Goal: Task Accomplishment & Management: Use online tool/utility

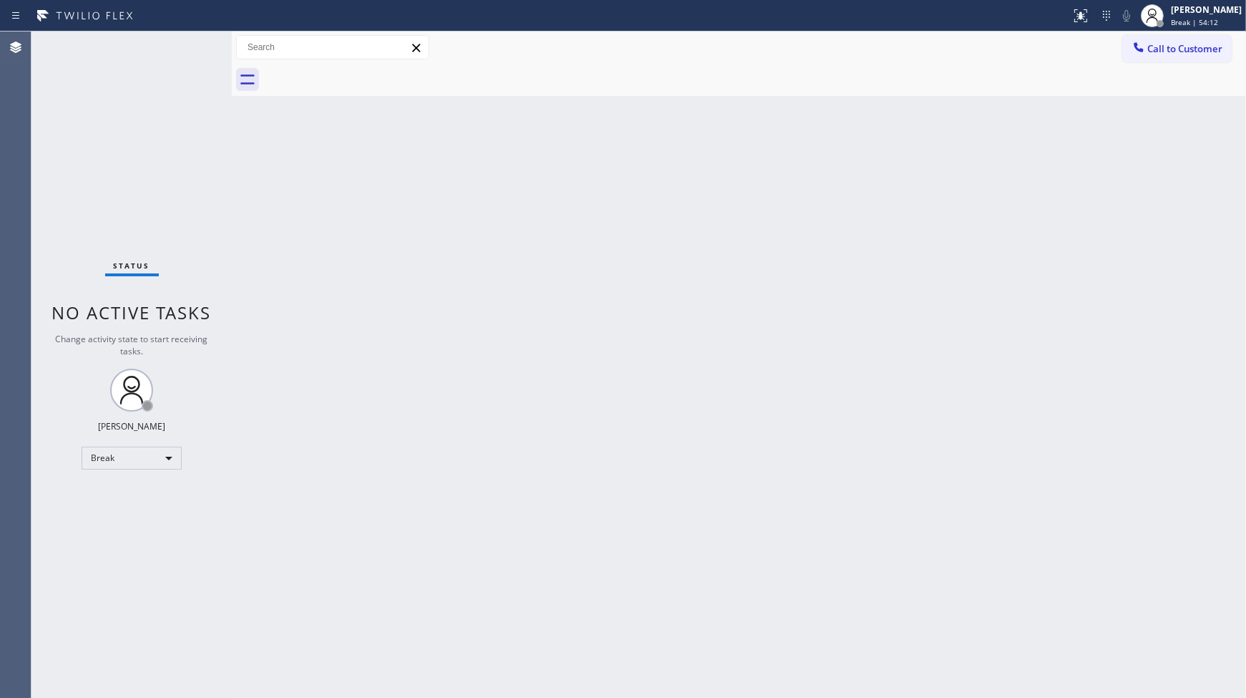
click at [1192, 220] on div "Back to Dashboard Change Sender ID Customers Technicians Select a contact Outbo…" at bounding box center [739, 364] width 1014 height 666
drag, startPoint x: 806, startPoint y: 176, endPoint x: 817, endPoint y: 182, distance: 12.5
click at [817, 182] on div "Back to Dashboard Change Sender ID Customers Technicians Select a contact Outbo…" at bounding box center [739, 364] width 1014 height 666
click at [935, 196] on div "Back to Dashboard Change Sender ID Customers Technicians Select a contact Outbo…" at bounding box center [739, 364] width 1014 height 666
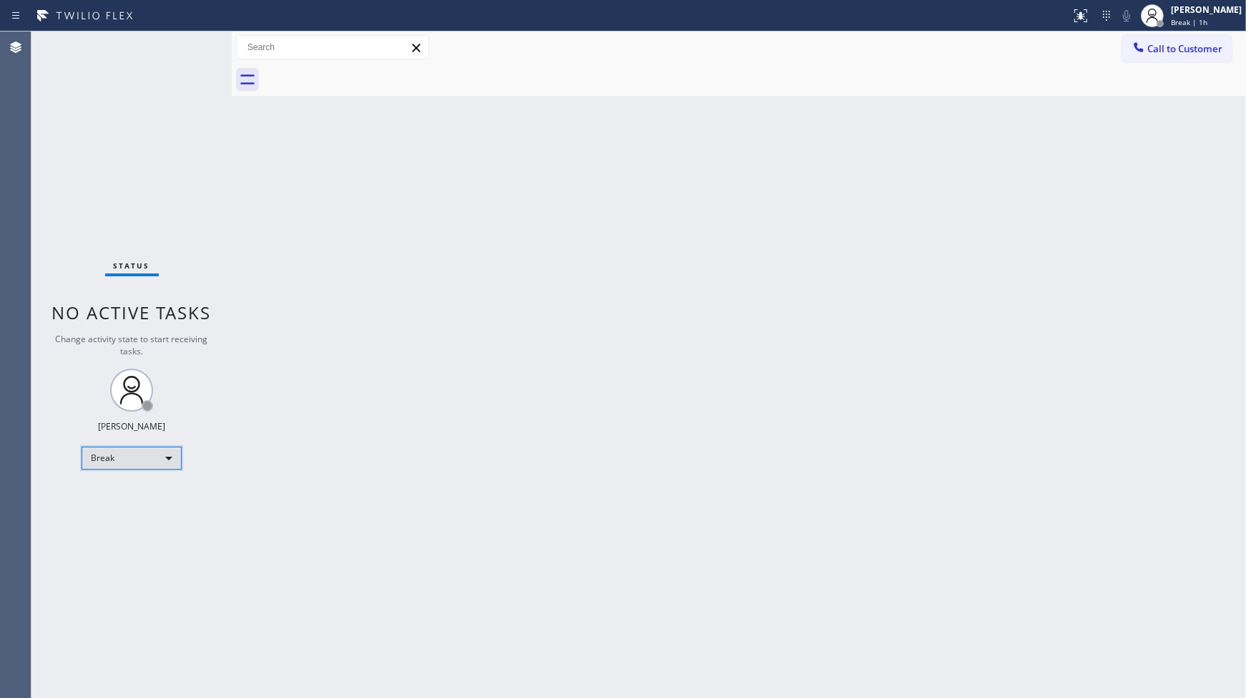
click at [95, 454] on div "Break" at bounding box center [132, 457] width 100 height 23
click at [120, 494] on li "Available" at bounding box center [130, 494] width 97 height 17
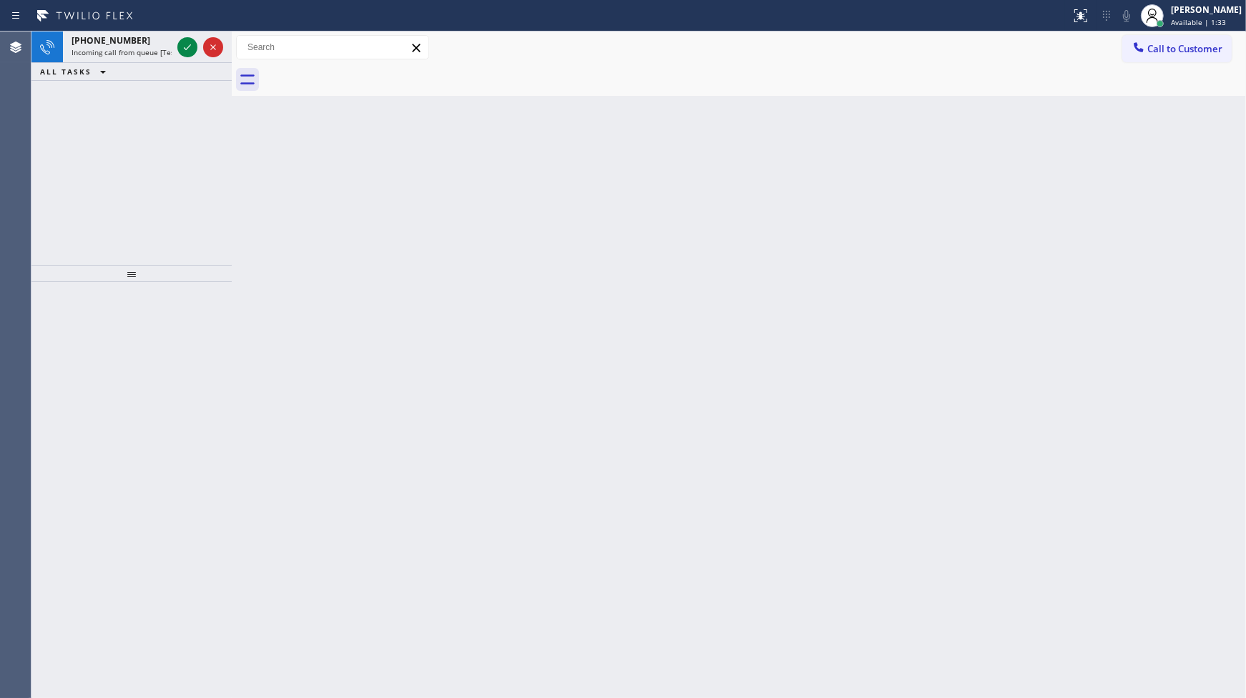
click at [51, 83] on div "[PHONE_NUMBER] Incoming call from queue [Test] All ALL TASKS ALL TASKS ACTIVE T…" at bounding box center [131, 147] width 200 height 233
click at [187, 48] on icon at bounding box center [187, 47] width 7 height 6
click at [185, 36] on div at bounding box center [201, 46] width 52 height 31
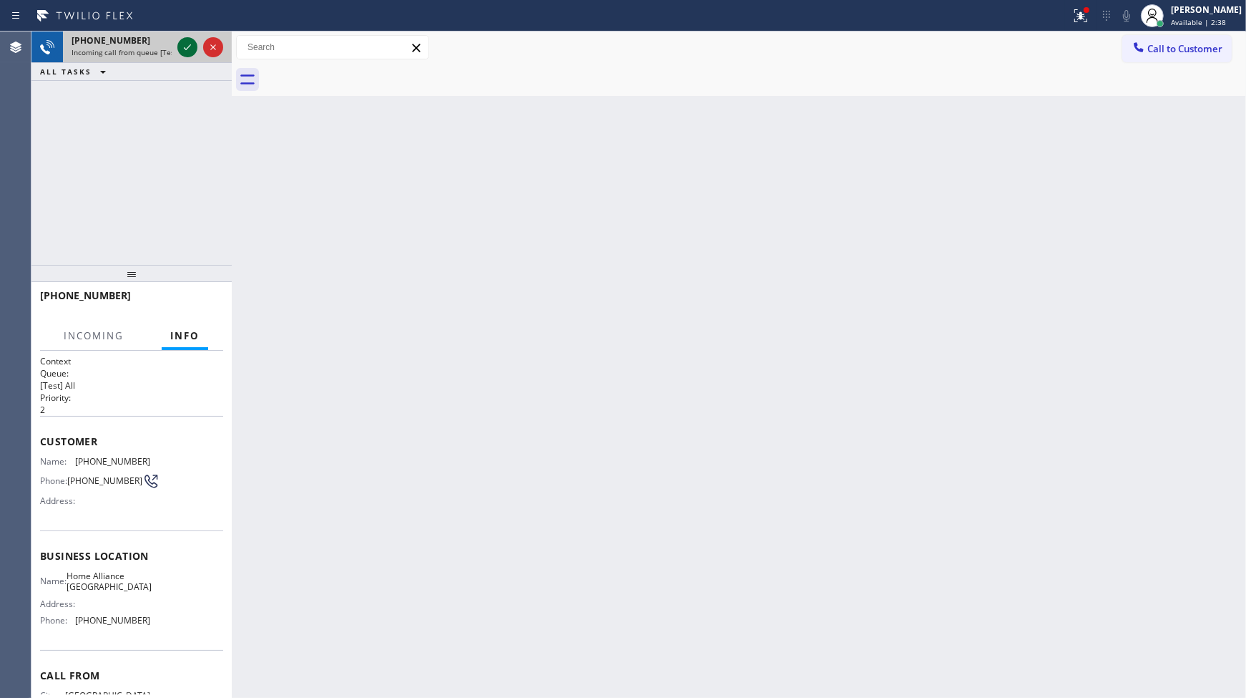
click at [188, 53] on icon at bounding box center [187, 47] width 17 height 17
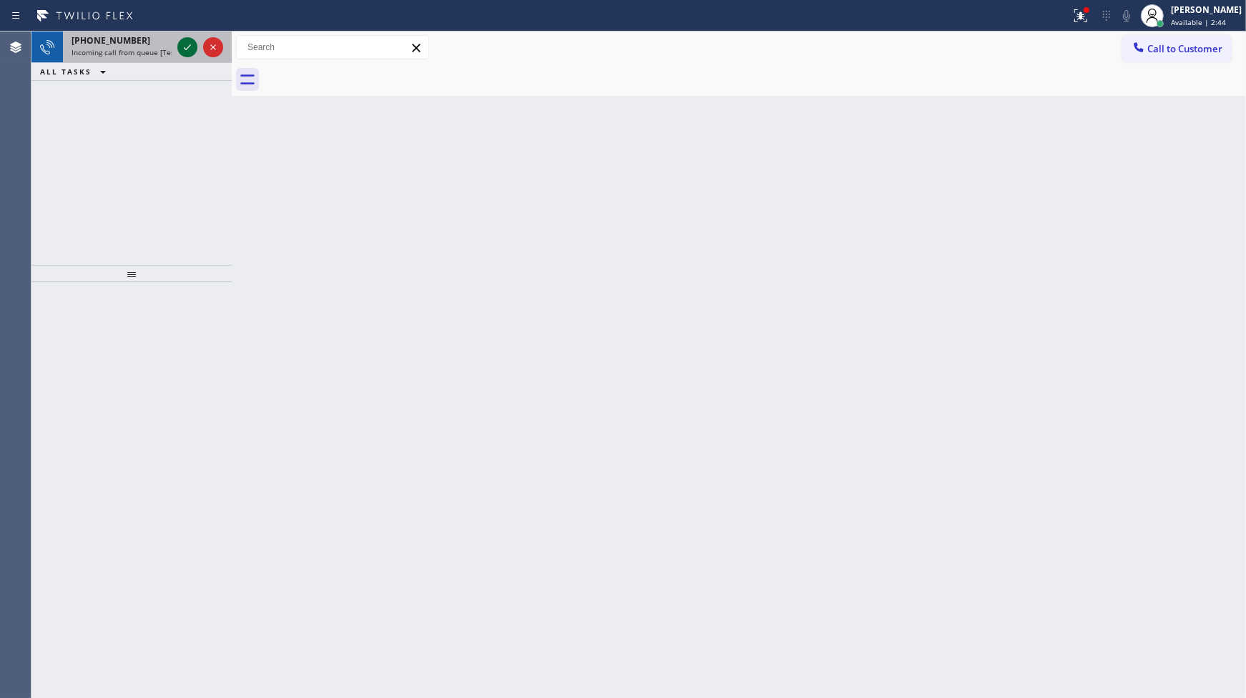
drag, startPoint x: 163, startPoint y: 40, endPoint x: 186, endPoint y: 49, distance: 24.5
click at [174, 45] on div "[PHONE_NUMBER] Incoming call from queue [Test] All" at bounding box center [131, 46] width 200 height 31
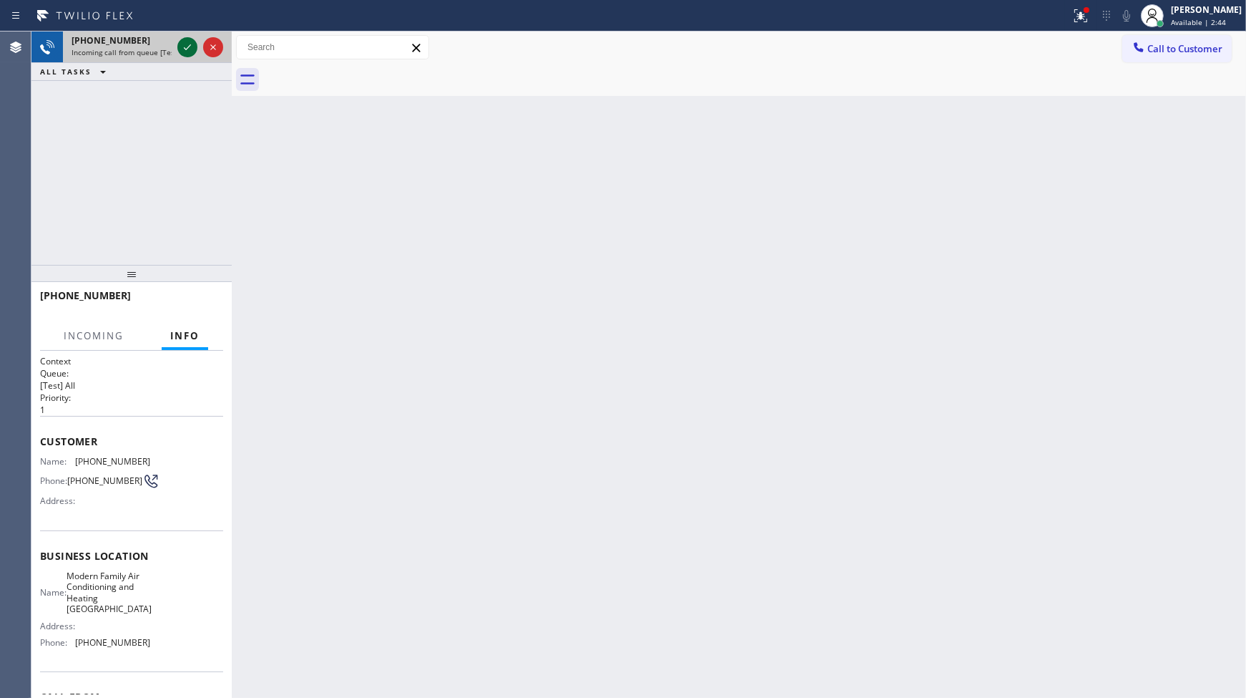
click at [187, 50] on icon at bounding box center [187, 47] width 17 height 17
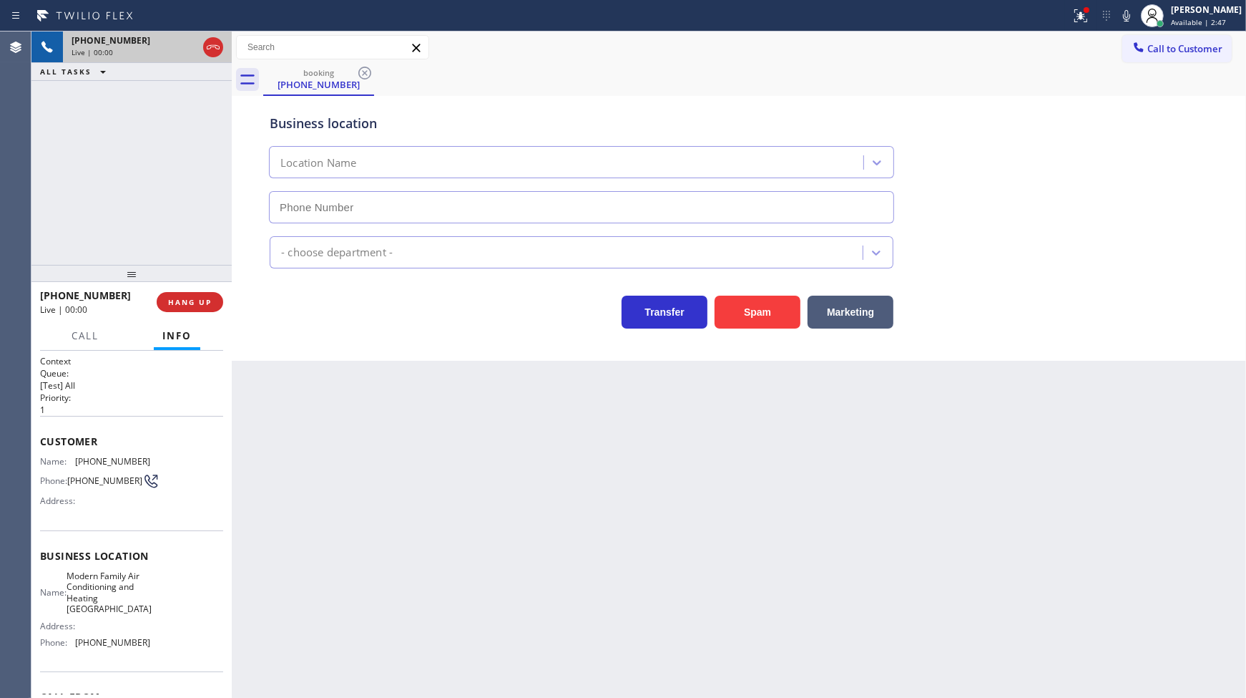
type input "[PHONE_NUMBER]"
click at [753, 316] on button "Spam" at bounding box center [758, 311] width 86 height 33
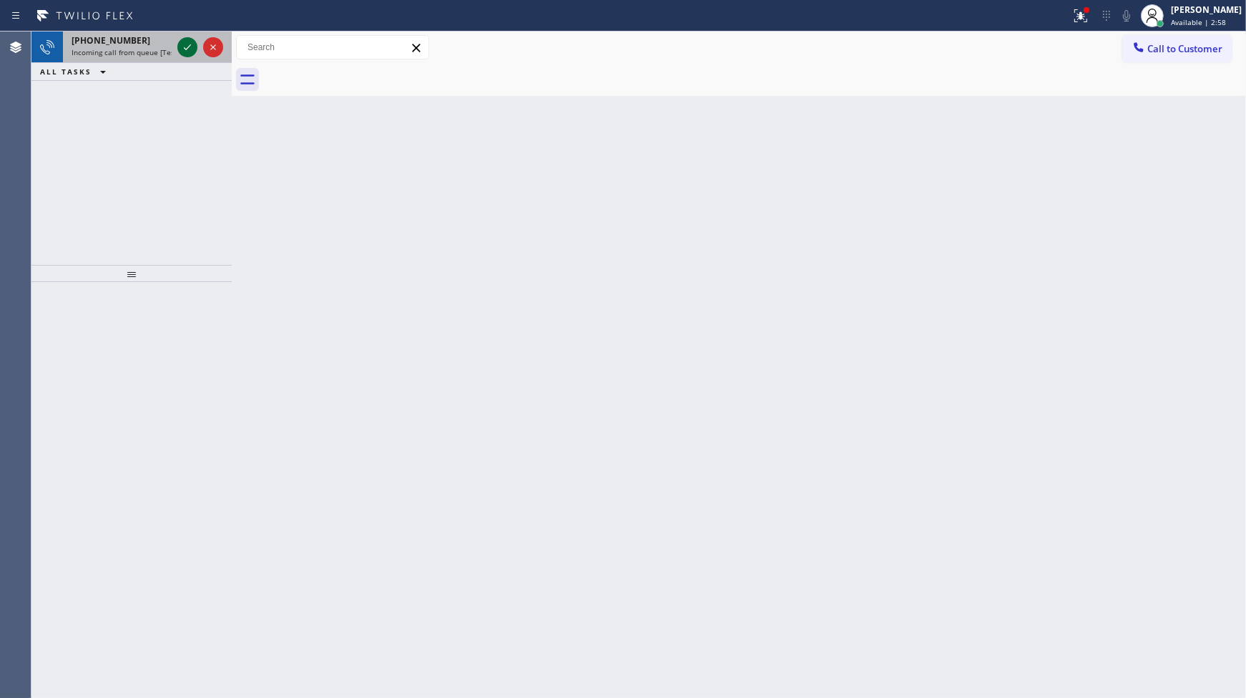
click at [192, 47] on icon at bounding box center [187, 47] width 17 height 17
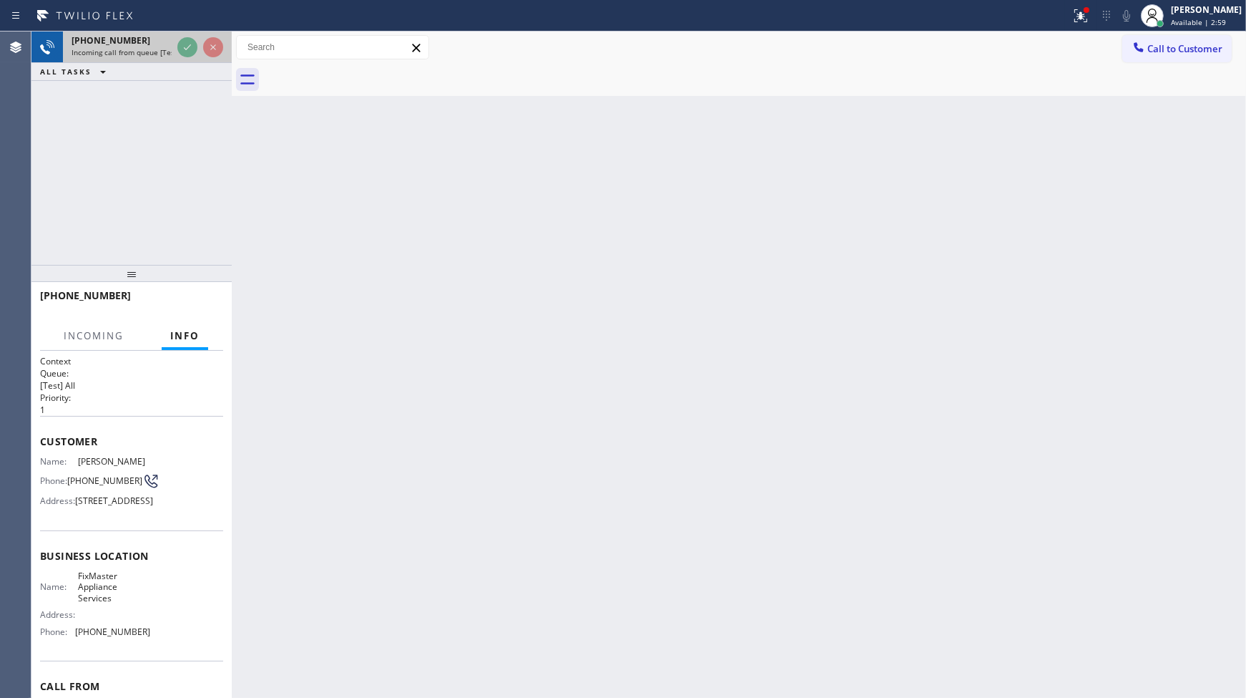
click at [175, 55] on div at bounding box center [201, 46] width 52 height 31
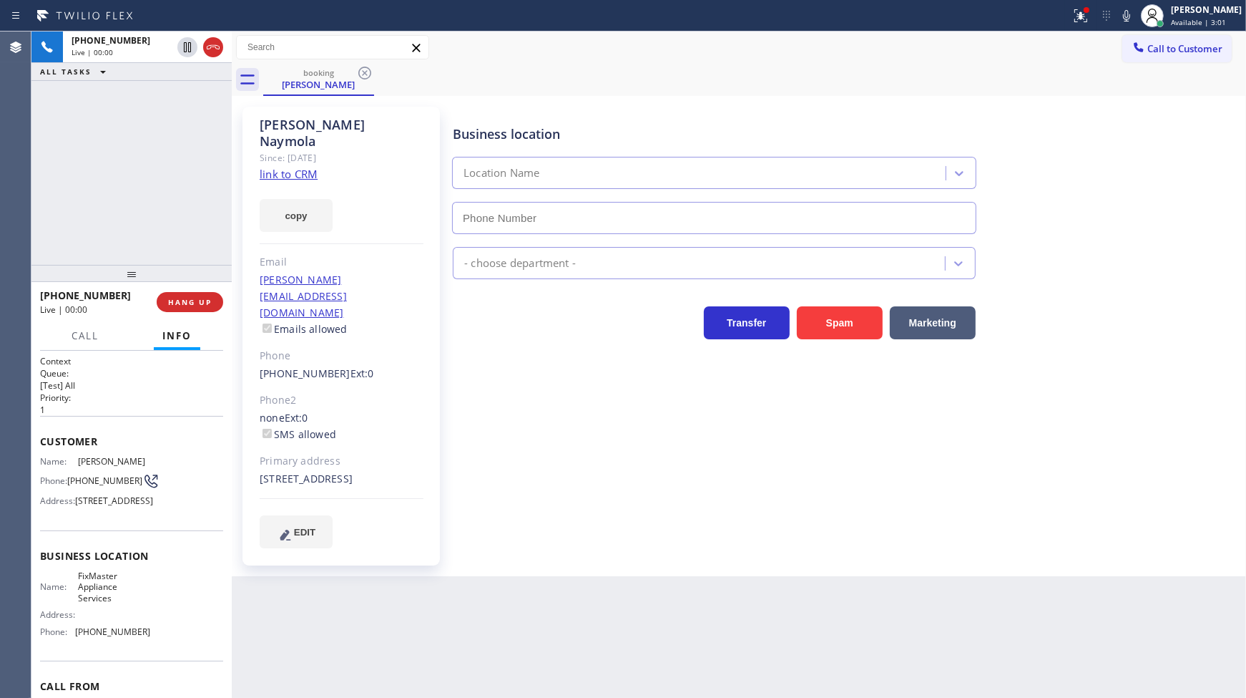
type input "[PHONE_NUMBER]"
click at [295, 167] on link "link to CRM" at bounding box center [289, 174] width 58 height 14
click at [186, 43] on icon at bounding box center [187, 47] width 17 height 17
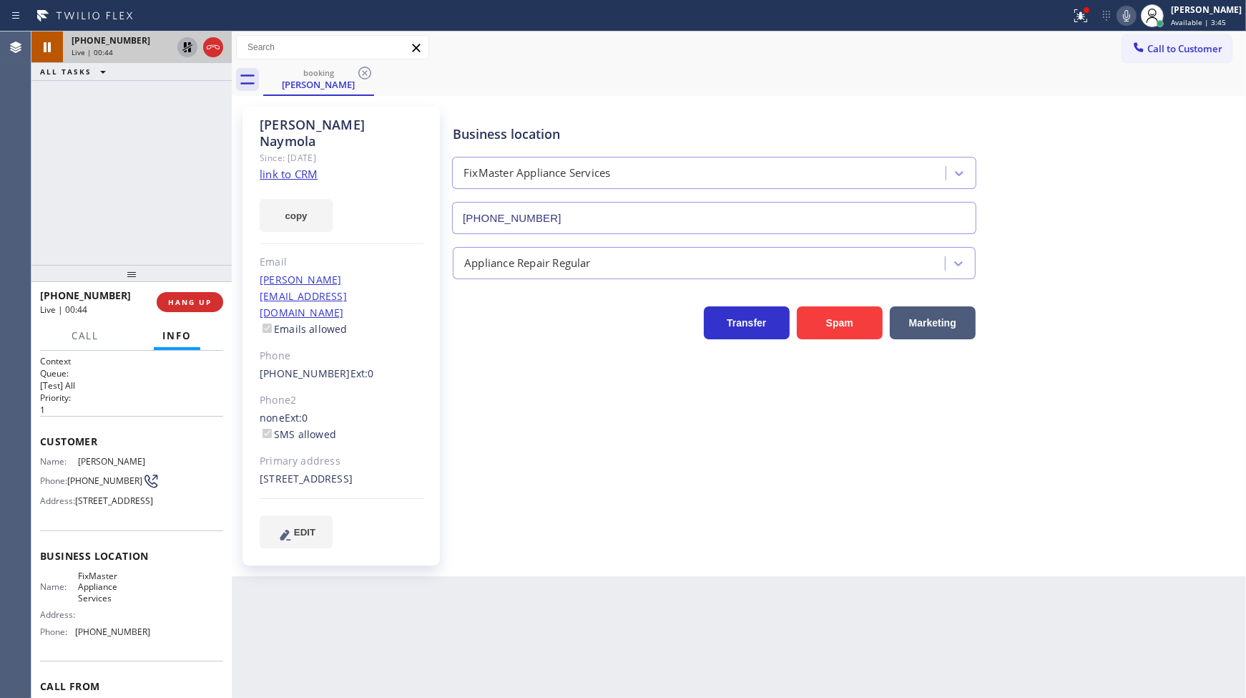
click at [1129, 16] on icon at bounding box center [1126, 15] width 7 height 11
click at [303, 200] on button "copy" at bounding box center [296, 215] width 73 height 33
click at [189, 47] on icon at bounding box center [187, 47] width 10 height 10
click at [1126, 9] on icon at bounding box center [1126, 15] width 17 height 17
click at [1083, 17] on icon at bounding box center [1079, 14] width 9 height 10
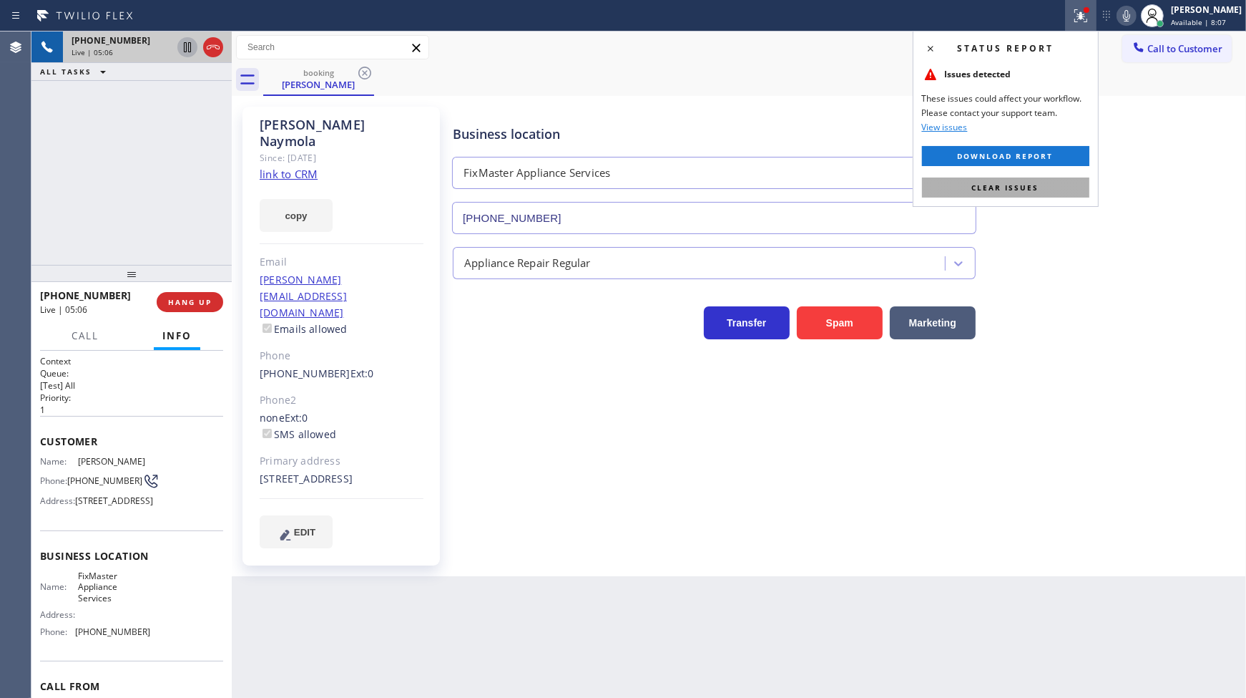
click at [1009, 185] on span "Clear issues" at bounding box center [1005, 187] width 67 height 10
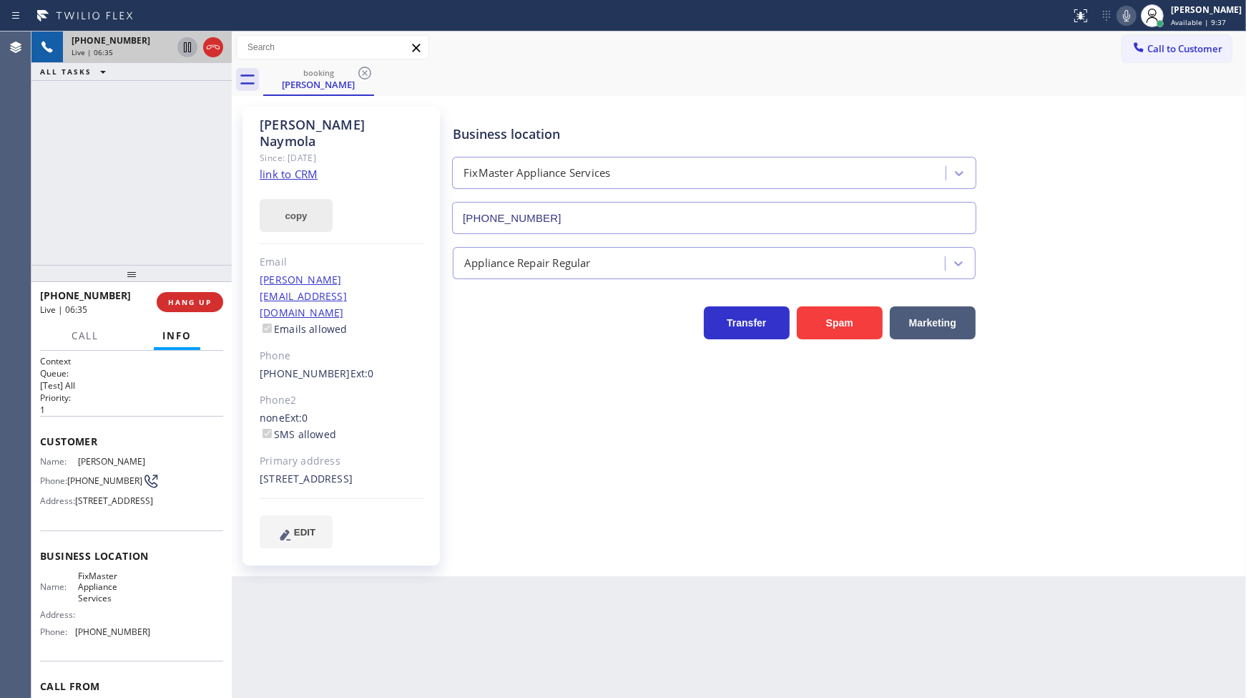
click at [297, 210] on button "copy" at bounding box center [296, 215] width 73 height 33
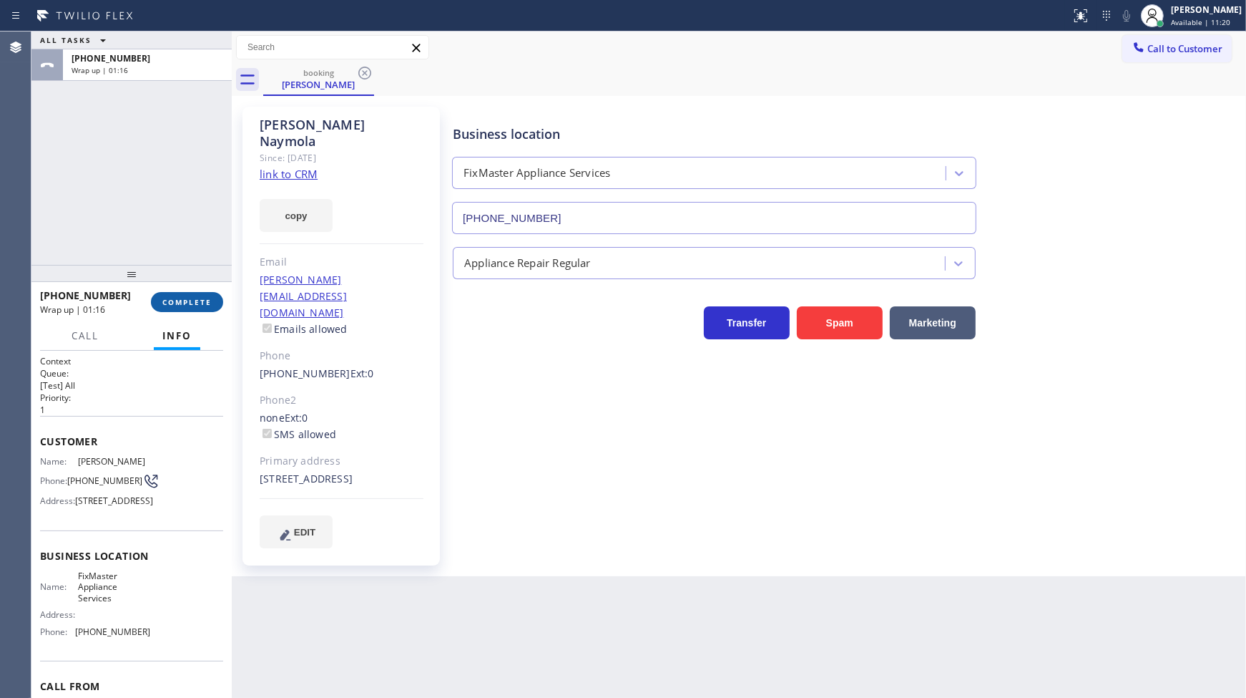
click at [193, 294] on button "COMPLETE" at bounding box center [187, 302] width 72 height 20
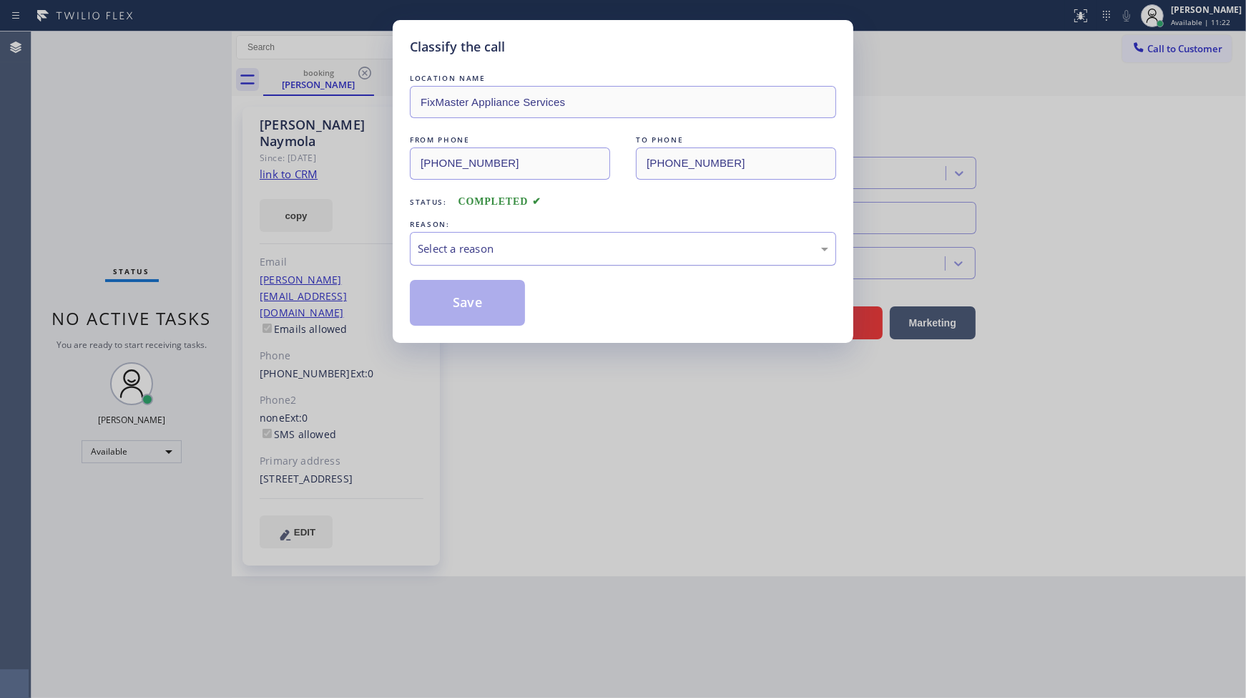
click at [504, 236] on div "Select a reason" at bounding box center [623, 249] width 426 height 34
click at [487, 310] on button "Save" at bounding box center [467, 303] width 115 height 46
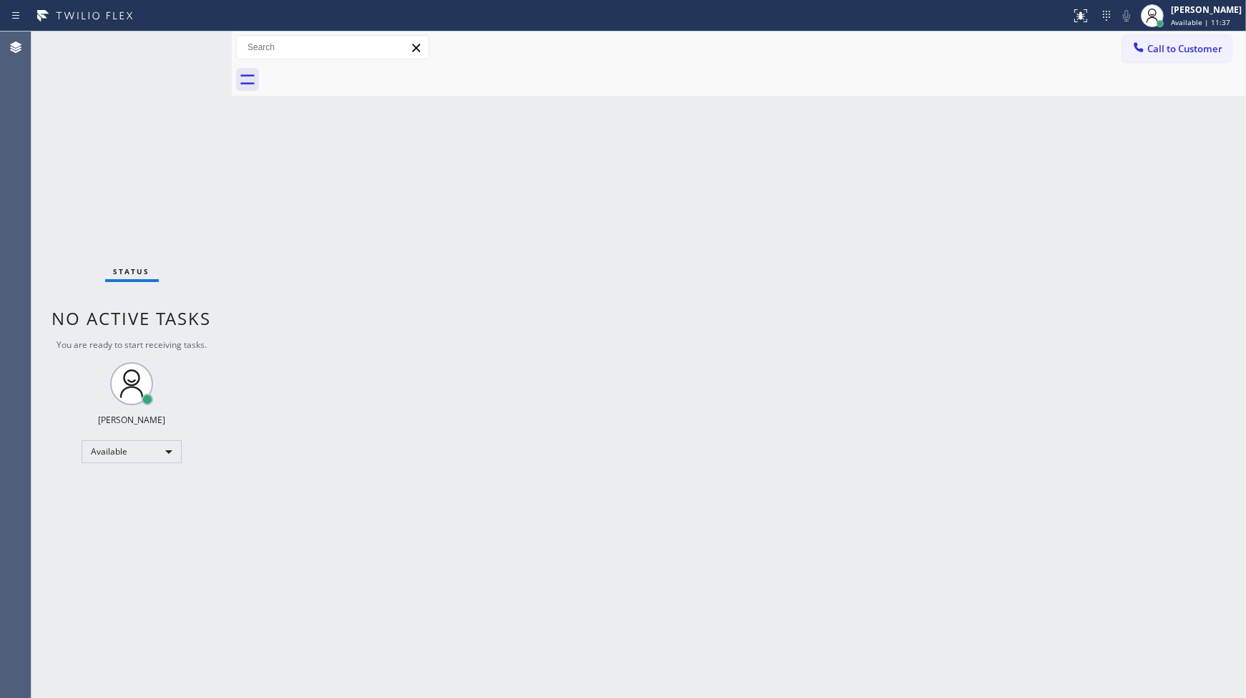
click at [189, 44] on div "Status No active tasks You are ready to start receiving tasks. JENIZA ALCAYDE A…" at bounding box center [131, 364] width 200 height 666
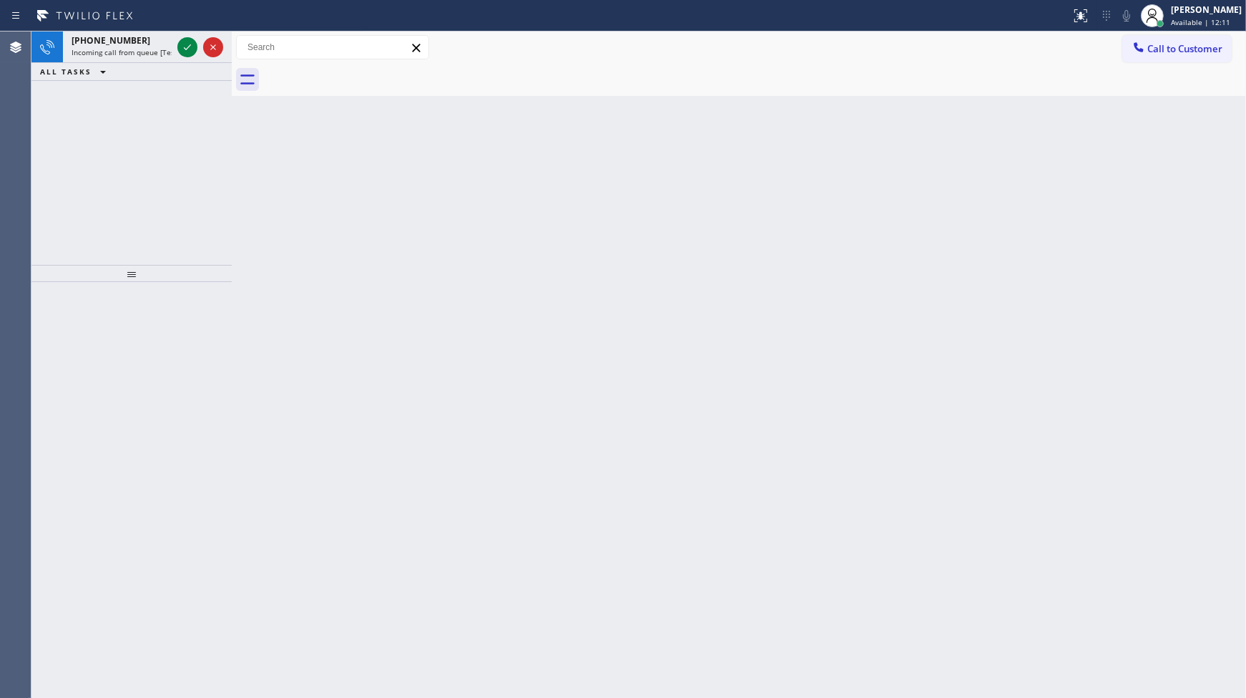
click at [190, 112] on div "[PHONE_NUMBER] Incoming call from queue [Test] All ALL TASKS ALL TASKS ACTIVE T…" at bounding box center [131, 147] width 200 height 233
drag, startPoint x: 195, startPoint y: 29, endPoint x: 188, endPoint y: 47, distance: 19.9
click at [188, 47] on div "Status report No issues detected If you experience an issue, please download th…" at bounding box center [623, 349] width 1246 height 698
click at [187, 47] on icon at bounding box center [187, 47] width 7 height 6
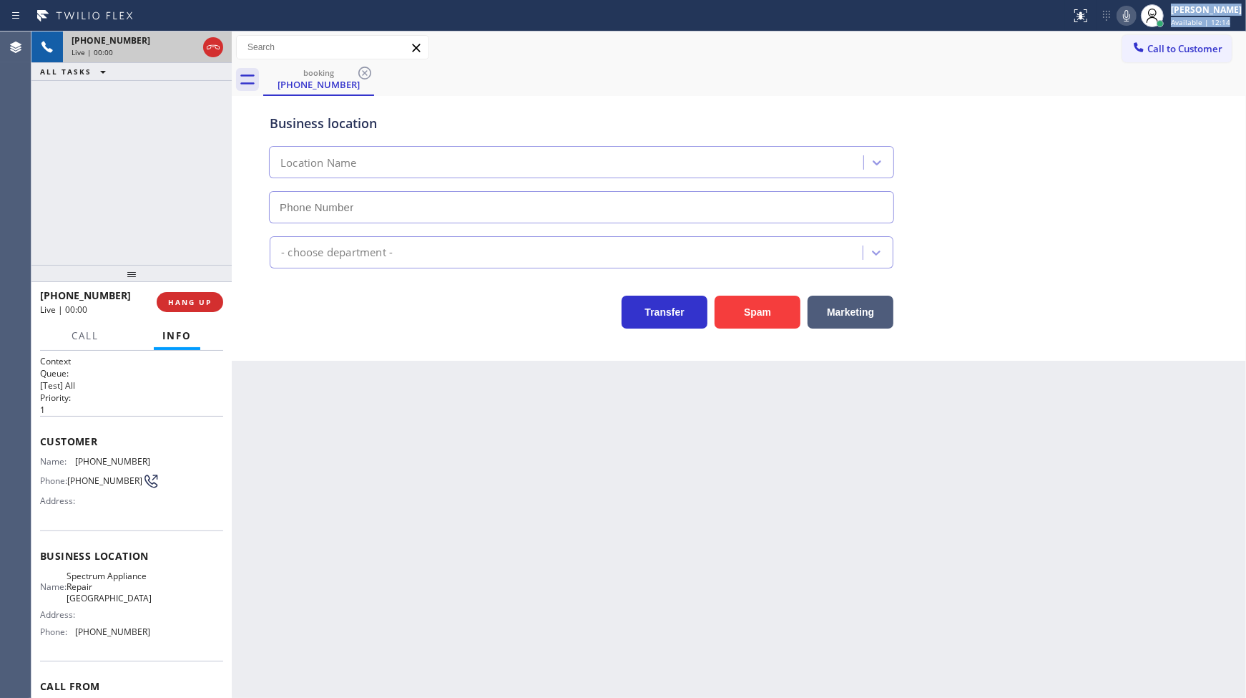
type input "[PHONE_NUMBER]"
click at [776, 309] on button "Spam" at bounding box center [758, 311] width 86 height 33
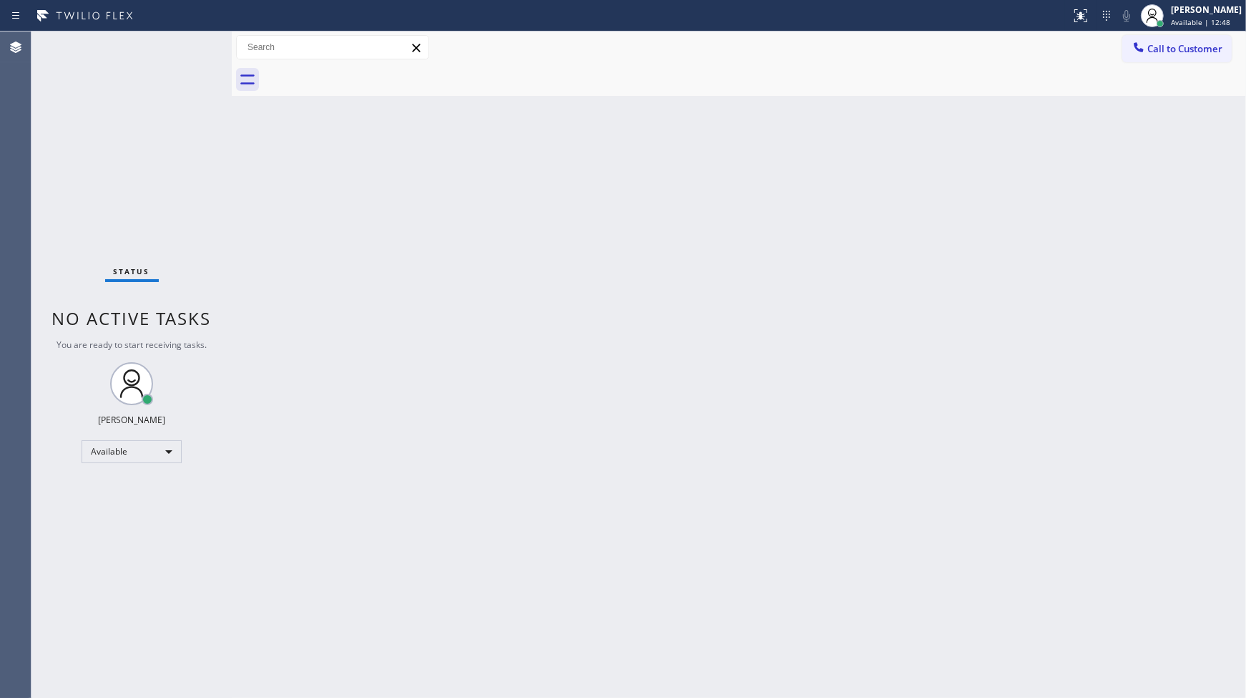
click at [182, 51] on div "Status No active tasks You are ready to start receiving tasks. JENIZA ALCAYDE A…" at bounding box center [131, 364] width 200 height 666
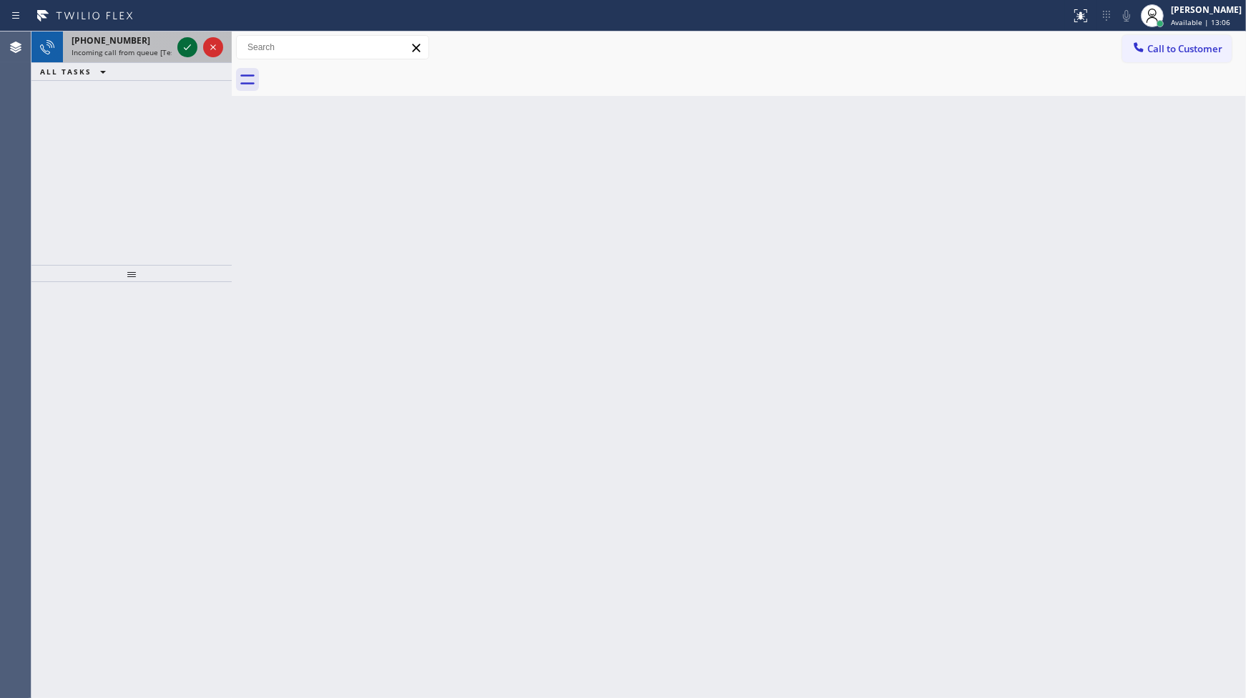
click at [182, 51] on icon at bounding box center [187, 47] width 17 height 17
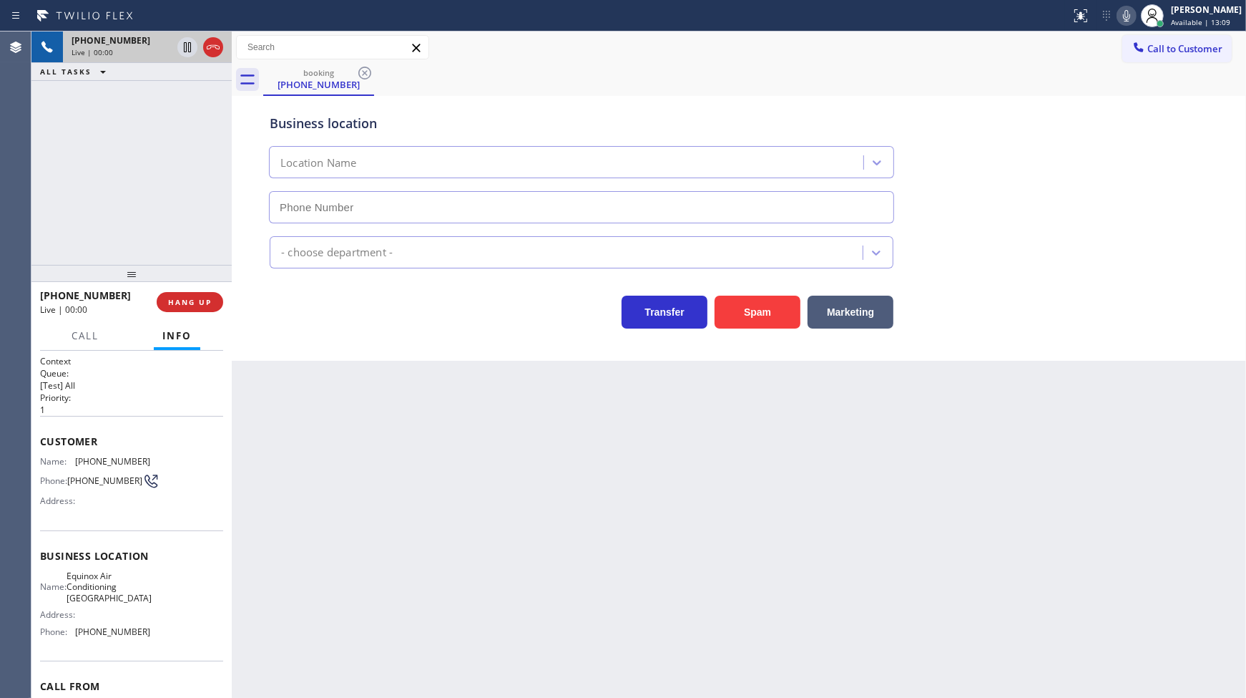
type input "[PHONE_NUMBER]"
click at [755, 313] on button "Spam" at bounding box center [758, 311] width 86 height 33
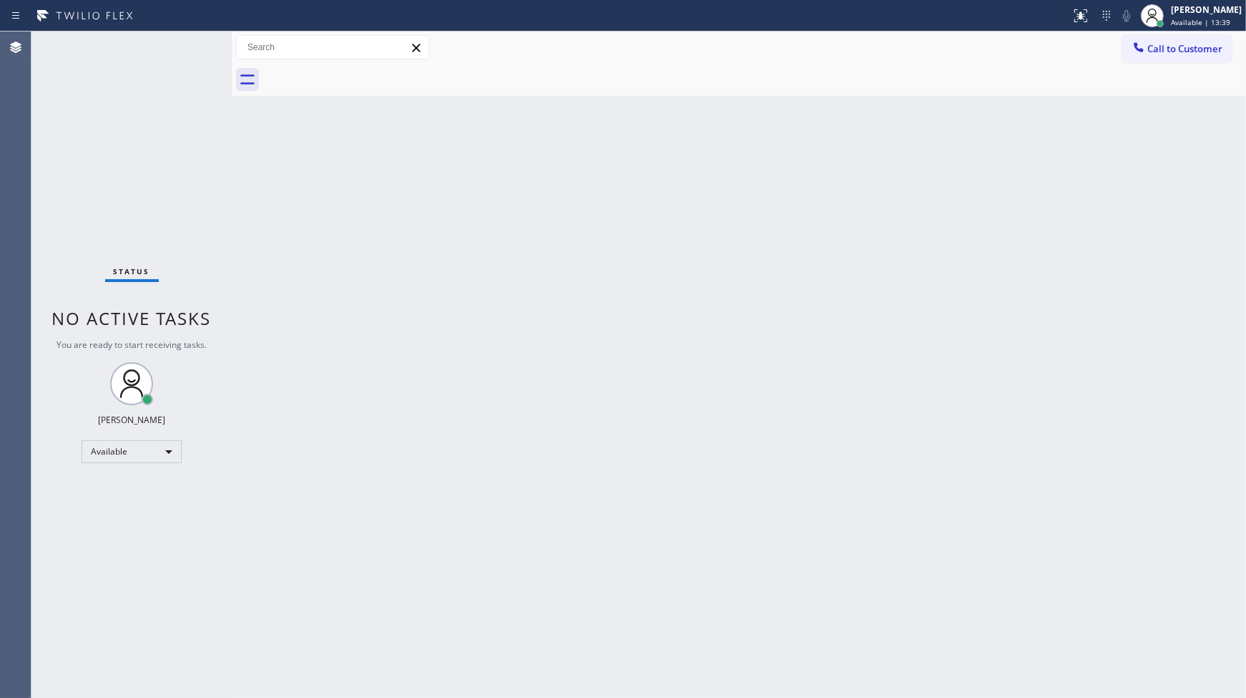
click at [158, 69] on div "Status No active tasks You are ready to start receiving tasks. JENIZA ALCAYDE A…" at bounding box center [131, 364] width 200 height 666
click at [186, 54] on div "Status No active tasks You are ready to start receiving tasks. JENIZA ALCAYDE A…" at bounding box center [131, 364] width 200 height 666
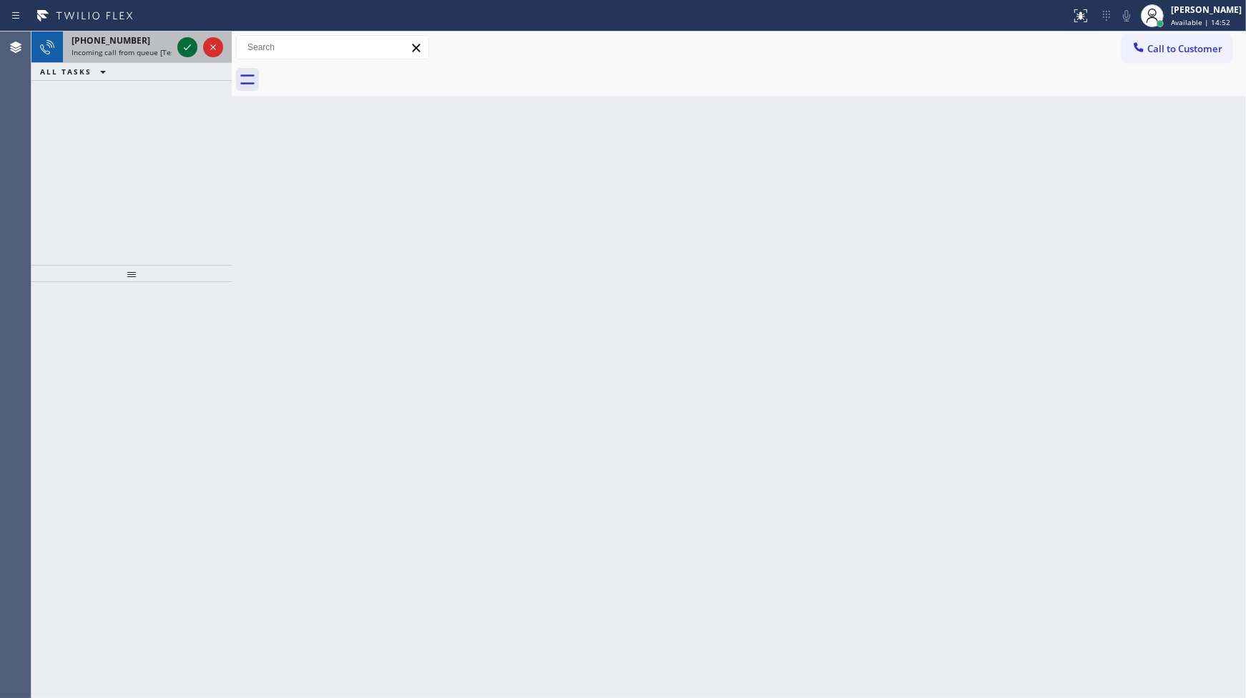
drag, startPoint x: 193, startPoint y: 51, endPoint x: 183, endPoint y: 47, distance: 10.6
click at [191, 51] on icon at bounding box center [187, 47] width 17 height 17
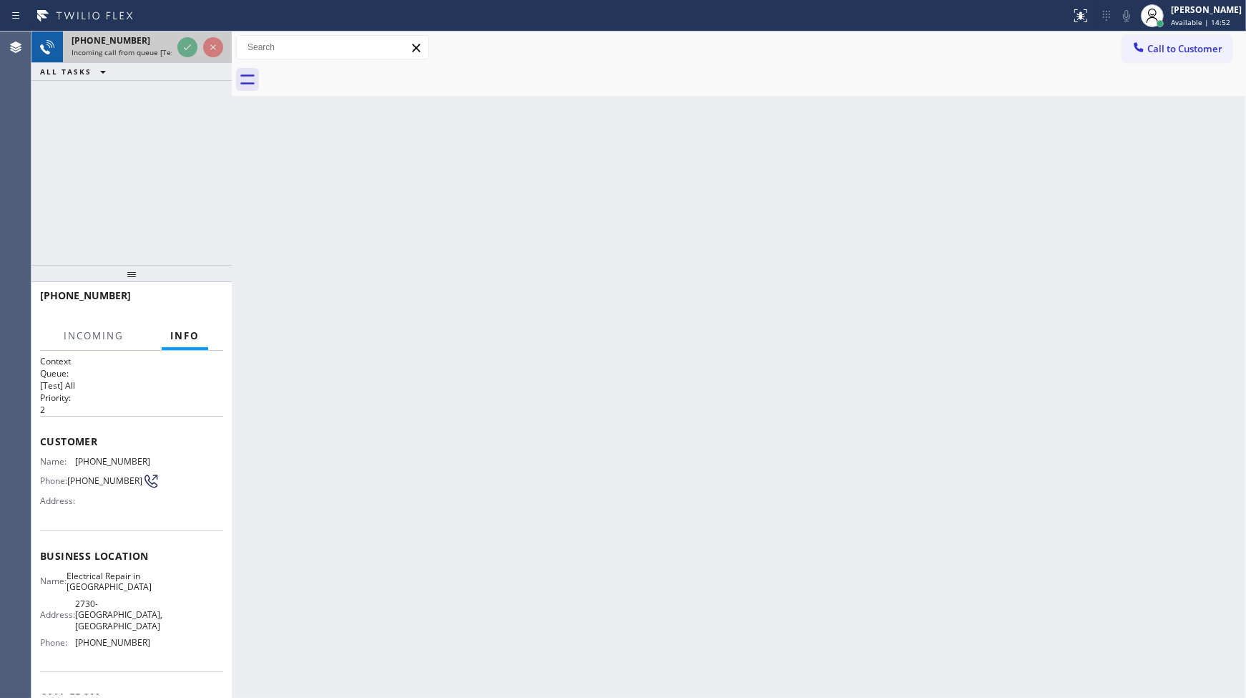
click at [175, 43] on div at bounding box center [201, 46] width 52 height 31
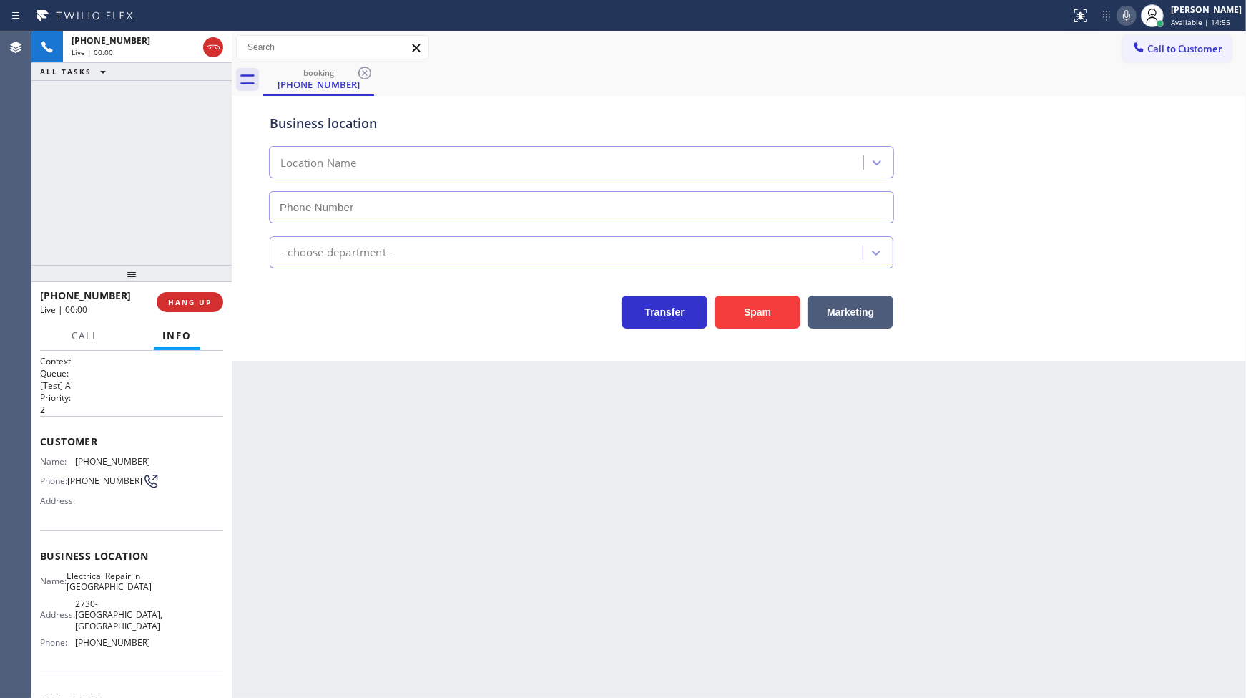
type input "[PHONE_NUMBER]"
click at [75, 475] on span "[PHONE_NUMBER]" at bounding box center [104, 480] width 75 height 11
drag, startPoint x: 75, startPoint y: 460, endPoint x: 169, endPoint y: 459, distance: 93.7
click at [169, 459] on div "Name: [PHONE_NUMBER] Phone: [PHONE_NUMBER] Address:" at bounding box center [131, 484] width 183 height 57
copy span "[PHONE_NUMBER]"
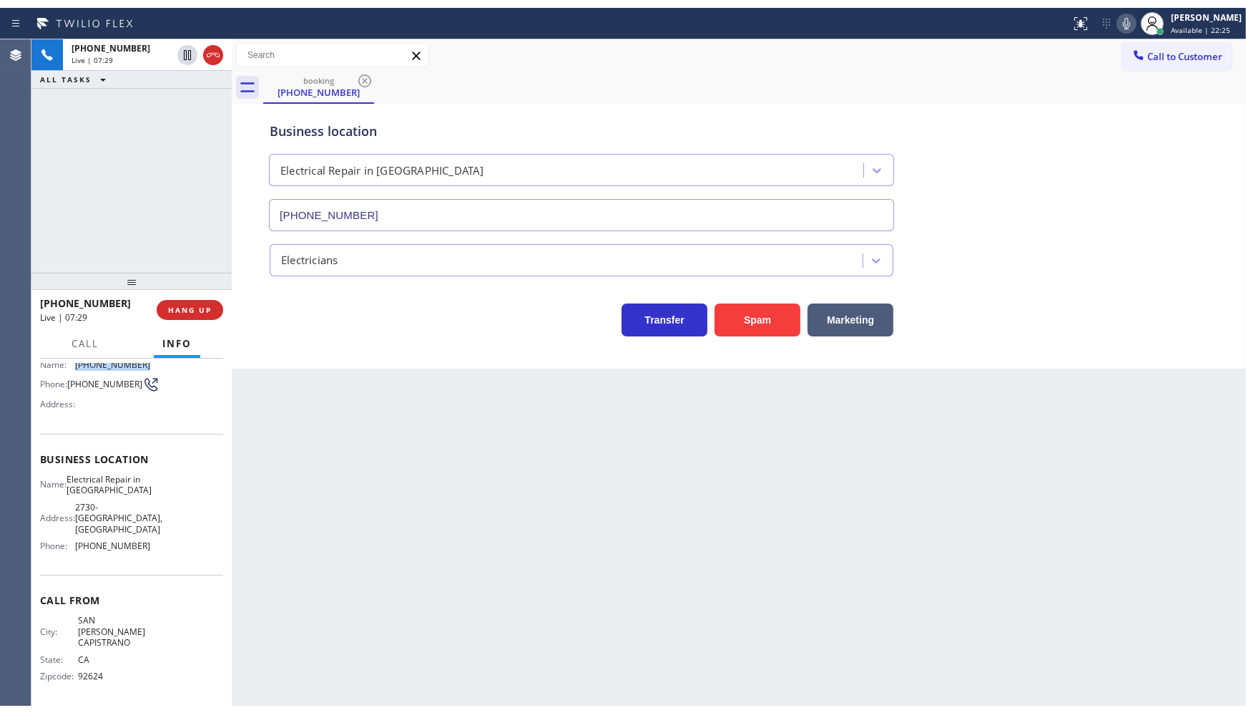
scroll to position [111, 0]
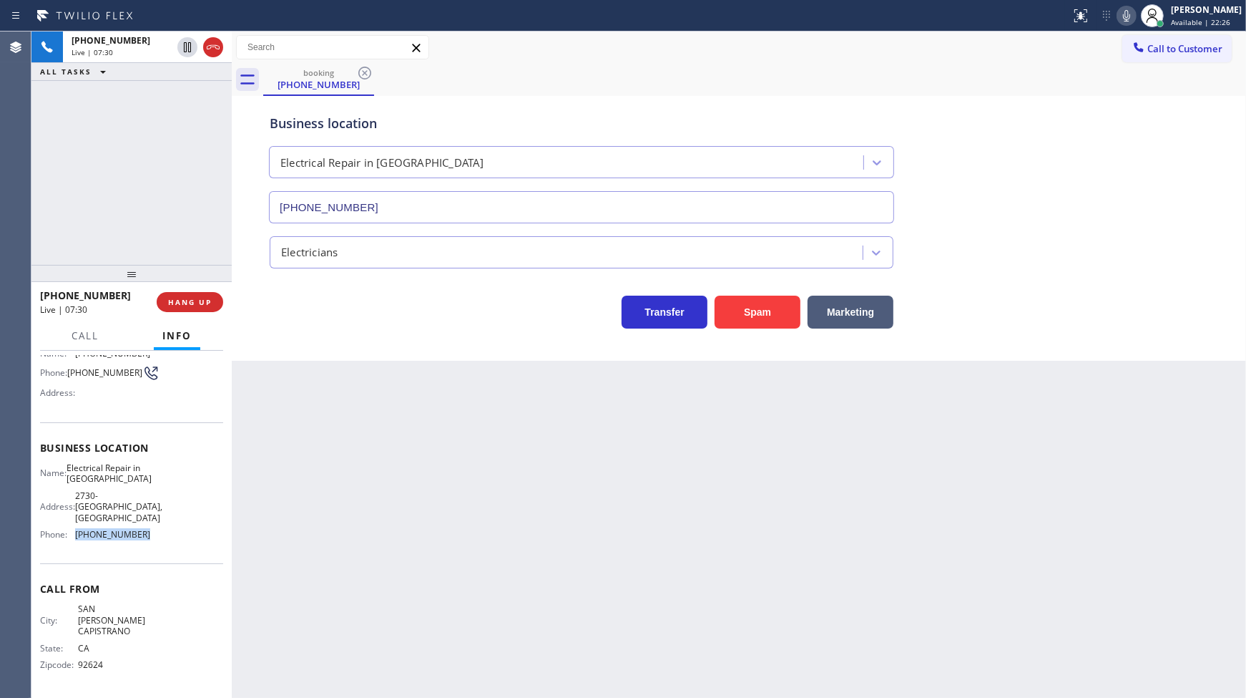
drag, startPoint x: 74, startPoint y: 548, endPoint x: 187, endPoint y: 554, distance: 112.5
click at [181, 546] on div "Name: Electrical Repair in [GEOGRAPHIC_DATA] Address: [STREET_ADDRESS] Phone: […" at bounding box center [131, 504] width 183 height 84
copy div "[PHONE_NUMBER]"
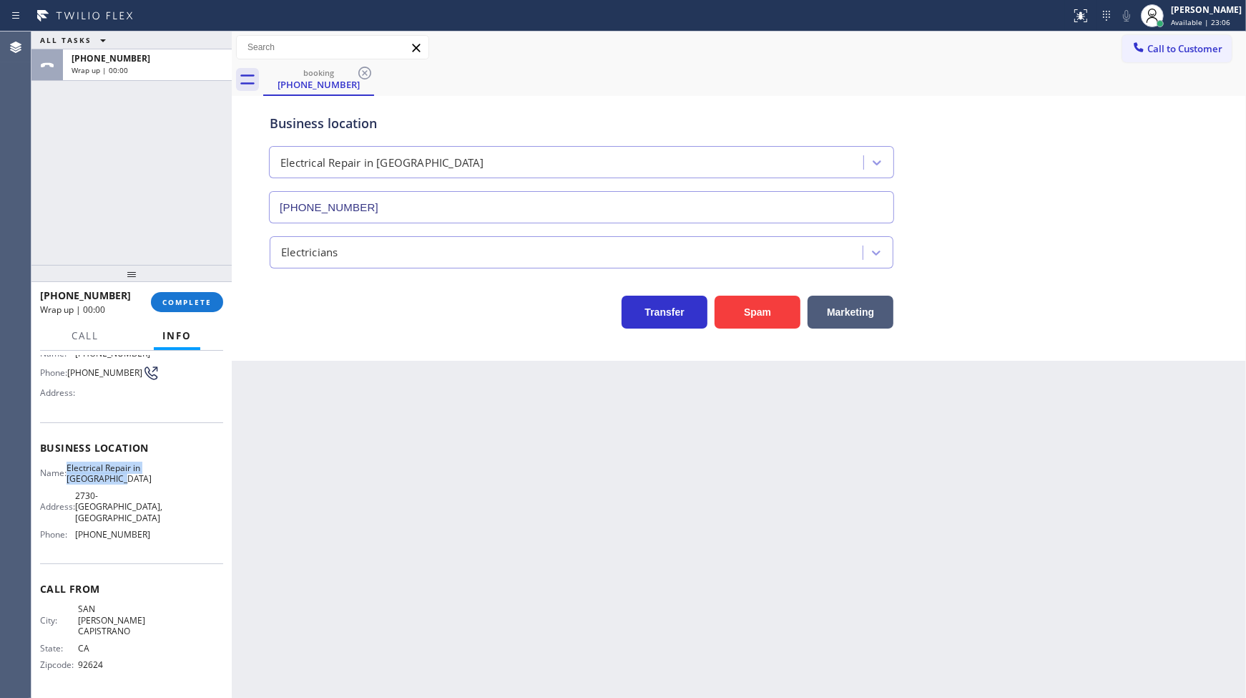
drag, startPoint x: 83, startPoint y: 470, endPoint x: 177, endPoint y: 475, distance: 93.9
click at [177, 475] on div "Name: Electrical Repair in [GEOGRAPHIC_DATA] Address: [STREET_ADDRESS] Phone: […" at bounding box center [131, 504] width 183 height 84
copy div "Electrical Repair in [GEOGRAPHIC_DATA]"
click at [188, 297] on span "COMPLETE" at bounding box center [186, 302] width 49 height 10
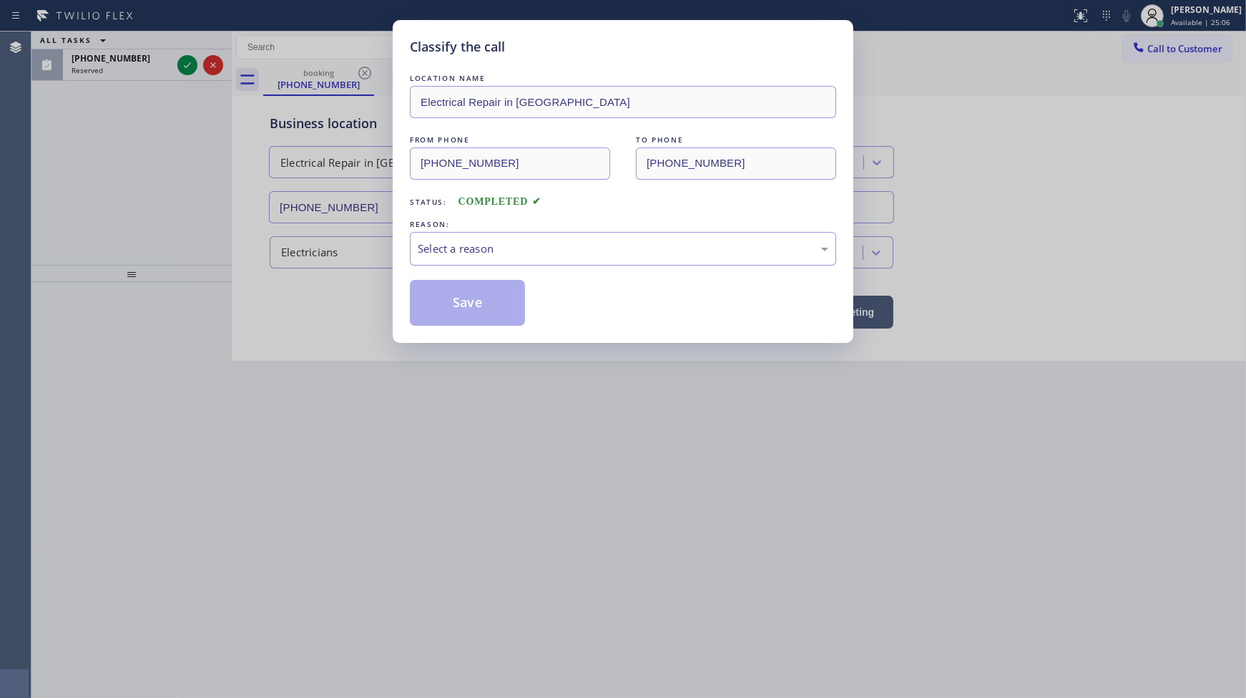
click at [444, 248] on div "Select a reason" at bounding box center [623, 248] width 411 height 16
drag, startPoint x: 436, startPoint y: 292, endPoint x: 117, endPoint y: 76, distance: 385.3
click at [434, 291] on button "Save" at bounding box center [467, 303] width 115 height 46
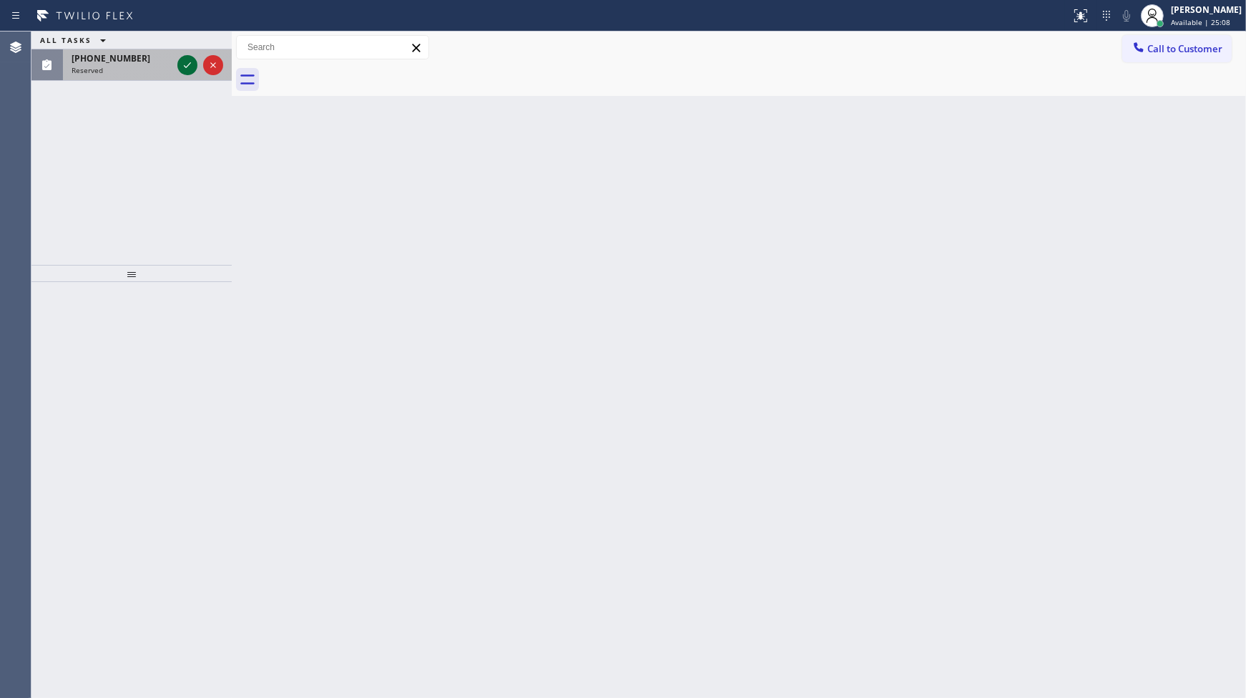
click at [183, 62] on icon at bounding box center [187, 65] width 17 height 17
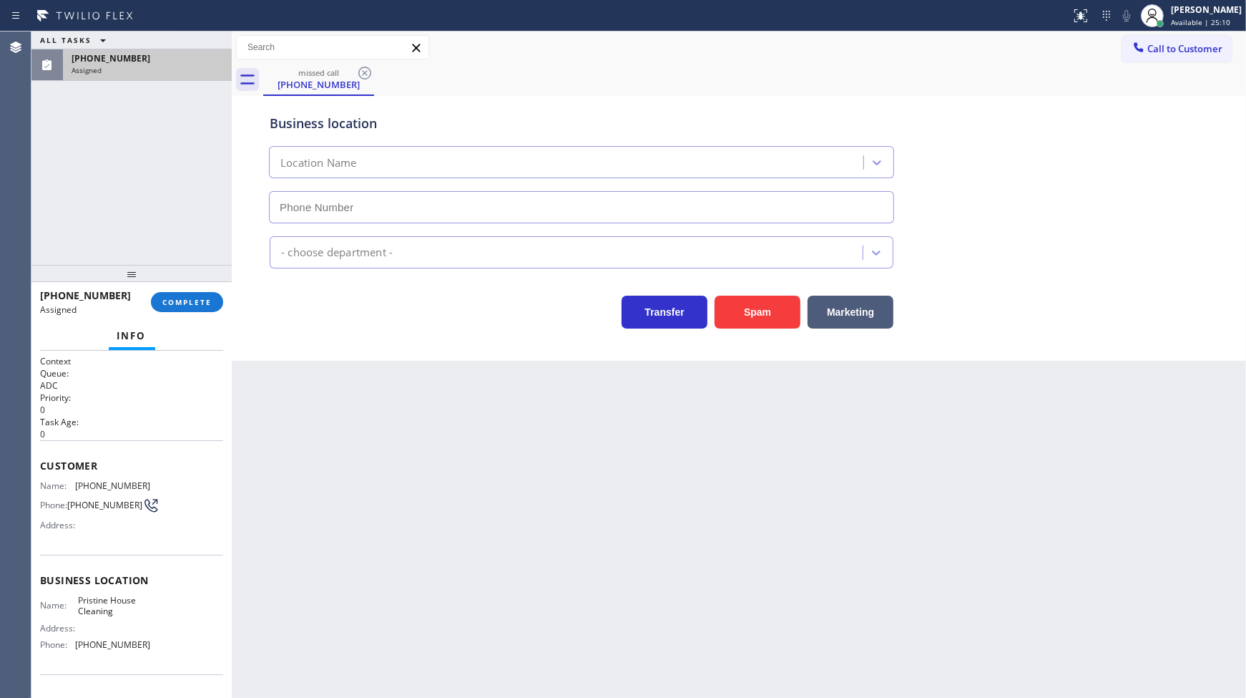
type input "[PHONE_NUMBER]"
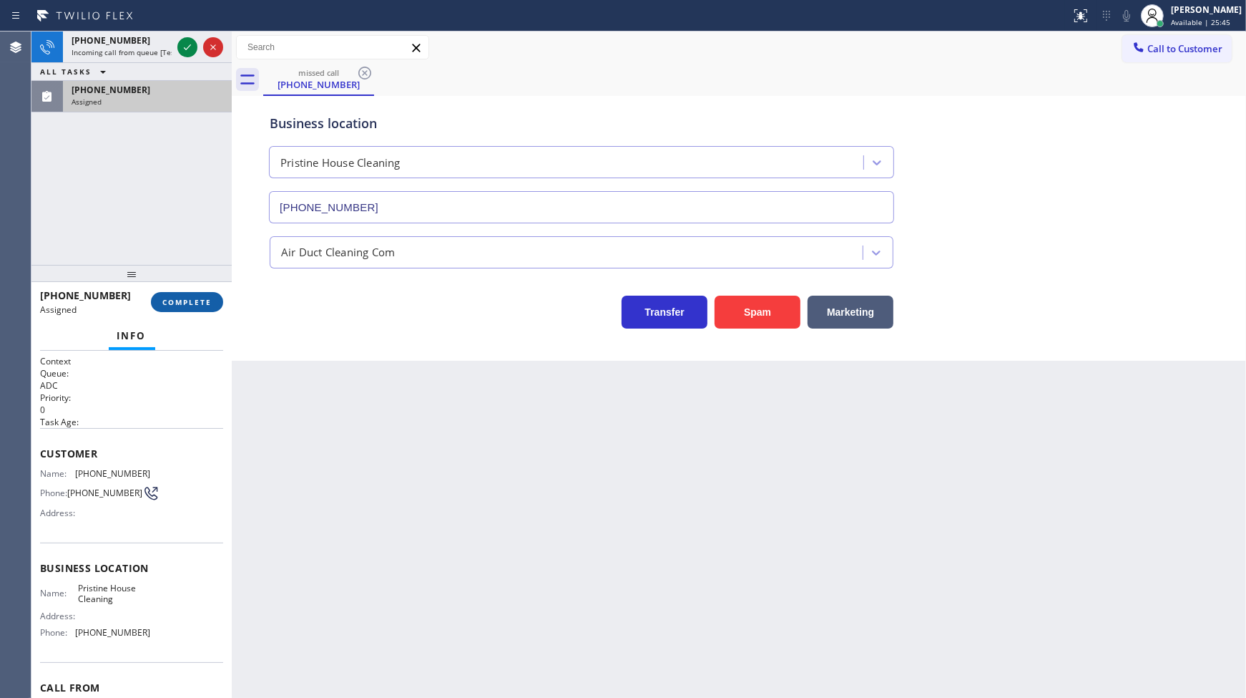
click at [173, 306] on span "COMPLETE" at bounding box center [186, 302] width 49 height 10
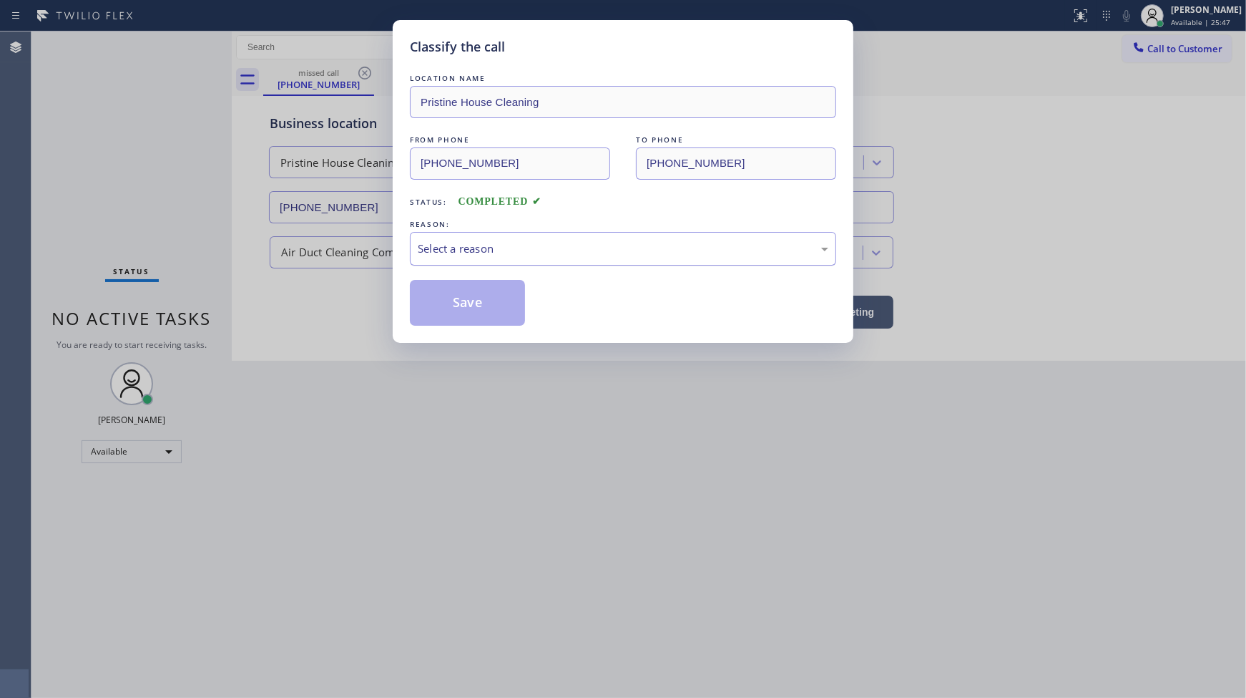
drag, startPoint x: 463, startPoint y: 249, endPoint x: 461, endPoint y: 262, distance: 13.0
click at [461, 260] on div "Select a reason" at bounding box center [623, 249] width 426 height 34
click at [454, 302] on button "Save" at bounding box center [467, 303] width 115 height 46
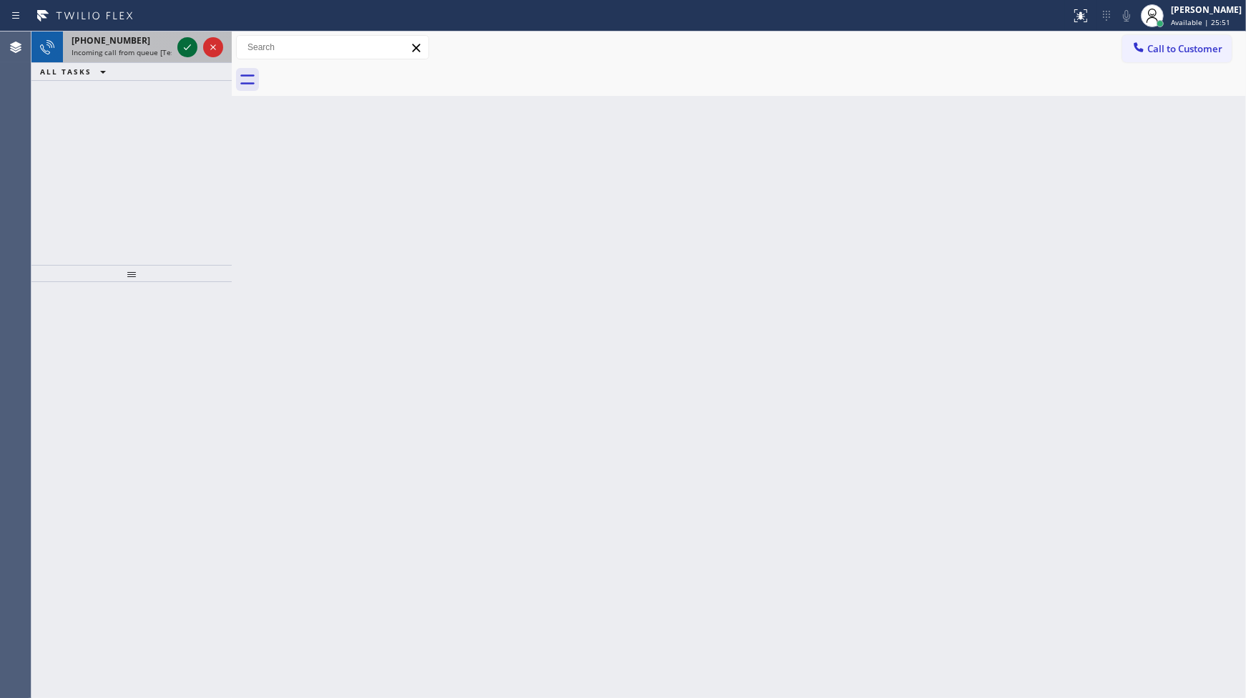
click at [189, 46] on icon at bounding box center [187, 47] width 17 height 17
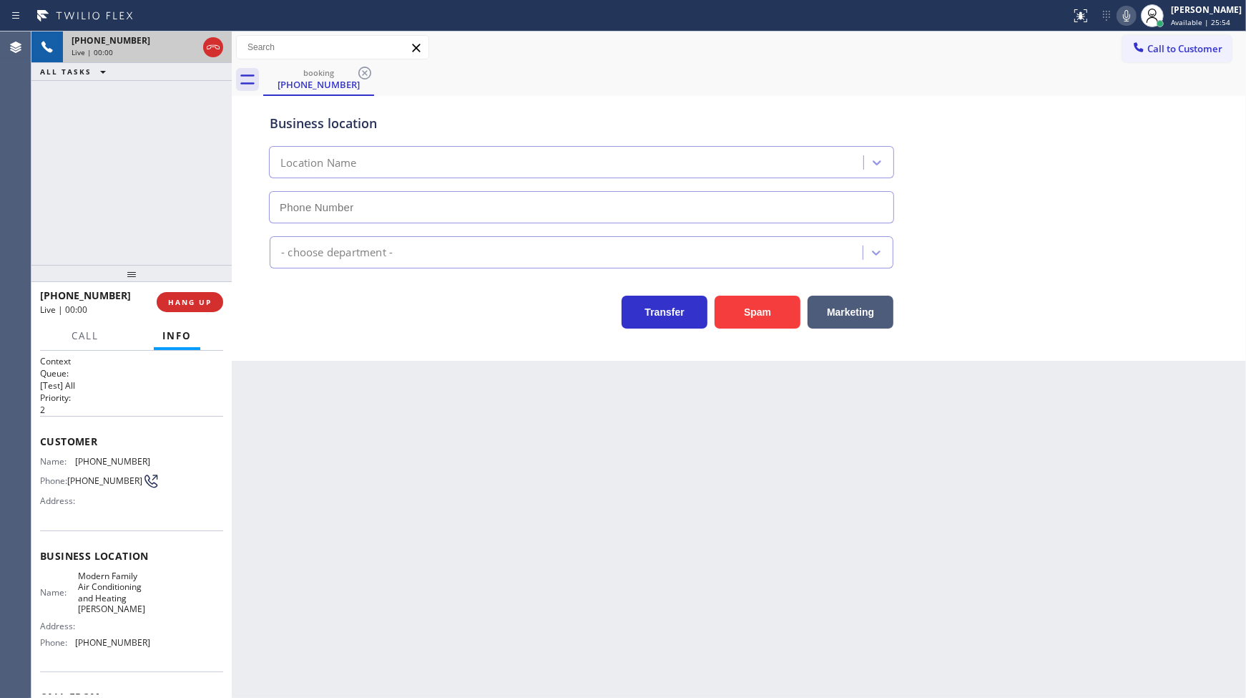
type input "[PHONE_NUMBER]"
click at [737, 308] on button "Spam" at bounding box center [758, 311] width 86 height 33
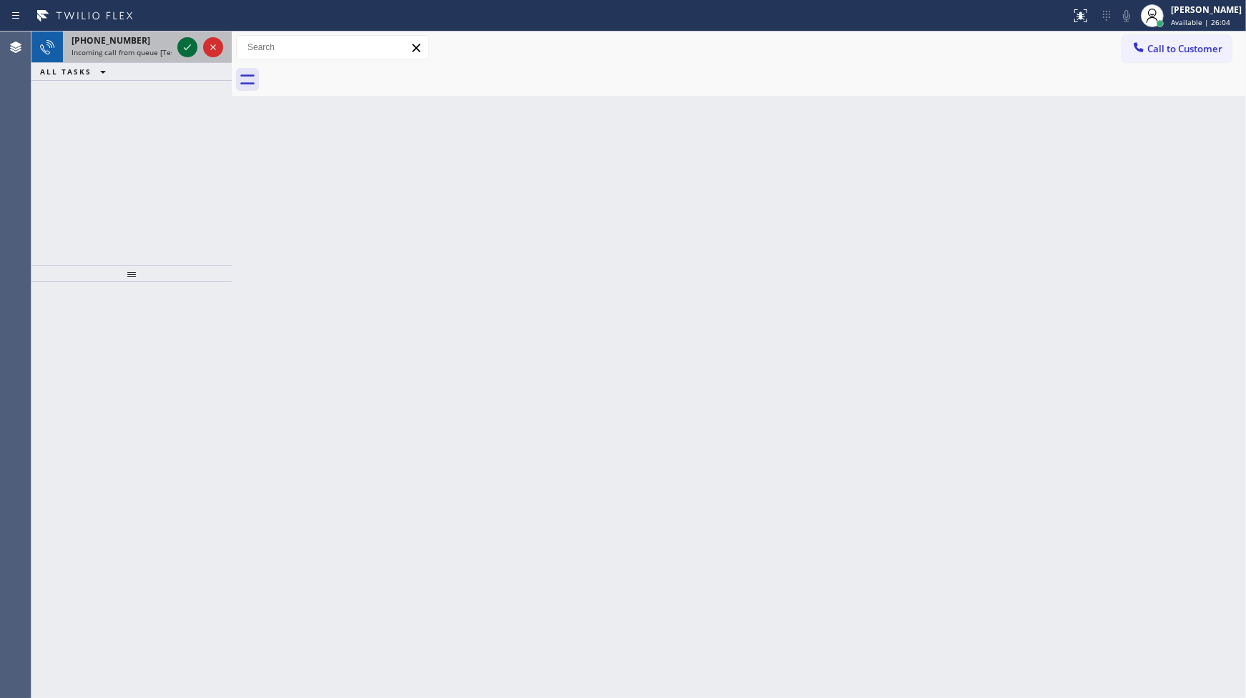
click at [180, 52] on icon at bounding box center [187, 47] width 17 height 17
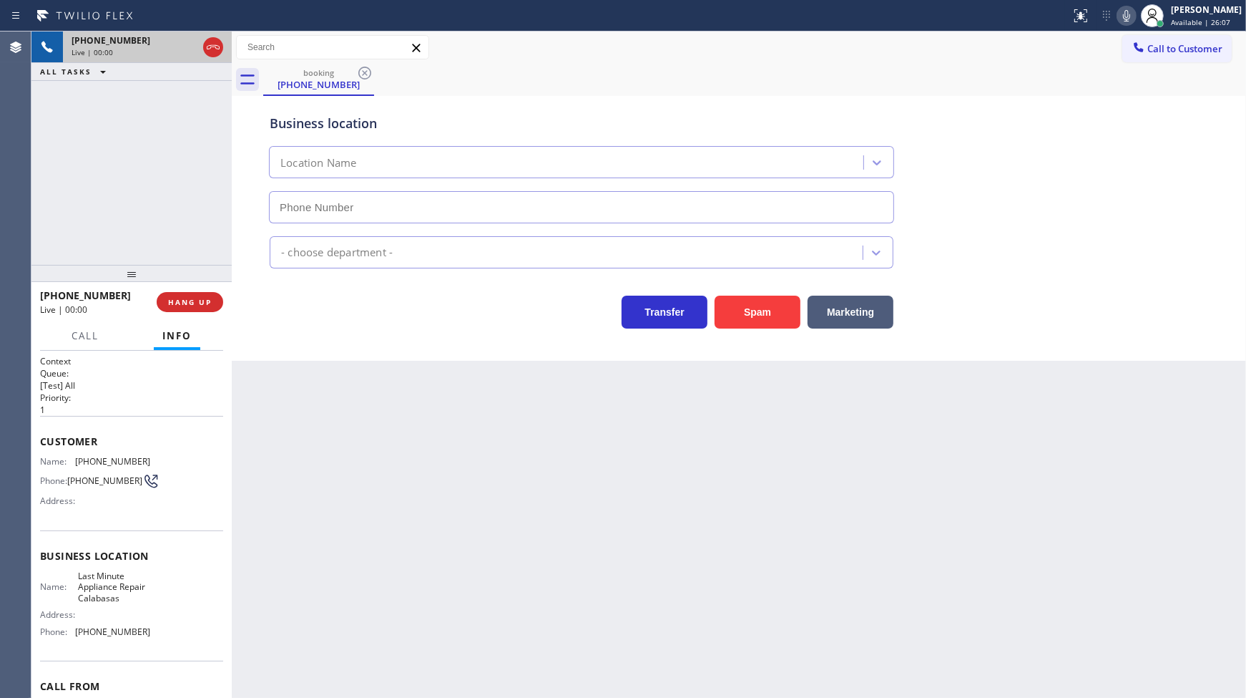
type input "[PHONE_NUMBER]"
click at [181, 298] on span "HANG UP" at bounding box center [190, 302] width 44 height 10
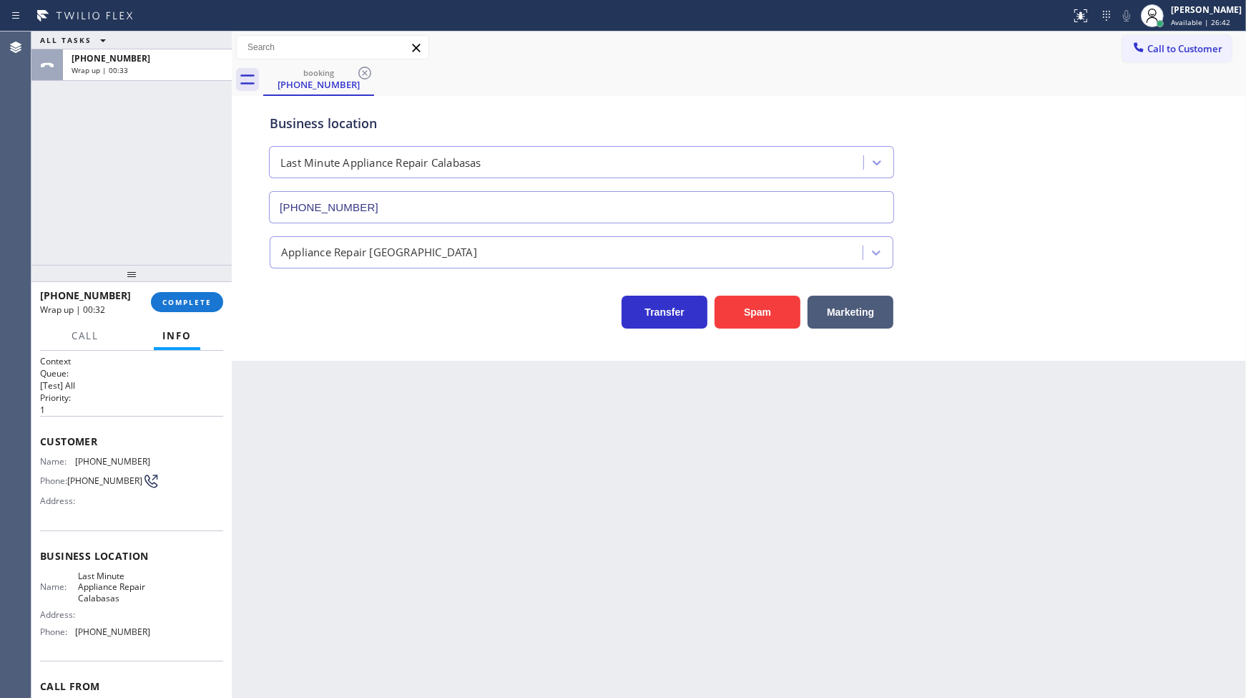
drag, startPoint x: 144, startPoint y: 119, endPoint x: 248, endPoint y: 122, distance: 103.8
click at [144, 119] on div "ALL TASKS ALL TASKS ACTIVE TASKS TASKS IN WRAP UP [PHONE_NUMBER] Wrap up | 00:33" at bounding box center [131, 147] width 200 height 233
click at [1198, 14] on div "[PERSON_NAME]" at bounding box center [1206, 10] width 71 height 12
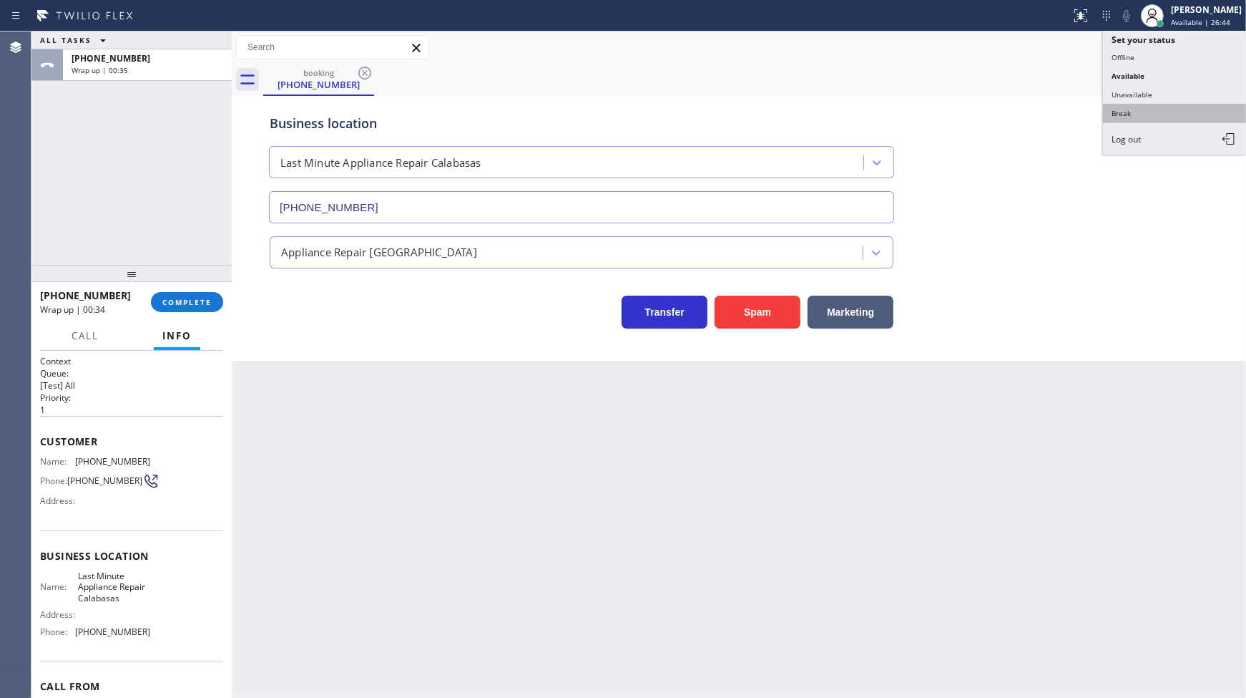
click at [1143, 108] on button "Break" at bounding box center [1174, 113] width 143 height 19
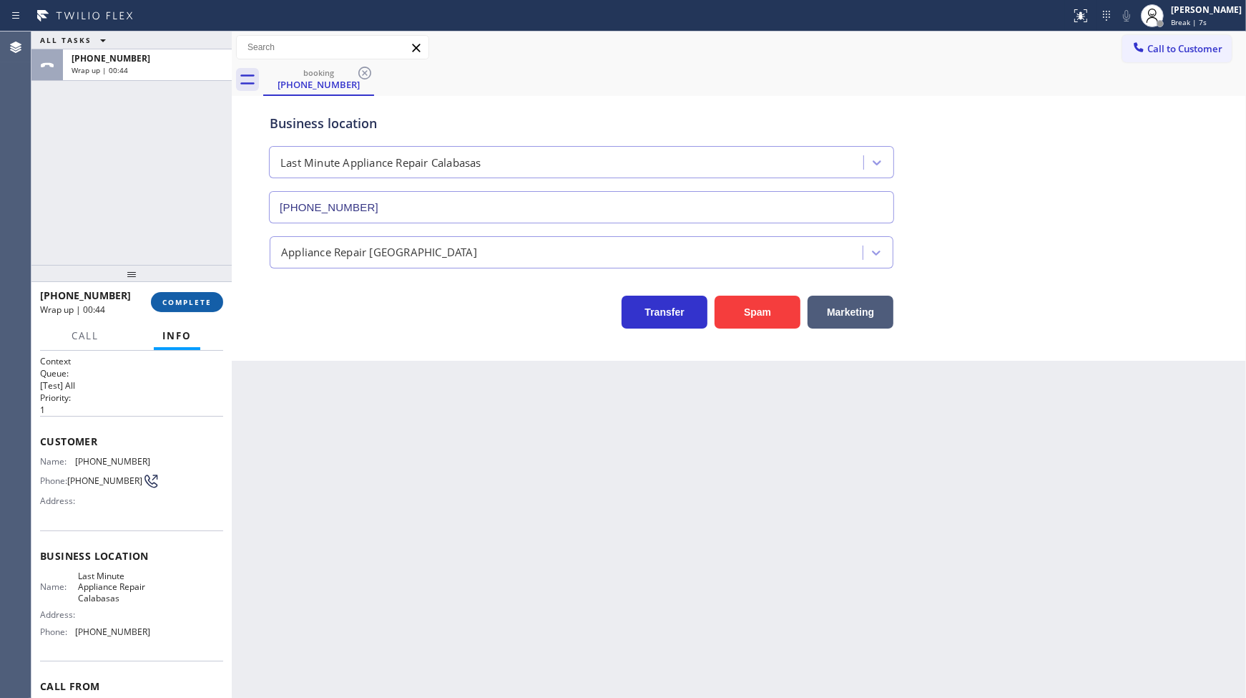
click at [175, 304] on span "COMPLETE" at bounding box center [186, 302] width 49 height 10
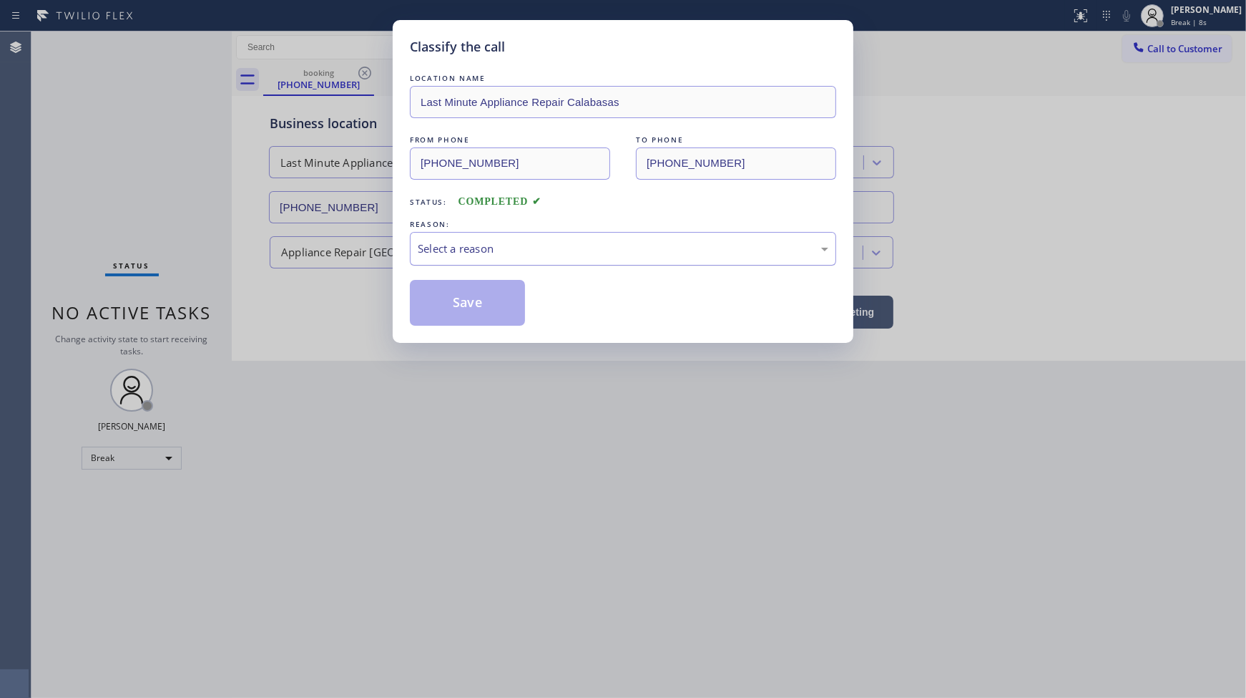
drag, startPoint x: 478, startPoint y: 248, endPoint x: 478, endPoint y: 260, distance: 11.4
click at [478, 250] on div "Select a reason" at bounding box center [623, 248] width 411 height 16
click at [470, 305] on button "Save" at bounding box center [467, 303] width 115 height 46
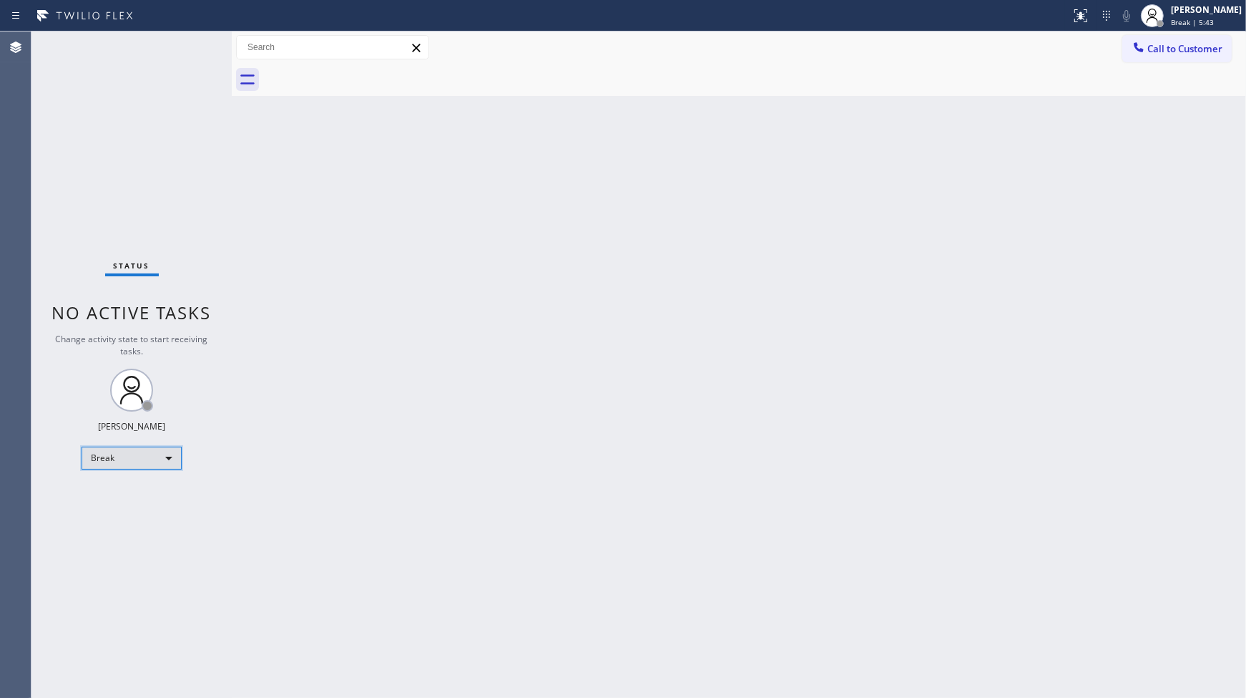
click at [139, 456] on div "Break" at bounding box center [132, 457] width 100 height 23
click at [143, 499] on li "Available" at bounding box center [130, 494] width 97 height 17
click at [98, 532] on div "Status No active tasks You are ready to start receiving tasks. JENIZA ALCAYDE A…" at bounding box center [131, 364] width 200 height 666
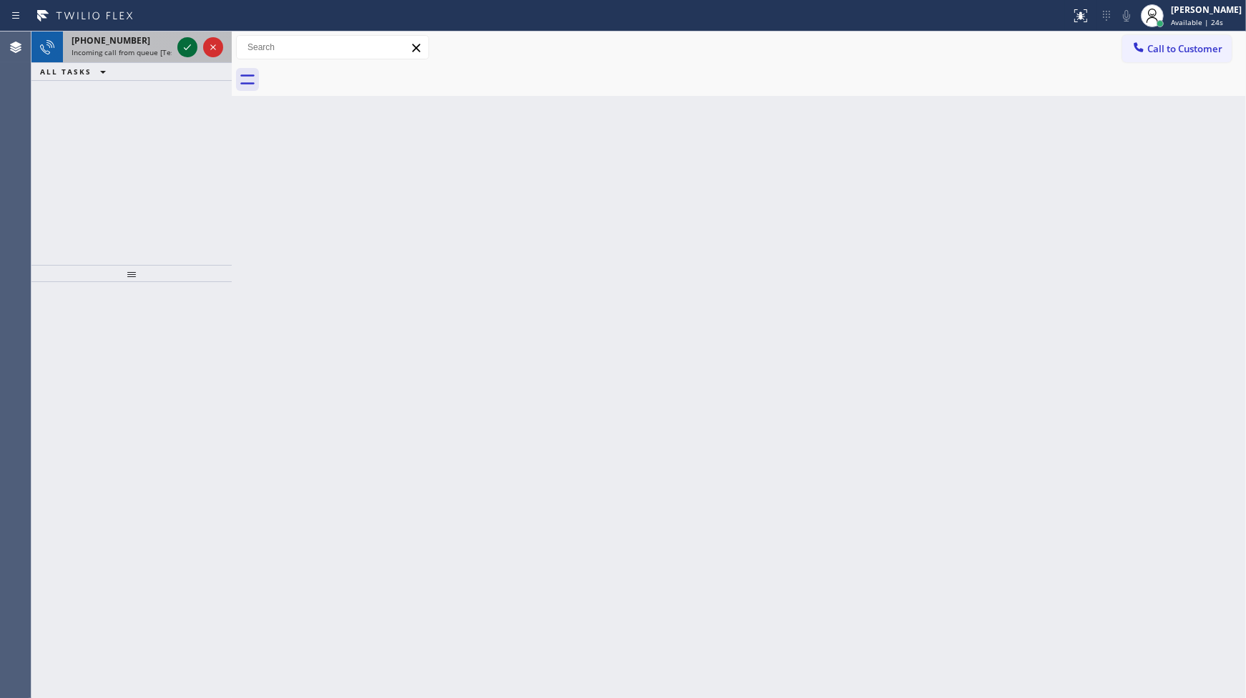
click at [185, 46] on icon at bounding box center [187, 47] width 17 height 17
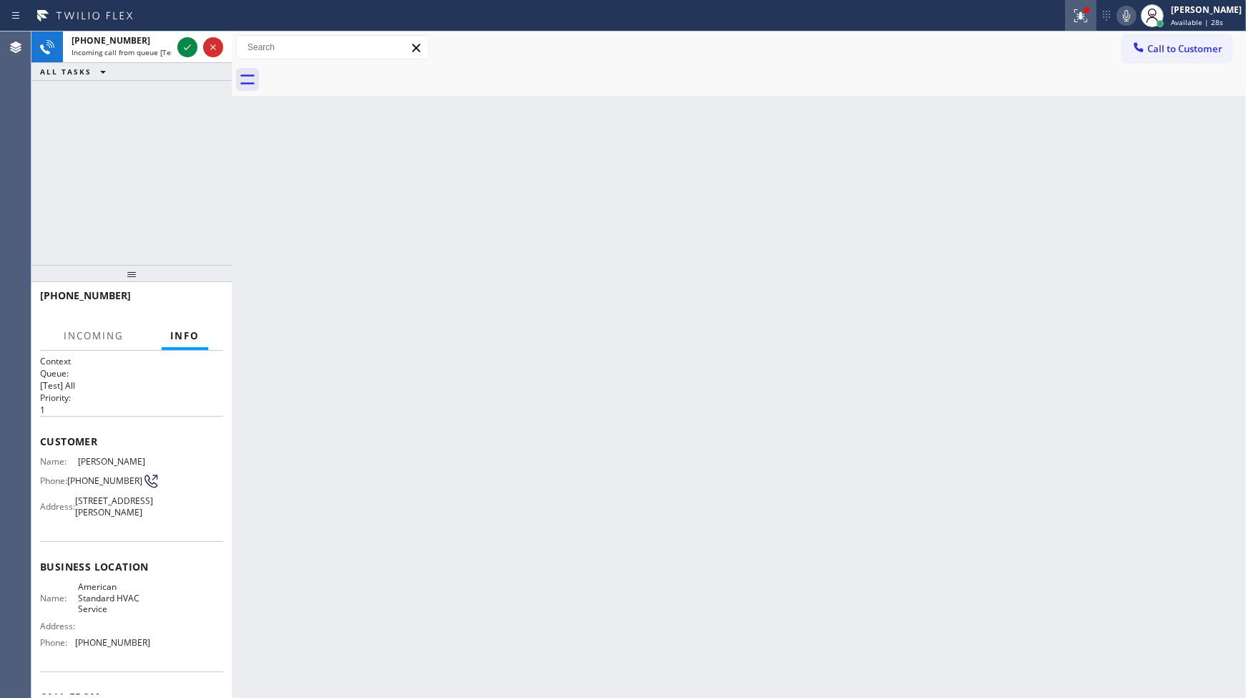
click at [1084, 13] on icon at bounding box center [1080, 15] width 17 height 17
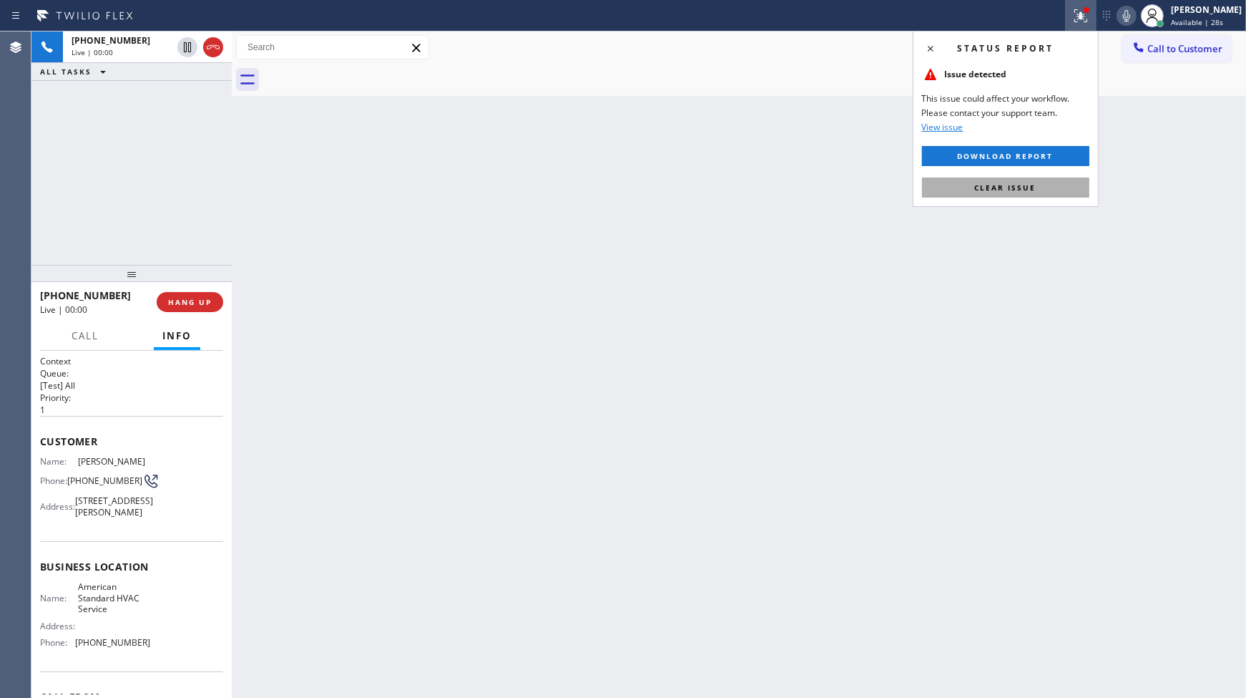
click at [1028, 189] on span "Clear issue" at bounding box center [1006, 187] width 62 height 10
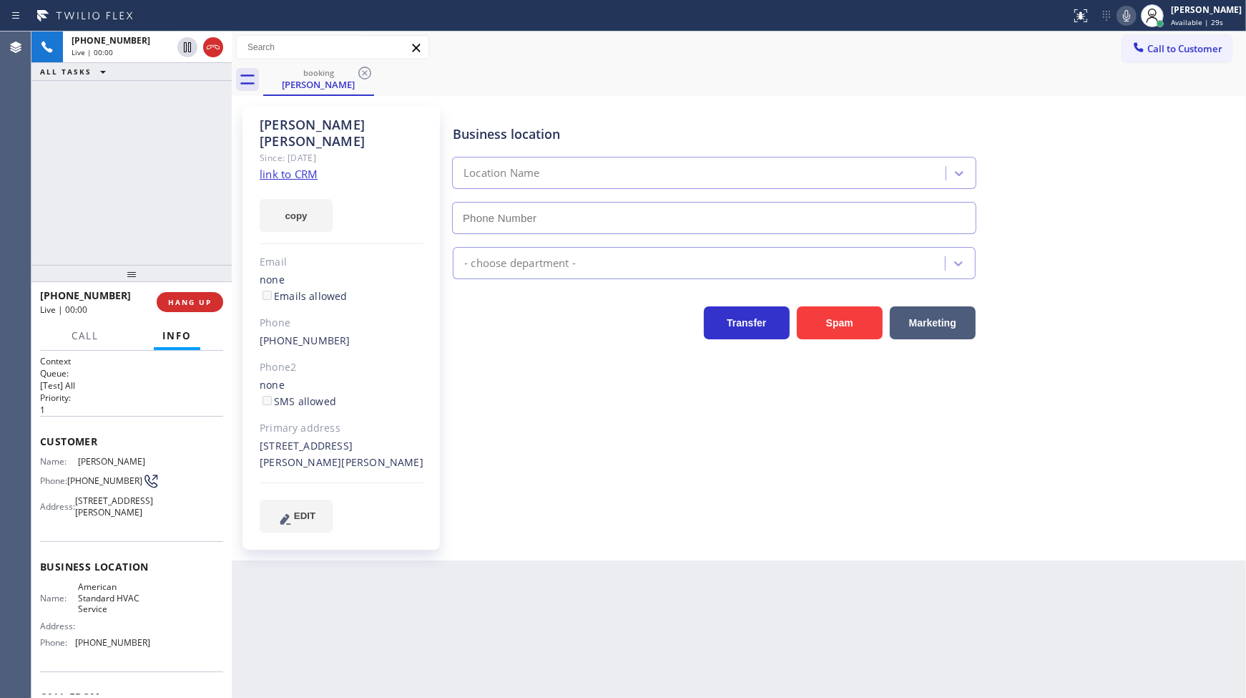
type input "[PHONE_NUMBER]"
click at [215, 306] on button "HANG UP" at bounding box center [190, 302] width 67 height 20
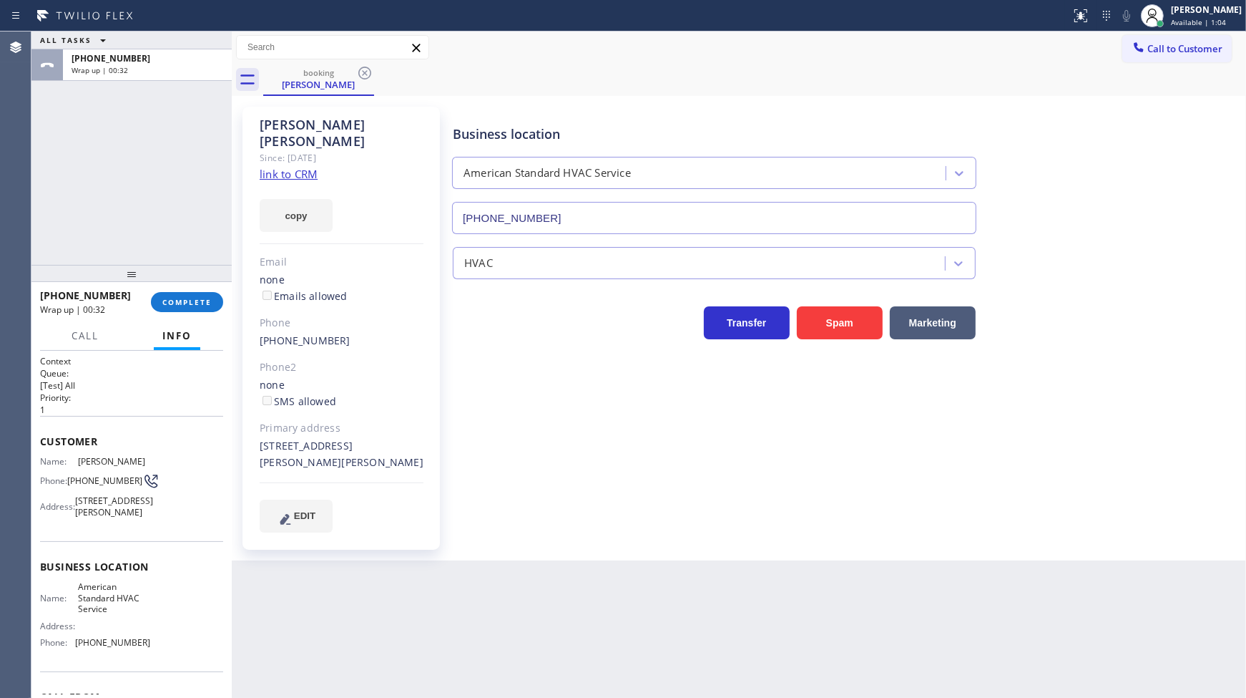
click at [276, 167] on link "link to CRM" at bounding box center [289, 174] width 58 height 14
click at [202, 304] on span "COMPLETE" at bounding box center [186, 302] width 49 height 10
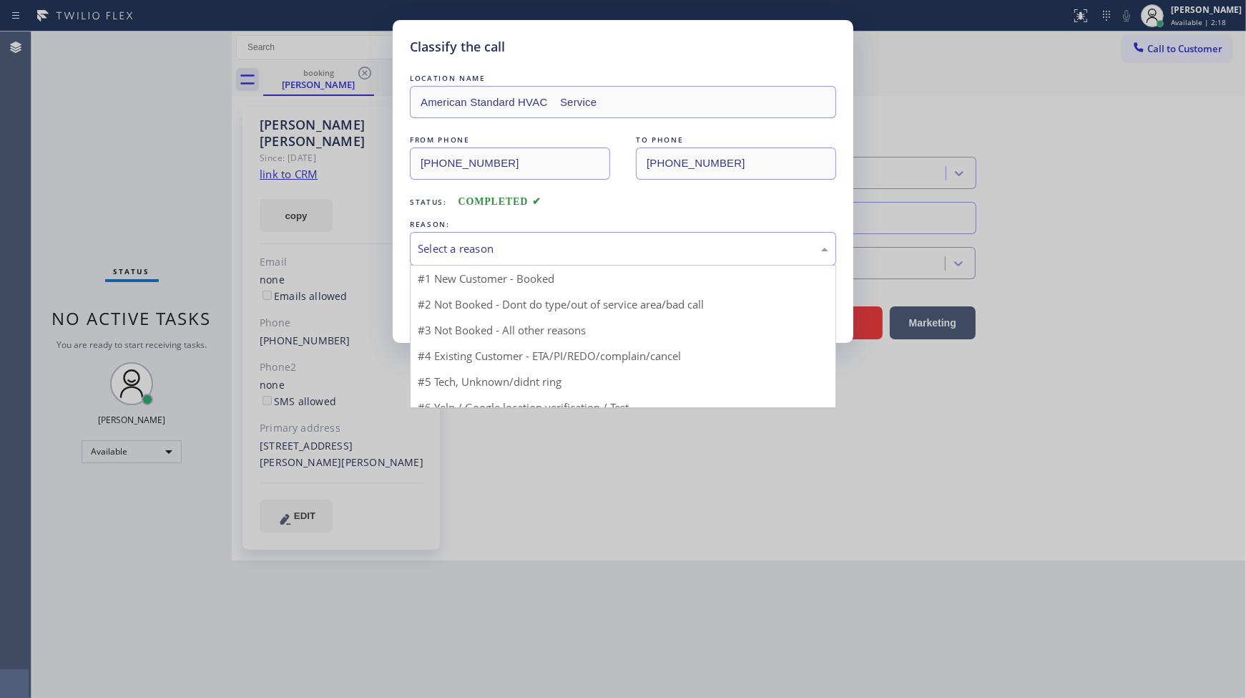
click at [466, 240] on div "Select a reason" at bounding box center [623, 248] width 411 height 16
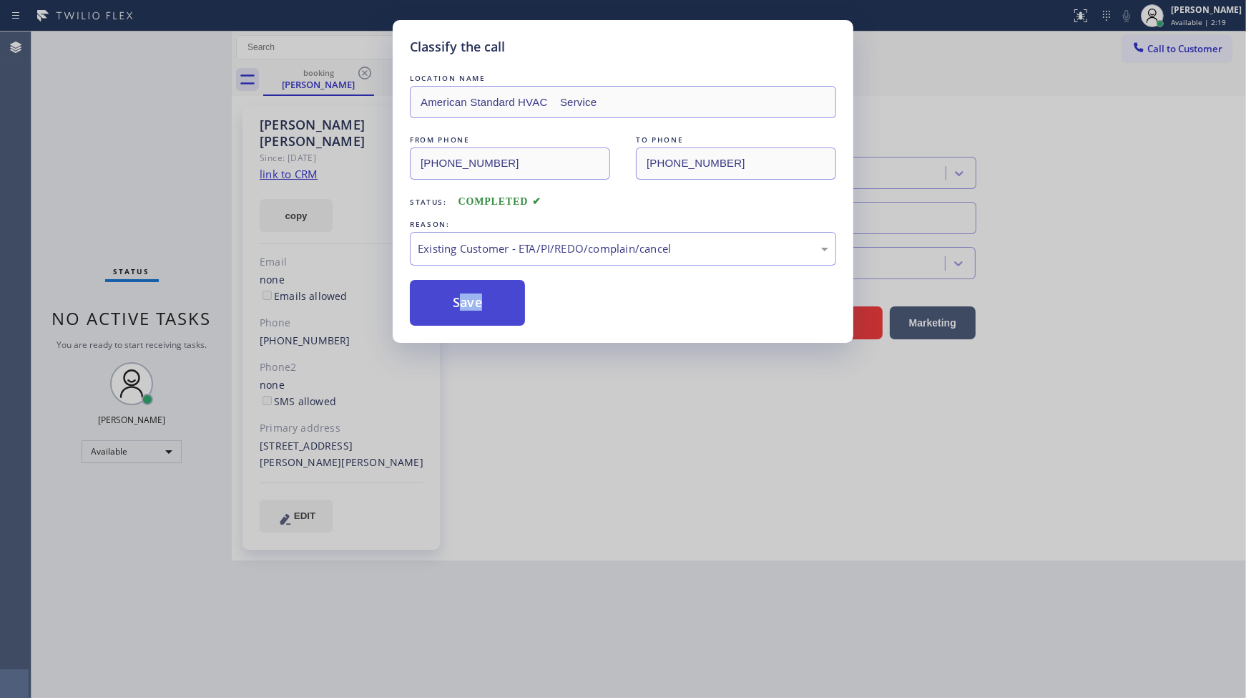
drag, startPoint x: 460, startPoint y: 324, endPoint x: 459, endPoint y: 310, distance: 14.4
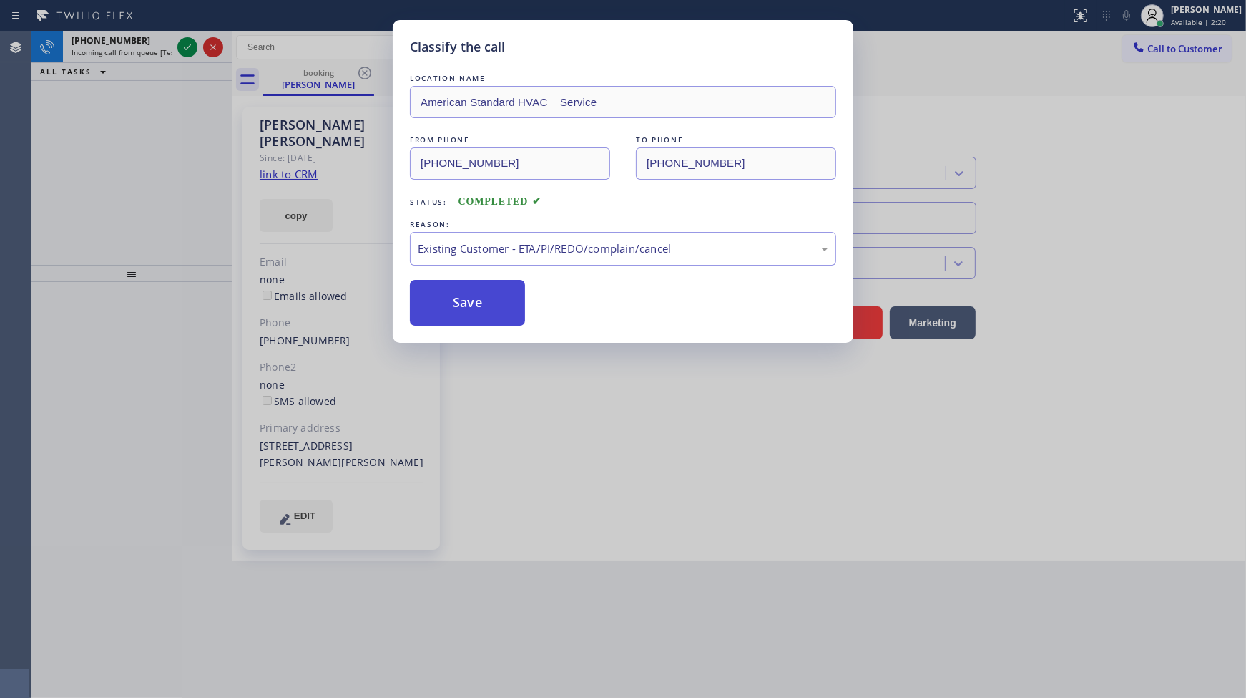
click at [459, 309] on button "Save" at bounding box center [467, 303] width 115 height 46
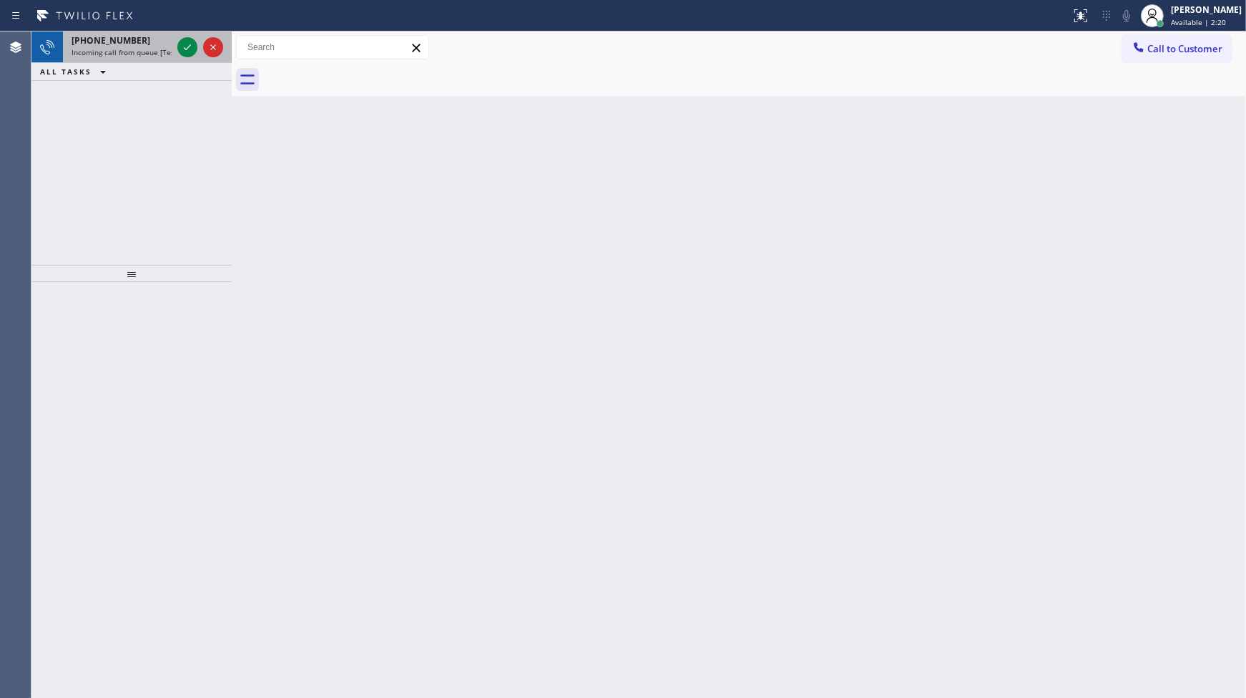
drag, startPoint x: 172, startPoint y: 34, endPoint x: 175, endPoint y: 47, distance: 13.9
click at [170, 46] on div "[PHONE_NUMBER]" at bounding box center [122, 40] width 100 height 12
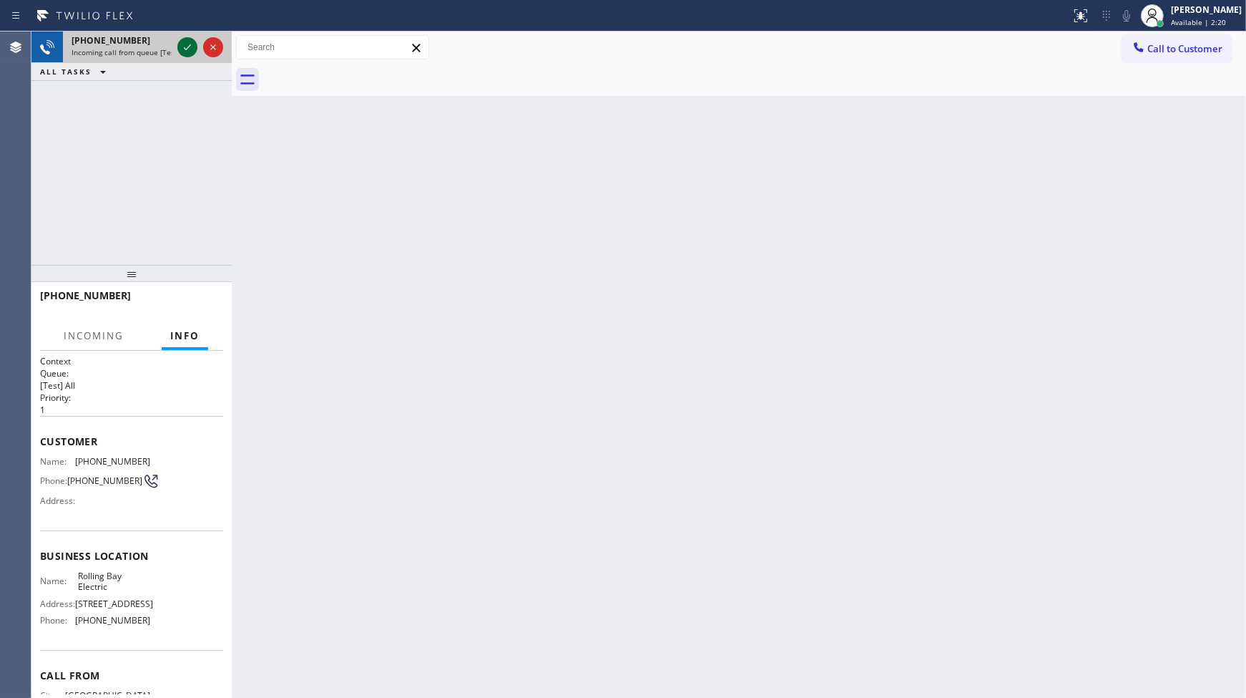
click at [175, 47] on div at bounding box center [201, 46] width 52 height 31
click at [180, 43] on icon at bounding box center [187, 47] width 17 height 17
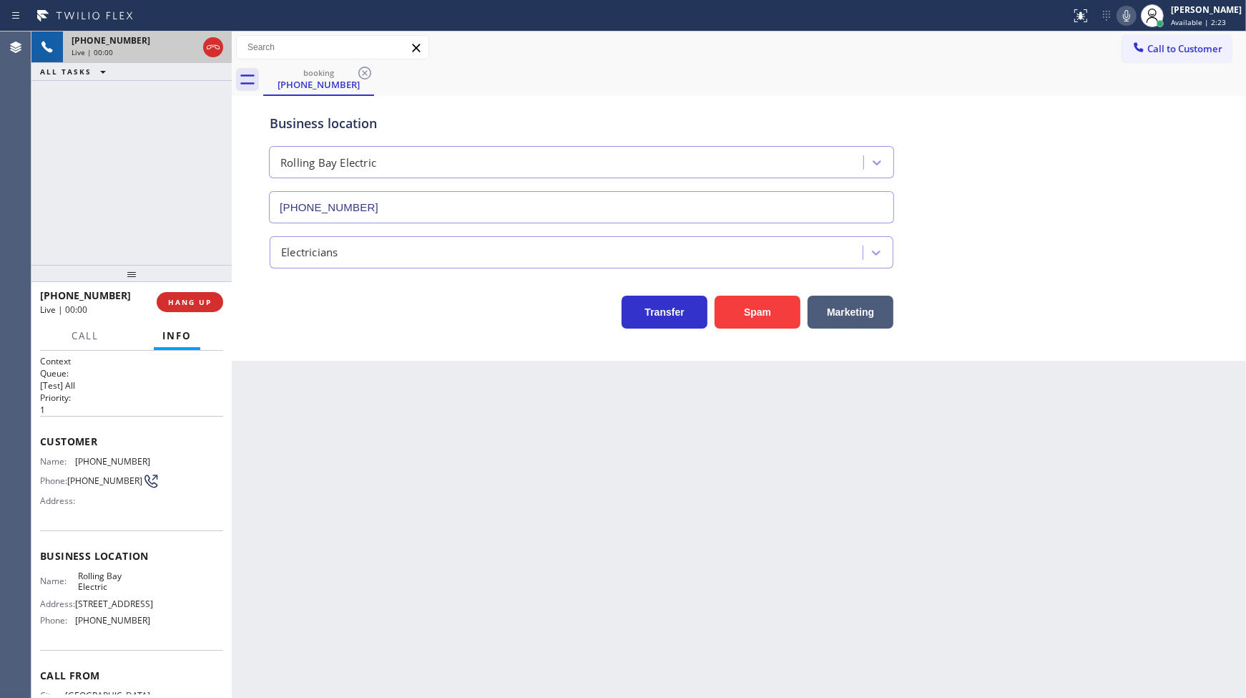
type input "[PHONE_NUMBER]"
drag, startPoint x: 1245, startPoint y: 442, endPoint x: 1269, endPoint y: 449, distance: 25.2
click at [1246, 449] on html "Status report No issues detected If you experience an issue, please download th…" at bounding box center [623, 349] width 1246 height 698
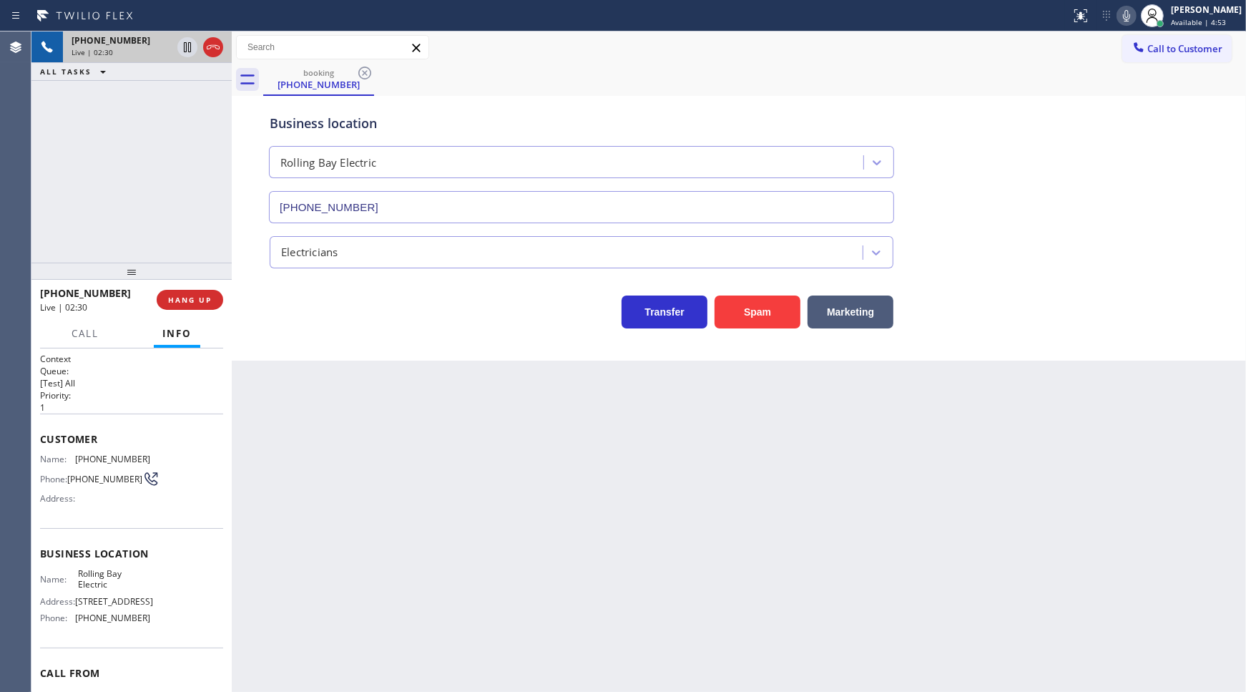
click at [201, 39] on div at bounding box center [201, 46] width 52 height 31
click at [187, 53] on icon at bounding box center [187, 47] width 17 height 17
click at [1128, 18] on icon at bounding box center [1126, 15] width 17 height 17
click at [56, 182] on div "[PHONE_NUMBER] Live | 02:50 ALL TASKS ALL TASKS ACTIVE TASKS TASKS IN WRAP UP" at bounding box center [131, 146] width 200 height 231
click at [107, 206] on div "[PHONE_NUMBER] Live | 03:02 ALL TASKS ALL TASKS ACTIVE TASKS TASKS IN WRAP UP" at bounding box center [131, 146] width 200 height 231
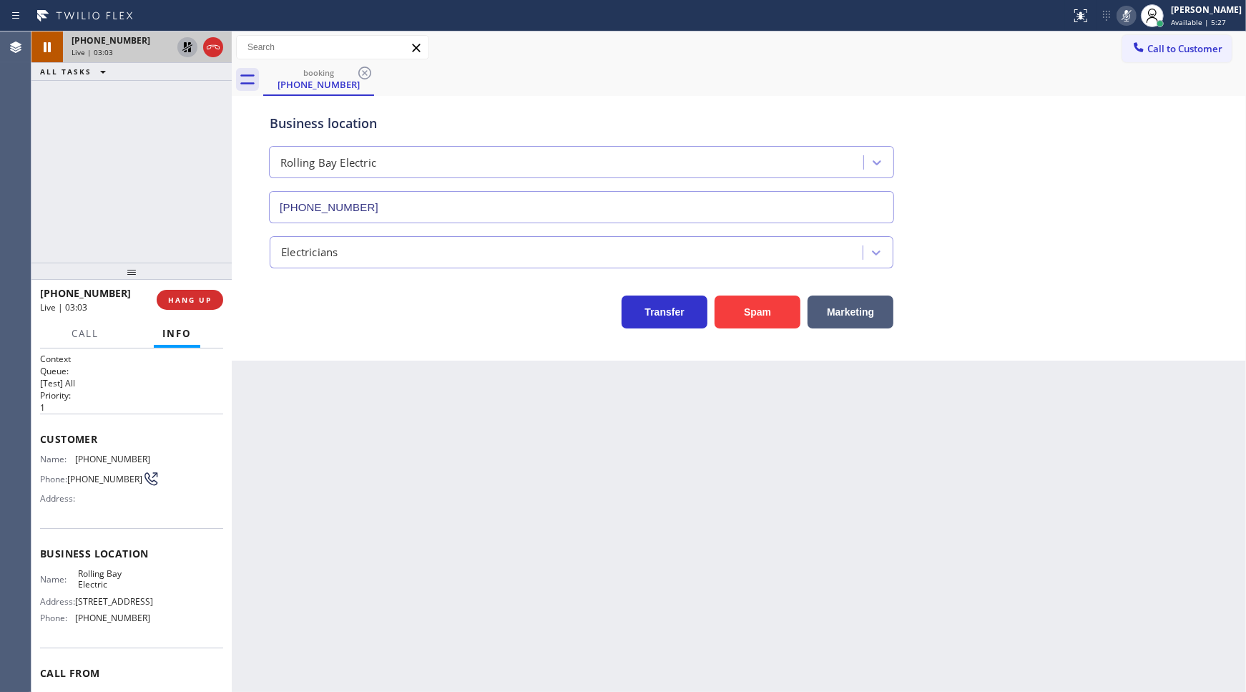
click at [189, 47] on icon at bounding box center [187, 47] width 10 height 10
click at [1124, 19] on rect at bounding box center [1127, 14] width 10 height 10
click at [856, 556] on div "Back to Dashboard Change Sender ID Customers Technicians Select a contact Outbo…" at bounding box center [739, 361] width 1014 height 660
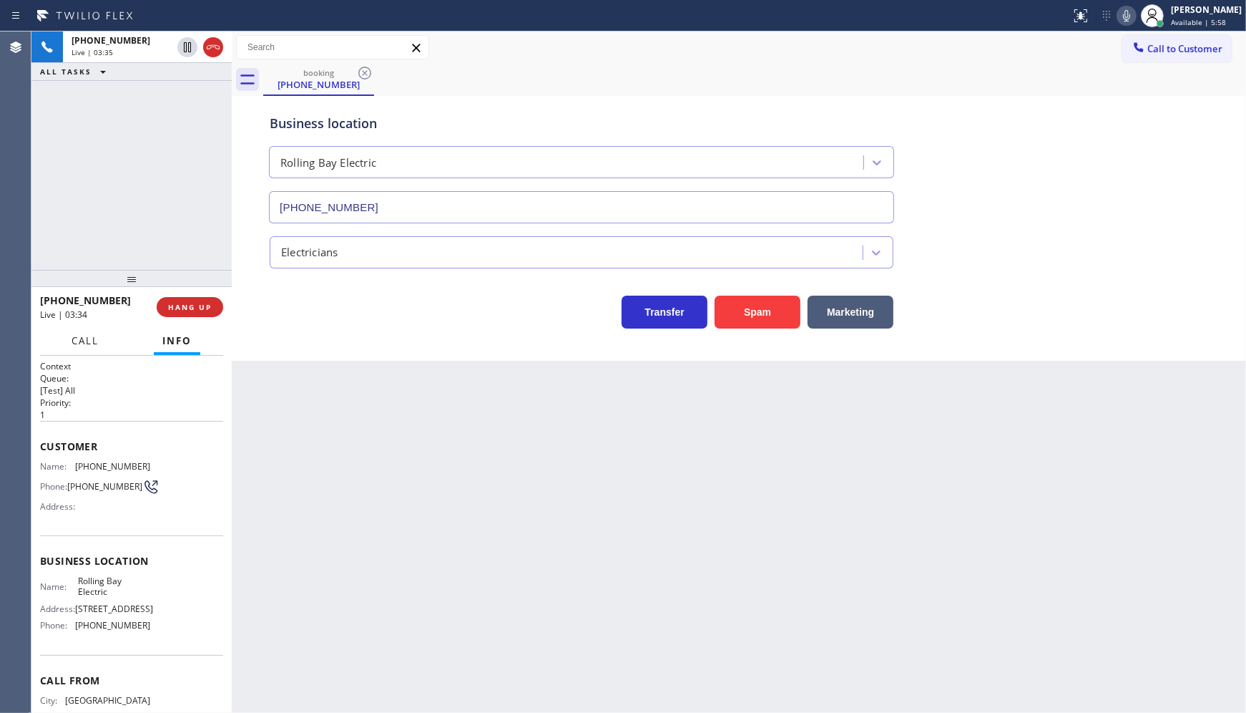
click at [84, 337] on span "Call" at bounding box center [85, 340] width 27 height 13
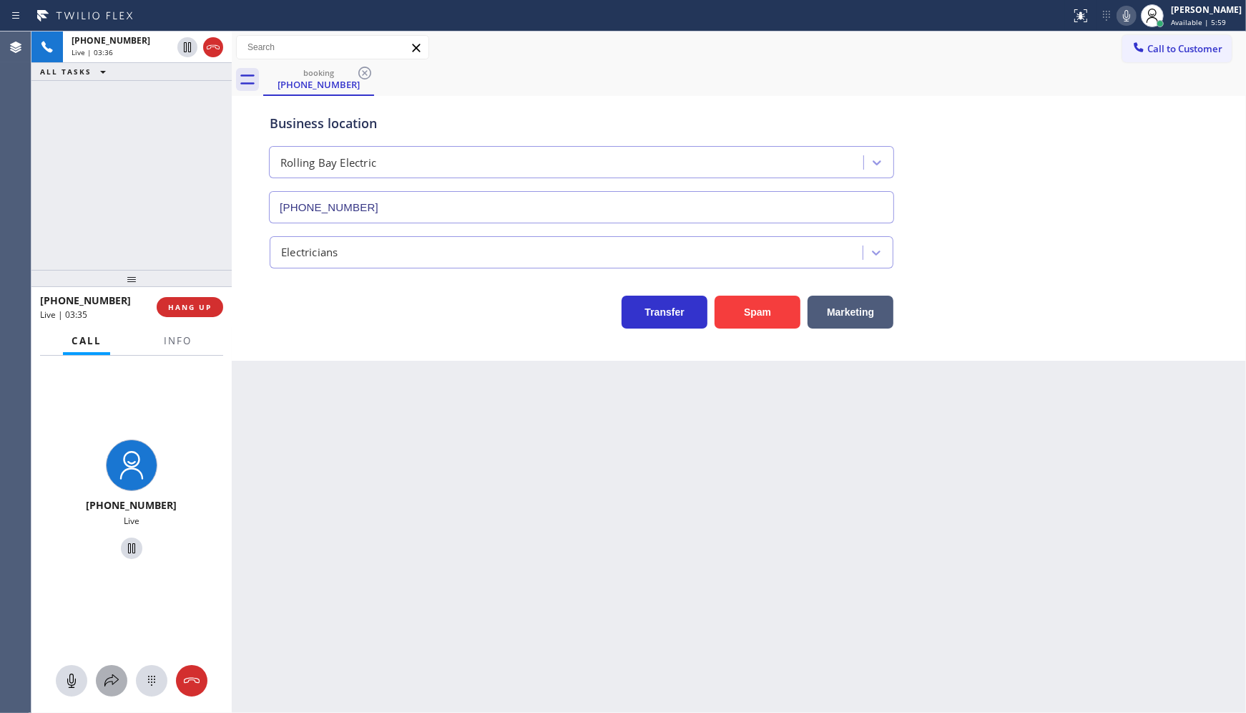
click at [119, 675] on icon at bounding box center [111, 680] width 17 height 17
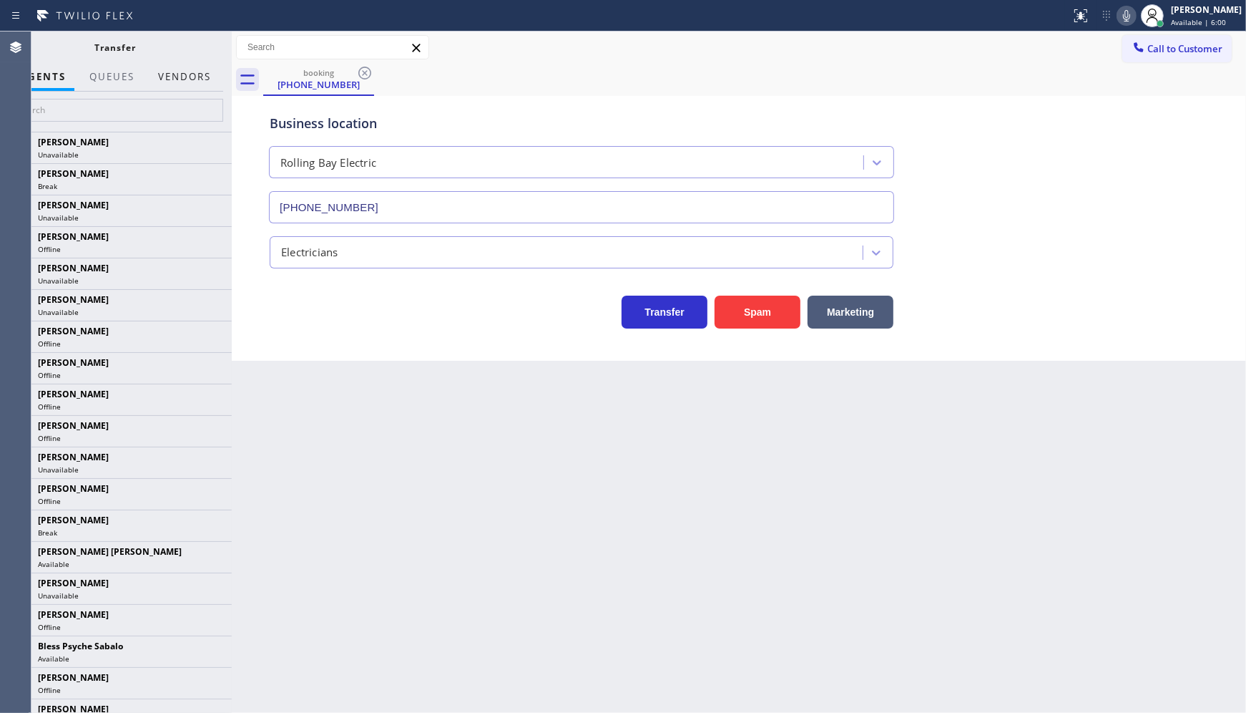
click at [187, 77] on button "Vendors" at bounding box center [185, 77] width 70 height 28
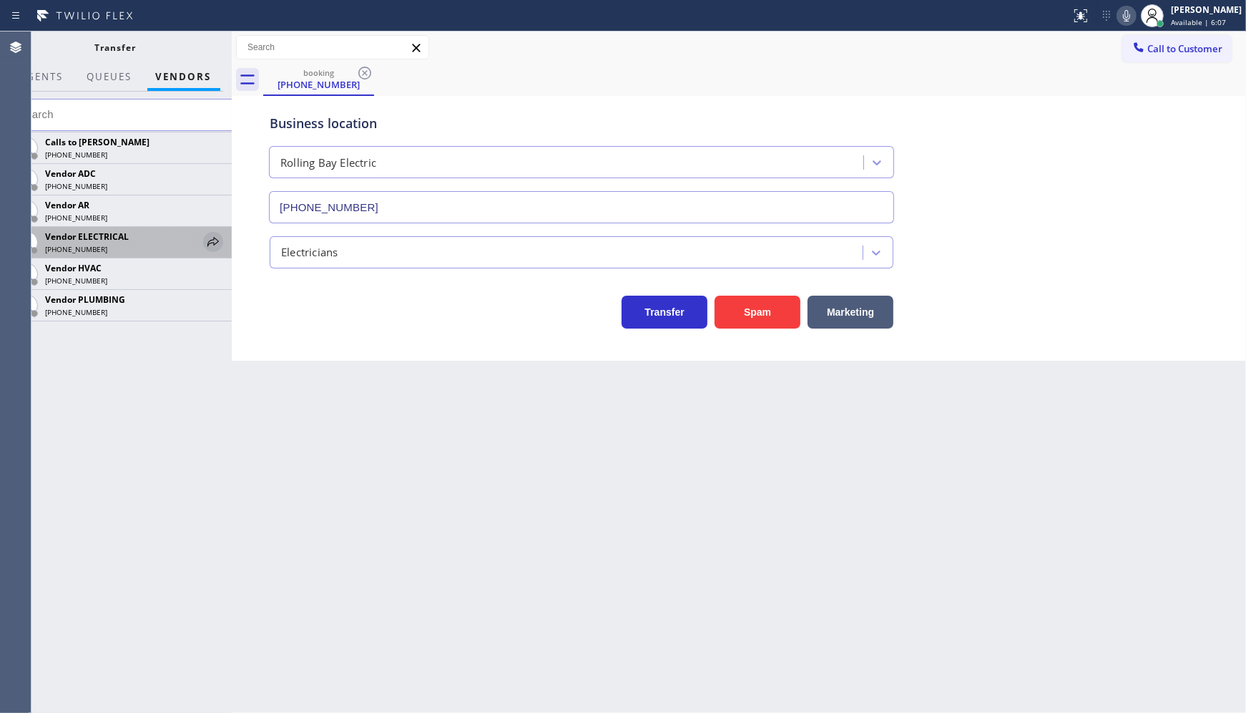
click at [212, 241] on icon at bounding box center [213, 241] width 17 height 17
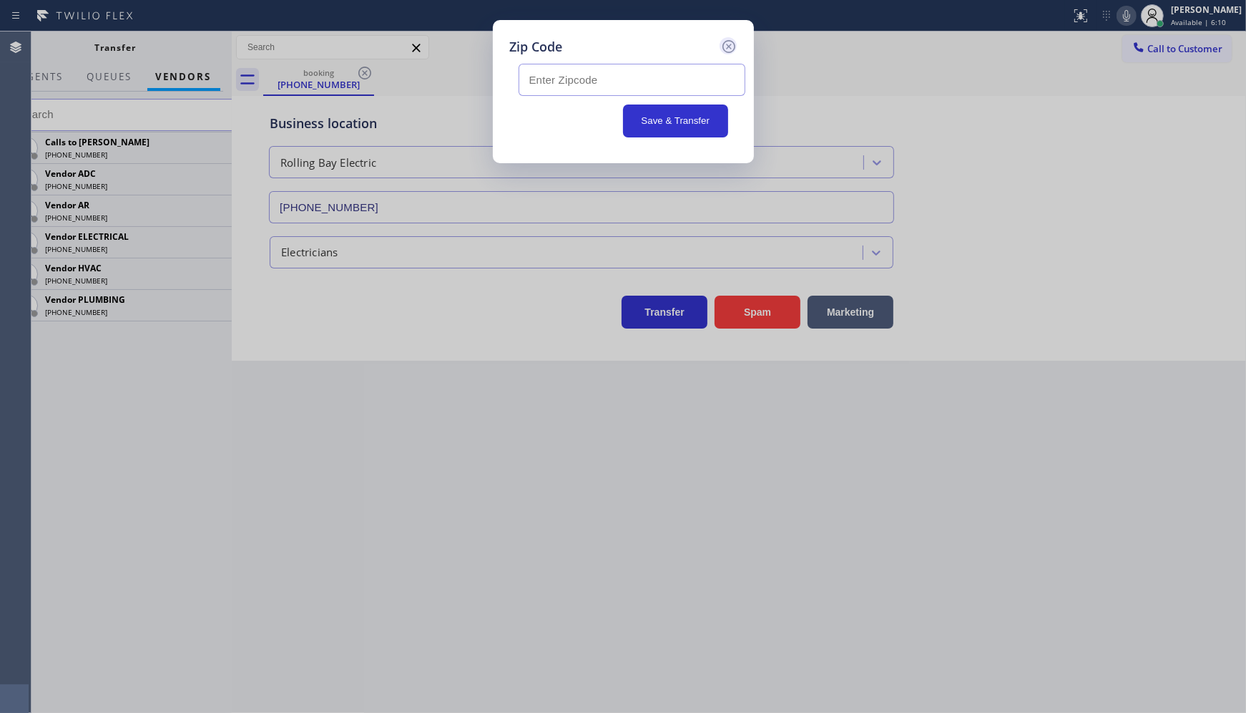
click at [725, 43] on icon at bounding box center [728, 46] width 17 height 17
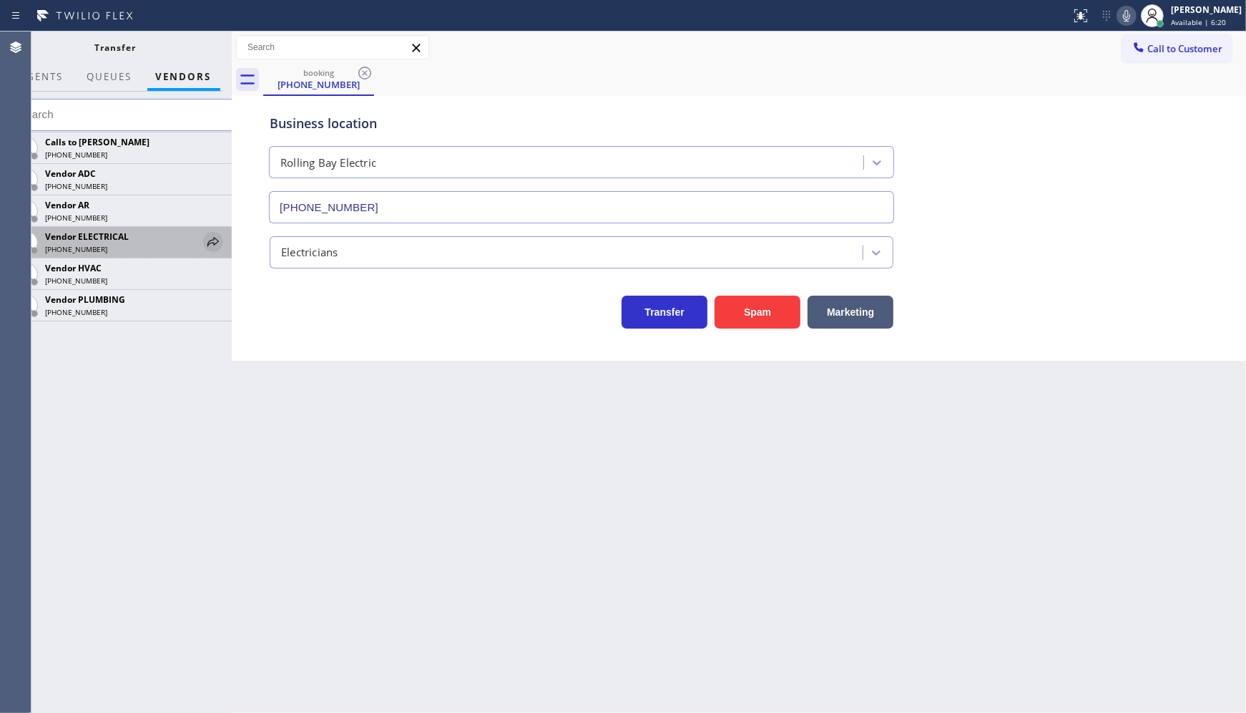
click at [209, 240] on icon at bounding box center [213, 241] width 17 height 17
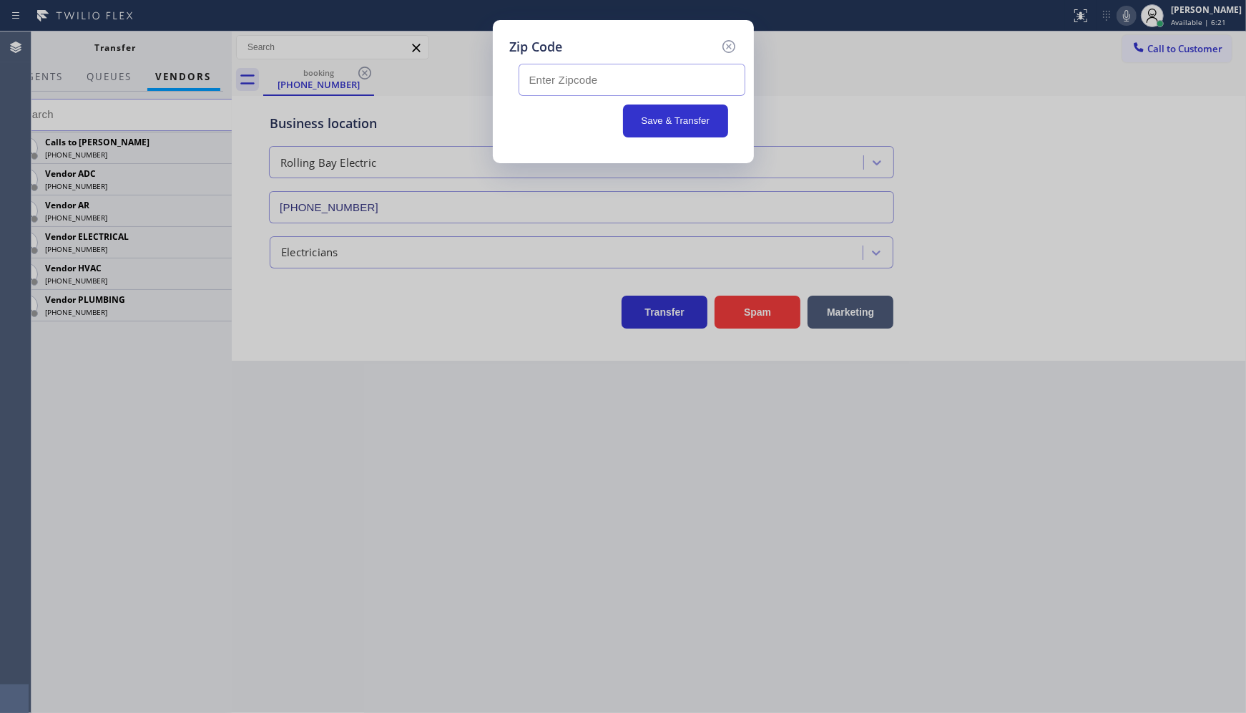
click at [570, 76] on input "text" at bounding box center [632, 80] width 227 height 32
type input "98110"
click at [644, 129] on button "Save & Transfer" at bounding box center [675, 120] width 105 height 33
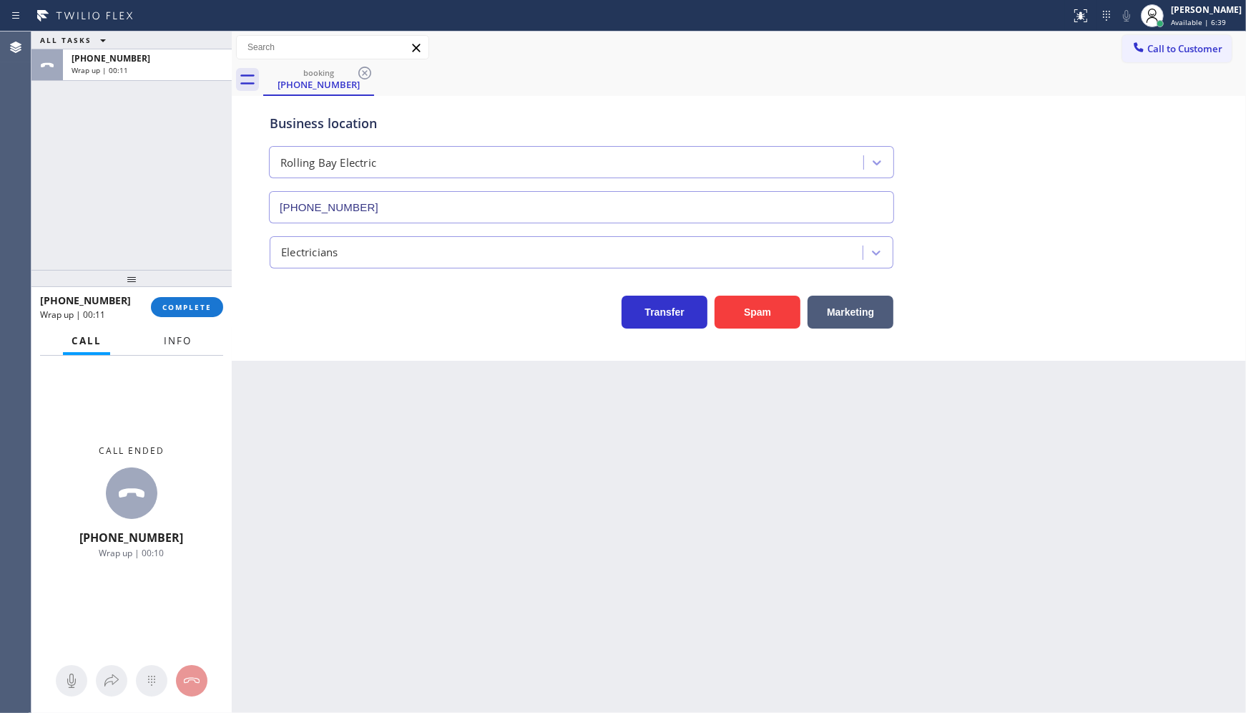
click at [169, 339] on span "Info" at bounding box center [178, 340] width 28 height 13
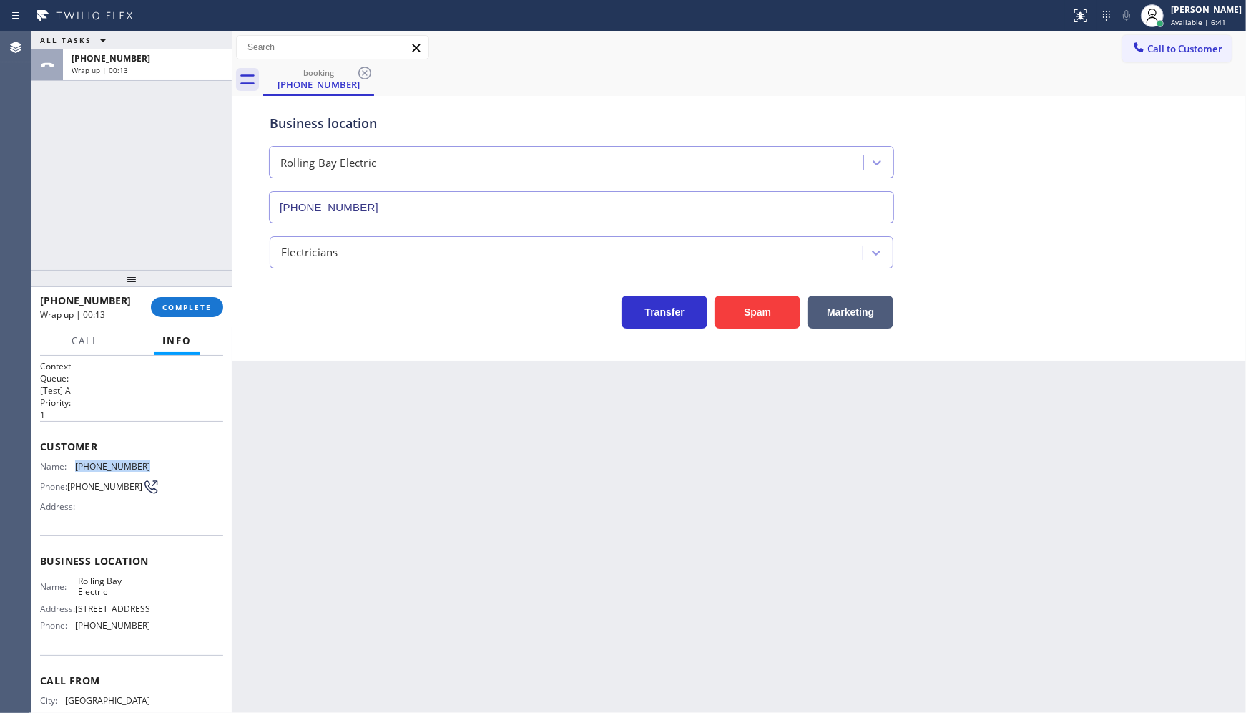
drag, startPoint x: 74, startPoint y: 466, endPoint x: 162, endPoint y: 467, distance: 88.0
click at [162, 467] on div "Name: [PHONE_NUMBER] Phone: [PHONE_NUMBER] Address:" at bounding box center [131, 489] width 183 height 57
copy div "[PHONE_NUMBER]"
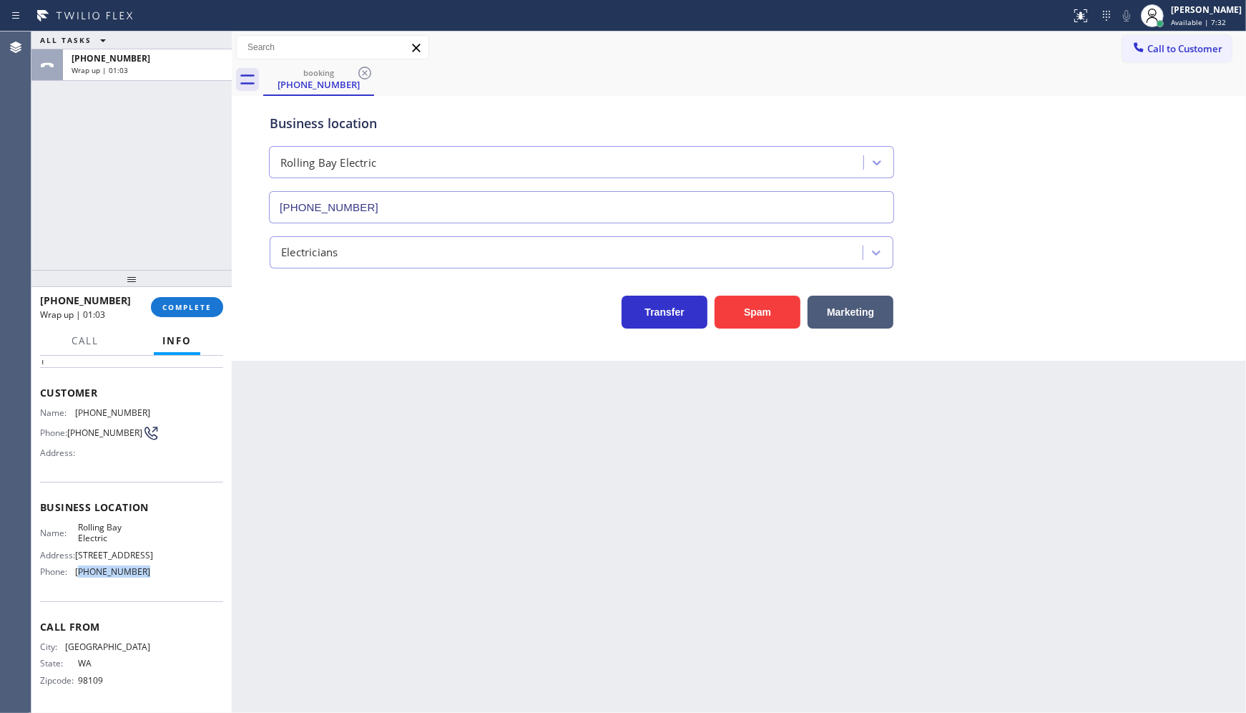
drag, startPoint x: 104, startPoint y: 575, endPoint x: 152, endPoint y: 579, distance: 48.1
click at [152, 579] on div "Name: Rolling Bay Electric Address: [STREET_ADDRESS] Phone: [PHONE_NUMBER]" at bounding box center [131, 553] width 183 height 62
copy span "360) 401-4864"
click at [166, 315] on button "COMPLETE" at bounding box center [187, 307] width 72 height 20
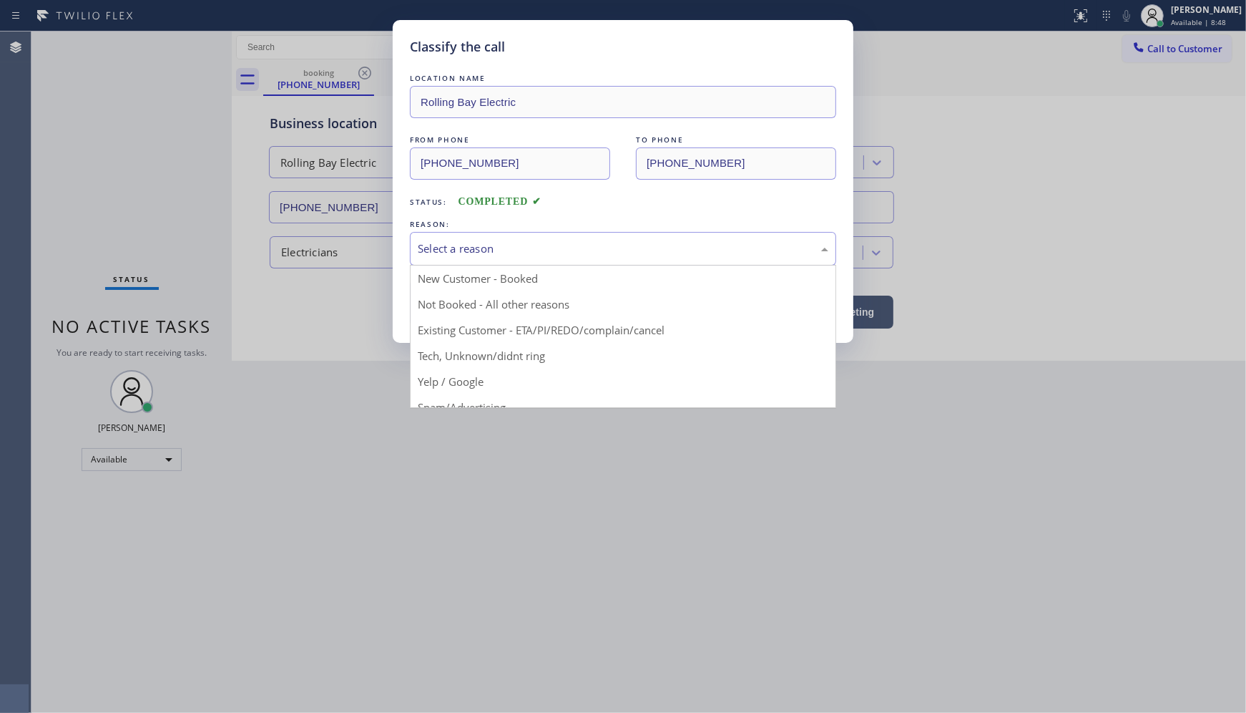
click at [454, 248] on div "Select a reason" at bounding box center [623, 248] width 411 height 16
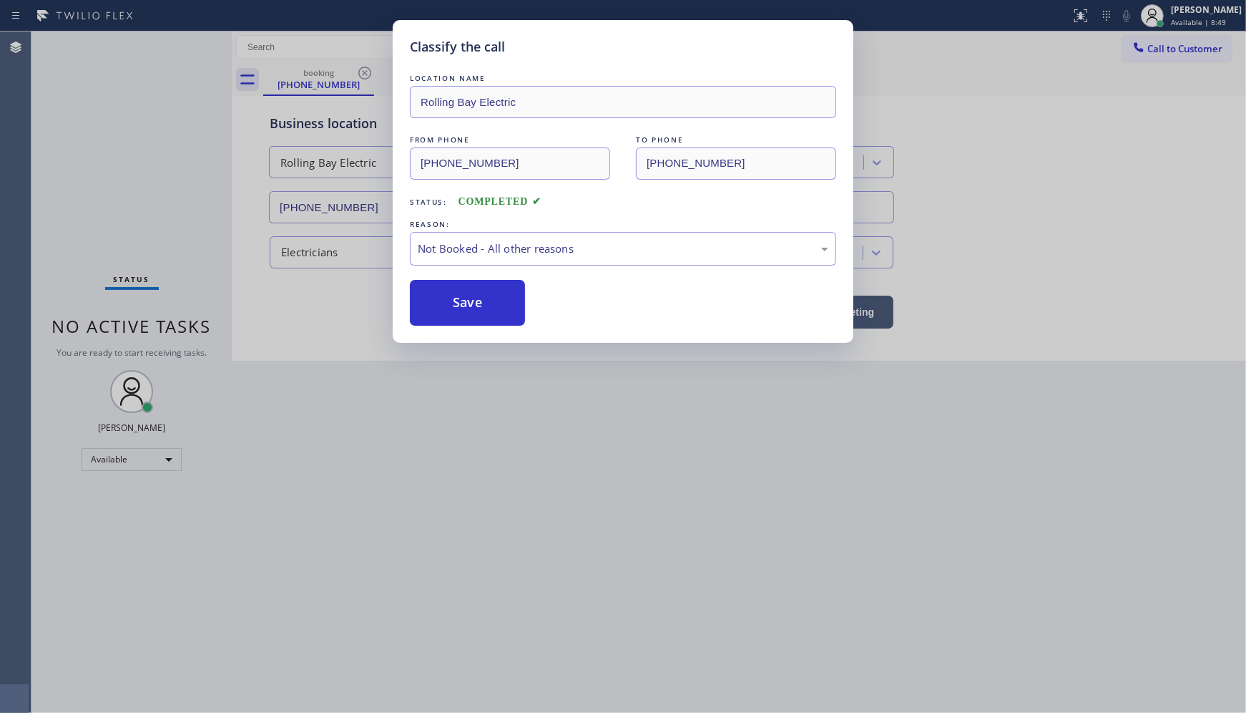
click at [449, 299] on button "Save" at bounding box center [467, 303] width 115 height 46
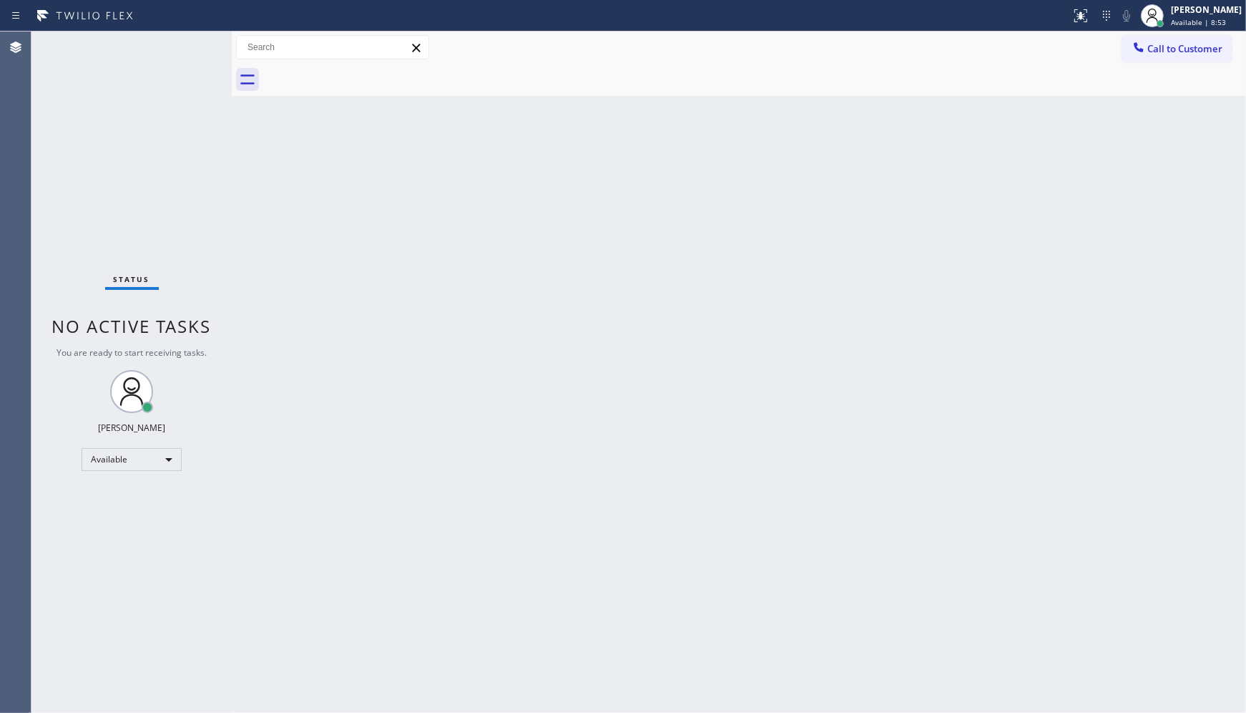
drag, startPoint x: 189, startPoint y: 37, endPoint x: 191, endPoint y: 45, distance: 8.2
click at [191, 45] on div "Status No active tasks You are ready to start receiving tasks. JENIZA ALCAYDE A…" at bounding box center [131, 371] width 200 height 681
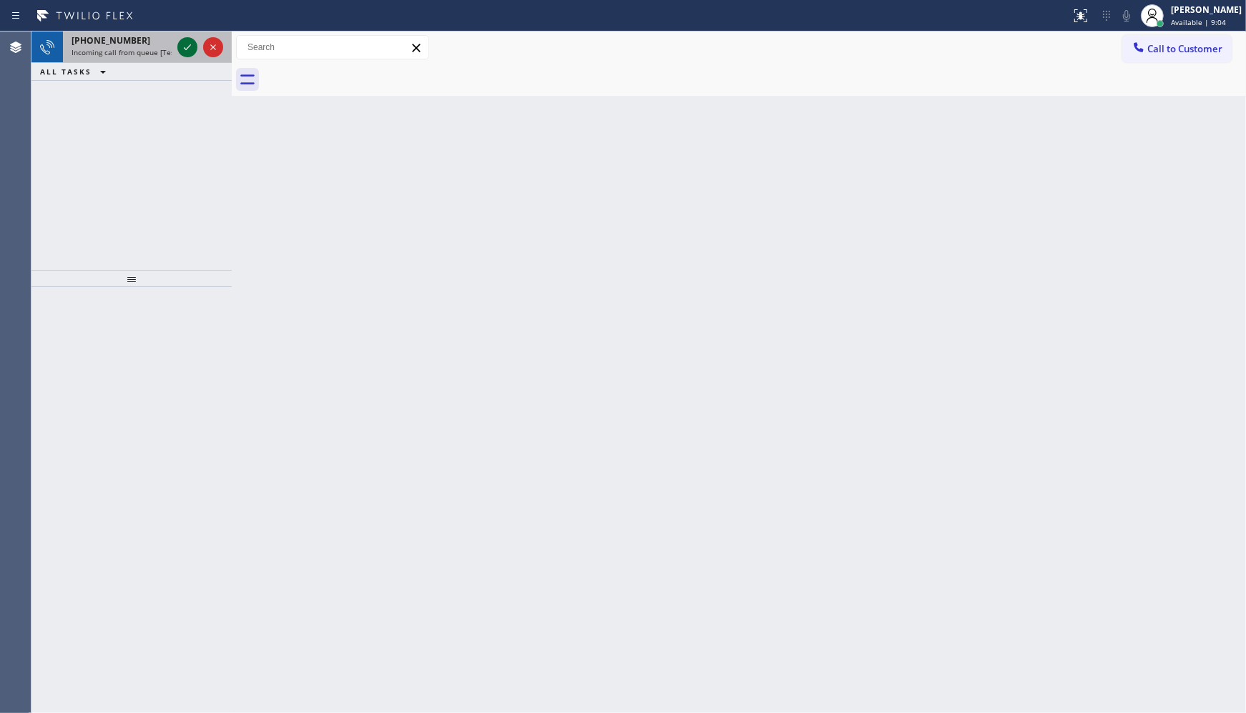
click at [190, 44] on icon at bounding box center [187, 47] width 17 height 17
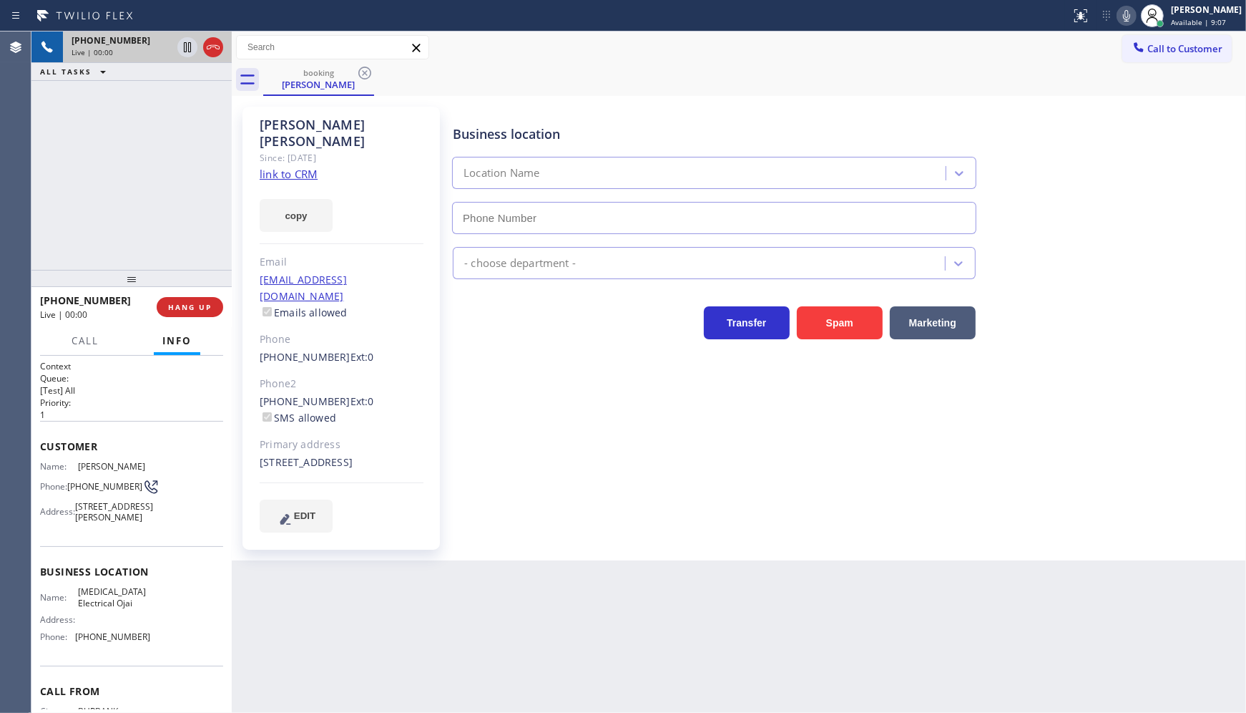
type input "[PHONE_NUMBER]"
click at [291, 150] on div "Since: [DATE]" at bounding box center [342, 158] width 164 height 16
click at [294, 167] on link "link to CRM" at bounding box center [289, 174] width 58 height 14
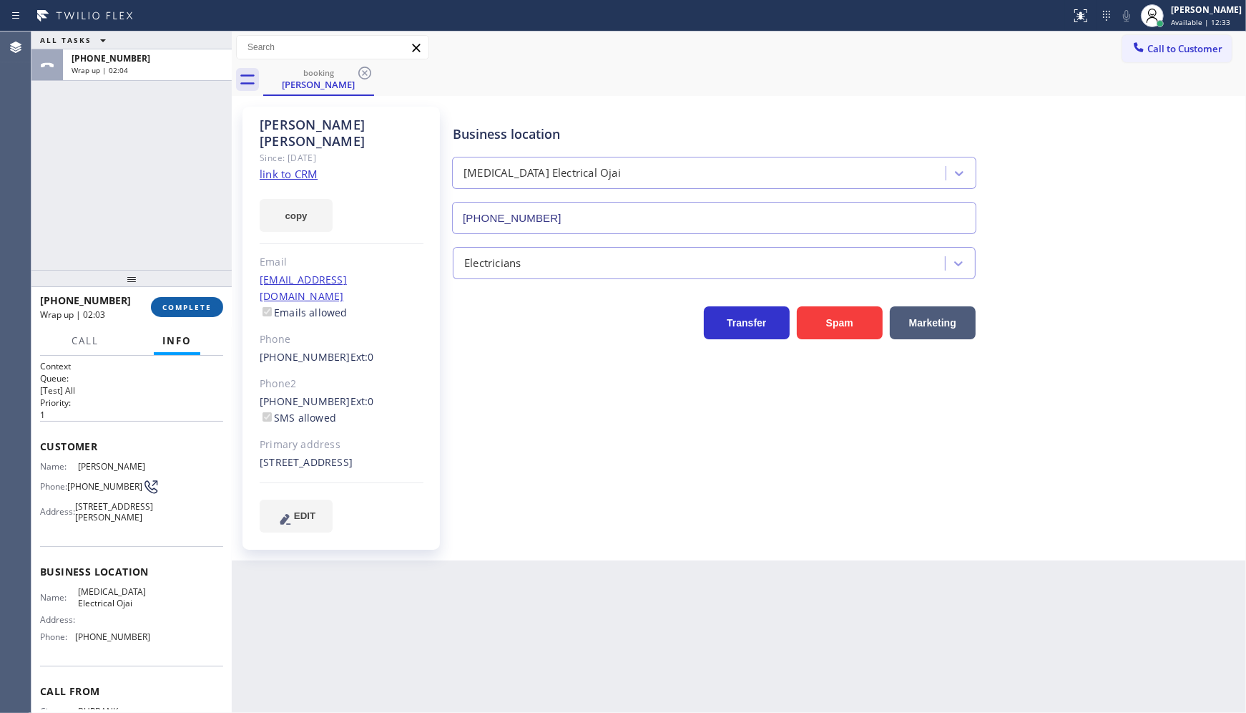
click at [162, 300] on button "COMPLETE" at bounding box center [187, 307] width 72 height 20
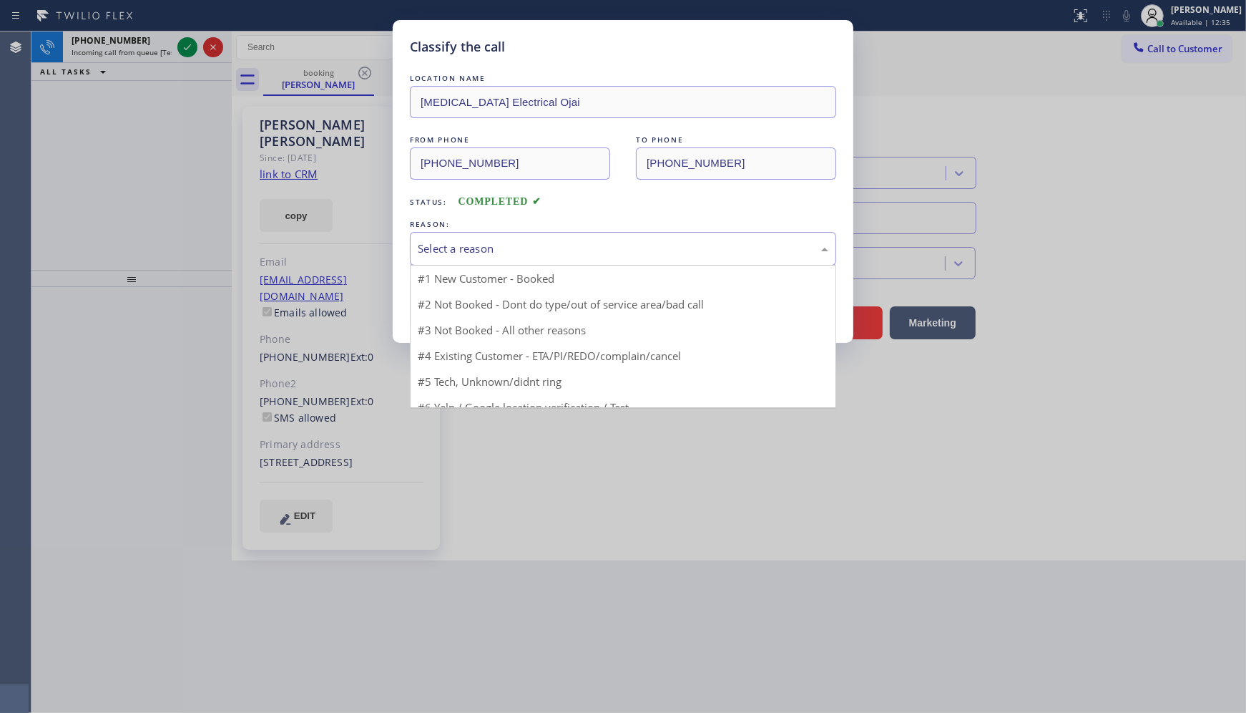
click at [469, 244] on div "Select a reason" at bounding box center [623, 248] width 411 height 16
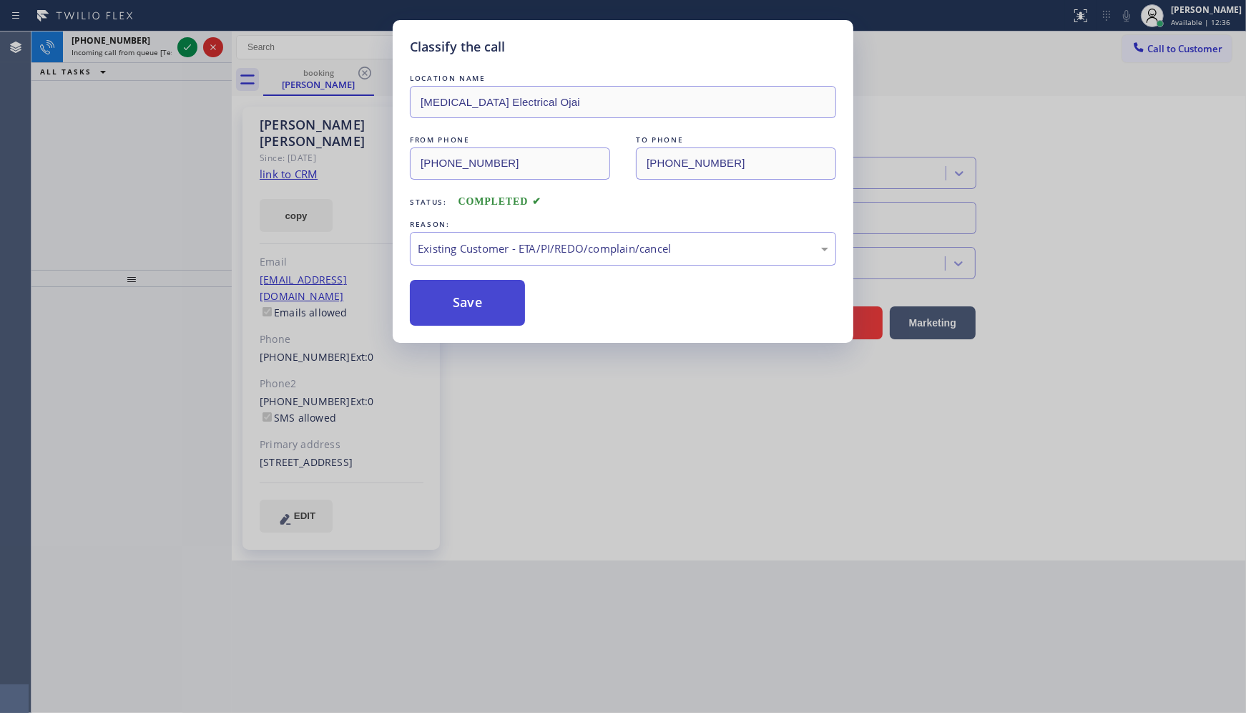
click at [466, 309] on button "Save" at bounding box center [467, 303] width 115 height 46
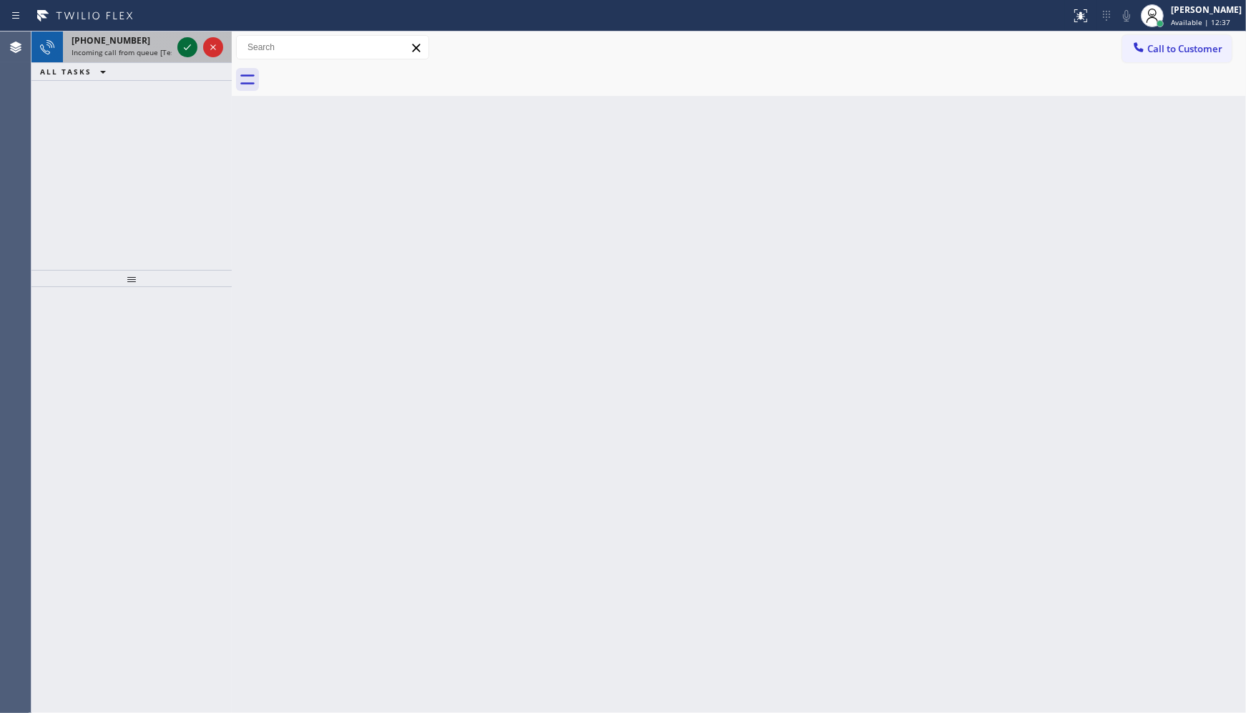
click at [194, 49] on icon at bounding box center [187, 47] width 17 height 17
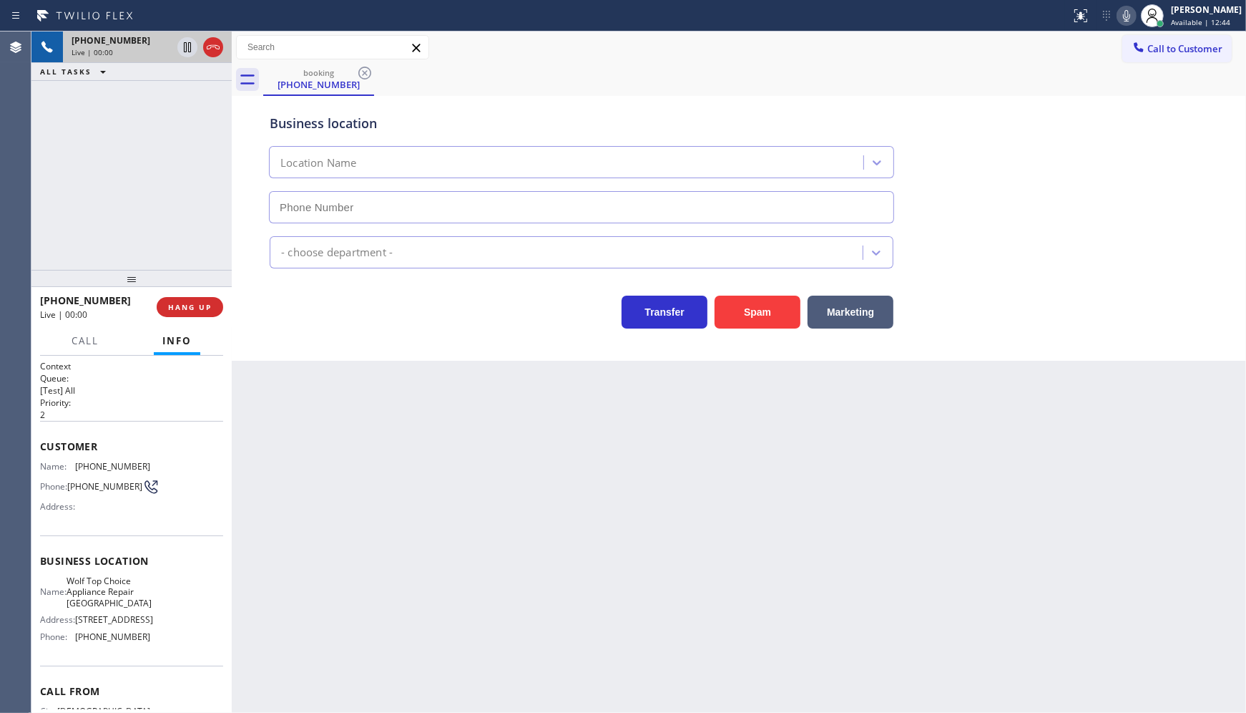
type input "[PHONE_NUMBER]"
click at [206, 308] on span "HANG UP" at bounding box center [190, 307] width 44 height 10
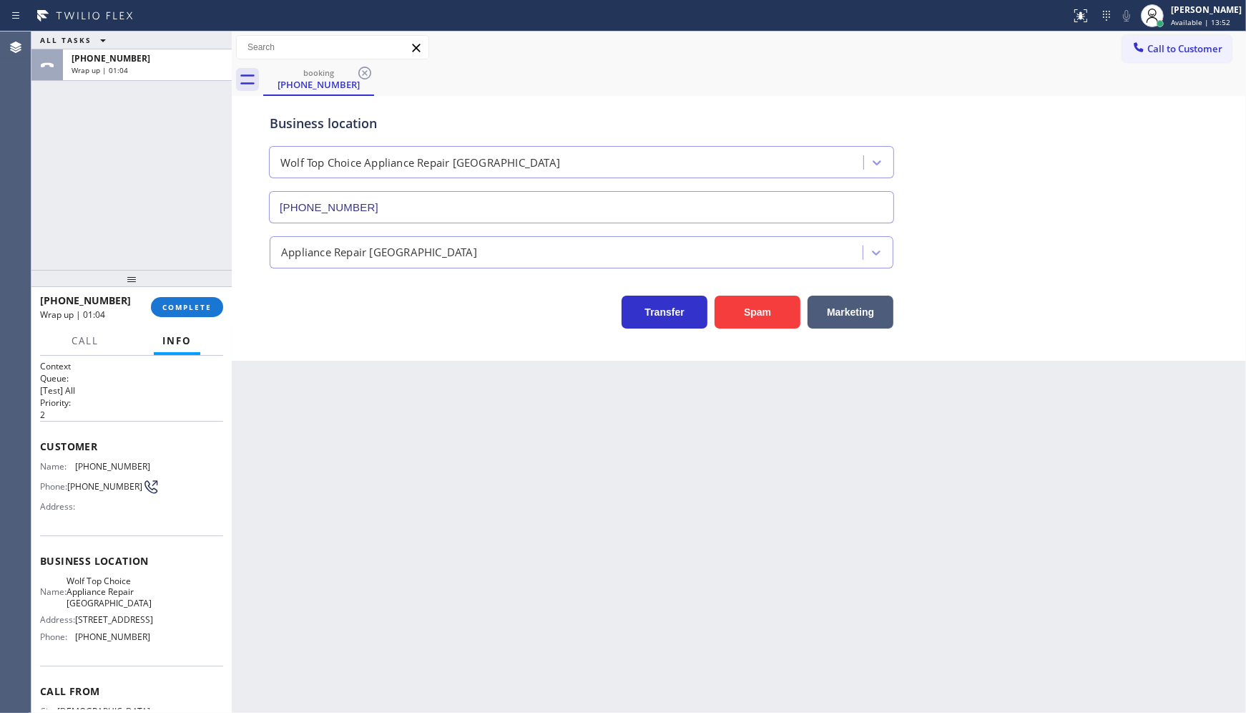
click at [160, 296] on div "[PHONE_NUMBER] Wrap up | 01:04 COMPLETE" at bounding box center [131, 306] width 183 height 37
click at [169, 303] on span "COMPLETE" at bounding box center [186, 307] width 49 height 10
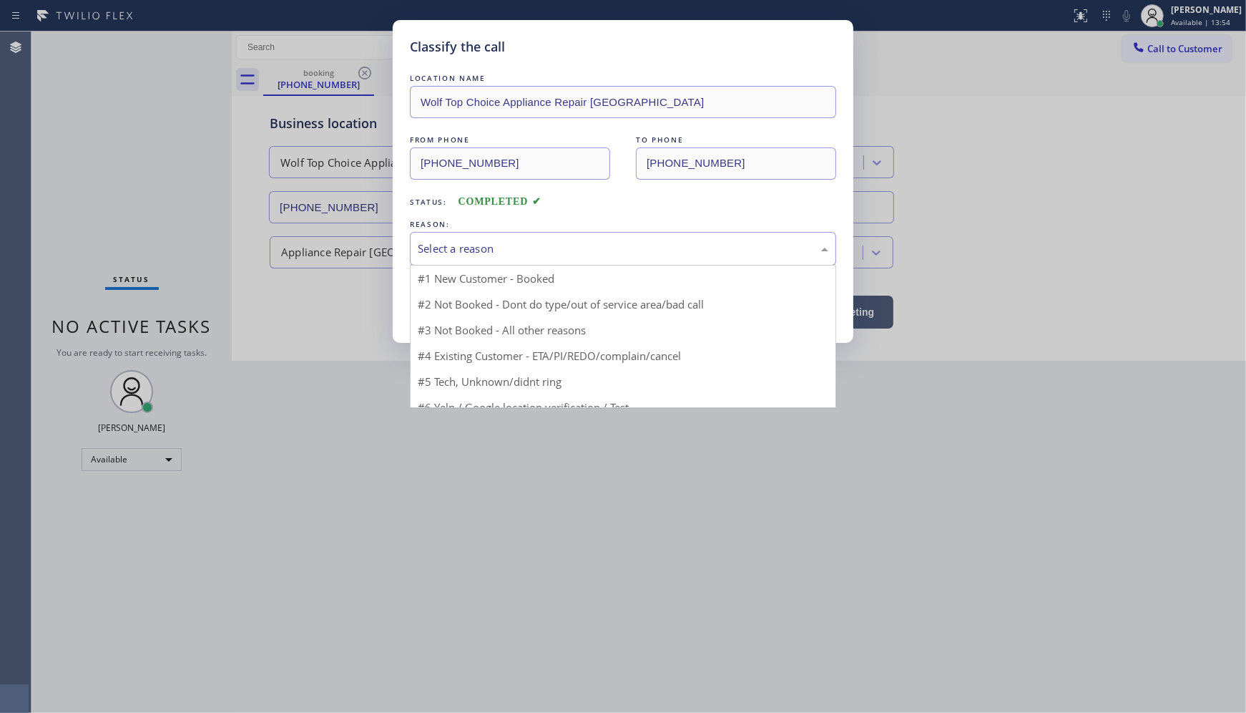
click at [445, 253] on div "Select a reason" at bounding box center [623, 248] width 411 height 16
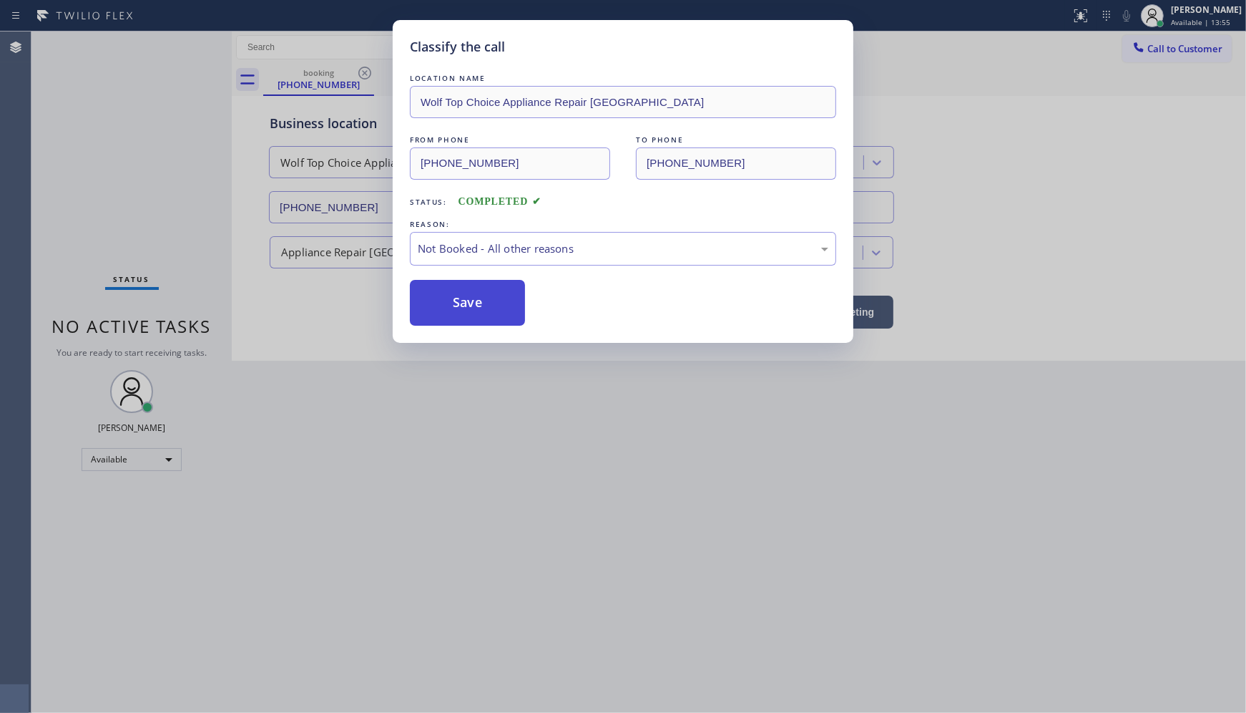
click at [458, 299] on button "Save" at bounding box center [467, 303] width 115 height 46
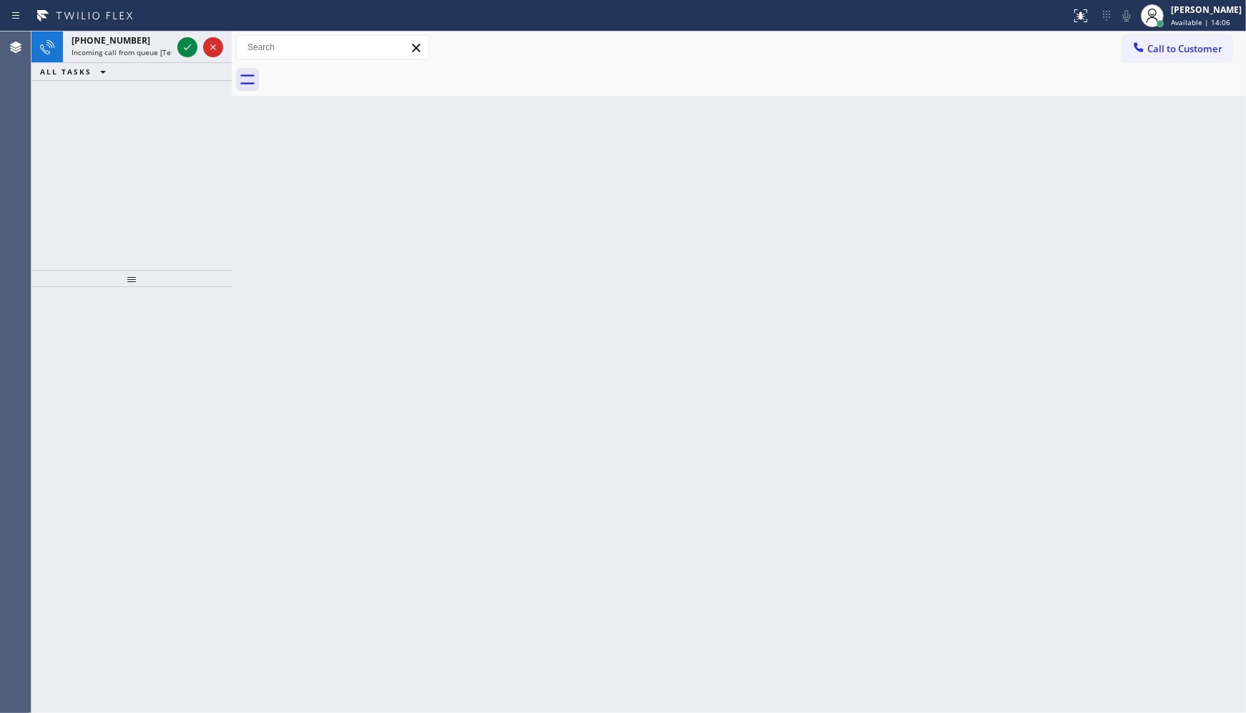
click at [123, 154] on div "[PHONE_NUMBER] Incoming call from queue [Test] All ALL TASKS ALL TASKS ACTIVE T…" at bounding box center [131, 150] width 200 height 238
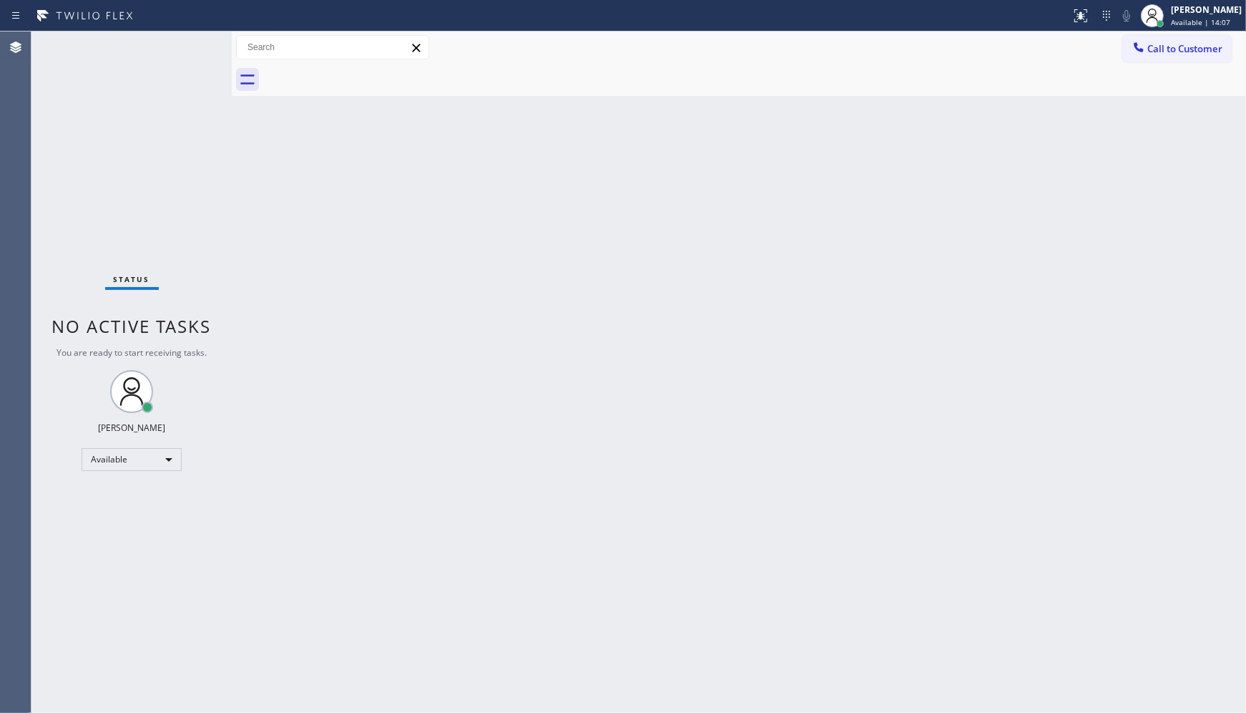
click at [186, 49] on div "Status No active tasks You are ready to start receiving tasks. JENIZA ALCAYDE A…" at bounding box center [131, 371] width 200 height 681
click at [116, 53] on div "Status No active tasks You are ready to start receiving tasks. JENIZA ALCAYDE A…" at bounding box center [131, 371] width 200 height 681
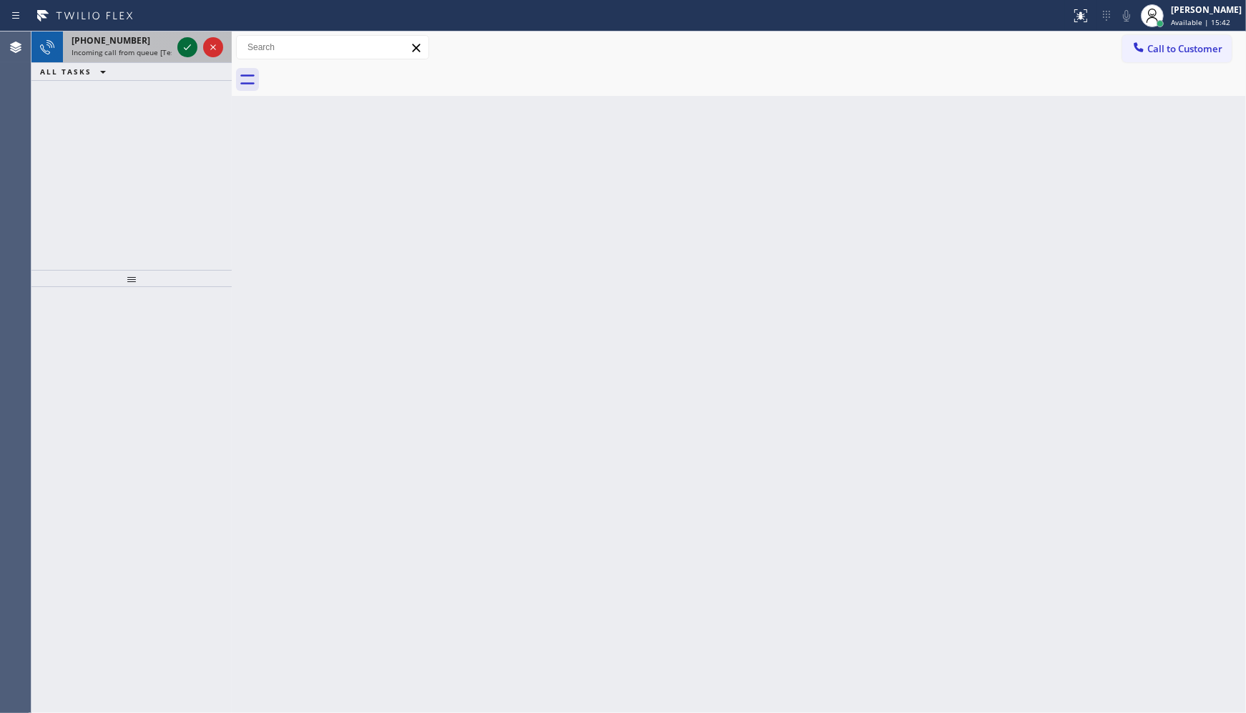
click at [187, 48] on icon at bounding box center [187, 47] width 7 height 6
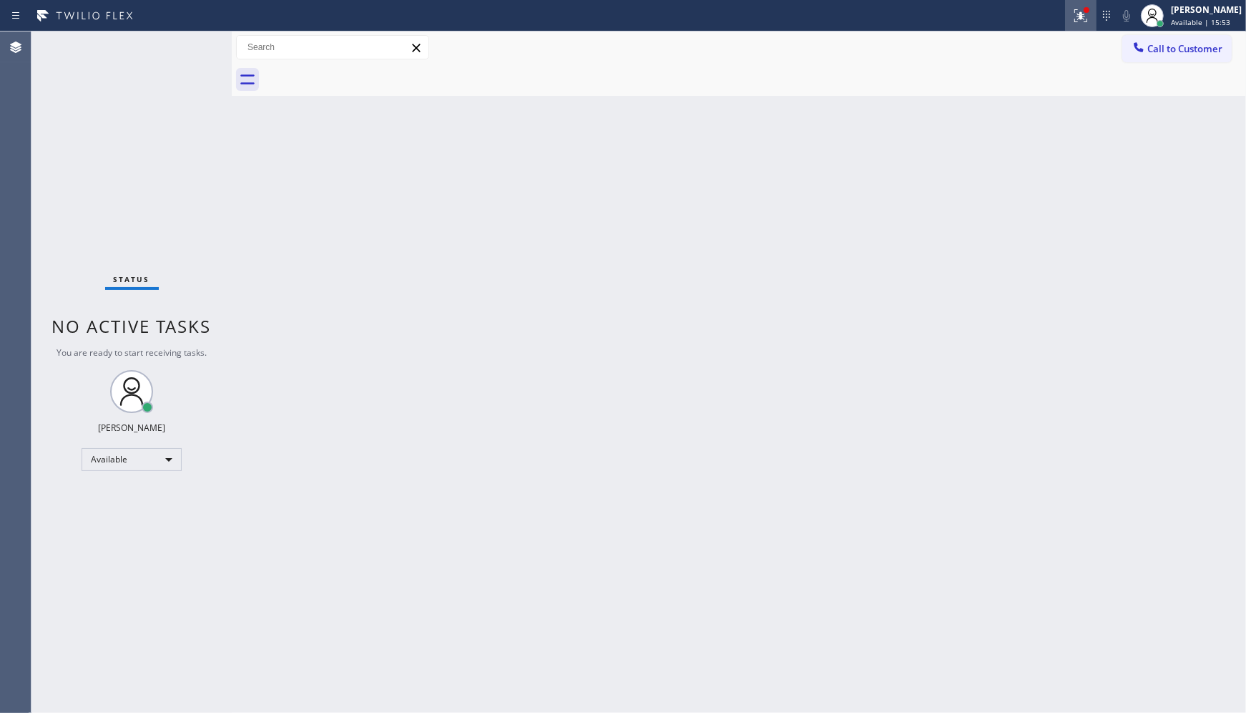
click at [1077, 16] on icon at bounding box center [1080, 15] width 17 height 17
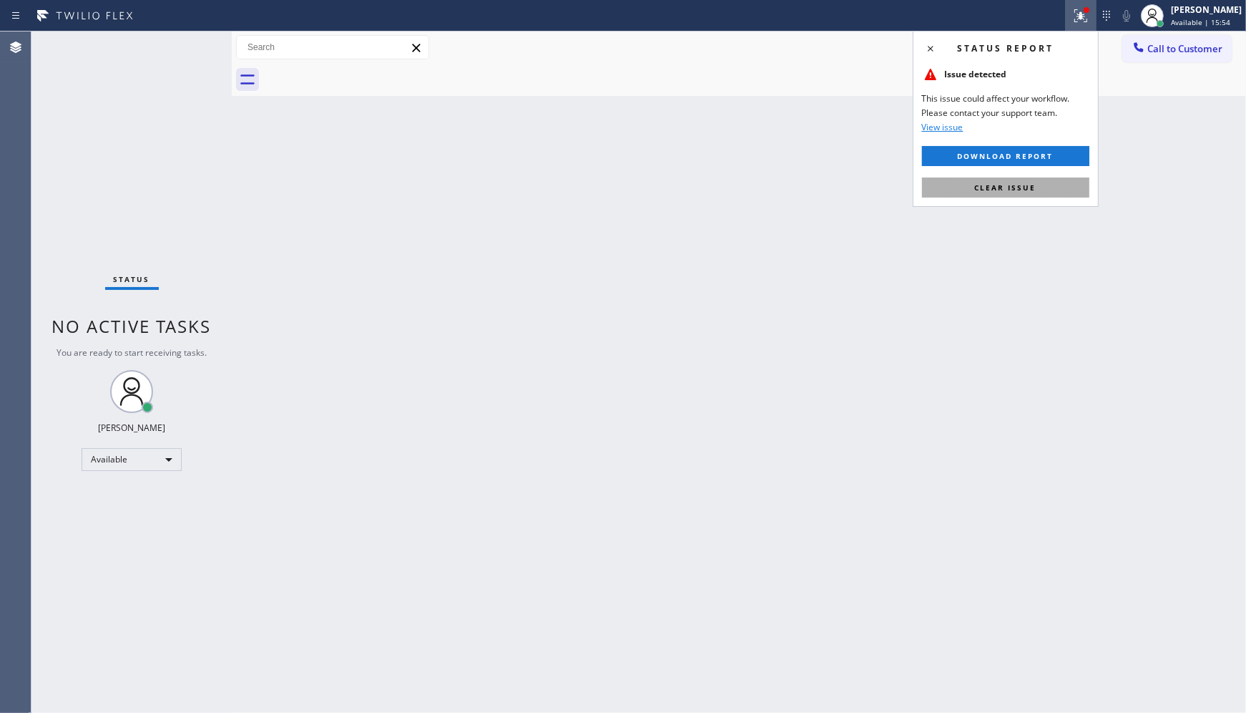
click at [1017, 186] on span "Clear issue" at bounding box center [1006, 187] width 62 height 10
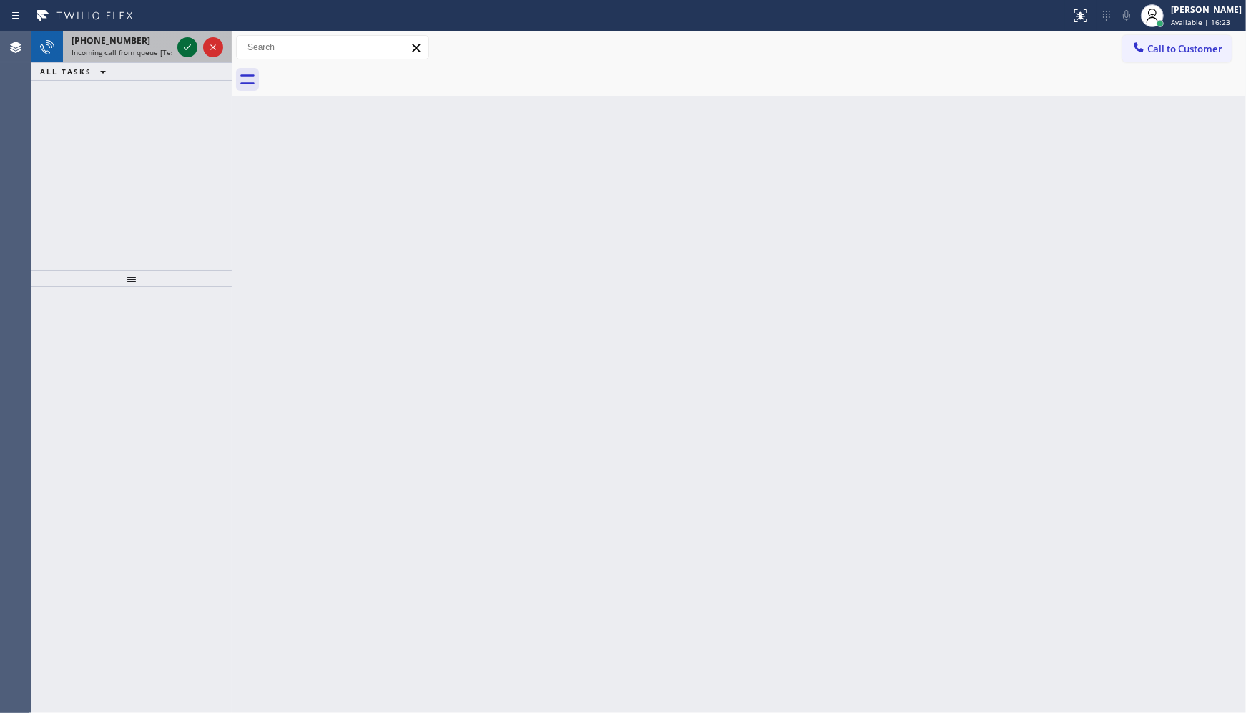
click at [190, 40] on icon at bounding box center [187, 47] width 17 height 17
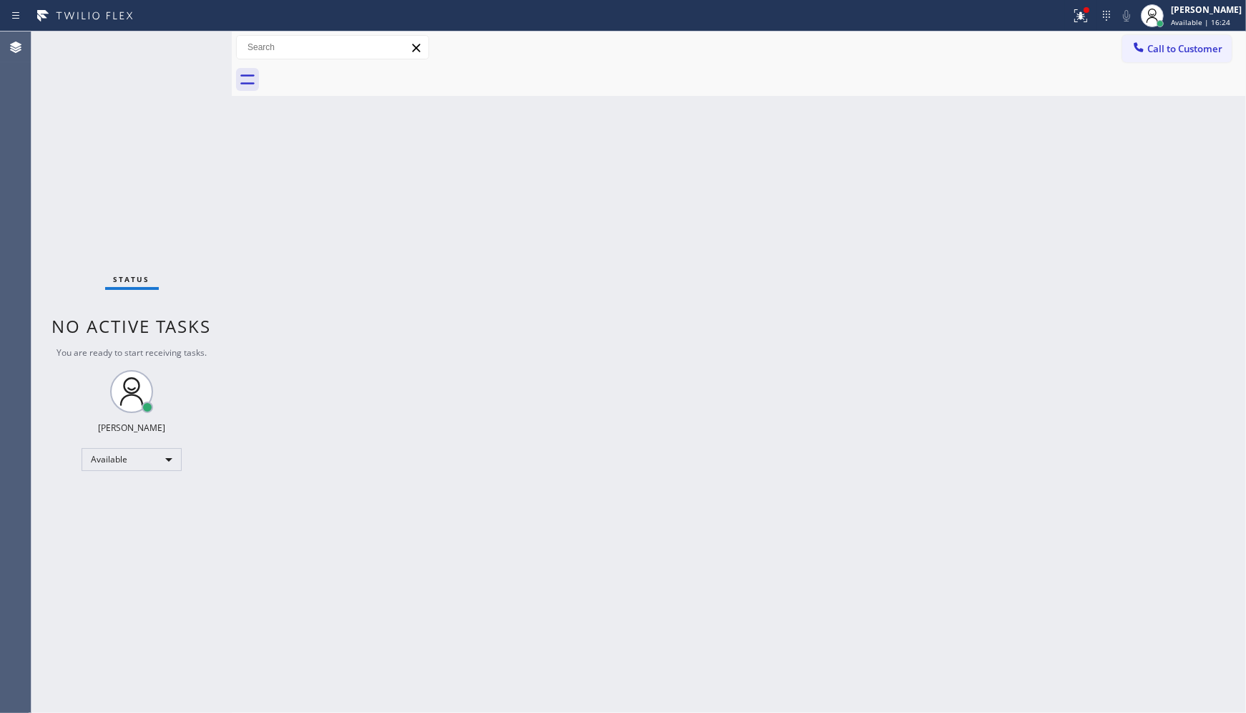
click at [187, 47] on div "Status No active tasks You are ready to start receiving tasks. JENIZA ALCAYDE A…" at bounding box center [131, 371] width 200 height 681
click at [1070, 14] on div at bounding box center [1080, 15] width 31 height 17
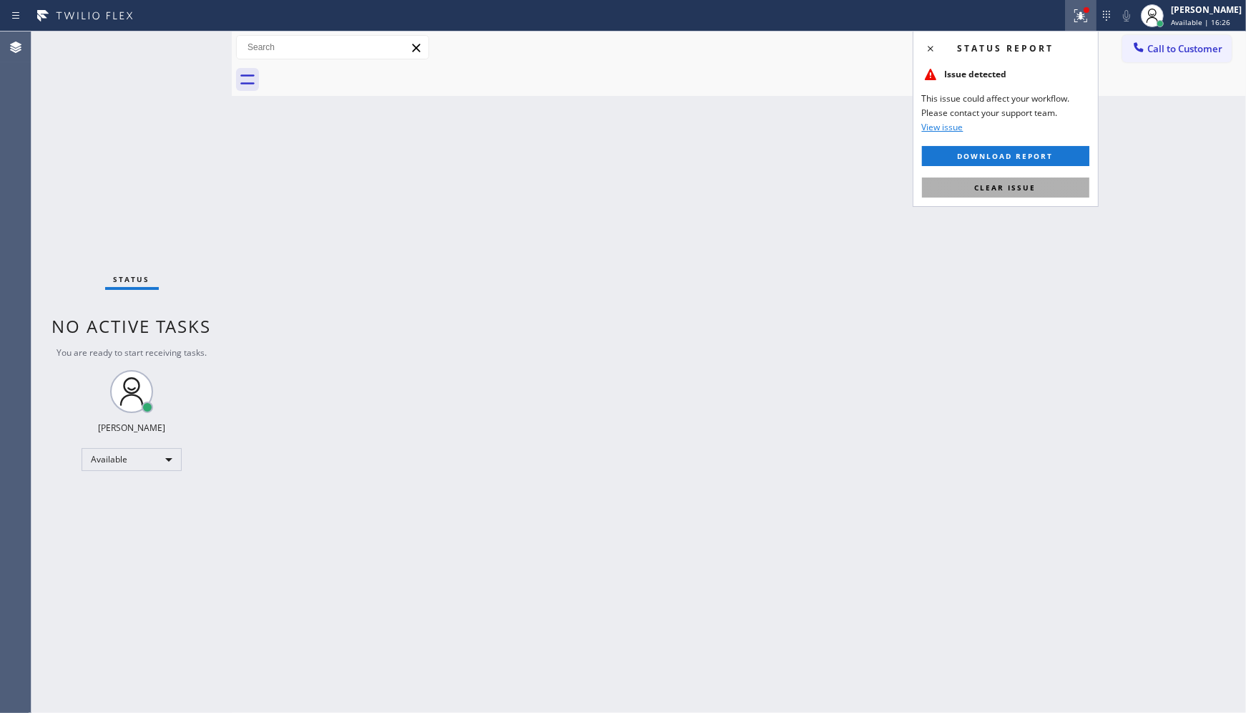
click at [1029, 179] on button "Clear issue" at bounding box center [1005, 187] width 167 height 20
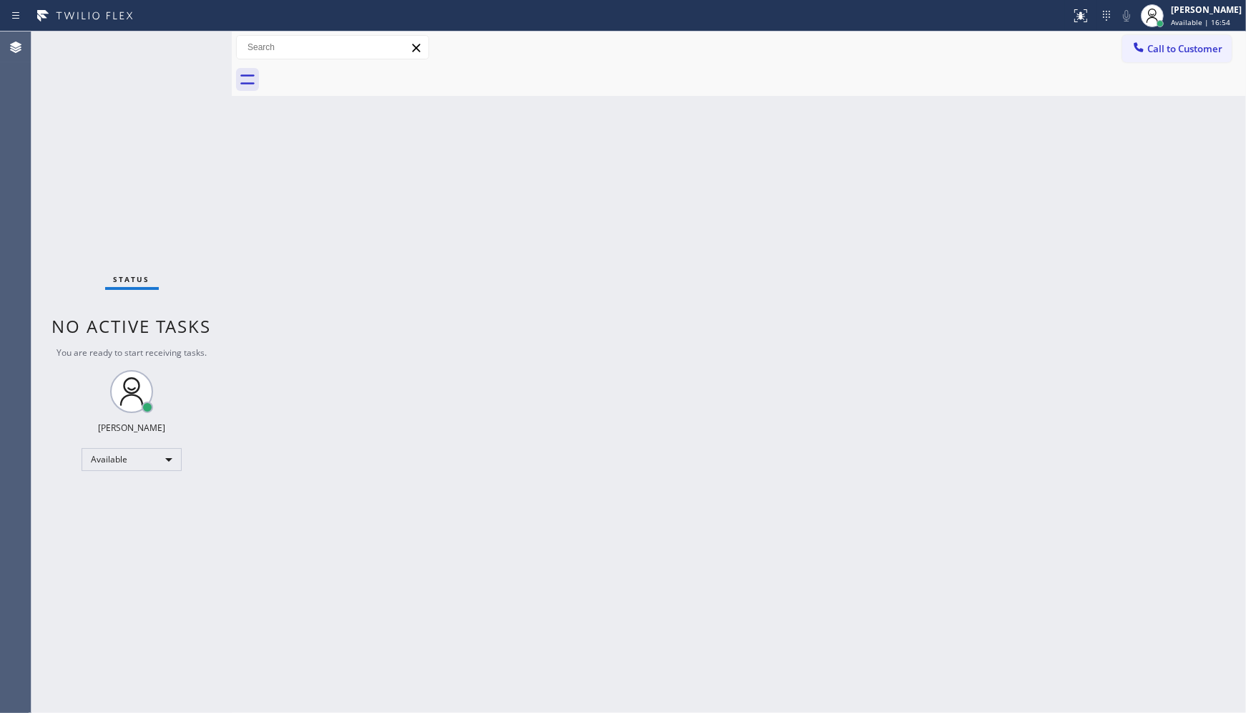
click at [185, 24] on div at bounding box center [536, 15] width 1060 height 23
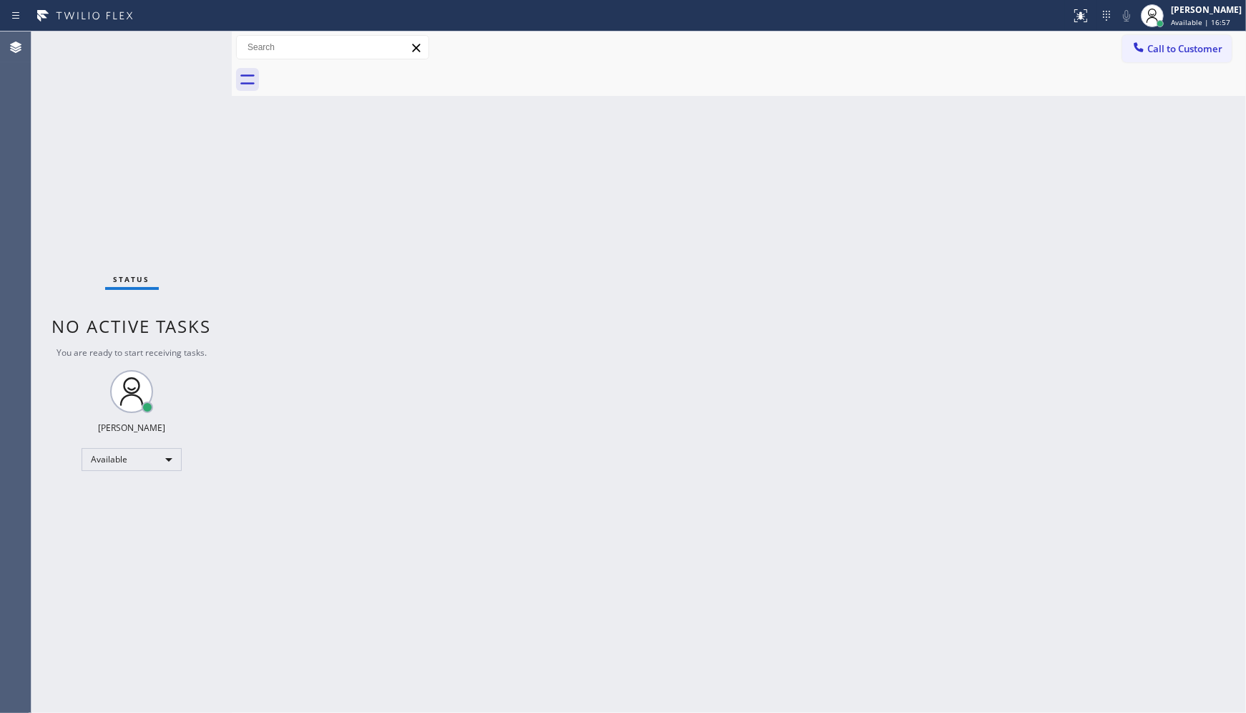
click at [185, 24] on div at bounding box center [536, 15] width 1060 height 23
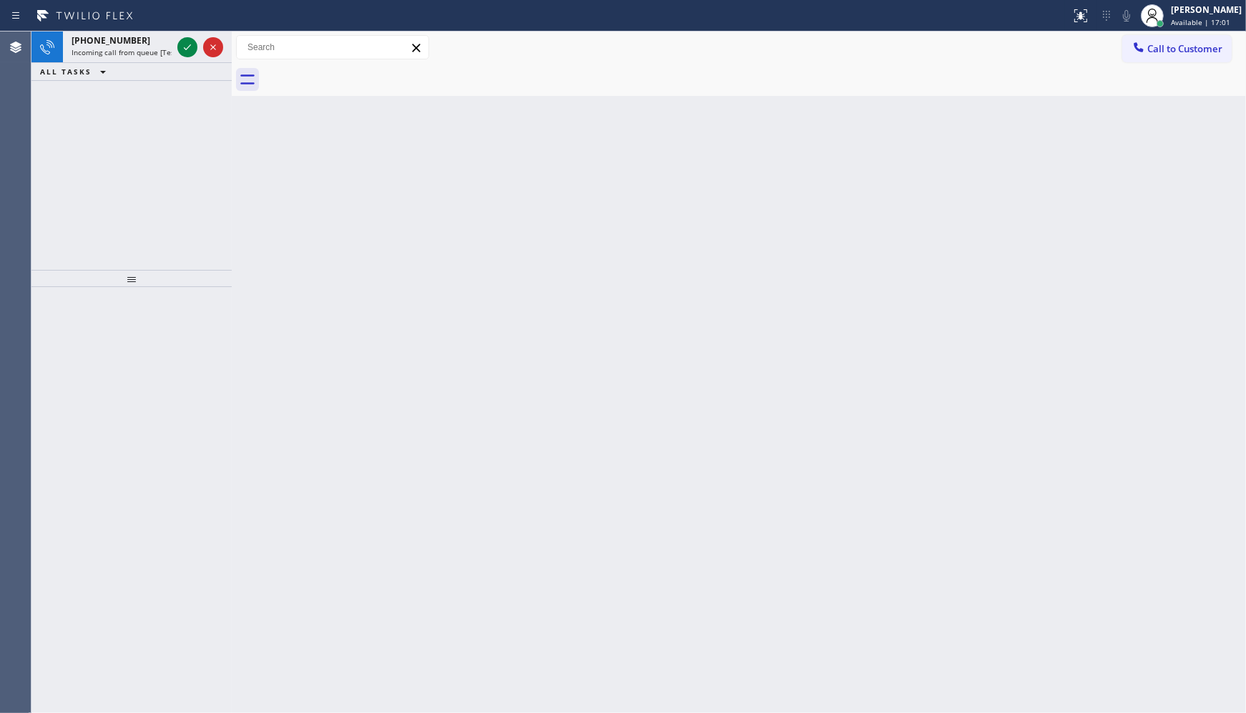
click at [196, 19] on div at bounding box center [536, 15] width 1060 height 23
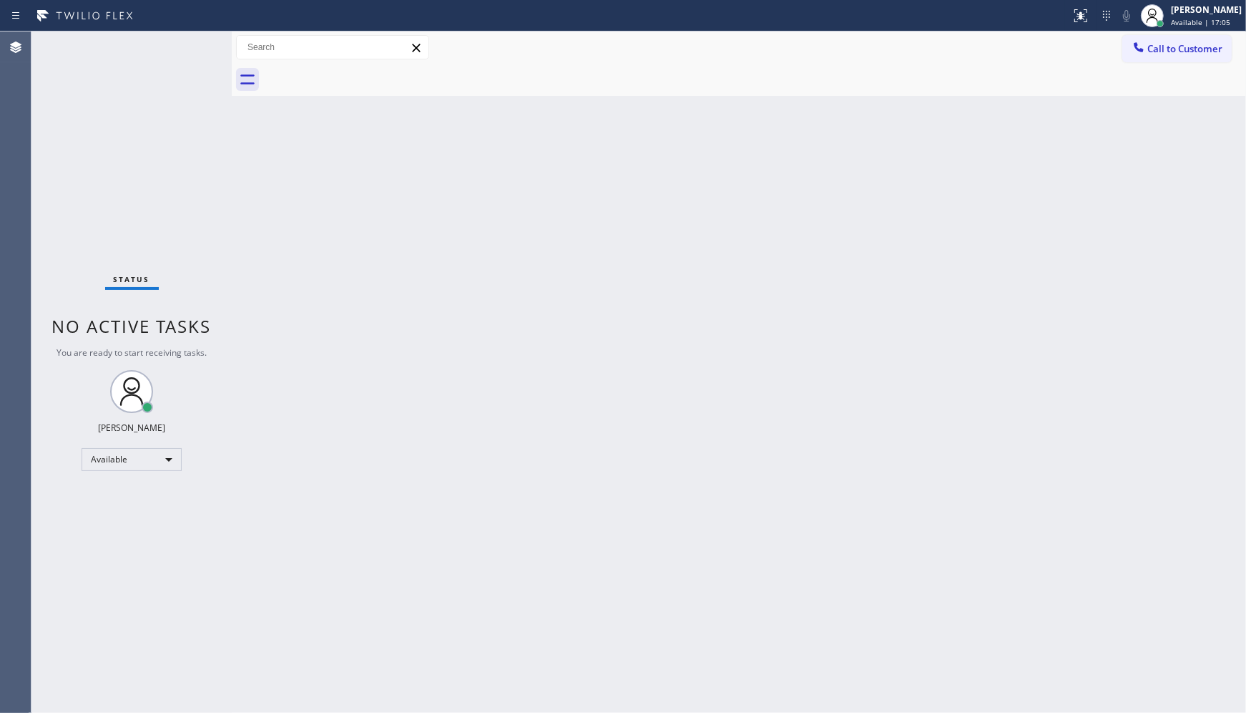
click at [215, 122] on div "Status No active tasks You are ready to start receiving tasks. JENIZA ALCAYDE A…" at bounding box center [131, 371] width 200 height 681
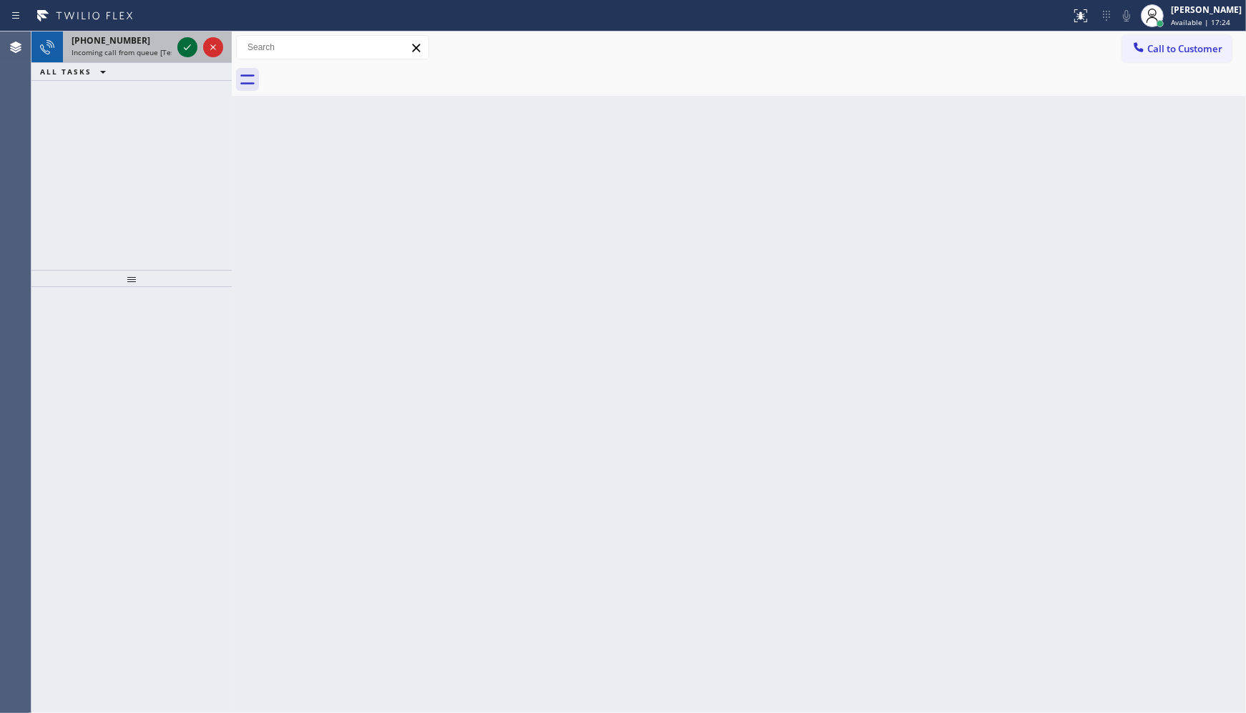
click at [187, 54] on icon at bounding box center [187, 47] width 17 height 17
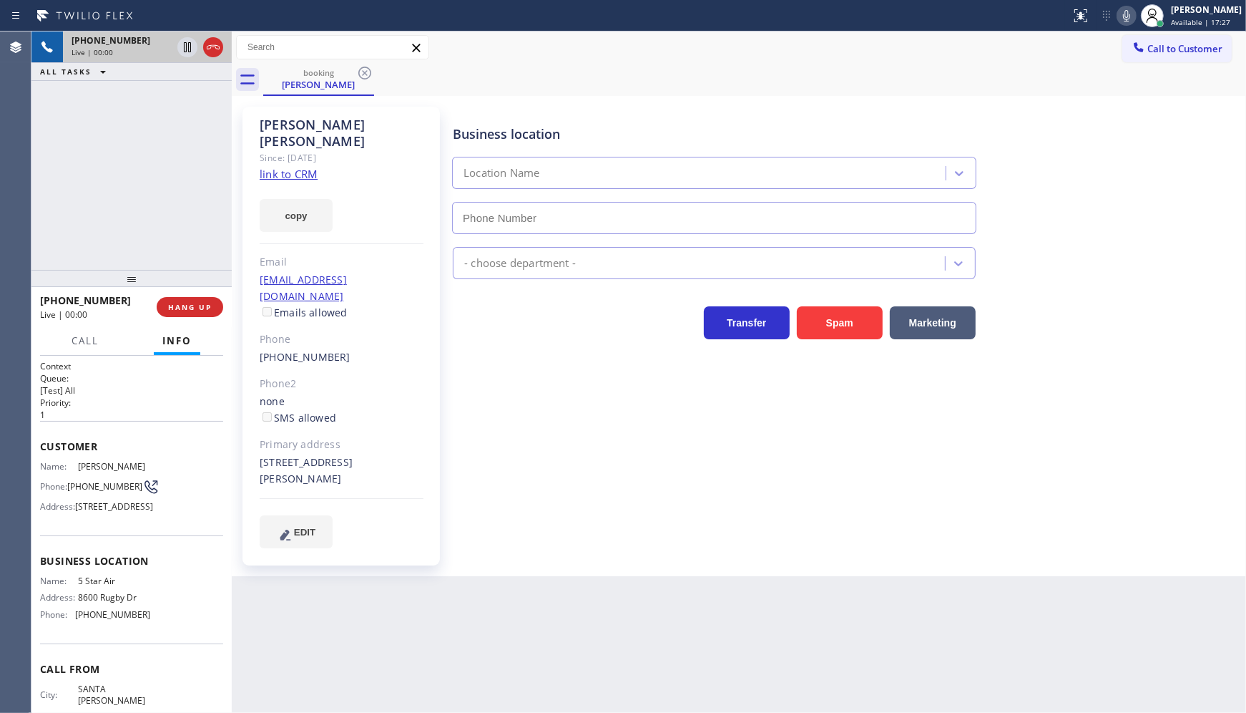
type input "[PHONE_NUMBER]"
click at [303, 167] on link "link to CRM" at bounding box center [289, 174] width 58 height 14
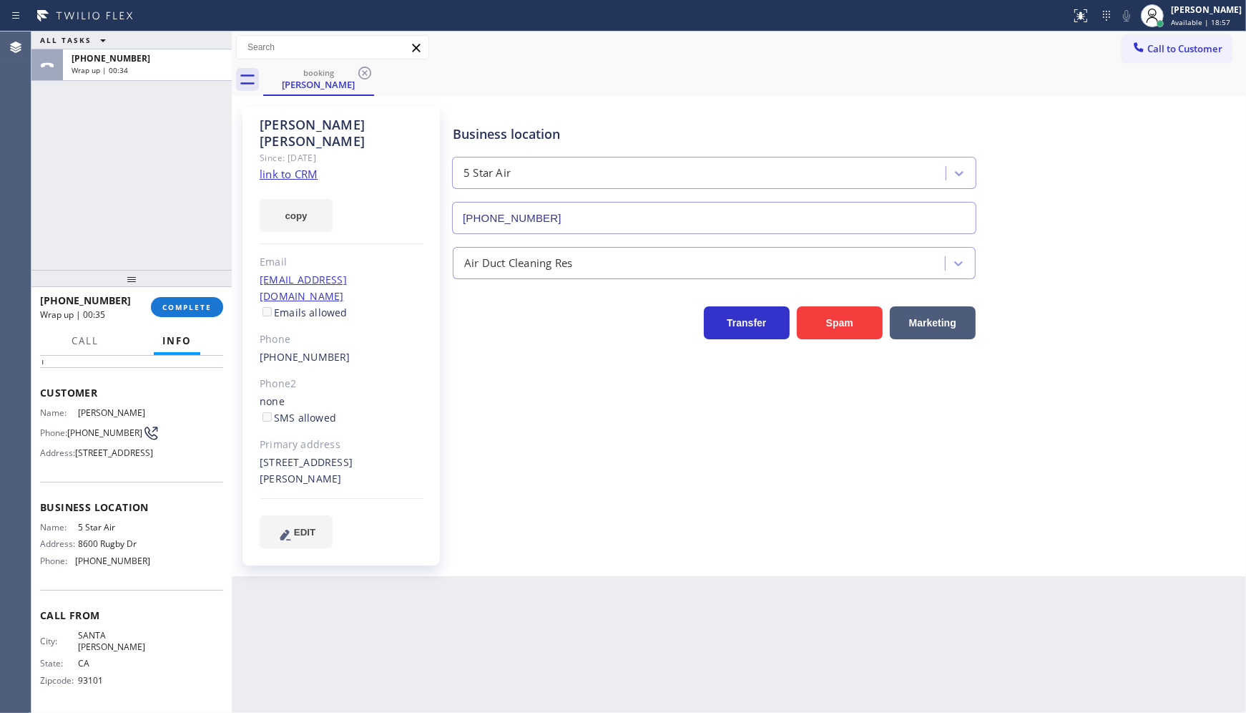
scroll to position [79, 0]
drag, startPoint x: 76, startPoint y: 572, endPoint x: 183, endPoint y: 569, distance: 107.4
click at [183, 569] on div "Name: 5 Star Air Address: [STREET_ADDRESS] Phone: [PHONE_NUMBER]" at bounding box center [131, 547] width 183 height 50
copy span "[PHONE_NUMBER]"
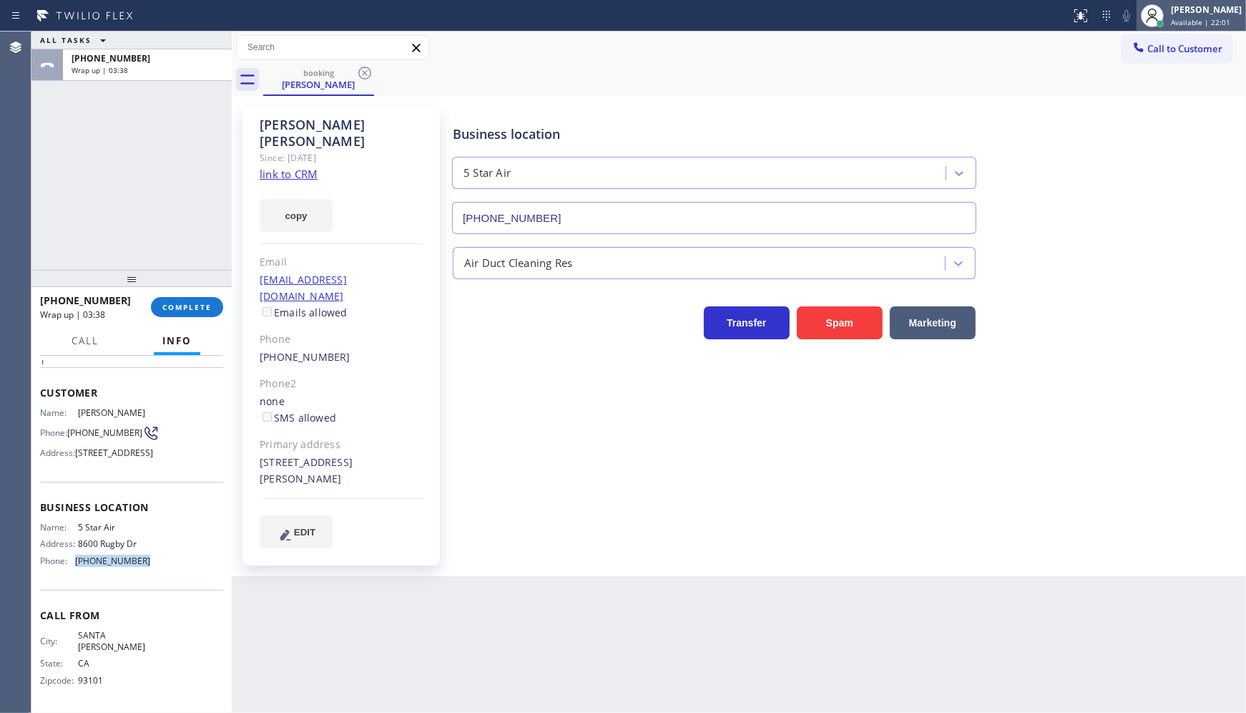
click at [1192, 16] on div "JENIZA ALCAYDE Available | 22:01" at bounding box center [1207, 15] width 78 height 25
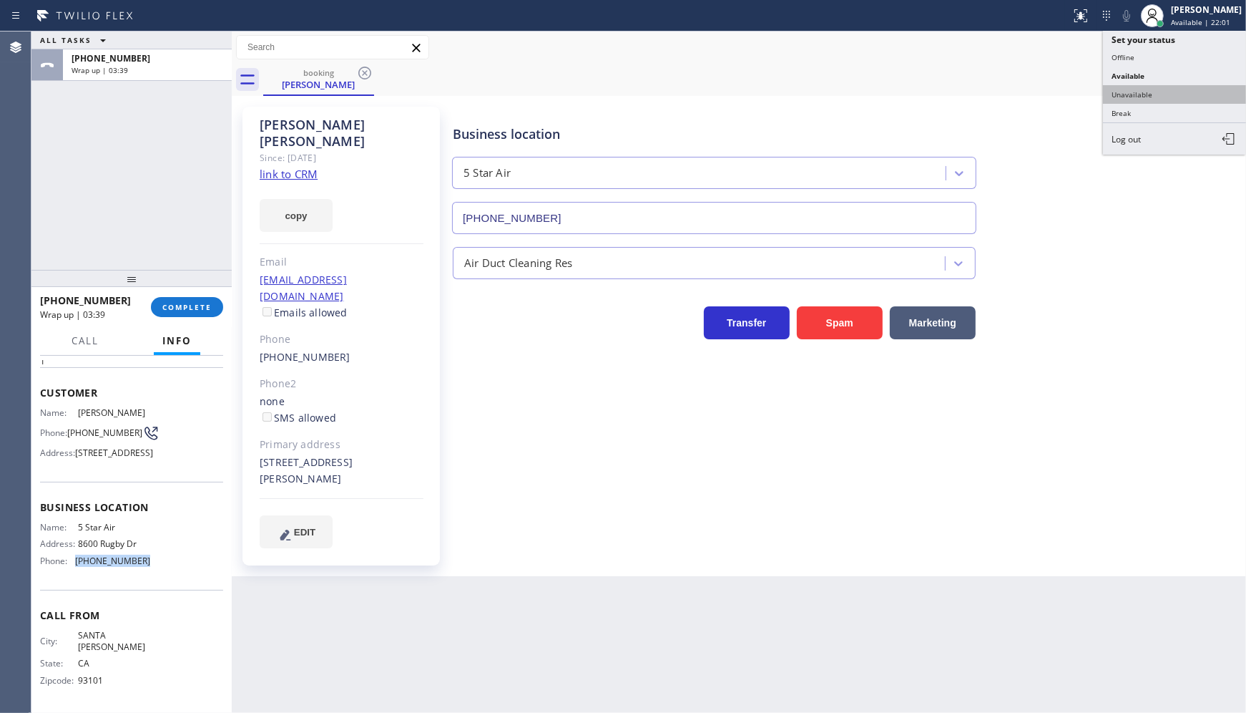
click at [1149, 97] on button "Unavailable" at bounding box center [1174, 94] width 143 height 19
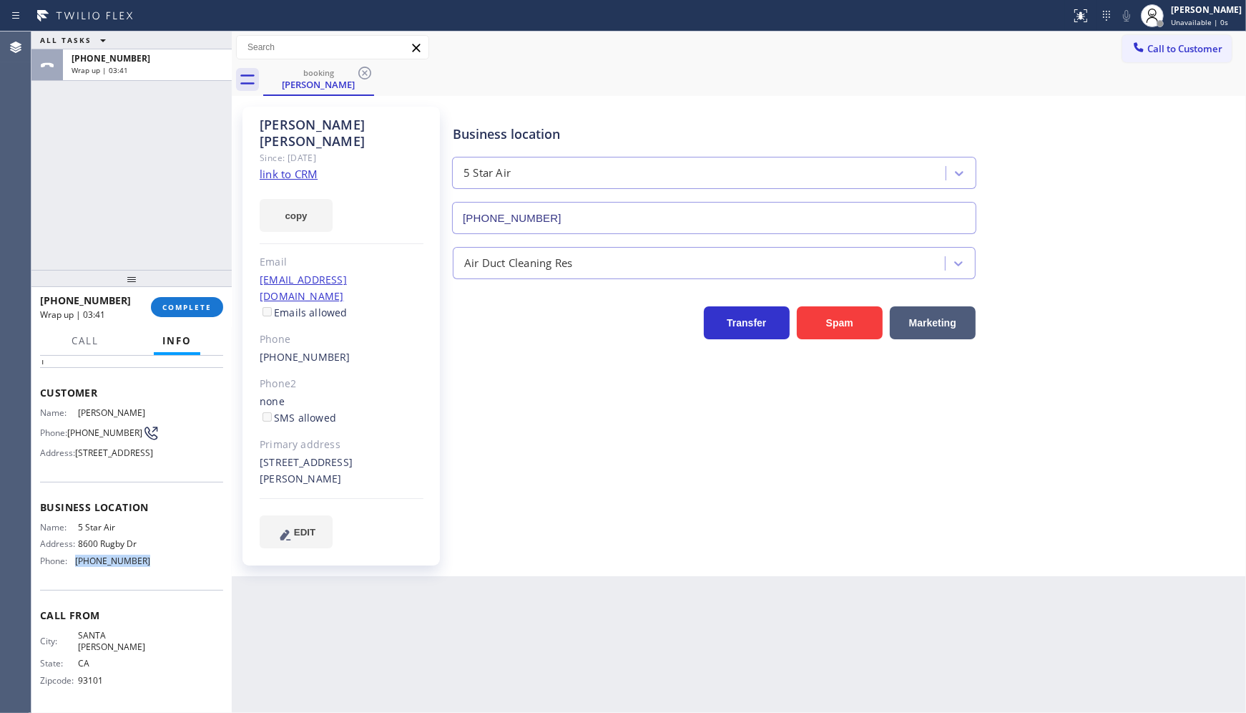
copy span "[PHONE_NUMBER]"
click at [1175, 64] on div "booking [PERSON_NAME]" at bounding box center [754, 80] width 983 height 32
drag, startPoint x: 1177, startPoint y: 47, endPoint x: 632, endPoint y: 180, distance: 561.2
click at [1169, 50] on span "Call to Customer" at bounding box center [1185, 48] width 75 height 13
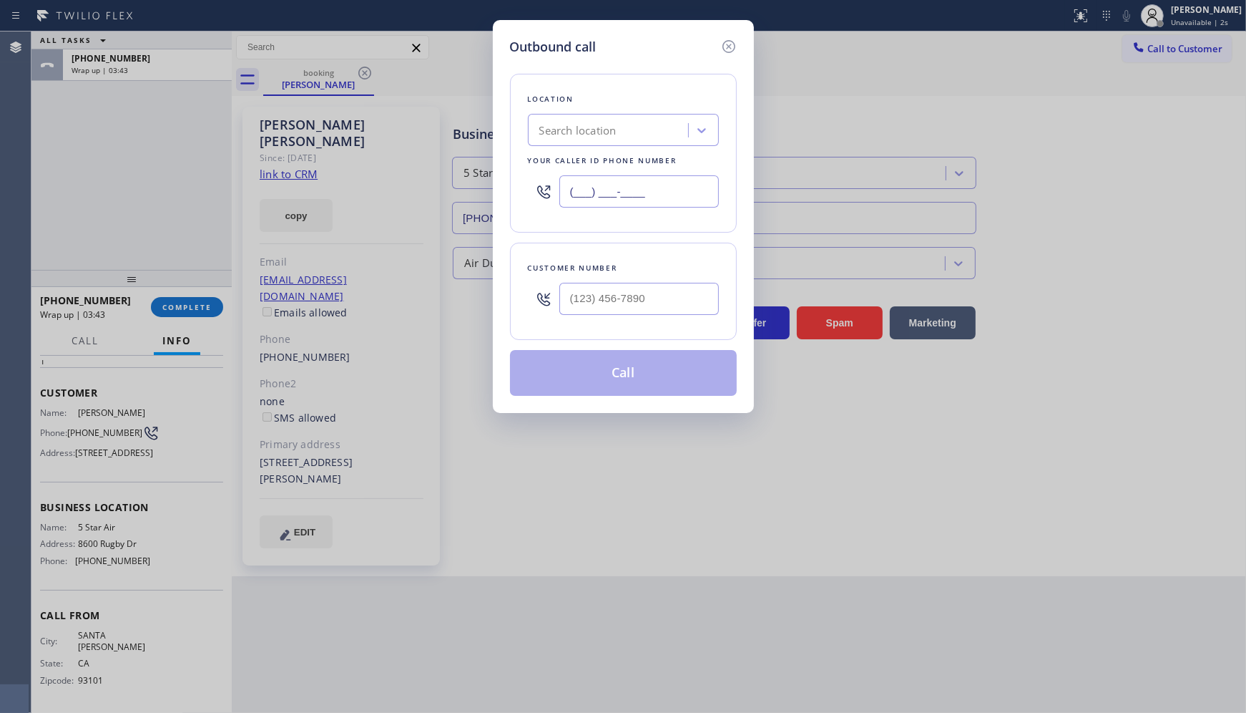
click at [611, 188] on input "(___) ___-____" at bounding box center [639, 191] width 160 height 32
paste input "800) 686-5038"
type input "[PHONE_NUMBER]"
click at [588, 291] on input "(___) ___-____" at bounding box center [639, 299] width 160 height 32
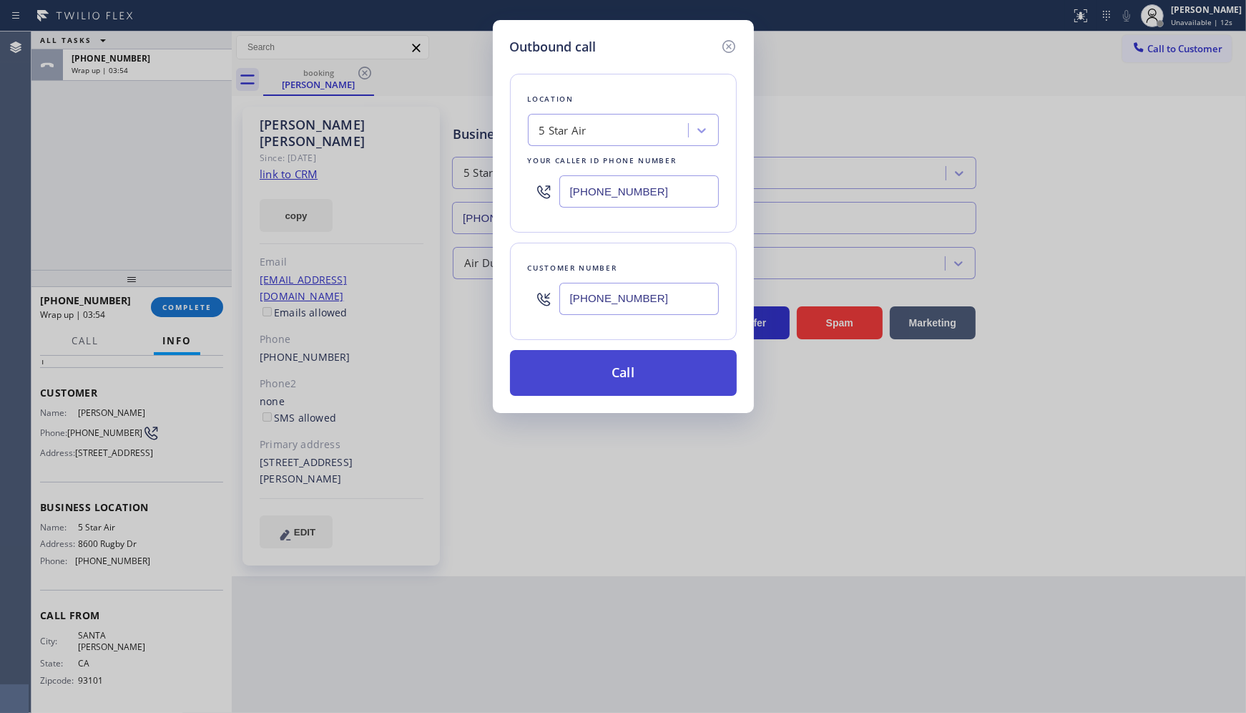
type input "[PHONE_NUMBER]"
click at [612, 365] on button "Call" at bounding box center [623, 373] width 227 height 46
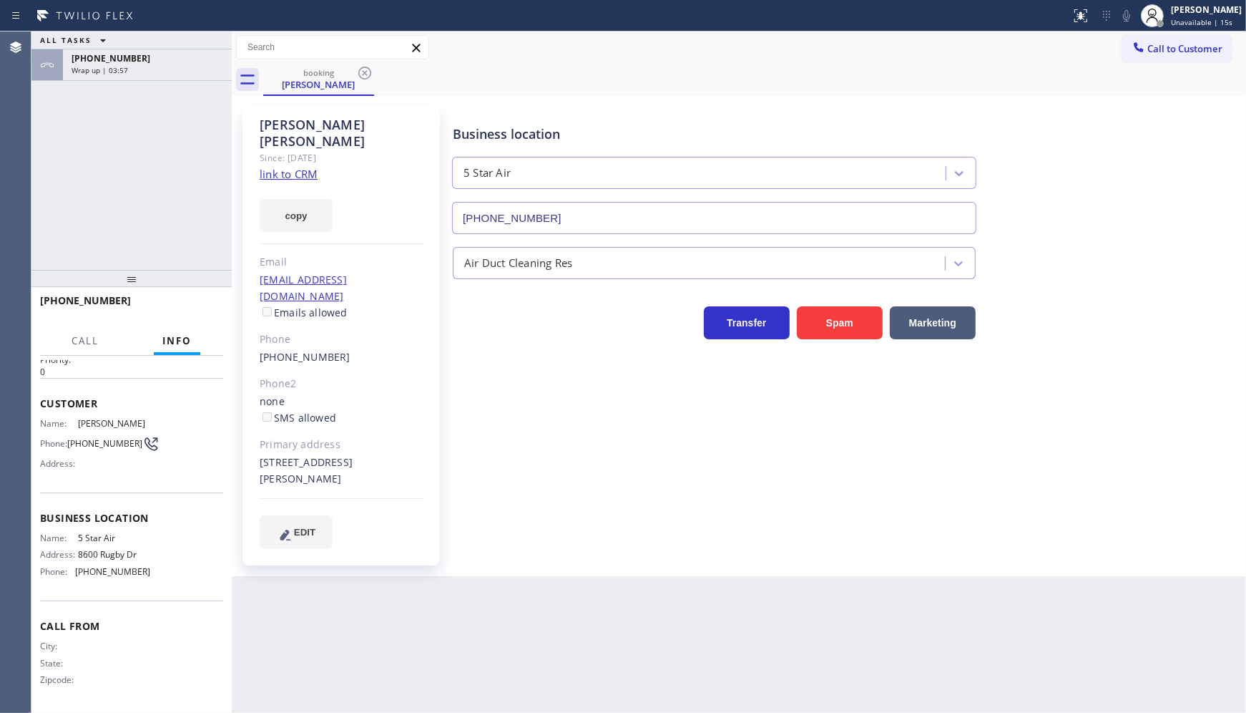
scroll to position [47, 0]
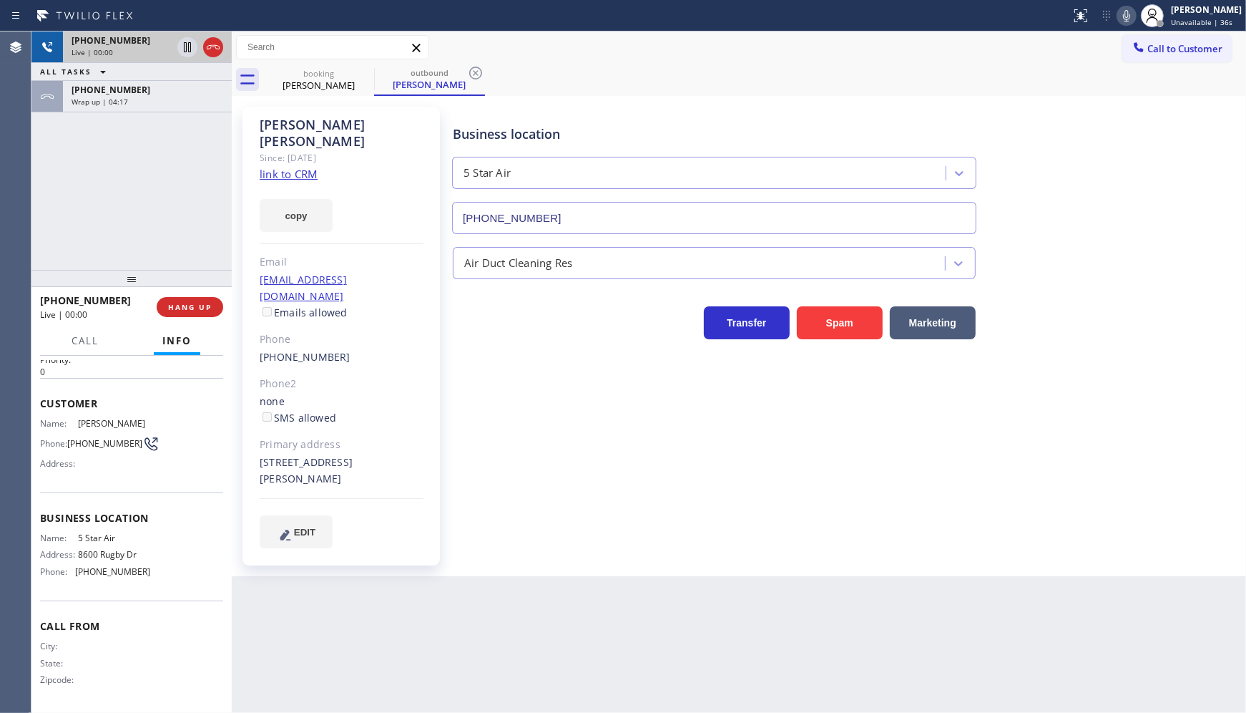
type input "[PHONE_NUMBER]"
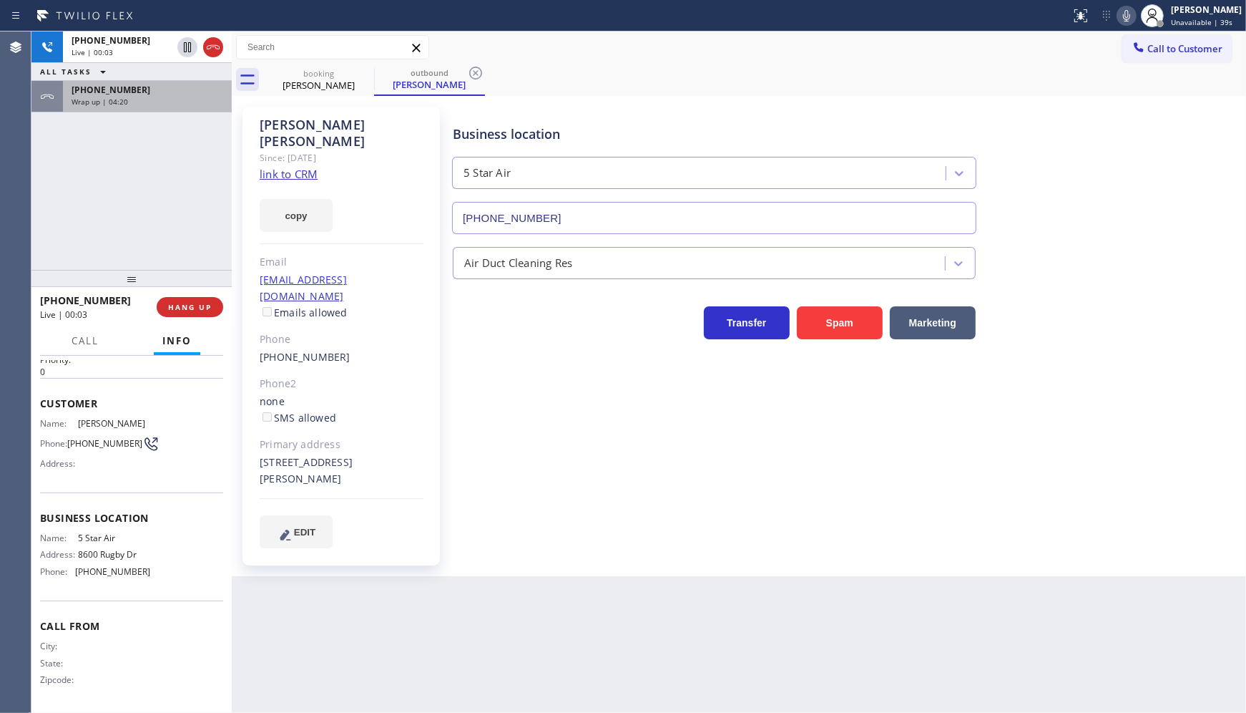
click at [122, 97] on span "Wrap up | 04:20" at bounding box center [100, 102] width 57 height 10
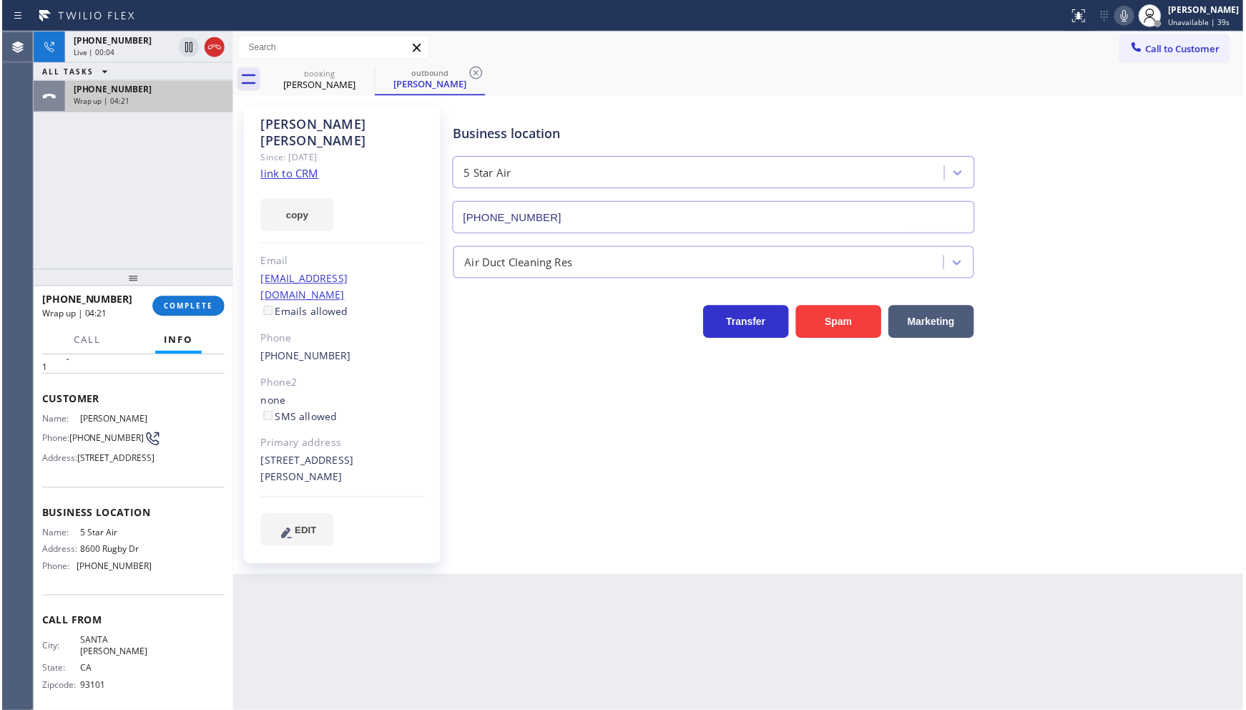
scroll to position [79, 0]
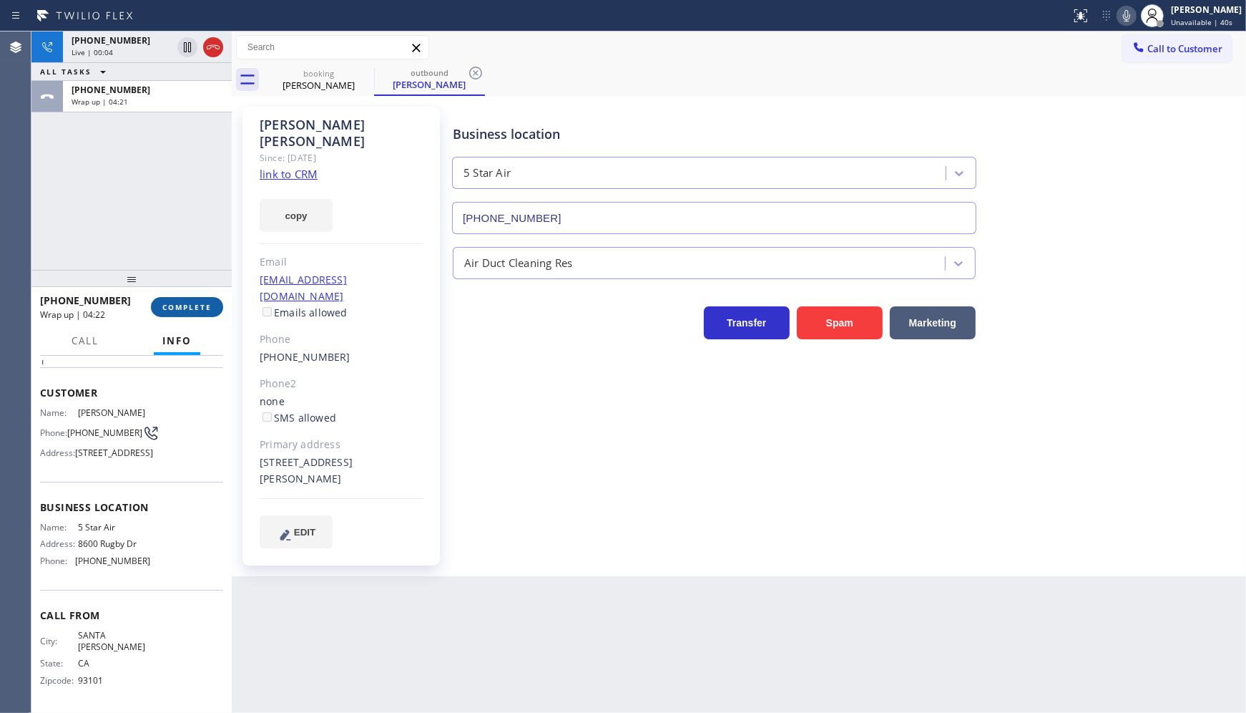
click at [191, 298] on button "COMPLETE" at bounding box center [187, 307] width 72 height 20
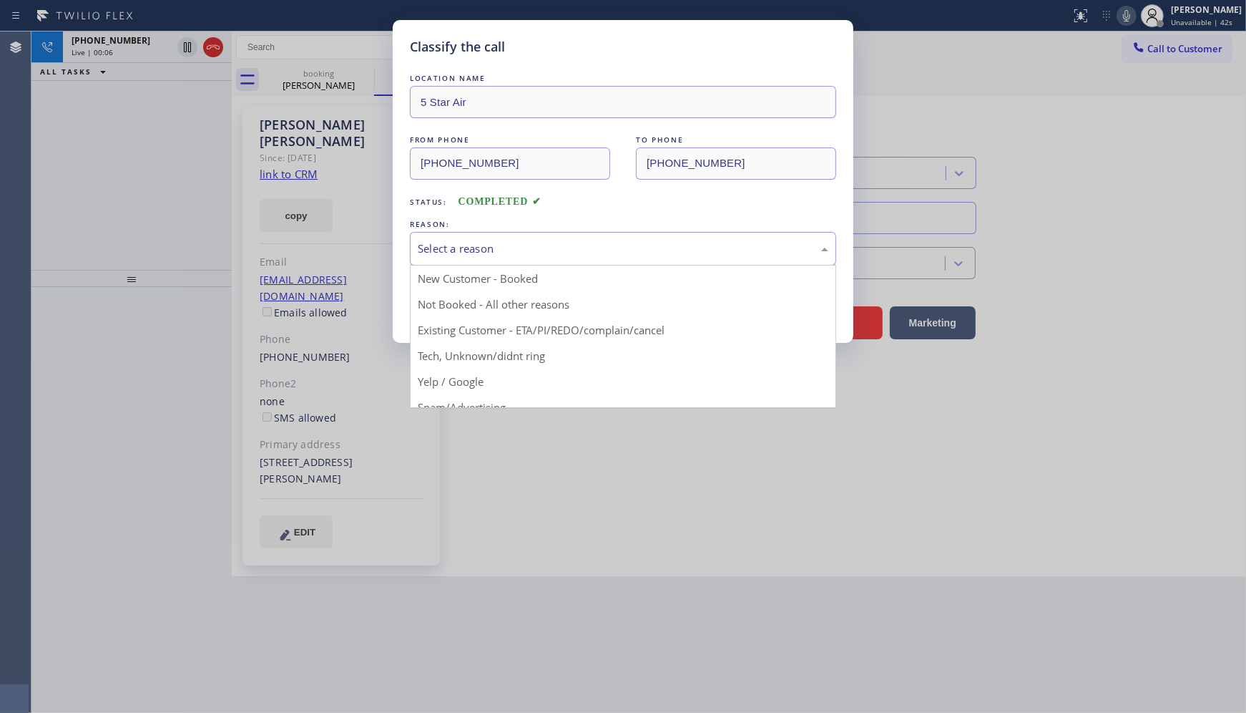
click at [494, 234] on div "Select a reason" at bounding box center [623, 249] width 426 height 34
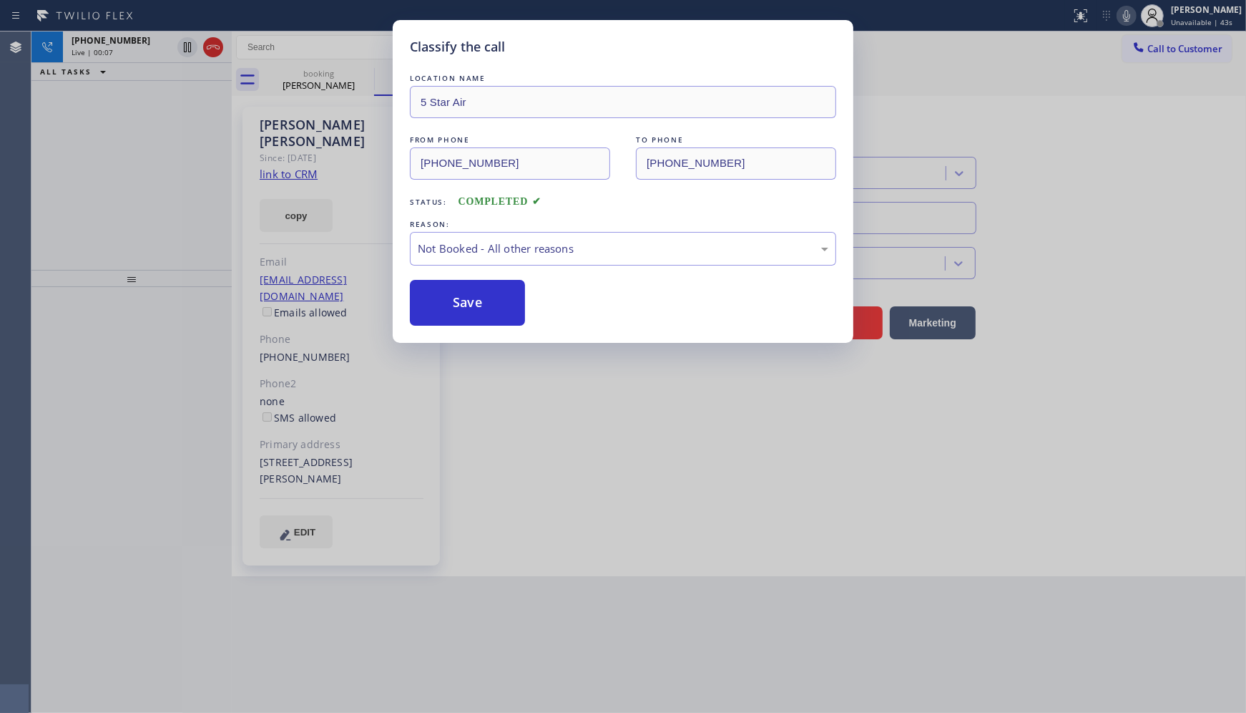
click at [453, 303] on button "Save" at bounding box center [467, 303] width 115 height 46
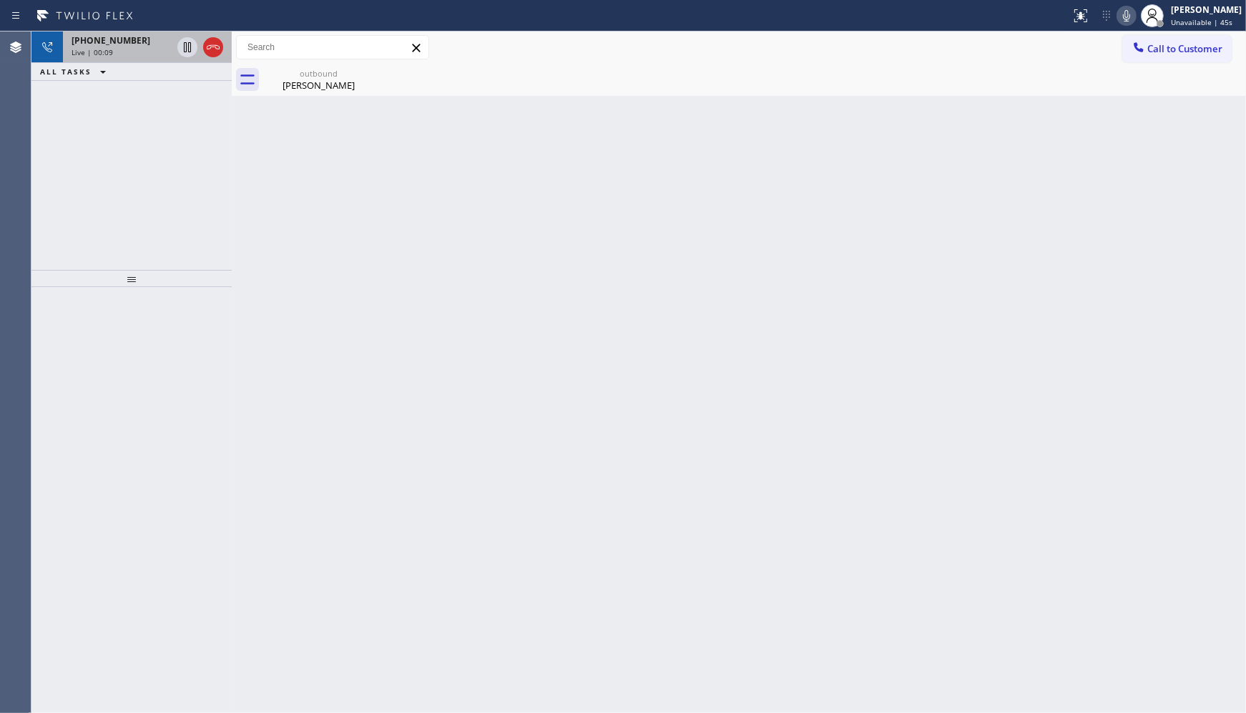
click at [144, 37] on div "[PHONE_NUMBER]" at bounding box center [122, 40] width 100 height 12
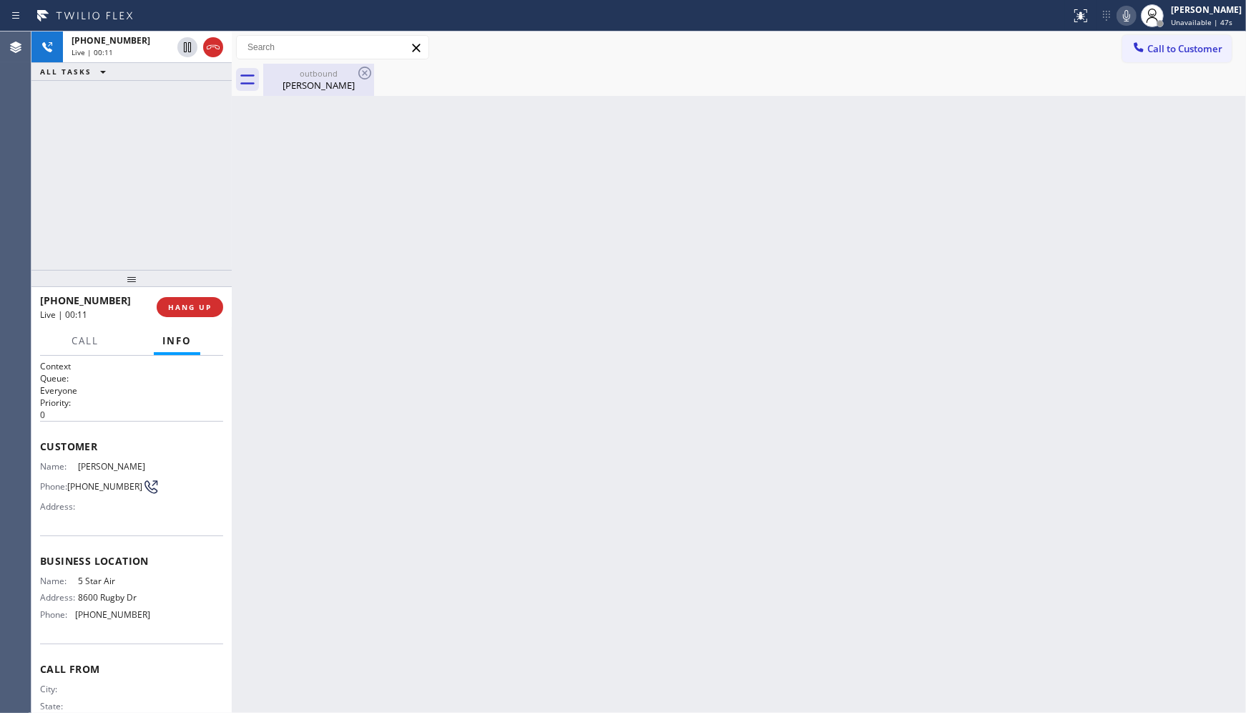
click at [291, 84] on div "[PERSON_NAME]" at bounding box center [319, 85] width 108 height 13
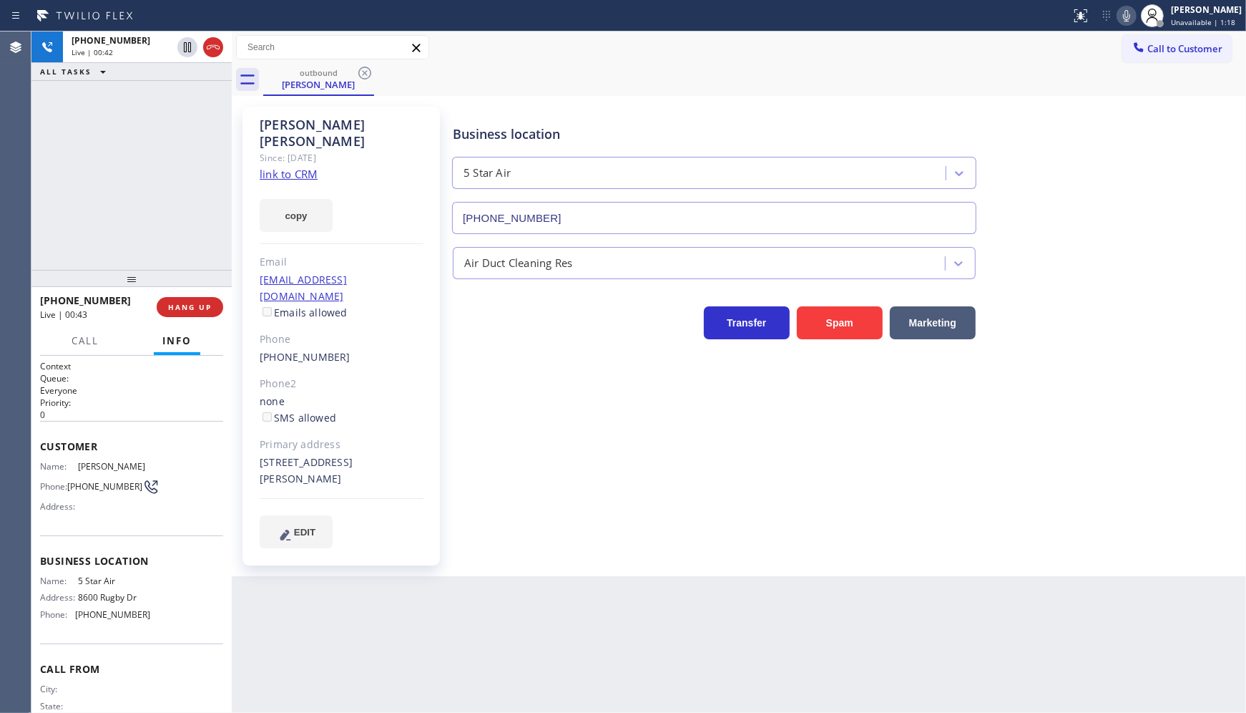
click at [74, 249] on div "[PHONE_NUMBER] Live | 00:42 ALL TASKS ALL TASKS ACTIVE TASKS TASKS IN WRAP UP" at bounding box center [131, 150] width 200 height 238
click at [624, 539] on div "Business location 5 Star Air [PHONE_NUMBER] Air Duct Cleaning Res Transfer Spam…" at bounding box center [846, 341] width 793 height 462
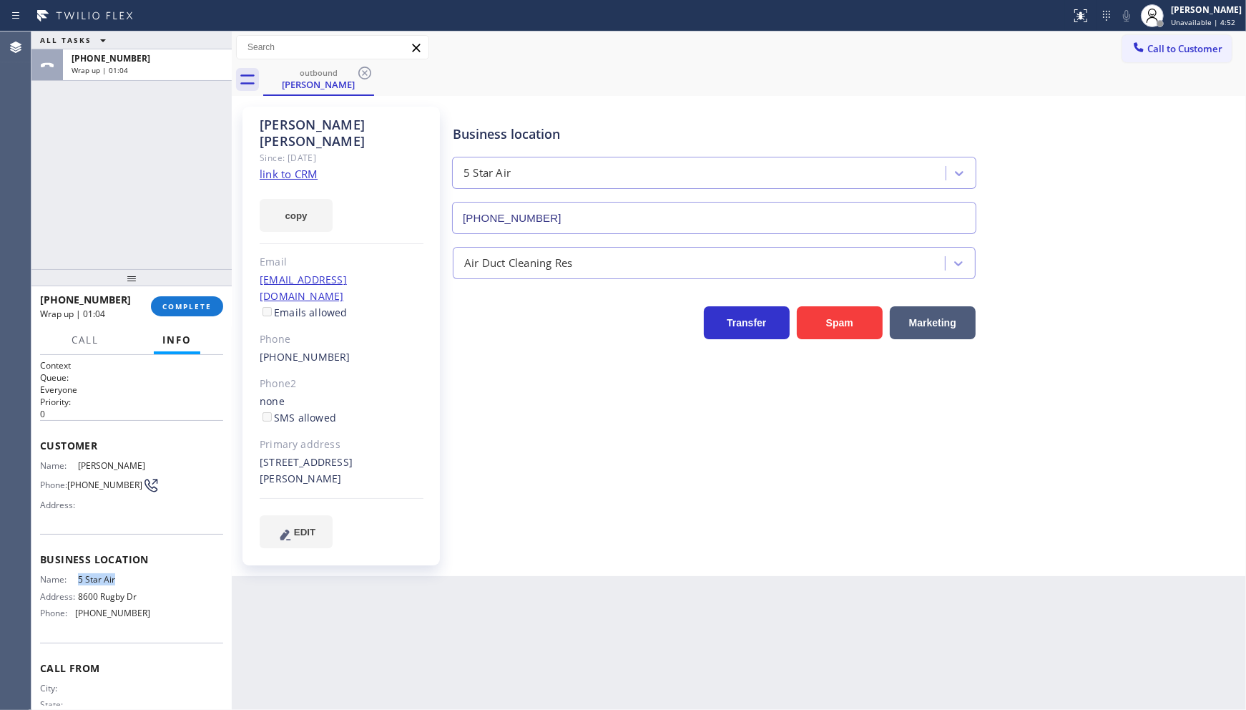
drag, startPoint x: 69, startPoint y: 582, endPoint x: 131, endPoint y: 588, distance: 62.6
click at [131, 584] on div "Name: 5 Star Air" at bounding box center [95, 579] width 110 height 11
copy div "5 Star Air"
click at [179, 304] on span "COMPLETE" at bounding box center [186, 306] width 49 height 10
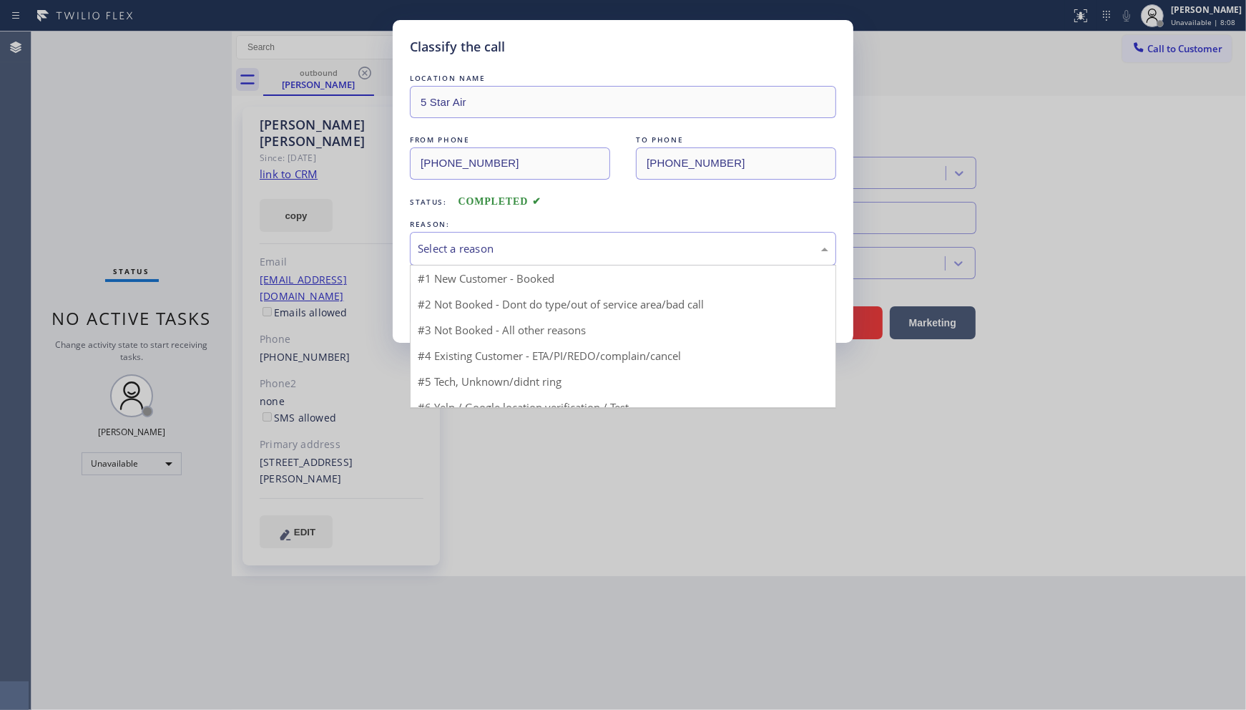
click at [419, 237] on div "Select a reason" at bounding box center [623, 249] width 426 height 34
click at [441, 268] on div "LOCATION NAME 5 Star Air FROM PHONE [PHONE_NUMBER] TO PHONE [PHONE_NUMBER] Stat…" at bounding box center [623, 198] width 426 height 255
click at [441, 263] on div "Select a reason" at bounding box center [623, 249] width 426 height 34
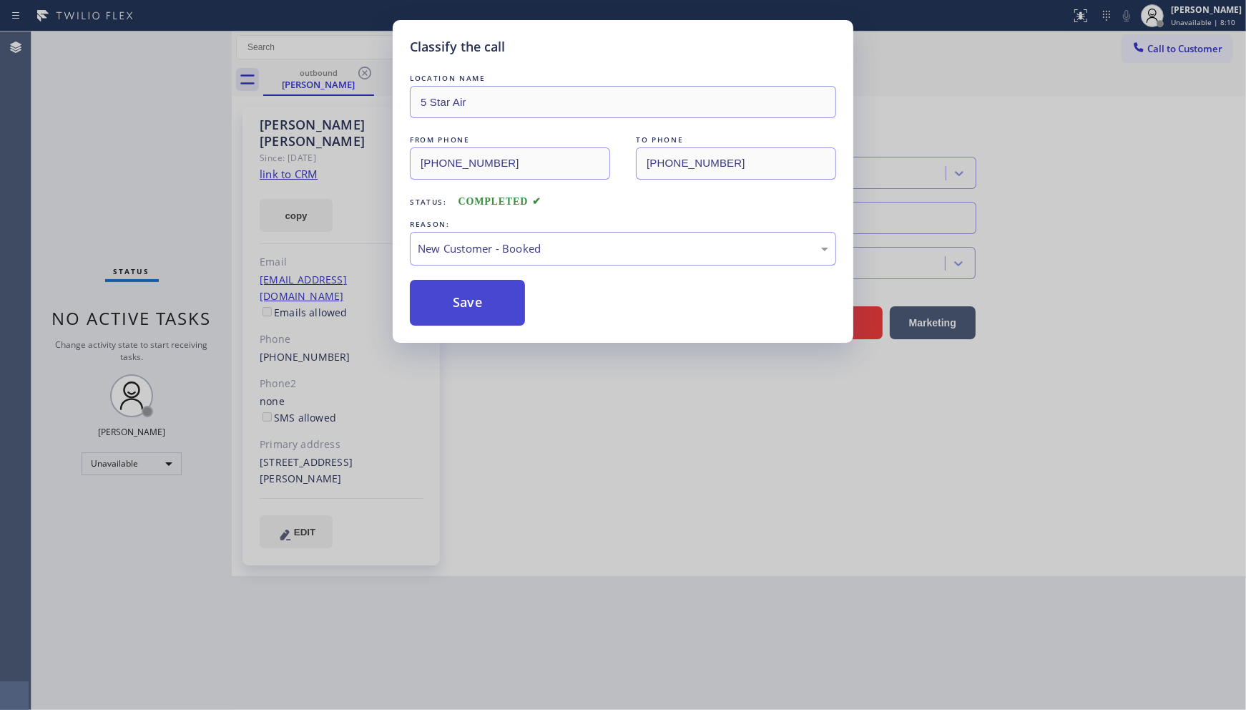
click at [442, 289] on button "Save" at bounding box center [467, 303] width 115 height 46
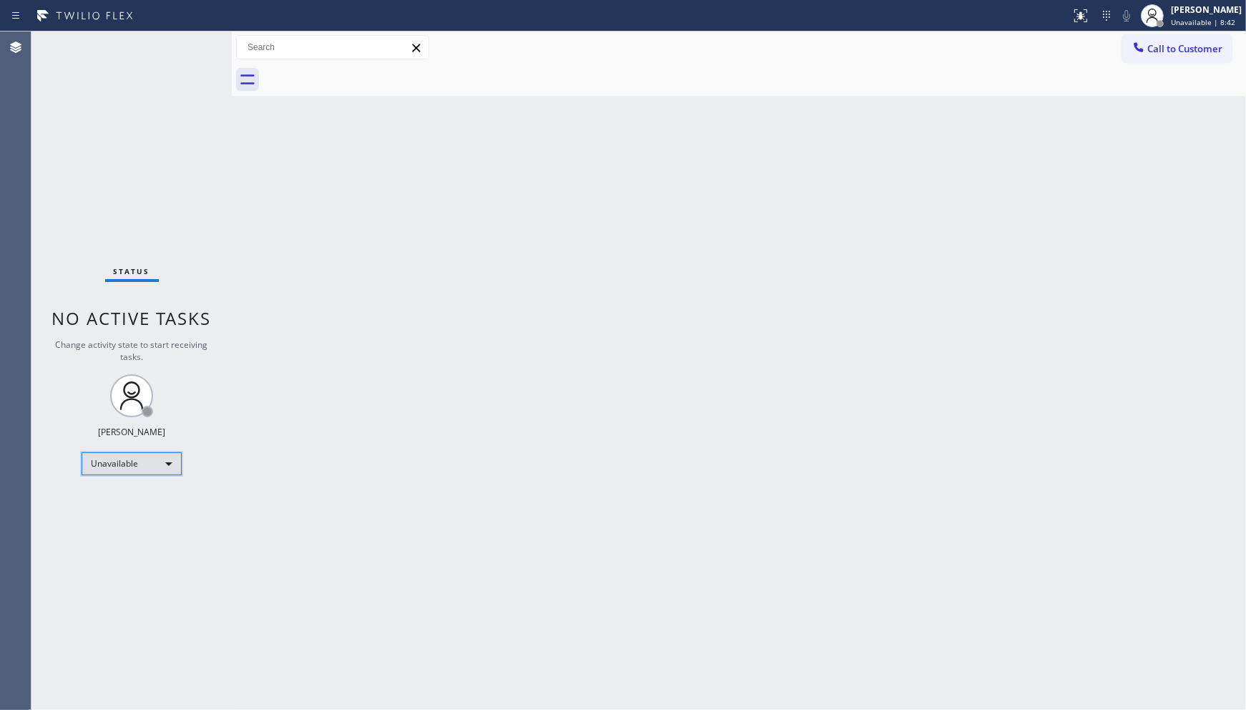
click at [125, 468] on div "Unavailable" at bounding box center [132, 463] width 100 height 23
click at [120, 502] on li "Available" at bounding box center [130, 500] width 97 height 17
drag, startPoint x: 382, startPoint y: 699, endPoint x: 381, endPoint y: 706, distance: 7.2
click at [381, 697] on div "Back to Dashboard Change Sender ID Customers Technicians Select a contact Outbo…" at bounding box center [739, 370] width 1014 height 678
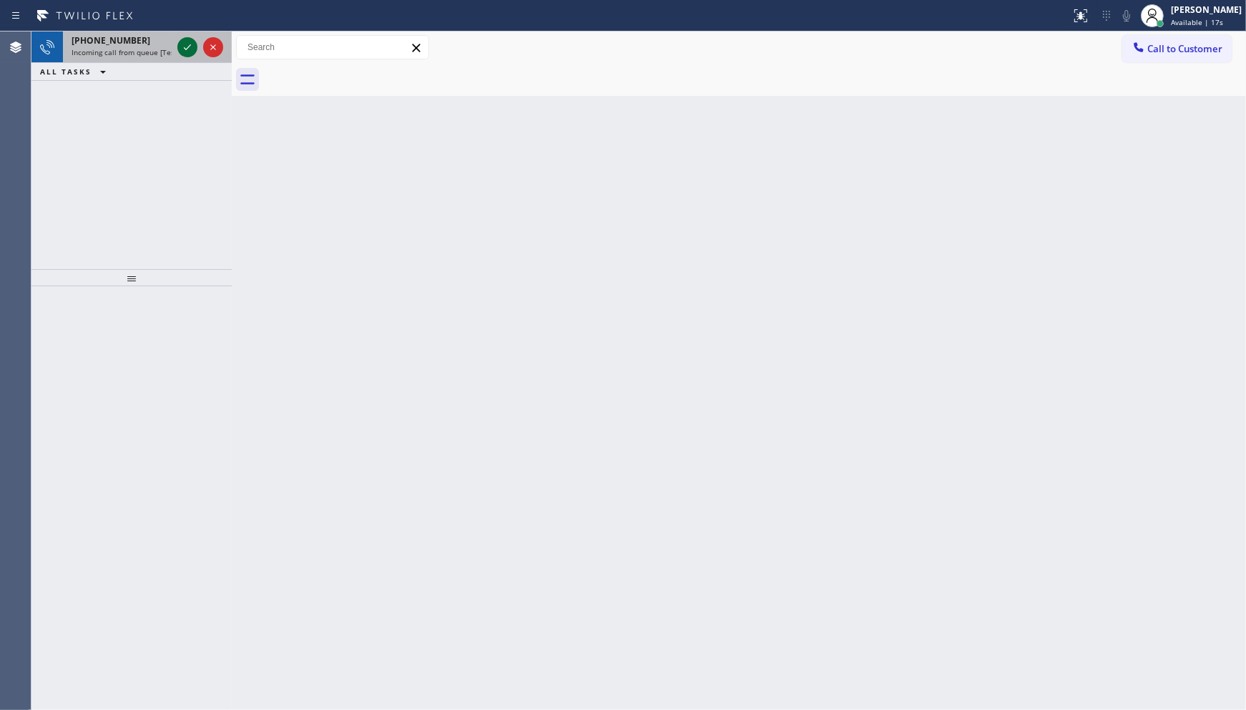
click at [181, 46] on icon at bounding box center [187, 47] width 17 height 17
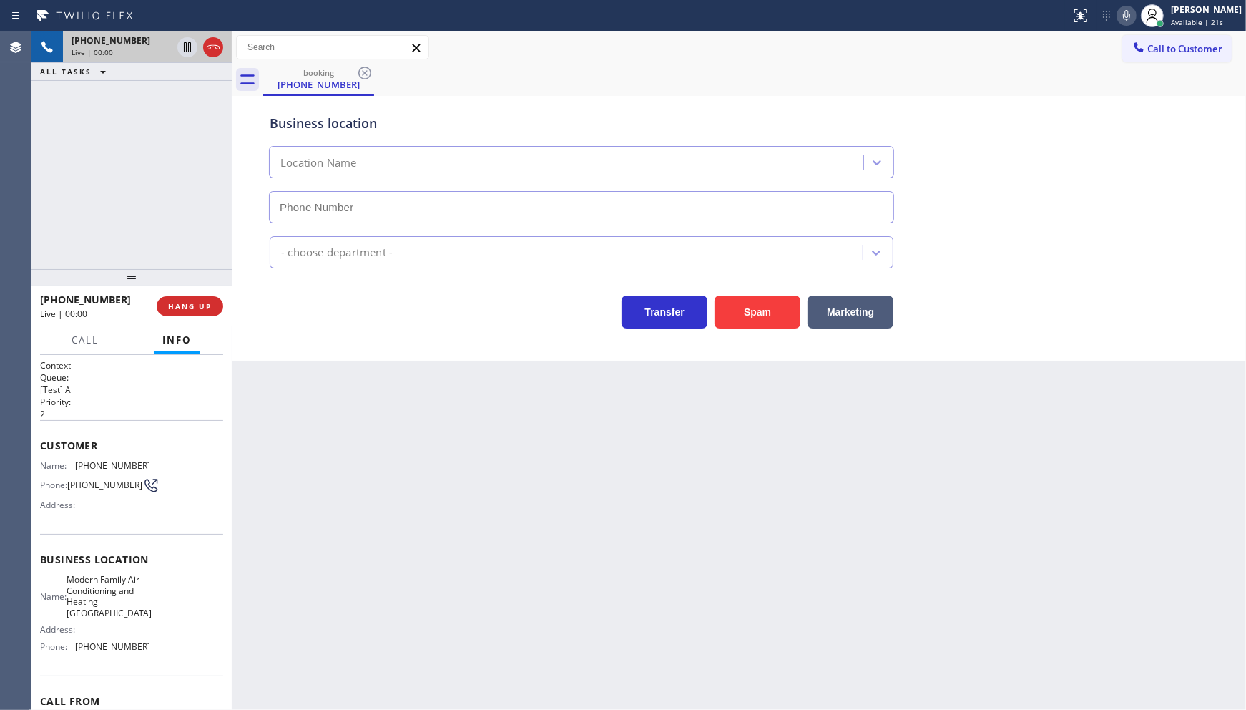
type input "[PHONE_NUMBER]"
click at [187, 308] on span "HANG UP" at bounding box center [190, 306] width 44 height 10
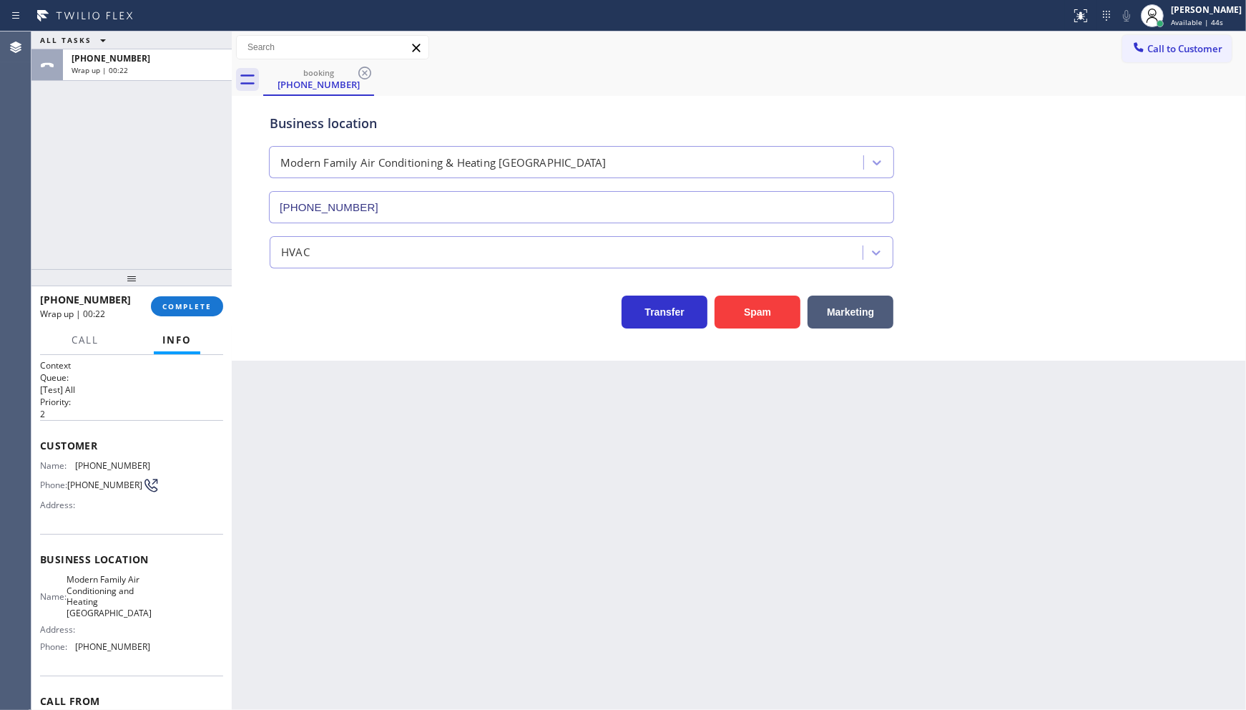
click at [132, 162] on div "ALL TASKS ALL TASKS ACTIVE TASKS TASKS IN WRAP UP [PHONE_NUMBER] Wrap up | 00:22" at bounding box center [131, 150] width 200 height 238
click at [194, 309] on span "COMPLETE" at bounding box center [186, 306] width 49 height 10
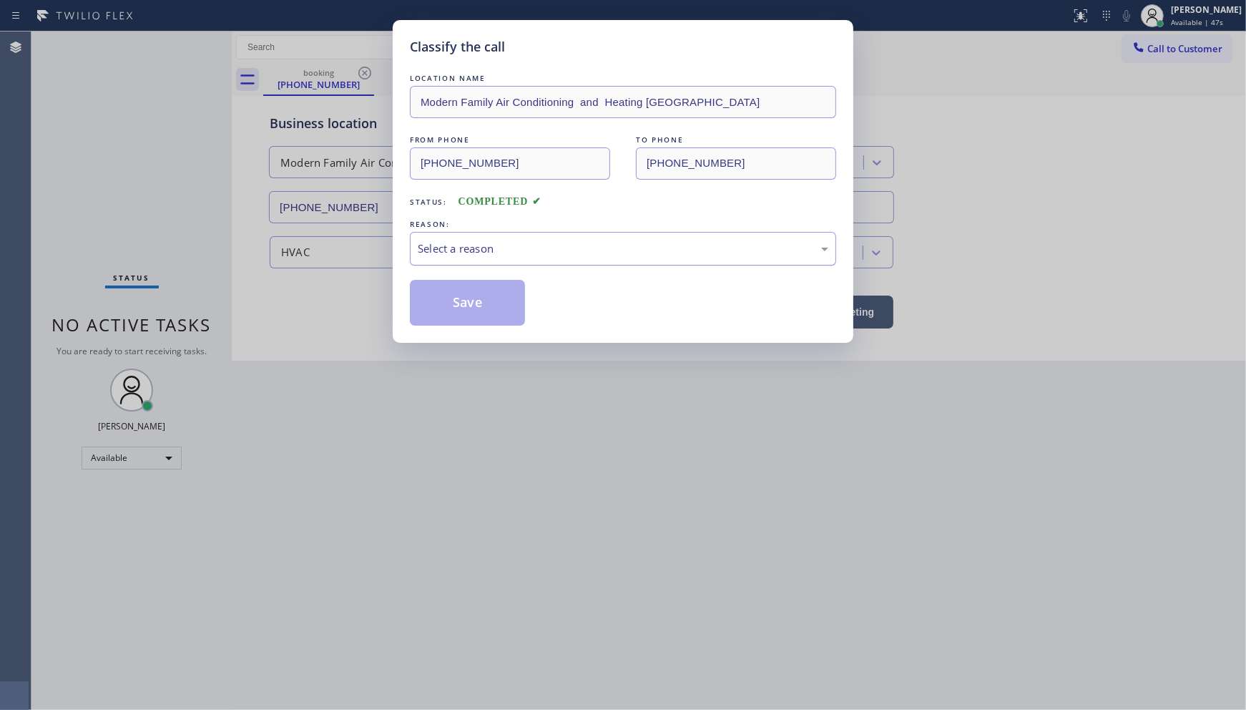
click at [425, 255] on div "Select a reason" at bounding box center [623, 248] width 411 height 16
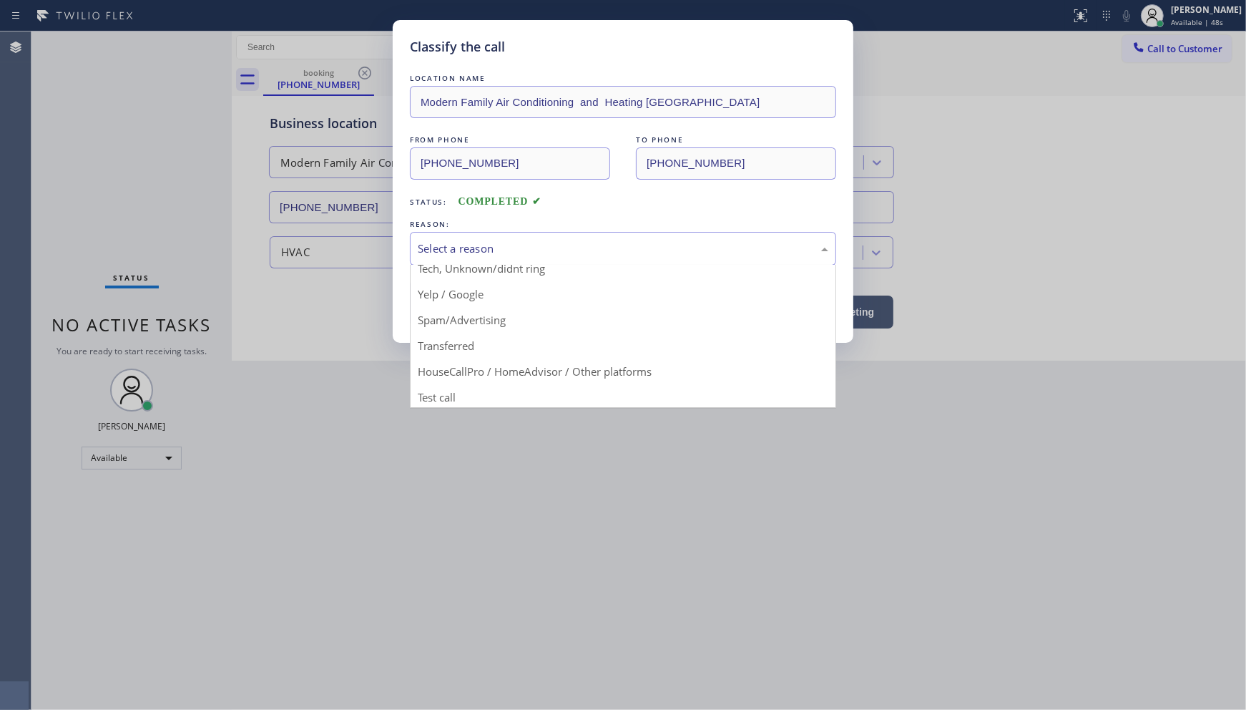
scroll to position [89, 0]
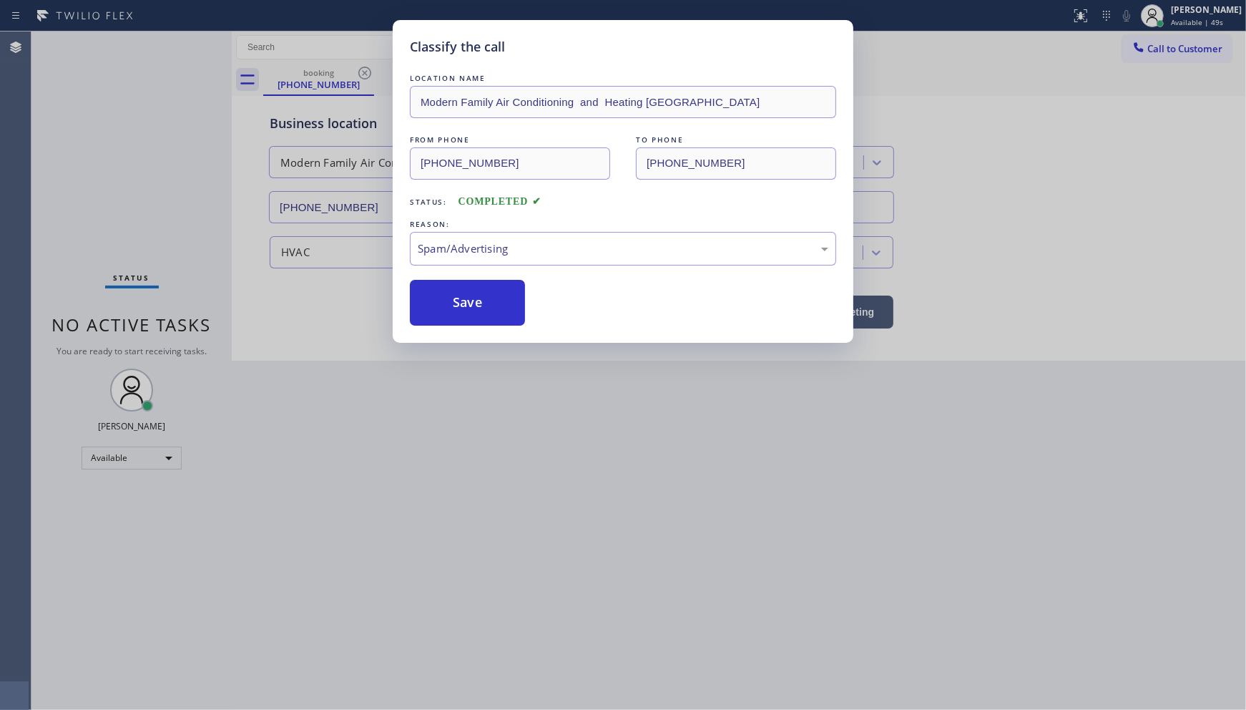
click at [451, 310] on button "Save" at bounding box center [467, 303] width 115 height 46
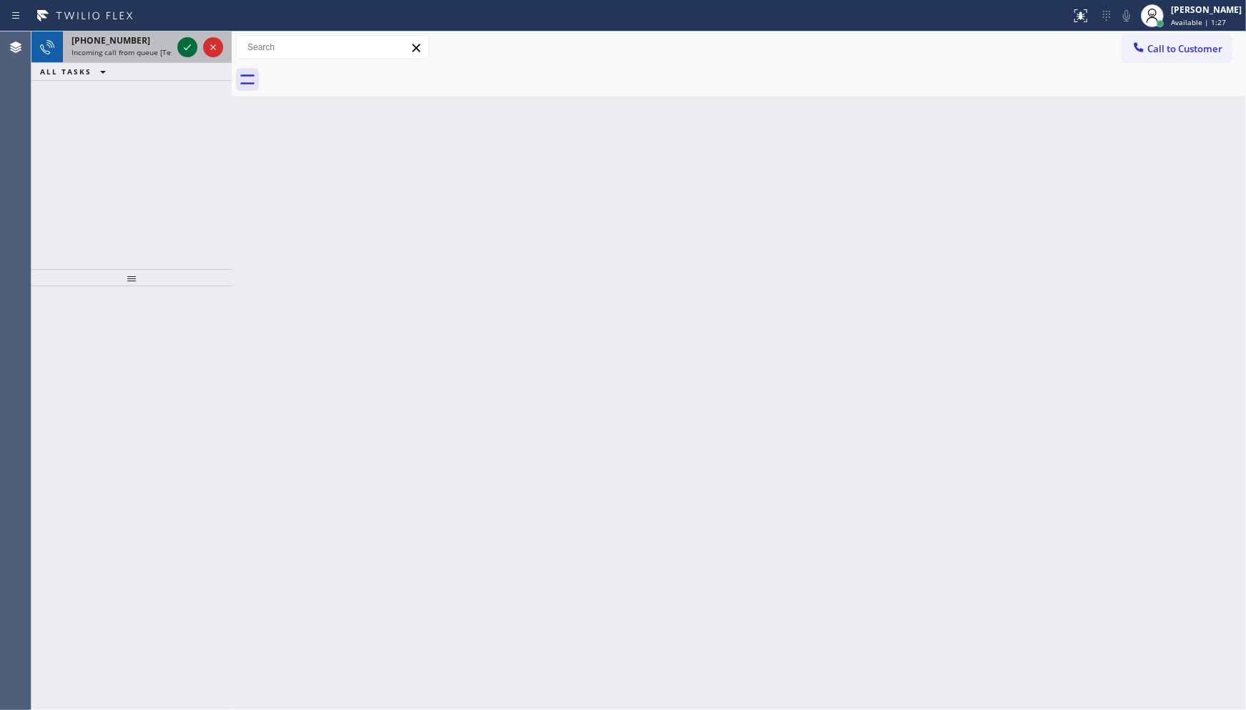
click at [190, 44] on icon at bounding box center [187, 47] width 17 height 17
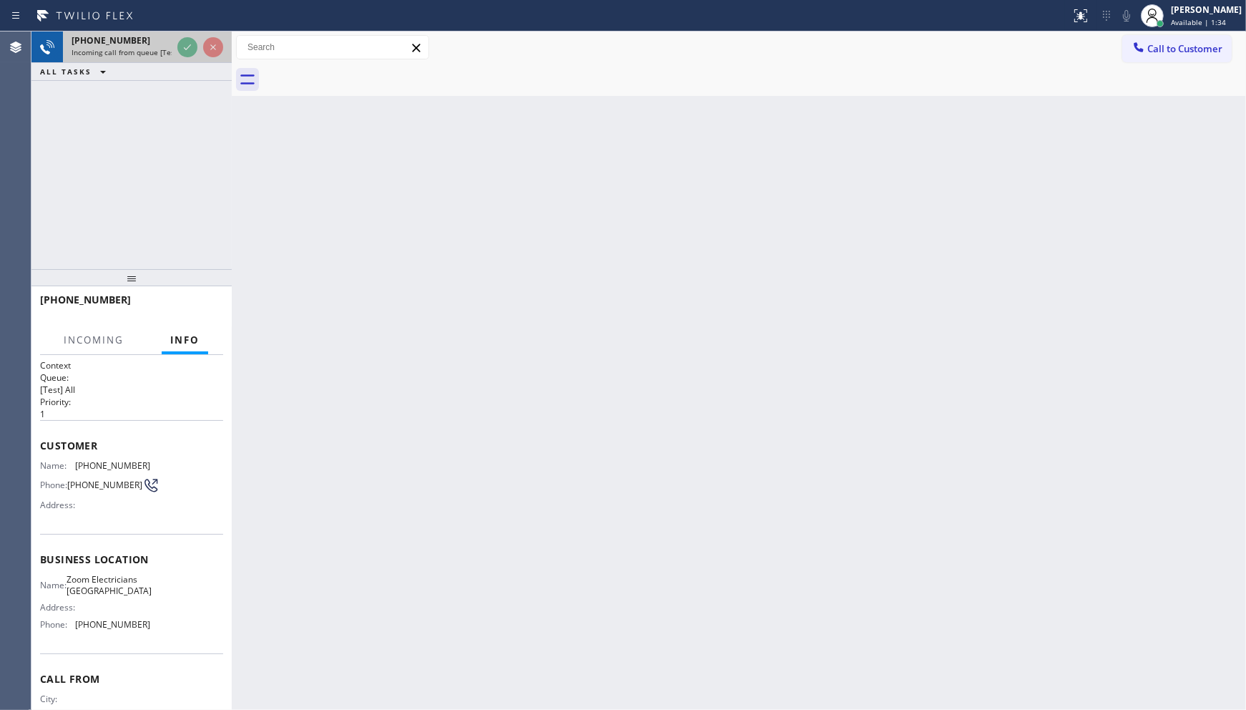
click at [197, 54] on div at bounding box center [201, 46] width 52 height 31
click at [212, 59] on div at bounding box center [201, 46] width 52 height 31
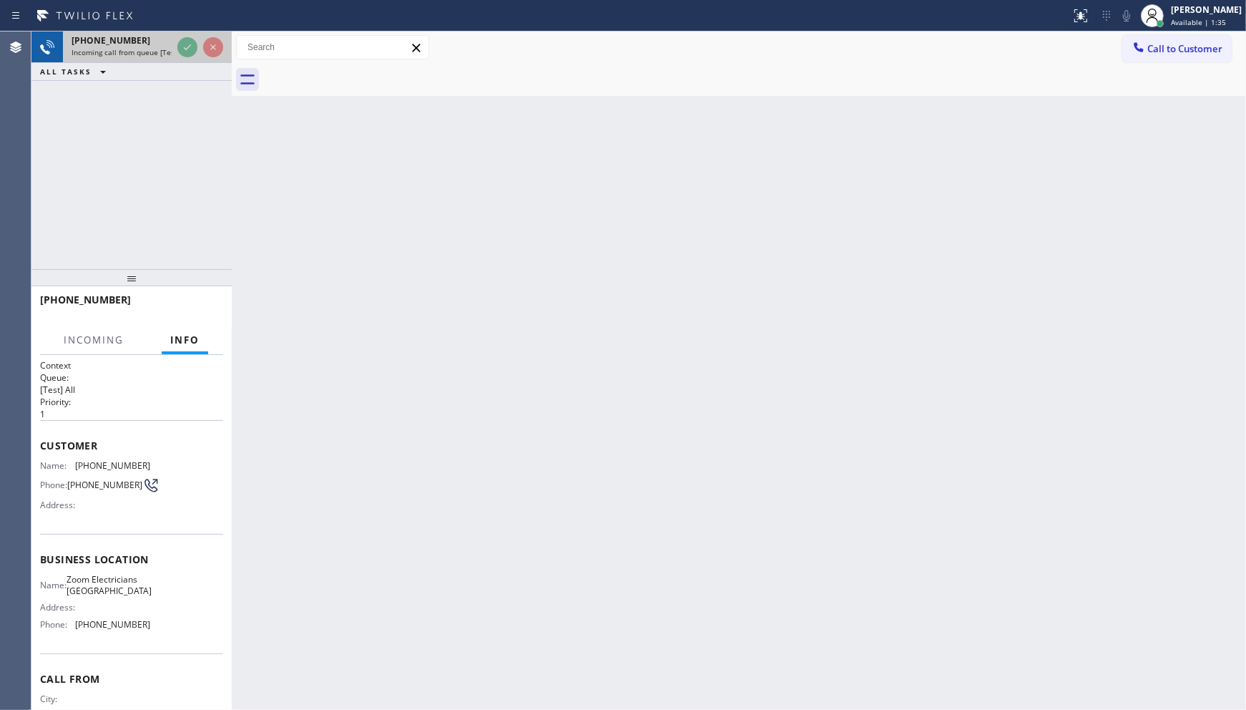
click at [212, 59] on div at bounding box center [201, 46] width 52 height 31
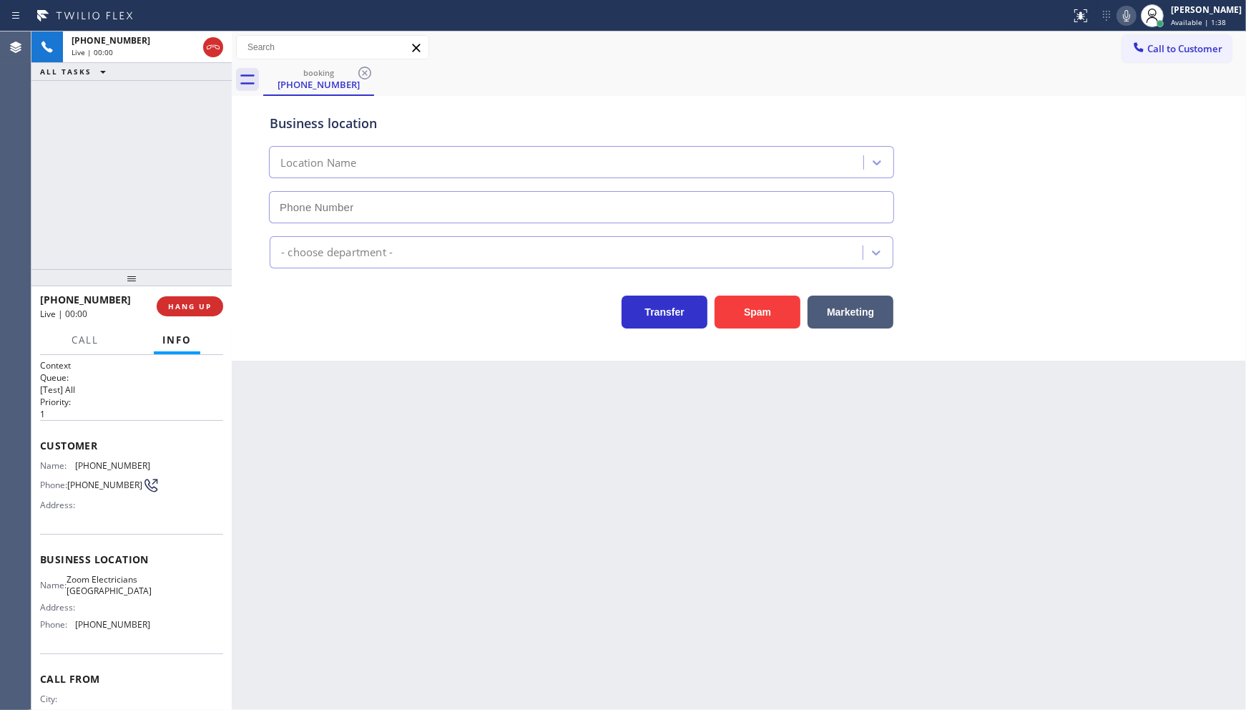
type input "[PHONE_NUMBER]"
drag, startPoint x: 711, startPoint y: 305, endPoint x: 725, endPoint y: 311, distance: 15.4
click at [716, 308] on div "Spam" at bounding box center [754, 308] width 93 height 40
click at [725, 311] on button "Spam" at bounding box center [758, 311] width 86 height 33
click at [734, 311] on button "Spam" at bounding box center [758, 311] width 86 height 33
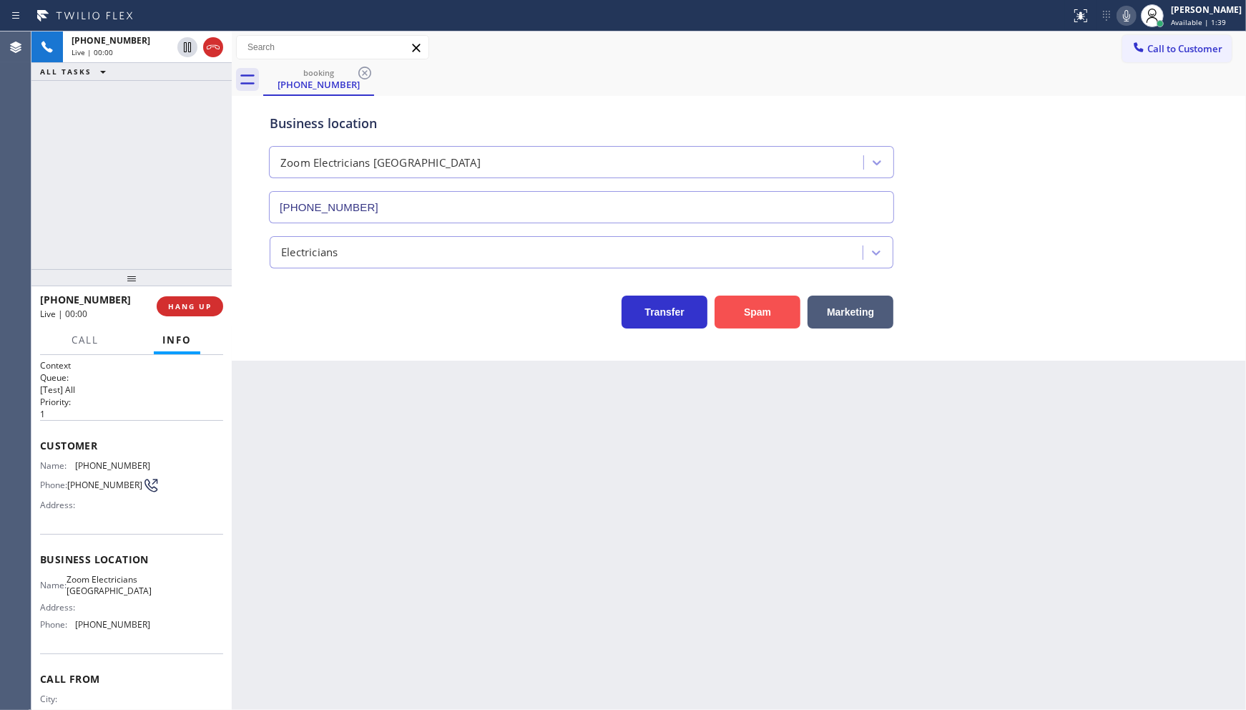
click at [734, 311] on button "Spam" at bounding box center [758, 311] width 86 height 33
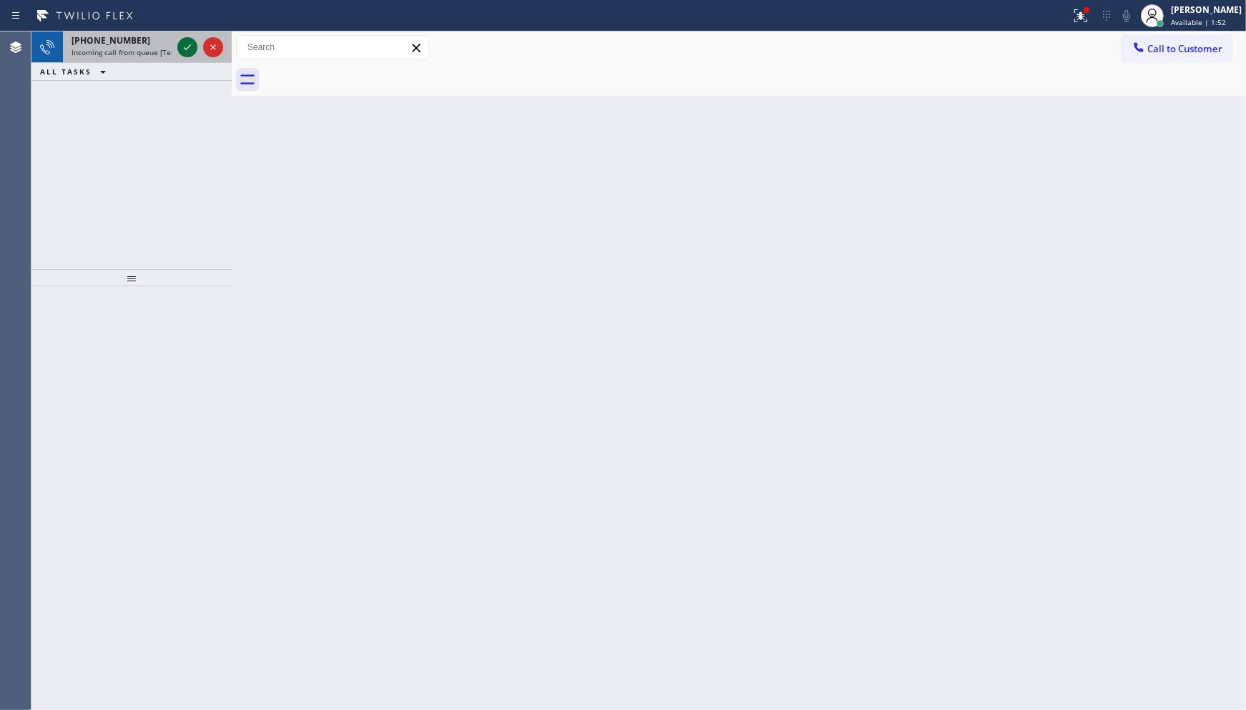
click at [185, 41] on icon at bounding box center [187, 47] width 17 height 17
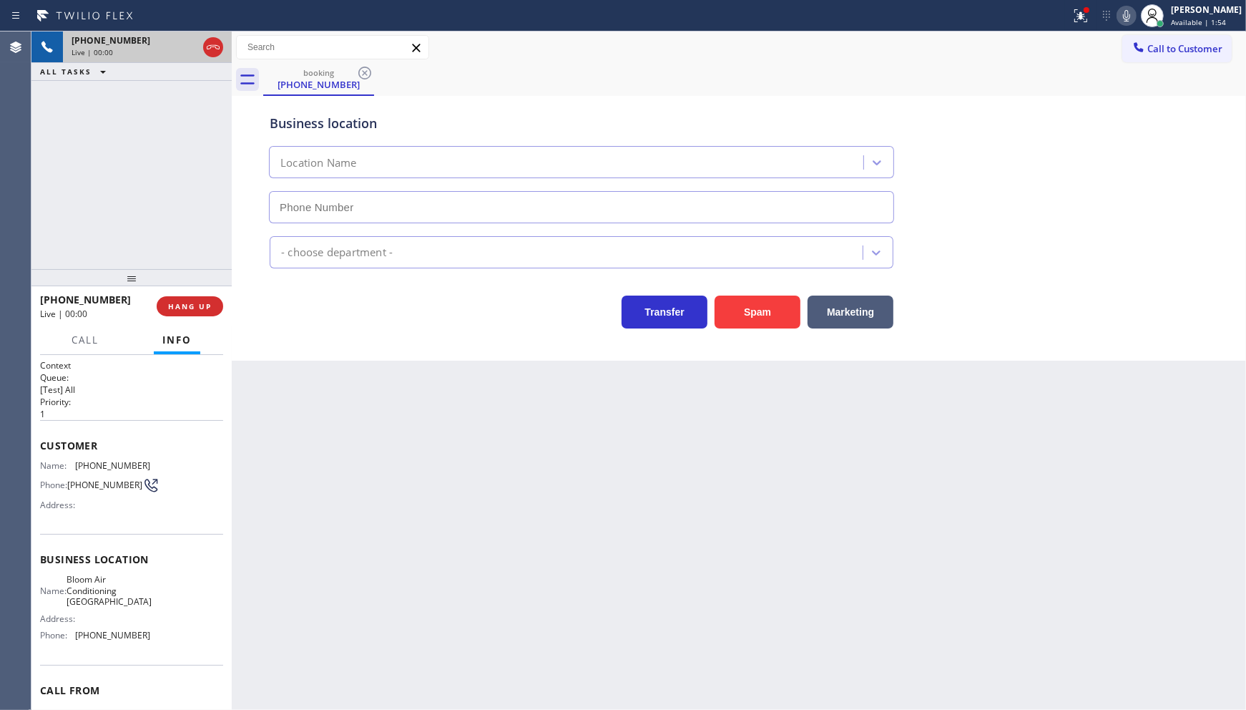
type input "[PHONE_NUMBER]"
click at [746, 308] on button "Spam" at bounding box center [758, 311] width 86 height 33
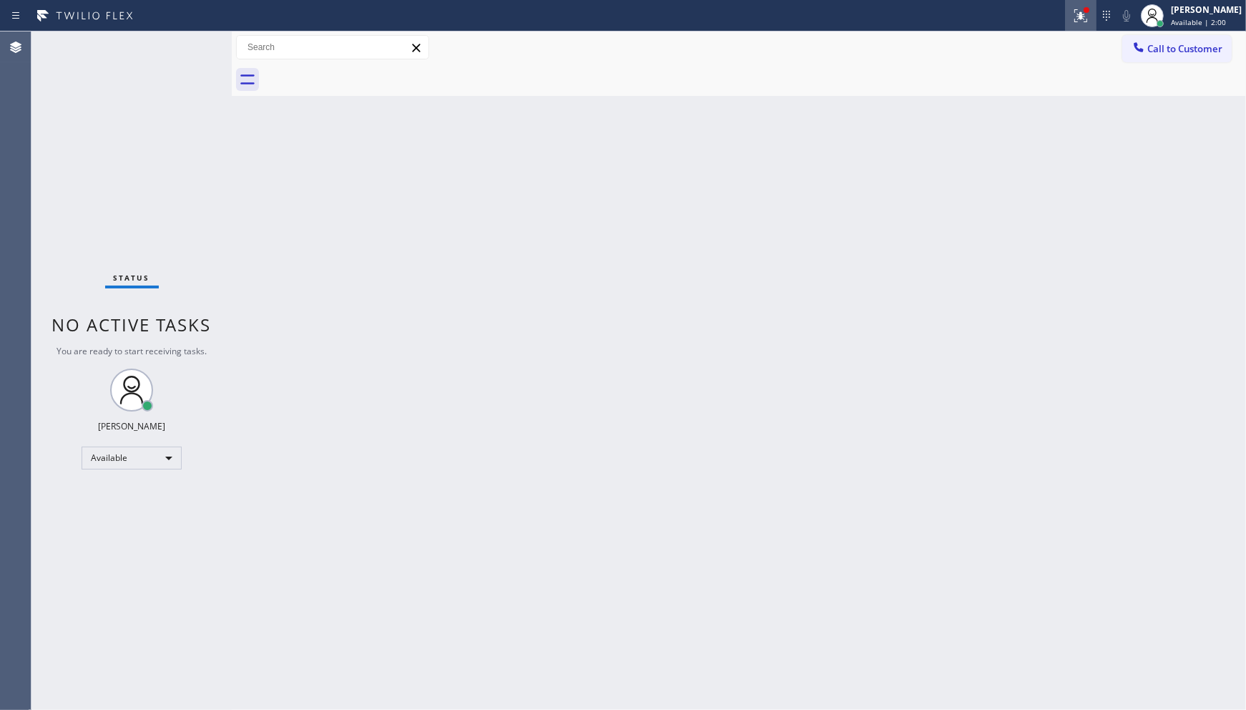
click at [1092, 12] on div at bounding box center [1080, 15] width 31 height 17
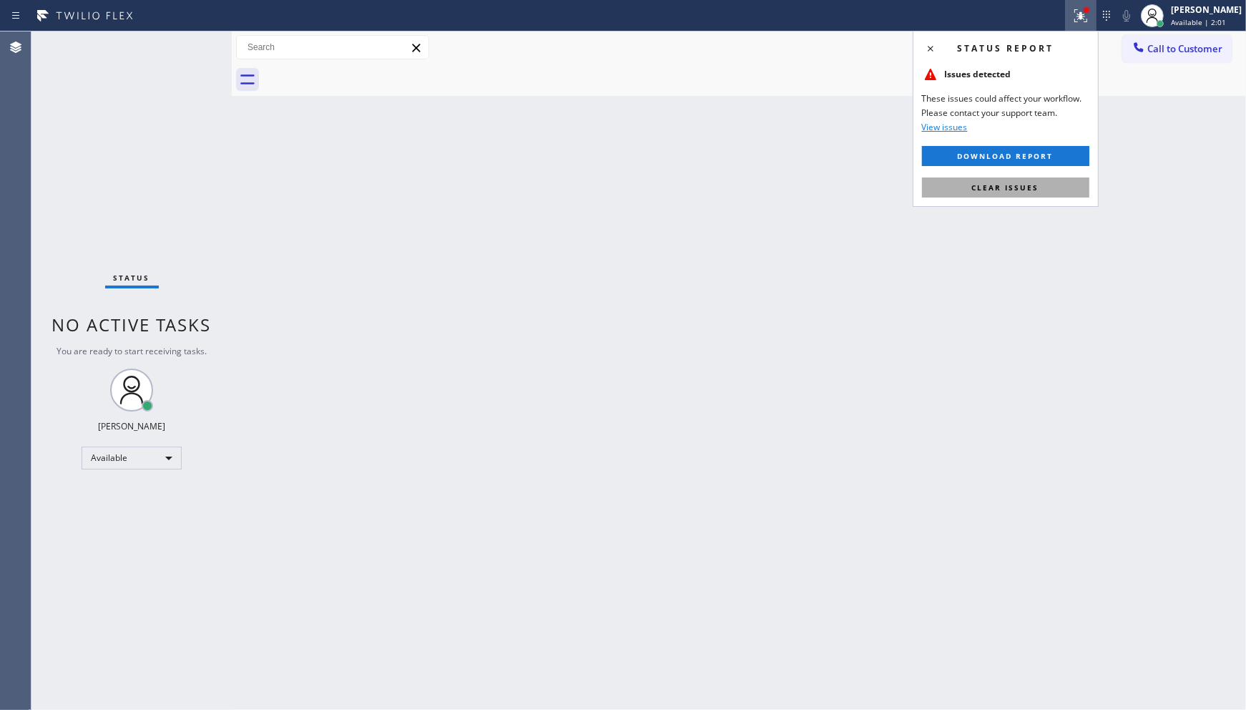
click at [1063, 193] on button "Clear issues" at bounding box center [1005, 187] width 167 height 20
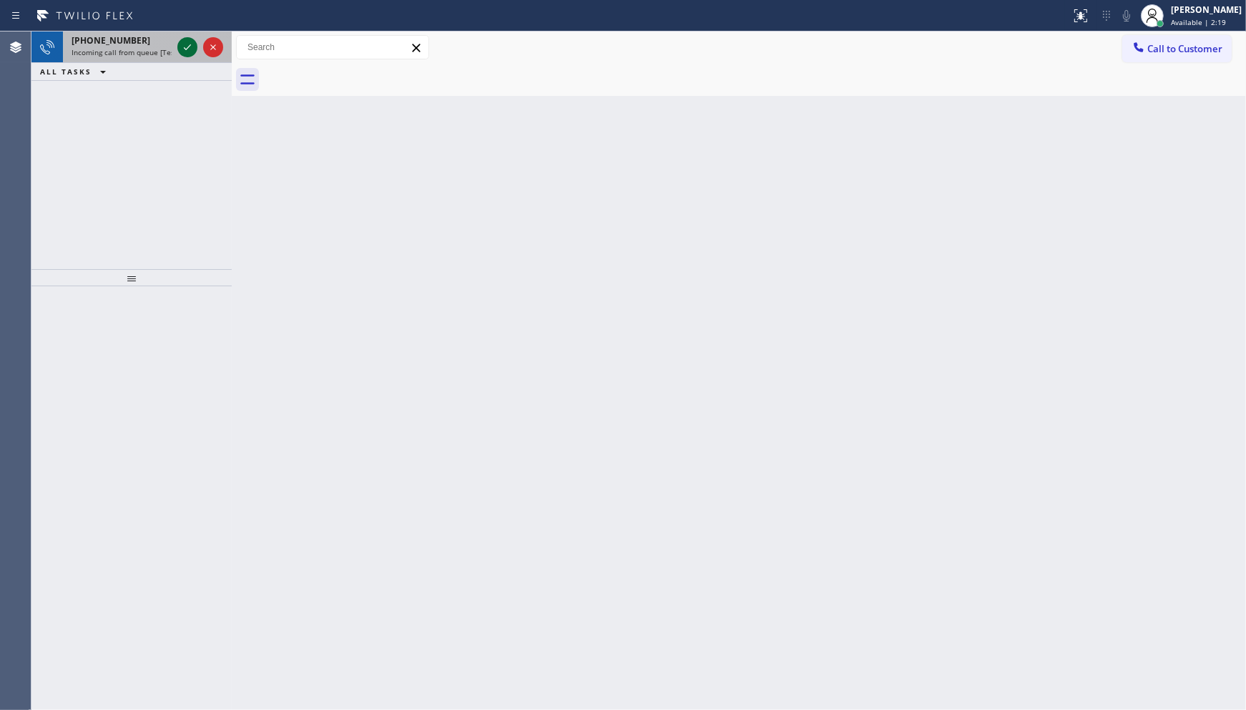
click at [186, 37] on div at bounding box center [201, 46] width 52 height 31
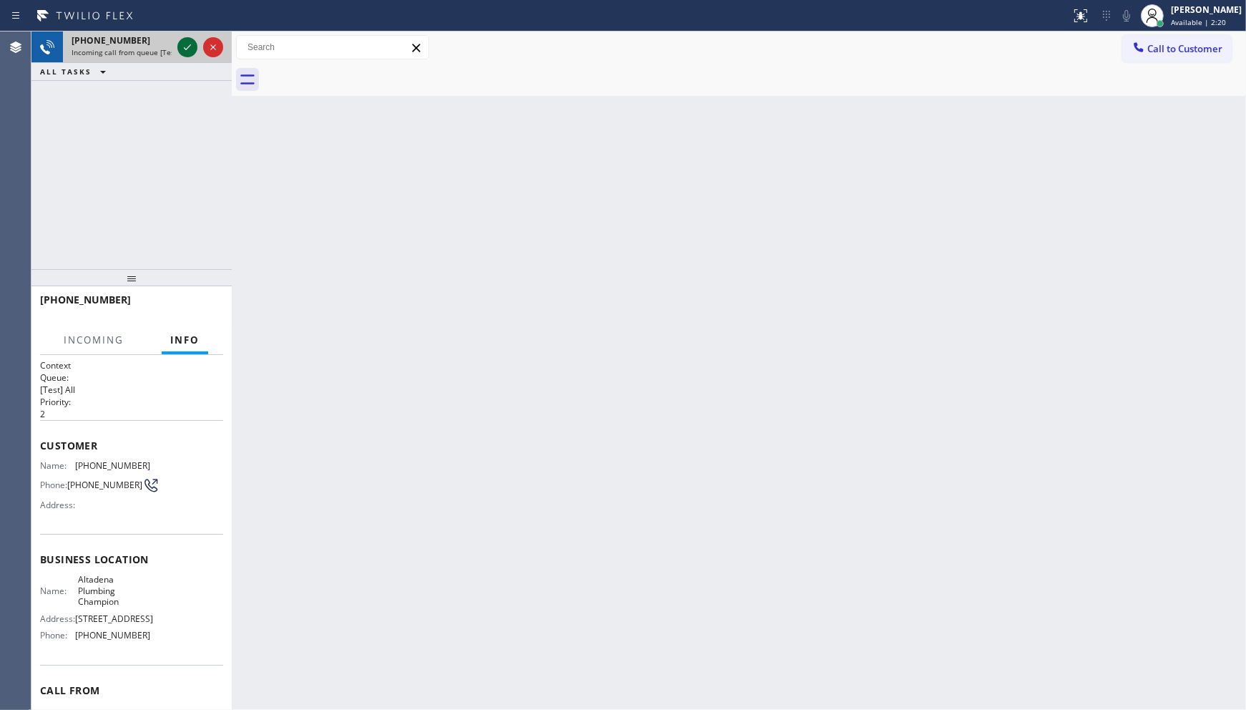
click at [183, 55] on icon at bounding box center [187, 47] width 17 height 17
click at [222, 62] on div "[PHONE_NUMBER] Incoming call from queue [Test] All ALL TASKS ALL TASKS ACTIVE T…" at bounding box center [131, 55] width 200 height 49
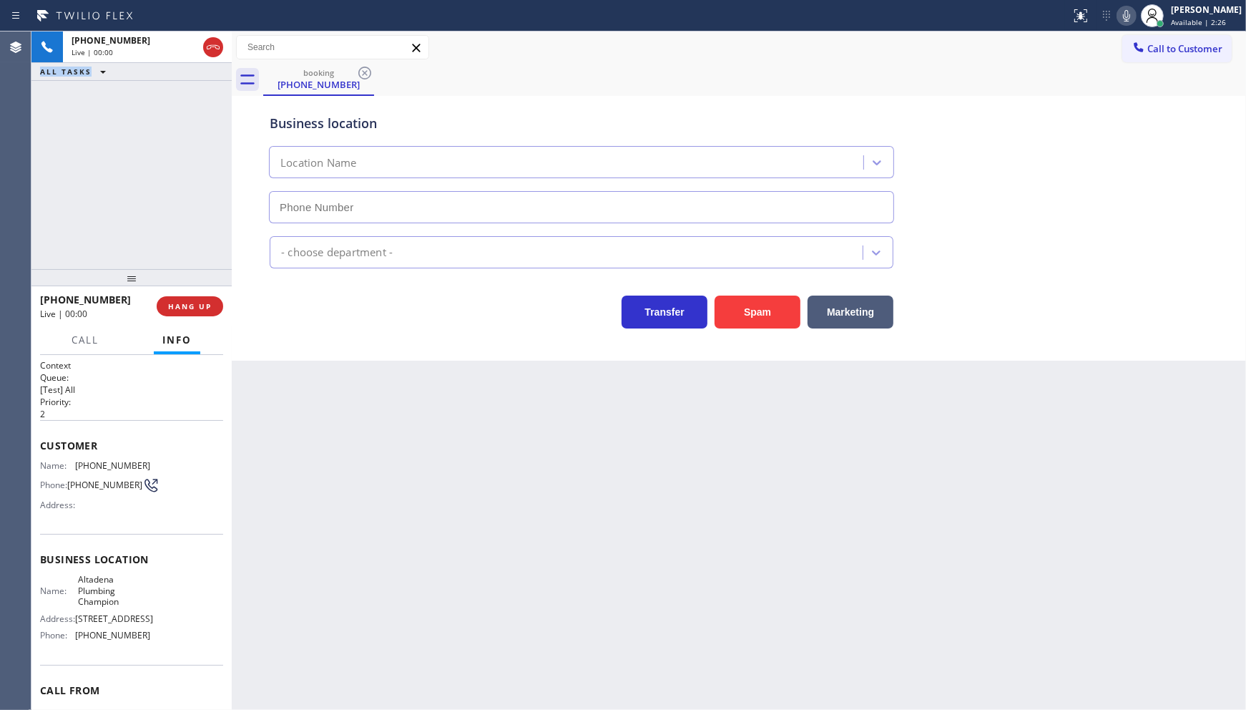
type input "[PHONE_NUMBER]"
click at [195, 310] on span "HANG UP" at bounding box center [190, 306] width 44 height 10
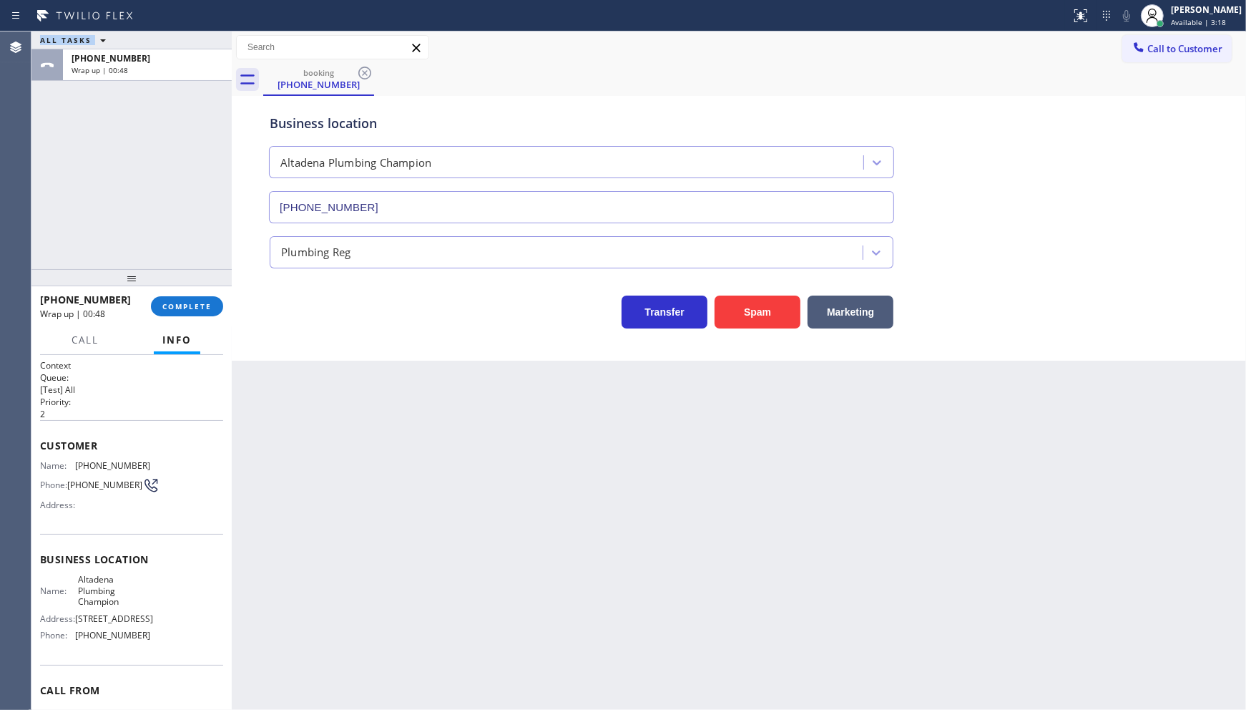
click at [62, 159] on div "ALL TASKS ALL TASKS ACTIVE TASKS TASKS IN WRAP UP [PHONE_NUMBER] Wrap up | 00:48" at bounding box center [131, 150] width 200 height 238
drag, startPoint x: 143, startPoint y: 268, endPoint x: 152, endPoint y: 283, distance: 17.3
click at [152, 283] on div at bounding box center [131, 277] width 200 height 17
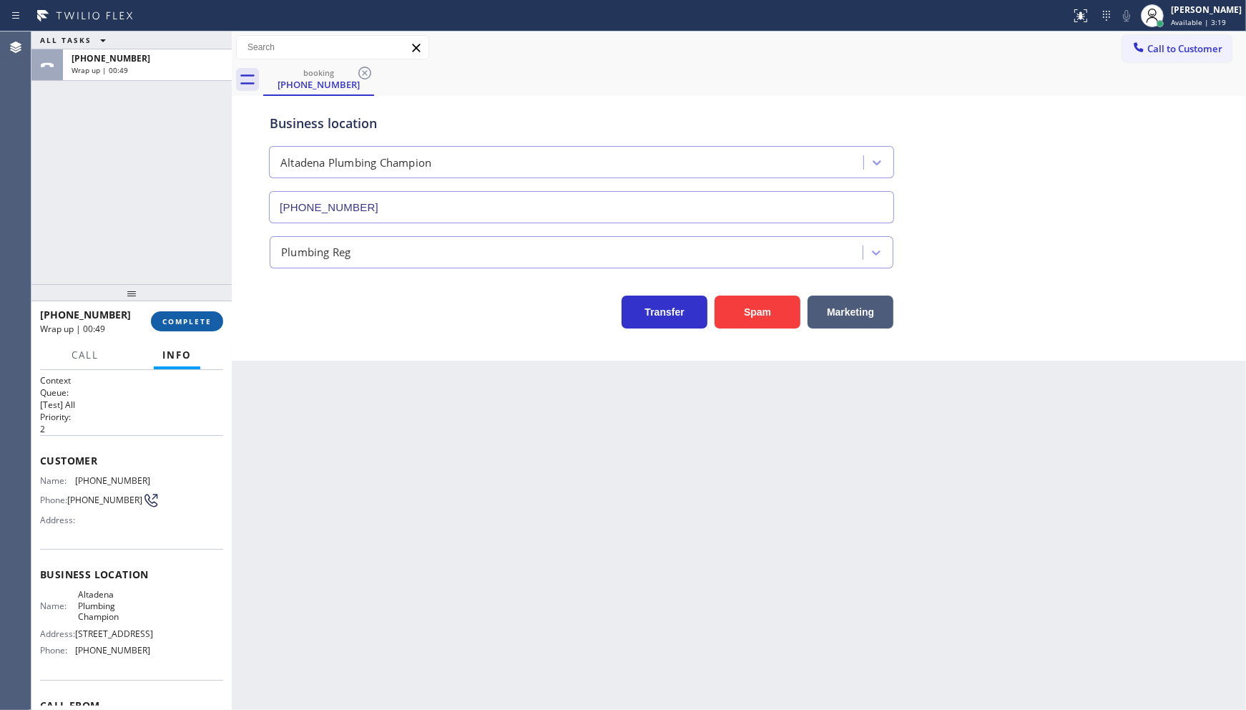
click at [170, 312] on div "[PHONE_NUMBER] Wrap up | 00:49 COMPLETE" at bounding box center [131, 321] width 183 height 37
click at [175, 322] on span "COMPLETE" at bounding box center [186, 321] width 49 height 10
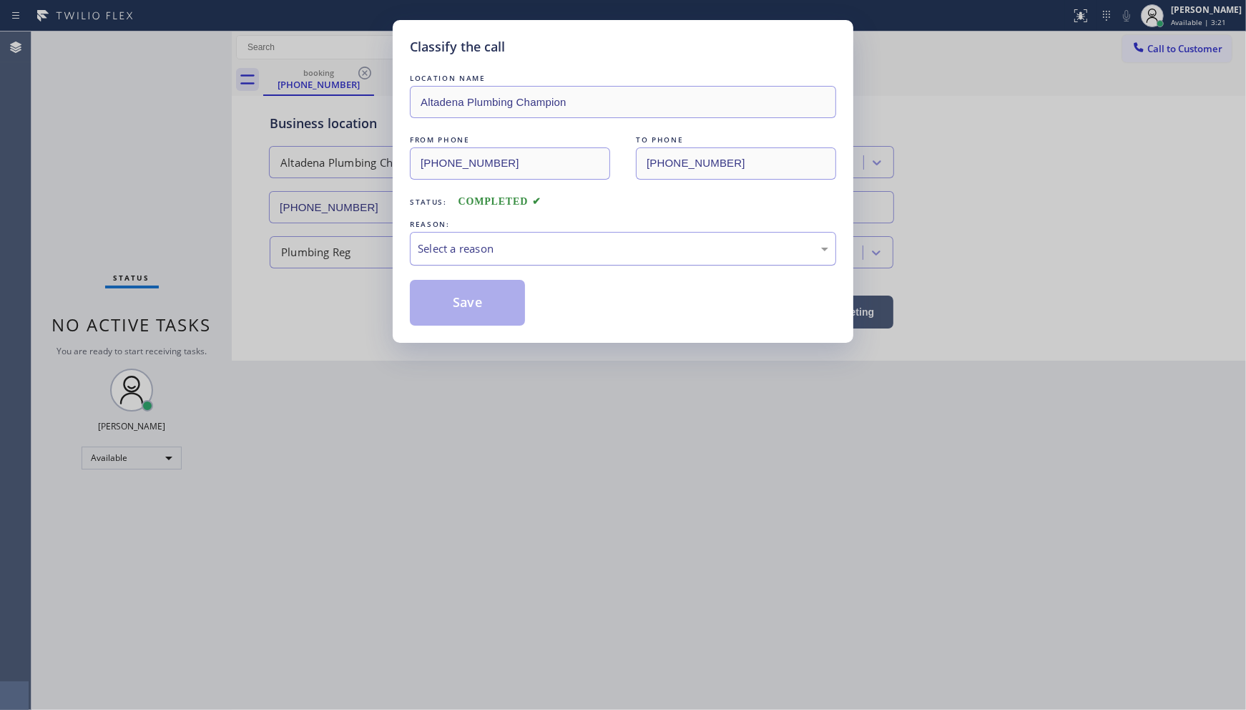
click at [461, 252] on div "Select a reason" at bounding box center [623, 248] width 411 height 16
click at [449, 297] on button "Save" at bounding box center [467, 303] width 115 height 46
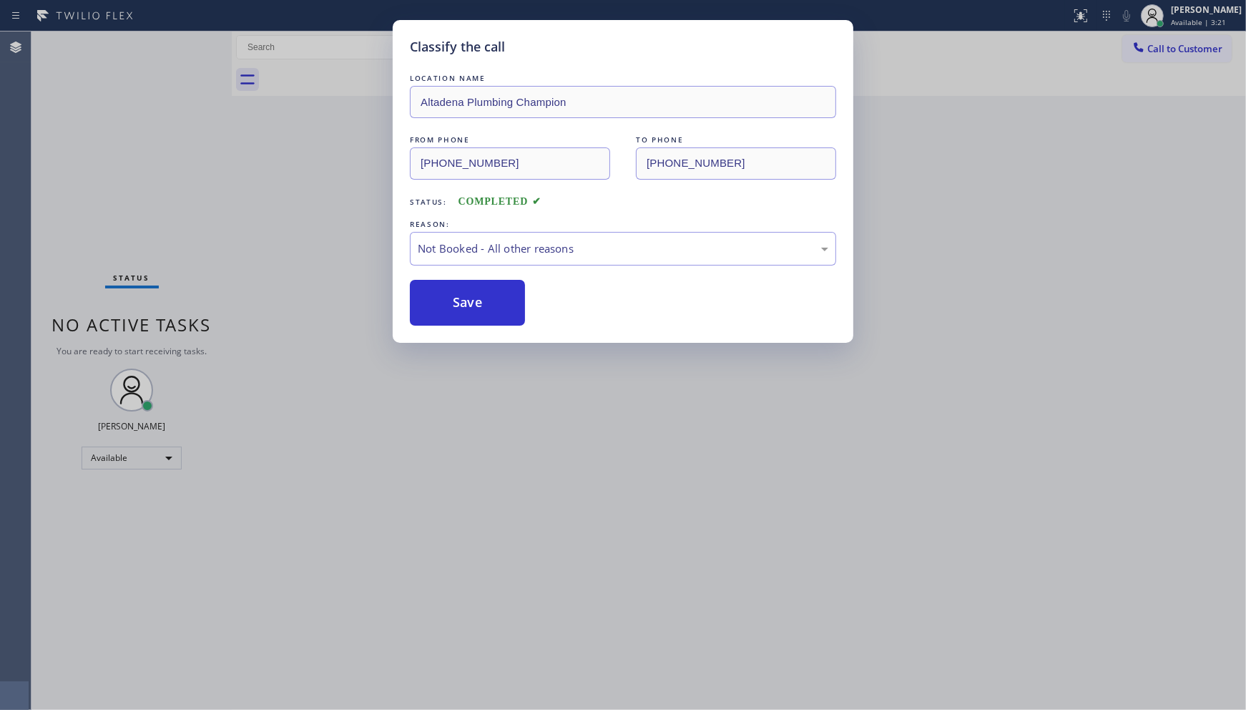
click at [449, 297] on button "Save" at bounding box center [467, 303] width 115 height 46
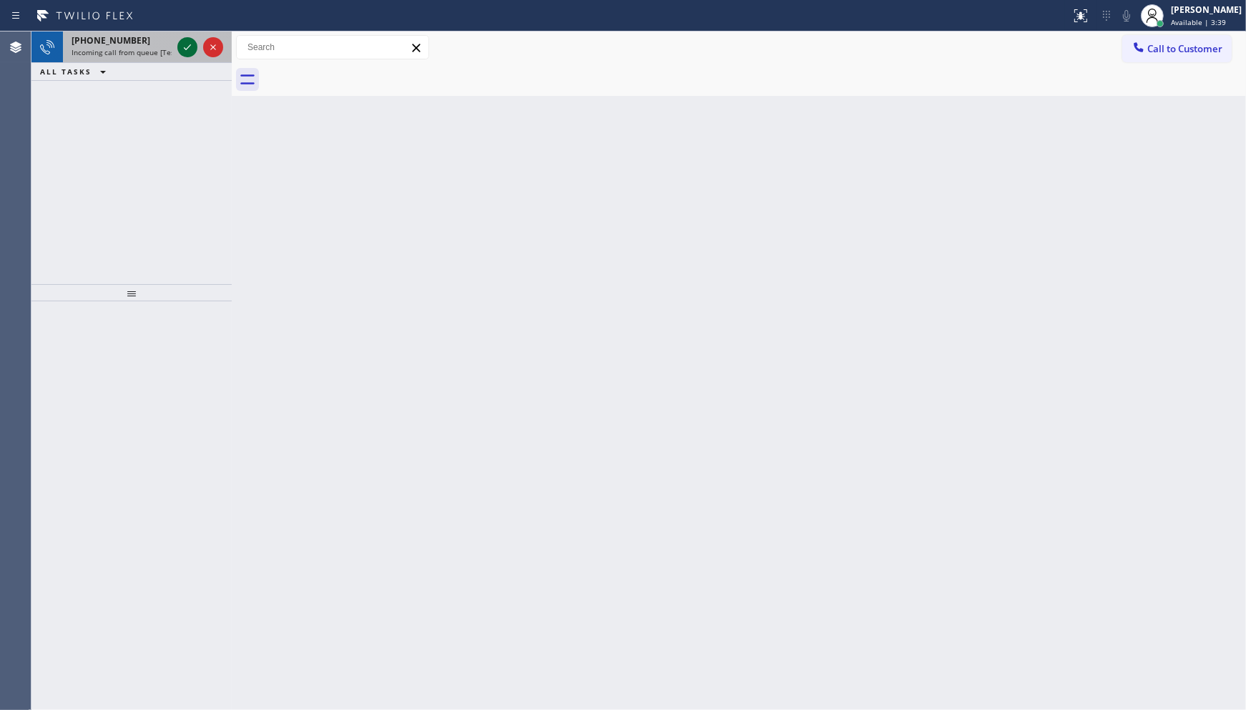
click at [184, 41] on icon at bounding box center [187, 47] width 17 height 17
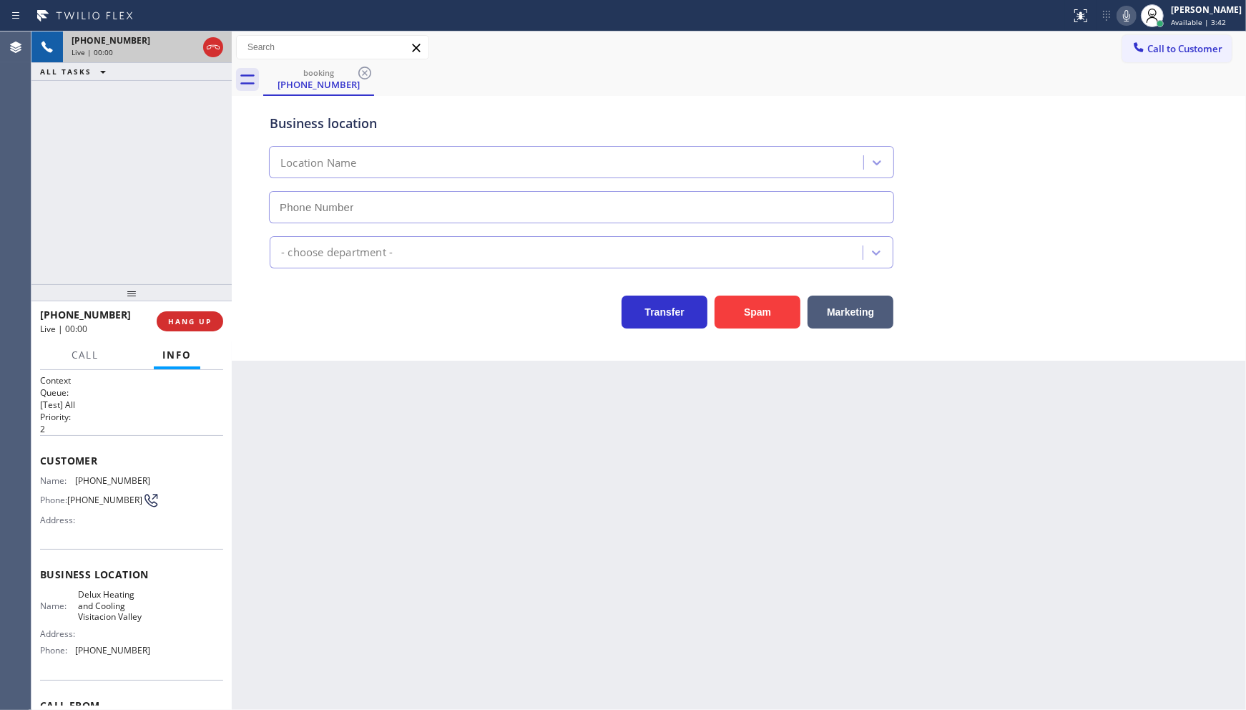
type input "[PHONE_NUMBER]"
click at [725, 323] on button "Spam" at bounding box center [758, 311] width 86 height 33
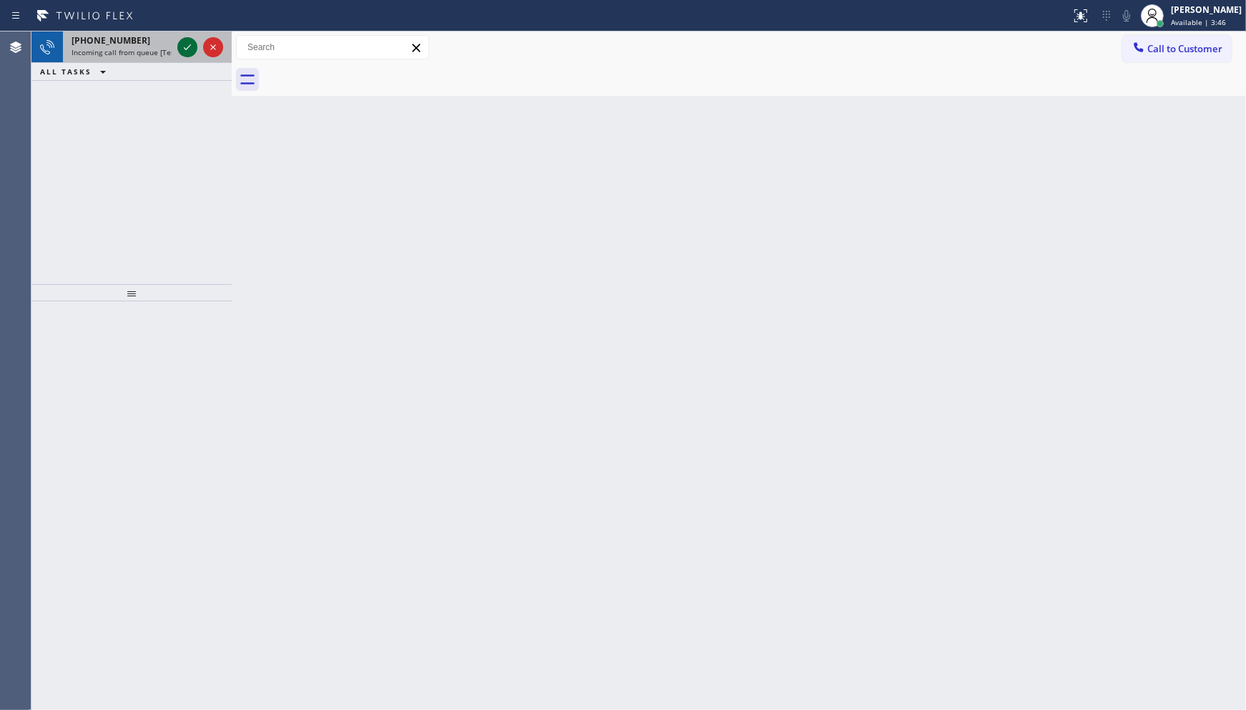
click at [185, 39] on icon at bounding box center [187, 47] width 17 height 17
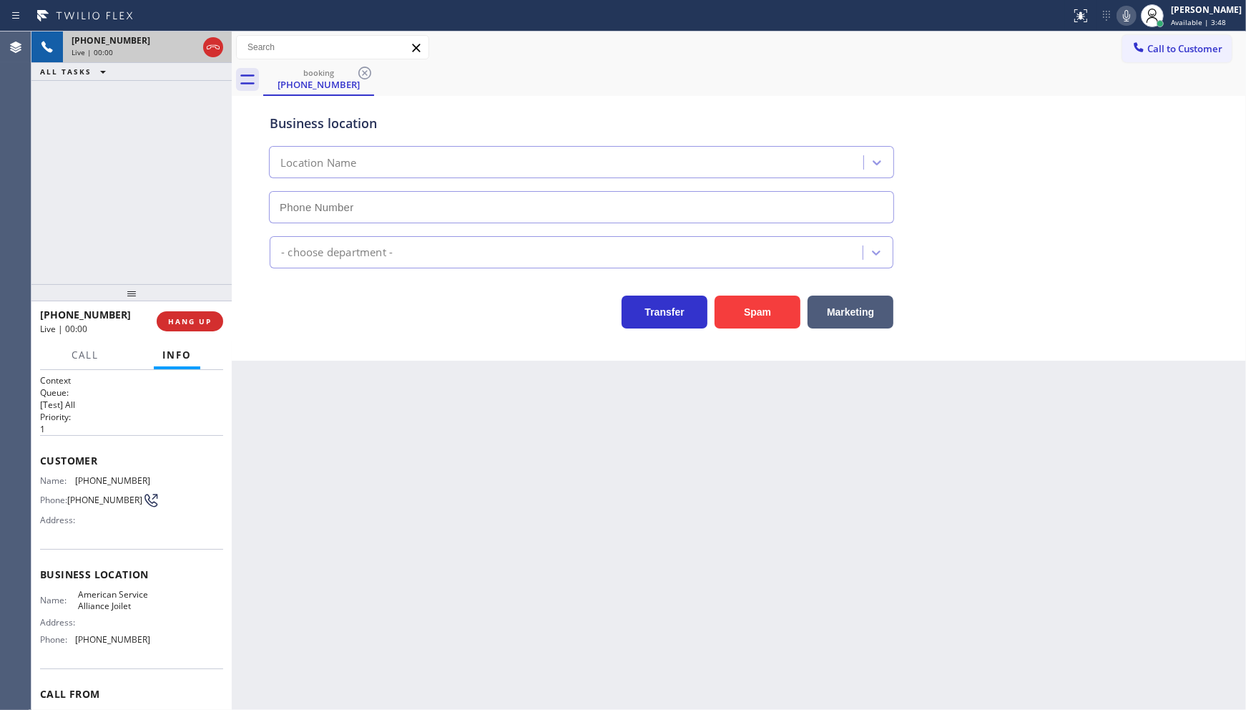
type input "[PHONE_NUMBER]"
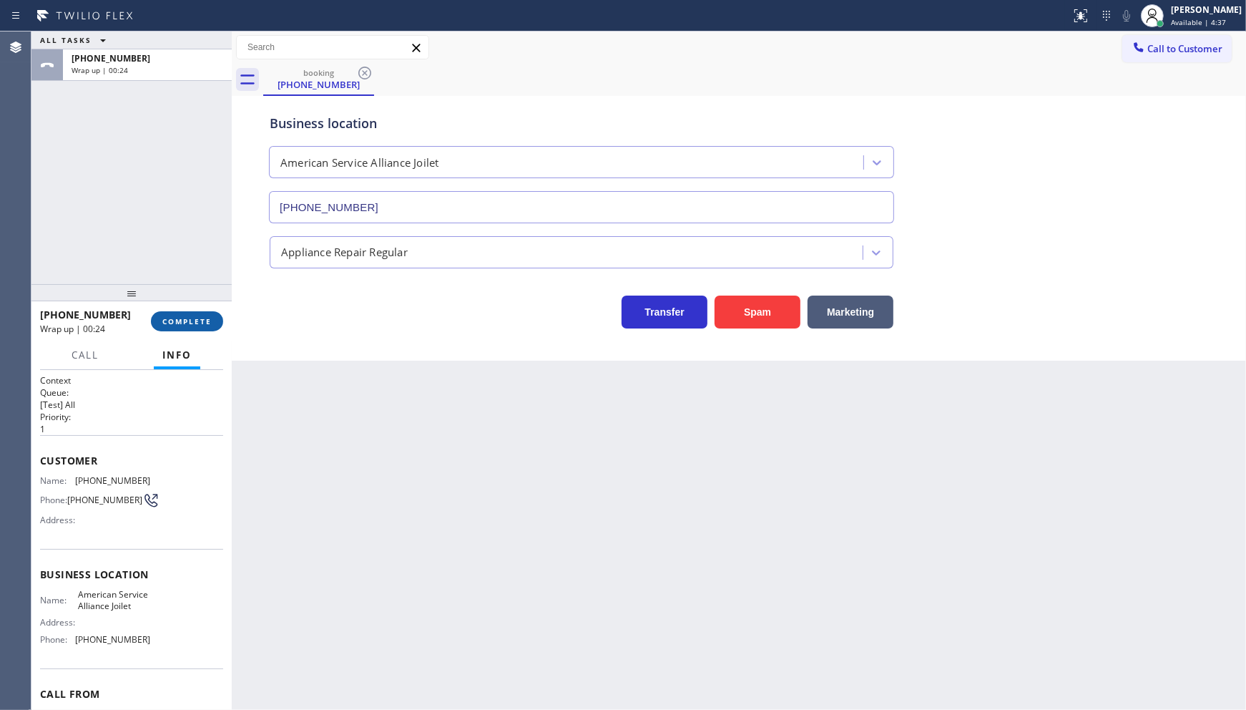
click at [198, 320] on span "COMPLETE" at bounding box center [186, 321] width 49 height 10
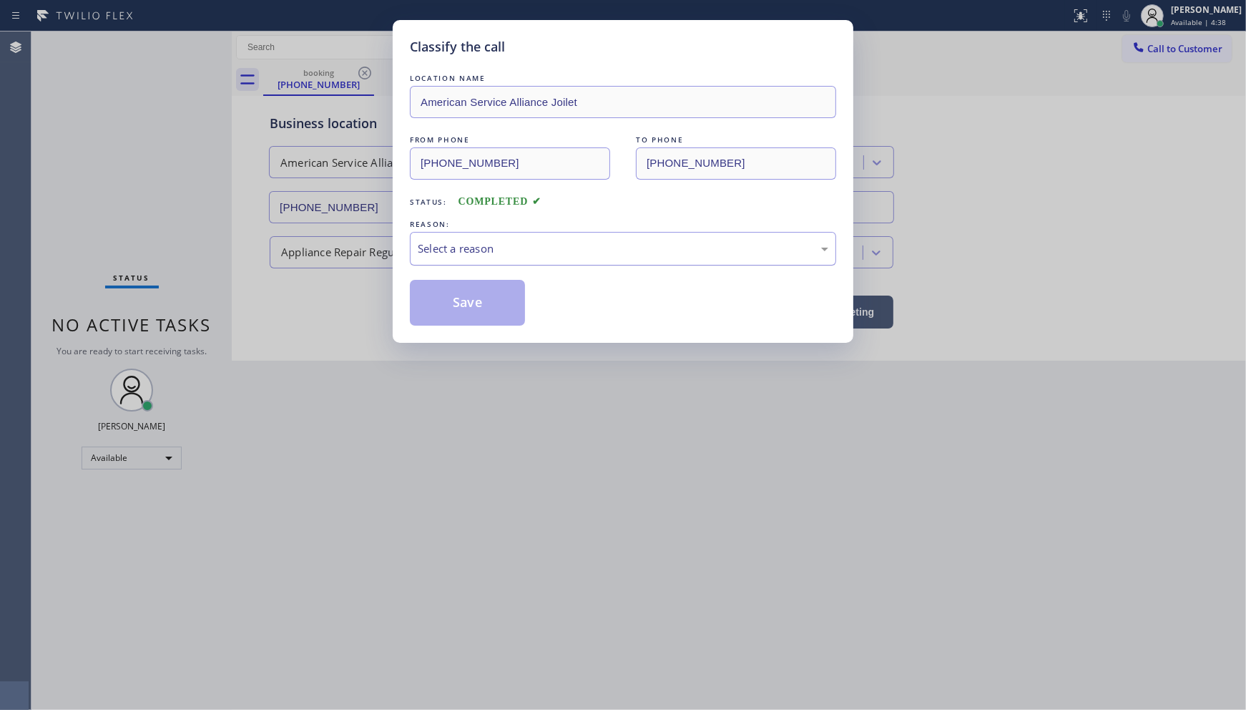
click at [467, 244] on div "Select a reason" at bounding box center [623, 248] width 411 height 16
click at [464, 305] on button "Save" at bounding box center [467, 303] width 115 height 46
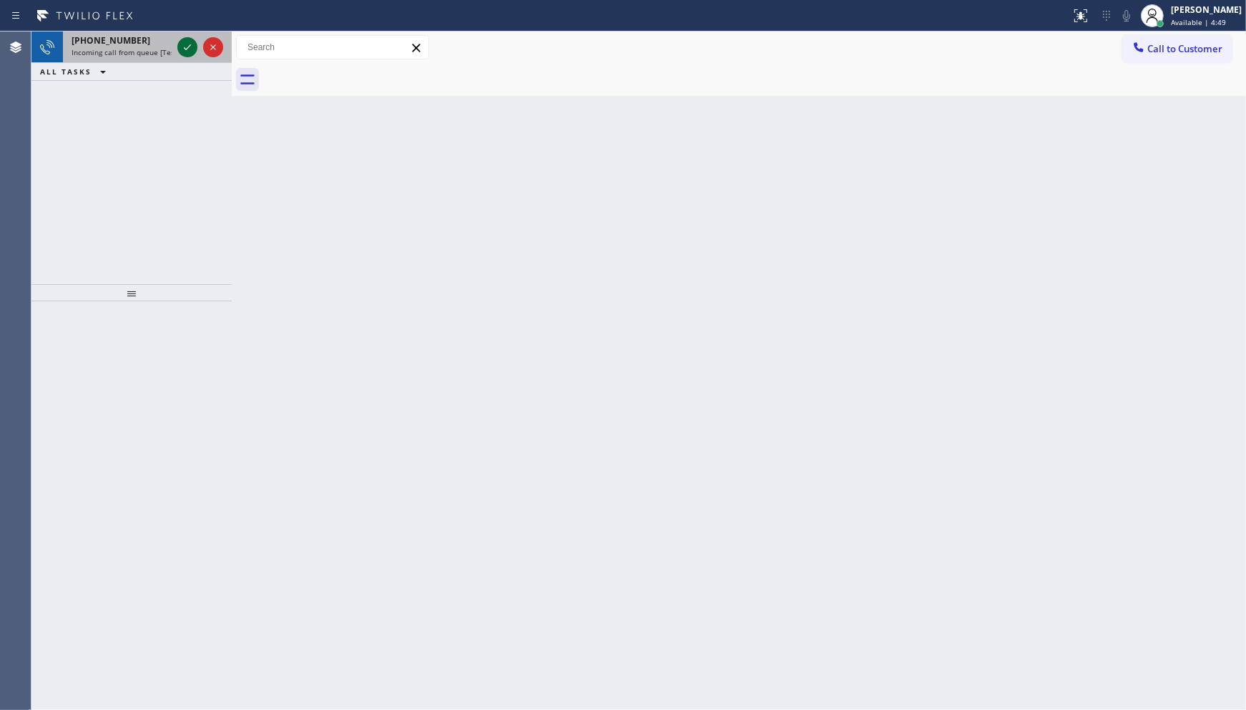
click at [180, 48] on icon at bounding box center [187, 47] width 17 height 17
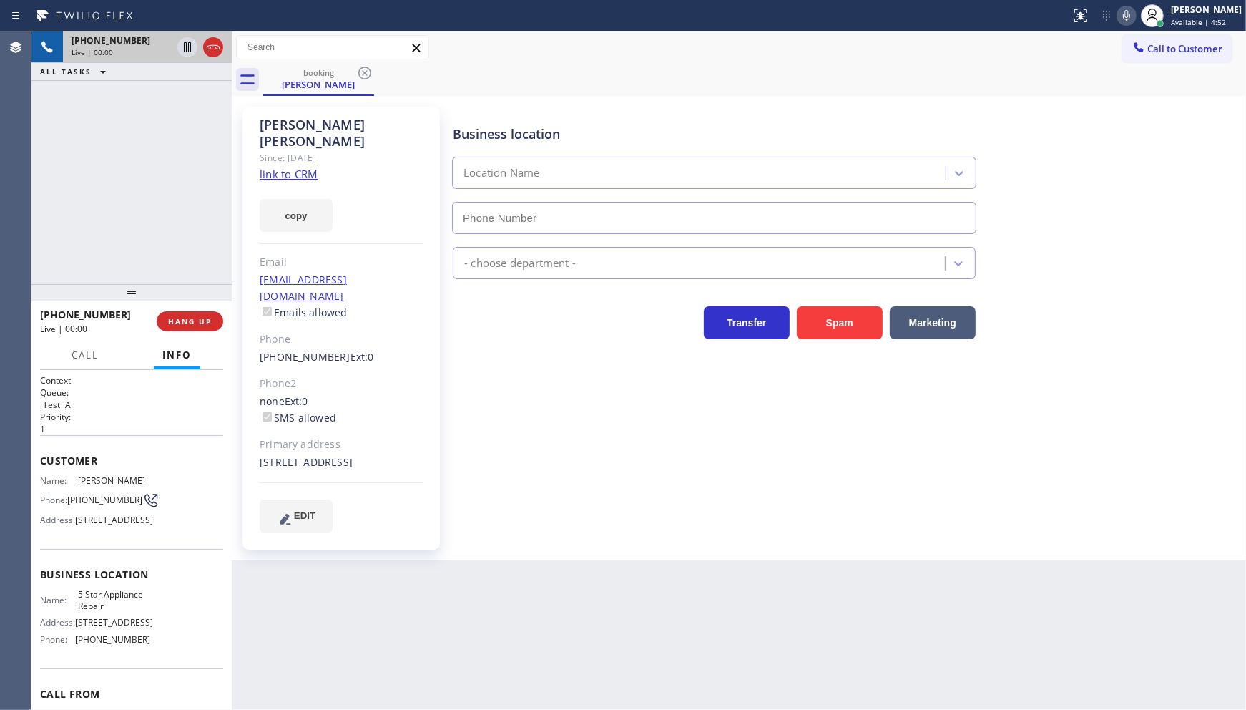
type input "[PHONE_NUMBER]"
click at [286, 167] on link "link to CRM" at bounding box center [289, 174] width 58 height 14
click at [1128, 15] on icon at bounding box center [1126, 15] width 17 height 17
click at [294, 204] on button "copy" at bounding box center [296, 215] width 73 height 33
drag, startPoint x: 136, startPoint y: 162, endPoint x: 589, endPoint y: 75, distance: 461.1
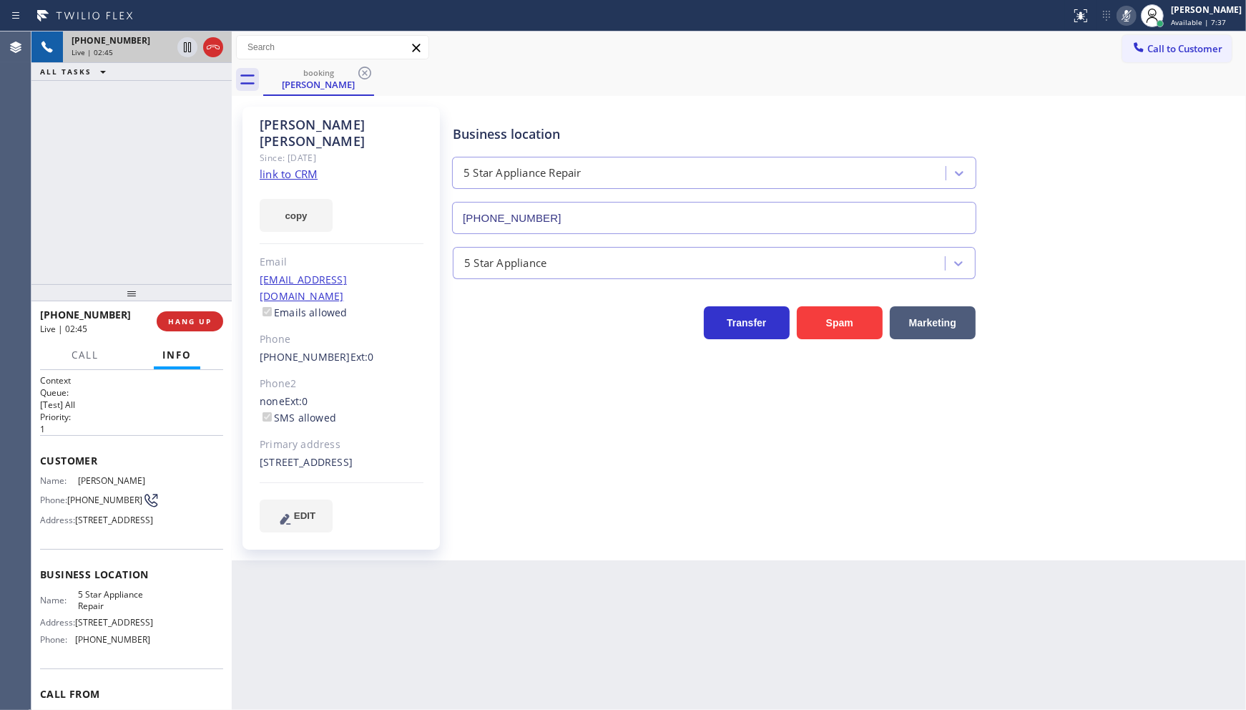
click at [160, 145] on div "[PHONE_NUMBER] Live | 02:45 ALL TASKS ALL TASKS ACTIVE TASKS TASKS IN WRAP UP" at bounding box center [131, 157] width 200 height 253
click at [1125, 16] on icon at bounding box center [1126, 15] width 7 height 11
click at [53, 145] on div "[PHONE_NUMBER] Live | 04:26 ALL TASKS ALL TASKS ACTIVE TASKS TASKS IN WRAP UP" at bounding box center [131, 157] width 200 height 253
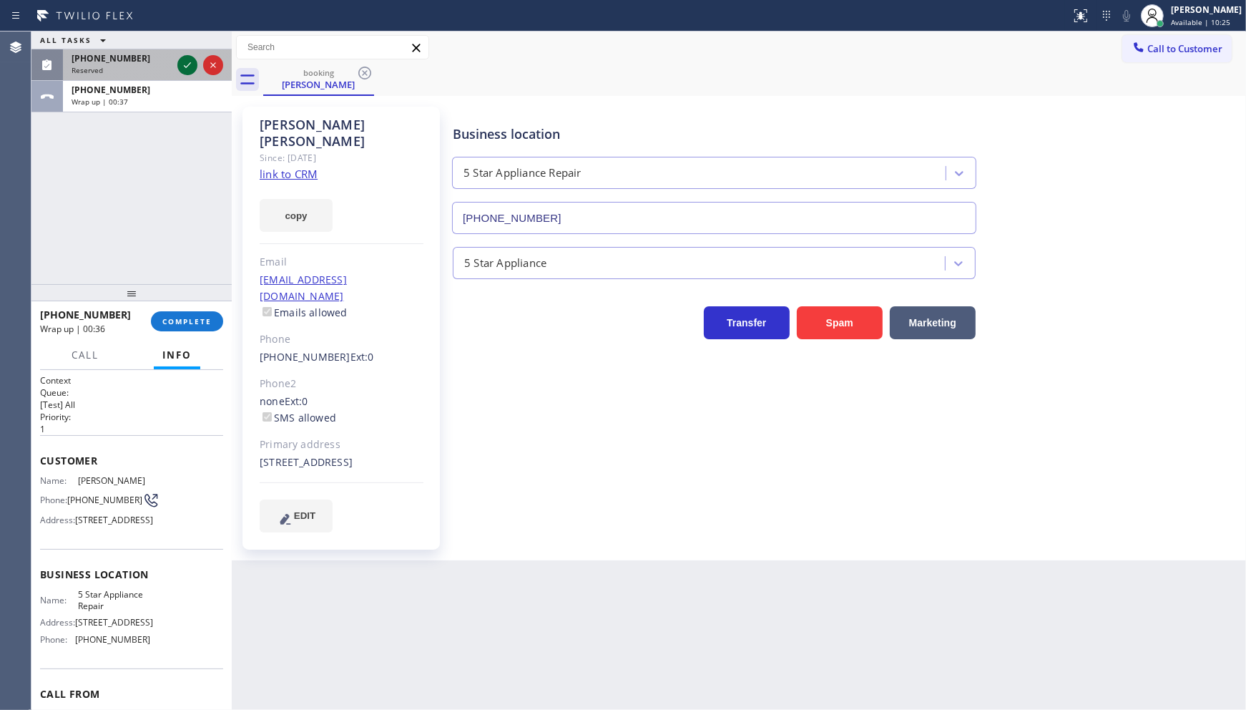
click at [186, 62] on icon at bounding box center [187, 65] width 17 height 17
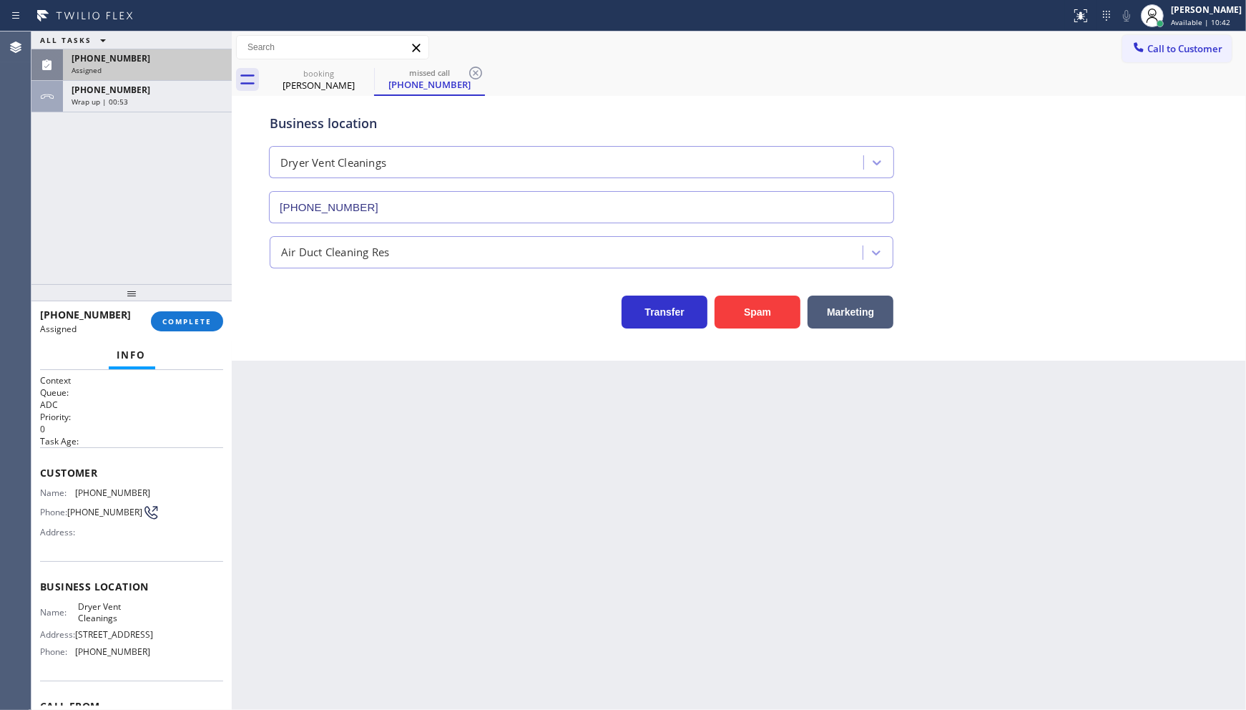
click at [130, 62] on span "[PHONE_NUMBER]" at bounding box center [111, 58] width 79 height 12
click at [193, 343] on div "Info" at bounding box center [131, 355] width 183 height 29
click at [205, 320] on span "COMPLETE" at bounding box center [186, 321] width 49 height 10
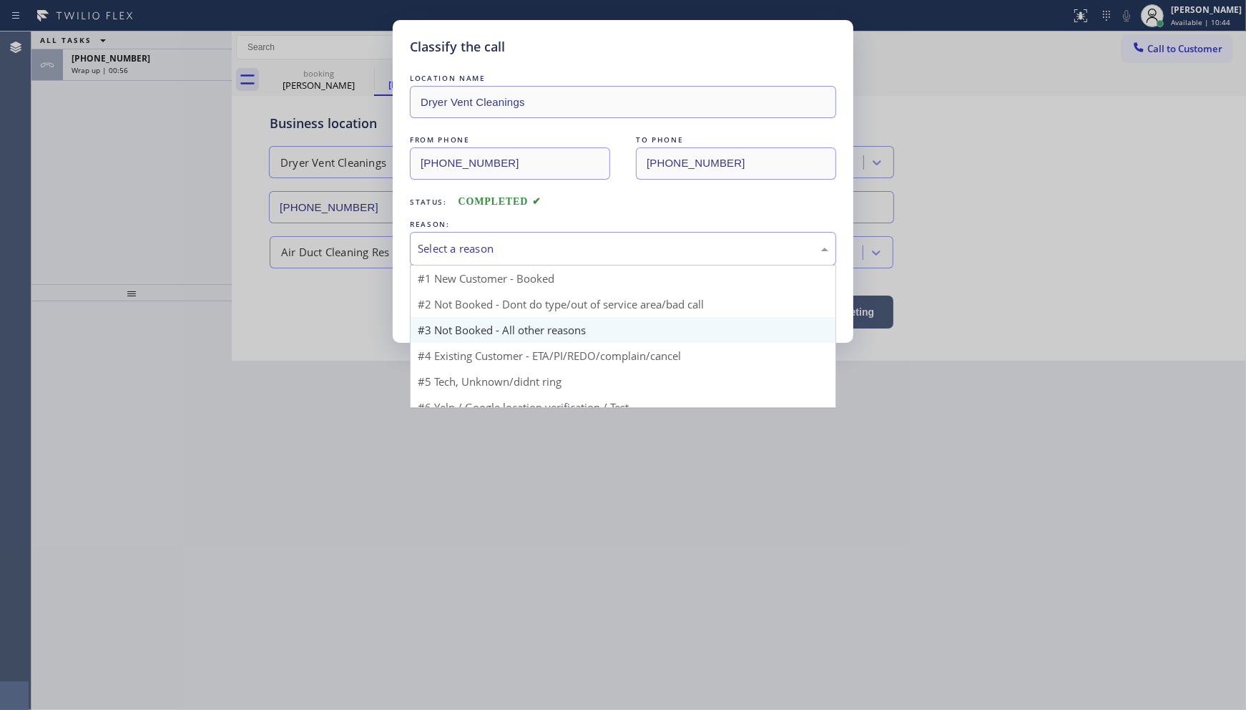
drag, startPoint x: 461, startPoint y: 248, endPoint x: 456, endPoint y: 299, distance: 51.1
click at [461, 253] on div "Select a reason" at bounding box center [623, 248] width 411 height 16
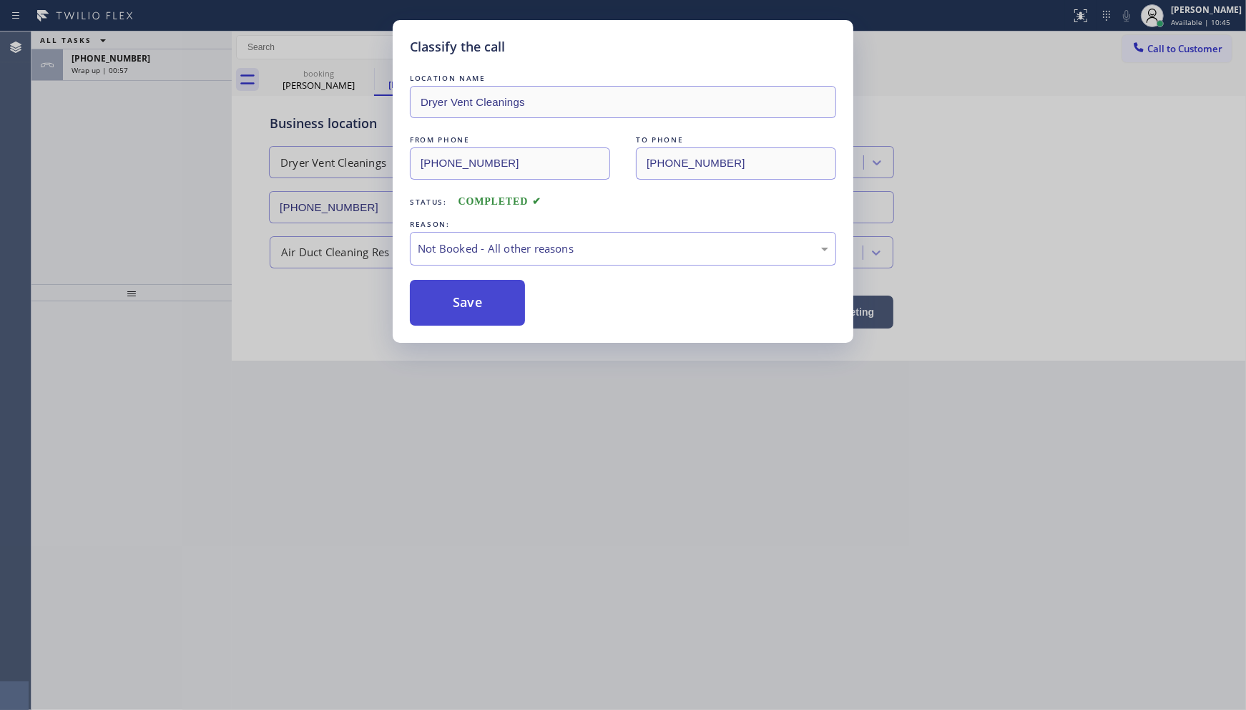
click at [456, 300] on button "Save" at bounding box center [467, 303] width 115 height 46
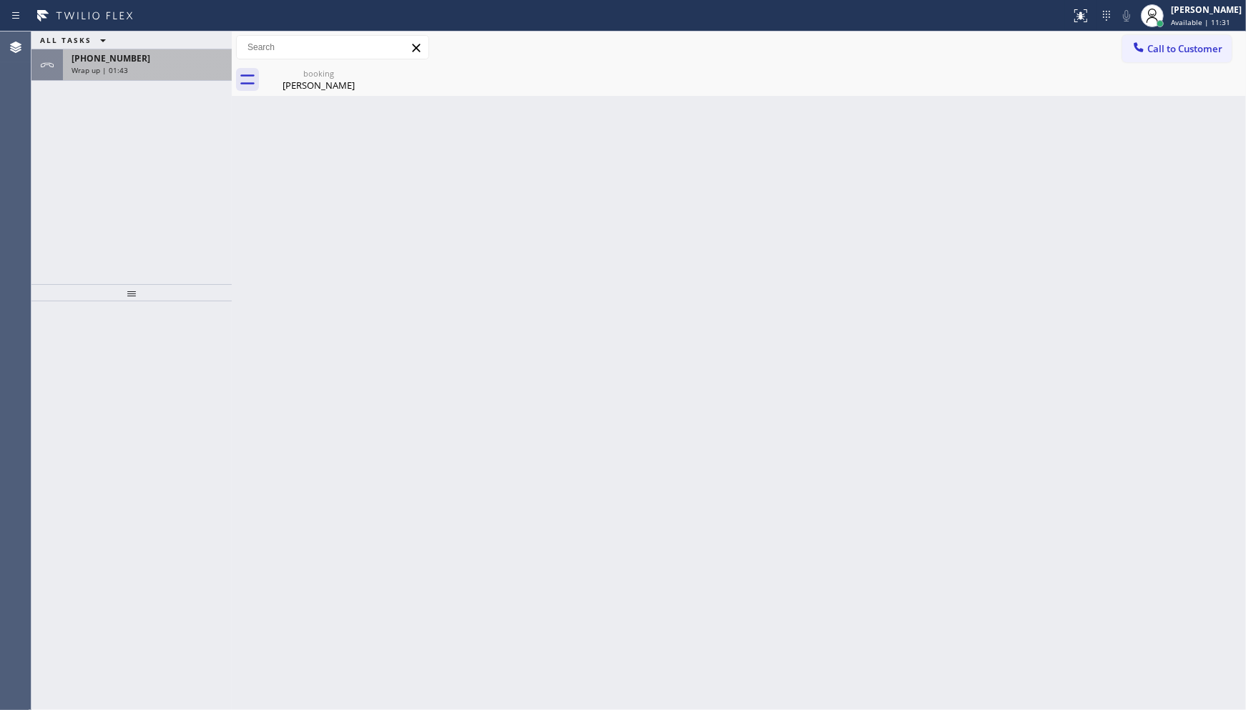
click at [153, 60] on div "[PHONE_NUMBER]" at bounding box center [148, 58] width 152 height 12
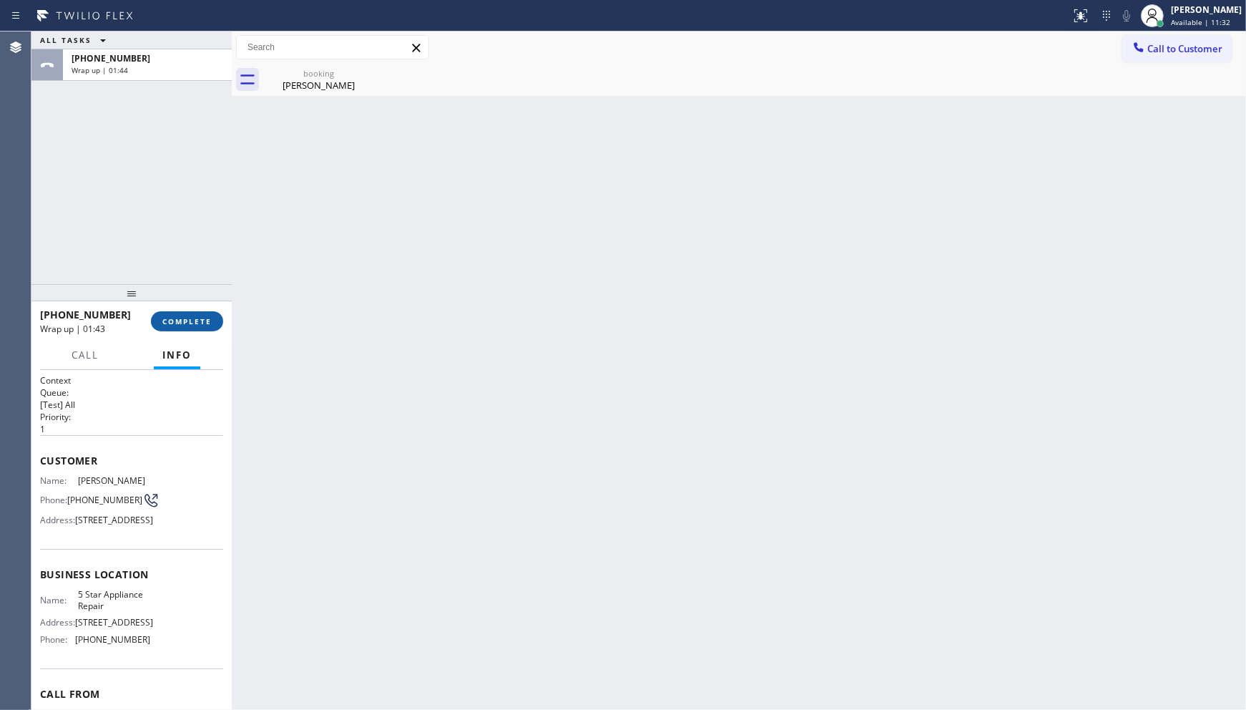
click at [185, 316] on span "COMPLETE" at bounding box center [186, 321] width 49 height 10
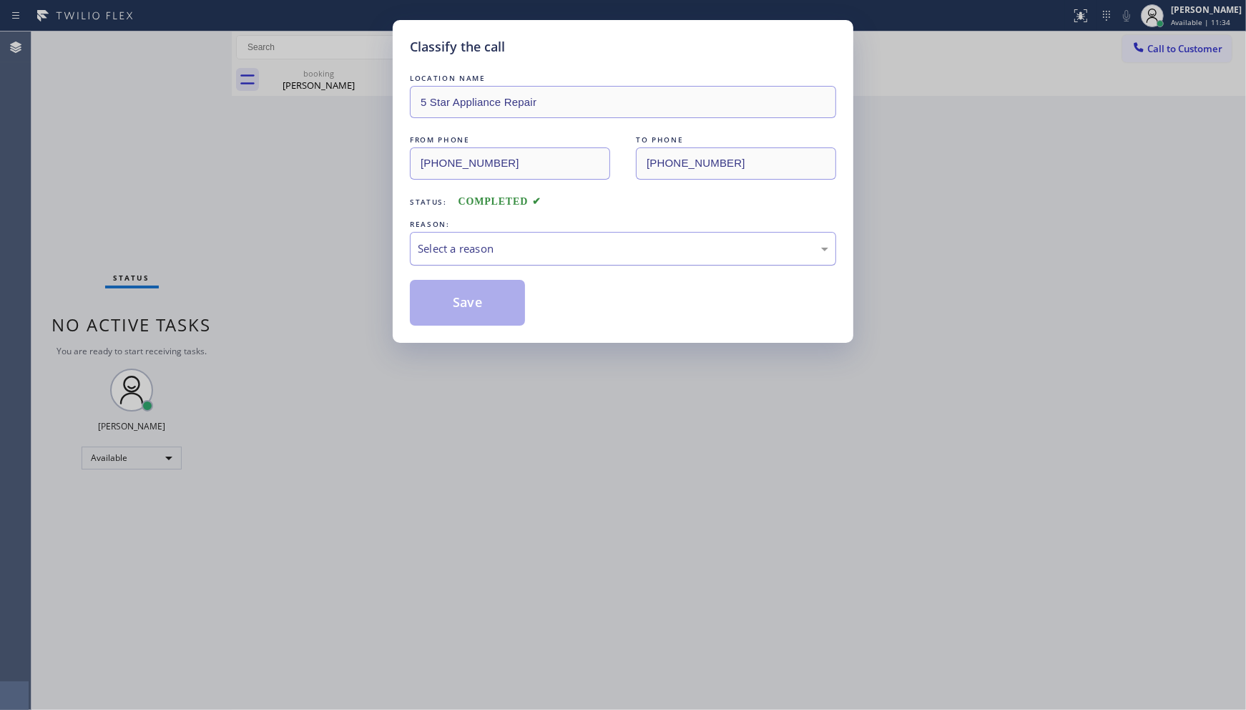
click at [469, 256] on div "Select a reason" at bounding box center [623, 248] width 411 height 16
click at [452, 300] on button "Save" at bounding box center [467, 303] width 115 height 46
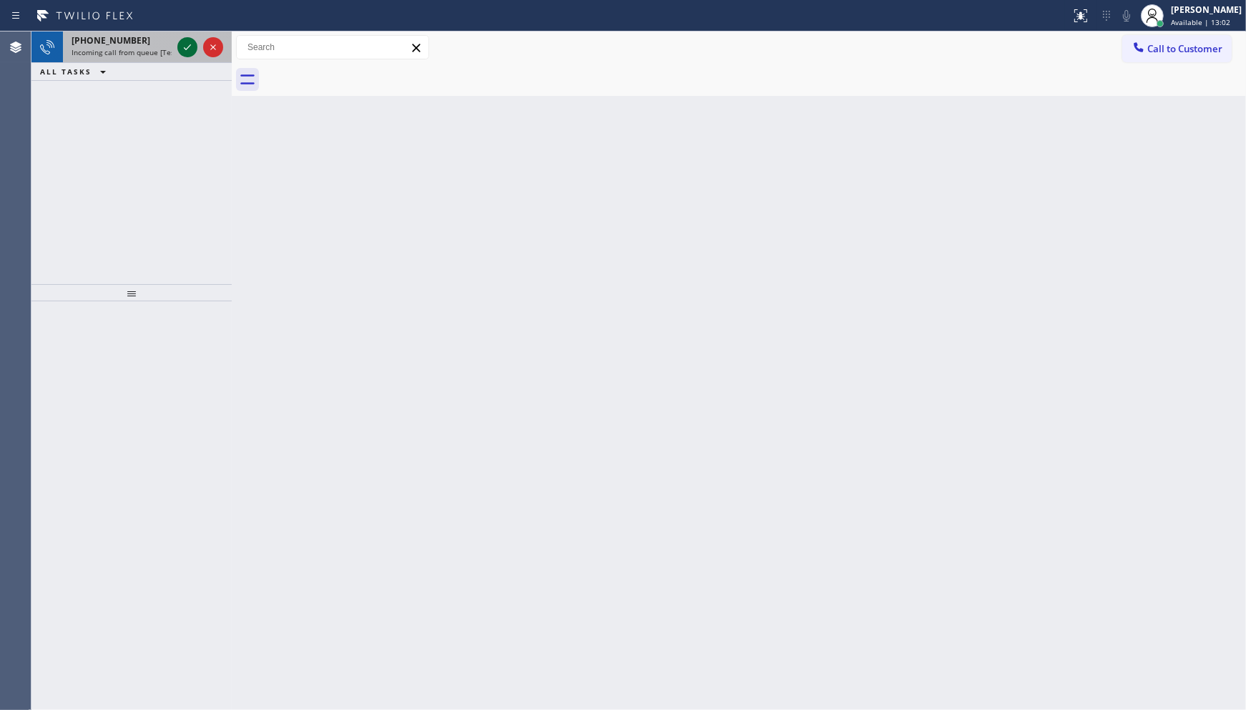
click at [186, 47] on icon at bounding box center [187, 47] width 17 height 17
click at [183, 51] on icon at bounding box center [187, 47] width 17 height 17
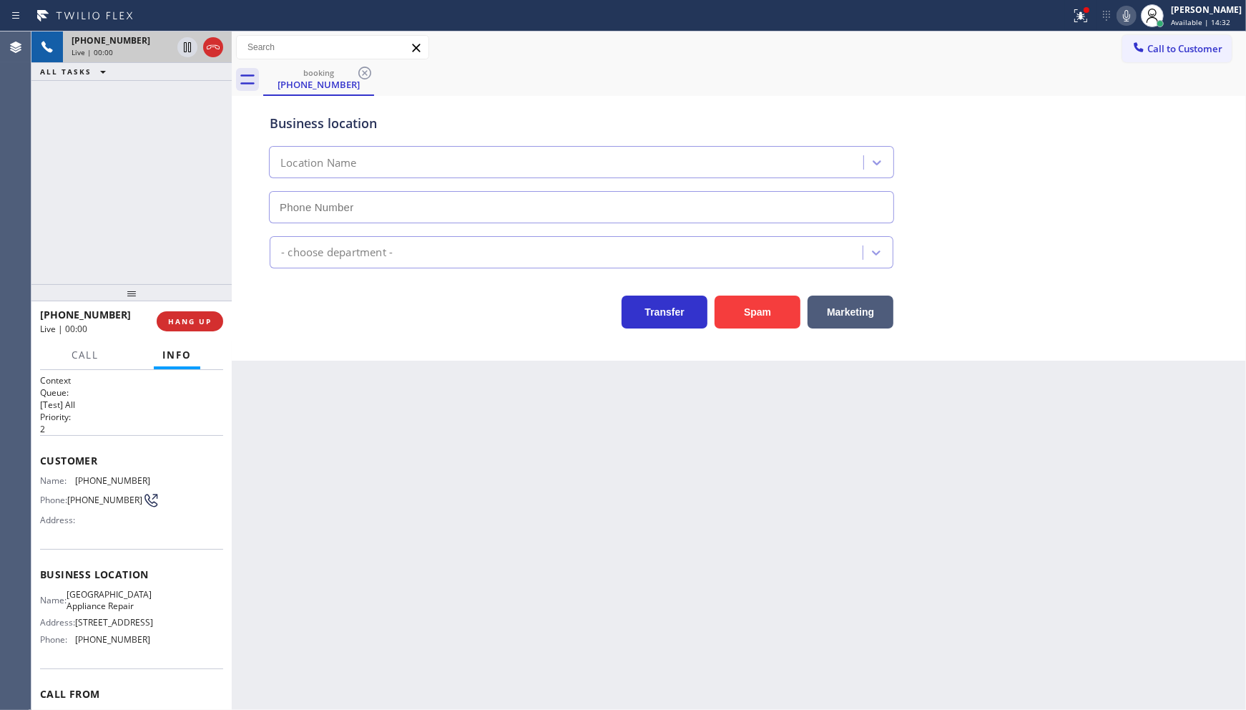
type input "[PHONE_NUMBER]"
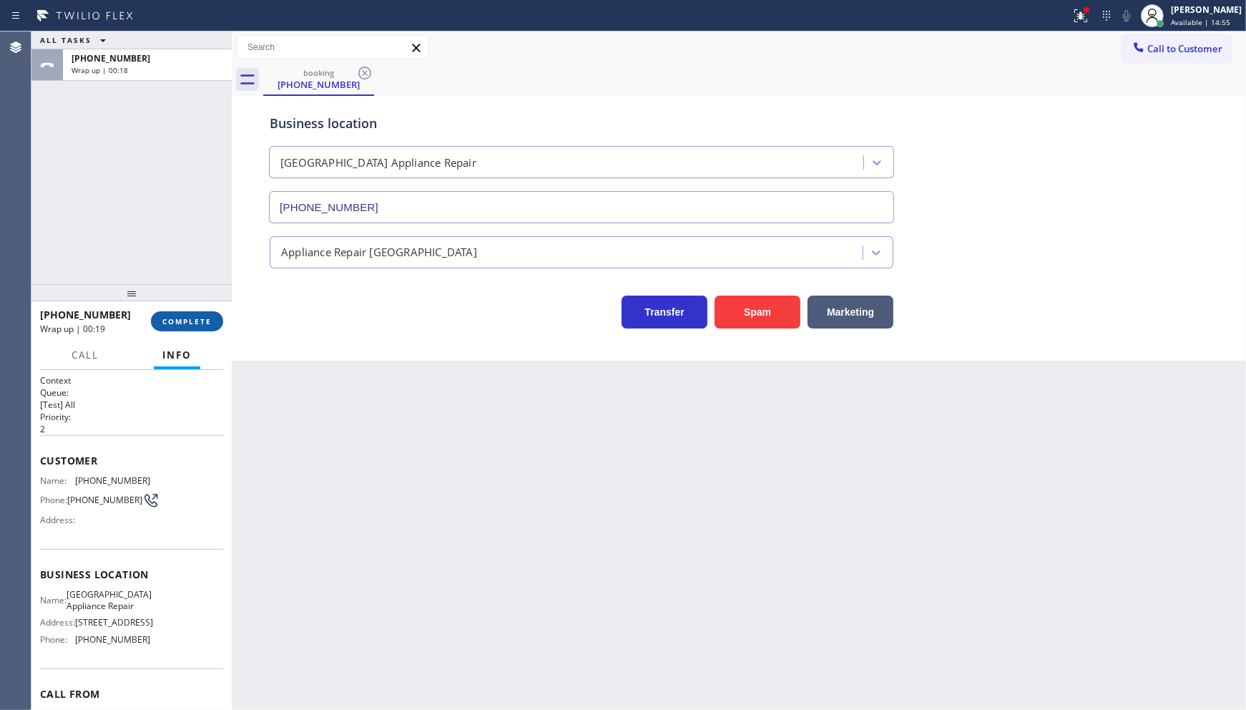
click at [208, 313] on button "COMPLETE" at bounding box center [187, 321] width 72 height 20
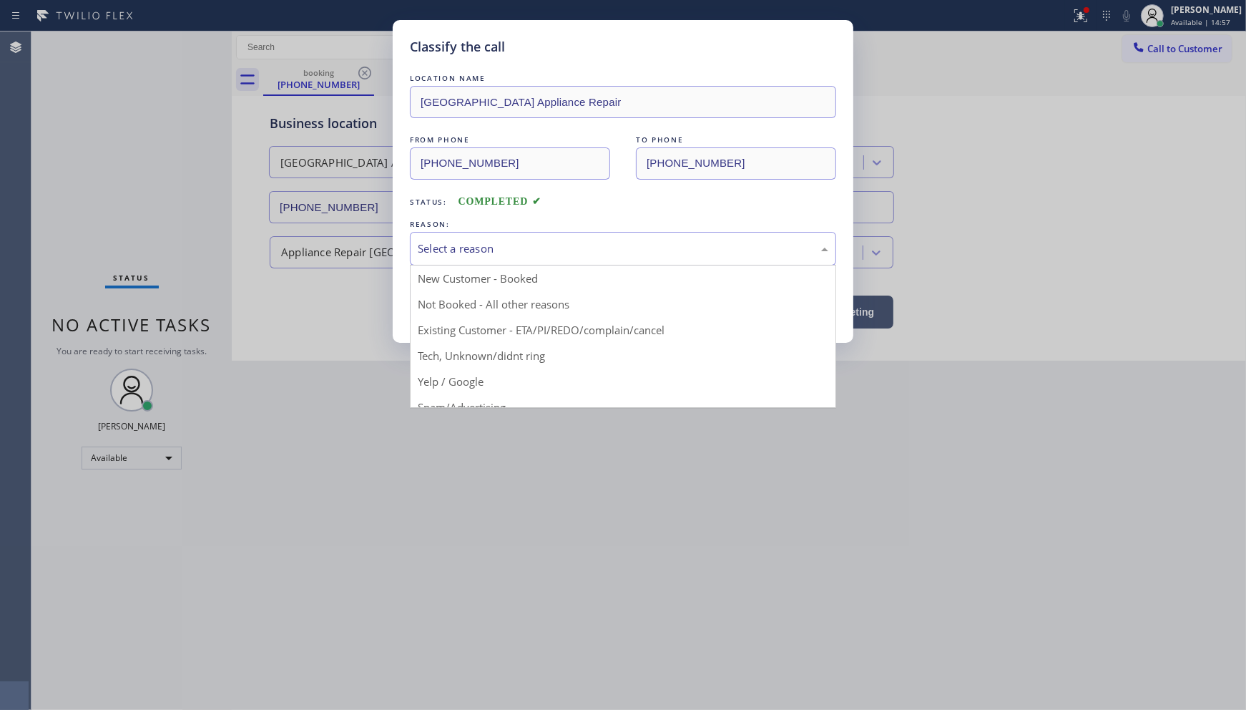
click at [447, 258] on div "Select a reason" at bounding box center [623, 249] width 426 height 34
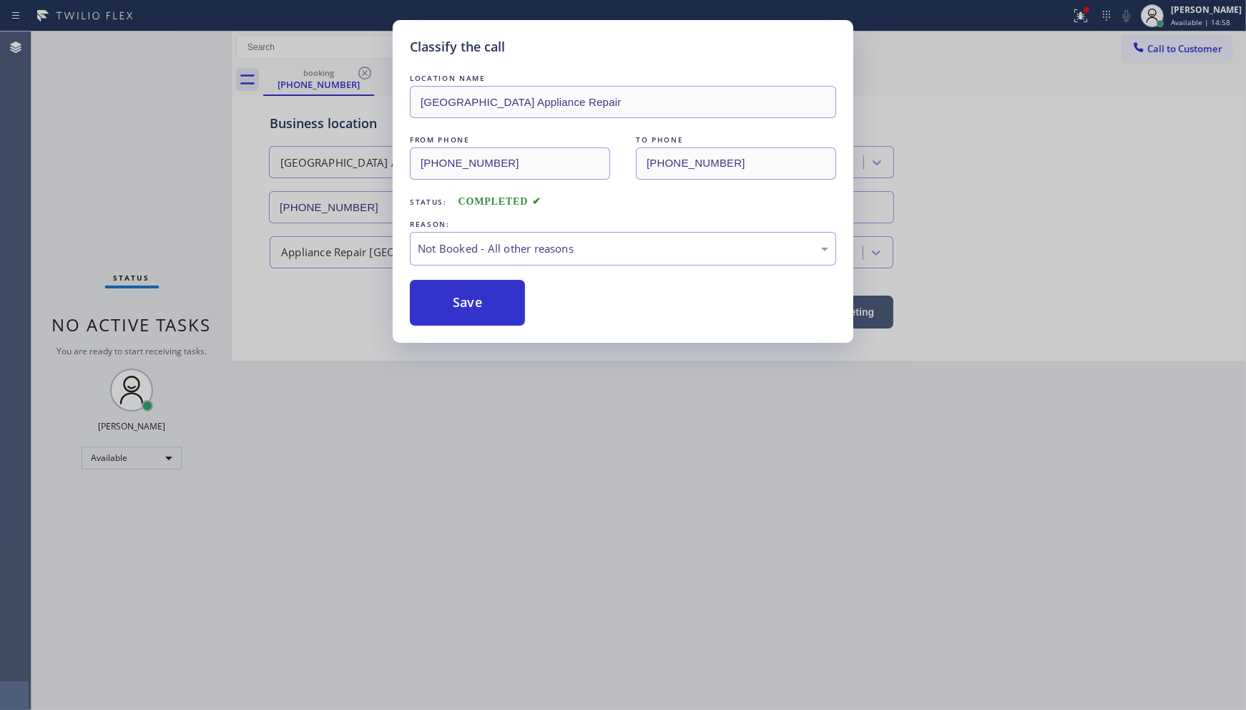
click at [460, 310] on button "Save" at bounding box center [467, 303] width 115 height 46
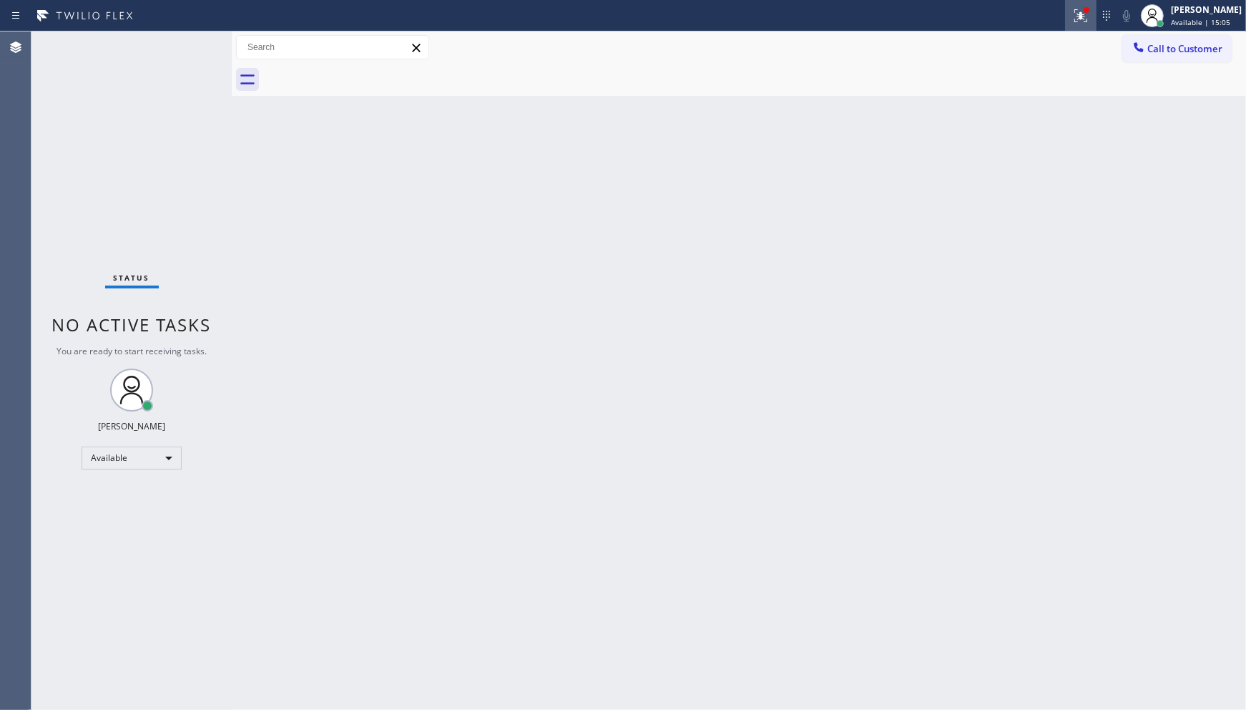
click at [1080, 29] on button at bounding box center [1080, 15] width 31 height 31
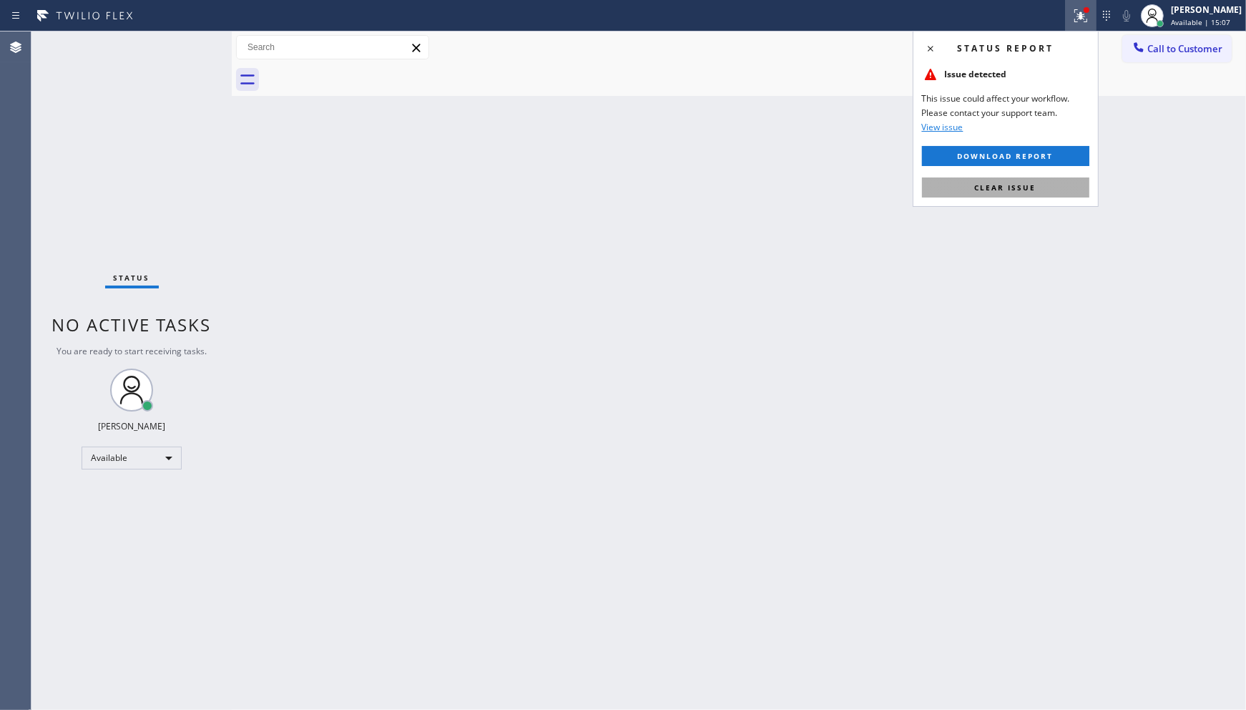
click at [1050, 187] on button "Clear issue" at bounding box center [1005, 187] width 167 height 20
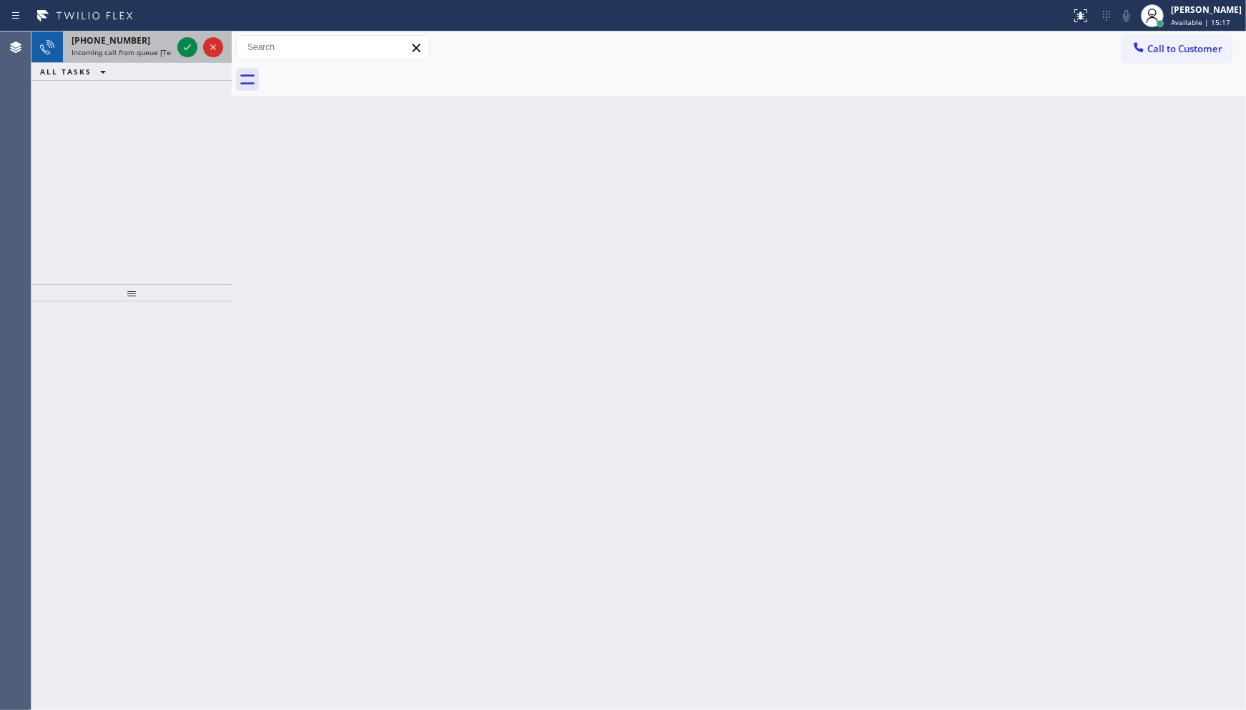
click at [175, 49] on div at bounding box center [201, 46] width 52 height 31
click at [187, 57] on div at bounding box center [201, 46] width 52 height 31
click at [201, 39] on div at bounding box center [201, 46] width 52 height 31
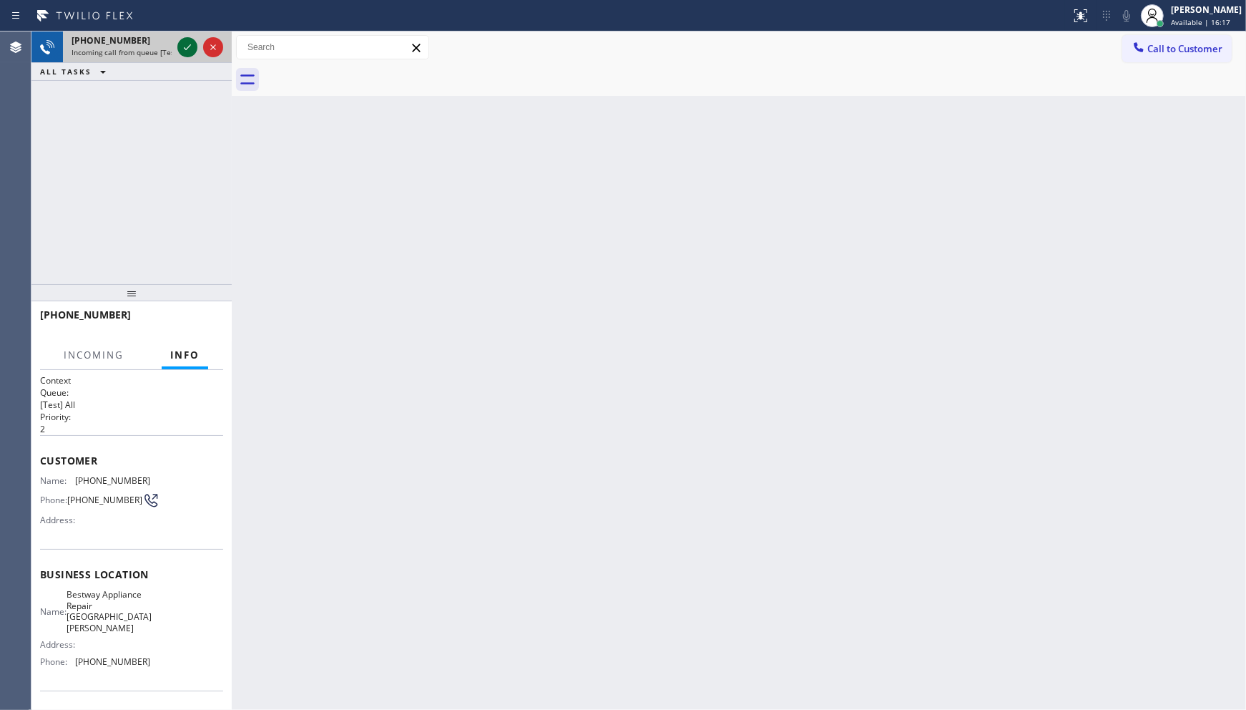
click at [187, 41] on icon at bounding box center [187, 47] width 17 height 17
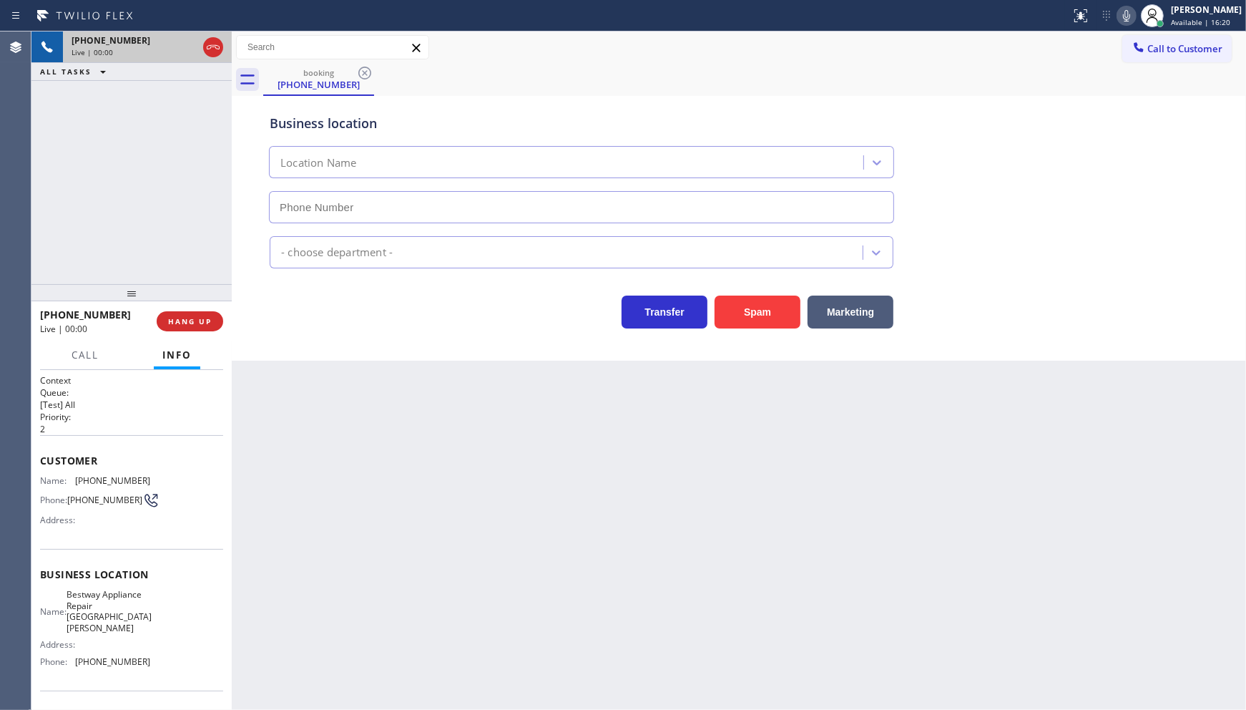
type input "[PHONE_NUMBER]"
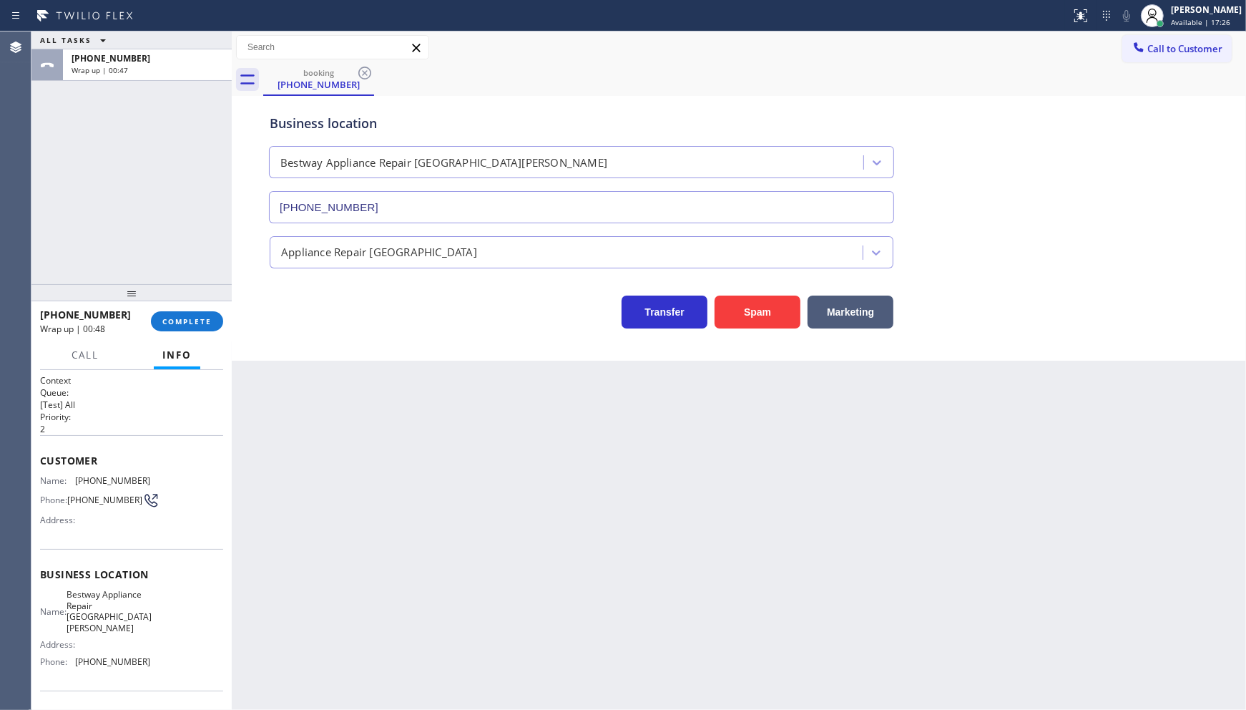
drag, startPoint x: 186, startPoint y: 318, endPoint x: 225, endPoint y: 336, distance: 43.2
click at [194, 323] on span "COMPLETE" at bounding box center [186, 321] width 49 height 10
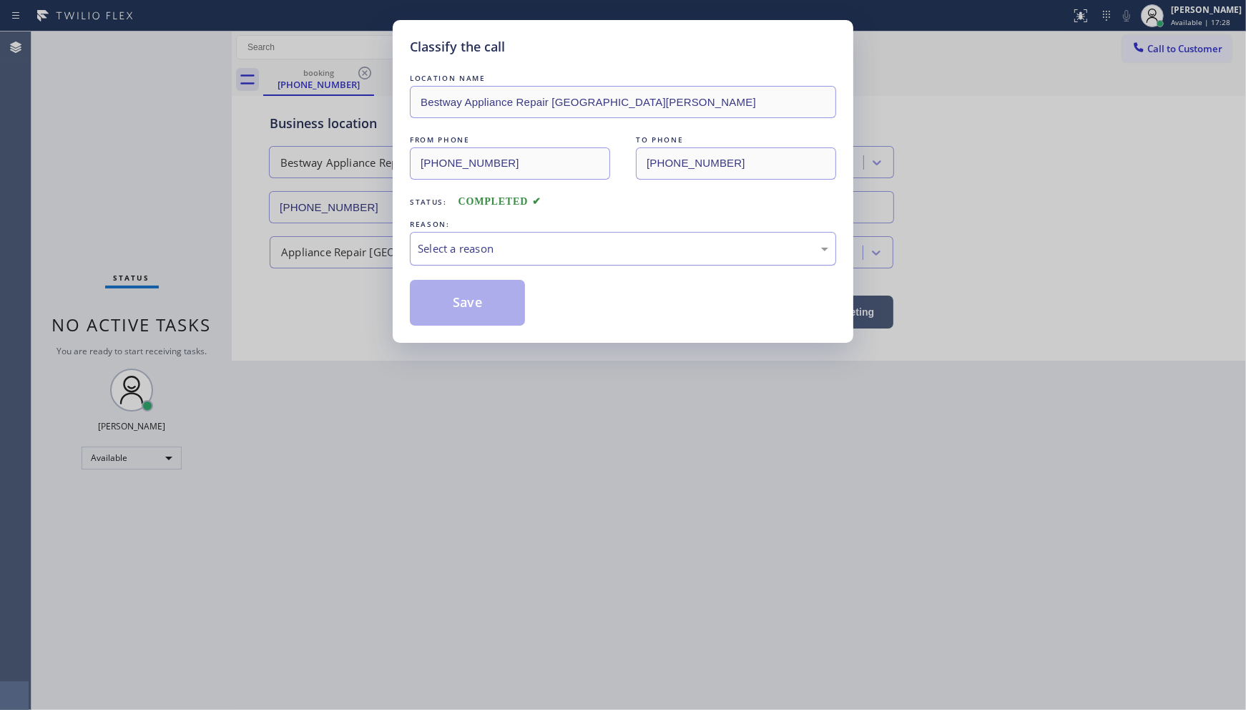
click at [451, 243] on div "Select a reason" at bounding box center [623, 248] width 411 height 16
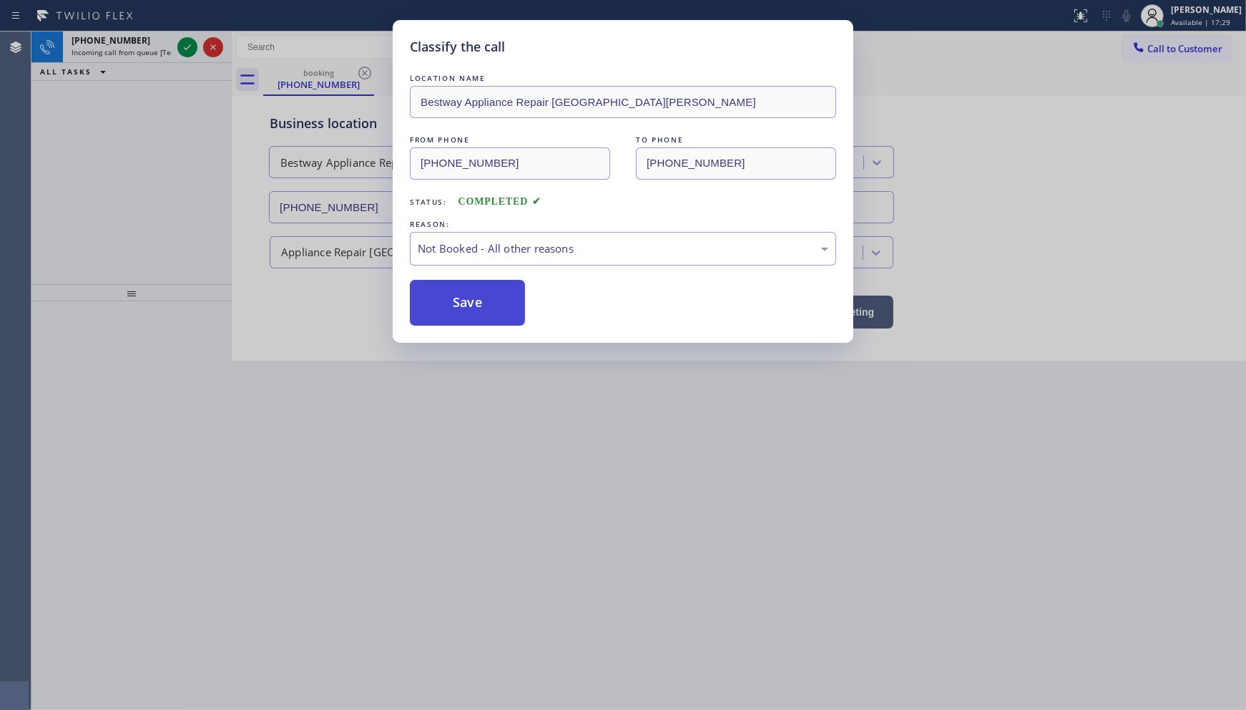
click at [454, 303] on button "Save" at bounding box center [467, 303] width 115 height 46
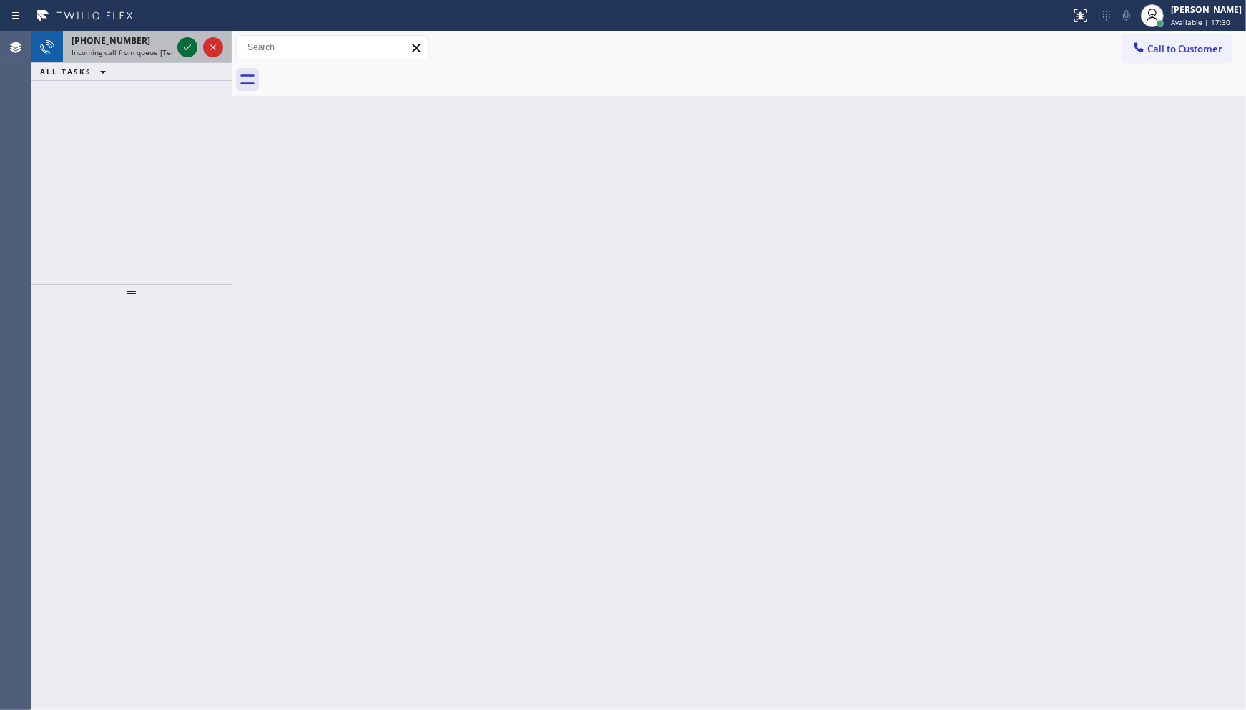
click at [183, 48] on icon at bounding box center [187, 47] width 17 height 17
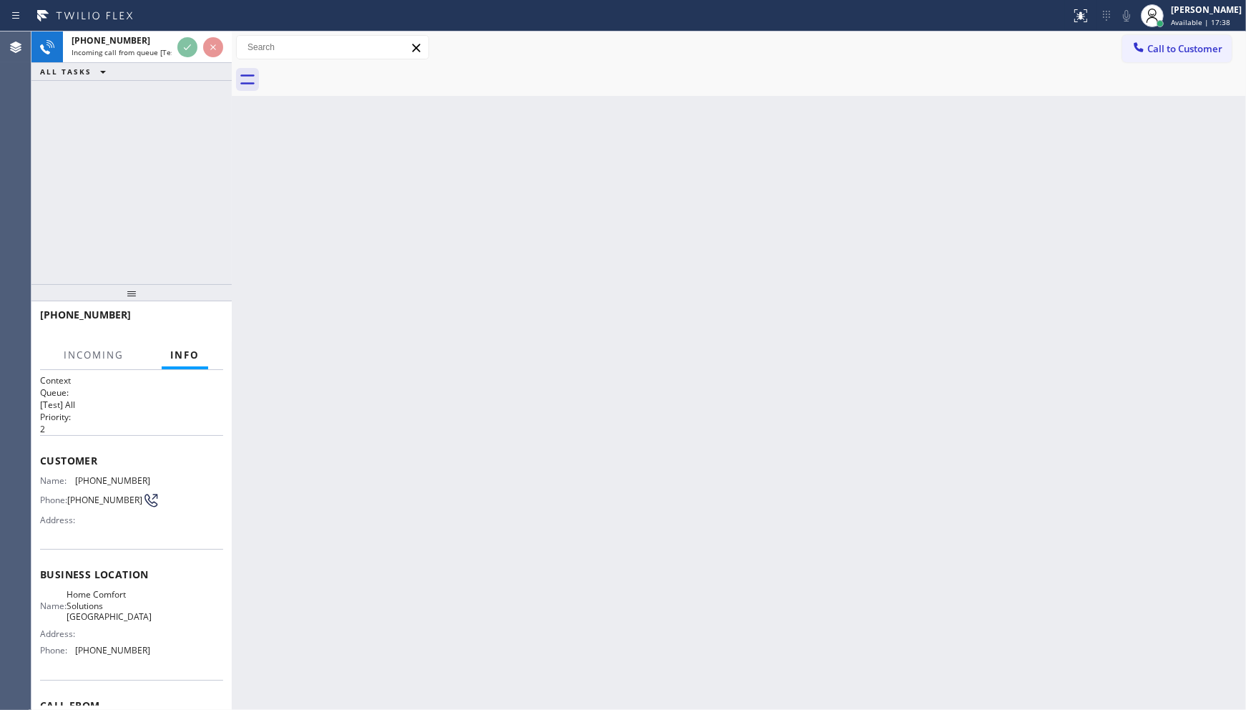
click at [210, 66] on div "ALL TASKS ALL TASKS ACTIVE TASKS TASKS IN WRAP UP" at bounding box center [131, 72] width 200 height 18
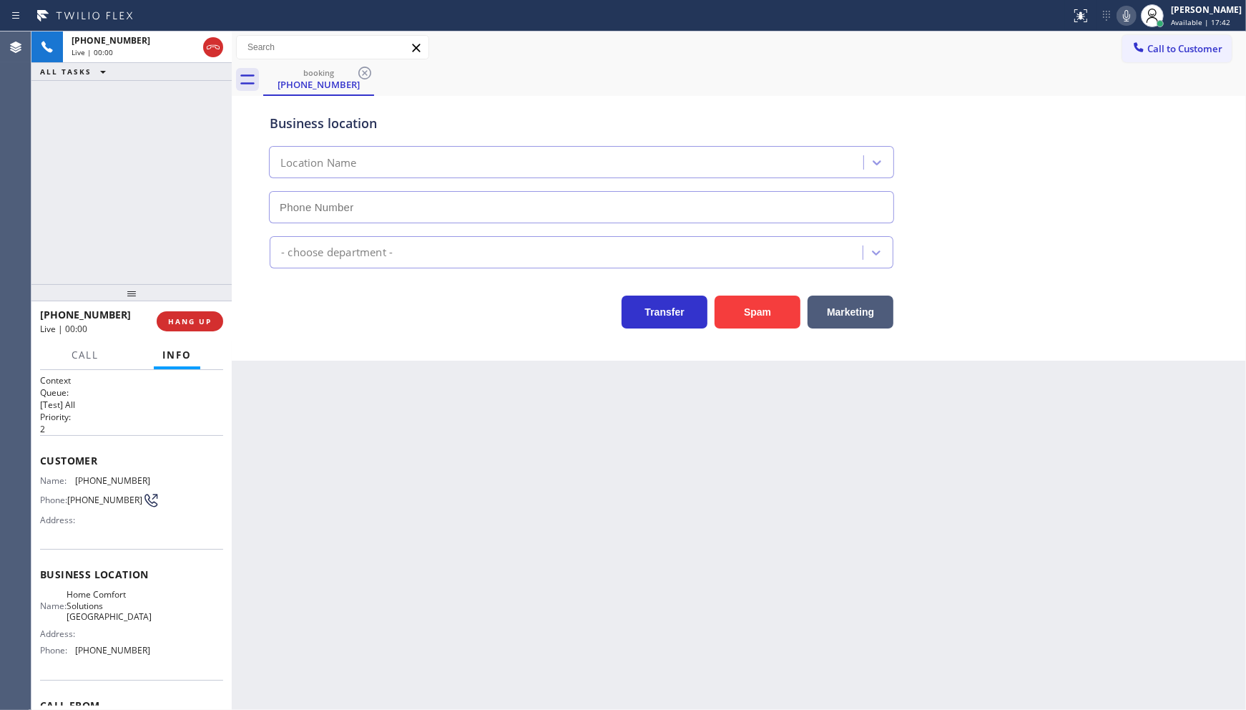
type input "[PHONE_NUMBER]"
click at [176, 320] on span "HANG UP" at bounding box center [190, 321] width 44 height 10
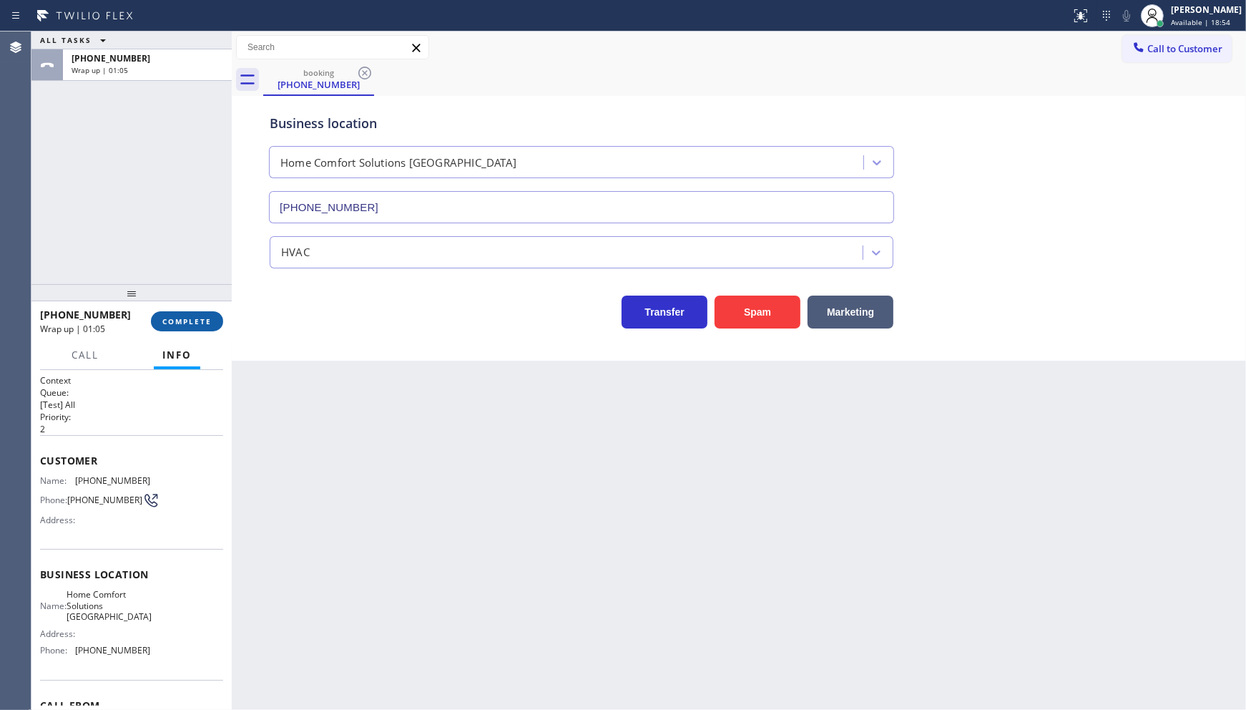
drag, startPoint x: 180, startPoint y: 331, endPoint x: 180, endPoint y: 323, distance: 7.9
click at [180, 326] on div "[PHONE_NUMBER] Wrap up | 01:05 COMPLETE" at bounding box center [131, 321] width 183 height 37
click at [180, 323] on span "COMPLETE" at bounding box center [186, 321] width 49 height 10
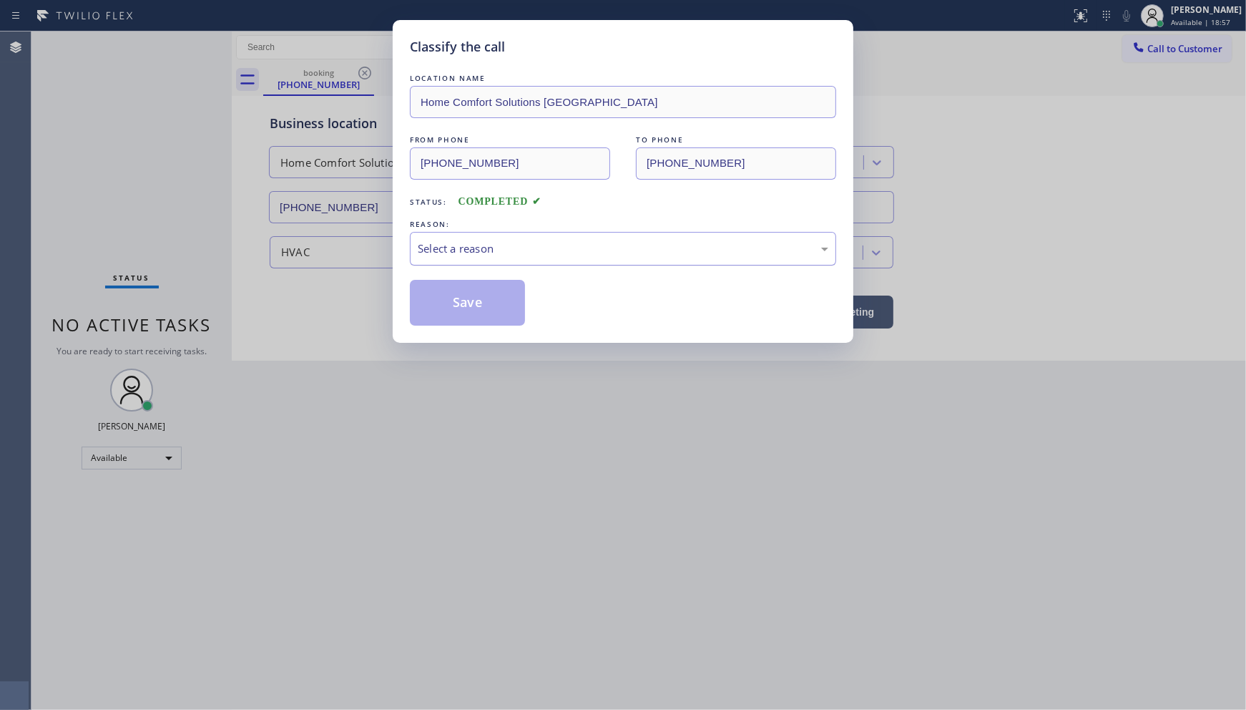
click at [497, 249] on div "Select a reason" at bounding box center [623, 248] width 411 height 16
click at [449, 295] on button "Save" at bounding box center [467, 303] width 115 height 46
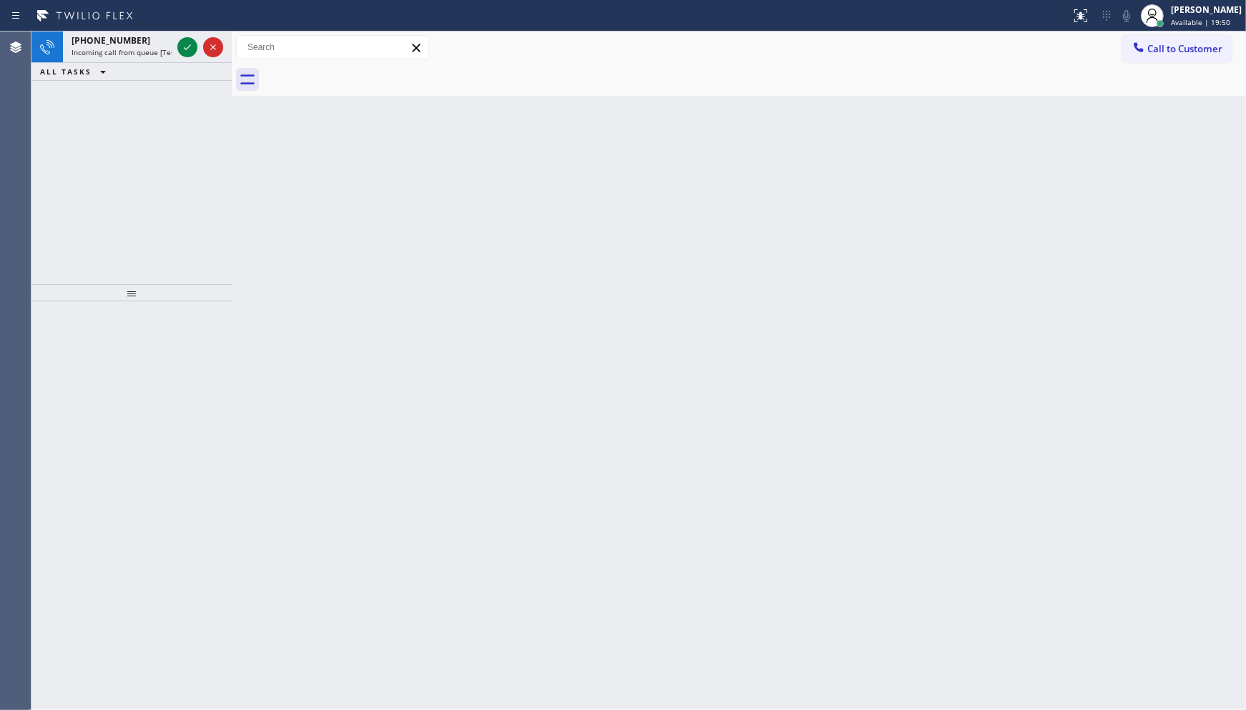
click at [34, 191] on div "[PHONE_NUMBER] Incoming call from queue [Test] All ALL TASKS ALL TASKS ACTIVE T…" at bounding box center [131, 157] width 200 height 253
click at [170, 52] on span "Incoming call from queue [Test] All" at bounding box center [131, 52] width 119 height 10
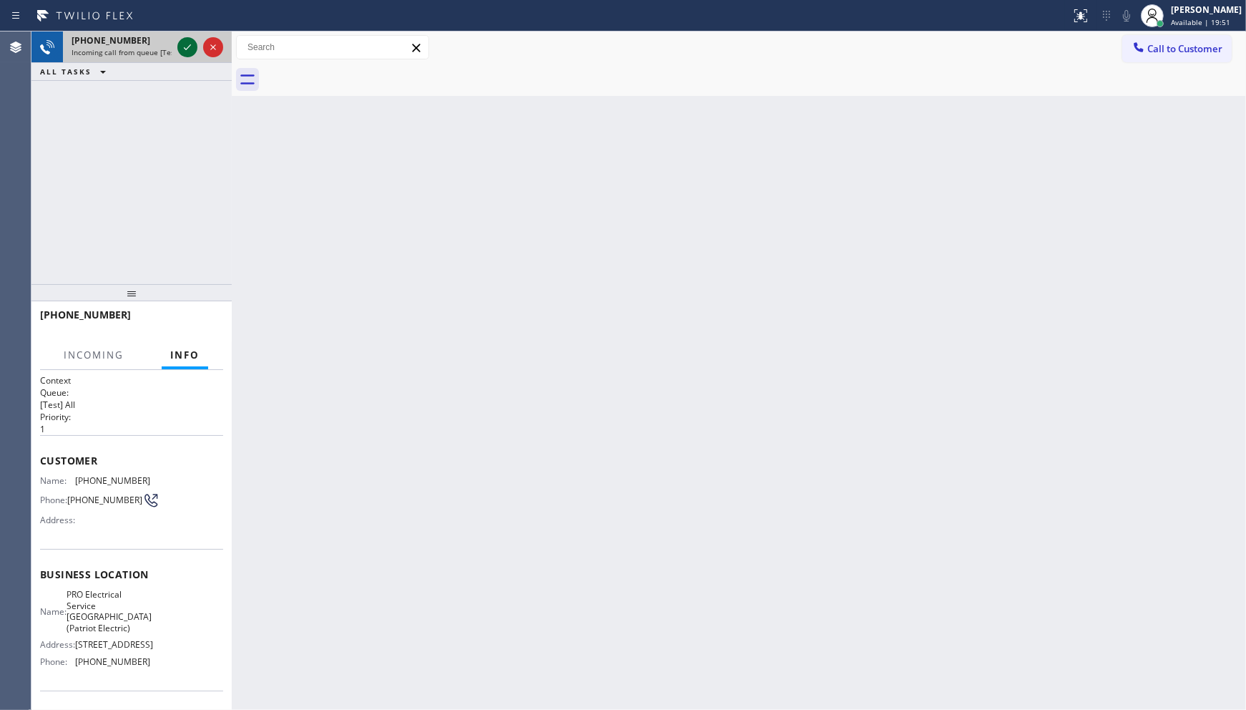
click at [180, 41] on icon at bounding box center [187, 47] width 17 height 17
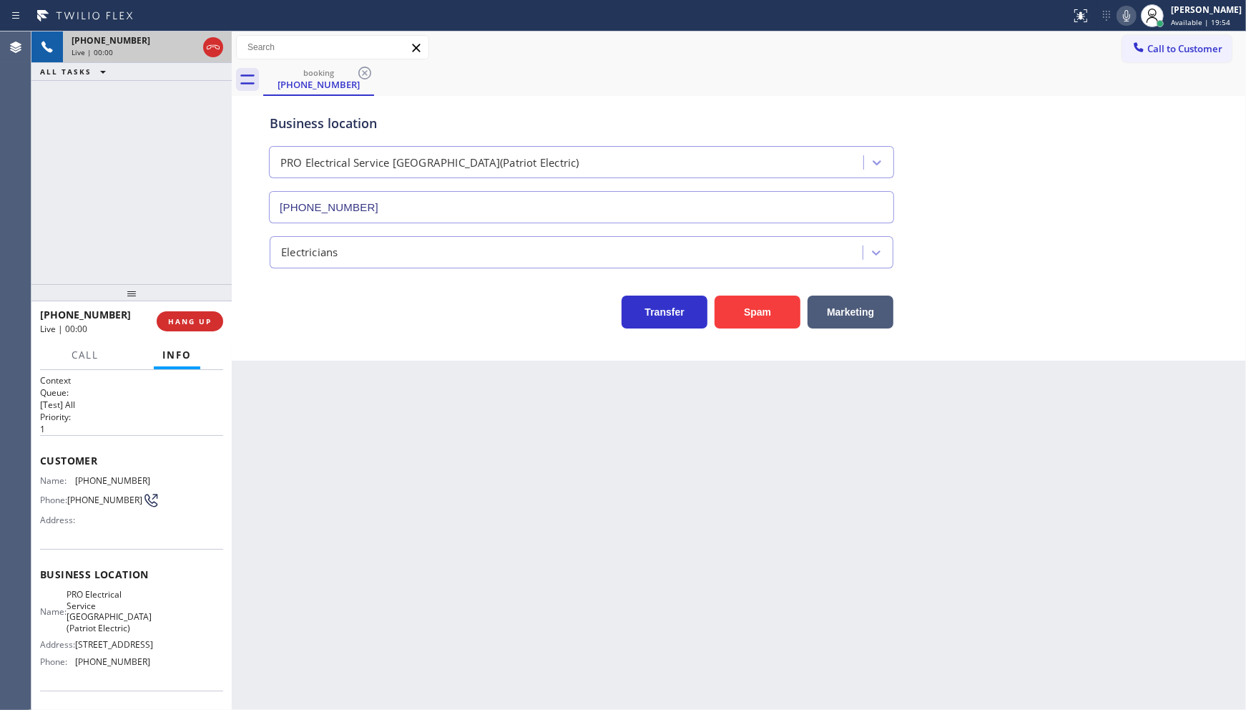
type input "[PHONE_NUMBER]"
click at [203, 323] on span "HANG UP" at bounding box center [190, 321] width 44 height 10
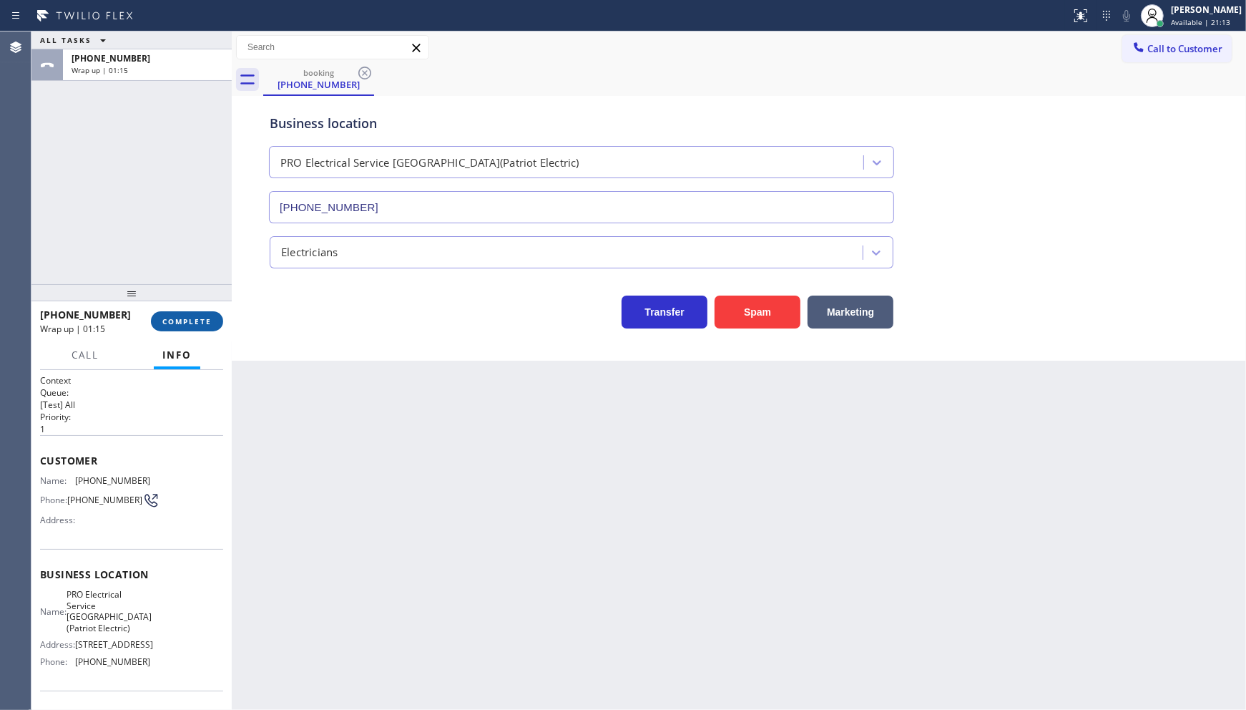
click at [177, 316] on span "COMPLETE" at bounding box center [186, 321] width 49 height 10
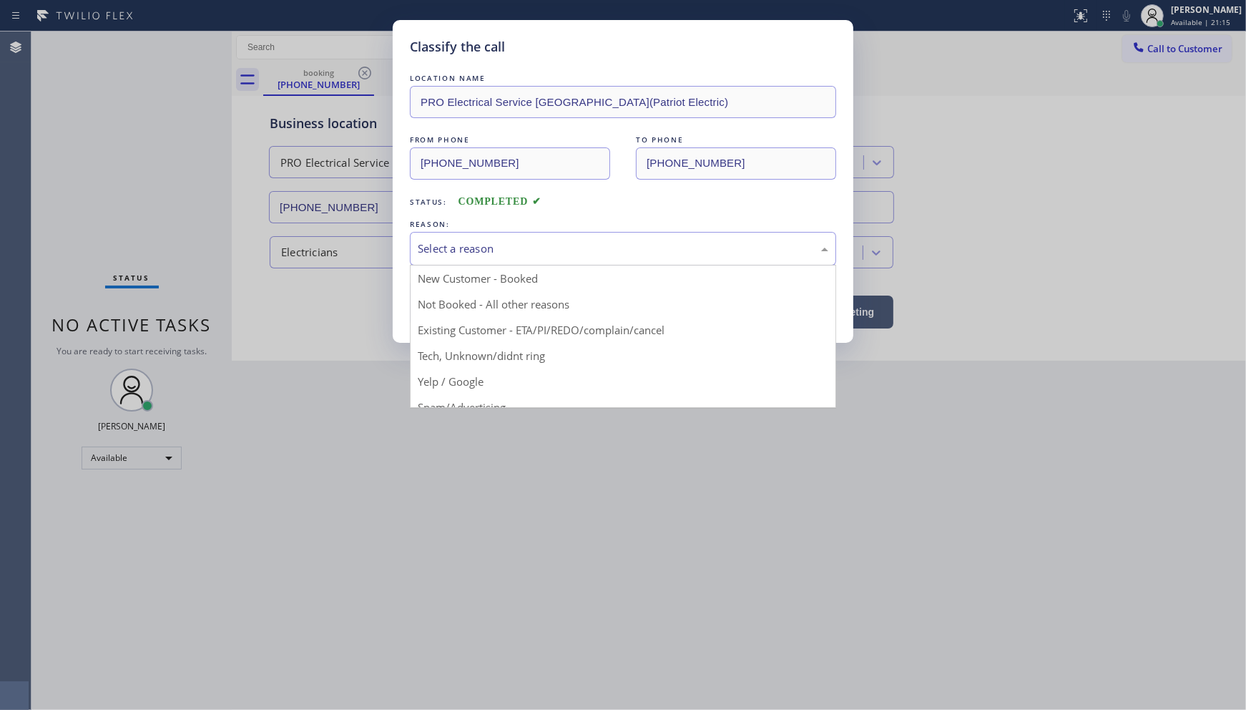
click at [460, 242] on div "Select a reason" at bounding box center [623, 248] width 411 height 16
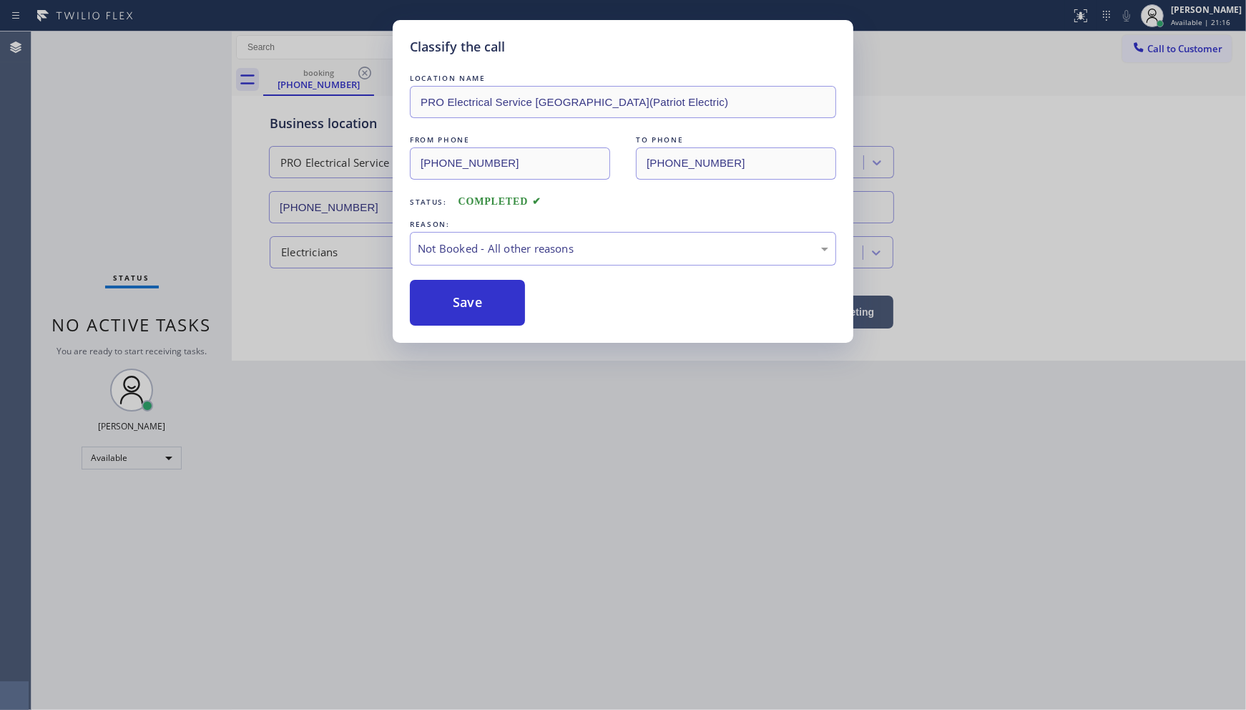
click at [475, 303] on button "Save" at bounding box center [467, 303] width 115 height 46
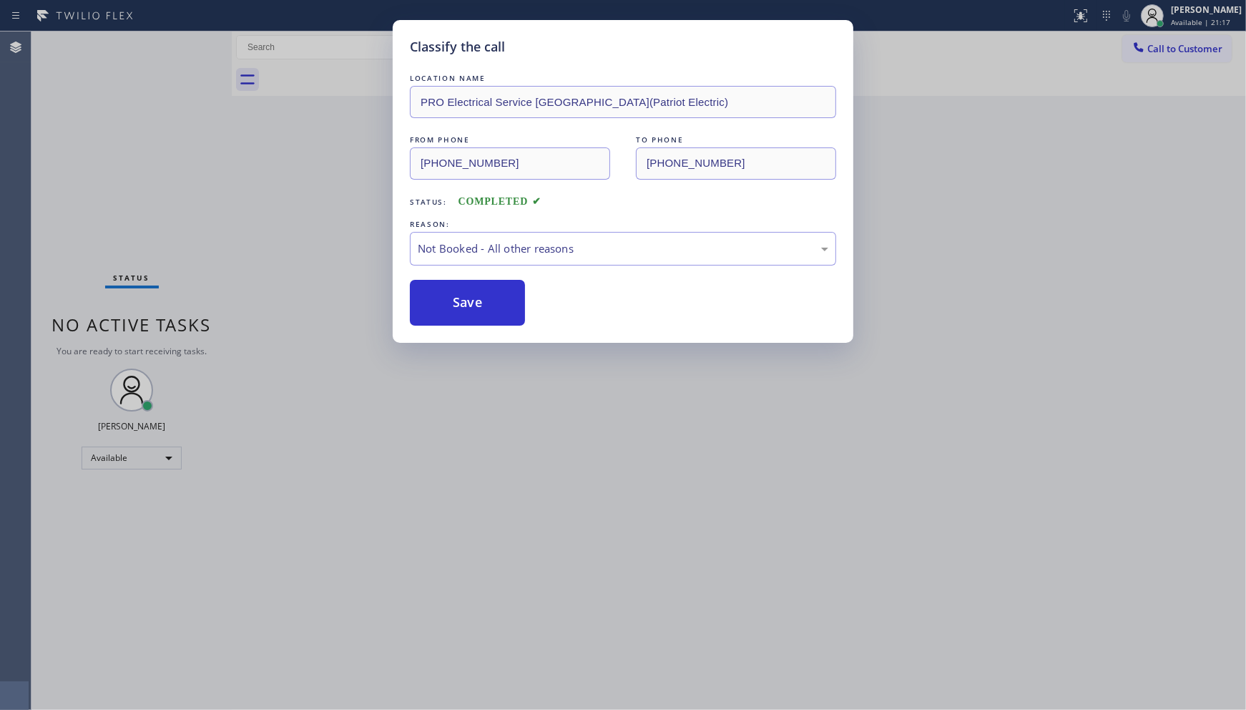
click at [475, 303] on button "Save" at bounding box center [467, 303] width 115 height 46
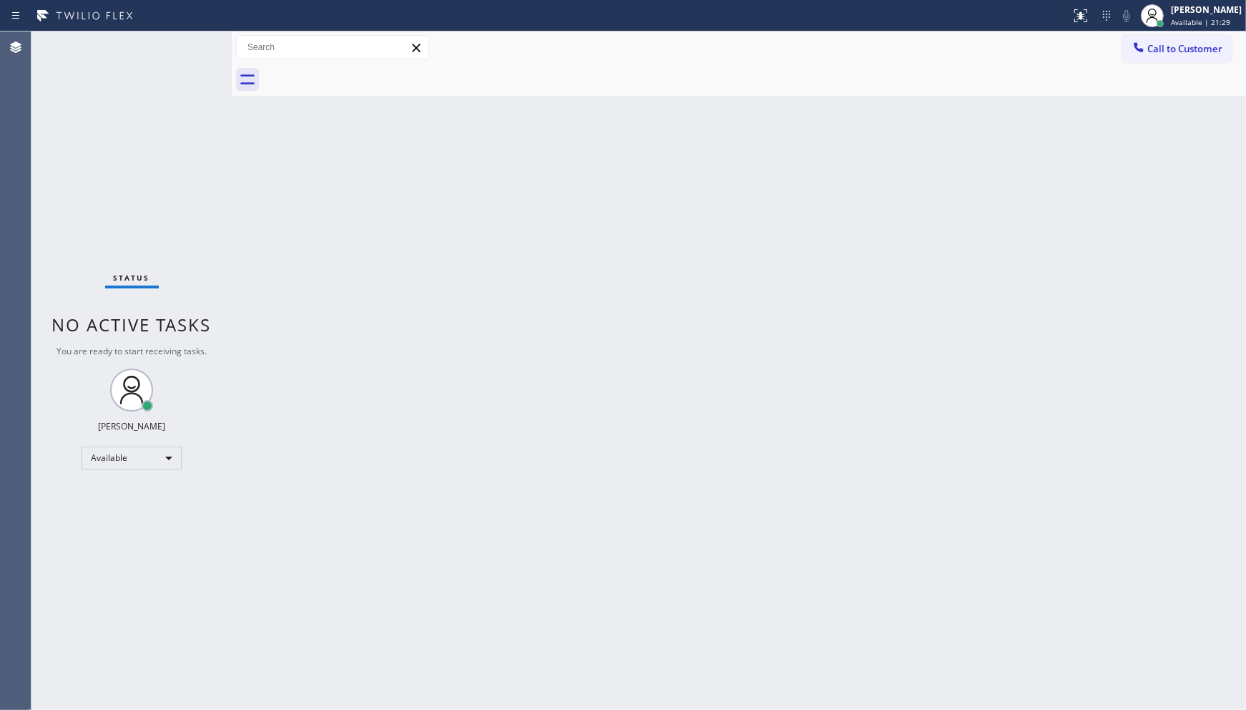
click at [682, 210] on div "Back to Dashboard Change Sender ID Customers Technicians Select a contact Outbo…" at bounding box center [739, 370] width 1014 height 678
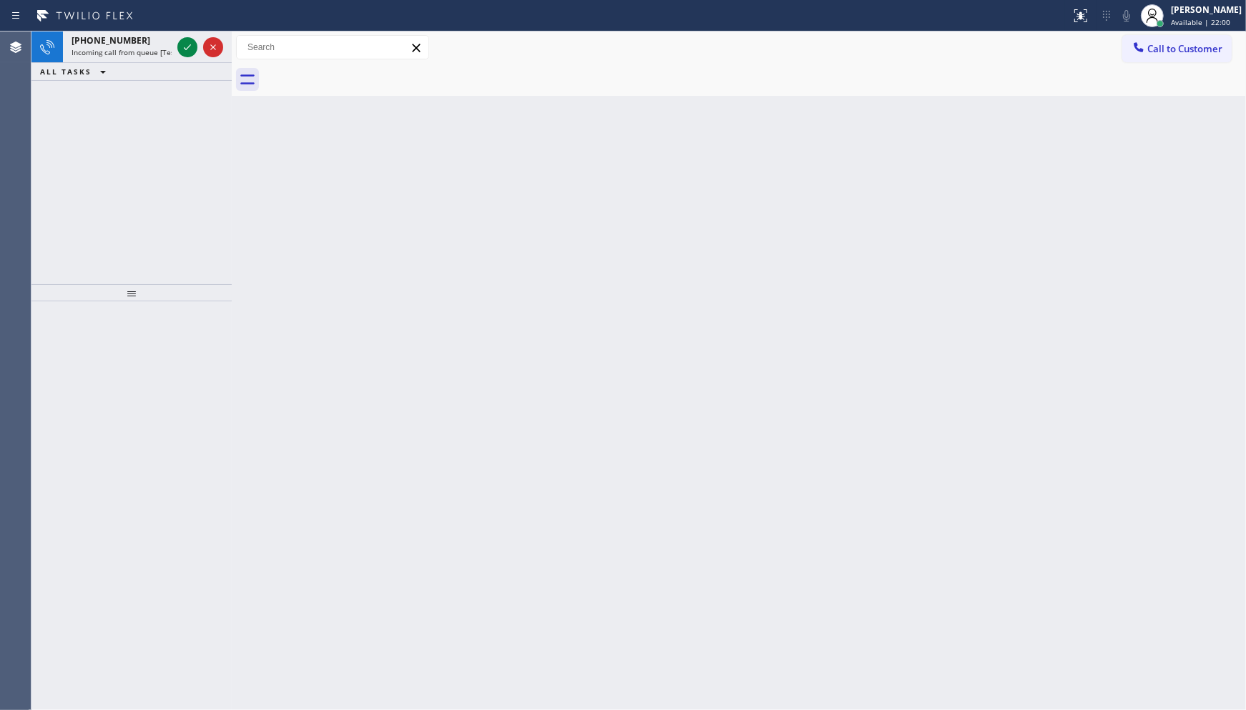
click at [122, 155] on div "[PHONE_NUMBER] Incoming call from queue [Test] All ALL TASKS ALL TASKS ACTIVE T…" at bounding box center [131, 157] width 200 height 253
click at [187, 44] on icon at bounding box center [187, 47] width 17 height 17
click at [184, 47] on icon at bounding box center [187, 47] width 17 height 17
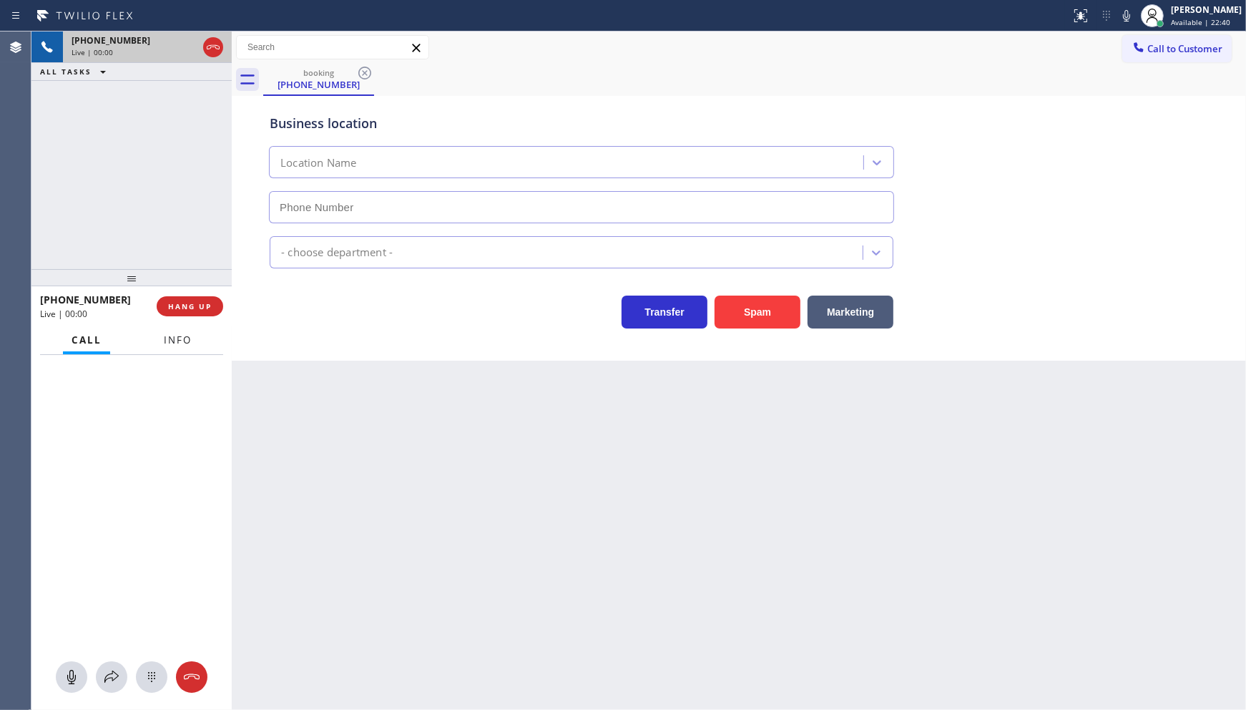
type input "(562) 276-2419"
click at [183, 342] on span "Info" at bounding box center [178, 339] width 28 height 13
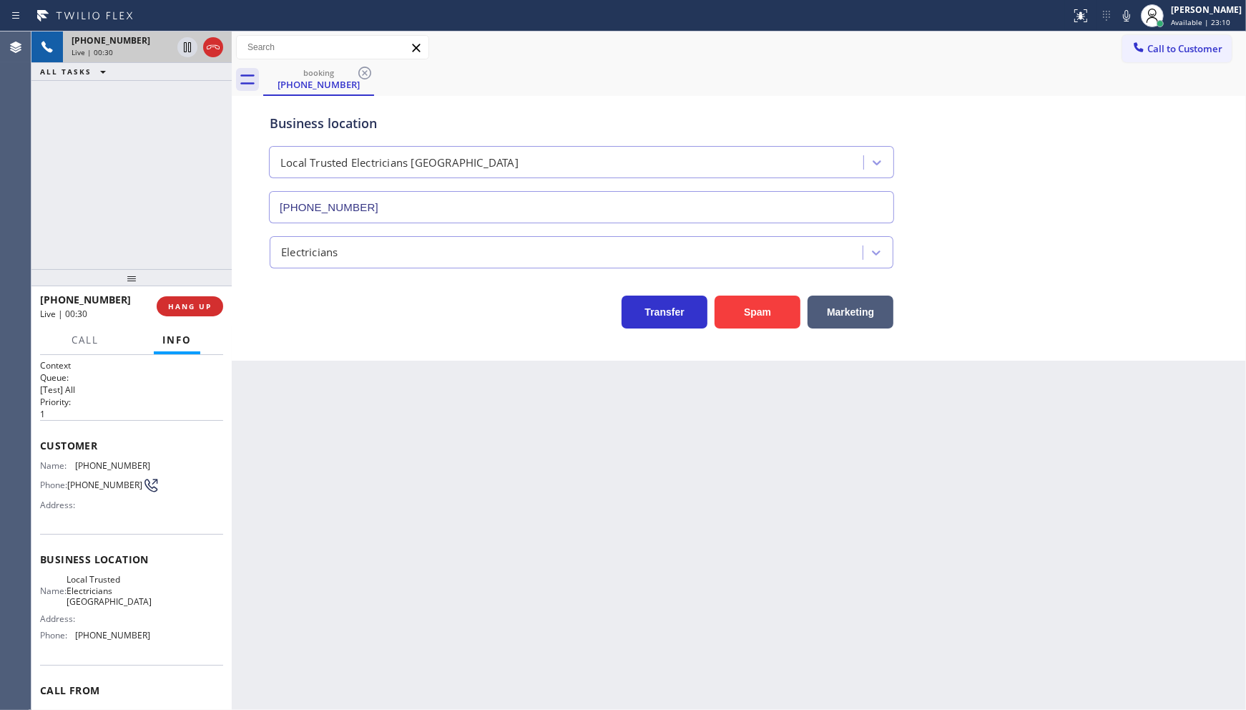
click at [870, 69] on div "booking (704) 315-0976" at bounding box center [754, 80] width 983 height 32
click at [1122, 18] on icon at bounding box center [1126, 15] width 17 height 17
click at [1125, 17] on icon at bounding box center [1126, 15] width 17 height 17
click at [927, 124] on div "Business location Local Trusted Electricians Long Beach (562) 276-2419" at bounding box center [739, 158] width 944 height 129
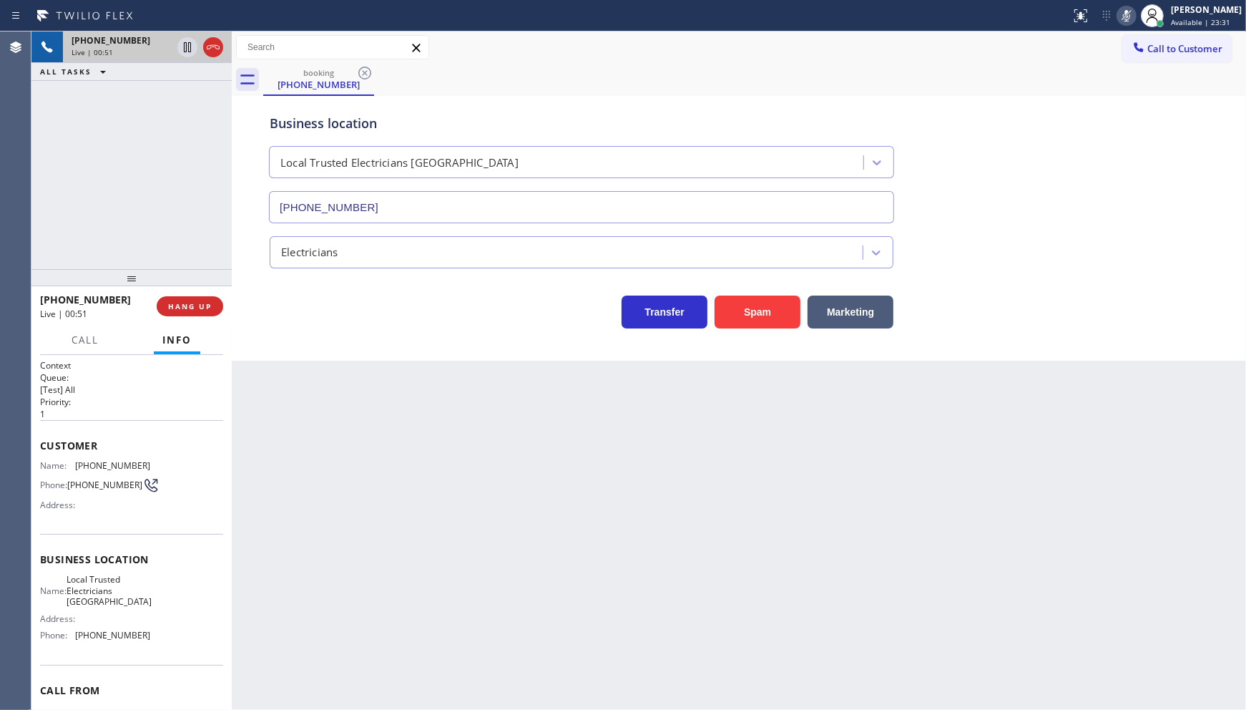
click at [1124, 11] on icon at bounding box center [1126, 15] width 17 height 17
click at [1122, 20] on icon at bounding box center [1126, 15] width 17 height 17
click at [1126, 12] on icon at bounding box center [1126, 15] width 17 height 17
click at [746, 77] on div "booking (704) 315-0976" at bounding box center [754, 80] width 983 height 32
click at [1131, 19] on icon at bounding box center [1126, 15] width 17 height 17
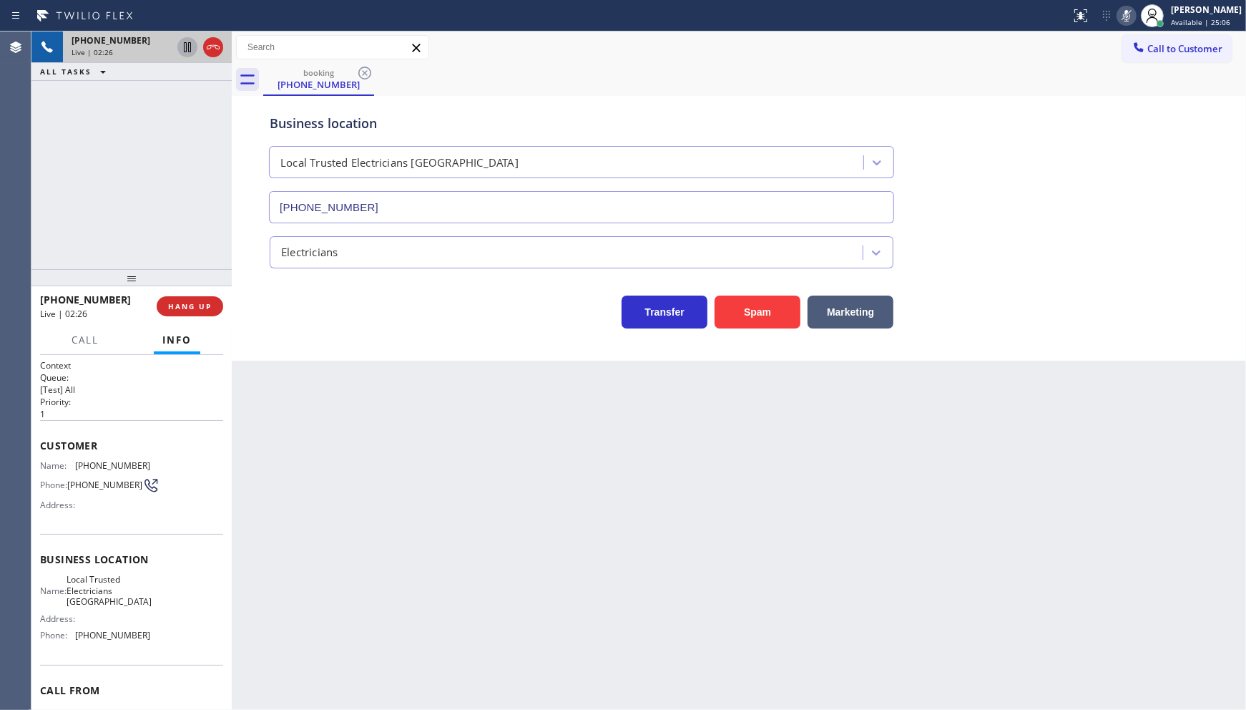
click at [187, 46] on icon at bounding box center [187, 47] width 17 height 17
click at [594, 690] on div "Back to Dashboard Change Sender ID Customers Technicians Select a contact Outbo…" at bounding box center [739, 370] width 1014 height 678
click at [745, 613] on div "Back to Dashboard Change Sender ID Customers Technicians Select a contact Outbo…" at bounding box center [739, 370] width 1014 height 678
click at [529, 691] on div "Back to Dashboard Change Sender ID Customers Technicians Select a contact Outbo…" at bounding box center [739, 370] width 1014 height 678
drag, startPoint x: 68, startPoint y: 468, endPoint x: 152, endPoint y: 466, distance: 83.7
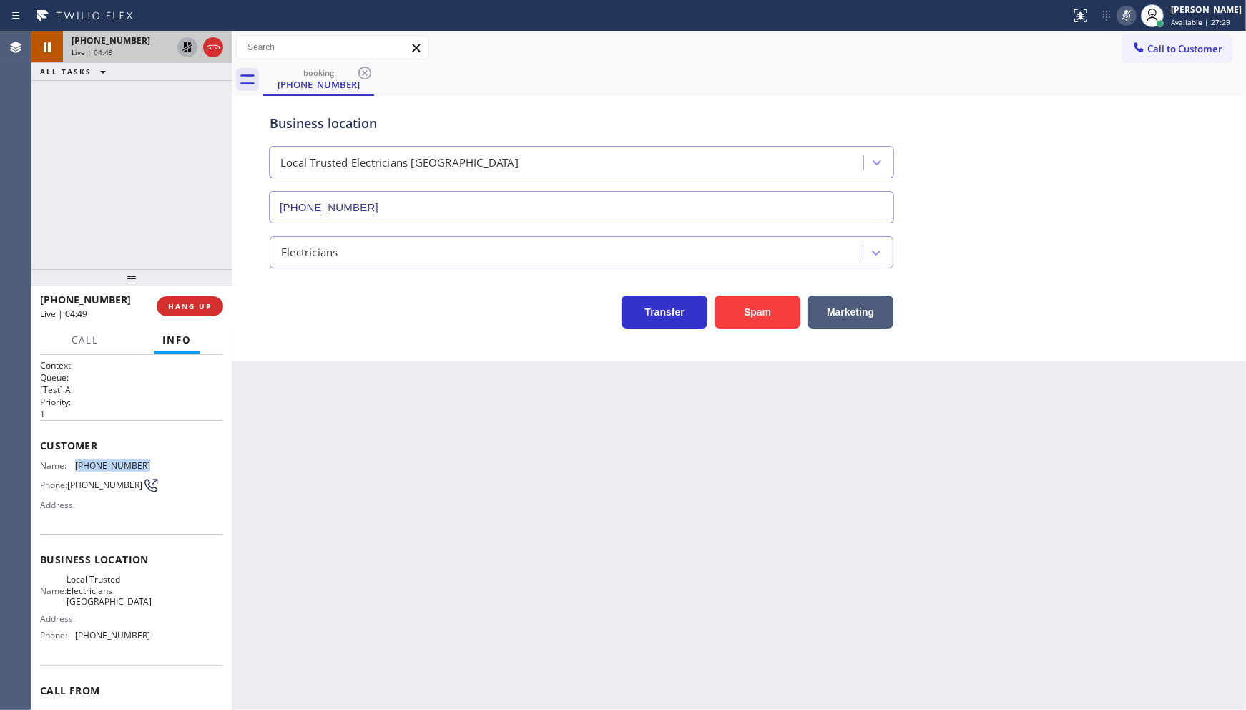
click at [152, 466] on div "Name: (704) 315-0976 Phone: (704) 315-0976 Address:" at bounding box center [131, 488] width 183 height 57
copy div "(704) 315-0976"
drag, startPoint x: 172, startPoint y: 132, endPoint x: 173, endPoint y: 91, distance: 40.8
click at [172, 131] on div "+17043150976 Live | 05:27 ALL TASKS ALL TASKS ACTIVE TASKS TASKS IN WRAP UP" at bounding box center [131, 150] width 200 height 238
click at [189, 47] on icon at bounding box center [187, 47] width 17 height 17
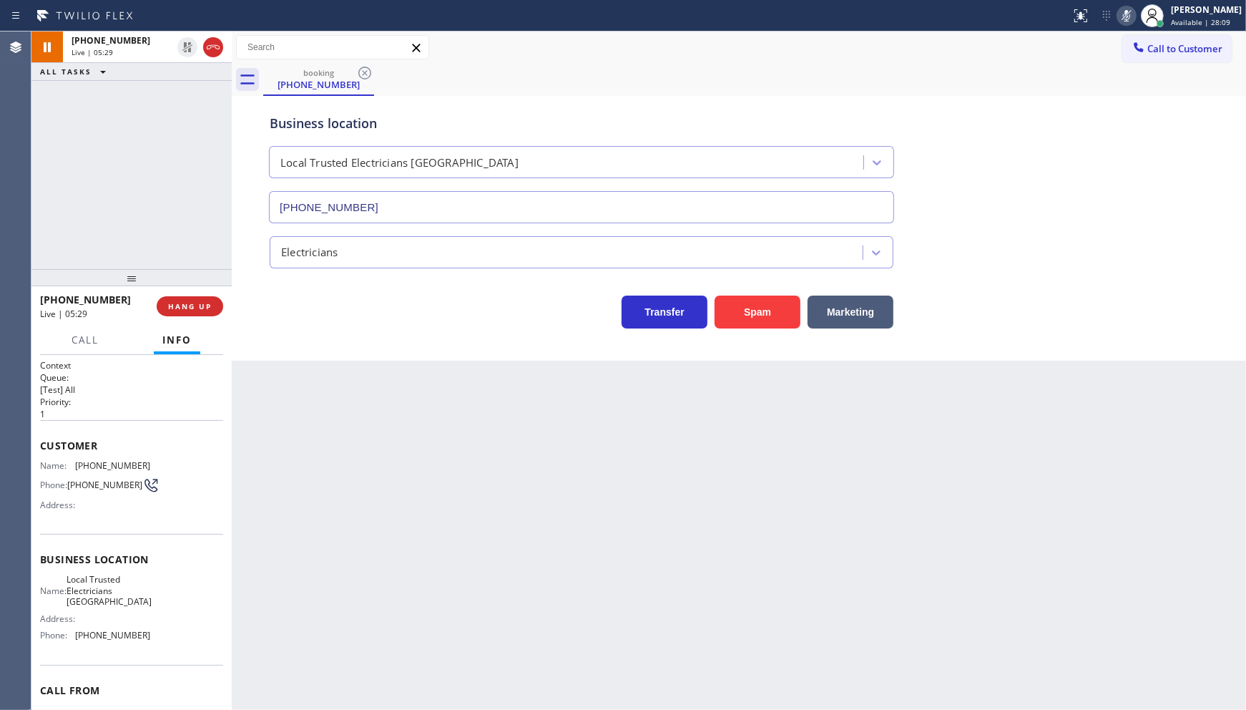
click at [1130, 18] on icon at bounding box center [1126, 15] width 7 height 11
drag, startPoint x: 179, startPoint y: 276, endPoint x: 180, endPoint y: 285, distance: 8.7
click at [180, 283] on div at bounding box center [131, 277] width 200 height 17
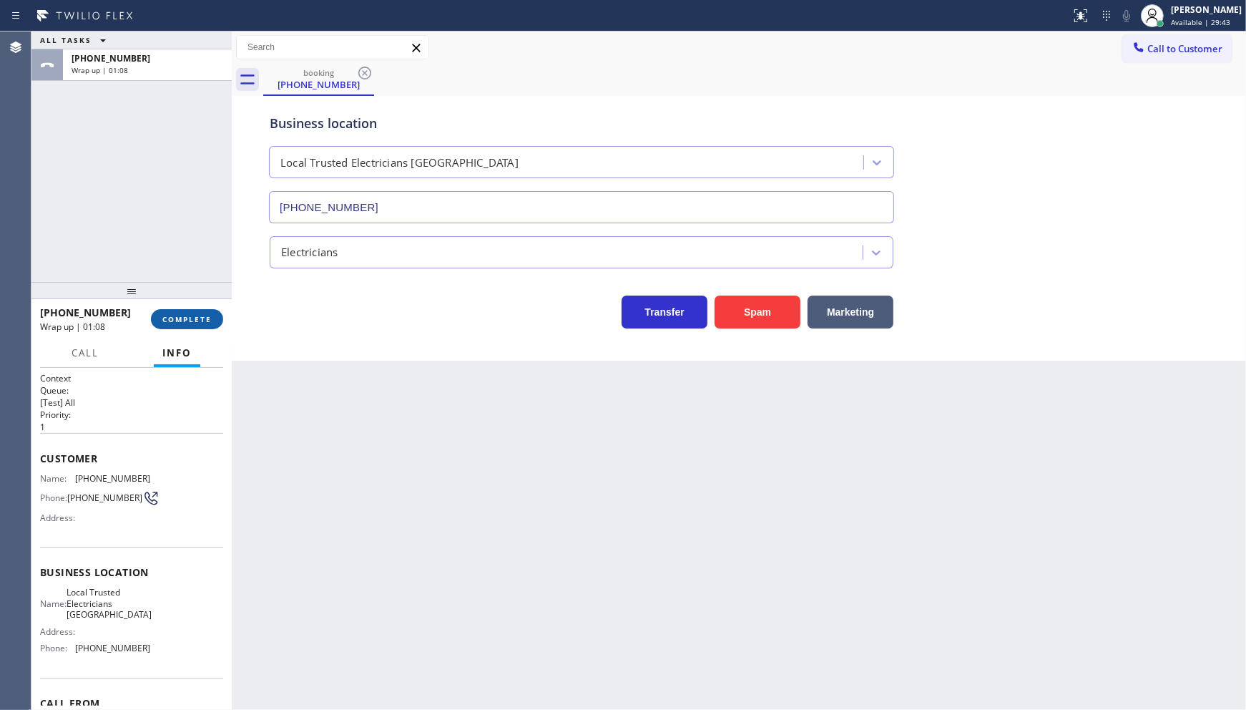
click at [192, 317] on span "COMPLETE" at bounding box center [186, 319] width 49 height 10
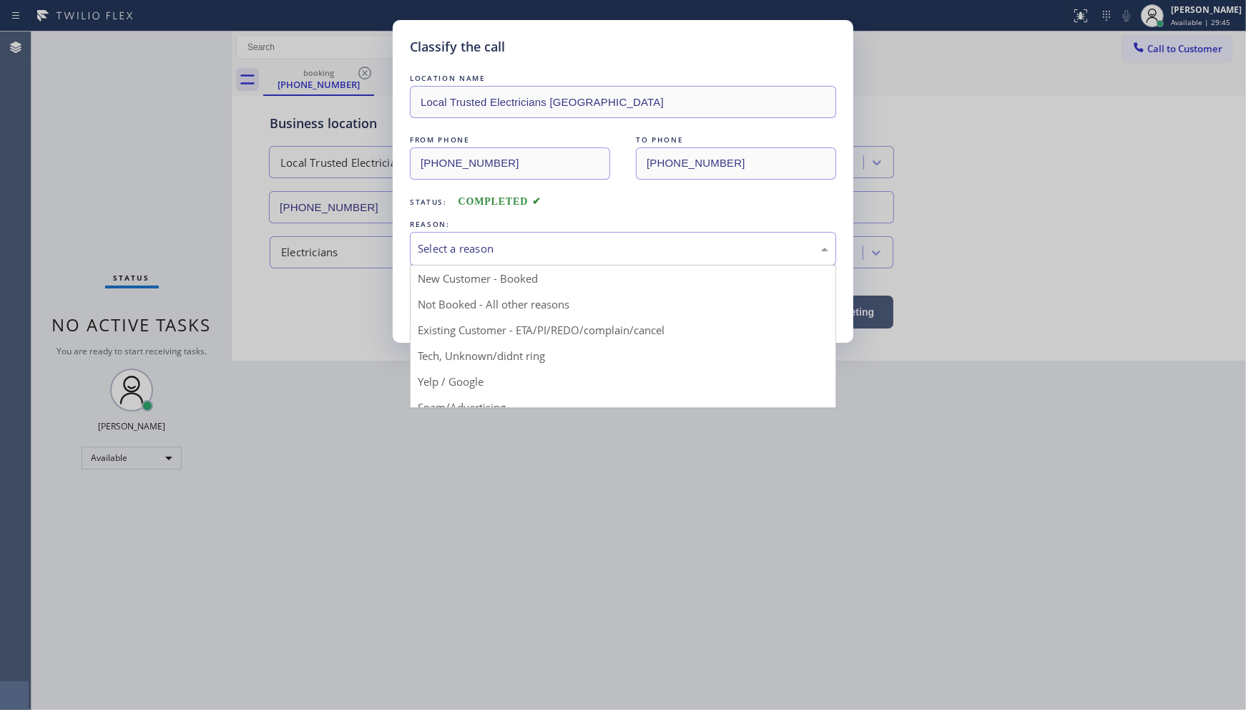
click at [462, 254] on div "Select a reason" at bounding box center [623, 248] width 411 height 16
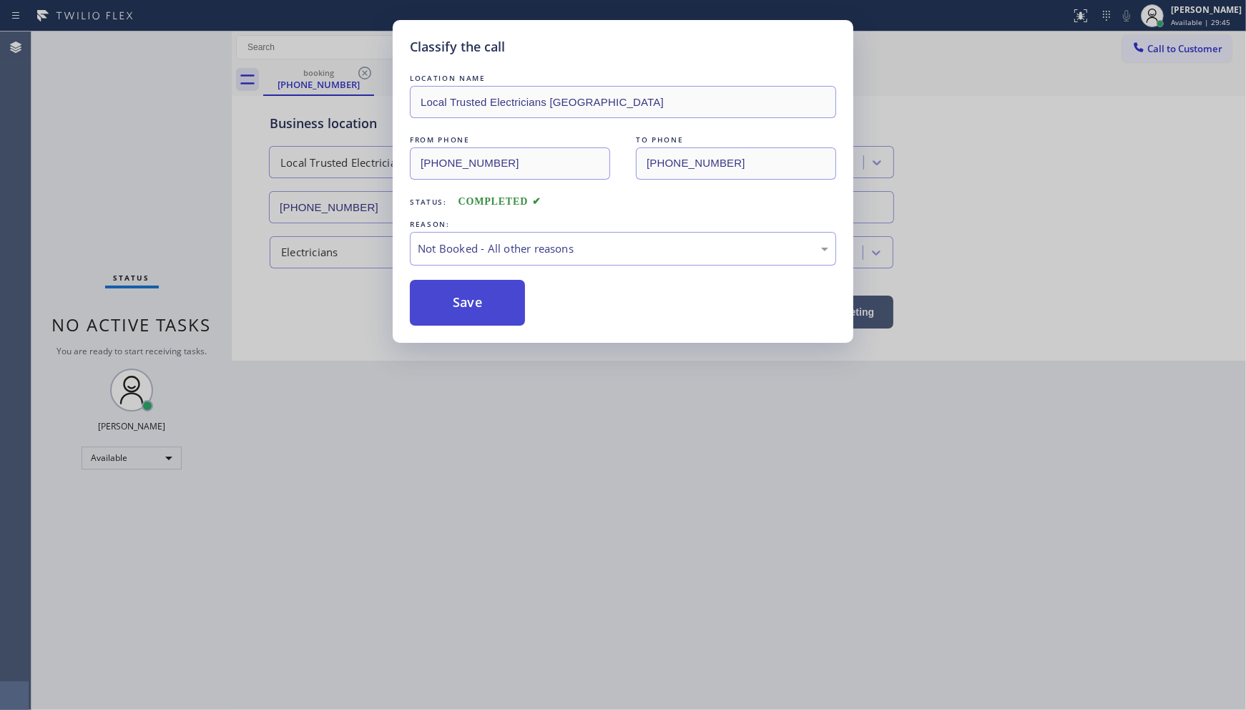
click at [454, 301] on button "Save" at bounding box center [467, 303] width 115 height 46
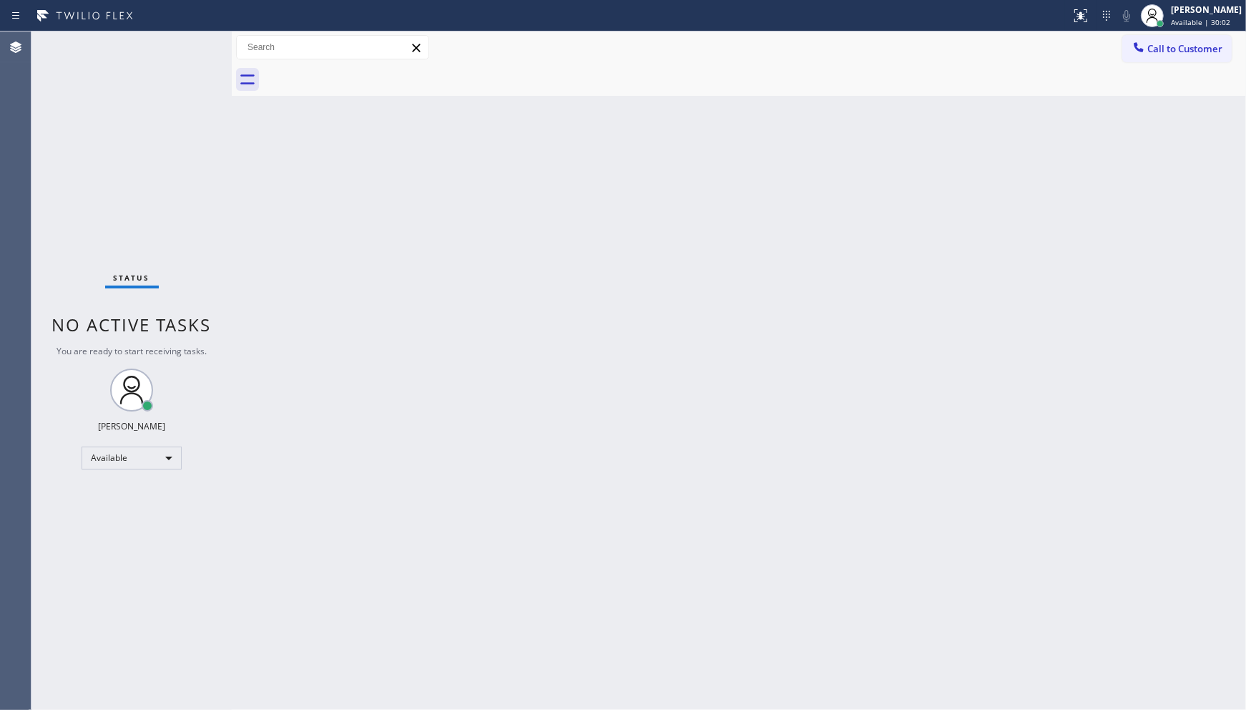
click at [941, 106] on div "Back to Dashboard Change Sender ID Customers Technicians Select a contact Outbo…" at bounding box center [739, 370] width 1014 height 678
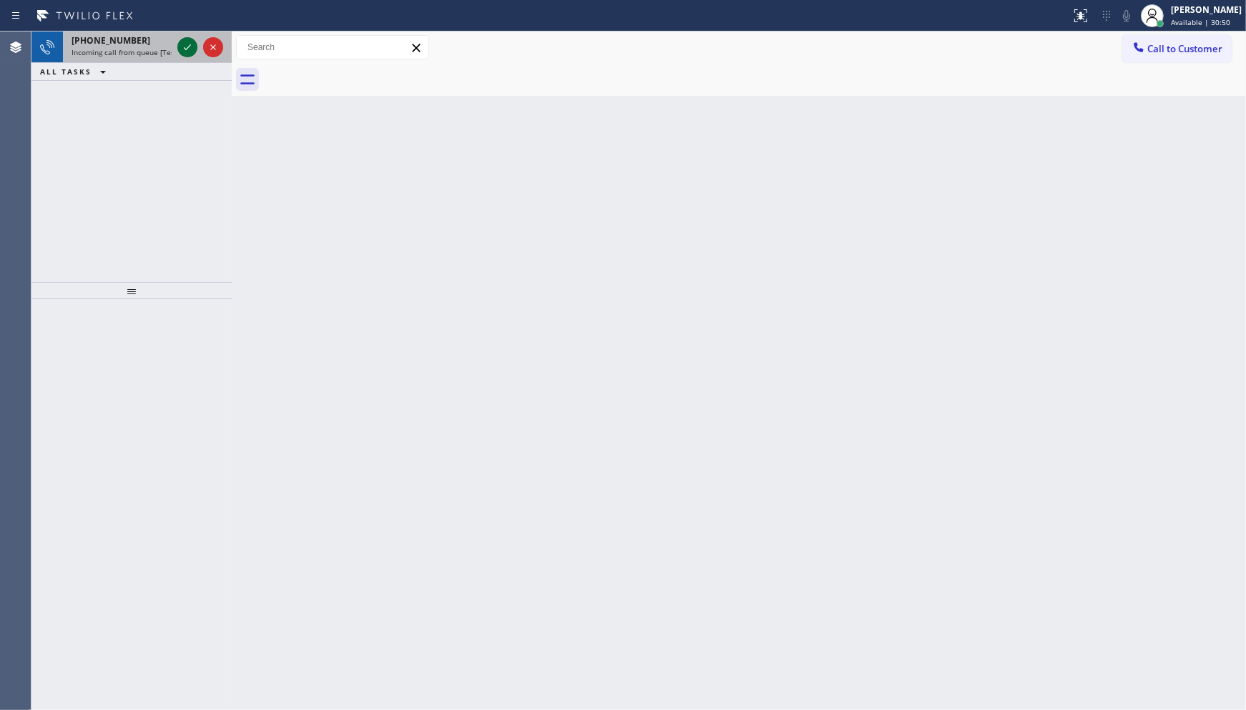
click at [186, 44] on icon at bounding box center [187, 47] width 17 height 17
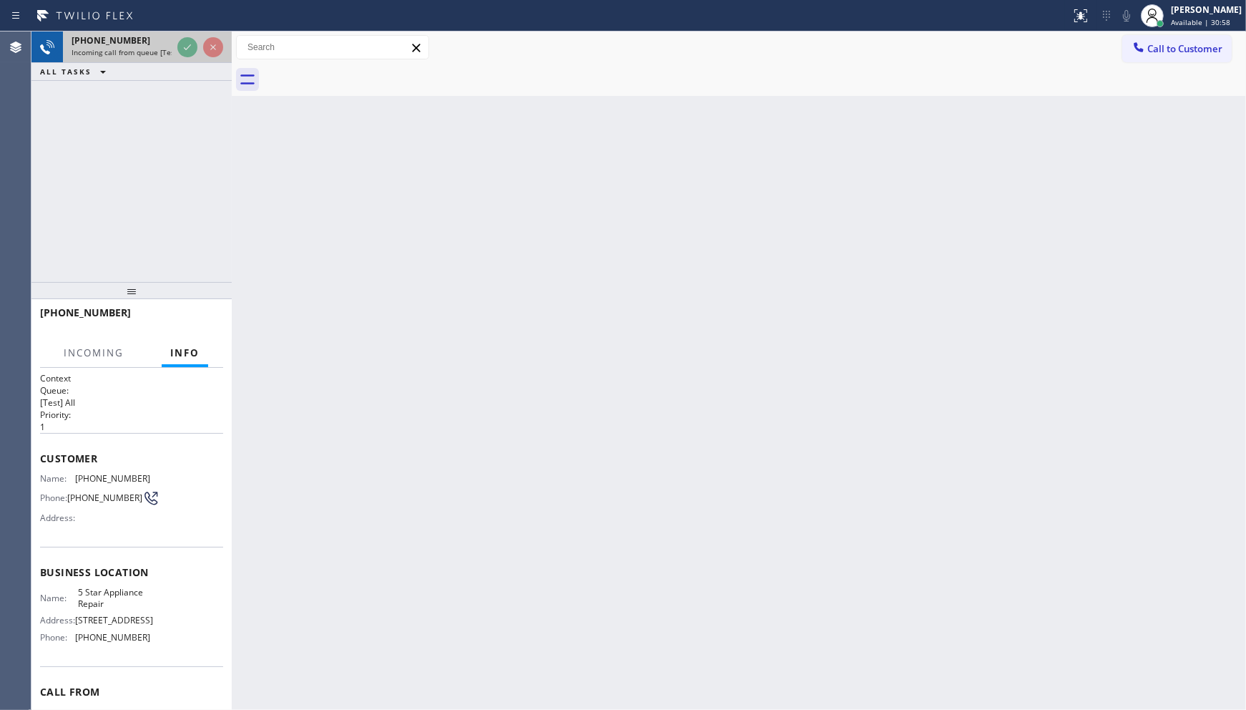
click at [199, 52] on div at bounding box center [201, 46] width 52 height 31
click at [190, 33] on div at bounding box center [201, 46] width 52 height 31
click at [191, 29] on div "Status report No issues detected If you experience an issue, please download th…" at bounding box center [623, 15] width 1246 height 31
click at [194, 23] on div at bounding box center [536, 15] width 1060 height 23
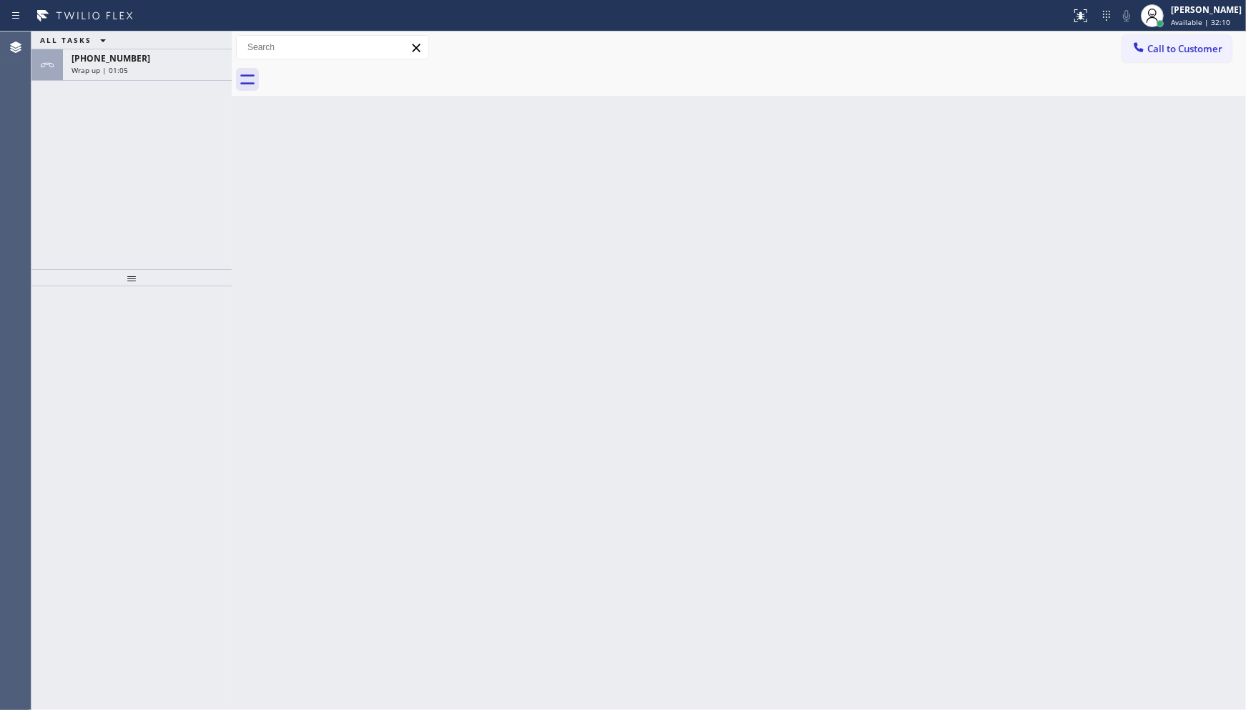
drag, startPoint x: 115, startPoint y: 173, endPoint x: 155, endPoint y: 74, distance: 106.5
click at [117, 169] on div "ALL TASKS ALL TASKS ACTIVE TASKS TASKS IN WRAP UP +19142246224 Wrap up | 01:05" at bounding box center [131, 150] width 200 height 238
click at [158, 67] on div "Wrap up | 01:05" at bounding box center [148, 70] width 152 height 10
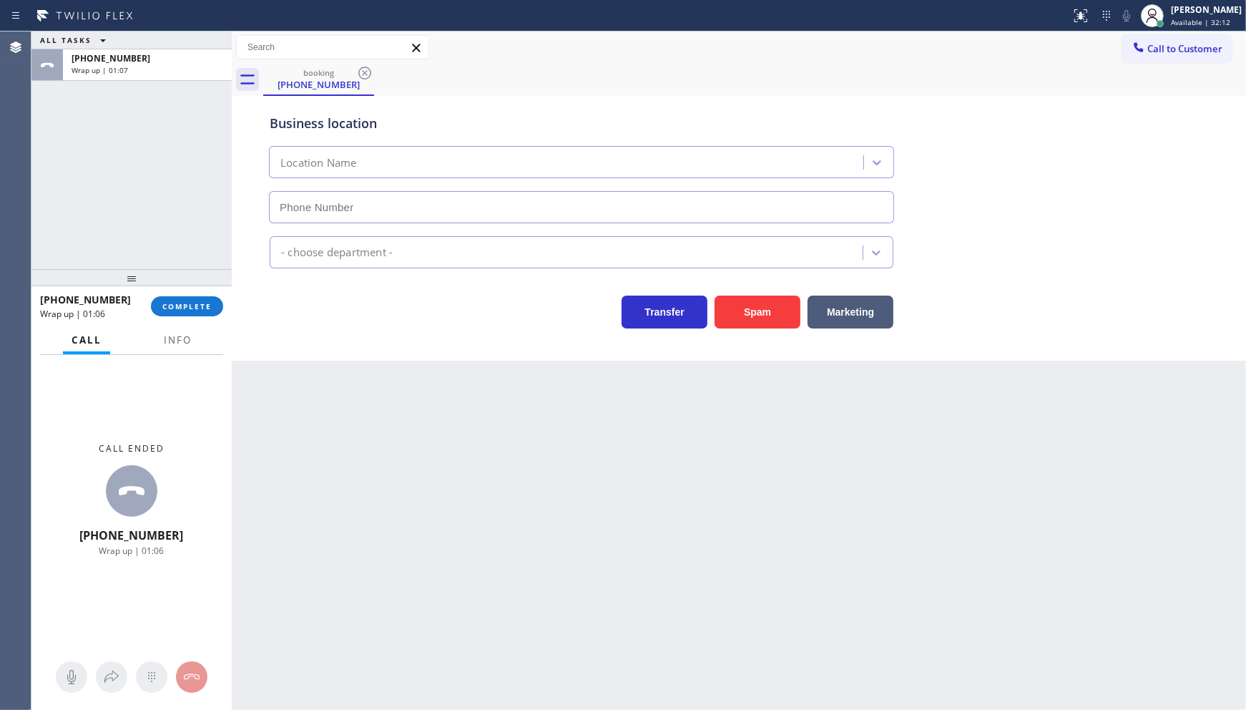
type input "[PHONE_NUMBER]"
click at [189, 318] on div "+19142246224 Wrap up | 01:07 COMPLETE" at bounding box center [131, 306] width 183 height 37
click at [187, 341] on span "Info" at bounding box center [178, 339] width 28 height 13
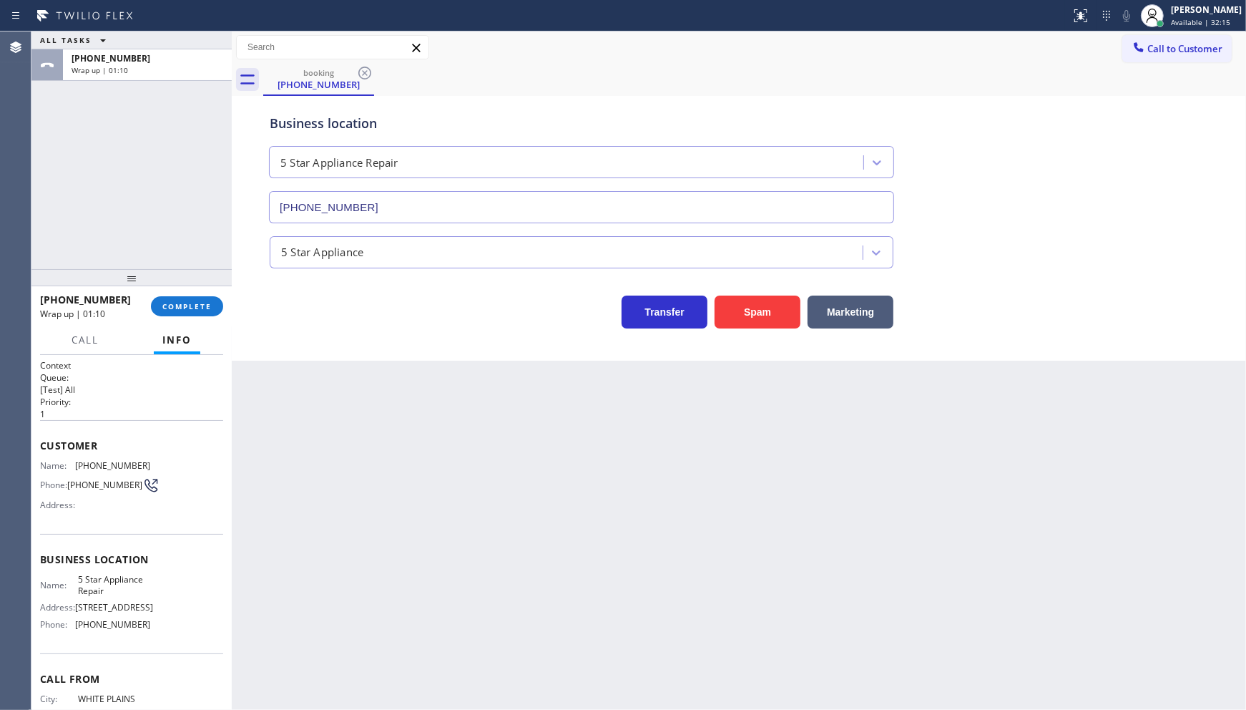
click at [104, 582] on span "5 Star Appliance Repair" at bounding box center [114, 585] width 72 height 22
click at [101, 592] on span "5 Star Appliance Repair" at bounding box center [114, 585] width 72 height 22
drag, startPoint x: 74, startPoint y: 580, endPoint x: 115, endPoint y: 592, distance: 43.0
click at [115, 592] on div "Name: 5 Star Appliance Repair" at bounding box center [95, 585] width 110 height 22
click at [181, 306] on span "COMPLETE" at bounding box center [186, 306] width 49 height 10
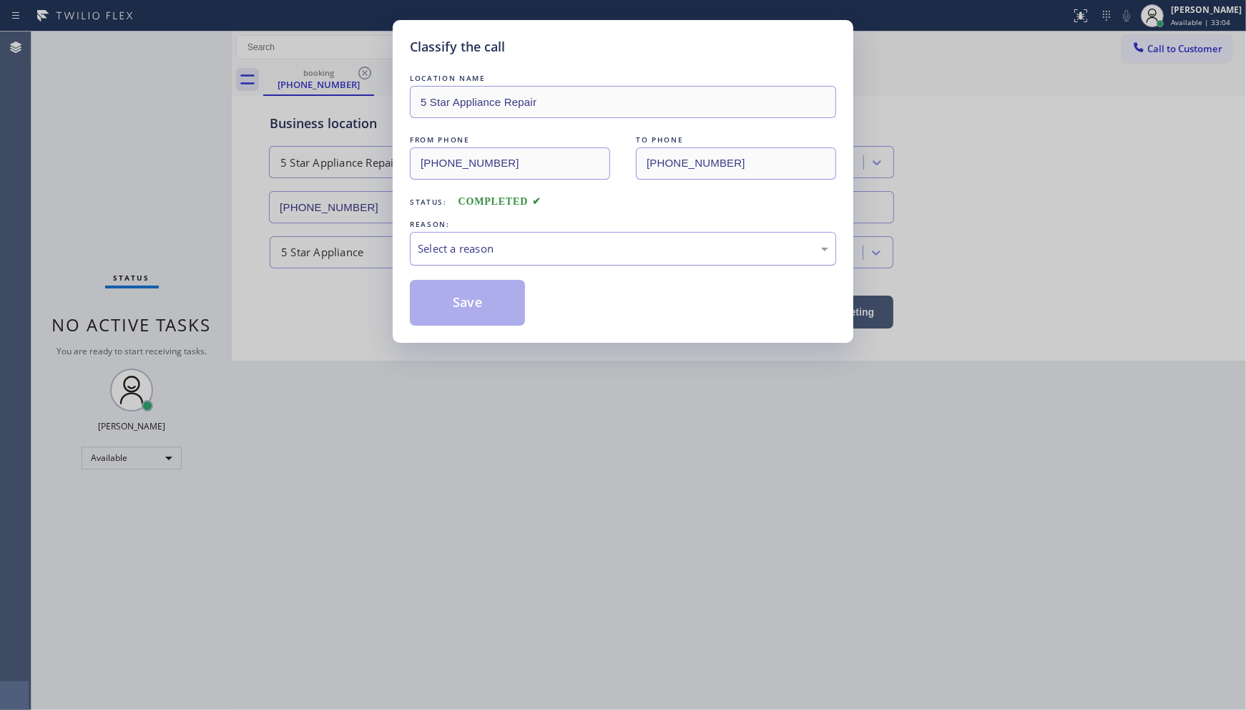
click at [467, 263] on div "Select a reason" at bounding box center [623, 249] width 426 height 34
click at [466, 286] on button "Save" at bounding box center [467, 303] width 115 height 46
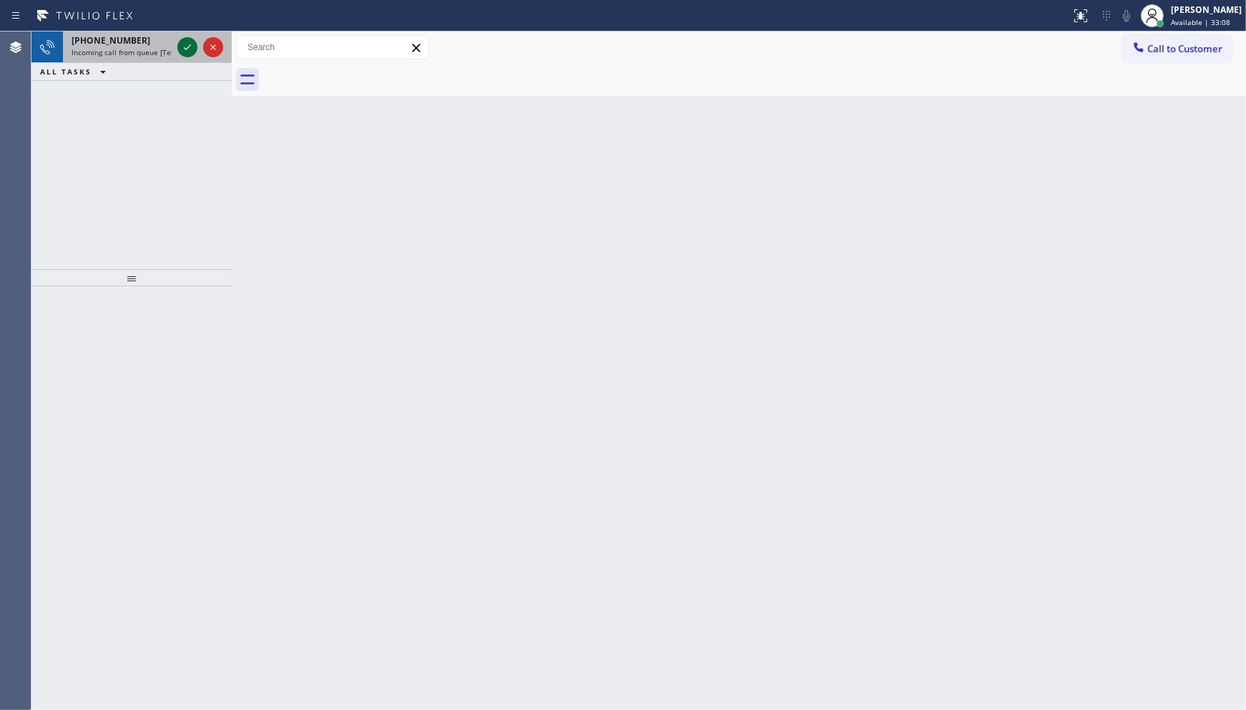
click at [192, 47] on icon at bounding box center [187, 47] width 17 height 17
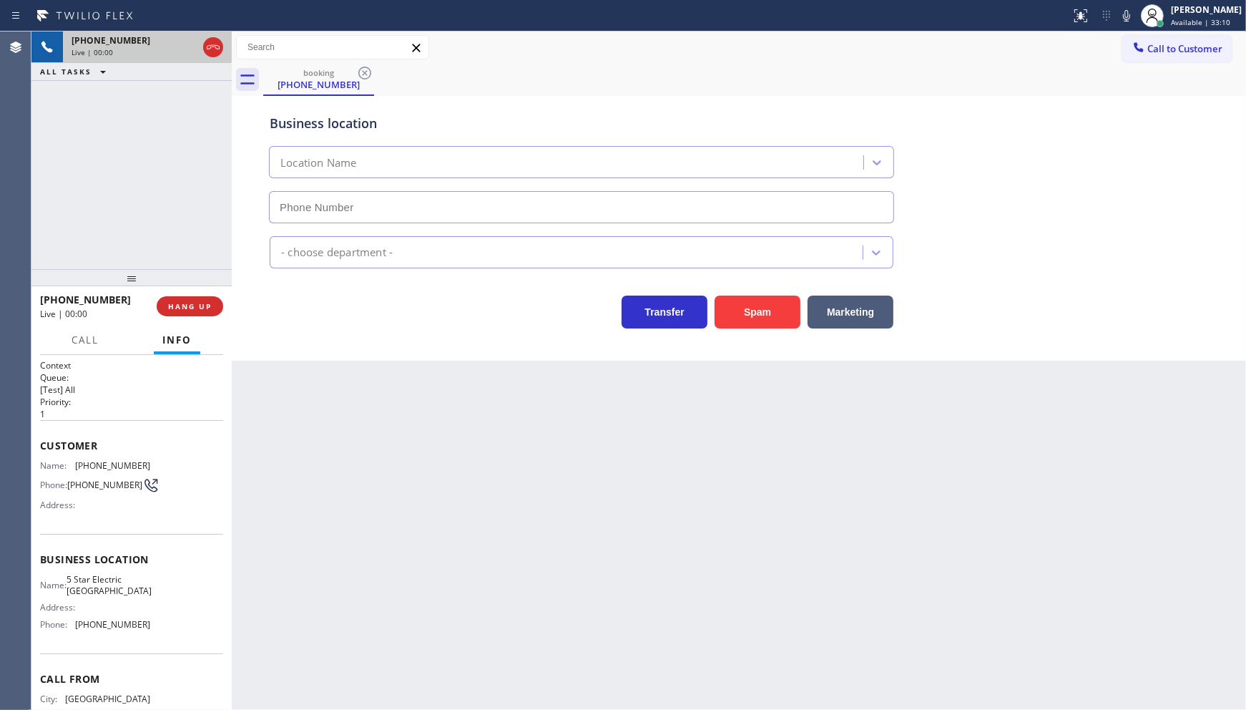
type input "(619) 432-6327"
click at [197, 303] on span "HANG UP" at bounding box center [190, 306] width 44 height 10
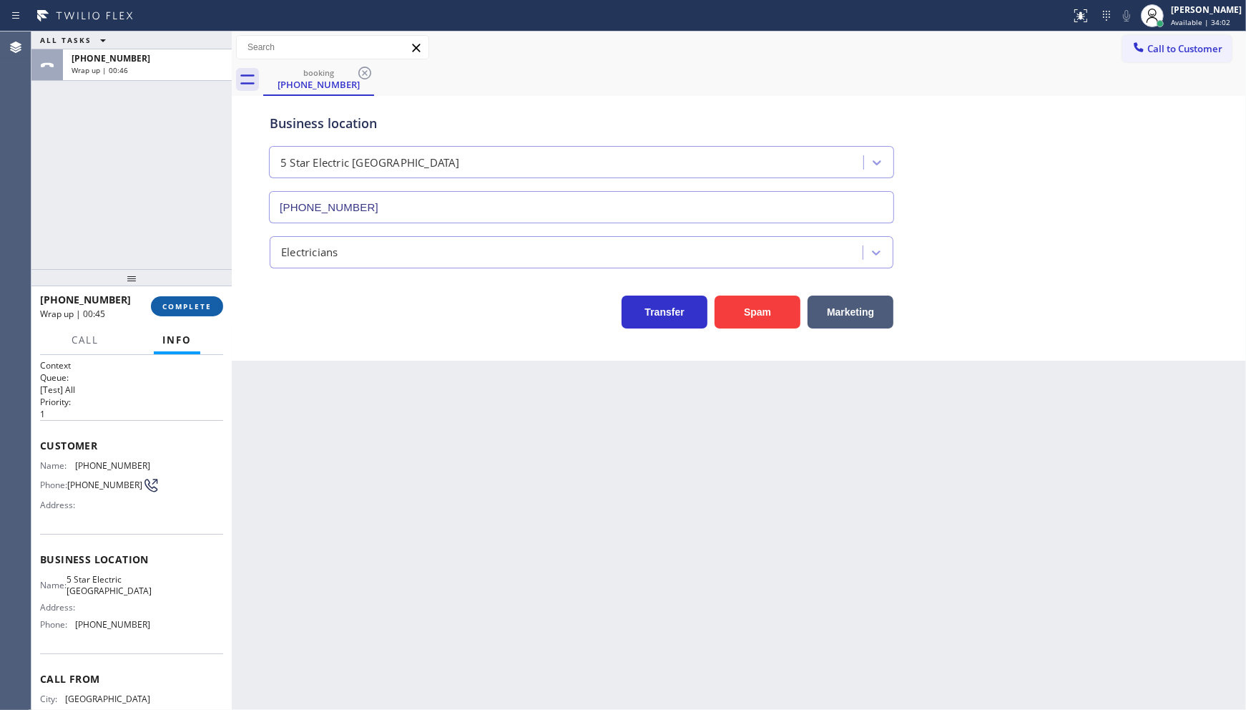
click at [197, 310] on span "COMPLETE" at bounding box center [186, 306] width 49 height 10
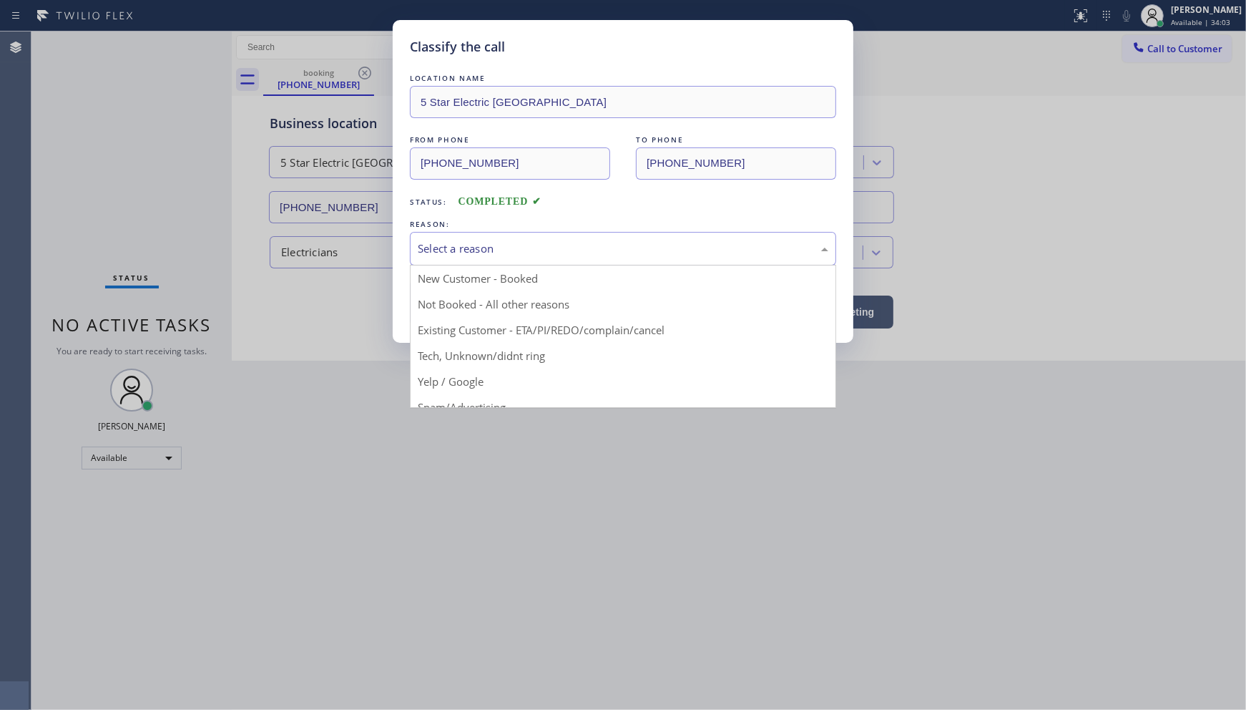
click at [455, 240] on div "Select a reason" at bounding box center [623, 248] width 411 height 16
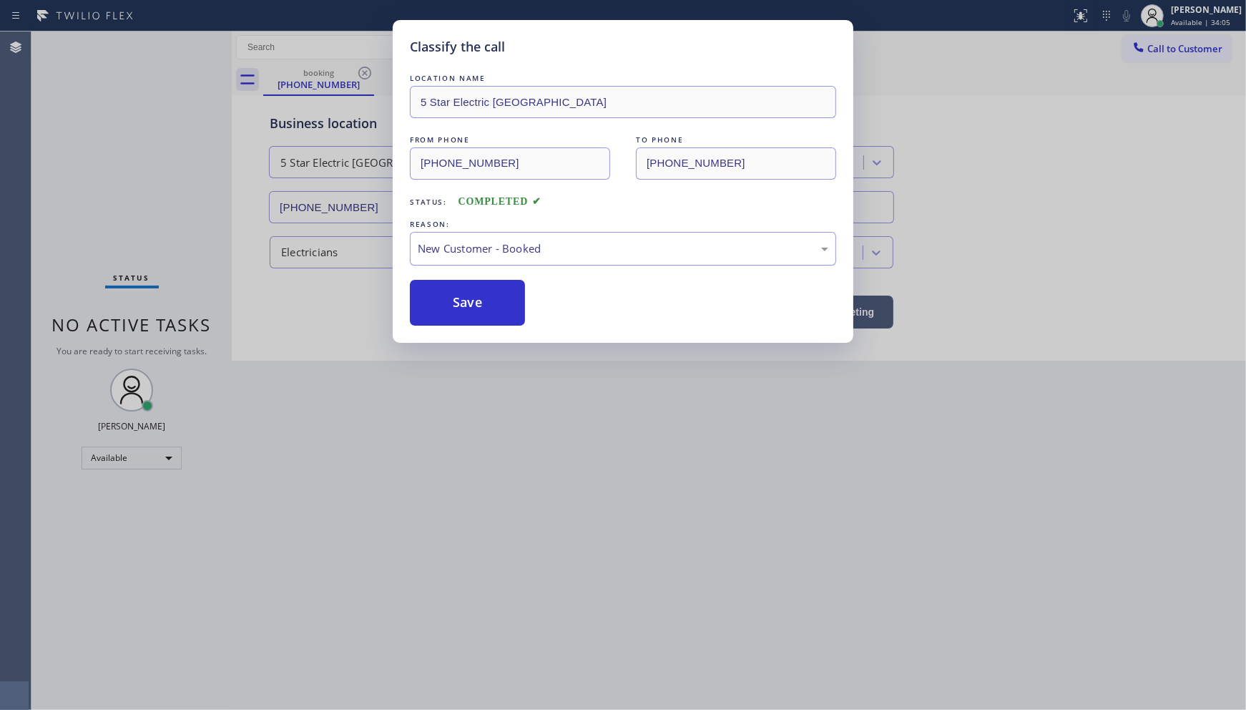
click at [452, 248] on div "New Customer - Booked" at bounding box center [623, 248] width 411 height 16
click at [460, 308] on button "Save" at bounding box center [467, 303] width 115 height 46
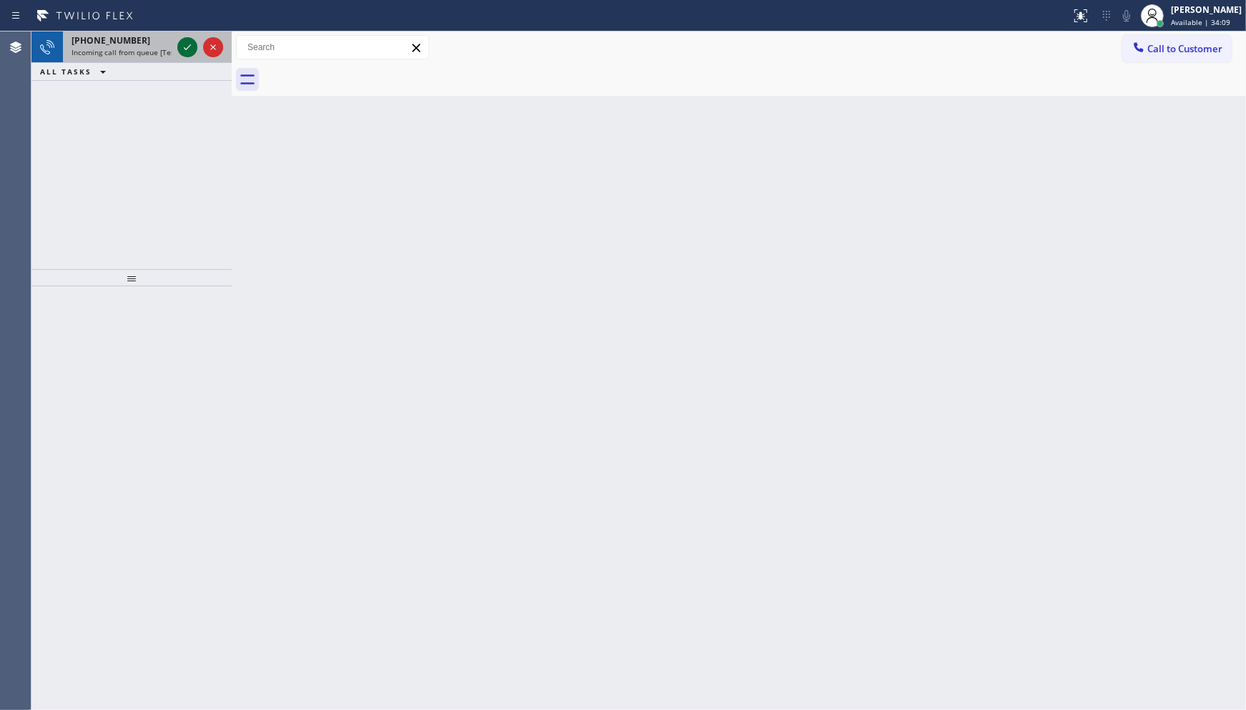
drag, startPoint x: 180, startPoint y: 44, endPoint x: 183, endPoint y: 54, distance: 10.6
click at [180, 54] on icon at bounding box center [187, 47] width 17 height 17
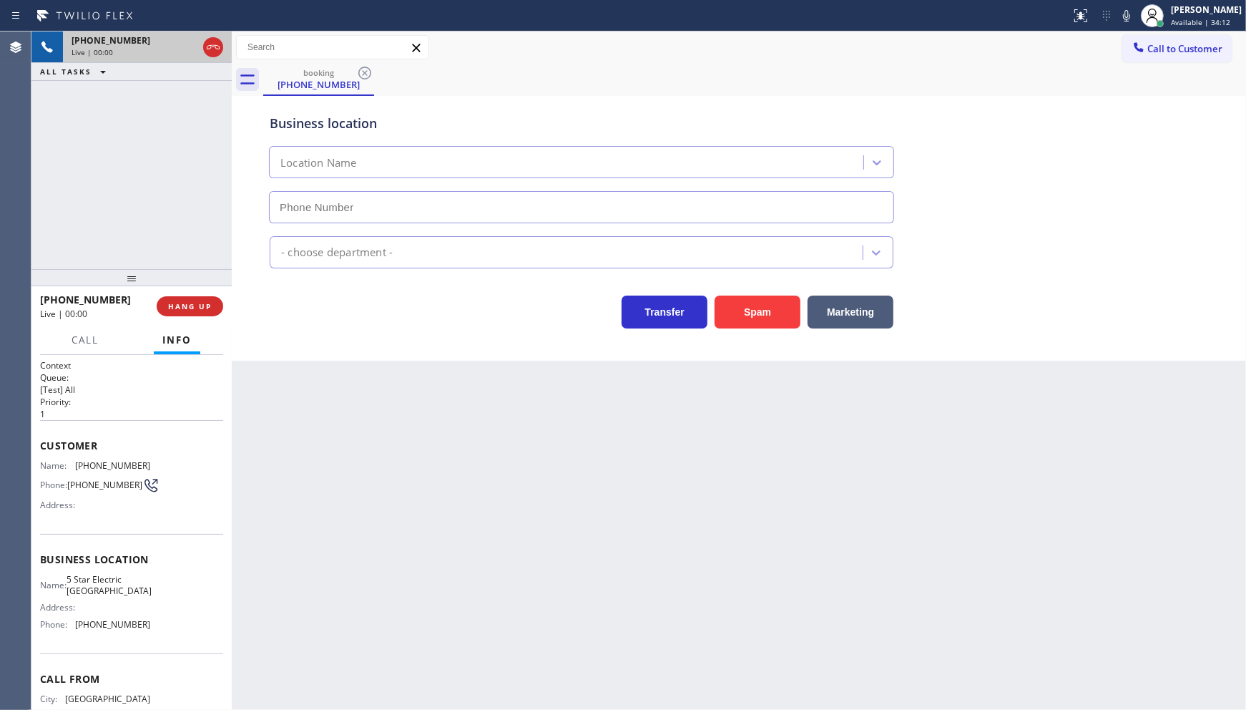
type input "(619) 432-6327"
click at [205, 304] on span "HANG UP" at bounding box center [190, 306] width 44 height 10
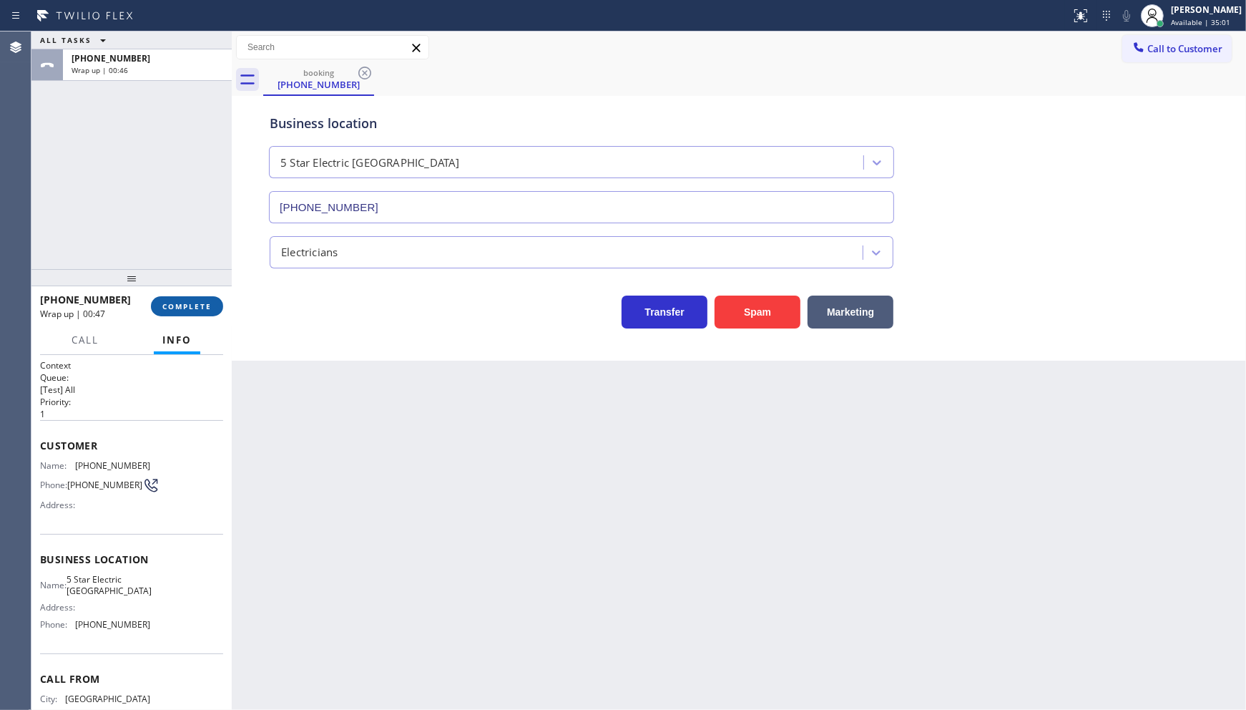
click at [161, 297] on button "COMPLETE" at bounding box center [187, 306] width 72 height 20
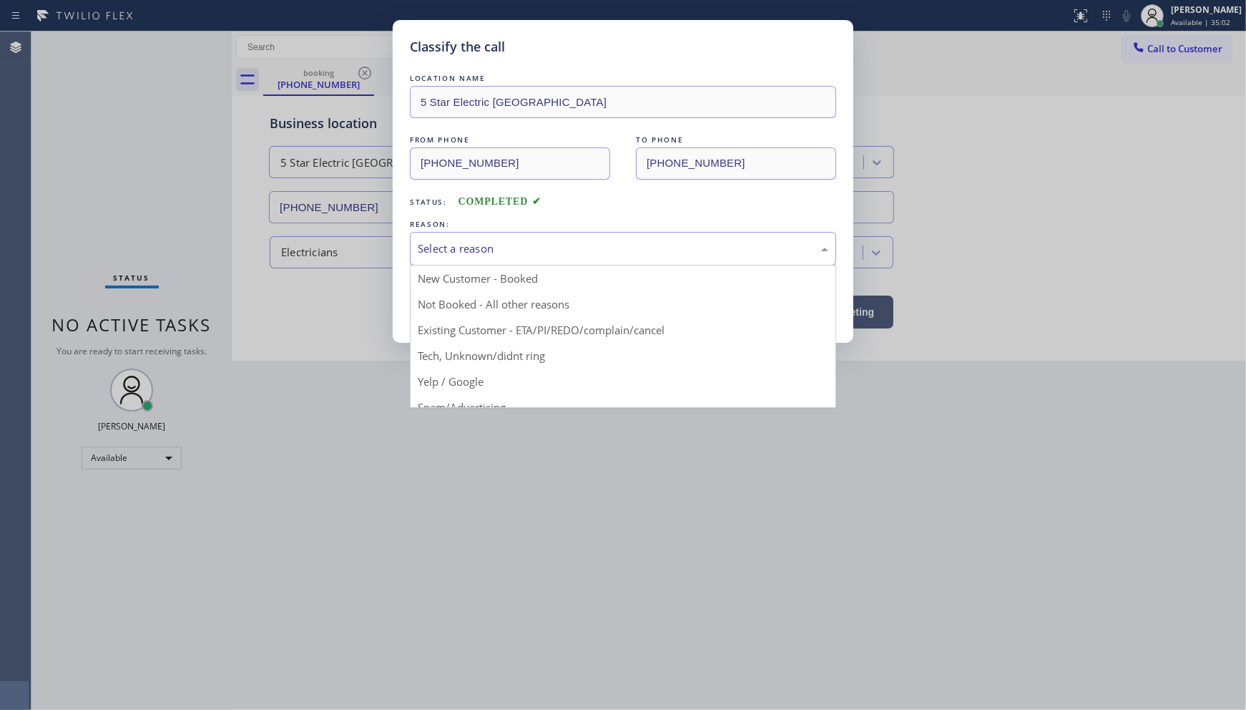
click at [433, 262] on div "Select a reason" at bounding box center [623, 249] width 426 height 34
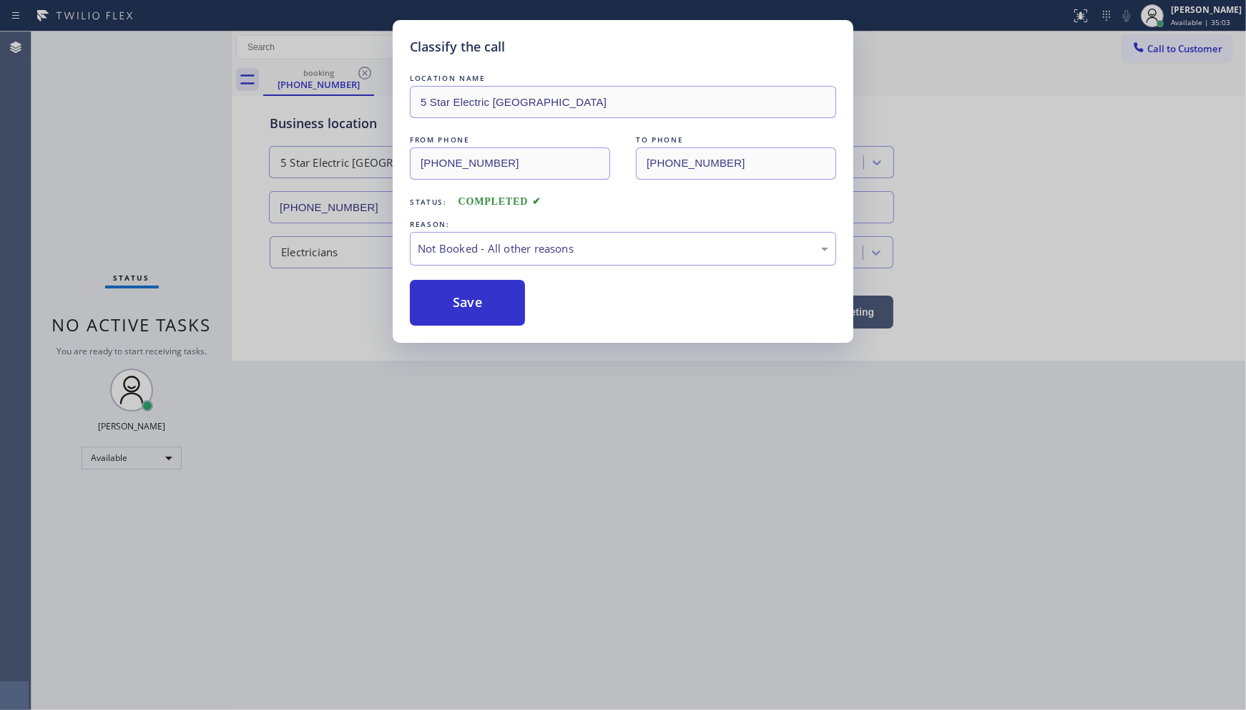
click at [429, 304] on button "Save" at bounding box center [467, 303] width 115 height 46
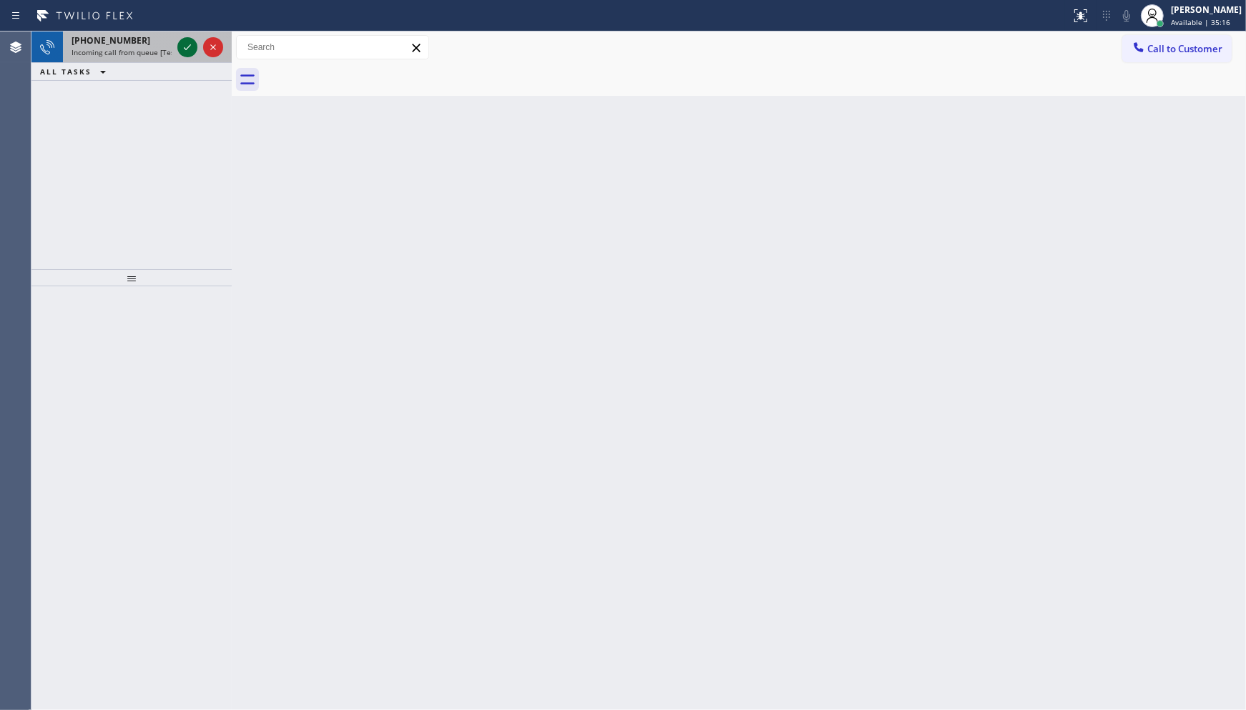
click at [185, 53] on icon at bounding box center [187, 47] width 17 height 17
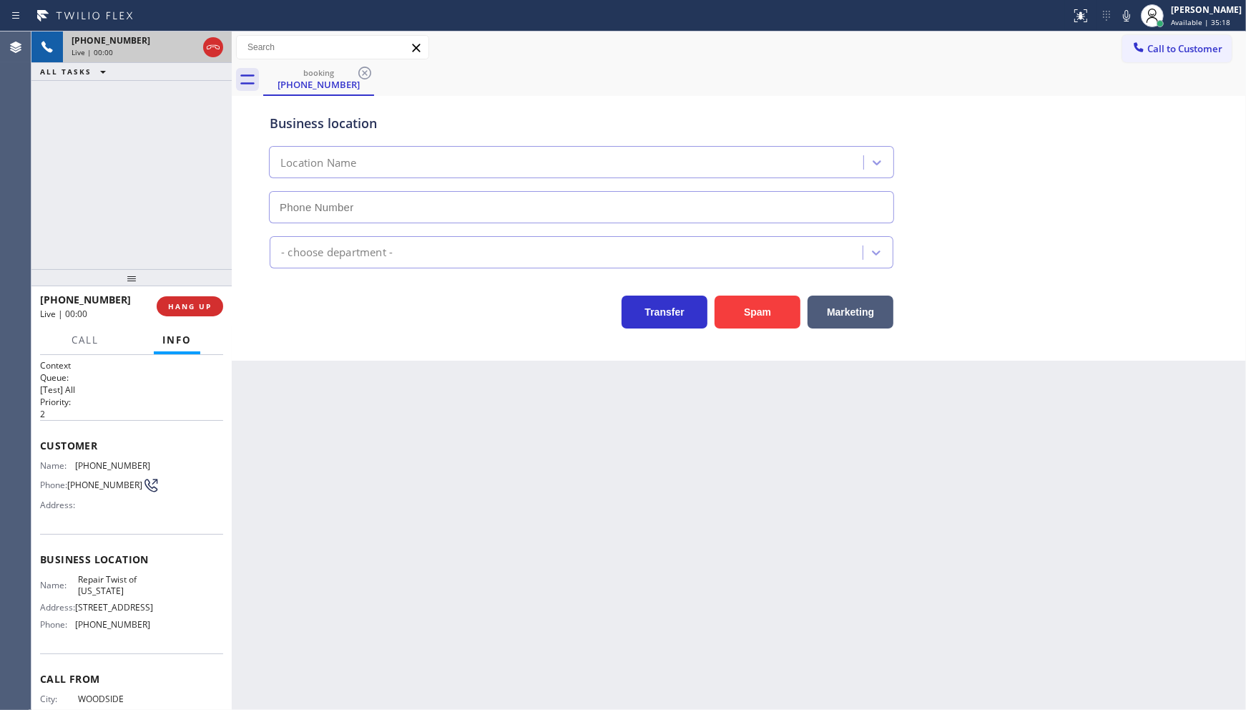
type input "(347) 284-6179"
click at [1130, 13] on icon at bounding box center [1126, 15] width 17 height 17
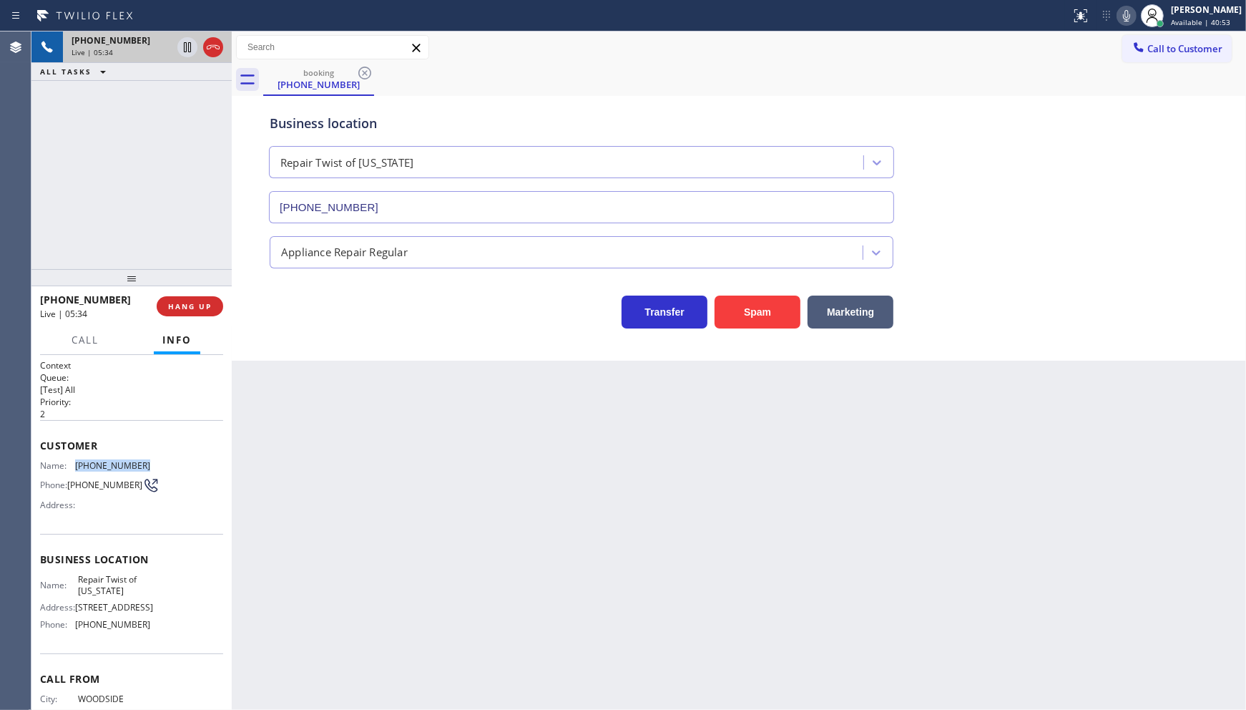
drag, startPoint x: 75, startPoint y: 461, endPoint x: 155, endPoint y: 456, distance: 79.6
click at [155, 456] on div "Customer Name: (347) 686-4866 Phone: (347) 686-4866 Address:" at bounding box center [131, 477] width 183 height 114
copy span "(347) 686-4866"
click at [156, 134] on div "+13476864866 Live | 07:25 ALL TASKS ALL TASKS ACTIVE TASKS TASKS IN WRAP UP" at bounding box center [131, 150] width 200 height 238
drag, startPoint x: 68, startPoint y: 582, endPoint x: 122, endPoint y: 591, distance: 55.2
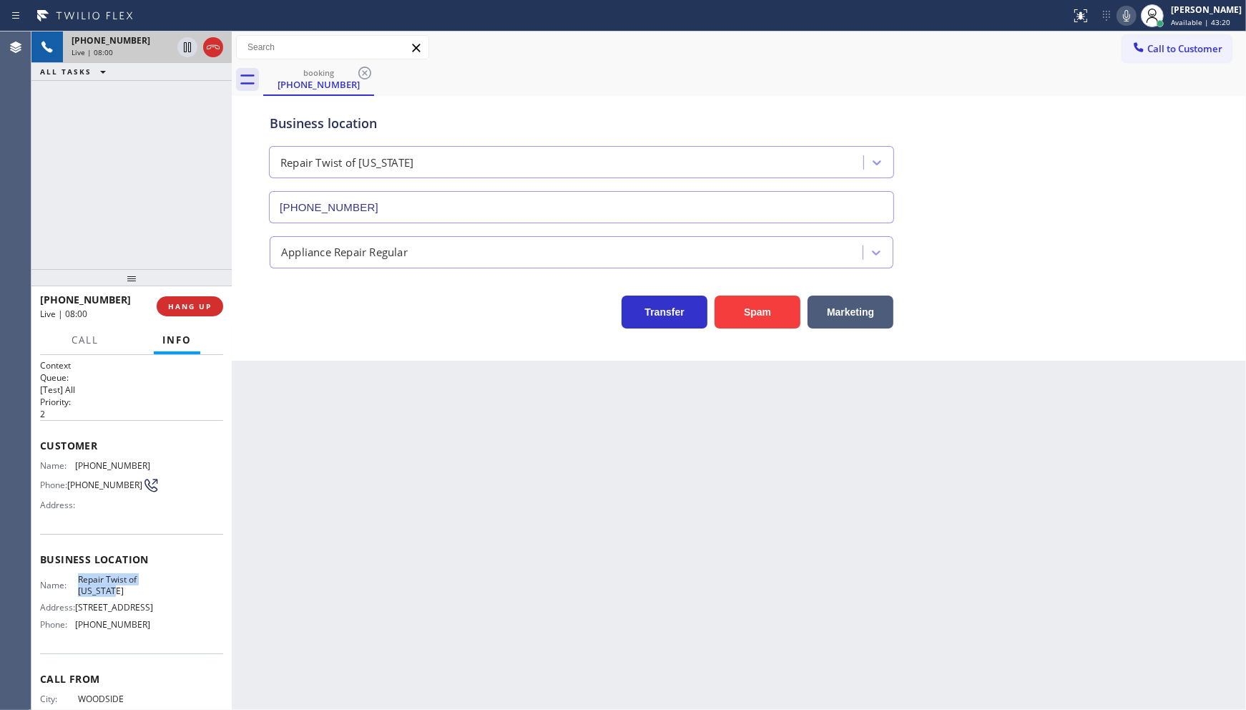
click at [122, 591] on div "Name: Repair Twist of New York" at bounding box center [95, 585] width 110 height 22
copy div "Repair Twist of New York"
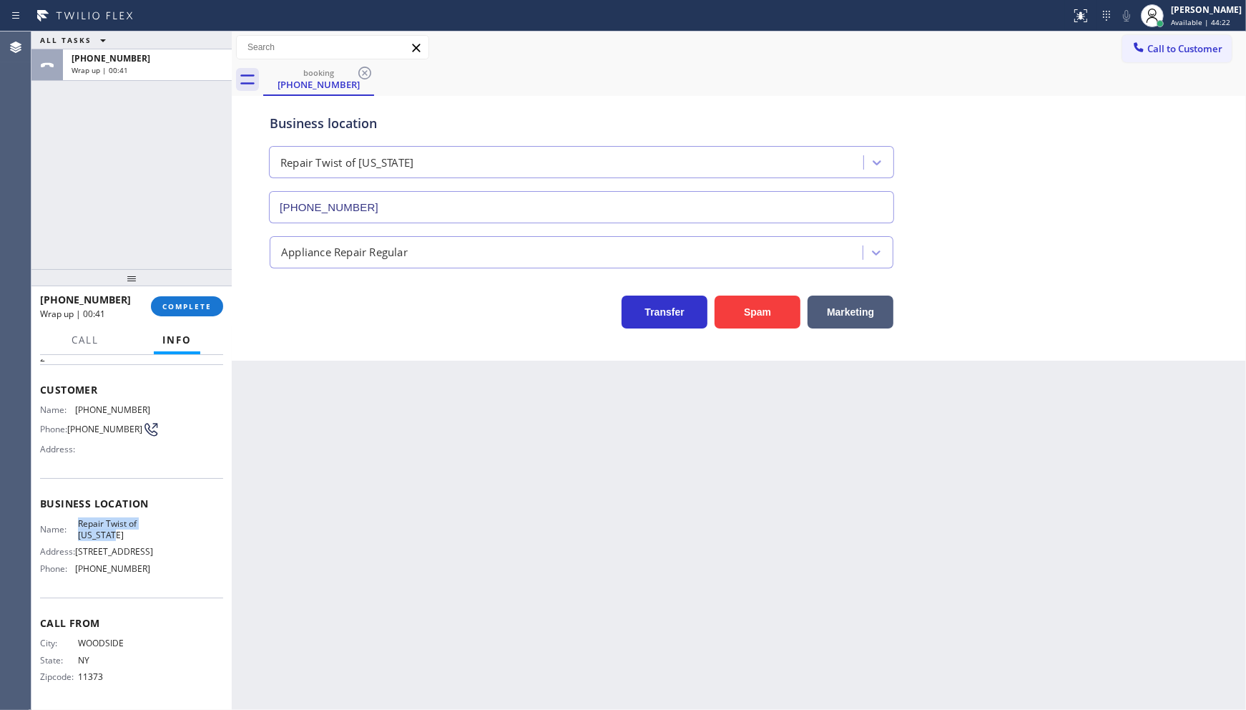
scroll to position [82, 0]
drag, startPoint x: 74, startPoint y: 566, endPoint x: 179, endPoint y: 571, distance: 104.6
click at [179, 571] on div "Name: Repair Twist of New York Address: 895 Grand St Brooklyn, NY 11211, USA Ph…" at bounding box center [131, 549] width 183 height 62
copy div "(347) 284-6179"
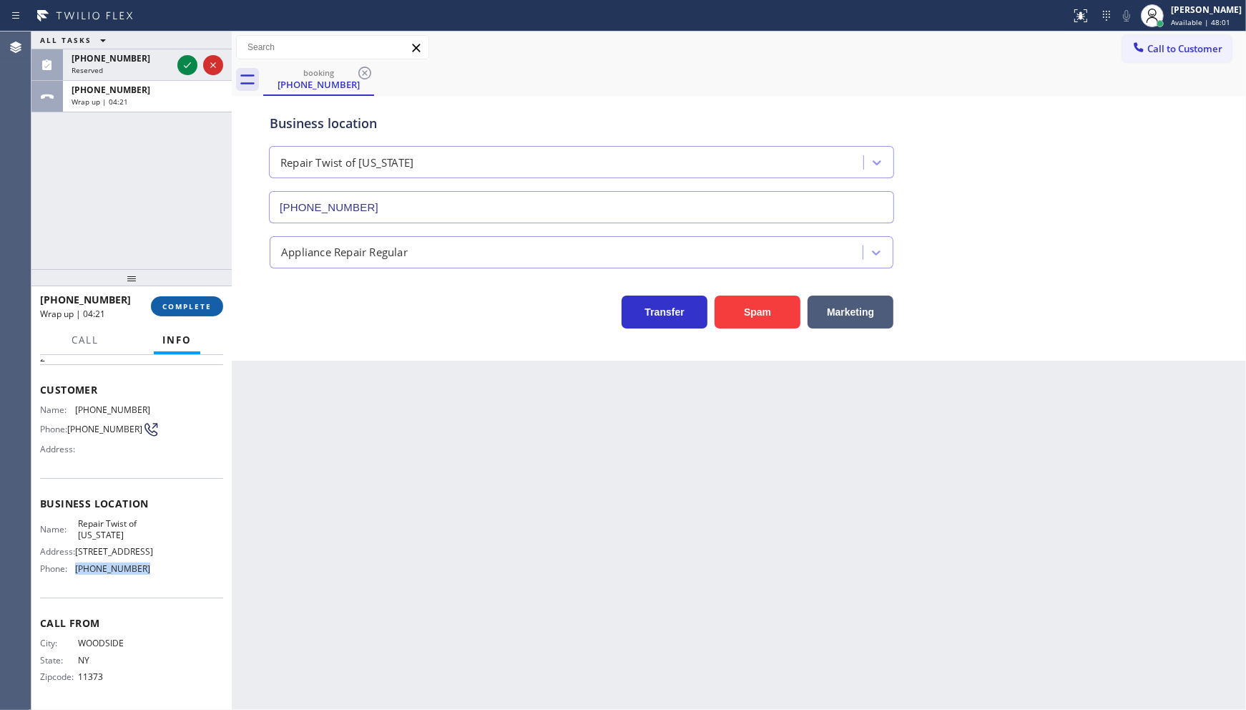
click at [198, 304] on span "COMPLETE" at bounding box center [186, 306] width 49 height 10
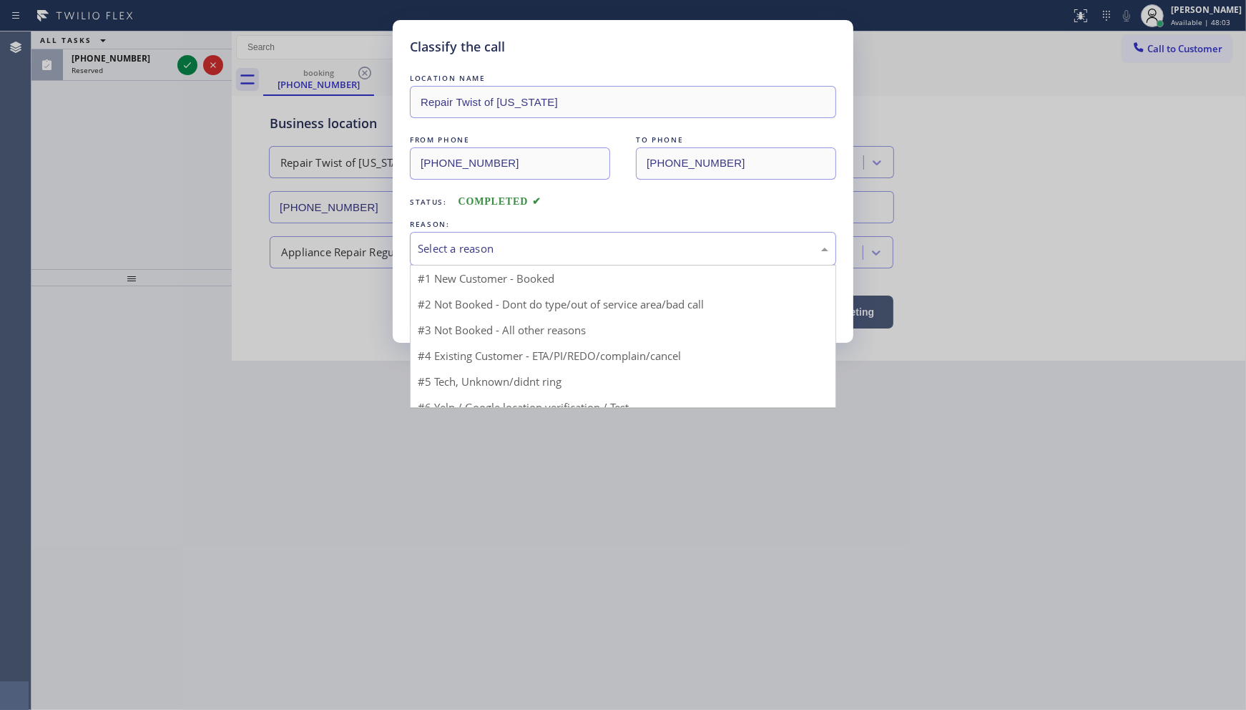
click at [435, 255] on div "Select a reason" at bounding box center [623, 248] width 411 height 16
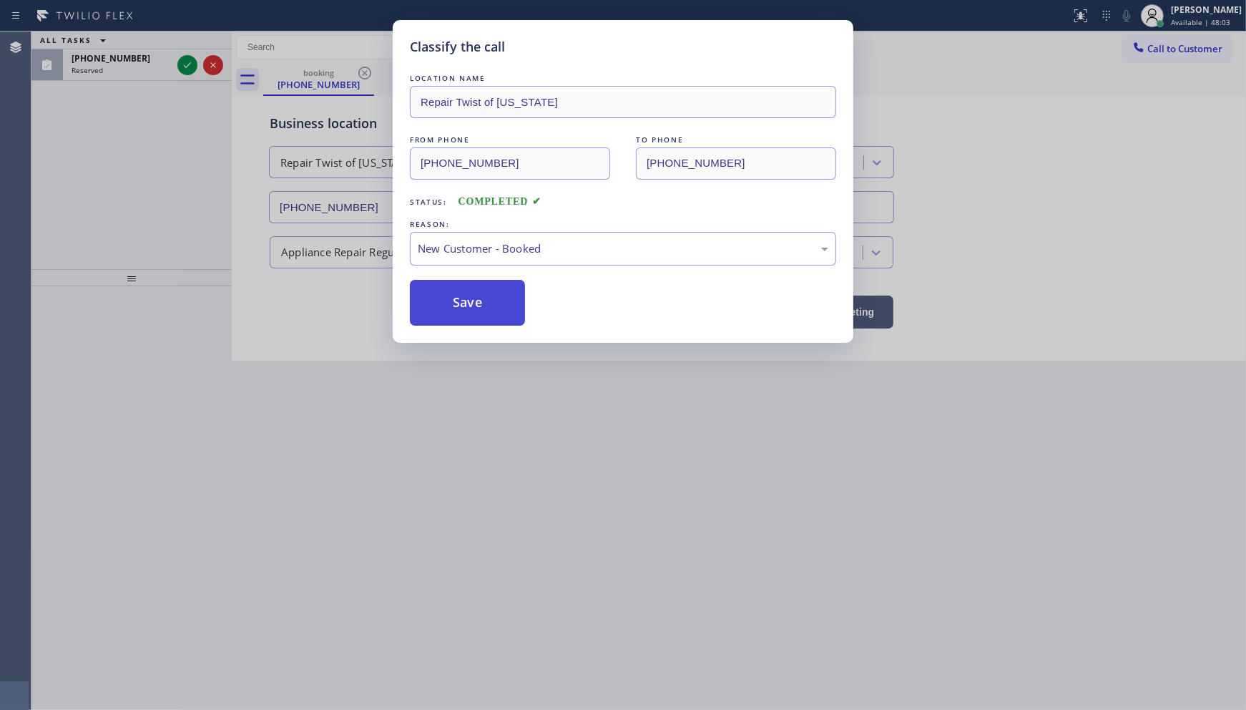
click at [434, 300] on button "Save" at bounding box center [467, 303] width 115 height 46
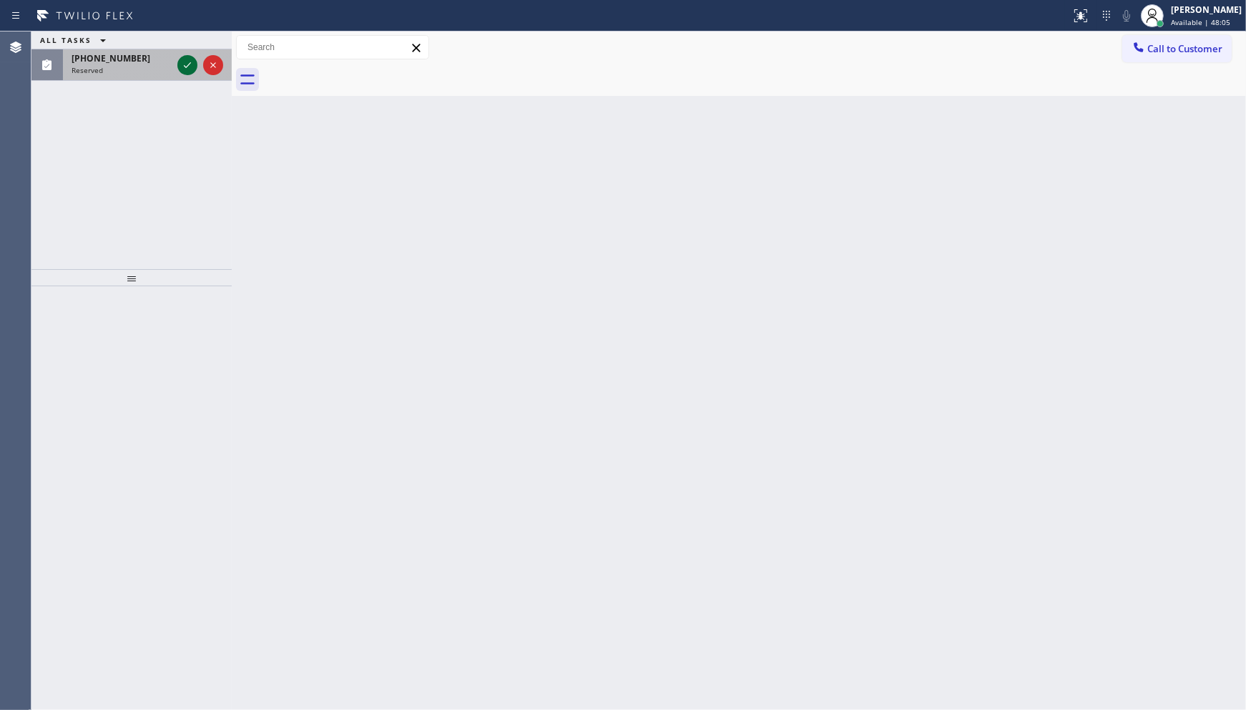
click at [188, 62] on icon at bounding box center [187, 65] width 17 height 17
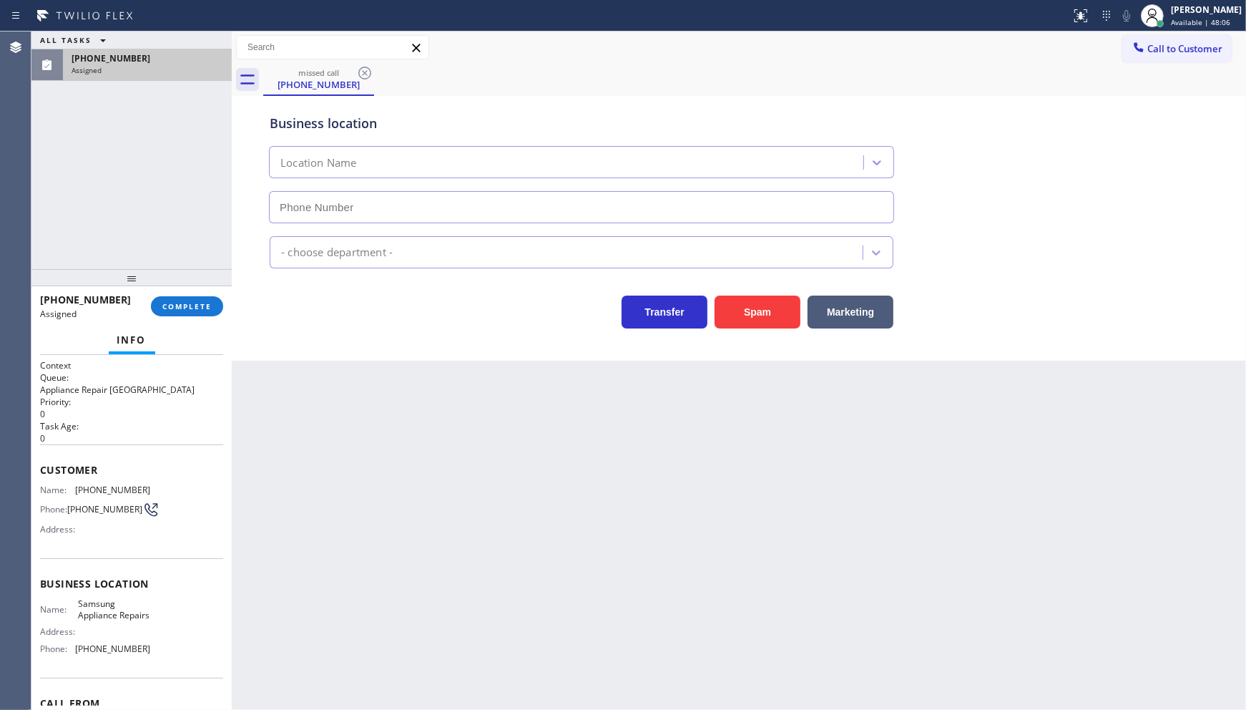
type input "(855) 976-5118"
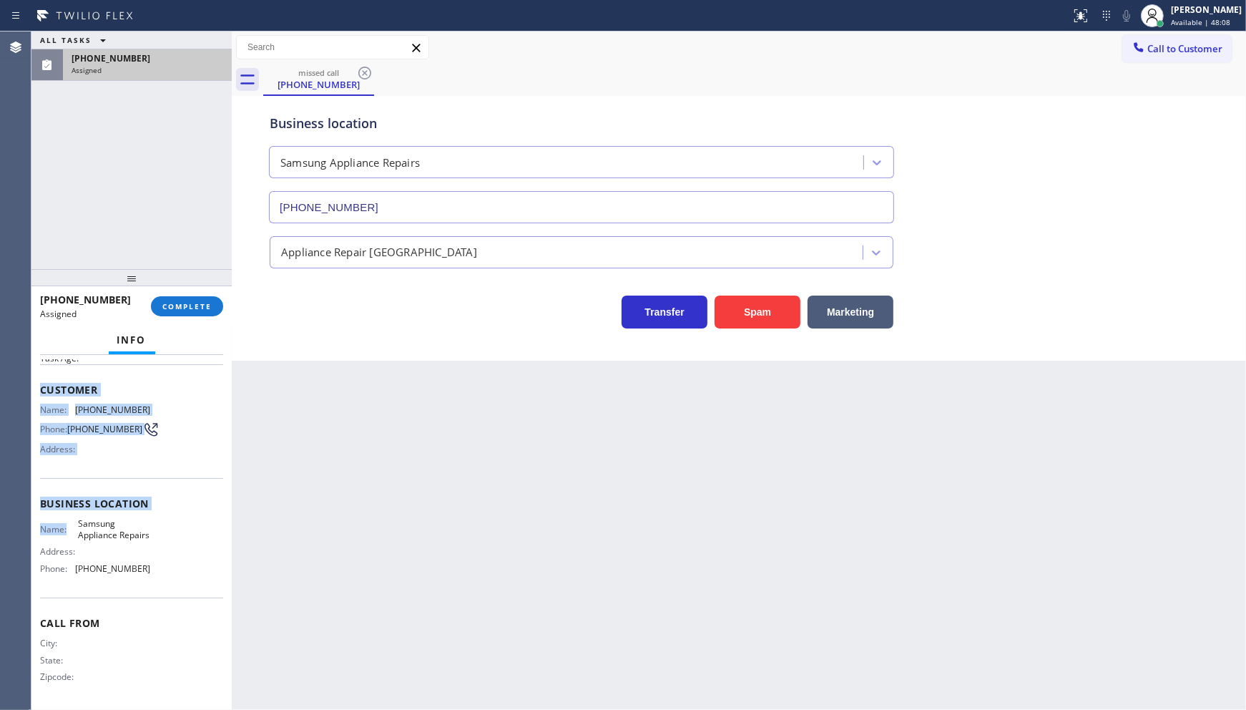
scroll to position [82, 0]
drag, startPoint x: 39, startPoint y: 451, endPoint x: 170, endPoint y: 566, distance: 173.8
click at [170, 566] on div "Context Queue: Appliance Repair High End Priority: 0 Task Age: Customer Name: (…" at bounding box center [131, 498] width 183 height 415
copy div "Customer Name: (231) 735-7975 Phone: (231) 735-7975 Address: Business location …"
click at [183, 293] on div "(231) 735-7975 Assigned COMPLETE" at bounding box center [131, 306] width 183 height 37
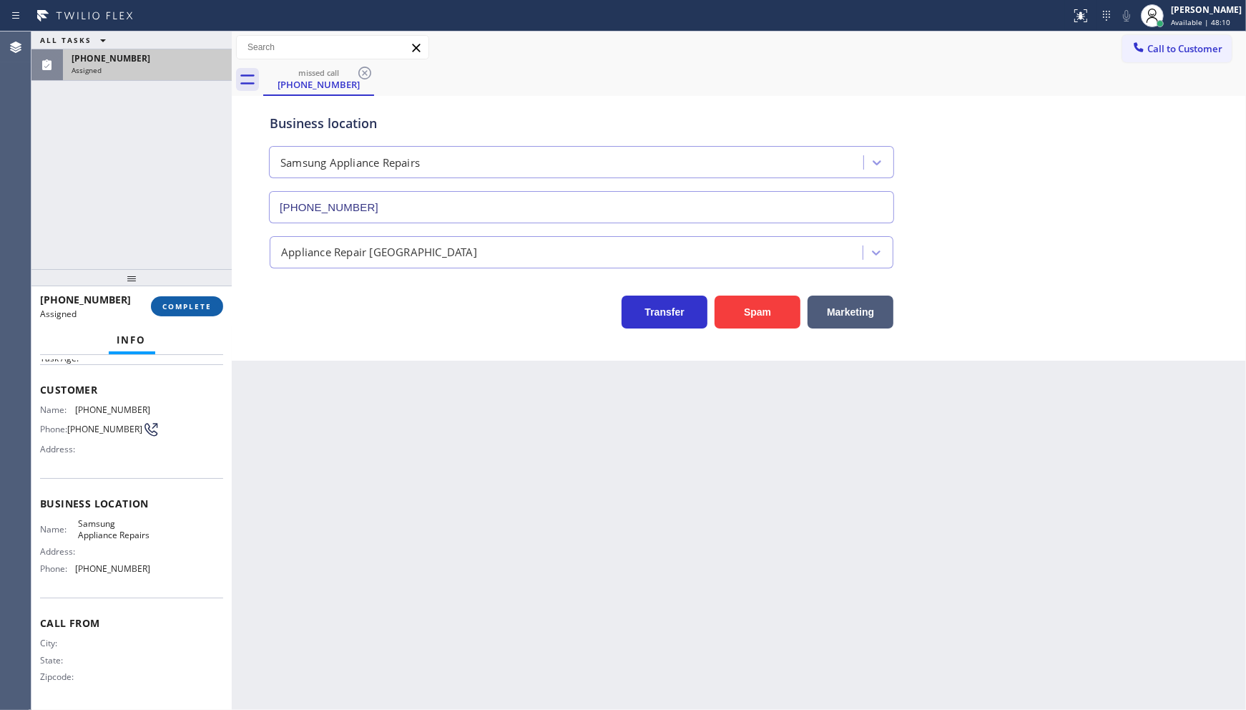
click at [183, 298] on button "COMPLETE" at bounding box center [187, 306] width 72 height 20
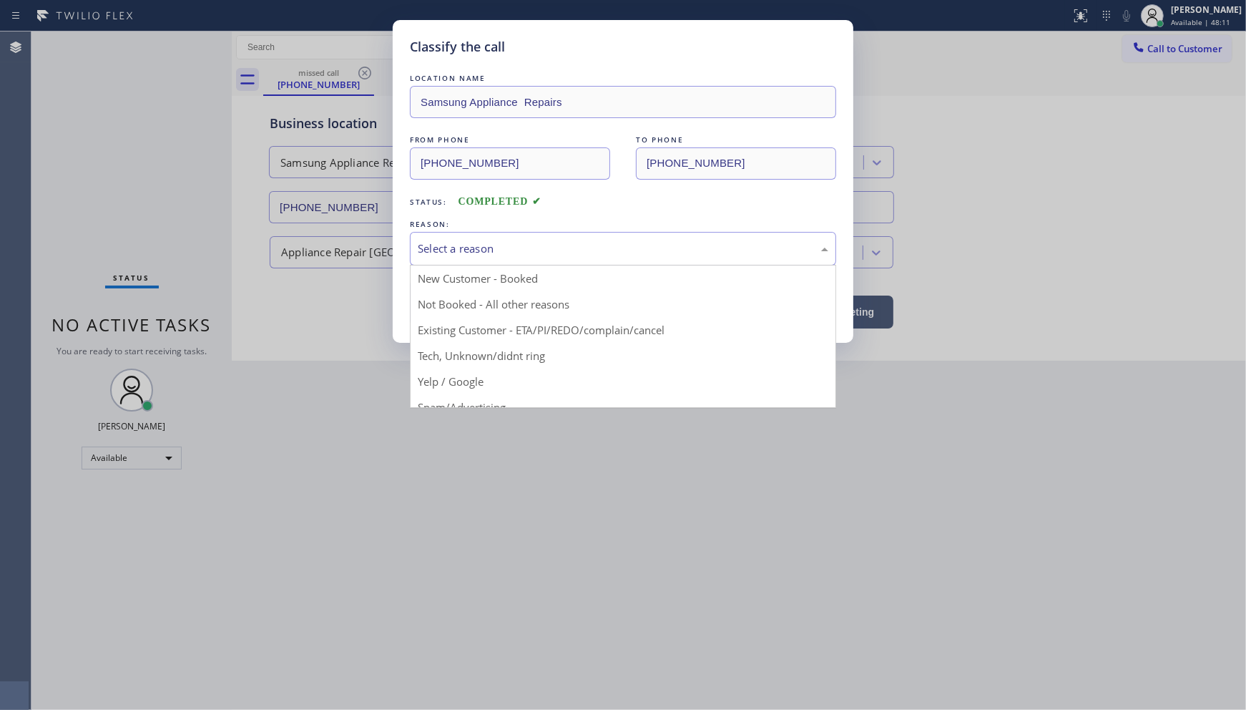
click at [459, 248] on div "Select a reason" at bounding box center [623, 248] width 411 height 16
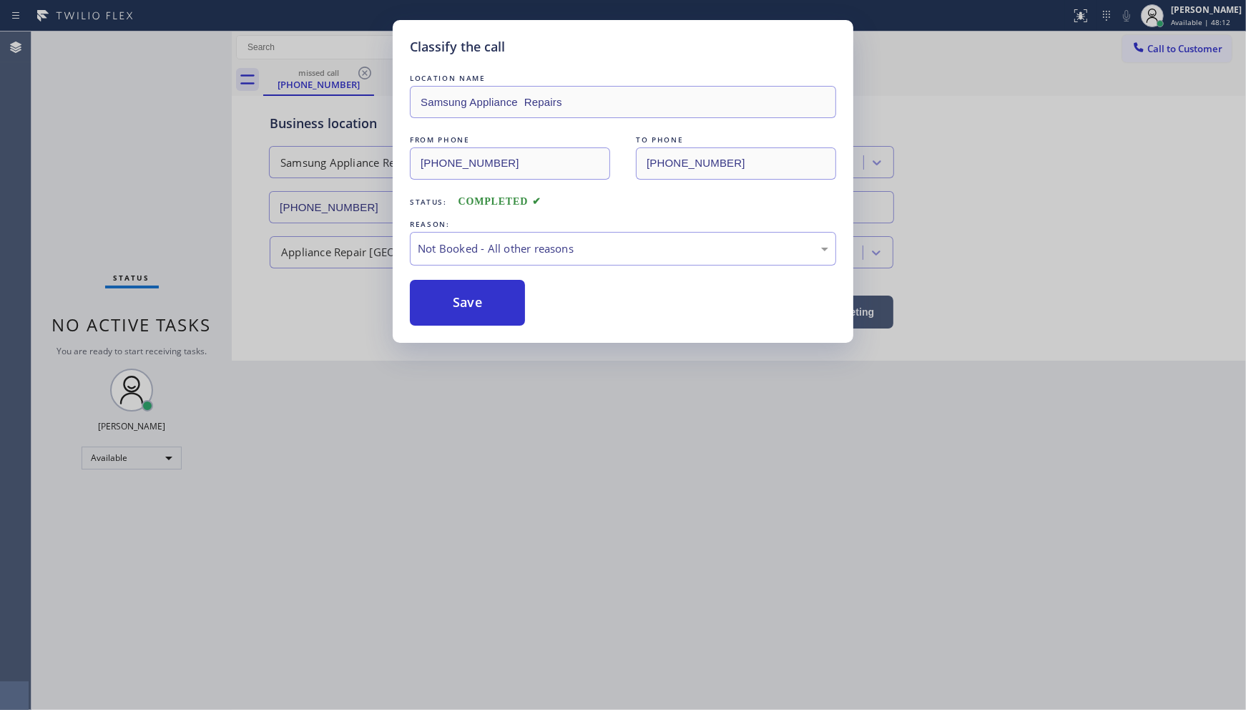
click at [458, 296] on button "Save" at bounding box center [467, 303] width 115 height 46
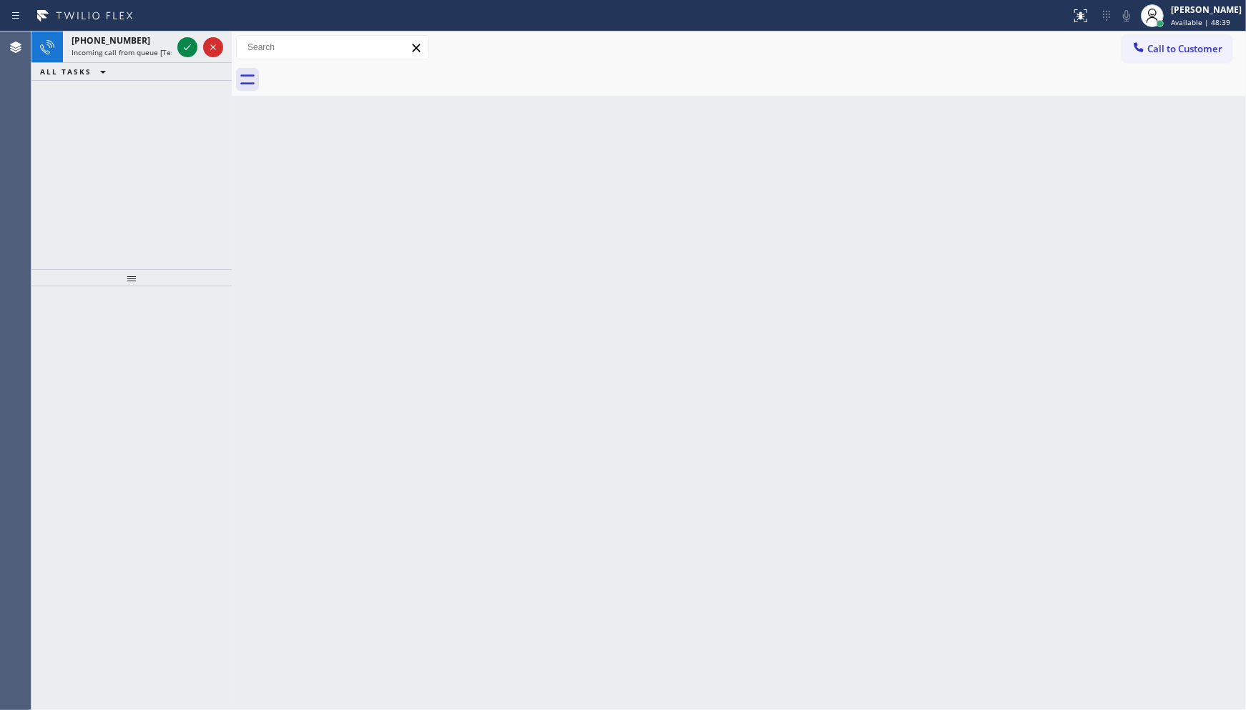
click at [169, 150] on div "+14424655462 Incoming call from queue [Test] All ALL TASKS ALL TASKS ACTIVE TAS…" at bounding box center [131, 150] width 200 height 238
click at [190, 49] on icon at bounding box center [187, 47] width 17 height 17
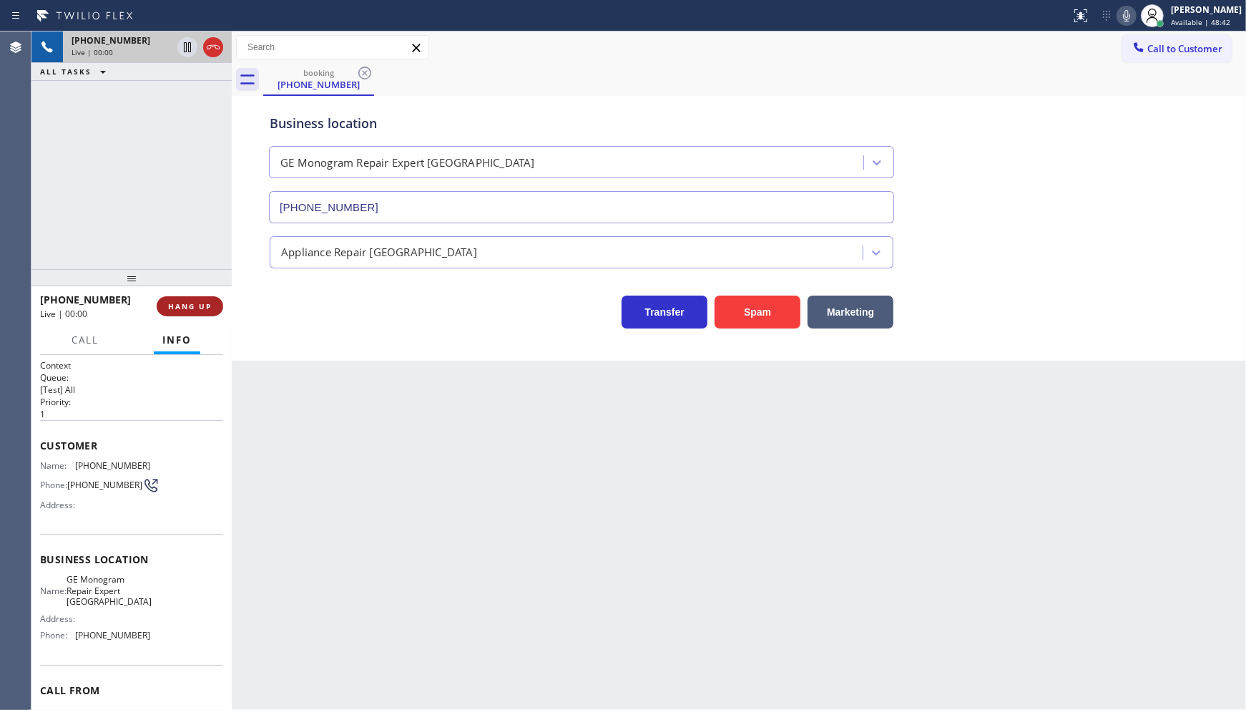
type input "(760) 350-3337"
click at [192, 298] on button "HANG UP" at bounding box center [190, 306] width 67 height 20
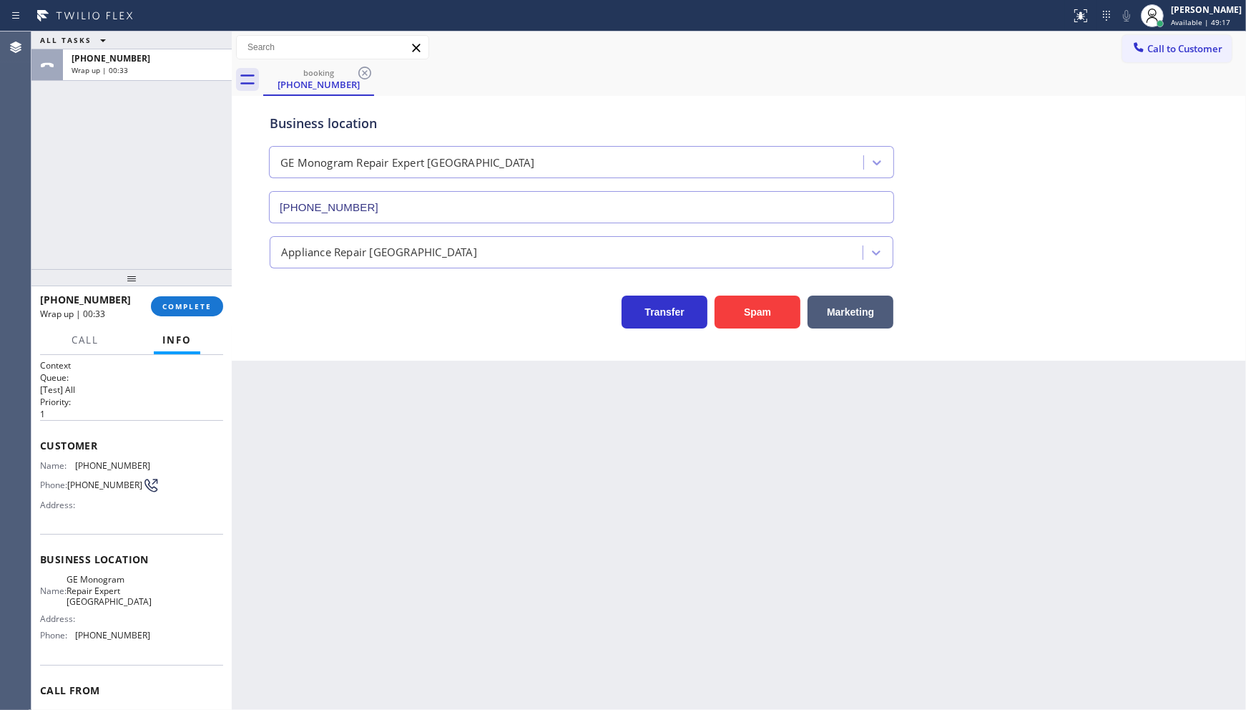
click at [140, 127] on div "ALL TASKS ALL TASKS ACTIVE TASKS TASKS IN WRAP UP [PHONE_NUMBER] Wrap up | 00:33" at bounding box center [131, 150] width 200 height 238
click at [122, 217] on div "ALL TASKS ALL TASKS ACTIVE TASKS TASKS IN WRAP UP +14424655462 Wrap up | 00:49" at bounding box center [131, 150] width 200 height 238
click at [181, 305] on span "COMPLETE" at bounding box center [186, 306] width 49 height 10
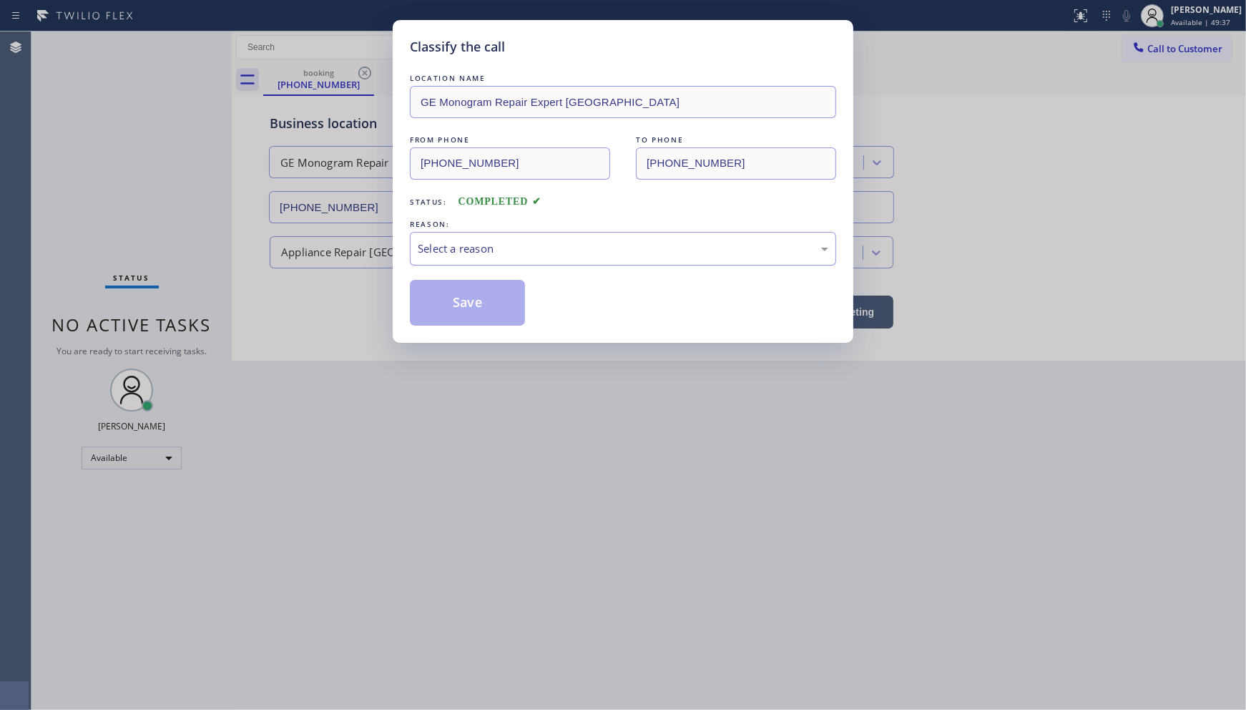
click at [459, 245] on div "Select a reason" at bounding box center [623, 248] width 411 height 16
click at [453, 299] on button "Save" at bounding box center [467, 303] width 115 height 46
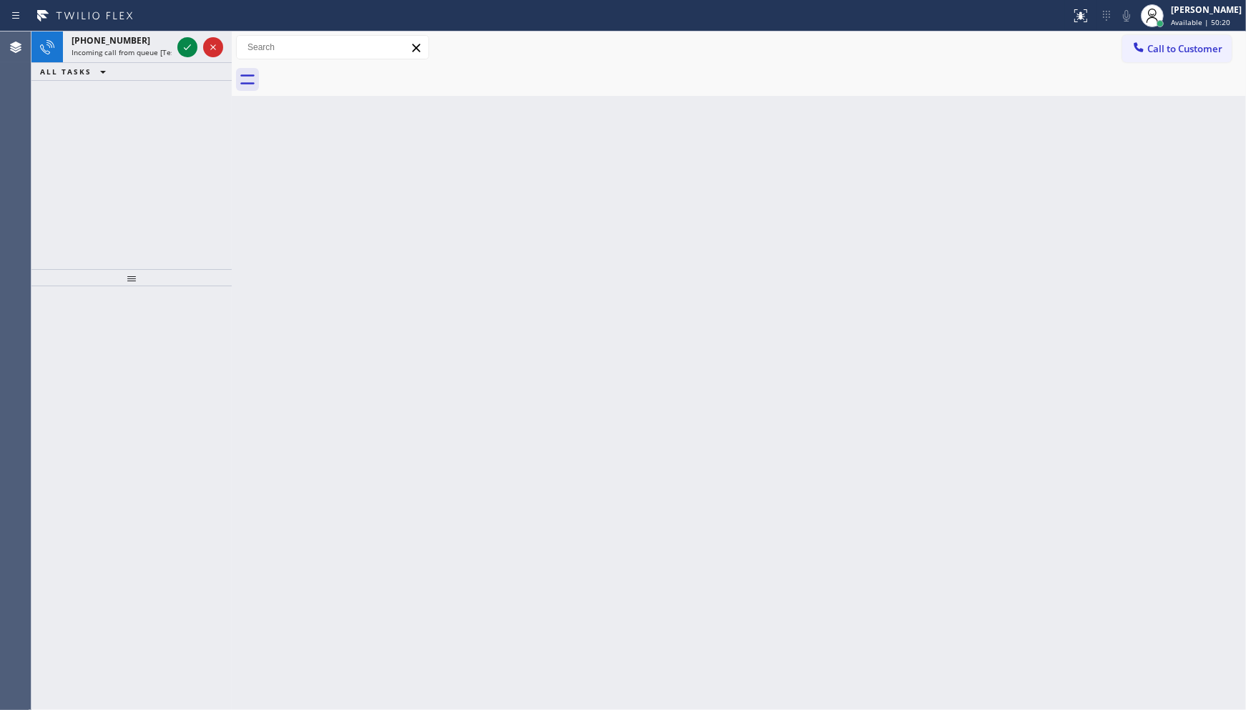
click at [152, 141] on div "+14842449739 Incoming call from queue [Test] All ALL TASKS ALL TASKS ACTIVE TAS…" at bounding box center [131, 150] width 200 height 238
click at [185, 39] on icon at bounding box center [187, 47] width 17 height 17
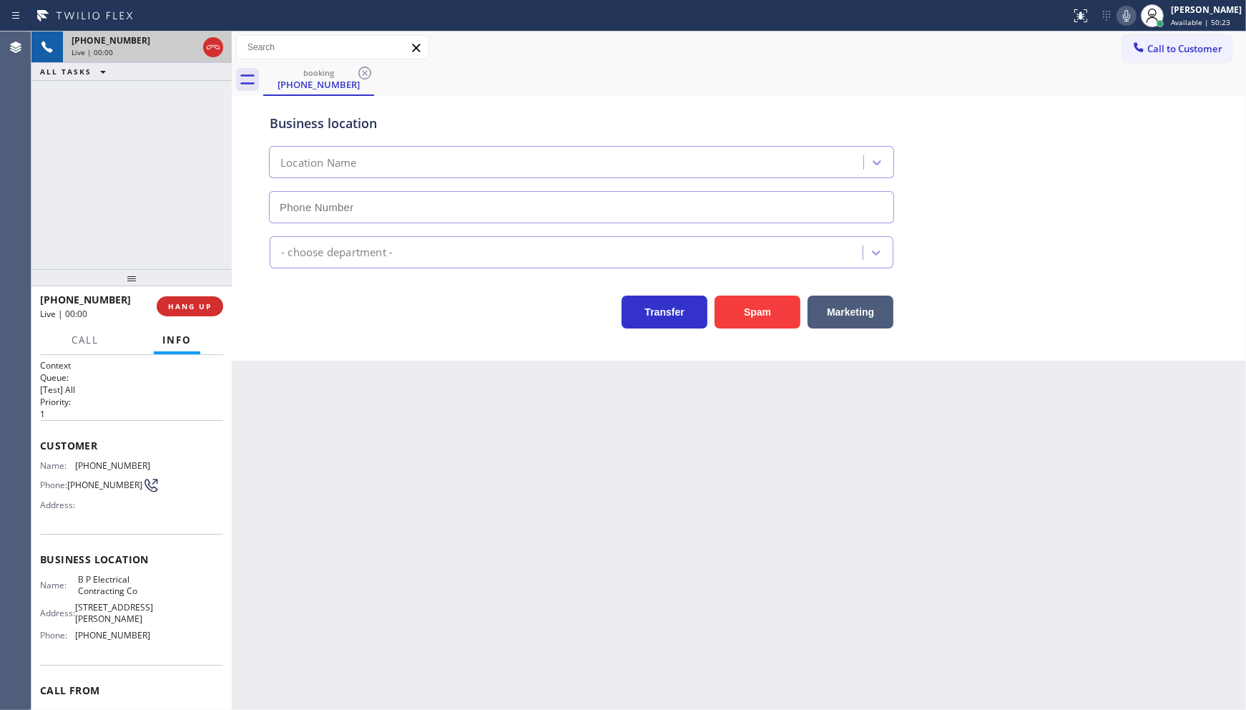
type input "(551) 373-3929"
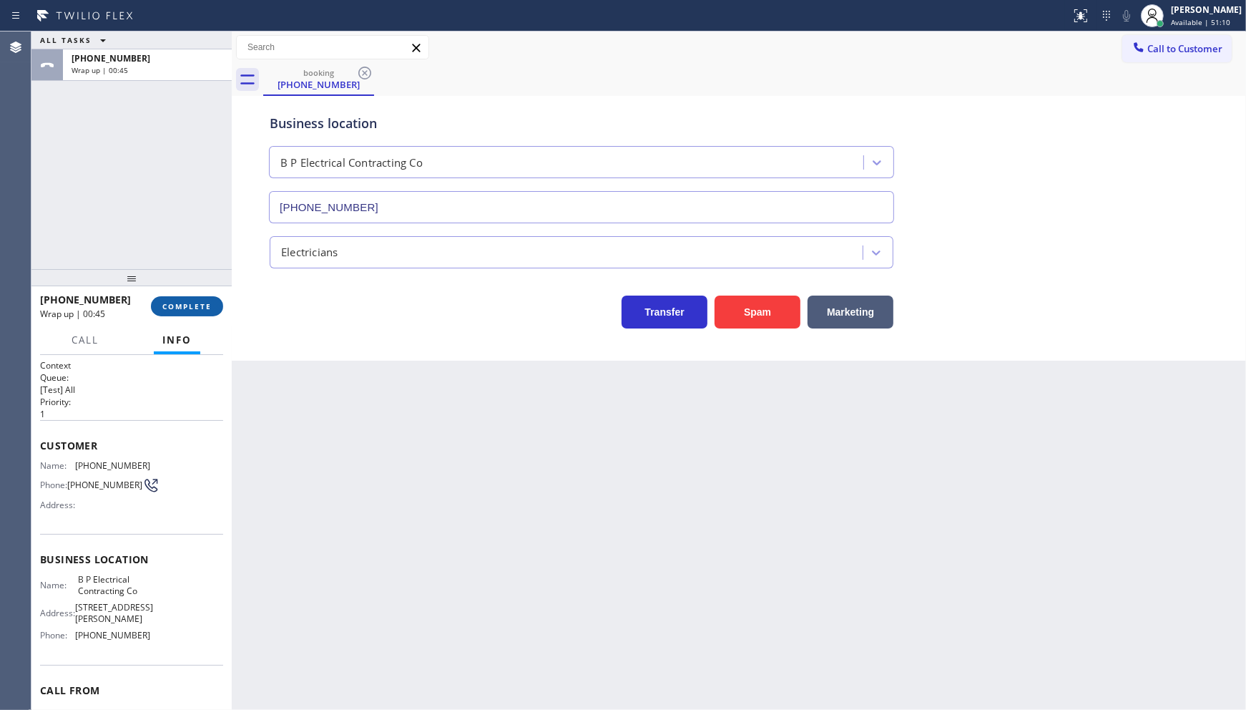
click at [166, 305] on span "COMPLETE" at bounding box center [186, 306] width 49 height 10
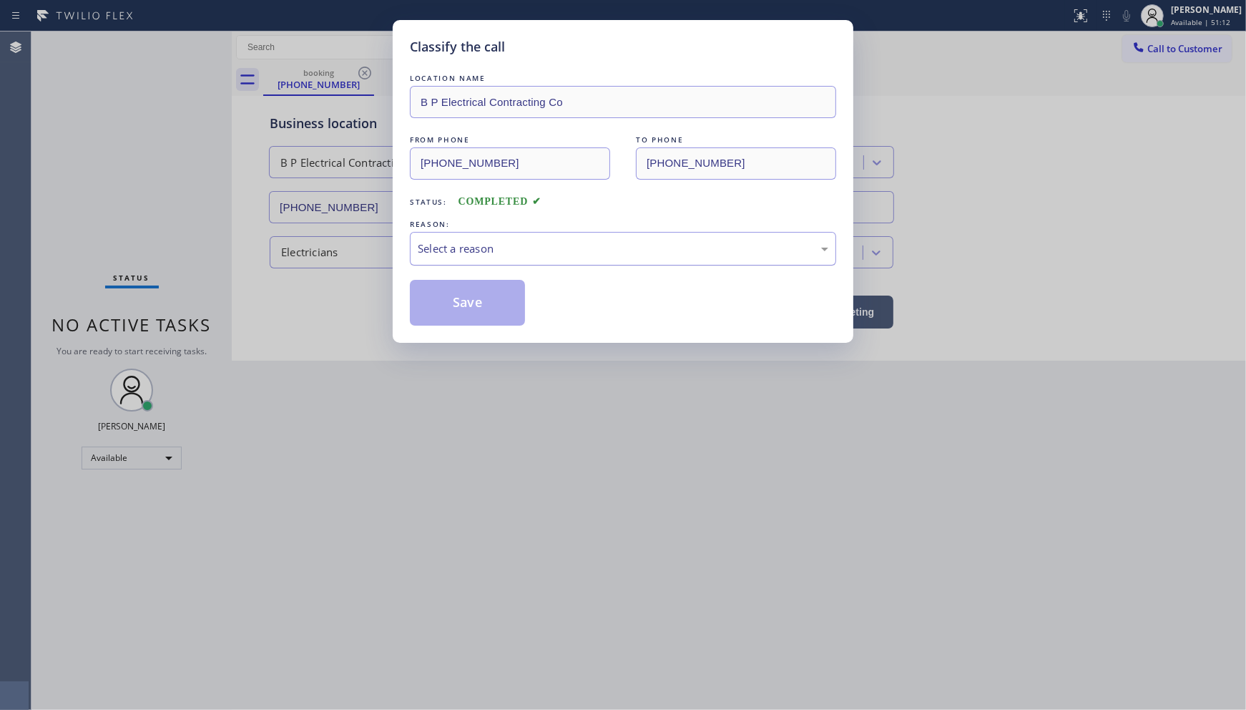
click at [446, 241] on div "Select a reason" at bounding box center [623, 248] width 411 height 16
click at [459, 308] on button "Save" at bounding box center [467, 303] width 115 height 46
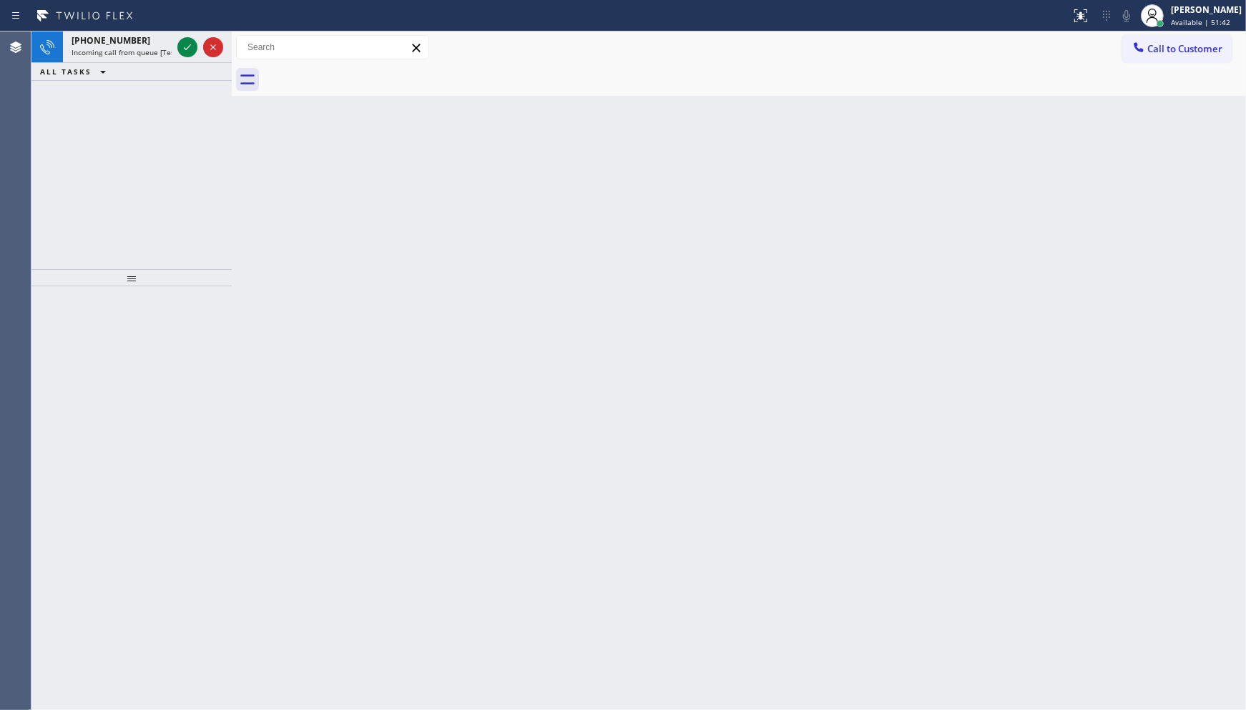
click at [127, 224] on div "+14424655462 Incoming call from queue [Test] All ALL TASKS ALL TASKS ACTIVE TAS…" at bounding box center [131, 150] width 200 height 238
click at [125, 217] on div "+14424655462 Incoming call from queue [Test] All ALL TASKS ALL TASKS ACTIVE TAS…" at bounding box center [131, 150] width 200 height 238
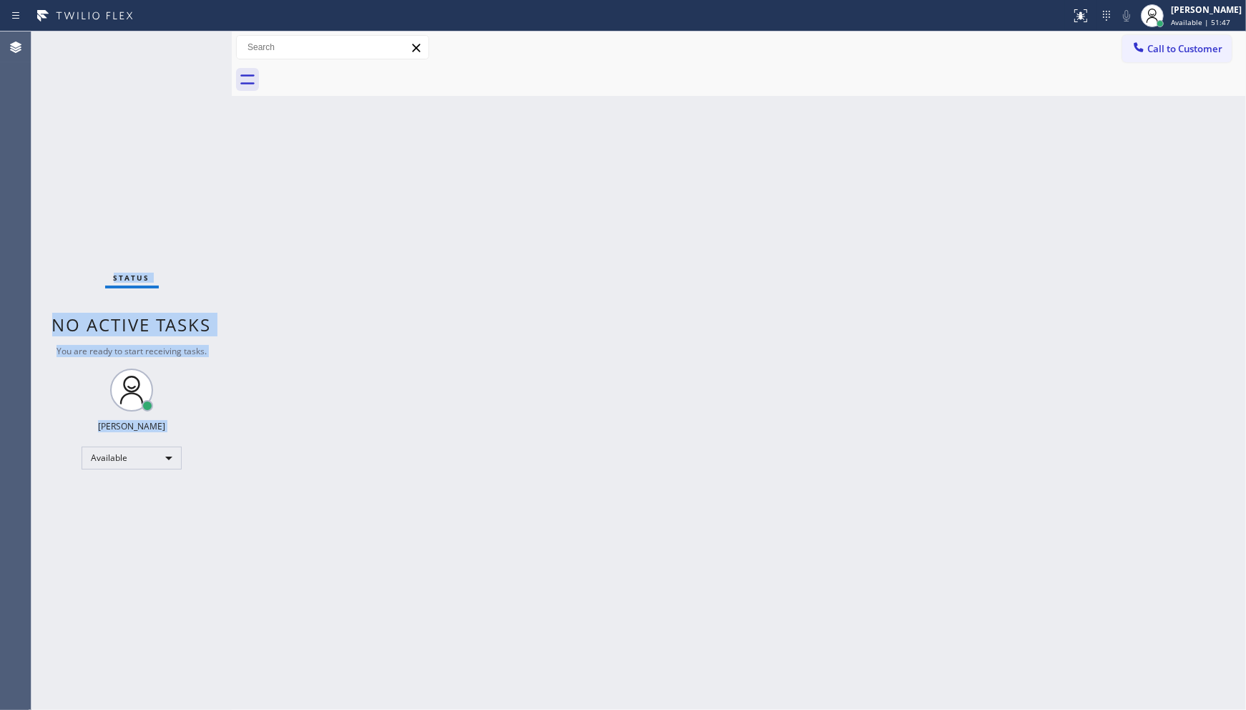
click at [189, 40] on div "Status No active tasks You are ready to start receiving tasks. JENIZA ALCAYDE A…" at bounding box center [131, 370] width 200 height 678
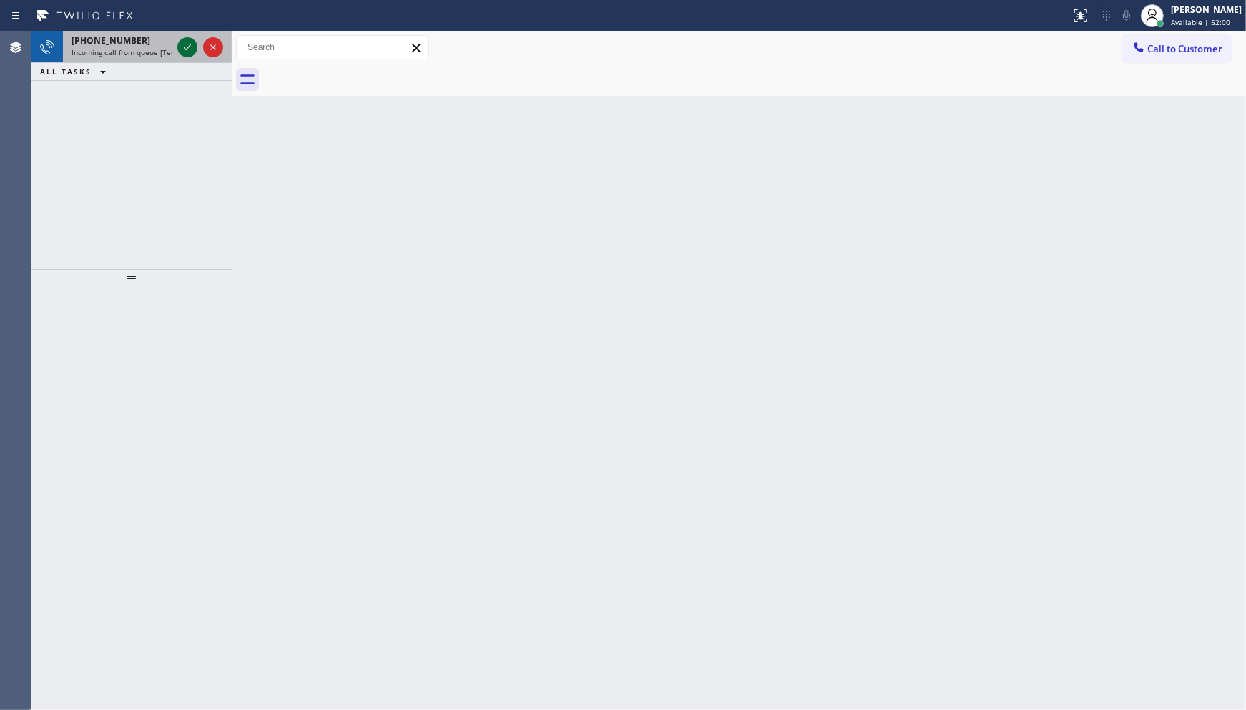
click at [190, 43] on icon at bounding box center [187, 47] width 17 height 17
click at [187, 44] on icon at bounding box center [187, 47] width 17 height 17
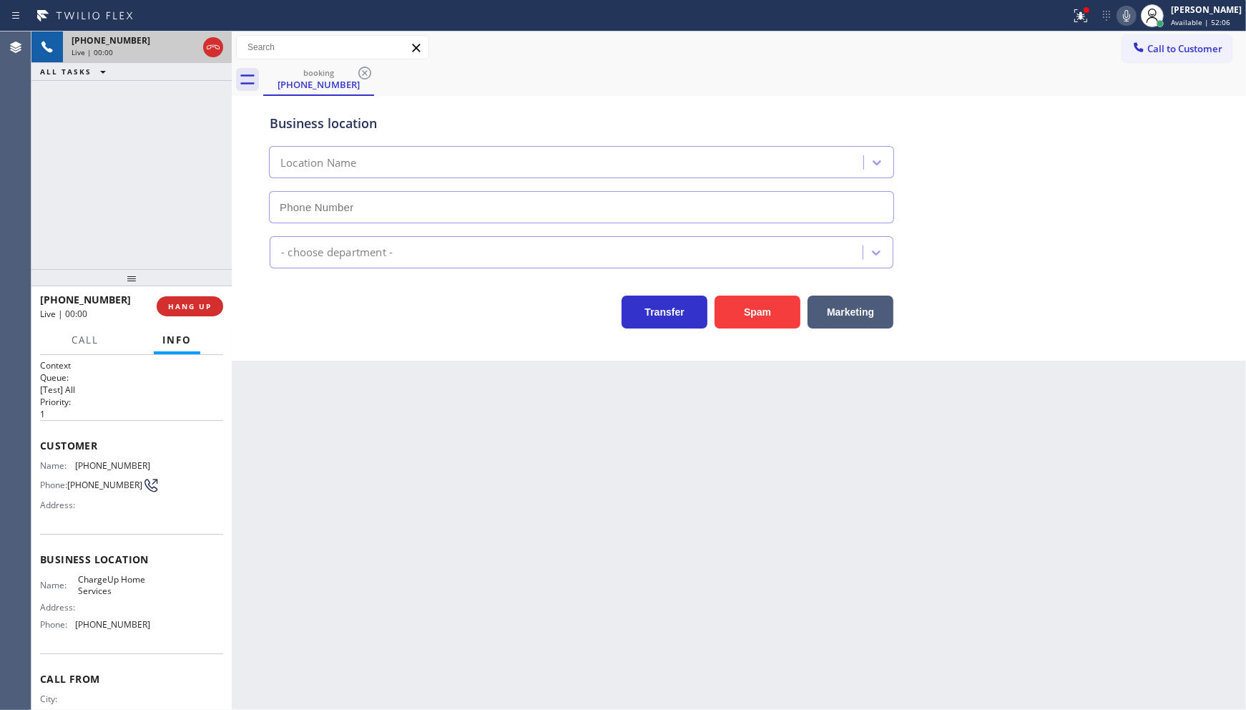
type input "(909) 403-4290"
click at [199, 313] on button "HANG UP" at bounding box center [190, 306] width 67 height 20
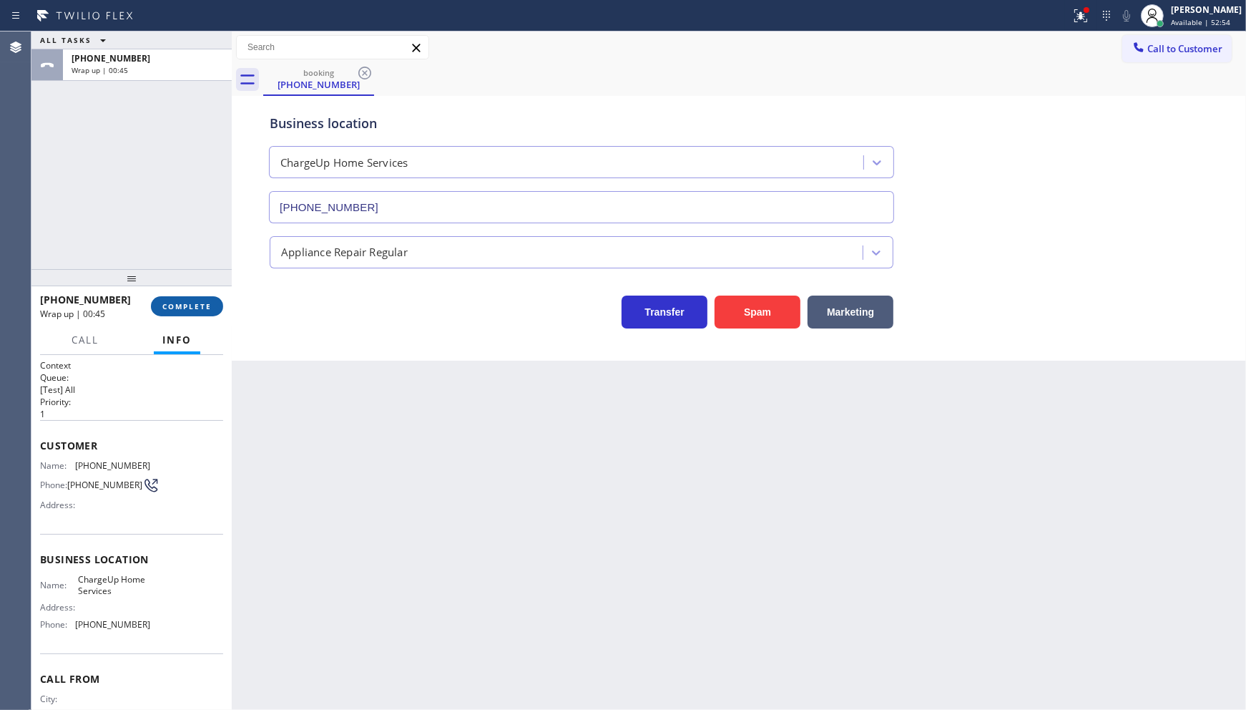
click at [176, 305] on span "COMPLETE" at bounding box center [186, 306] width 49 height 10
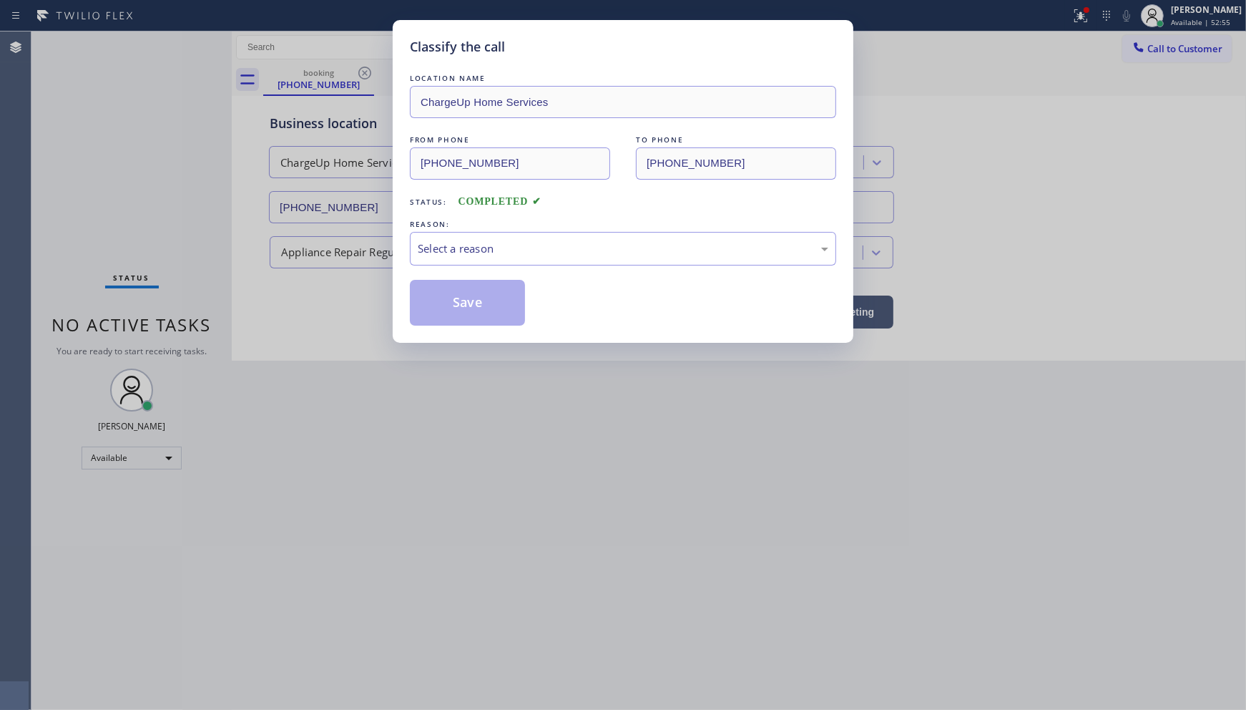
click at [445, 229] on div "REASON:" at bounding box center [623, 224] width 426 height 15
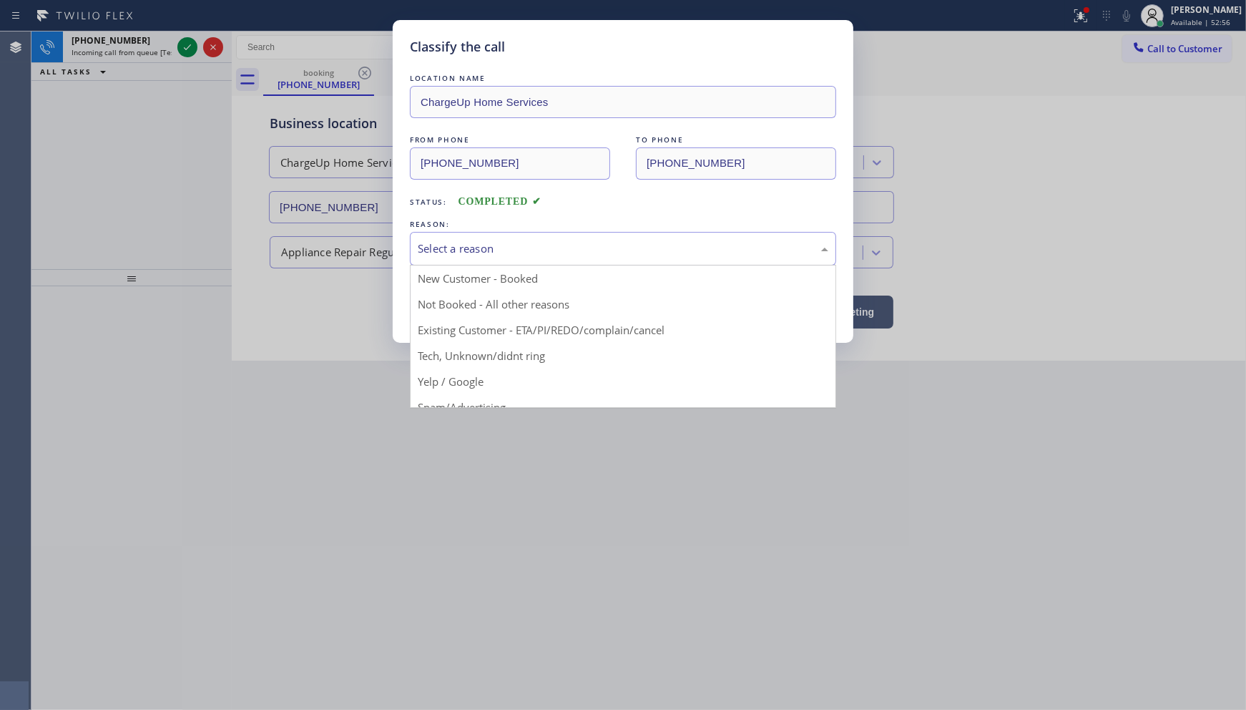
click at [446, 246] on div "Select a reason" at bounding box center [623, 248] width 411 height 16
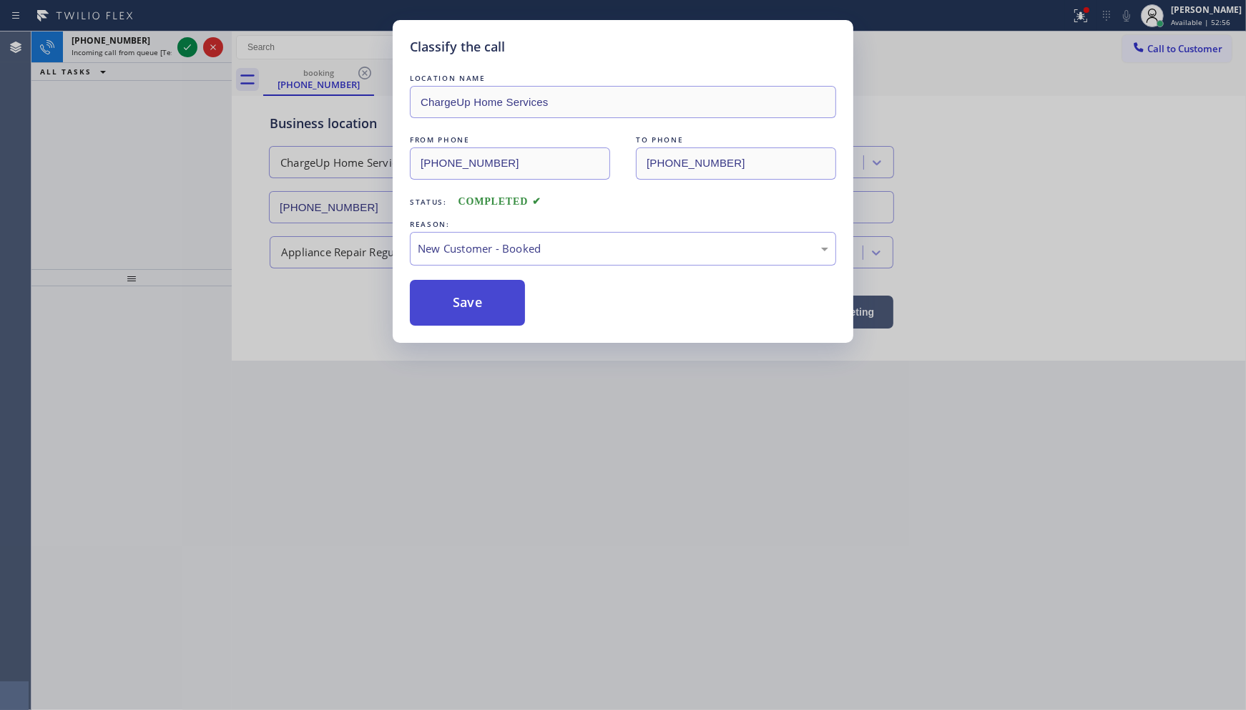
click at [440, 294] on button "Save" at bounding box center [467, 303] width 115 height 46
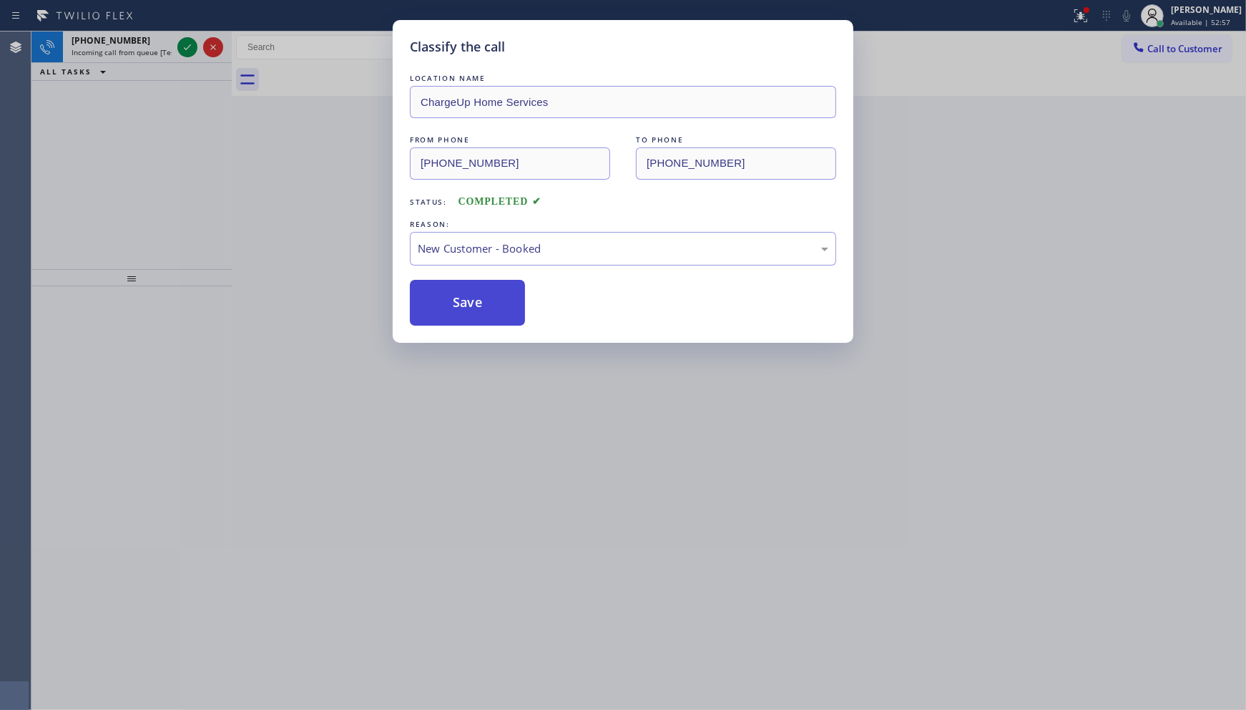
click at [440, 294] on button "Save" at bounding box center [467, 303] width 115 height 46
click at [440, 294] on div "Classify the call LOCATION NAME 5 Star Appliance Repair FROM PHONE (914) 224-62…" at bounding box center [638, 370] width 1215 height 678
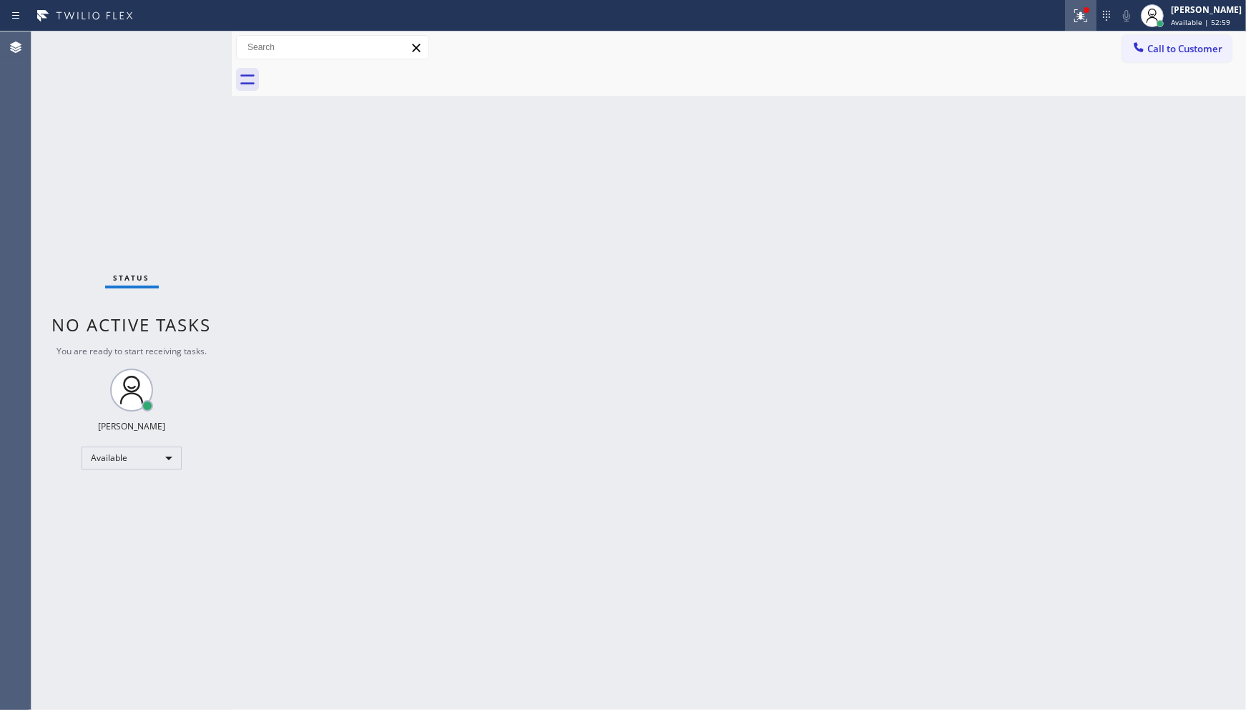
click at [1078, 24] on icon at bounding box center [1080, 15] width 17 height 17
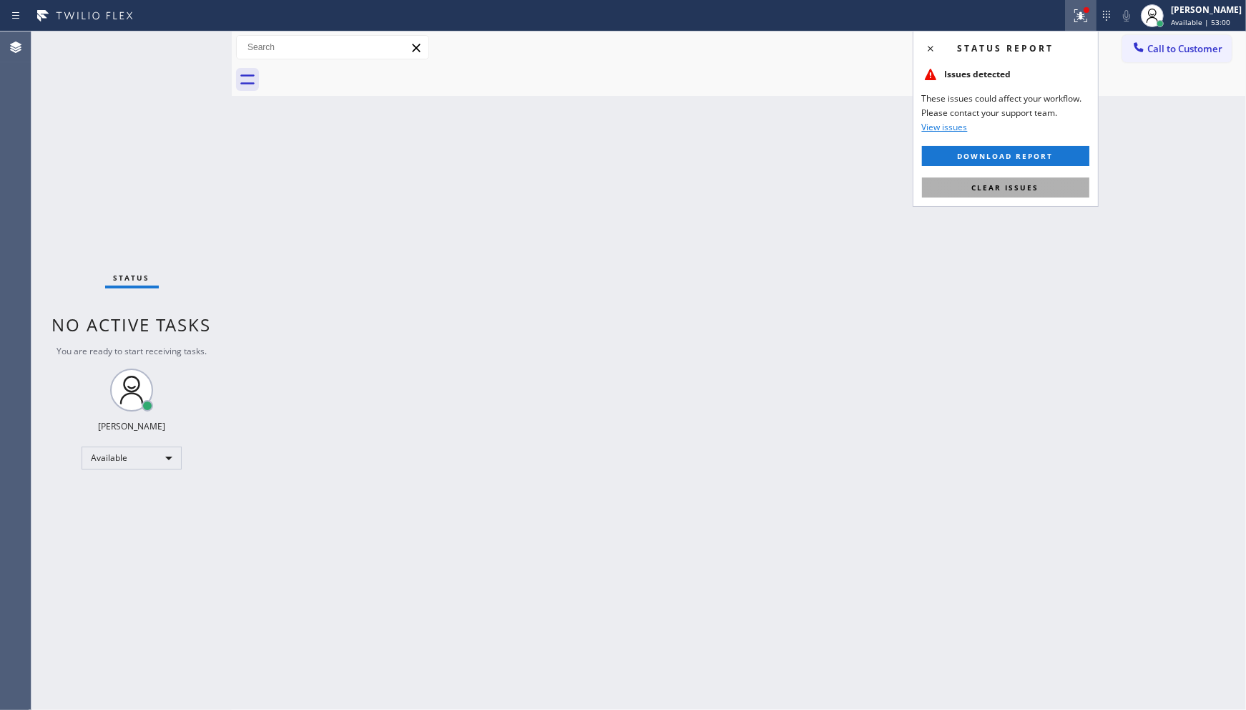
click at [1000, 180] on button "Clear issues" at bounding box center [1005, 187] width 167 height 20
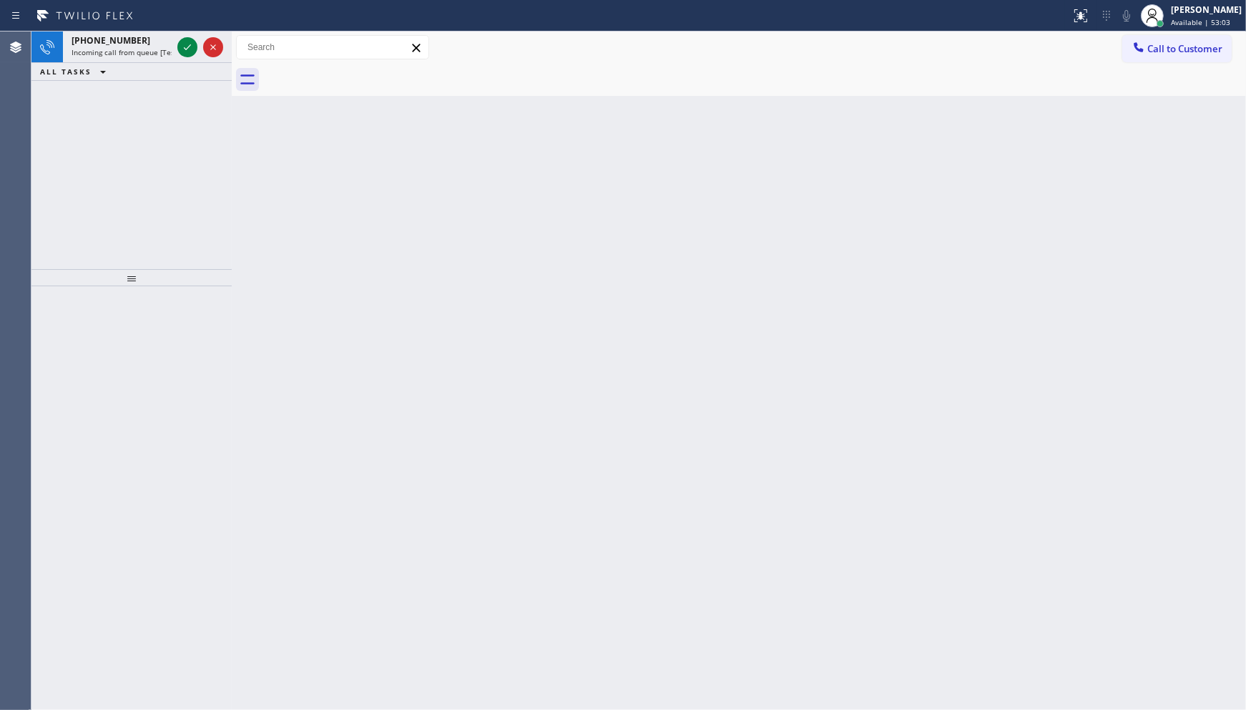
click at [126, 84] on div "+16266203221 Incoming call from queue [Test] All ALL TASKS ALL TASKS ACTIVE TAS…" at bounding box center [131, 150] width 200 height 238
click at [197, 39] on div at bounding box center [201, 46] width 52 height 31
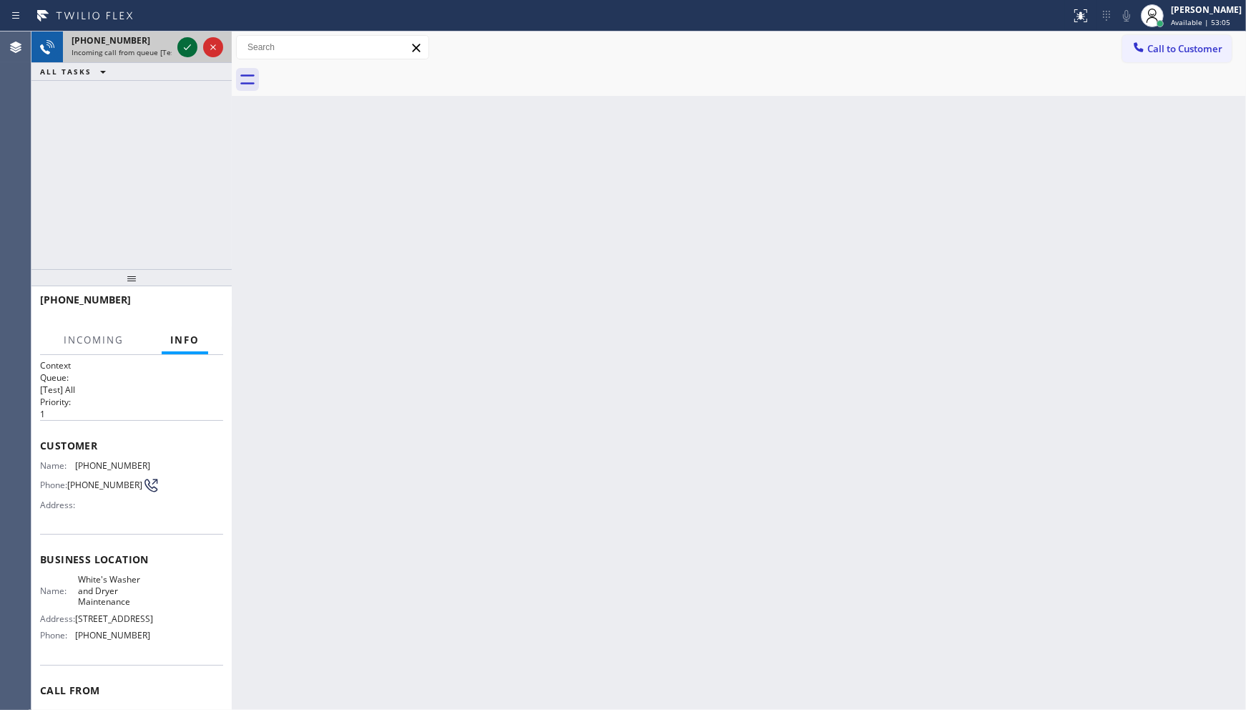
click at [195, 44] on icon at bounding box center [187, 47] width 17 height 17
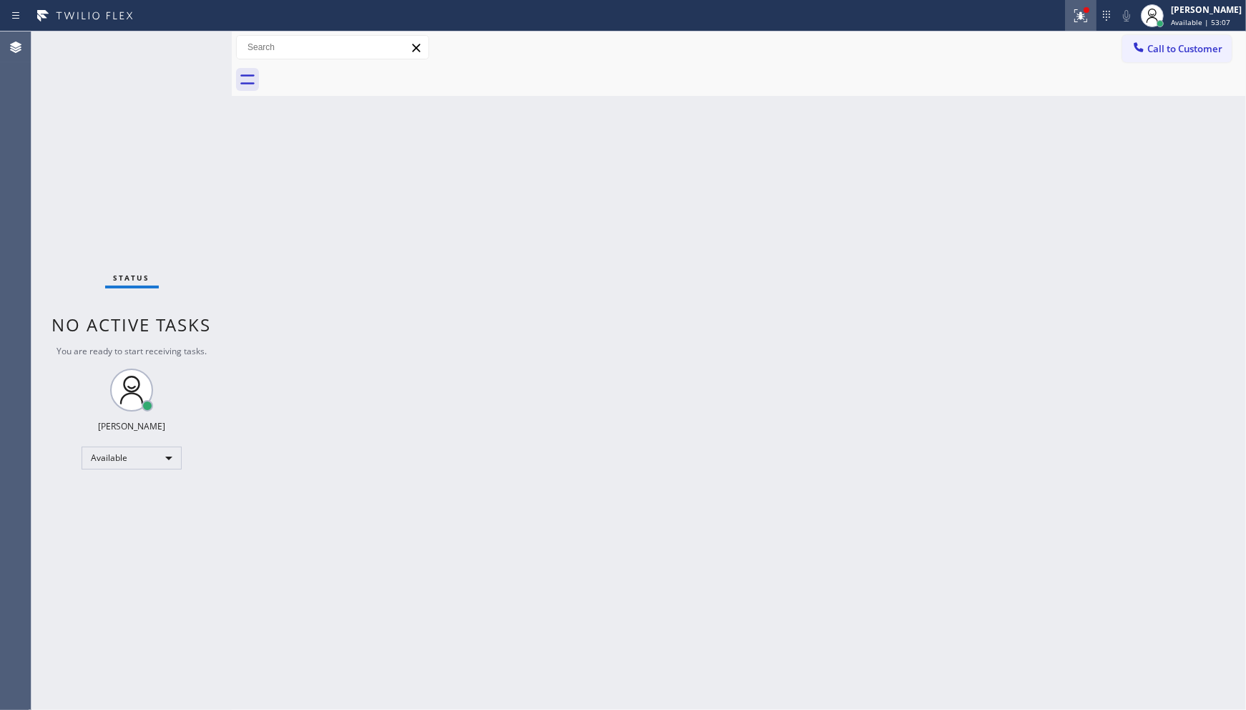
click at [1079, 9] on icon at bounding box center [1079, 14] width 9 height 10
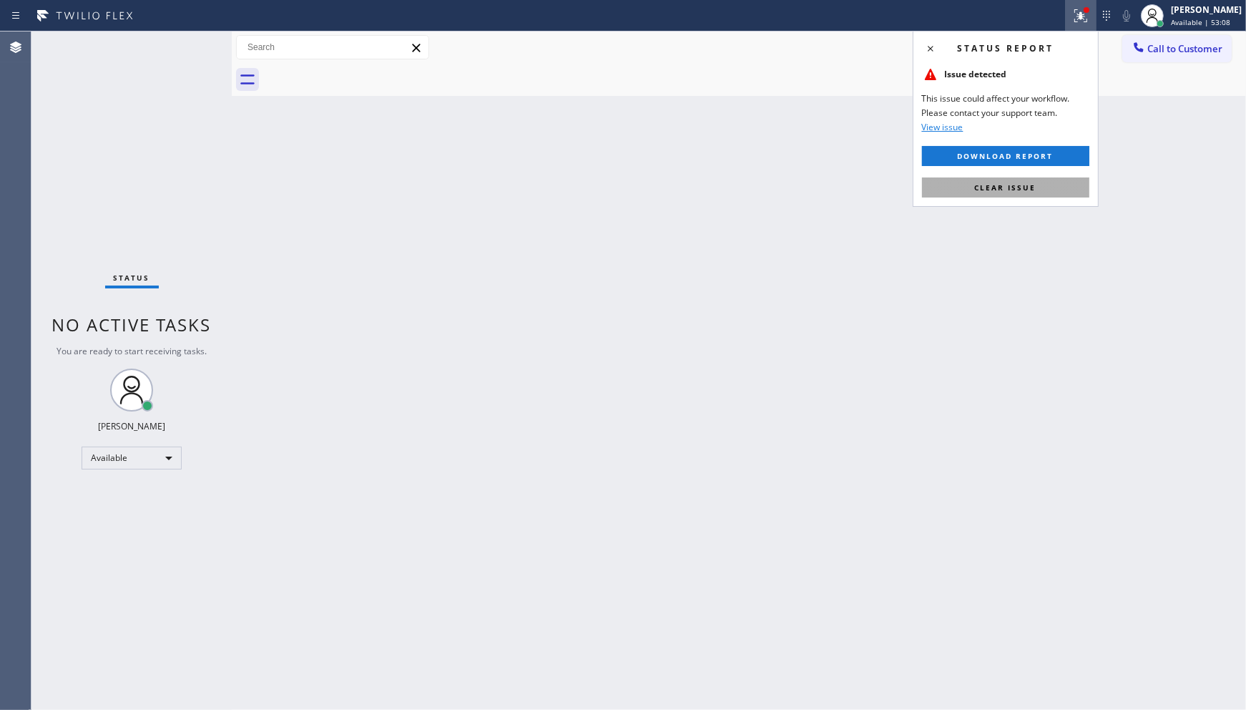
click at [1065, 189] on button "Clear issue" at bounding box center [1005, 187] width 167 height 20
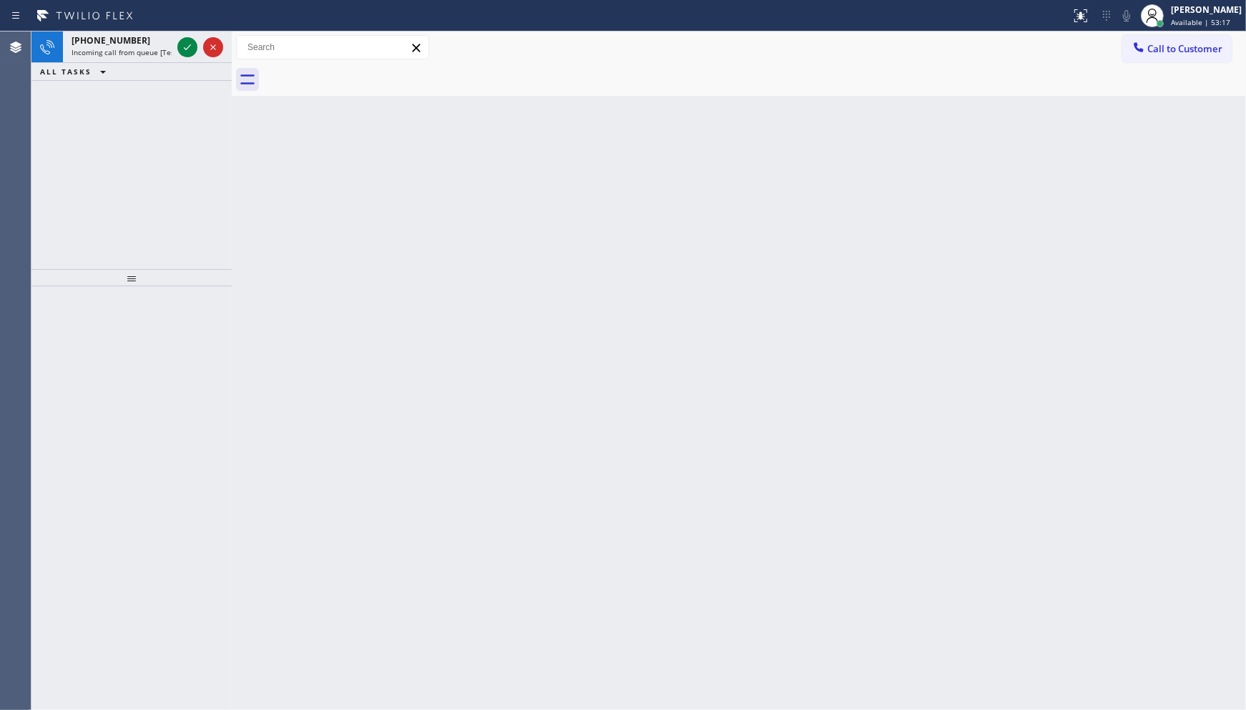
click at [194, 34] on div at bounding box center [201, 46] width 52 height 31
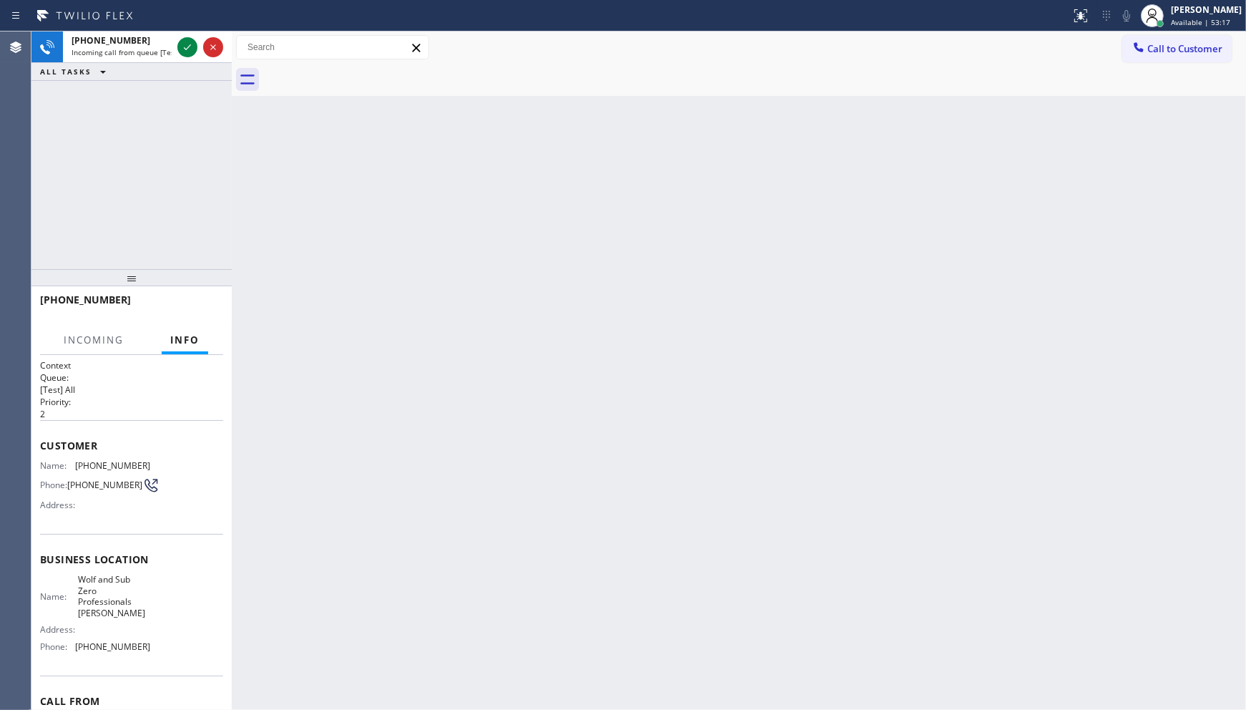
click at [194, 34] on div at bounding box center [201, 46] width 52 height 31
click at [191, 37] on div at bounding box center [201, 46] width 52 height 31
click at [187, 41] on icon at bounding box center [187, 47] width 17 height 17
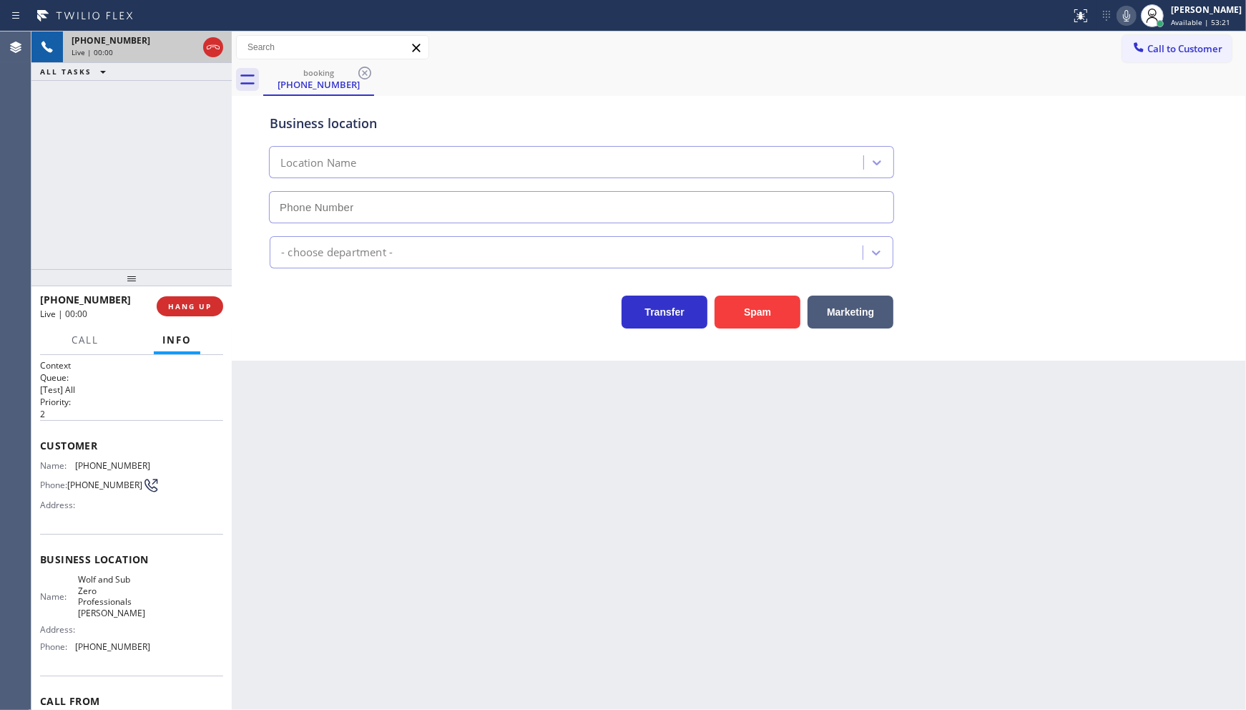
type input "(410) 498-8809"
click at [190, 316] on button "HANG UP" at bounding box center [190, 306] width 67 height 20
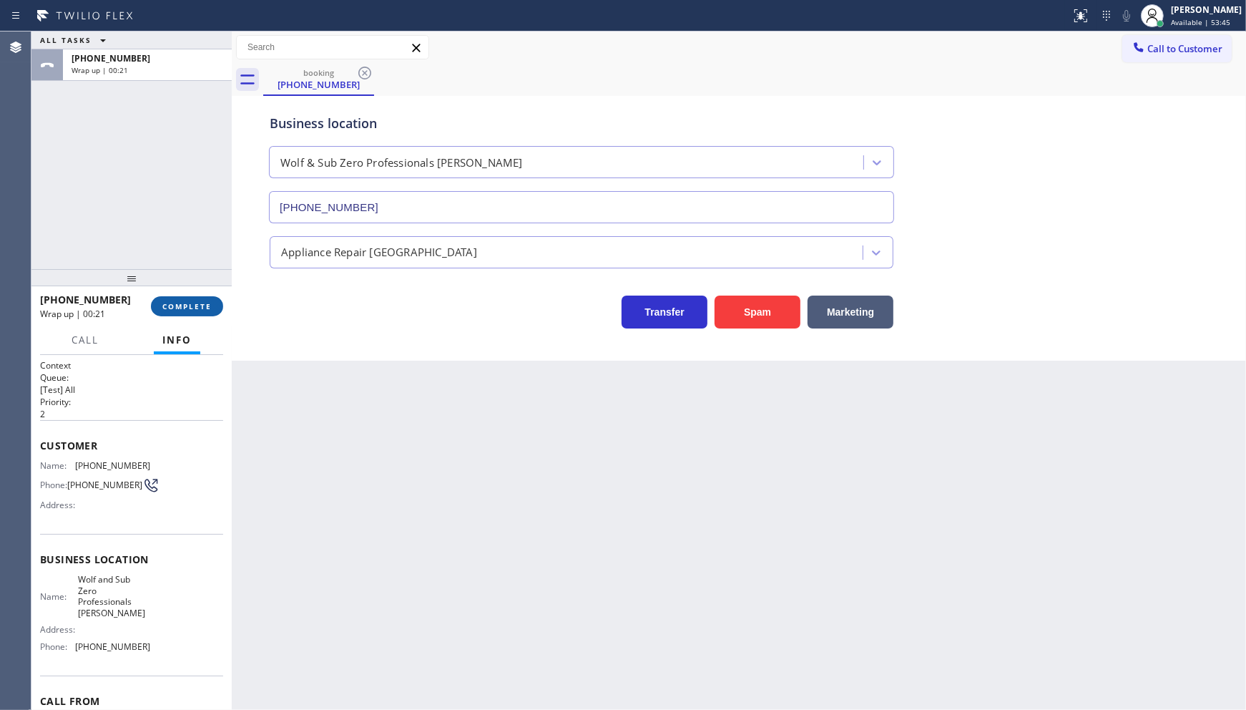
click at [199, 303] on button "COMPLETE" at bounding box center [187, 306] width 72 height 20
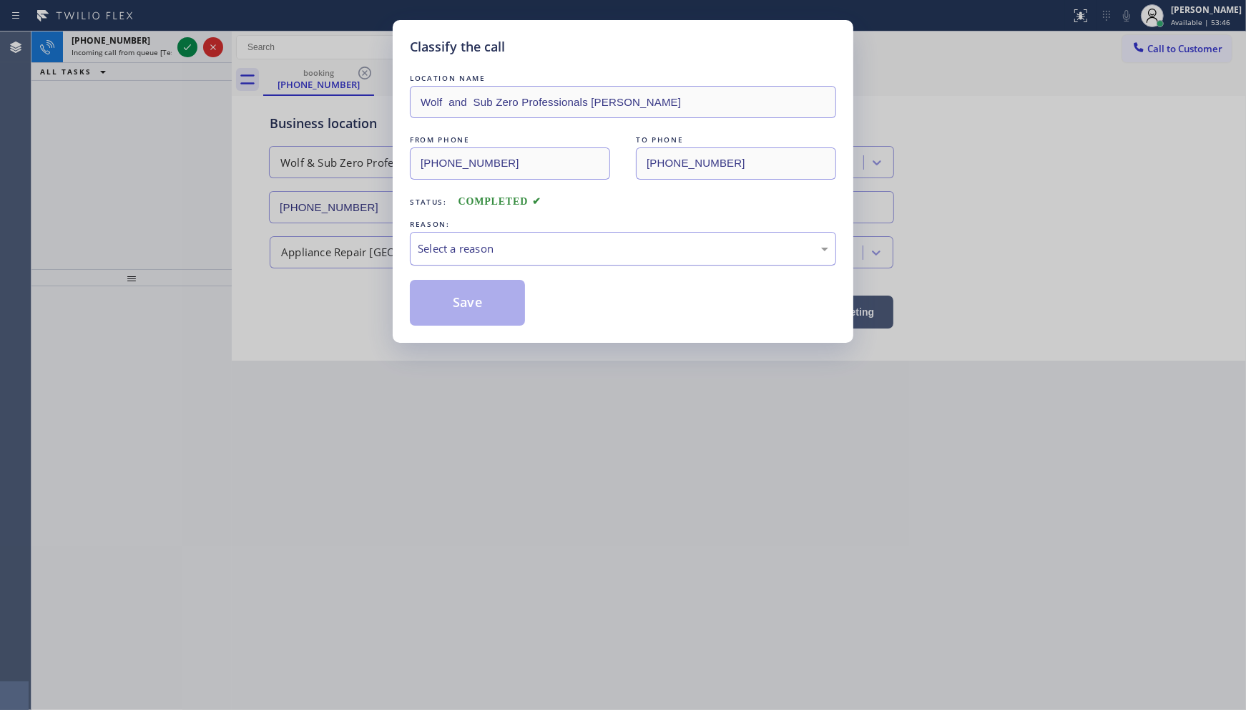
click at [456, 260] on div "Select a reason" at bounding box center [623, 249] width 426 height 34
click at [464, 302] on button "Save" at bounding box center [467, 303] width 115 height 46
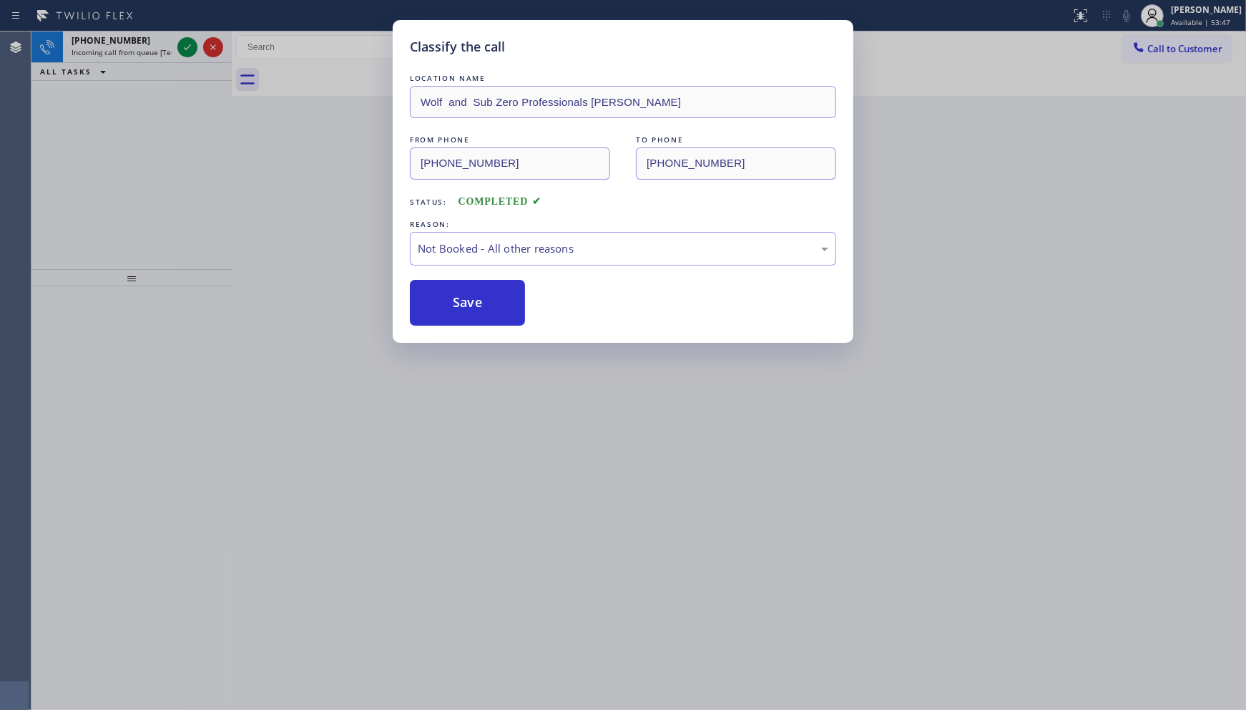
drag, startPoint x: 459, startPoint y: 296, endPoint x: 222, endPoint y: 113, distance: 299.9
click at [374, 258] on div "Classify the call LOCATION NAME Wolf and Sub Zero Professionals Wyman Park FROM…" at bounding box center [623, 355] width 1246 height 710
click at [199, 34] on div "Classify the call LOCATION NAME 5 Star Appliance Repair FROM PHONE (914) 224-62…" at bounding box center [638, 370] width 1215 height 678
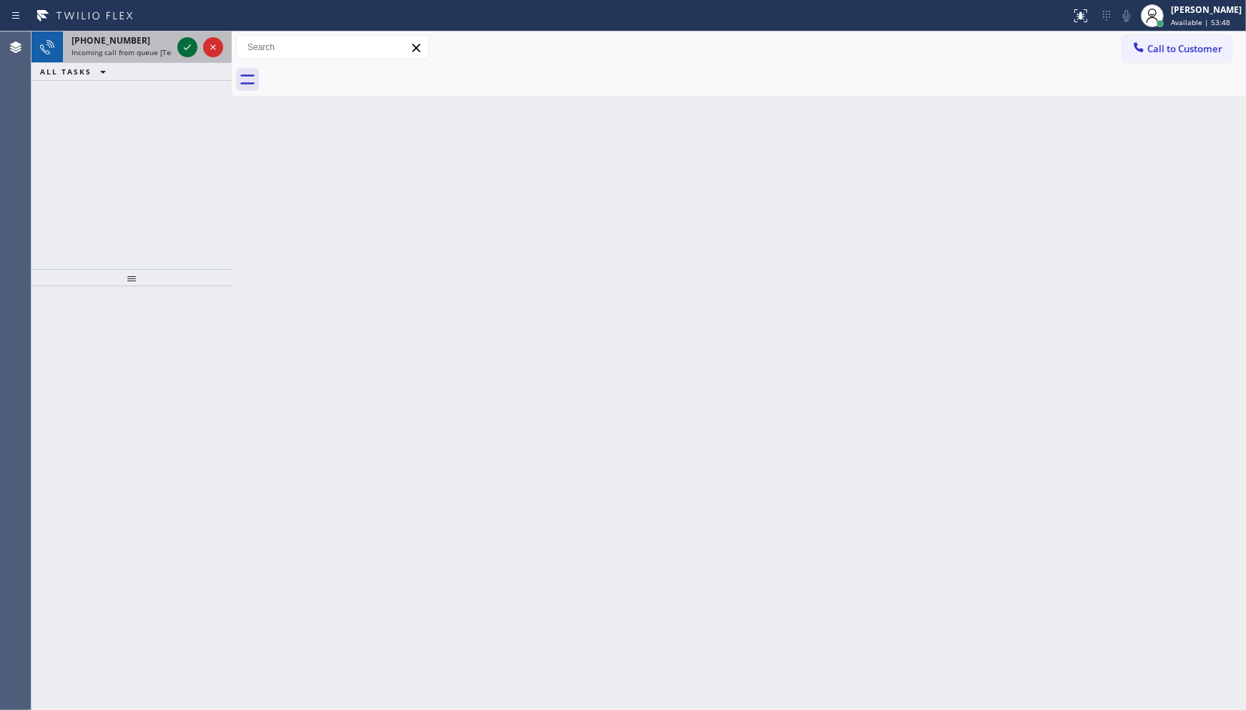
click at [197, 39] on div at bounding box center [187, 47] width 20 height 17
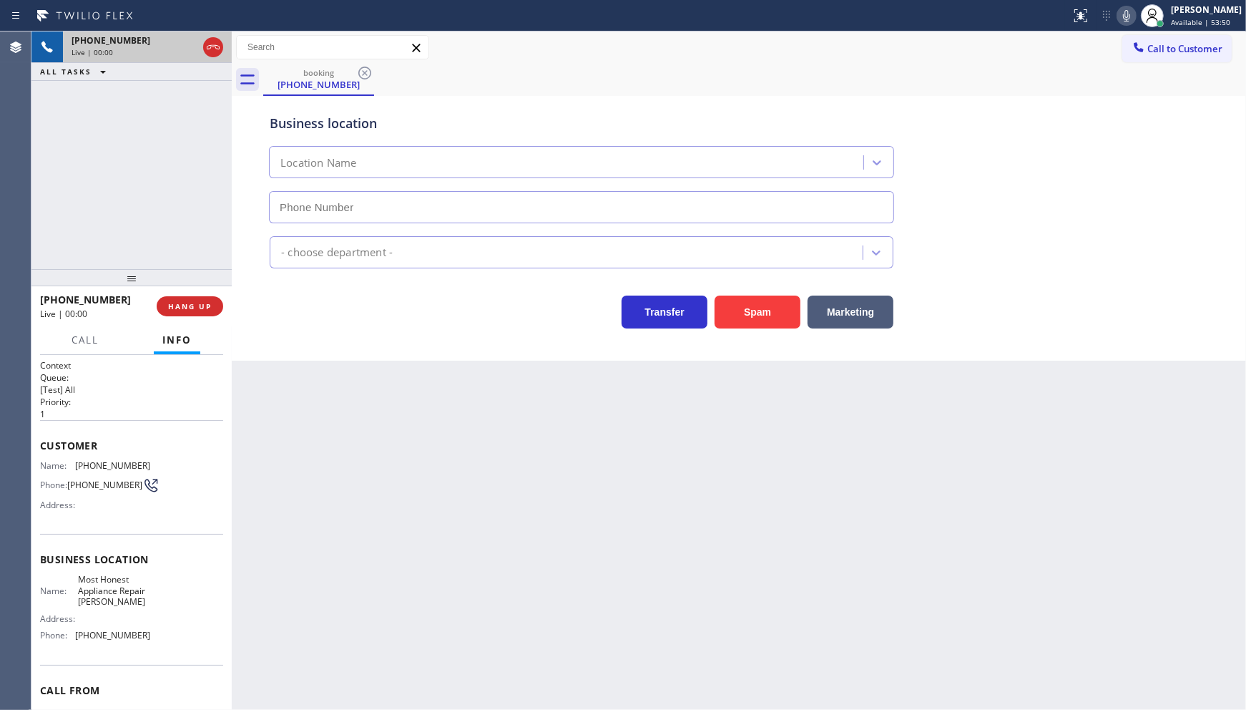
type input "(786) 828-5778"
click at [764, 301] on button "Spam" at bounding box center [758, 311] width 86 height 33
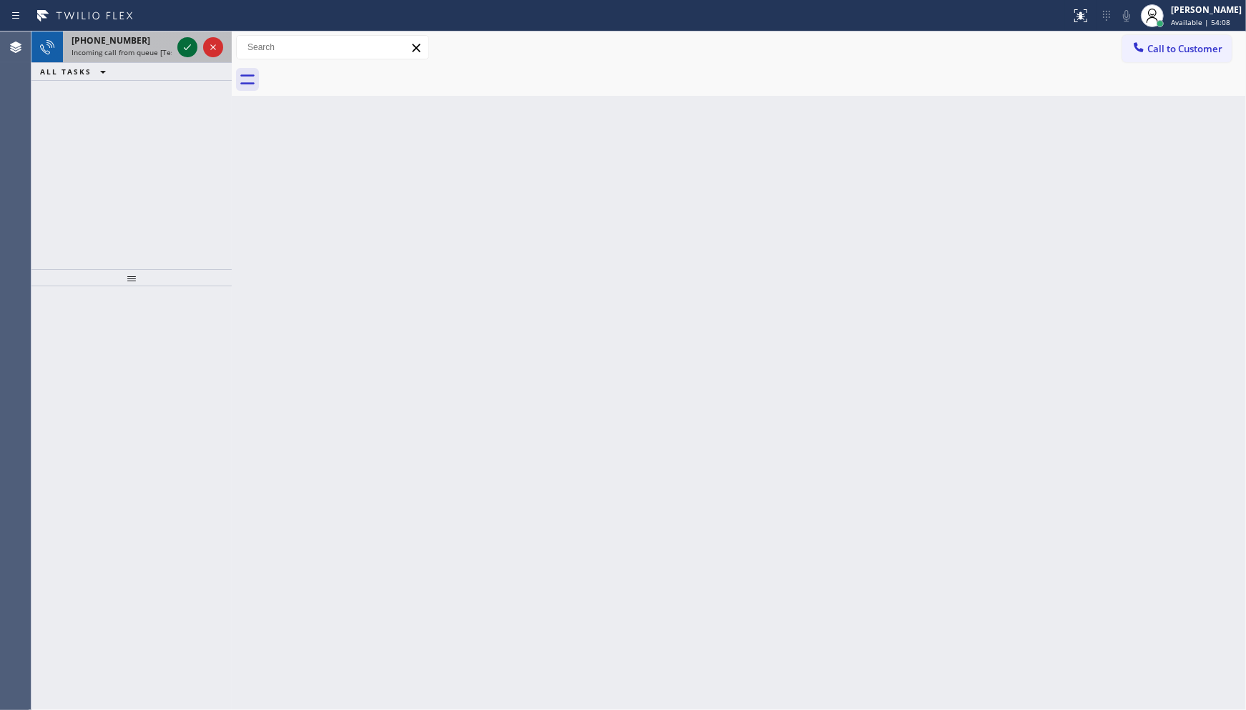
click at [190, 44] on icon at bounding box center [187, 47] width 17 height 17
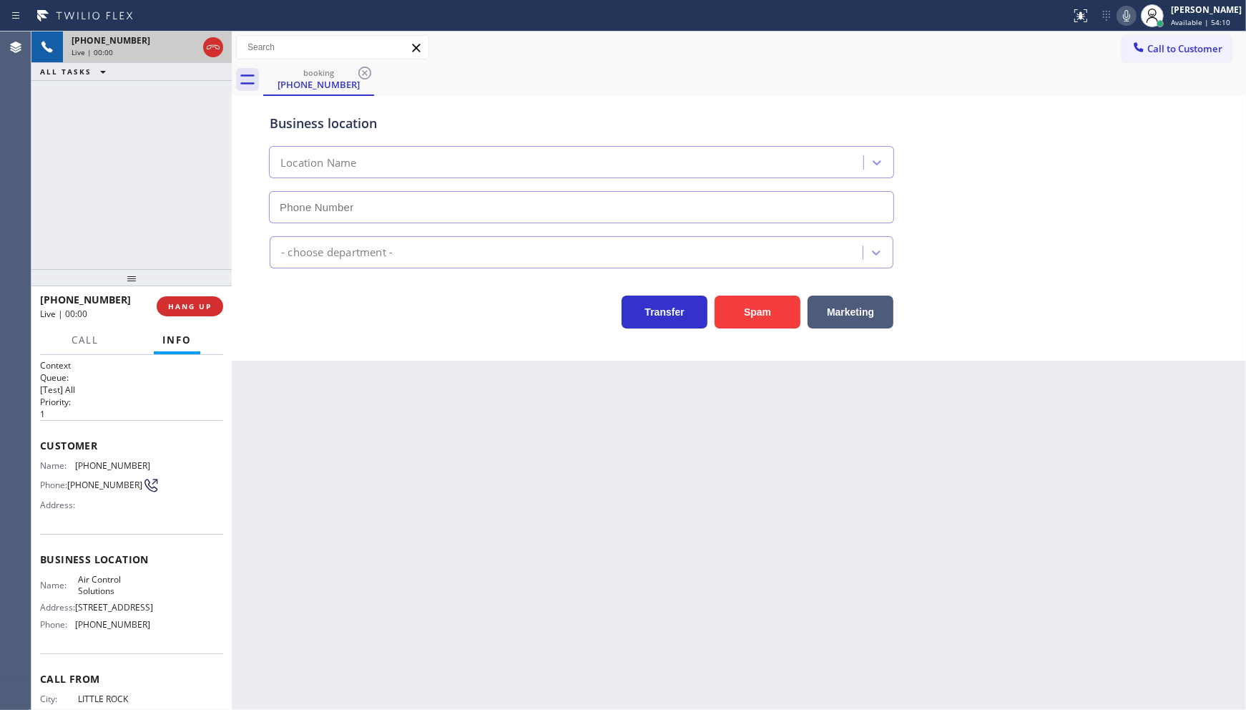
type input "[PHONE_NUMBER]"
click at [764, 331] on div "Business location Air Control Solutions (346) 776-1223 HVAC Transfer Spam Marke…" at bounding box center [739, 228] width 1014 height 265
click at [763, 316] on button "Spam" at bounding box center [758, 311] width 86 height 33
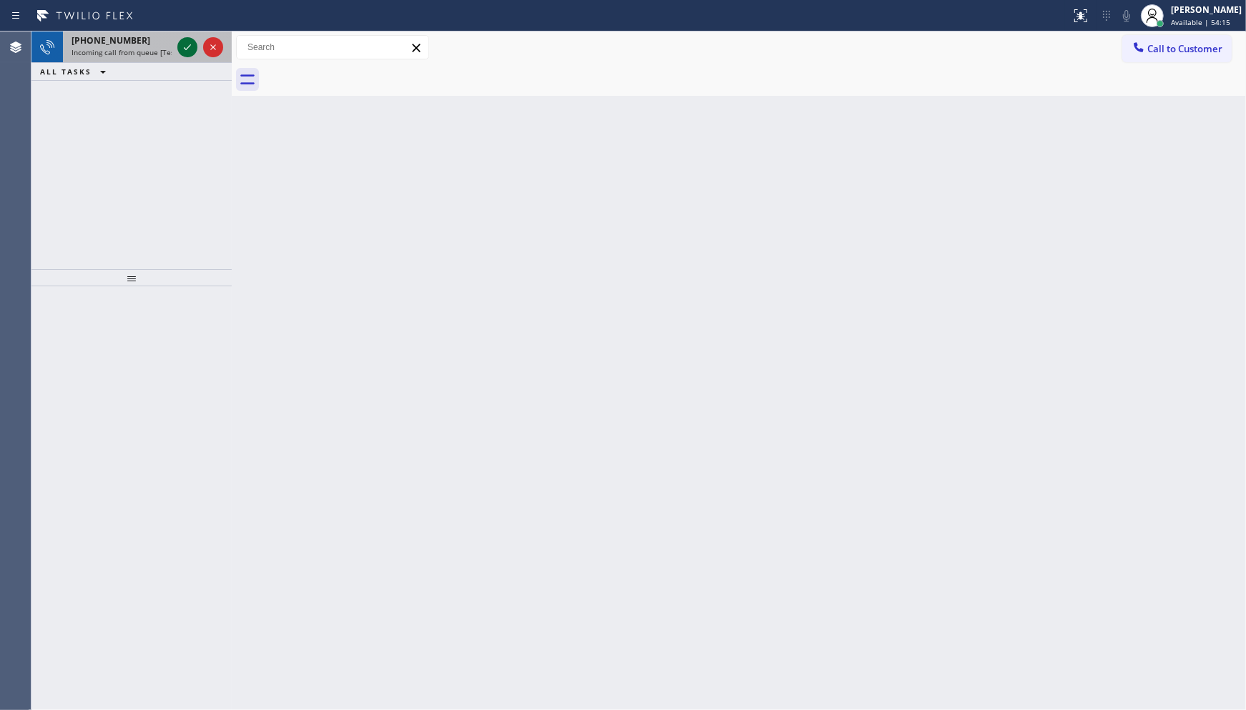
click at [184, 43] on icon at bounding box center [187, 47] width 17 height 17
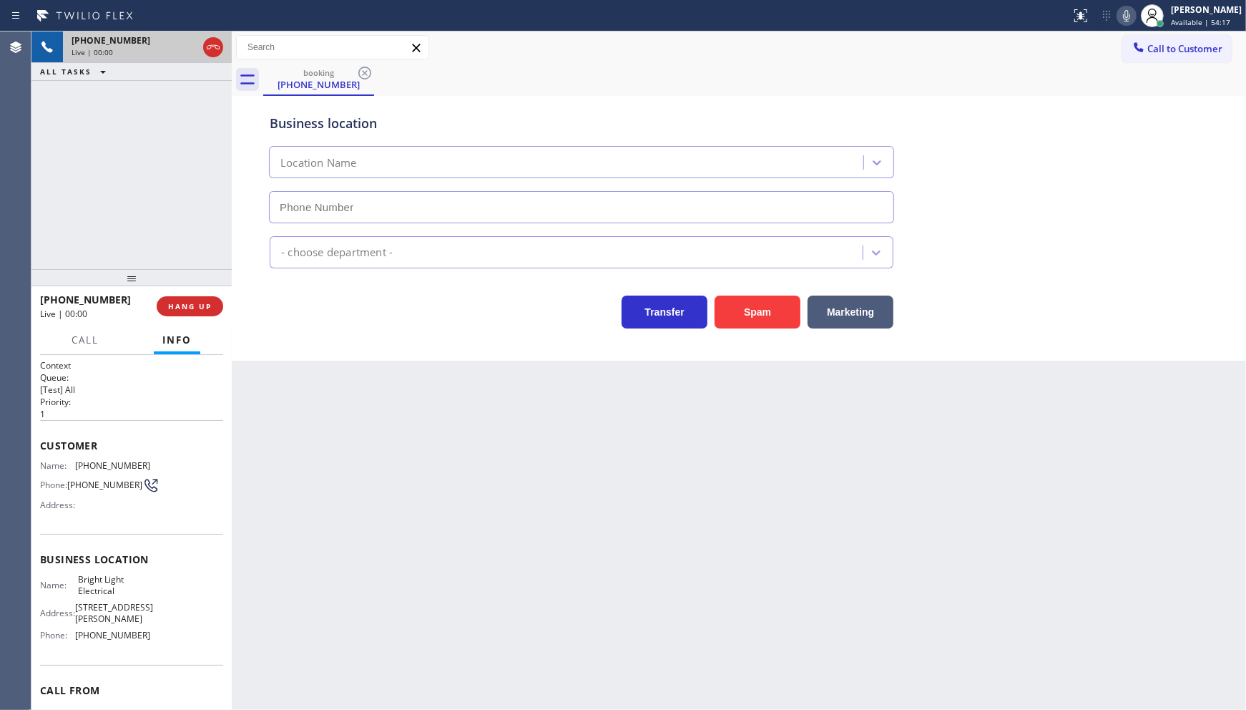
type input "(818) 536-7827"
click at [191, 298] on button "HANG UP" at bounding box center [190, 306] width 67 height 20
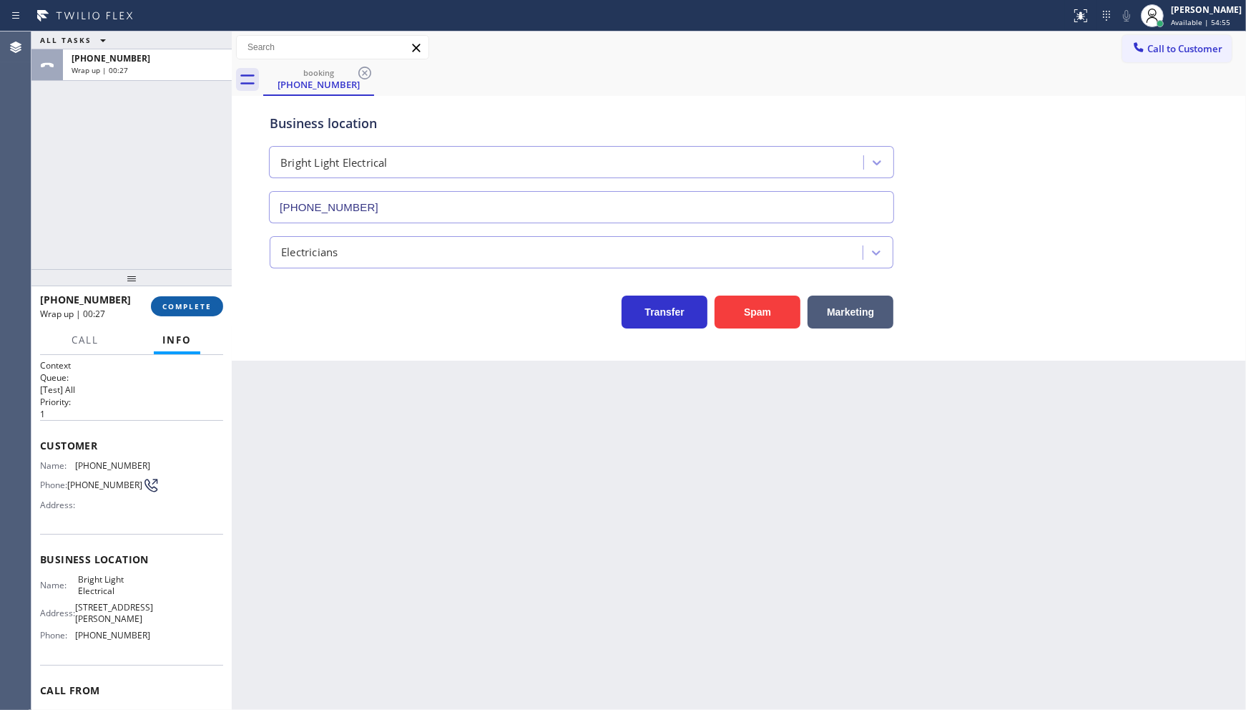
click at [189, 298] on button "COMPLETE" at bounding box center [187, 306] width 72 height 20
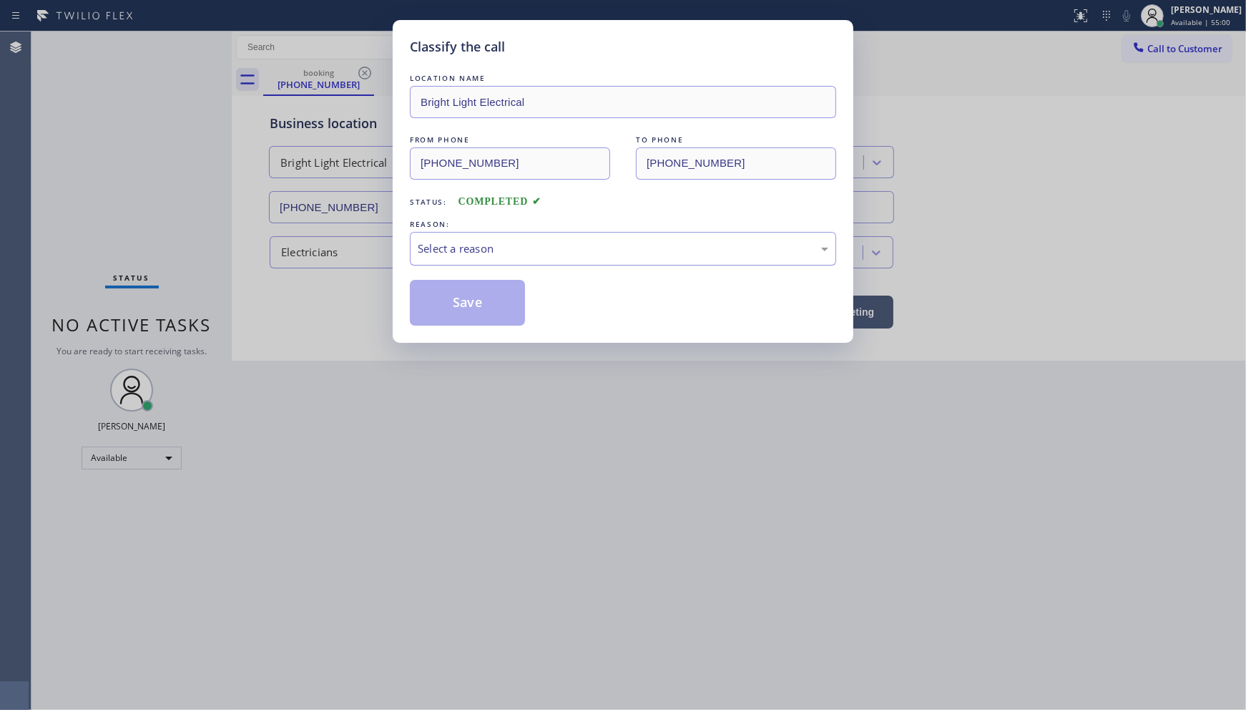
click at [446, 258] on div "Select a reason" at bounding box center [623, 249] width 426 height 34
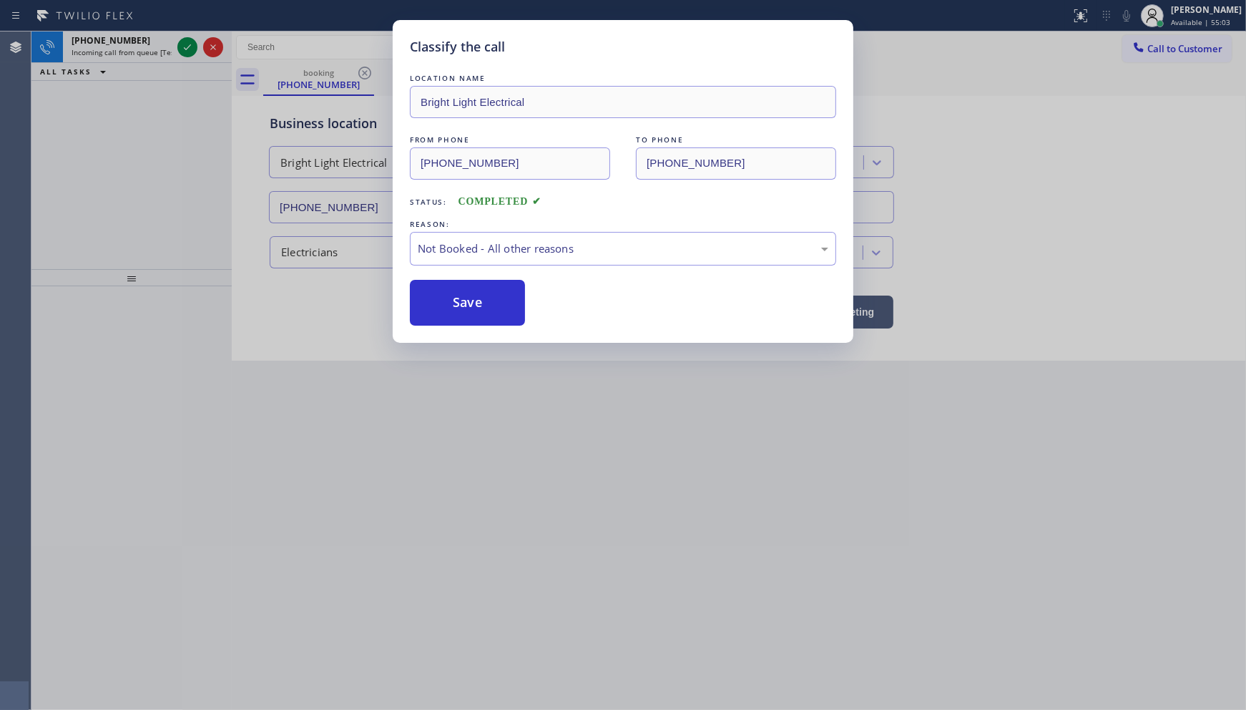
click at [442, 305] on button "Save" at bounding box center [467, 303] width 115 height 46
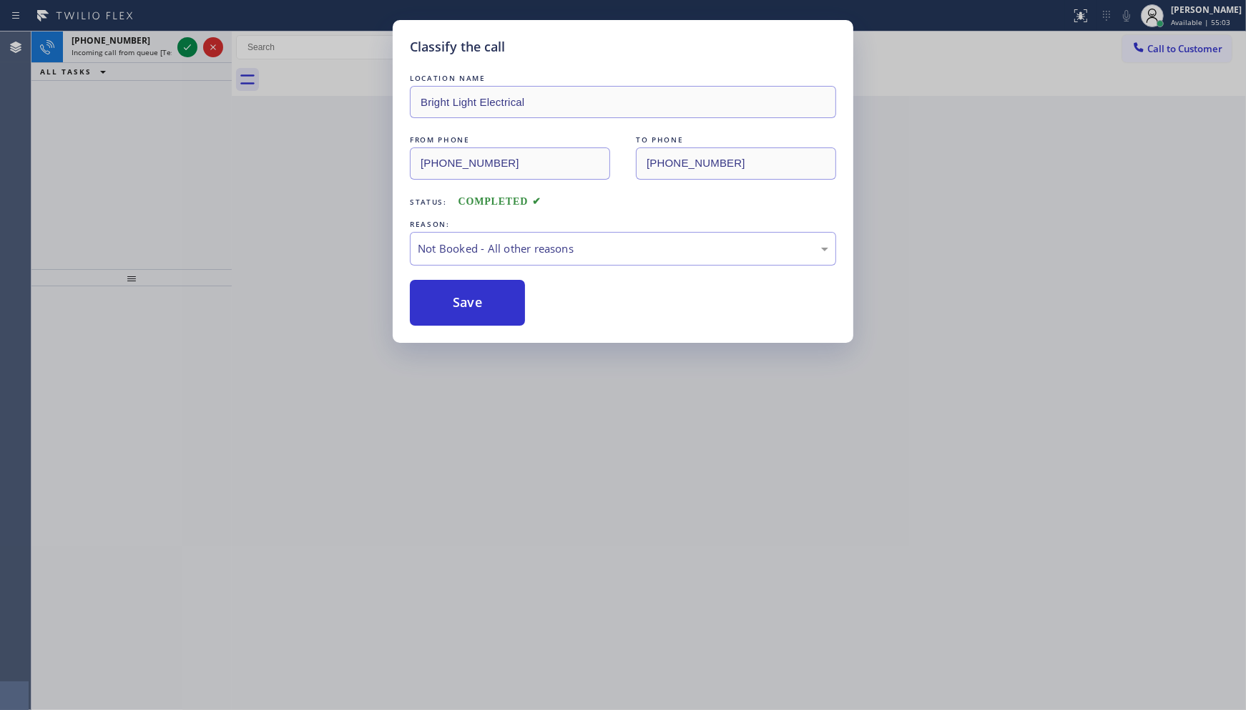
drag, startPoint x: 193, startPoint y: 31, endPoint x: 192, endPoint y: 39, distance: 8.0
click at [193, 32] on div "Classify the call LOCATION NAME Bright Light Electrical FROM PHONE (430) 249-35…" at bounding box center [623, 355] width 1246 height 710
click at [190, 44] on icon at bounding box center [187, 47] width 17 height 17
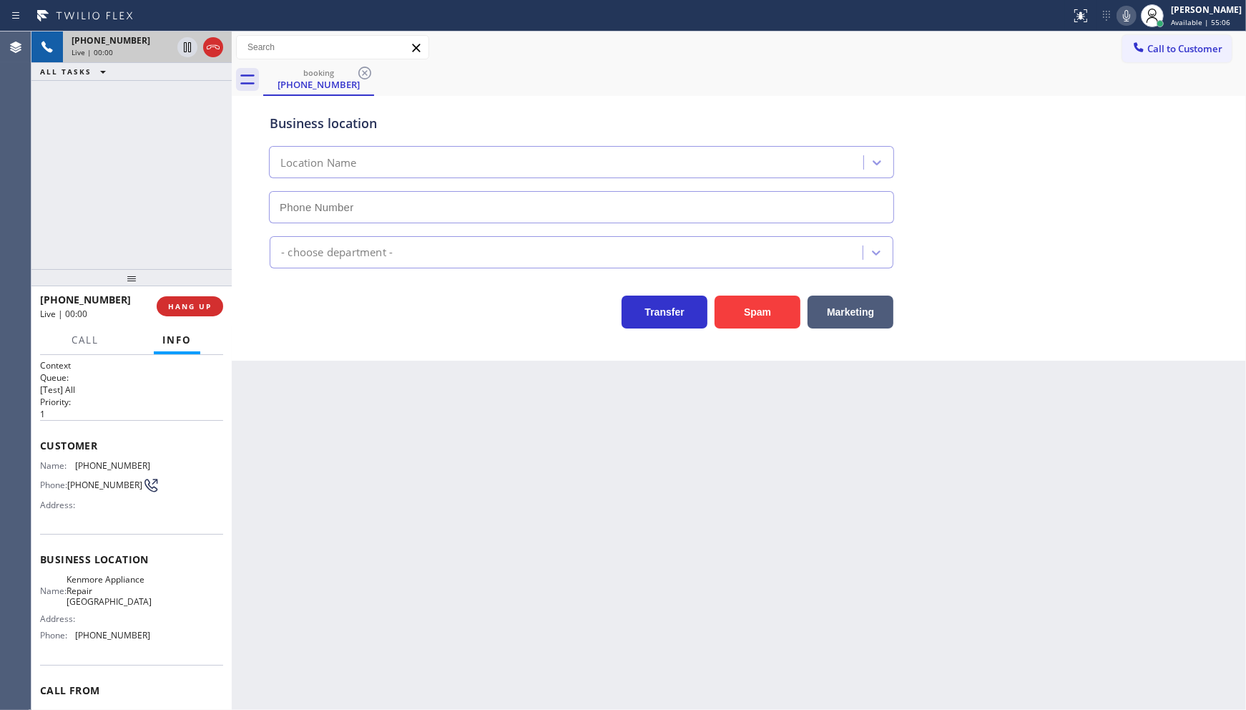
type input "(602) 755-4305"
click at [187, 304] on span "HANG UP" at bounding box center [190, 306] width 44 height 10
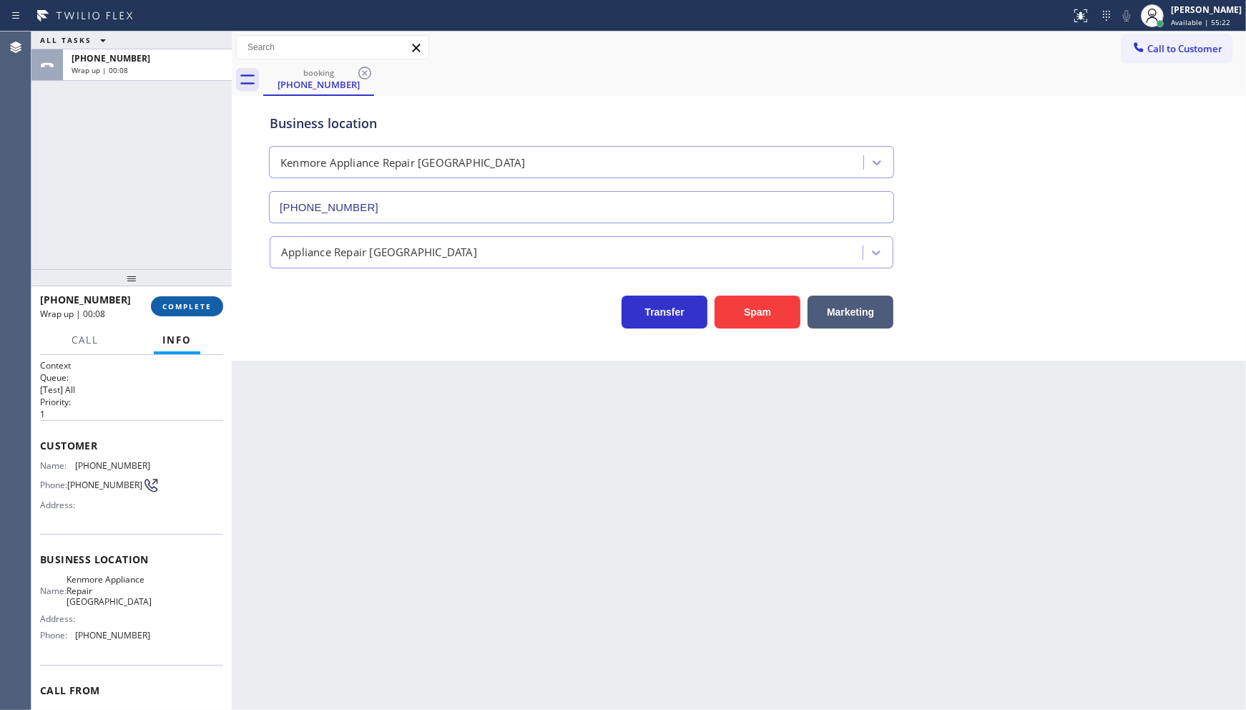
click at [193, 298] on button "COMPLETE" at bounding box center [187, 306] width 72 height 20
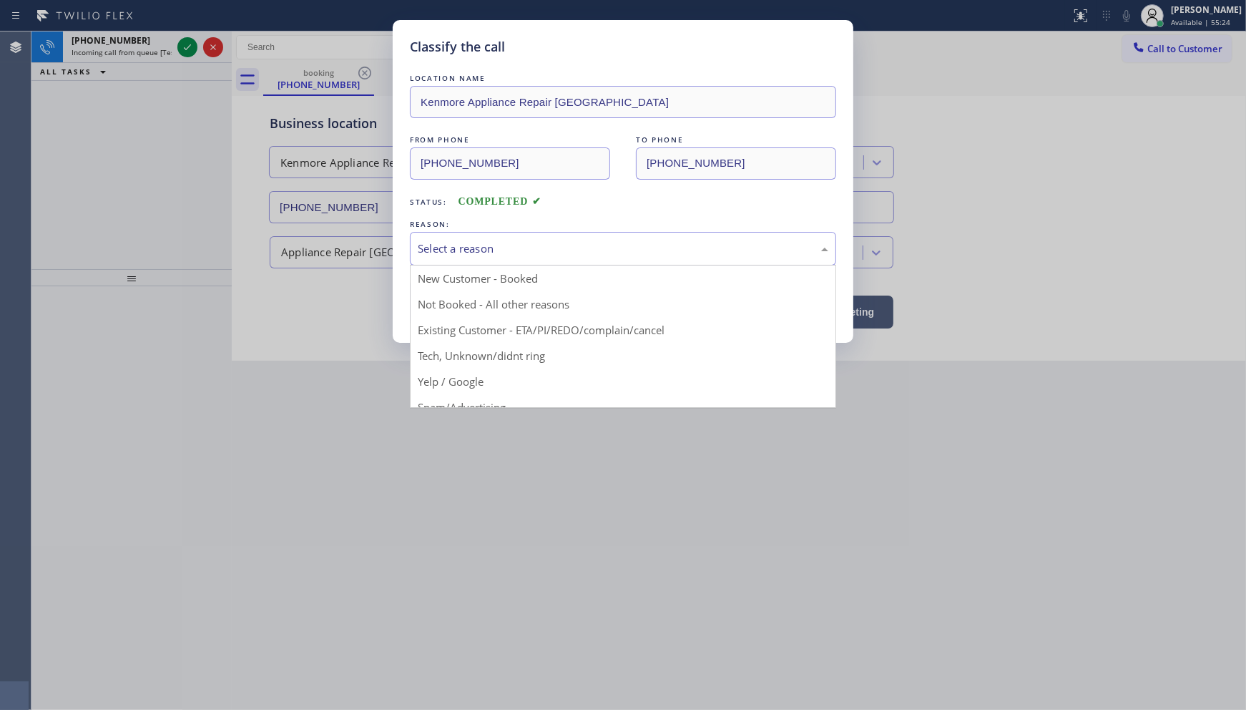
click at [441, 242] on div "Select a reason" at bounding box center [623, 248] width 411 height 16
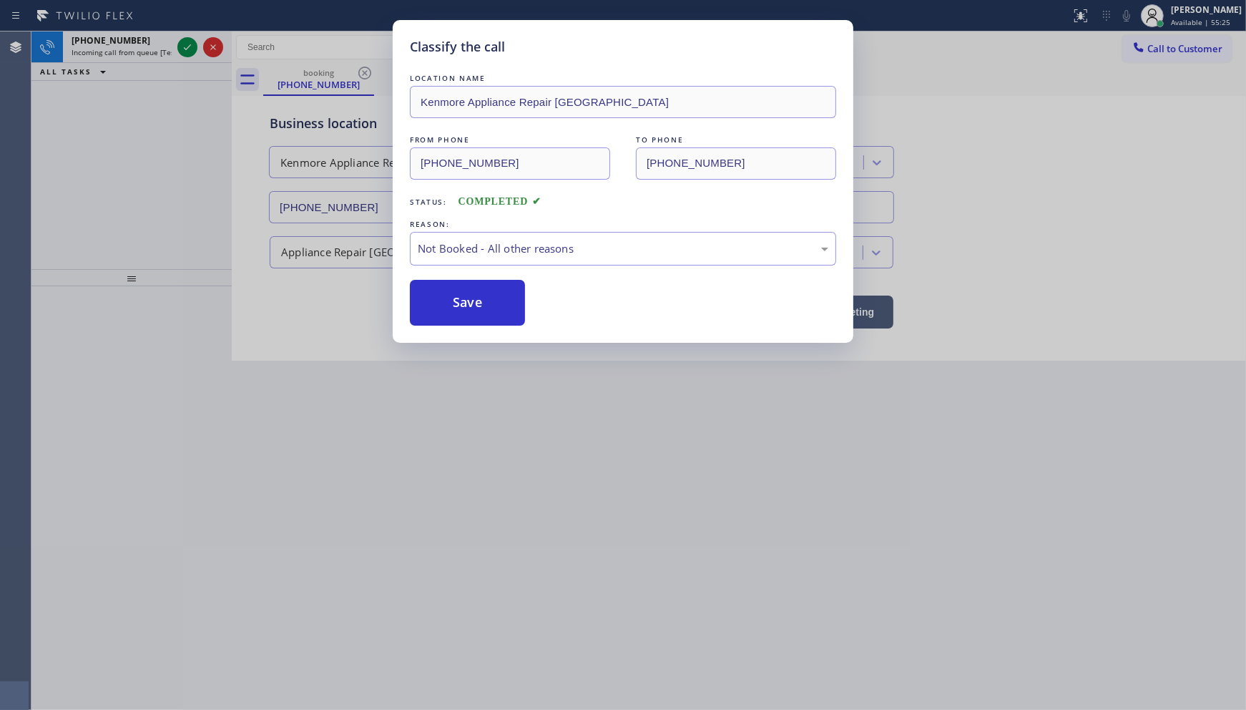
click at [444, 306] on button "Save" at bounding box center [467, 303] width 115 height 46
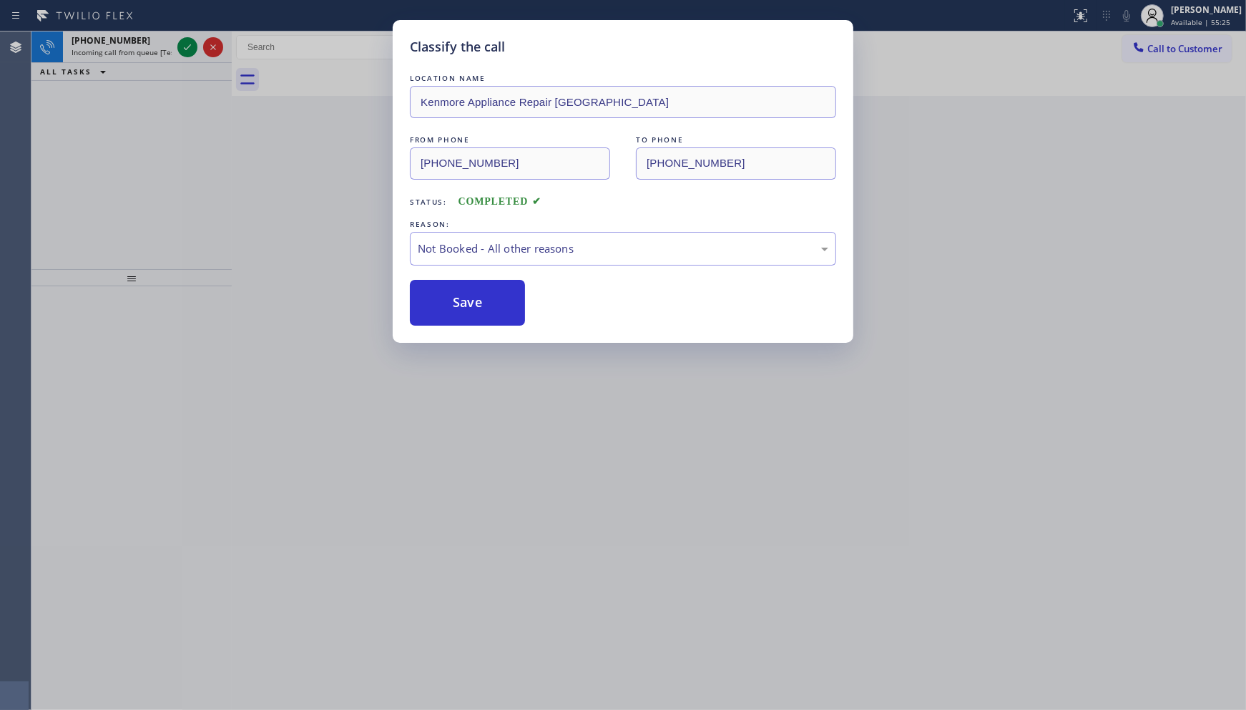
click at [444, 306] on button "Save" at bounding box center [467, 303] width 115 height 46
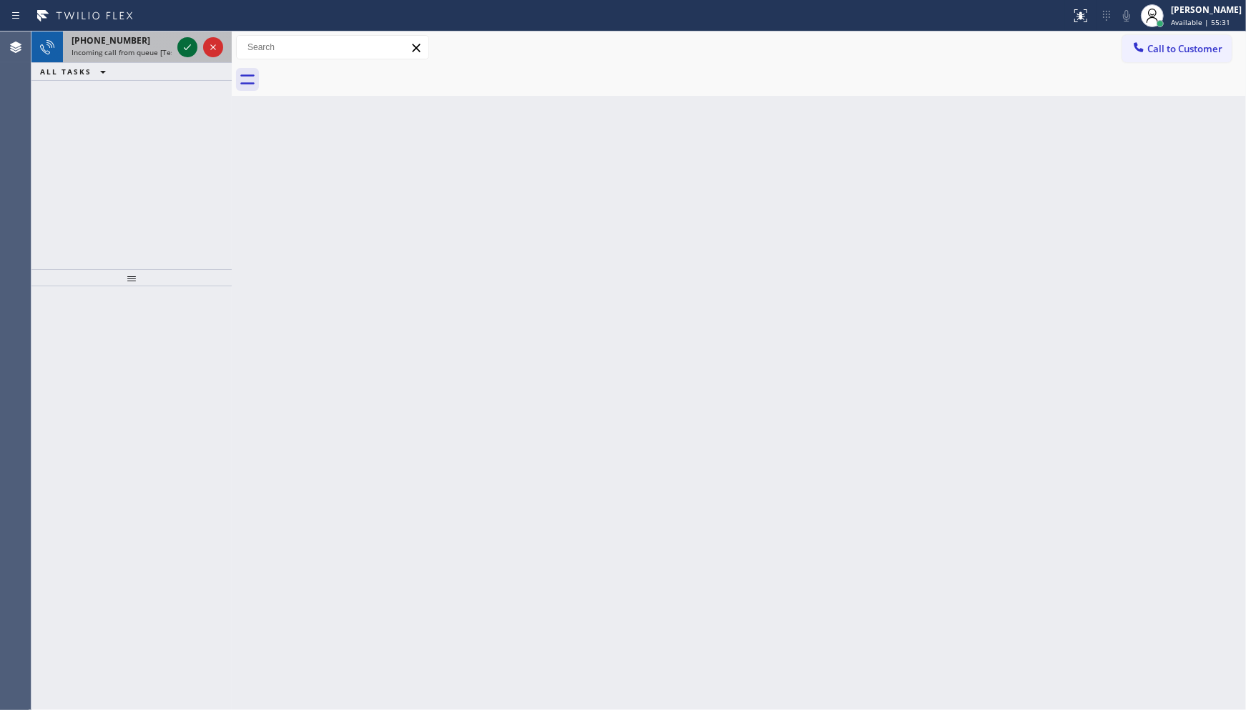
click at [181, 46] on icon at bounding box center [187, 47] width 17 height 17
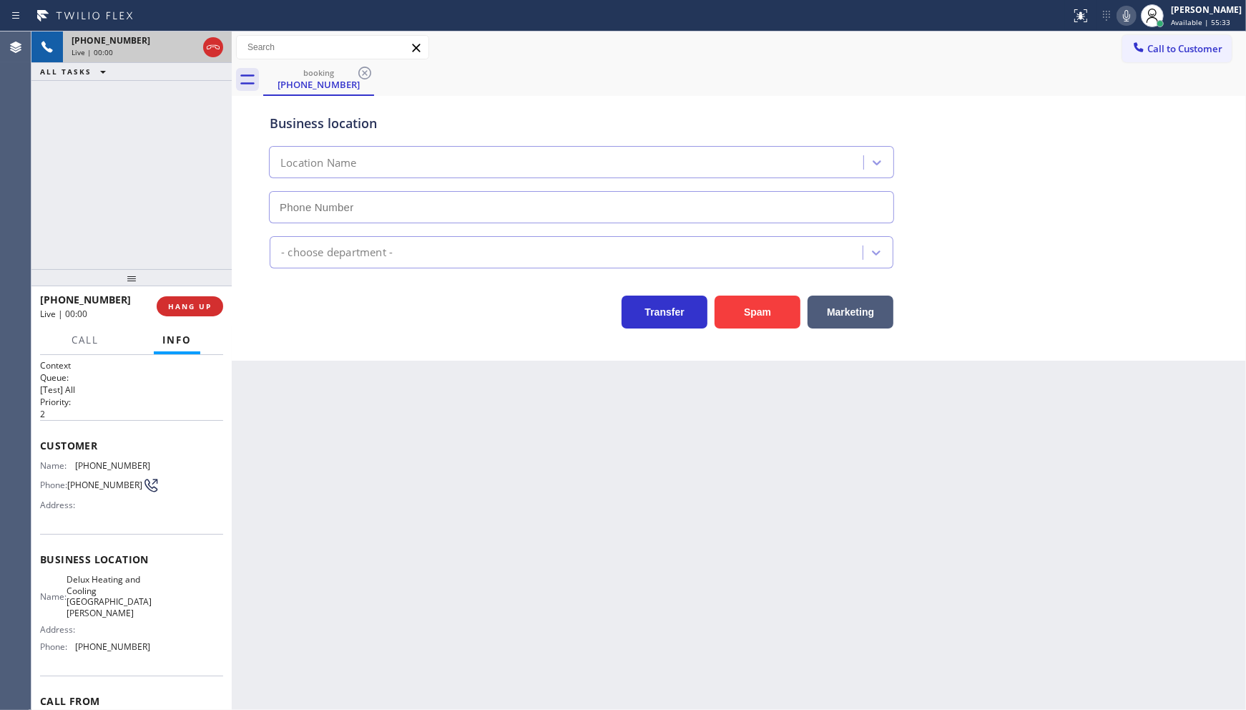
type input "(408) 549-8993"
click at [725, 298] on button "Spam" at bounding box center [758, 311] width 86 height 33
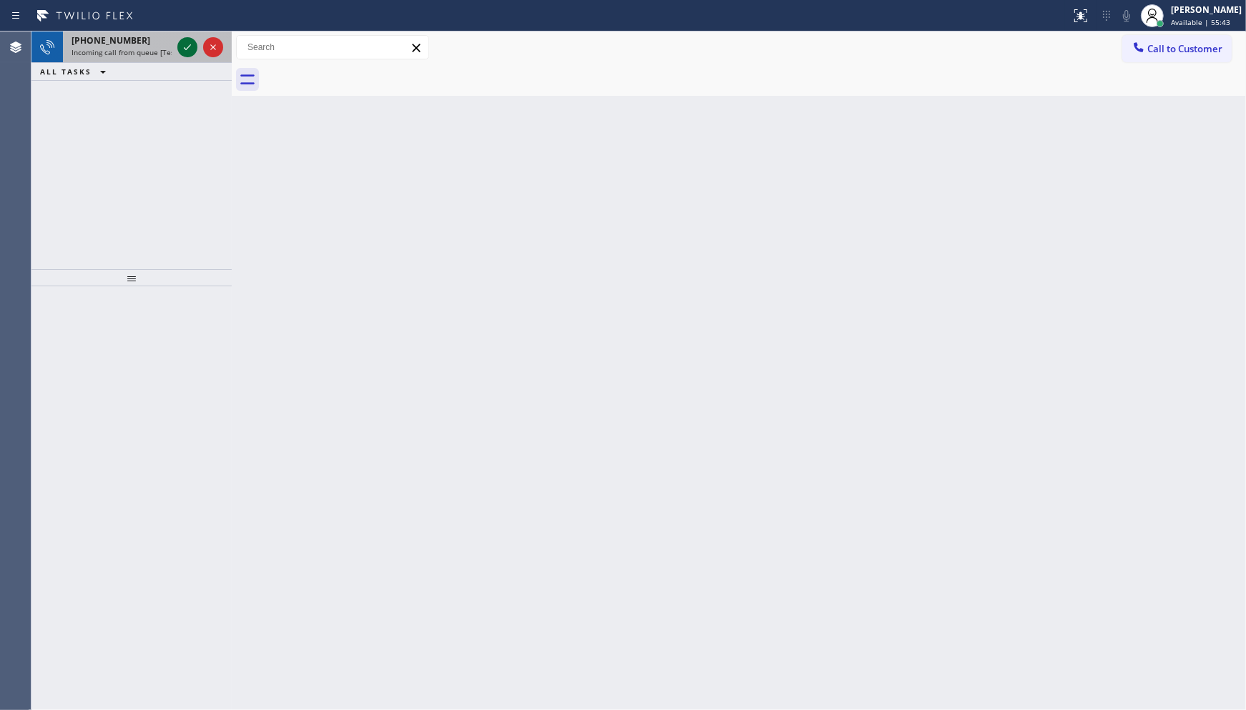
click at [189, 41] on icon at bounding box center [187, 47] width 17 height 17
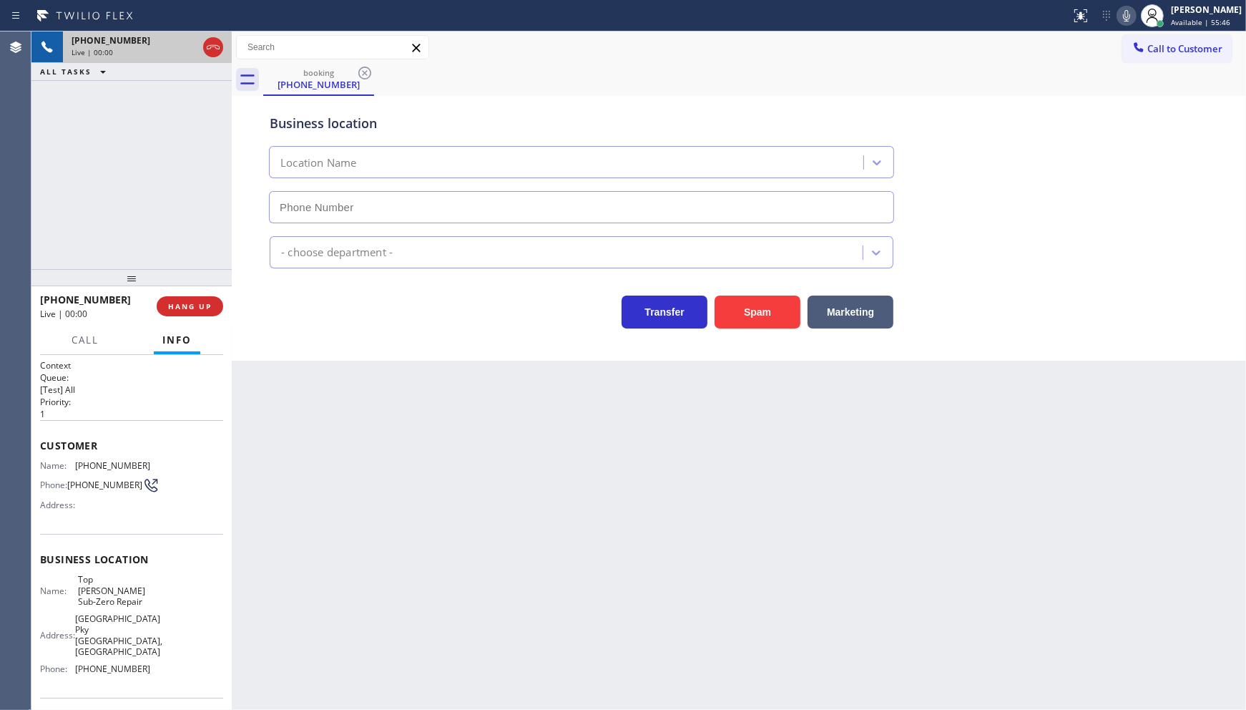
type input "(714) 970-4558"
click at [750, 308] on button "Spam" at bounding box center [758, 311] width 86 height 33
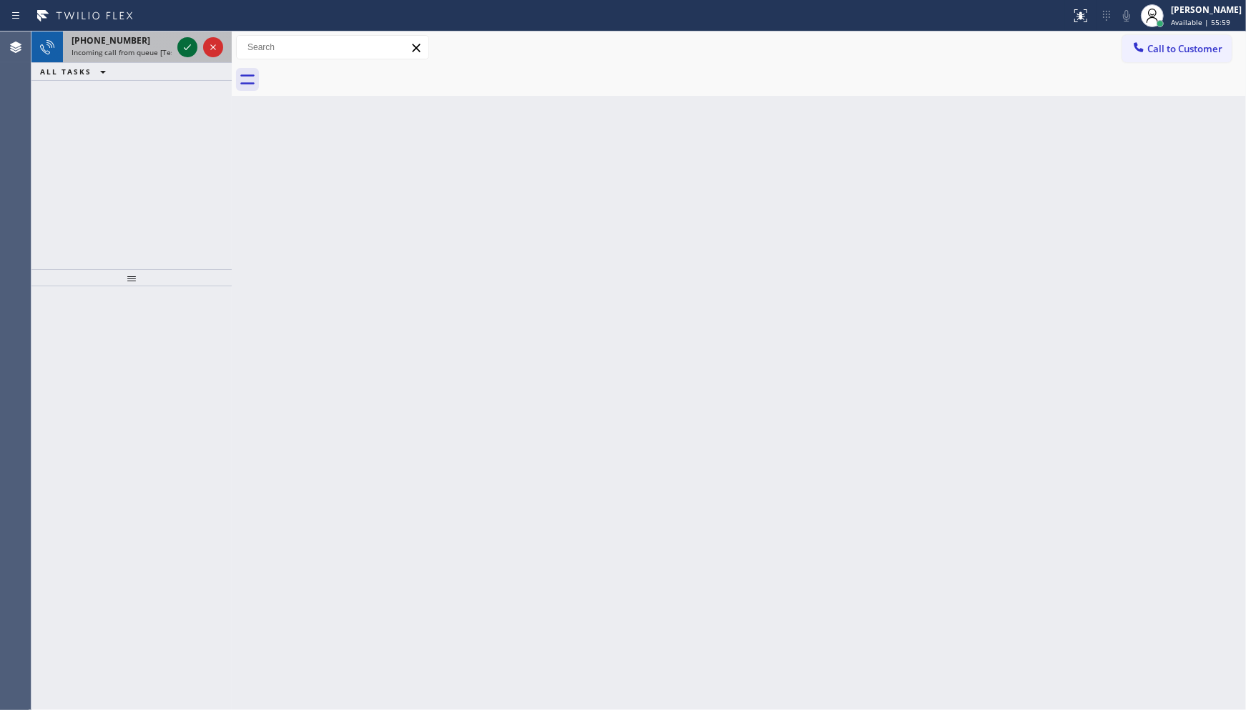
click at [182, 43] on icon at bounding box center [187, 47] width 17 height 17
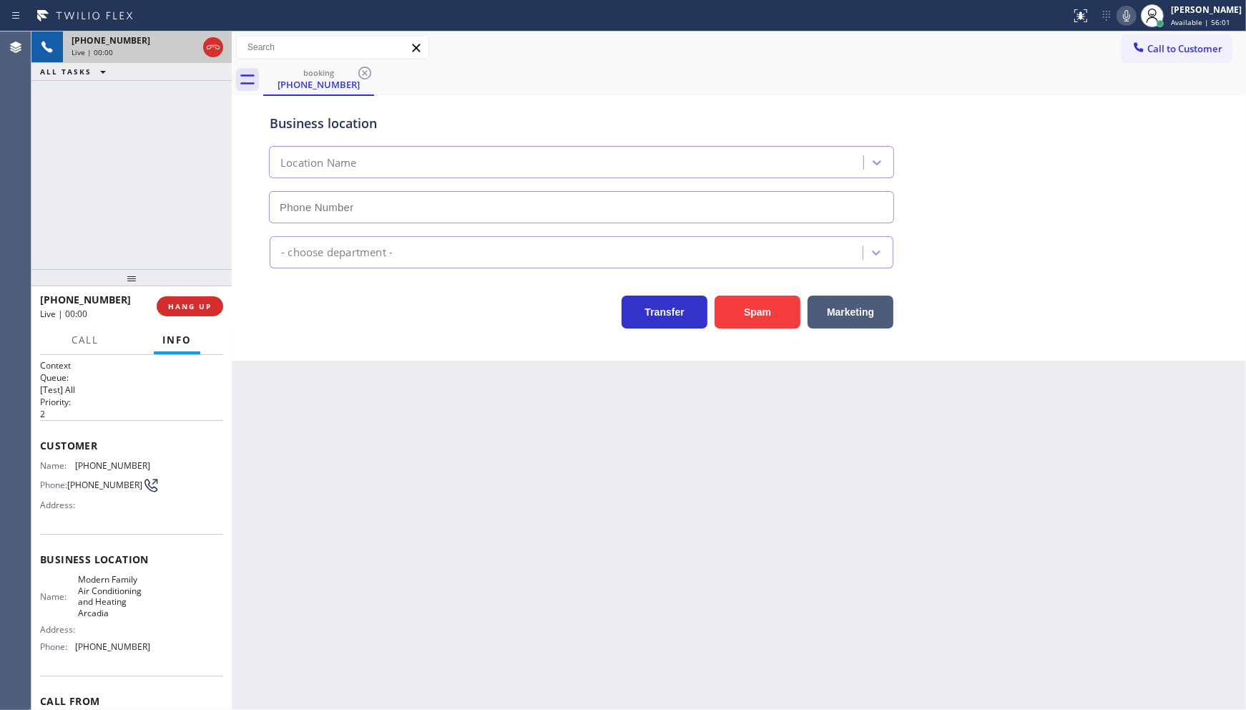
type input "(626) 240-5022"
click at [747, 309] on button "Spam" at bounding box center [758, 311] width 86 height 33
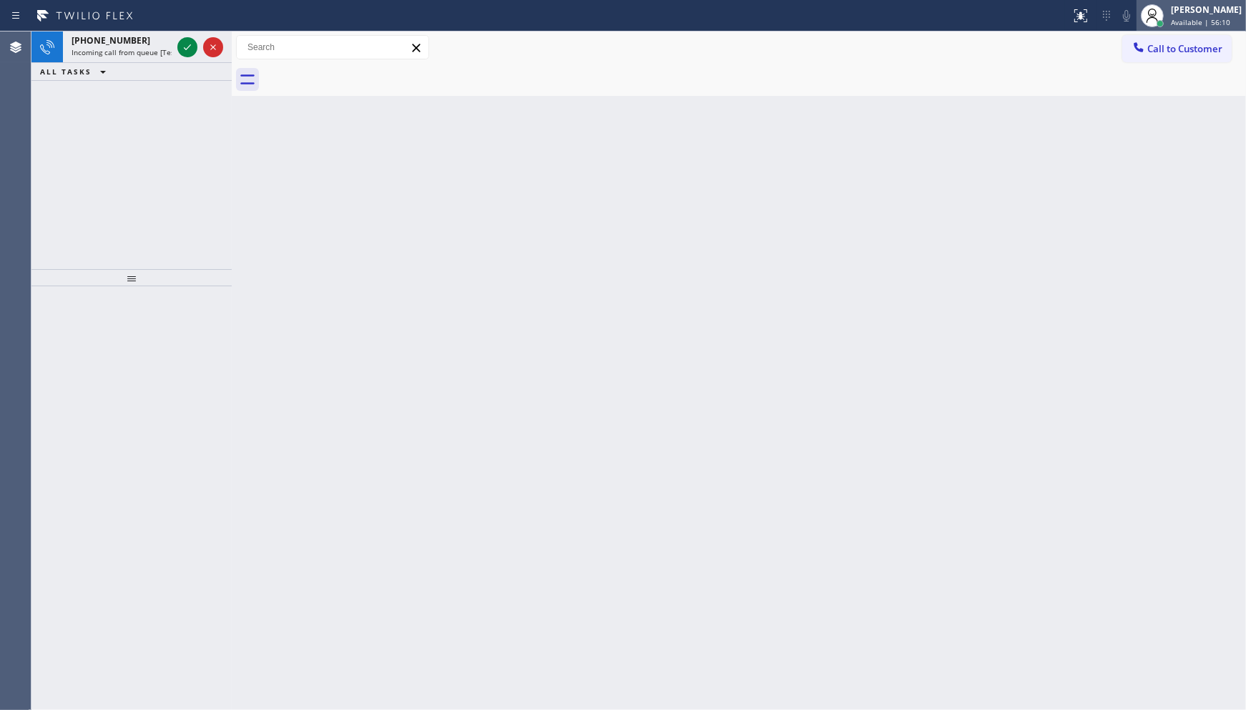
click at [1179, 15] on div "[PERSON_NAME]" at bounding box center [1206, 10] width 71 height 12
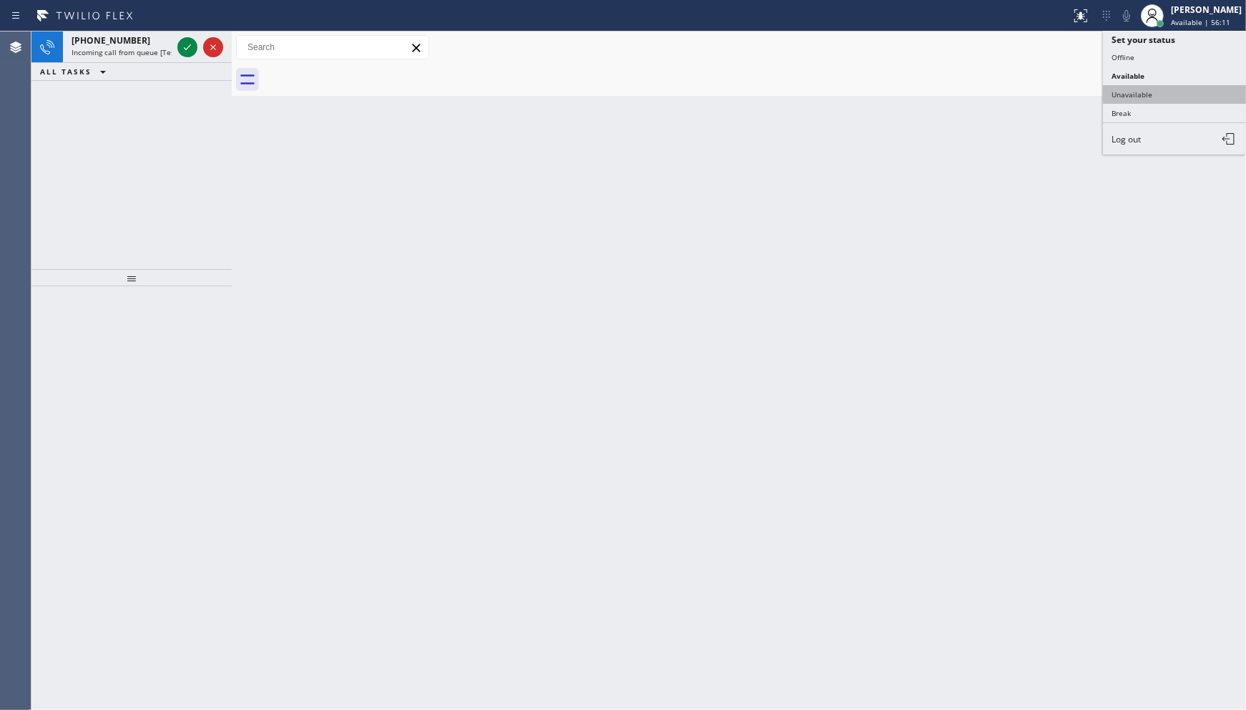
click at [1131, 96] on button "Unavailable" at bounding box center [1174, 94] width 143 height 19
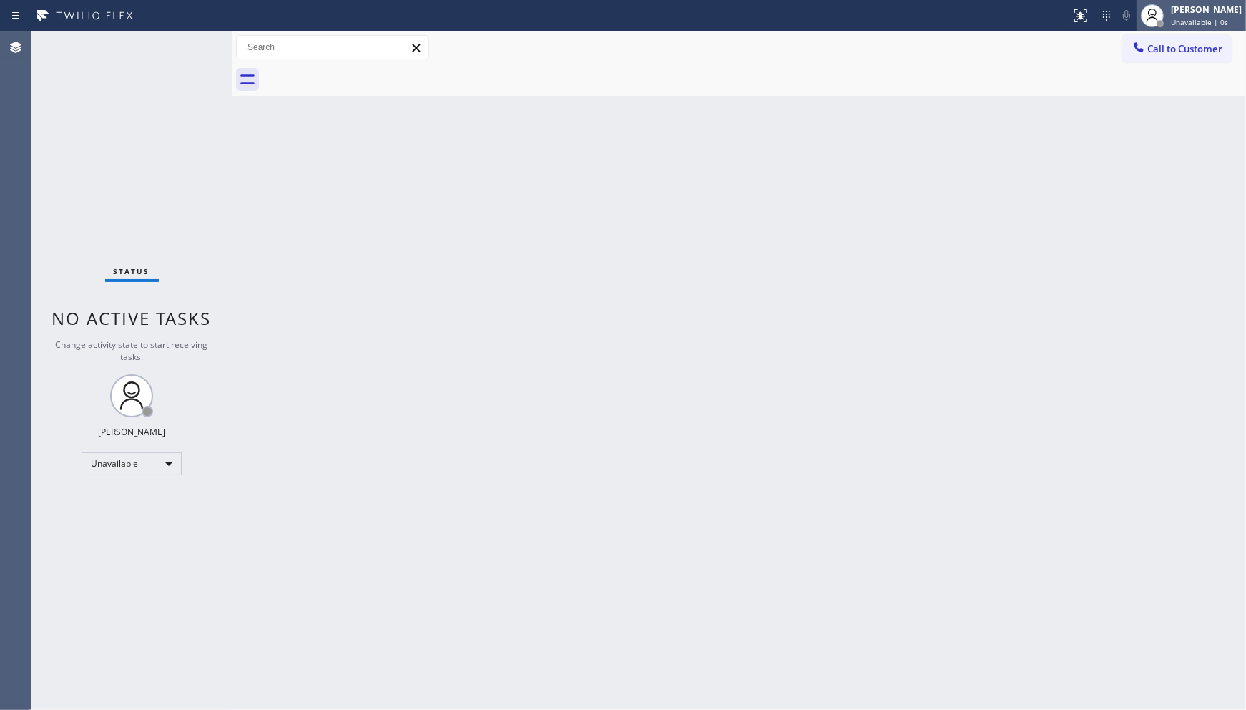
click at [1190, 15] on div "[PERSON_NAME]" at bounding box center [1206, 10] width 71 height 12
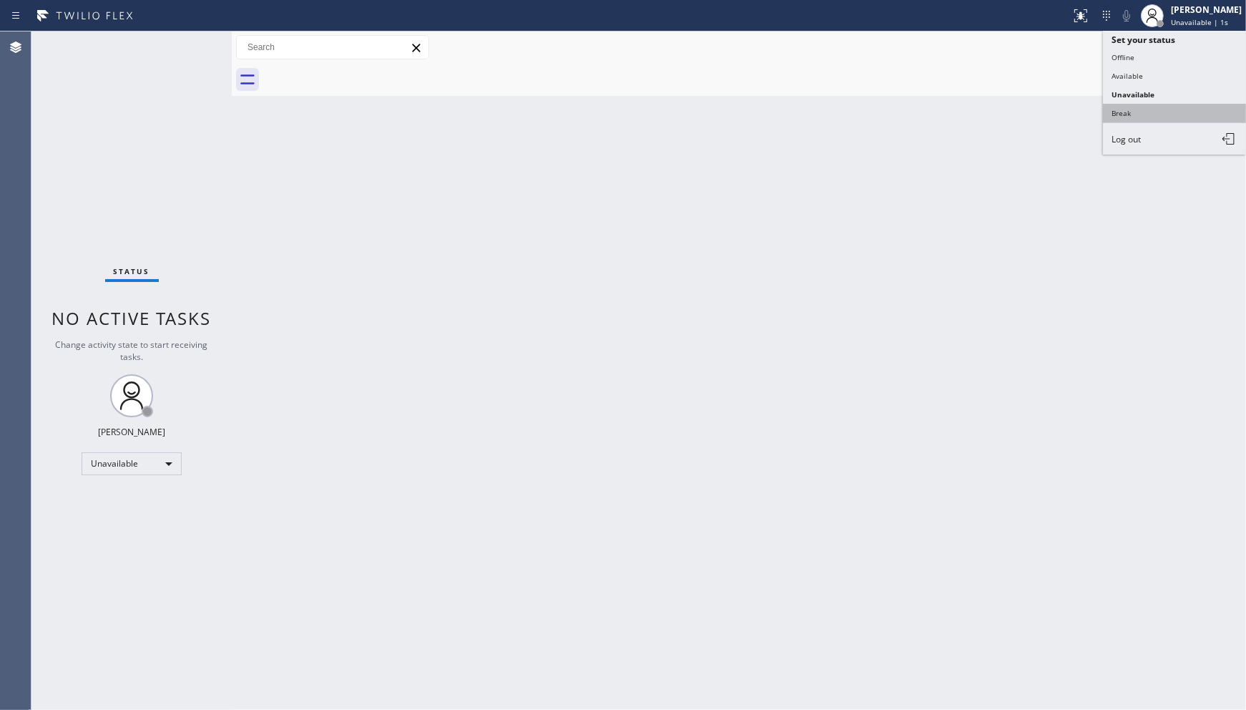
click at [1143, 112] on button "Break" at bounding box center [1174, 113] width 143 height 19
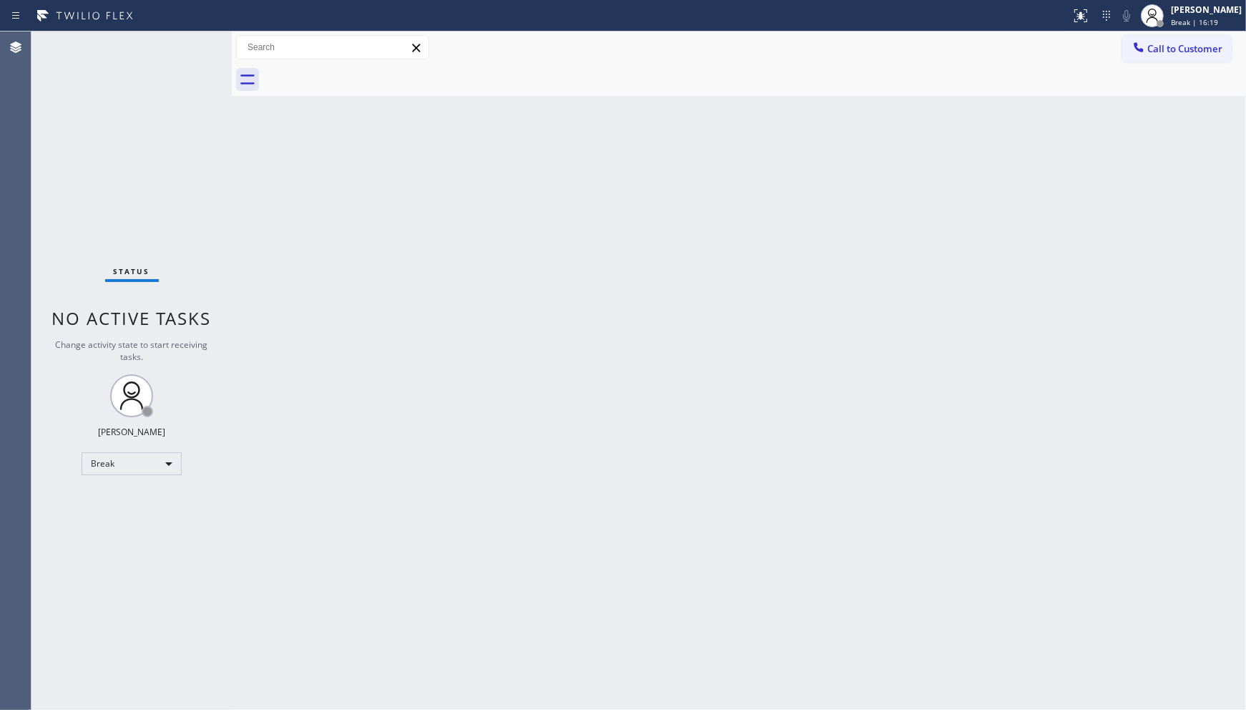
click at [112, 474] on div "Status No active tasks Change activity state to start receiving tasks. JENIZA A…" at bounding box center [131, 370] width 200 height 678
click at [118, 467] on div "Break" at bounding box center [132, 463] width 100 height 23
click at [116, 499] on li "Available" at bounding box center [130, 500] width 97 height 17
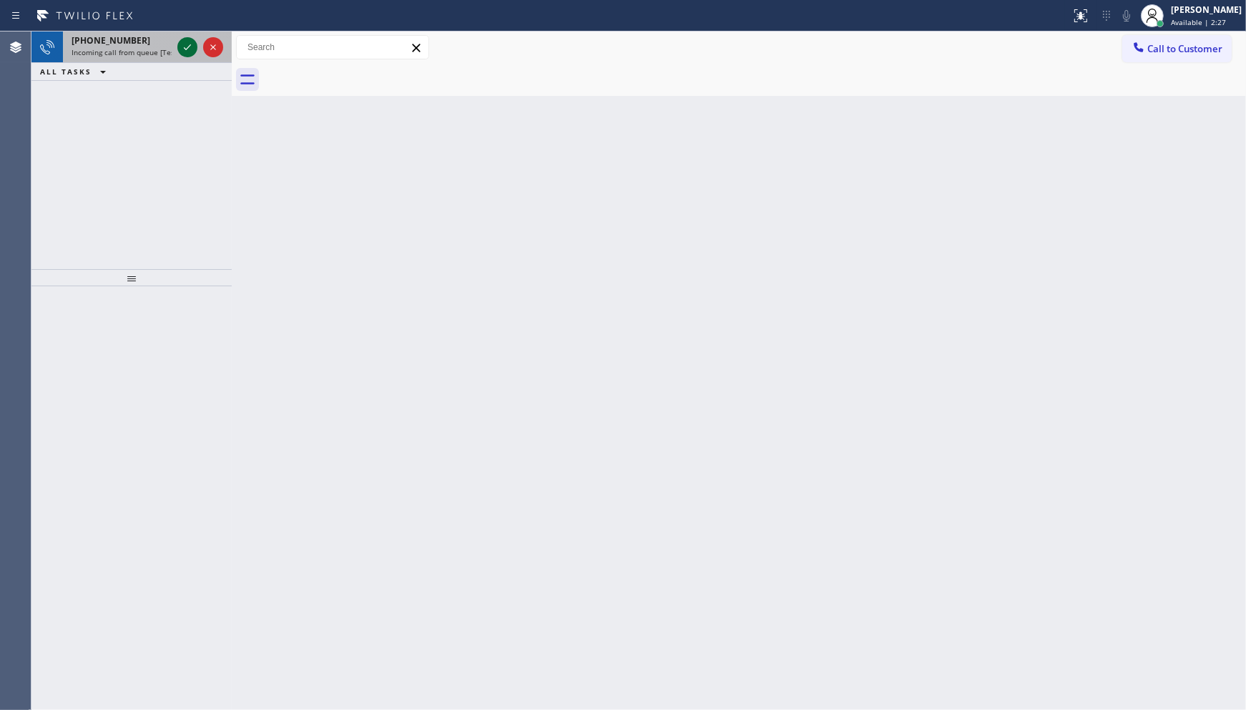
click at [191, 52] on icon at bounding box center [187, 47] width 17 height 17
click at [191, 41] on icon at bounding box center [187, 47] width 17 height 17
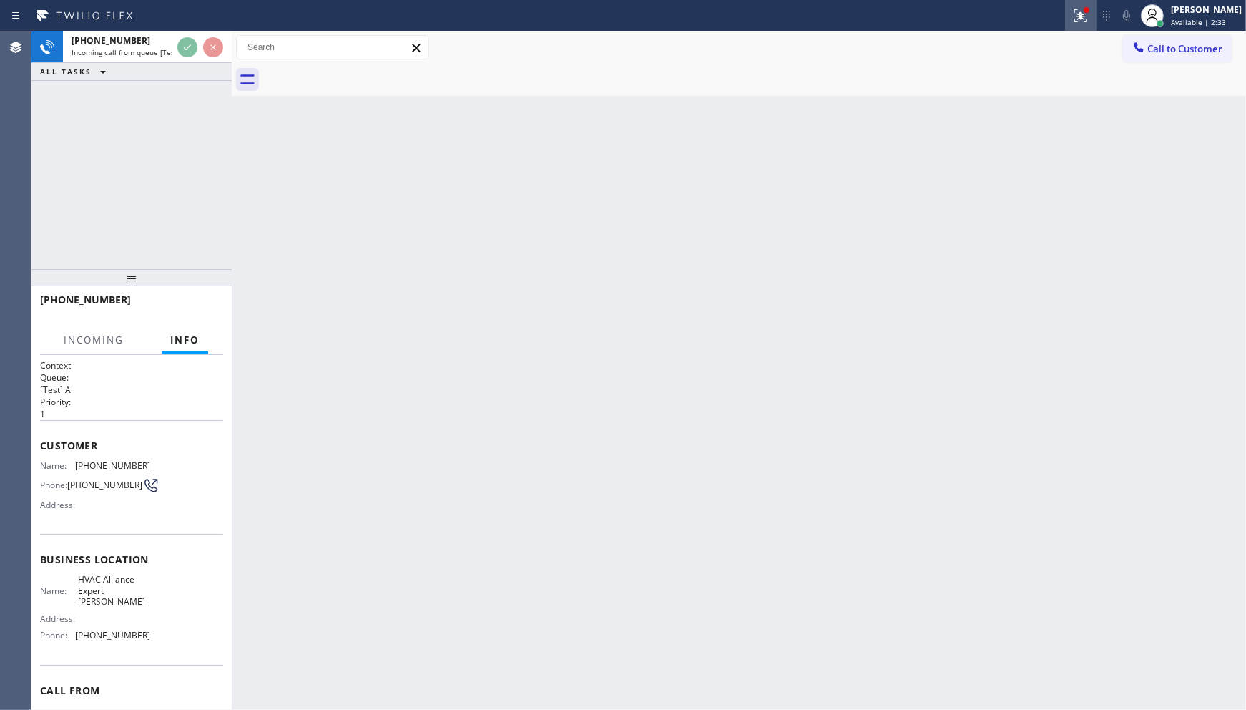
drag, startPoint x: 1054, startPoint y: 5, endPoint x: 1082, endPoint y: 11, distance: 29.2
click at [1061, 9] on div at bounding box center [536, 15] width 1060 height 23
click at [1082, 11] on icon at bounding box center [1080, 15] width 17 height 17
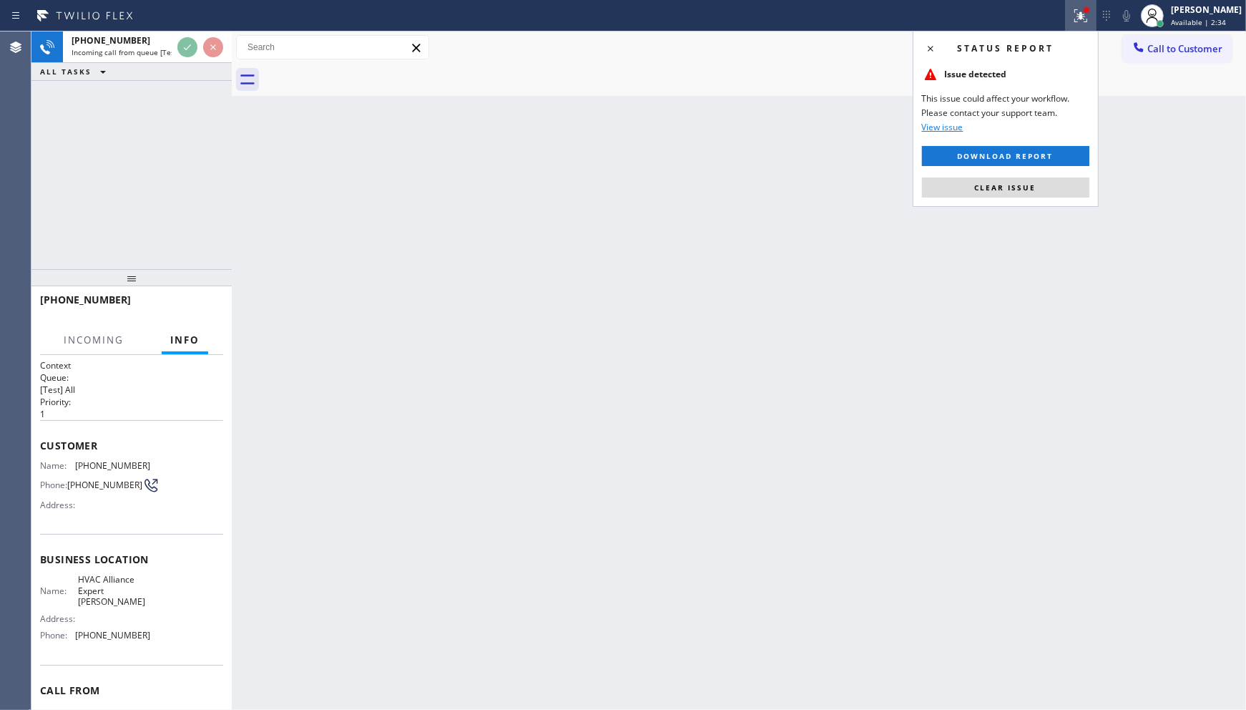
click at [1042, 199] on div "Status report Issue detected This issue could affect your workflow. Please cont…" at bounding box center [1006, 119] width 186 height 176
click at [200, 49] on div at bounding box center [201, 46] width 52 height 31
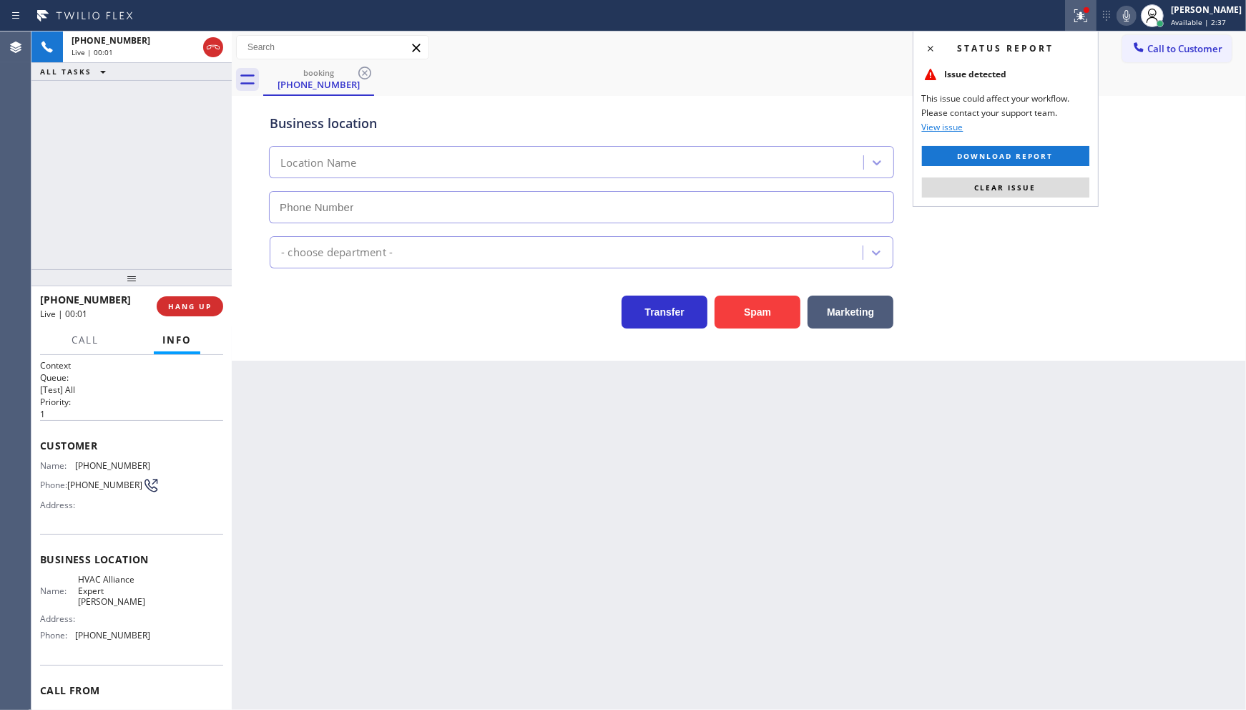
type input "(737) 355-5352"
click at [1053, 186] on button "Clear issue" at bounding box center [1005, 187] width 167 height 20
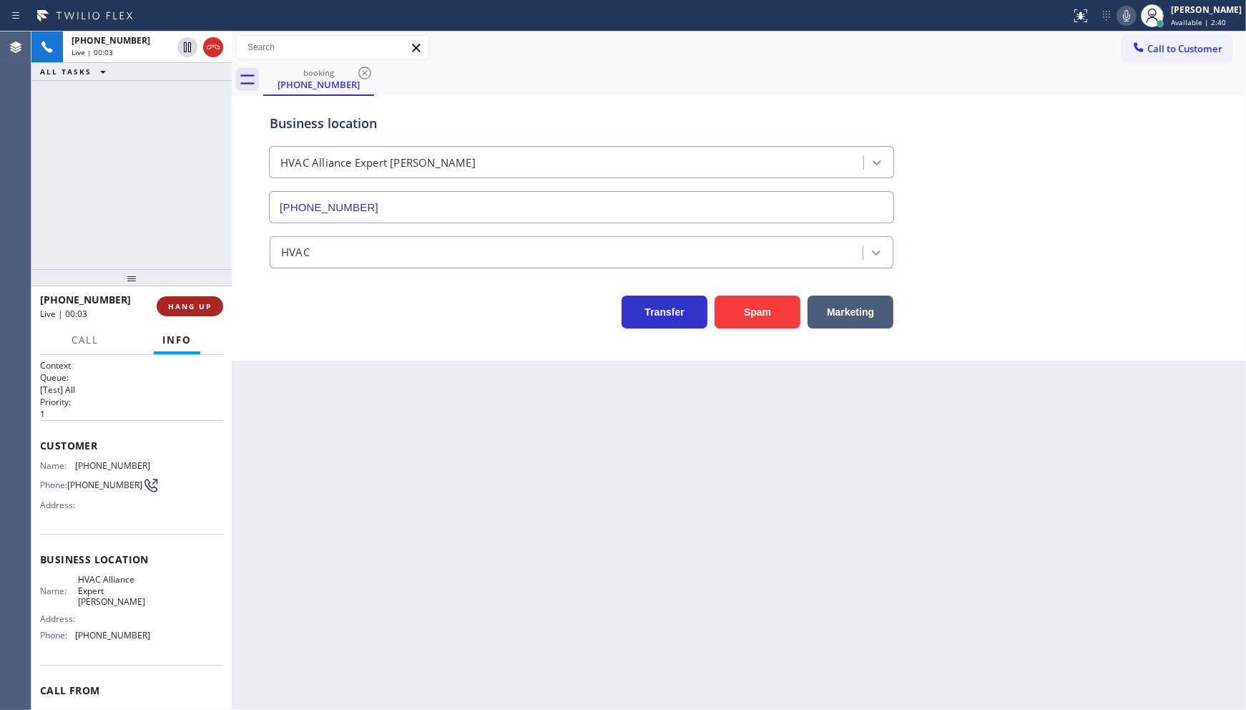
click at [193, 308] on span "HANG UP" at bounding box center [190, 306] width 44 height 10
click at [197, 304] on span "COMPLETE" at bounding box center [186, 306] width 49 height 10
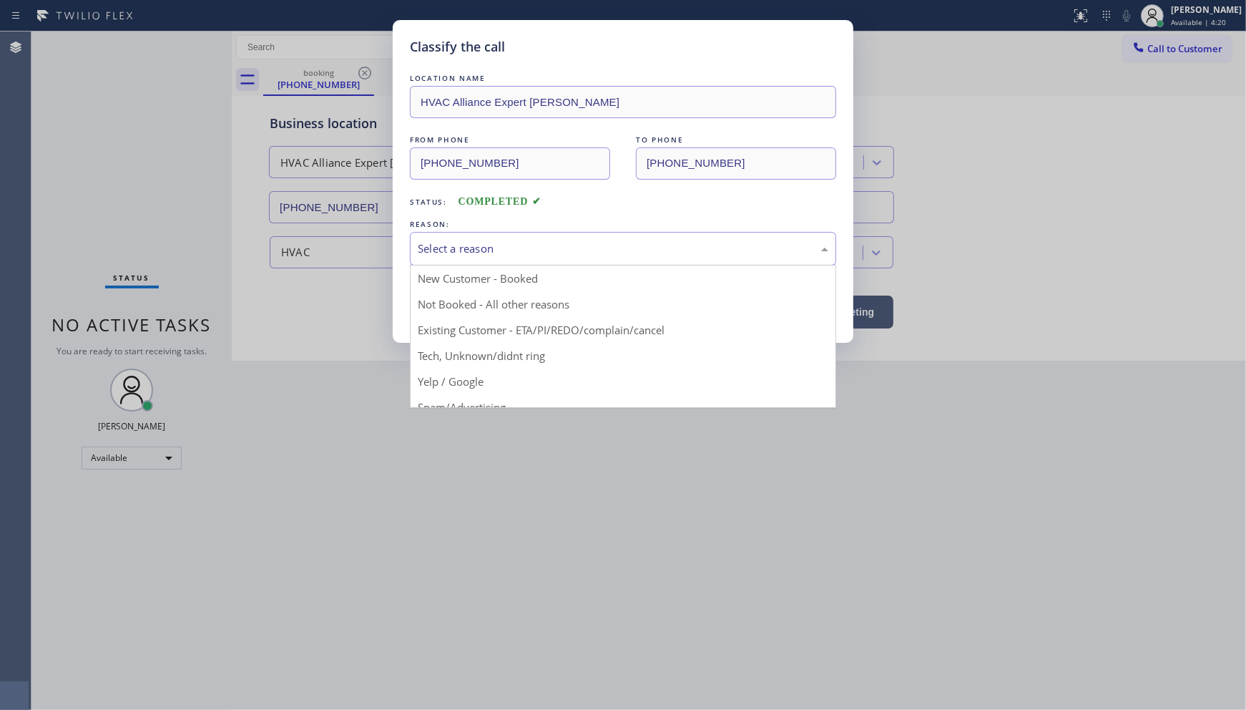
click at [522, 263] on div "Select a reason" at bounding box center [623, 249] width 426 height 34
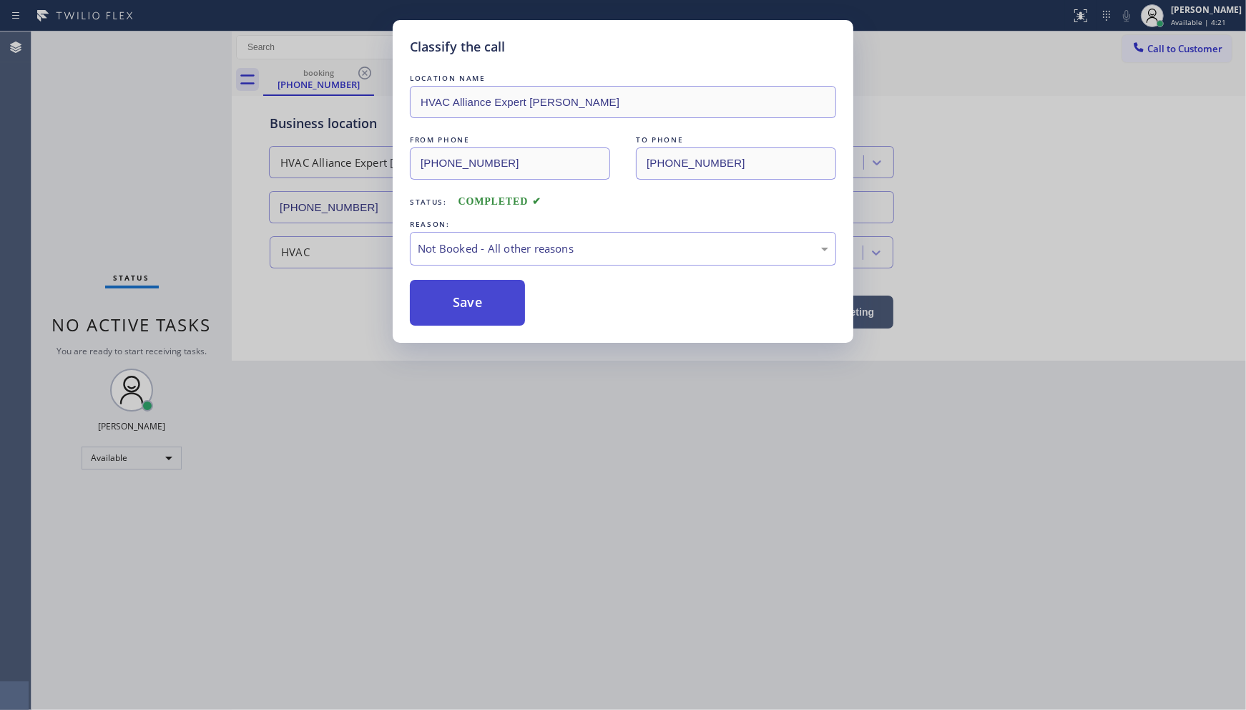
click at [460, 305] on button "Save" at bounding box center [467, 303] width 115 height 46
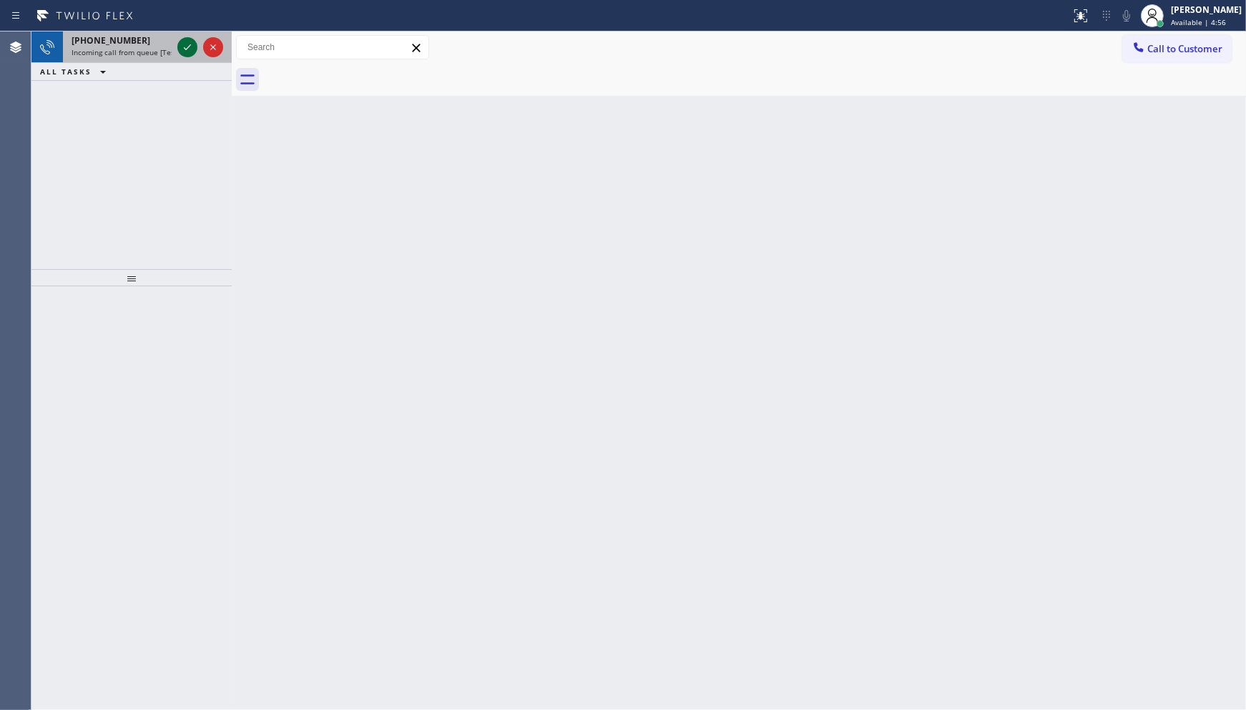
drag, startPoint x: 185, startPoint y: 31, endPoint x: 190, endPoint y: 49, distance: 17.9
click at [186, 39] on div at bounding box center [201, 46] width 52 height 31
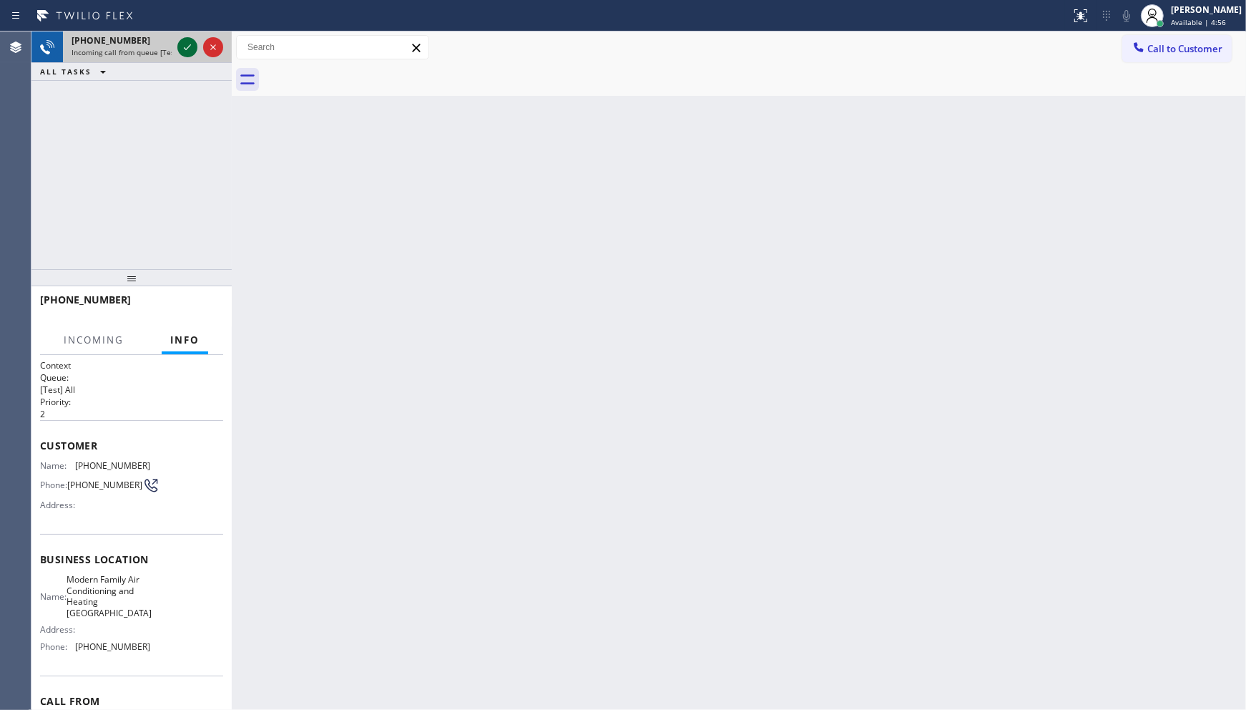
click at [190, 49] on icon at bounding box center [187, 47] width 17 height 17
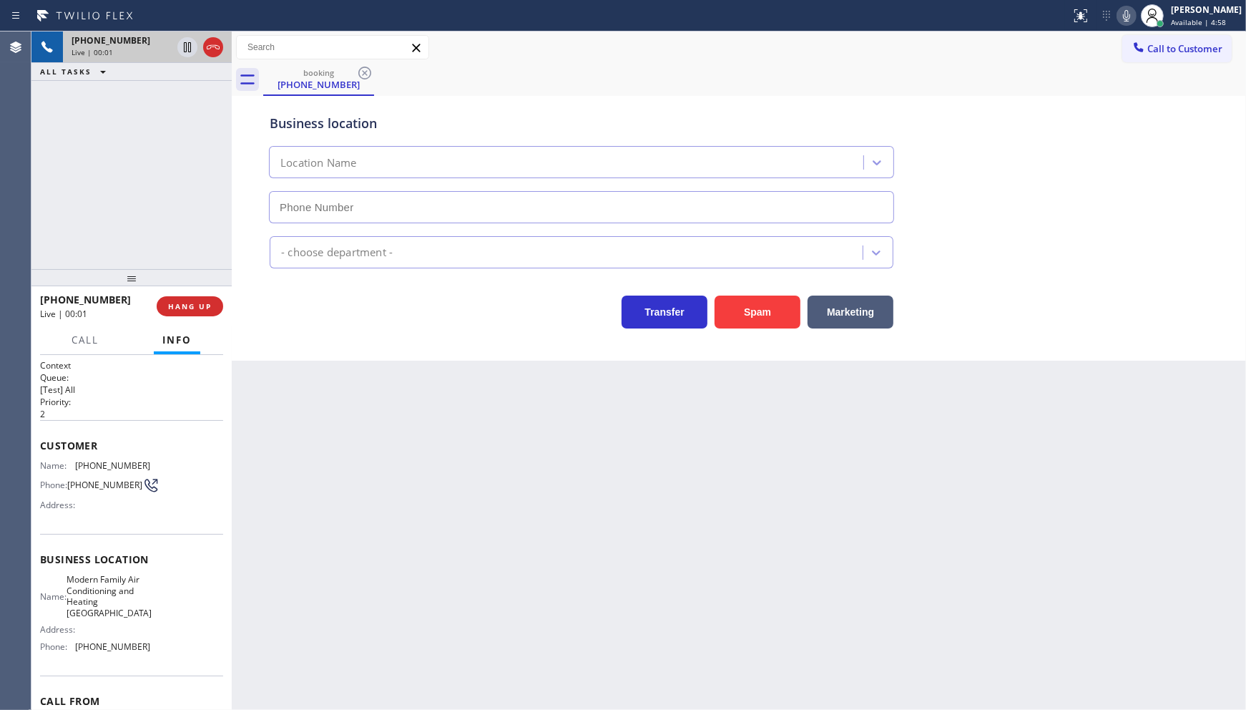
type input "[PHONE_NUMBER]"
click at [173, 299] on button "HANG UP" at bounding box center [190, 306] width 67 height 20
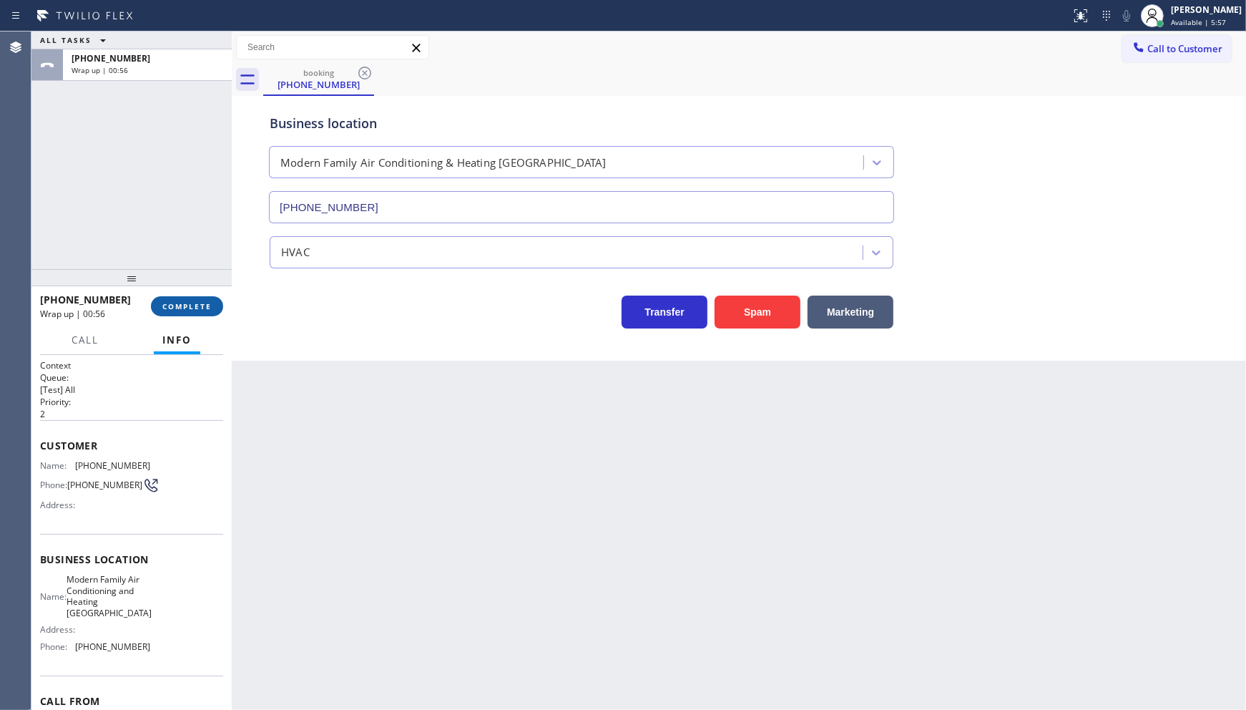
click at [193, 301] on span "COMPLETE" at bounding box center [186, 306] width 49 height 10
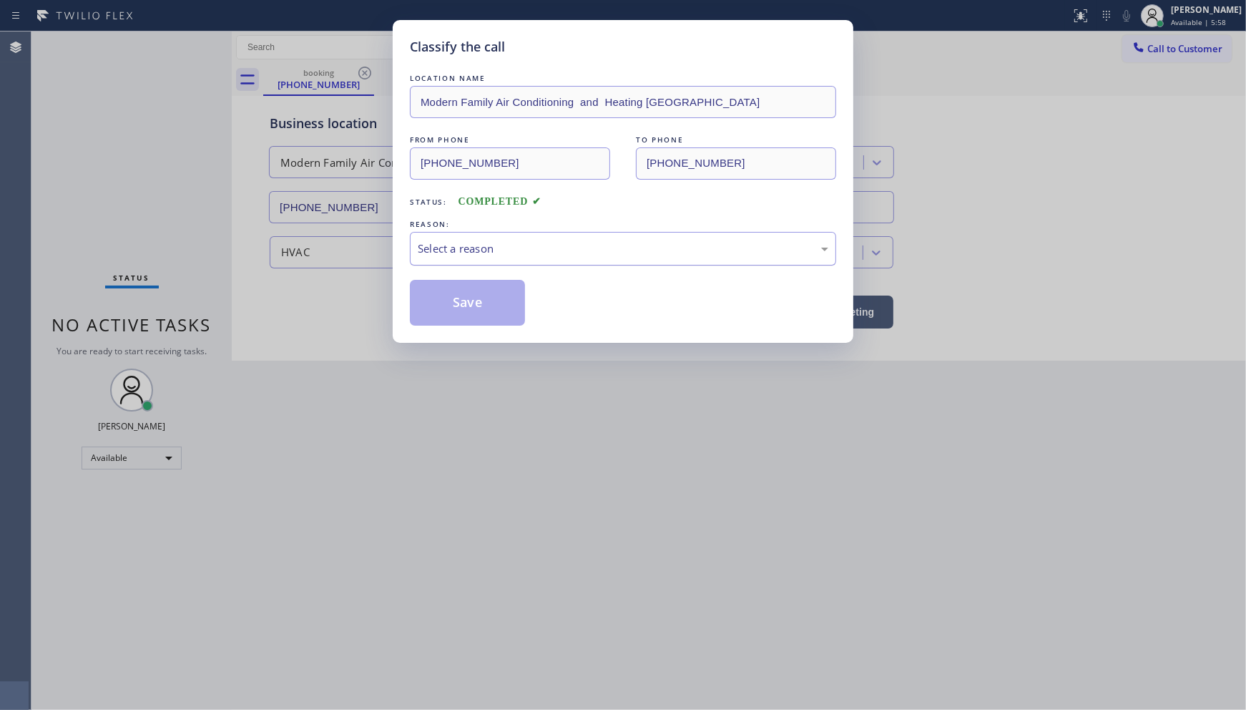
click at [491, 241] on div "Select a reason" at bounding box center [623, 248] width 411 height 16
click at [458, 305] on button "Save" at bounding box center [467, 303] width 115 height 46
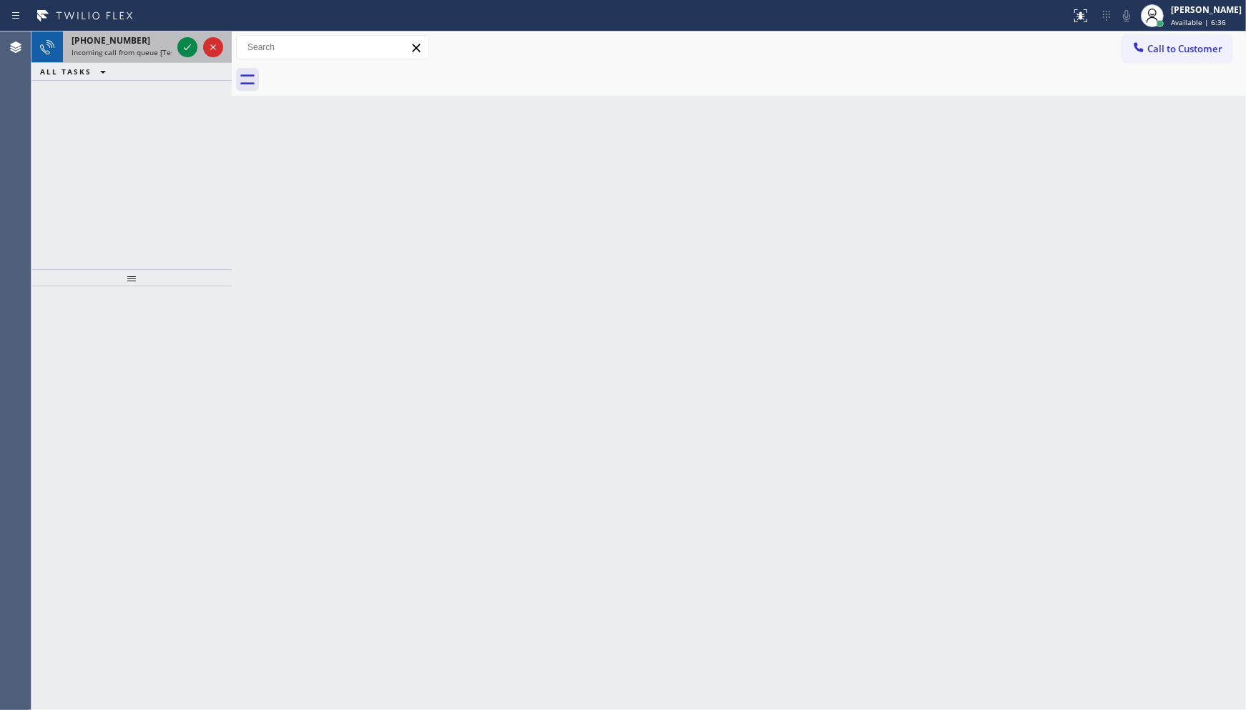
drag, startPoint x: 97, startPoint y: 137, endPoint x: 96, endPoint y: 33, distance: 104.5
click at [100, 127] on div "[PHONE_NUMBER] Incoming call from queue [Test] All ALL TASKS ALL TASKS ACTIVE T…" at bounding box center [131, 150] width 200 height 238
click at [182, 44] on icon at bounding box center [187, 47] width 17 height 17
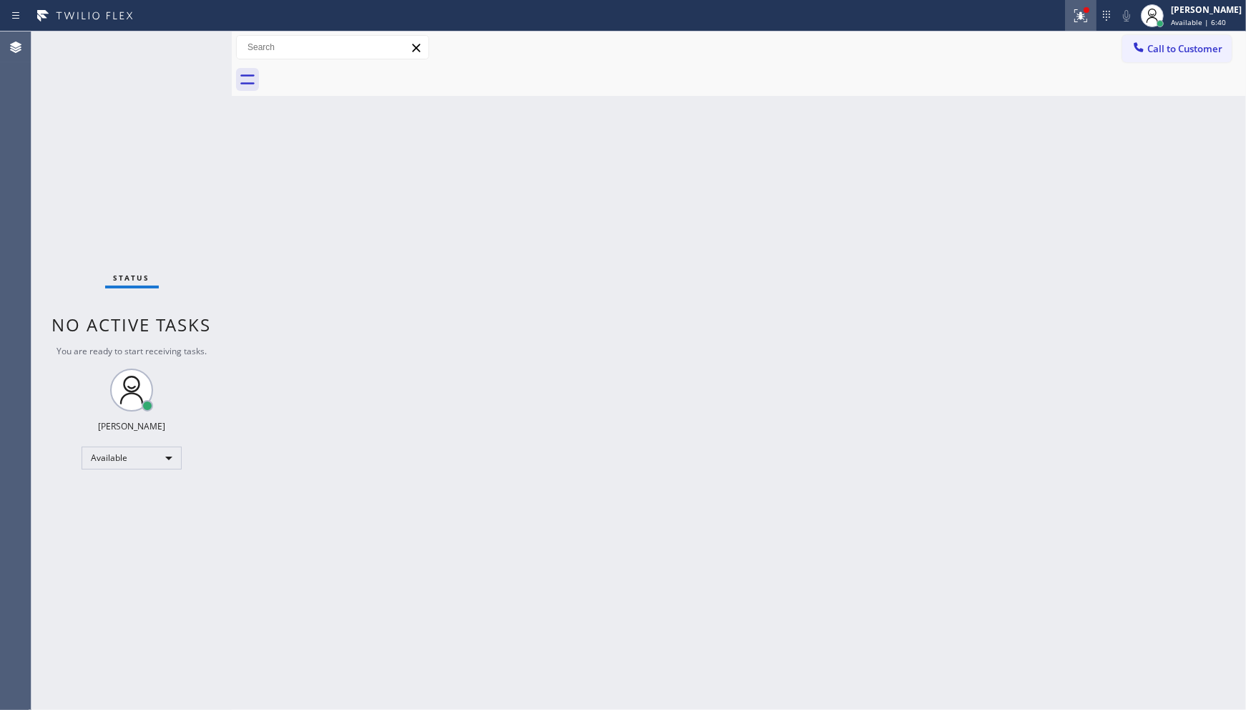
click at [1097, 12] on div at bounding box center [1080, 15] width 31 height 17
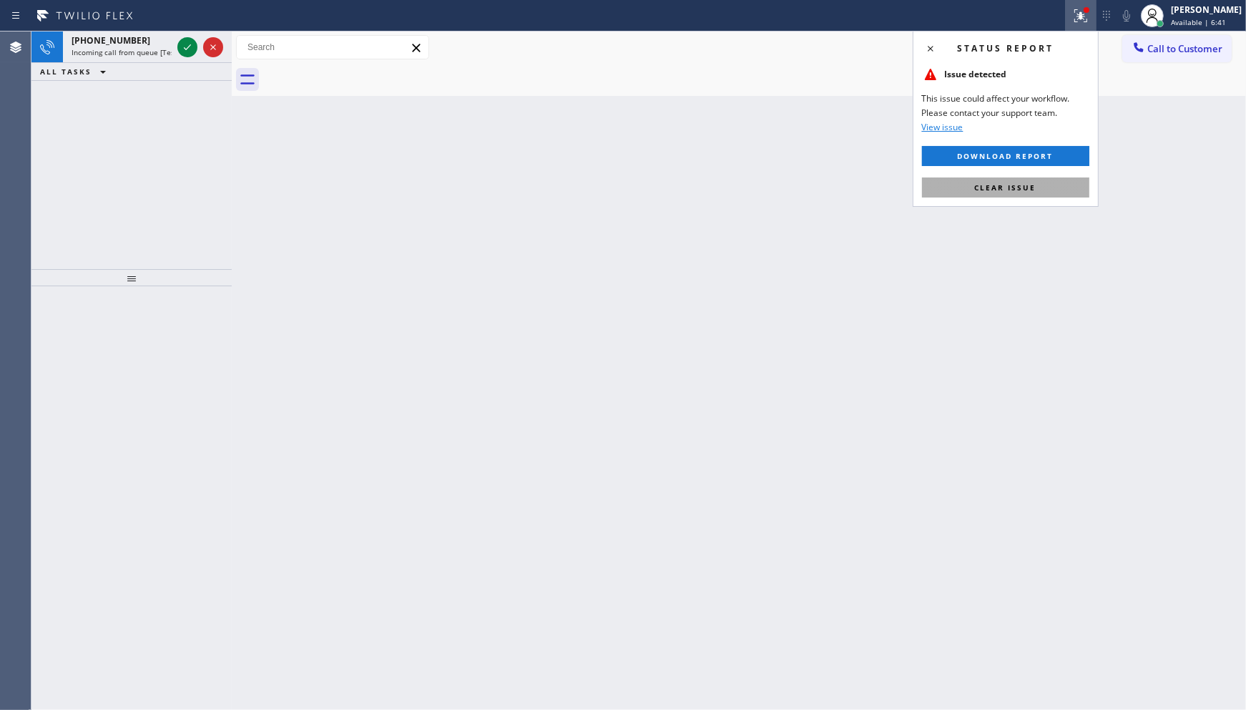
click at [968, 180] on button "Clear issue" at bounding box center [1005, 187] width 167 height 20
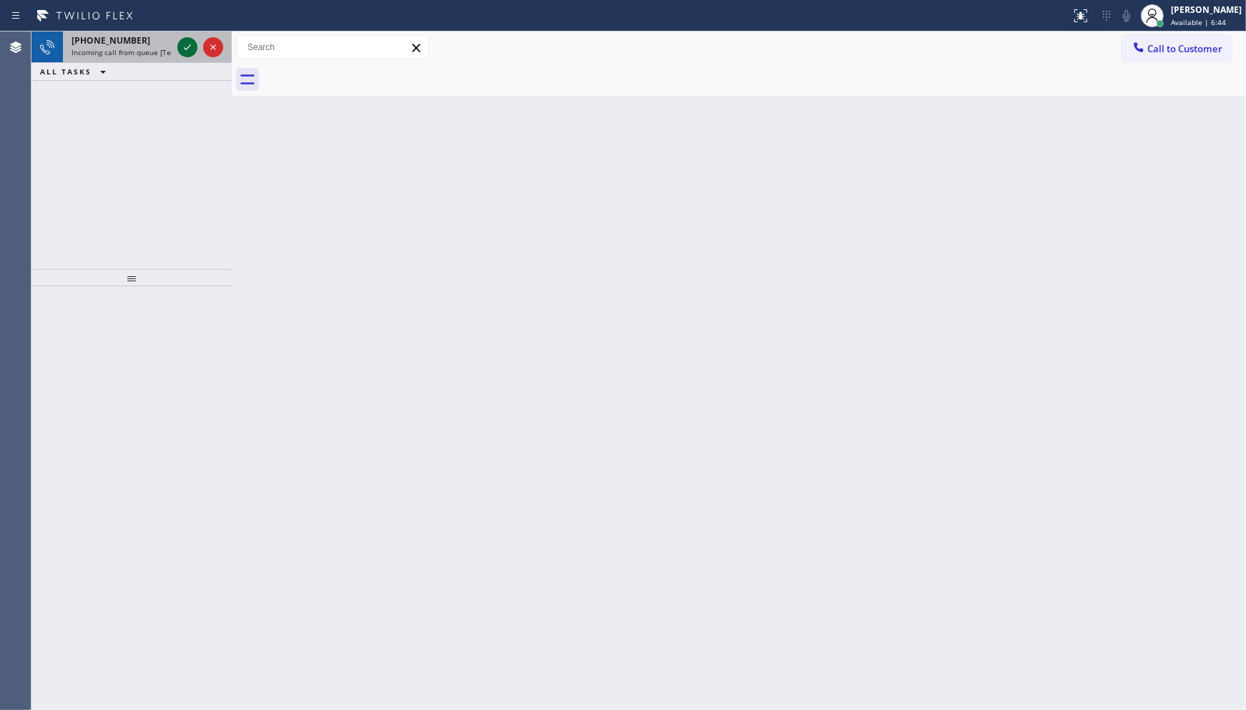
click at [190, 43] on icon at bounding box center [187, 47] width 17 height 17
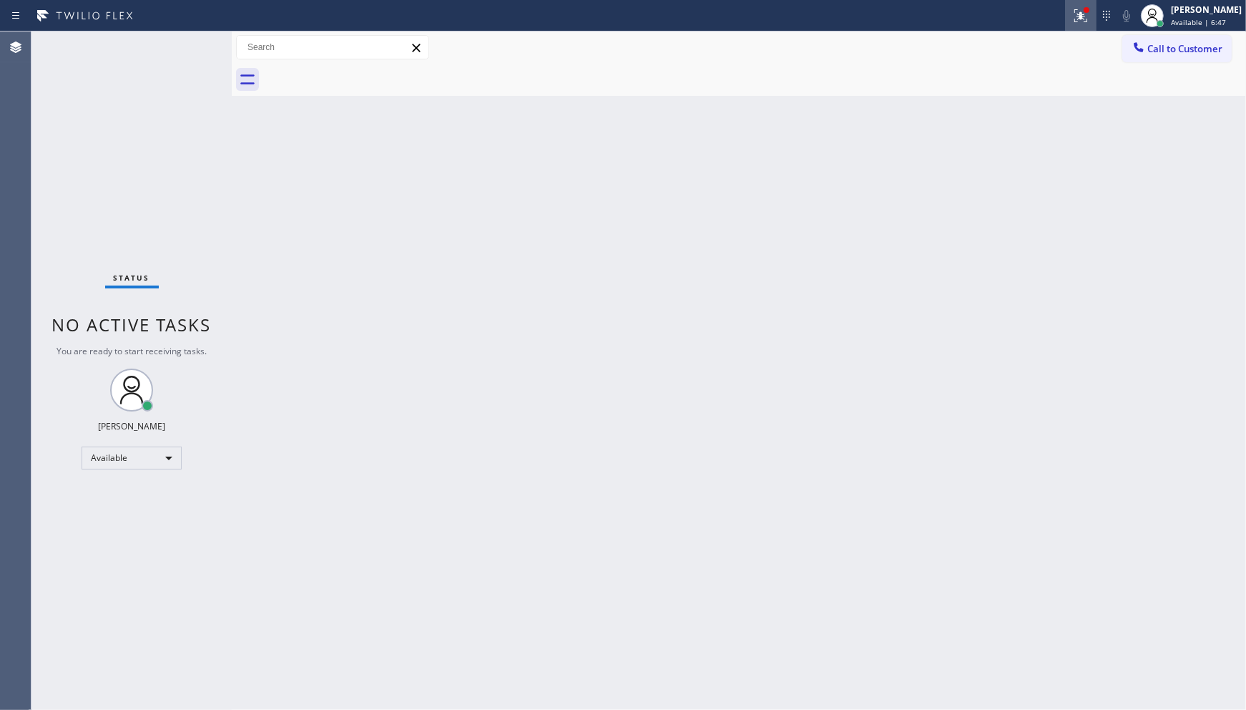
click at [1090, 17] on icon at bounding box center [1080, 15] width 17 height 17
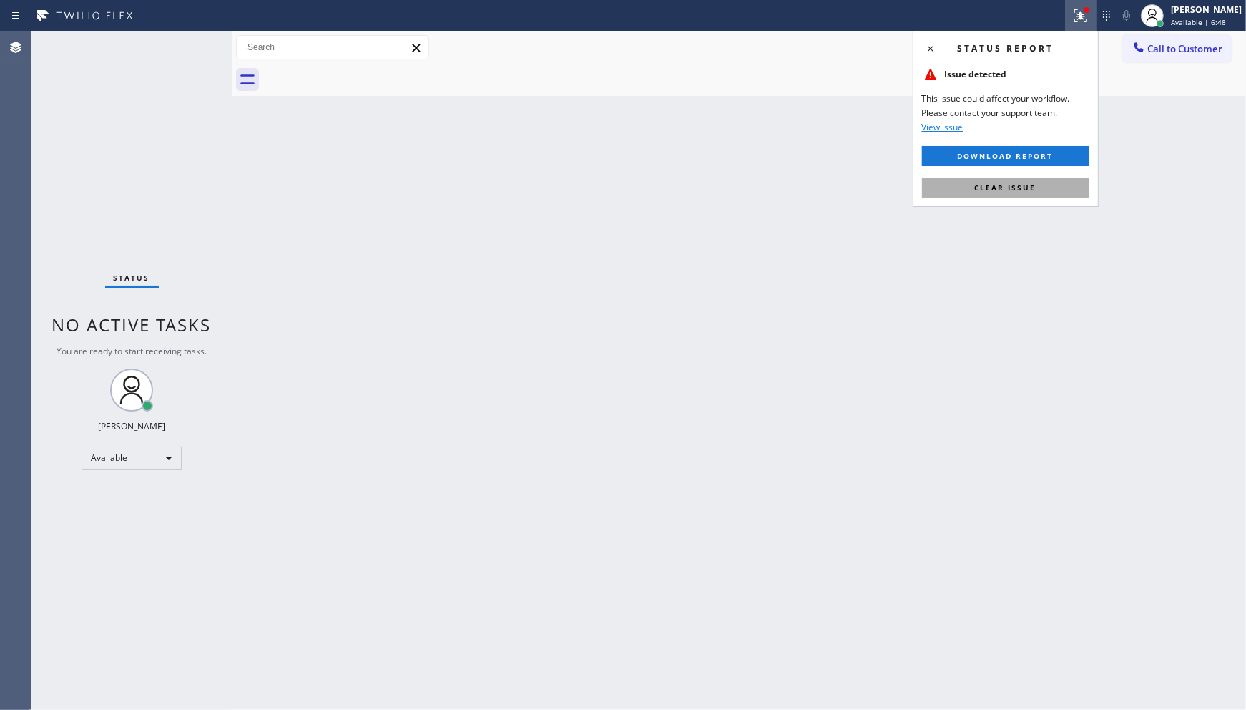
click at [1013, 190] on span "Clear issue" at bounding box center [1006, 187] width 62 height 10
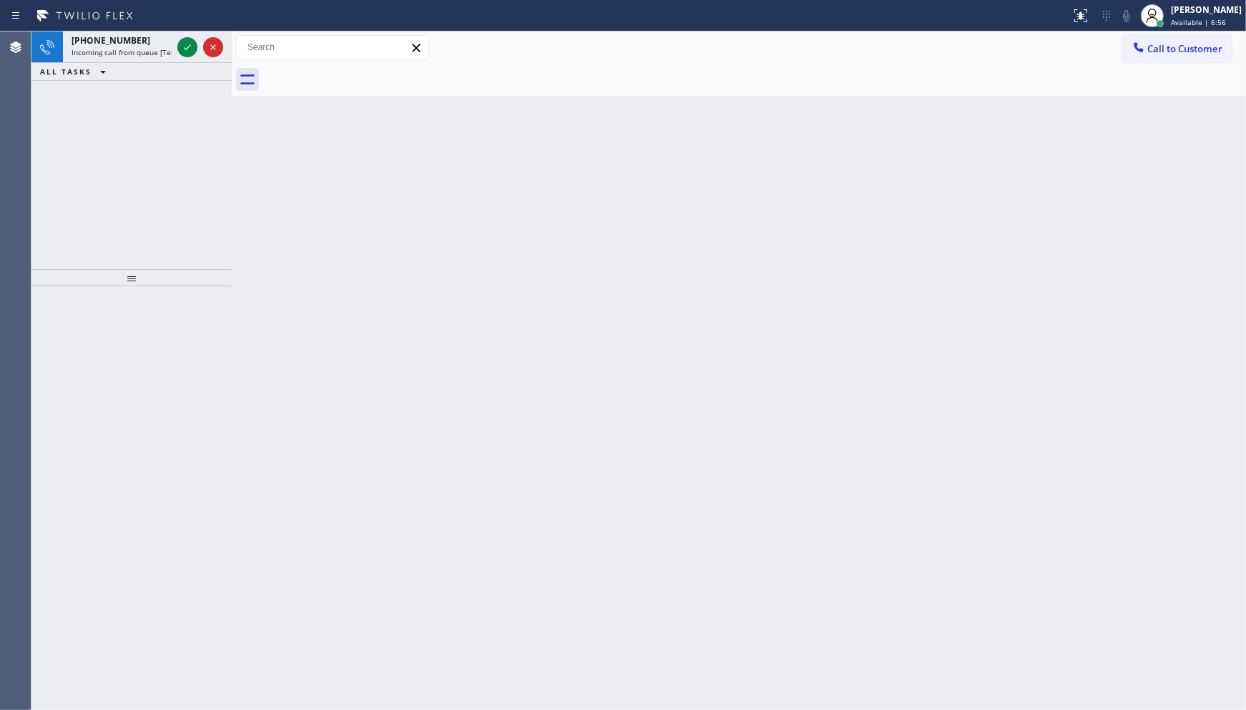
drag, startPoint x: 137, startPoint y: 147, endPoint x: 190, endPoint y: 31, distance: 127.1
click at [137, 146] on div "+12534996202 Incoming call from queue [Test] All ALL TASKS ALL TASKS ACTIVE TAS…" at bounding box center [131, 150] width 200 height 238
drag, startPoint x: 196, startPoint y: 23, endPoint x: 197, endPoint y: 34, distance: 11.5
click at [197, 34] on div "Status report No issues detected If you experience an issue, please download th…" at bounding box center [623, 355] width 1246 height 710
click at [195, 41] on icon at bounding box center [187, 47] width 17 height 17
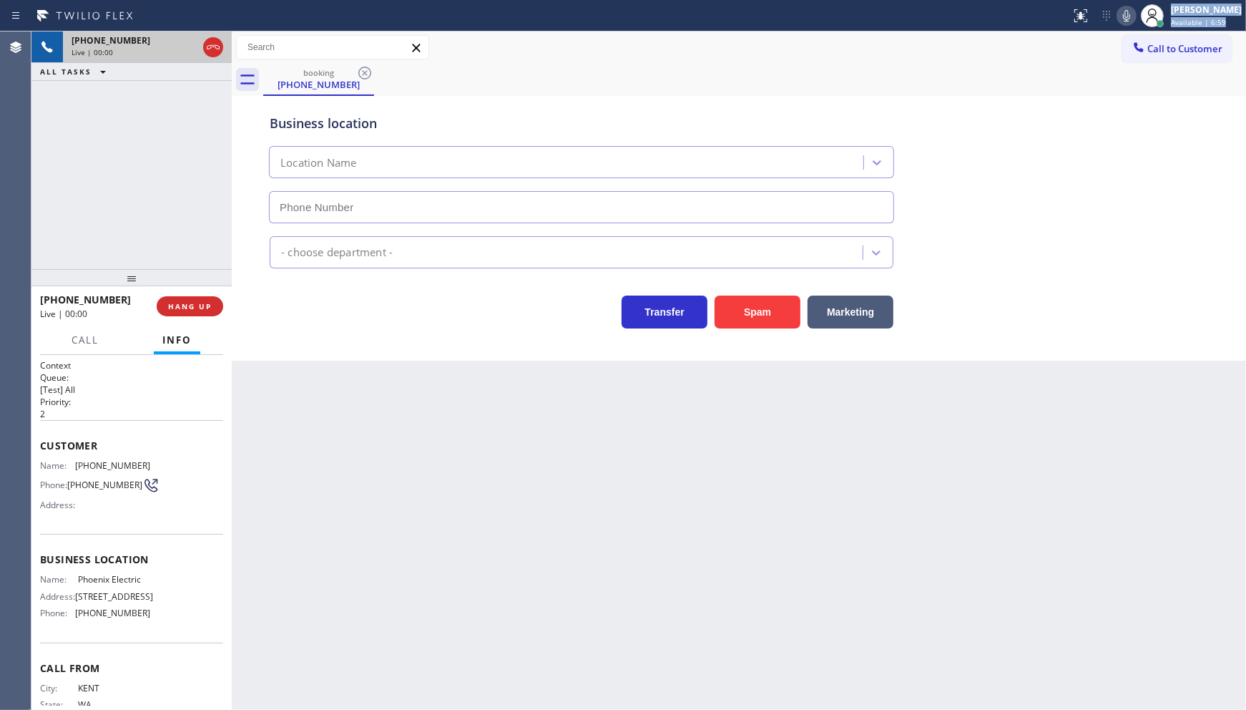
type input "(425) 961-9968"
click at [195, 306] on span "HANG UP" at bounding box center [190, 306] width 44 height 10
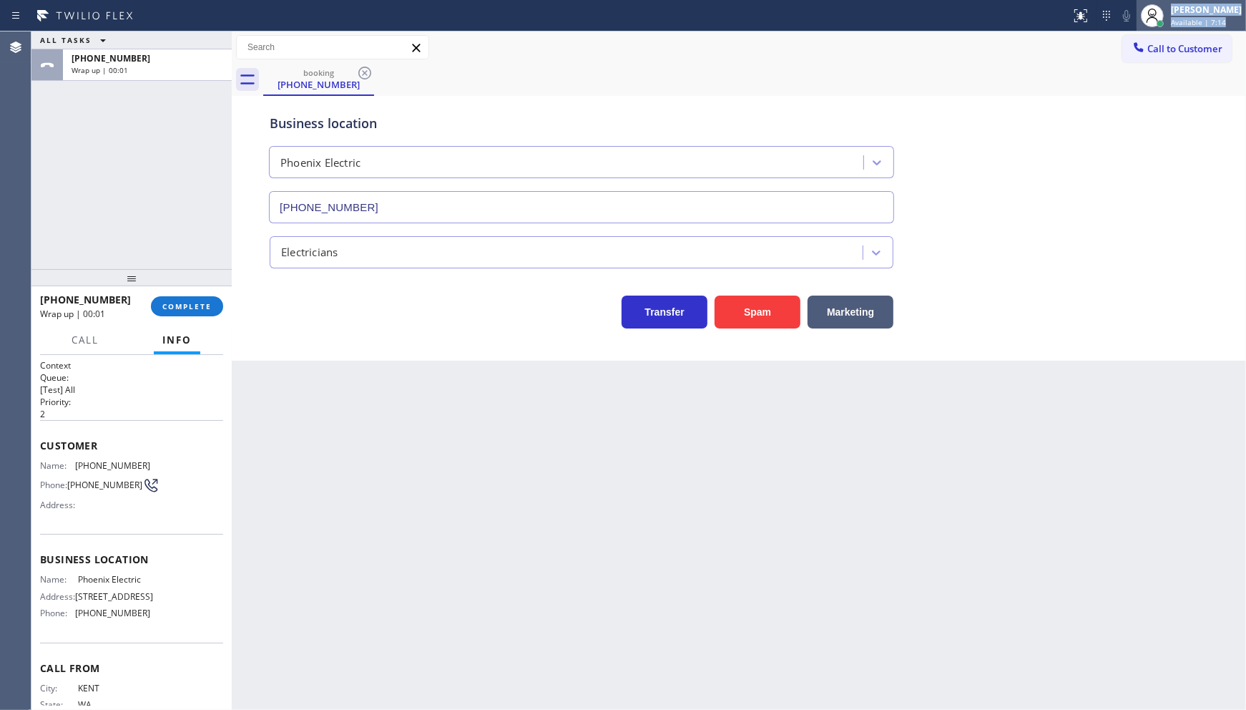
click at [1207, 19] on span "Available | 7:14" at bounding box center [1198, 22] width 55 height 10
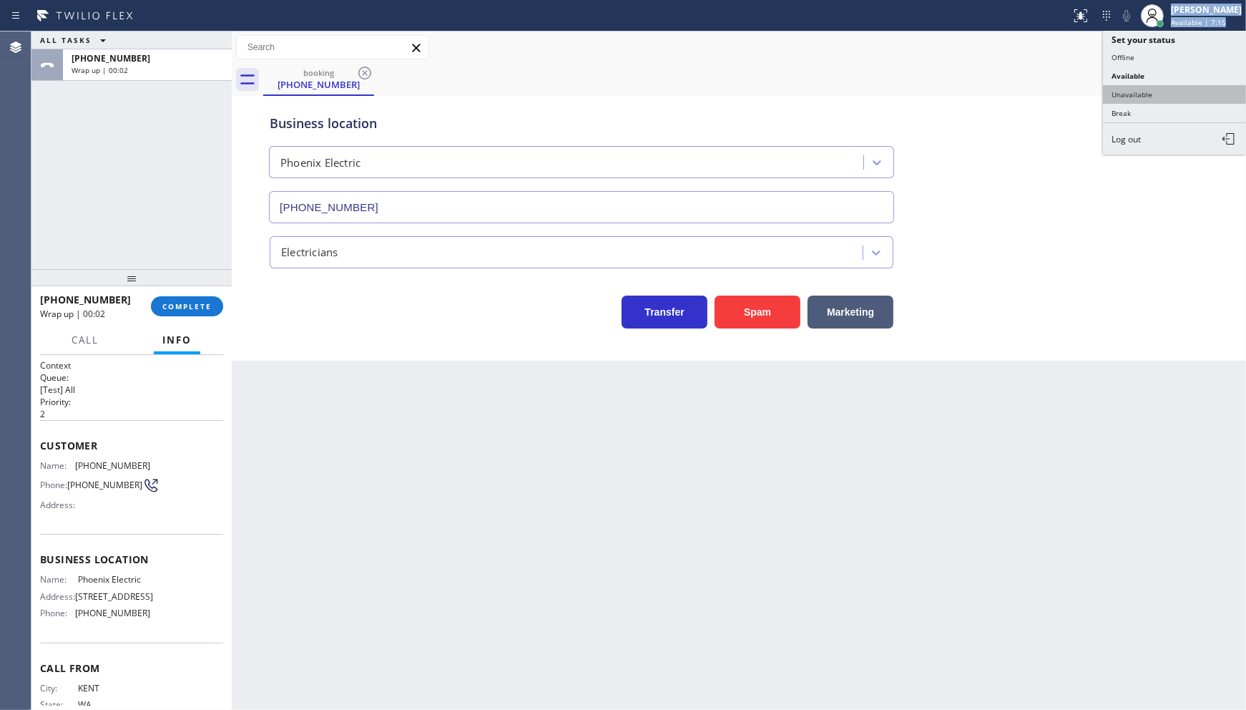
click at [1118, 97] on button "Unavailable" at bounding box center [1174, 94] width 143 height 19
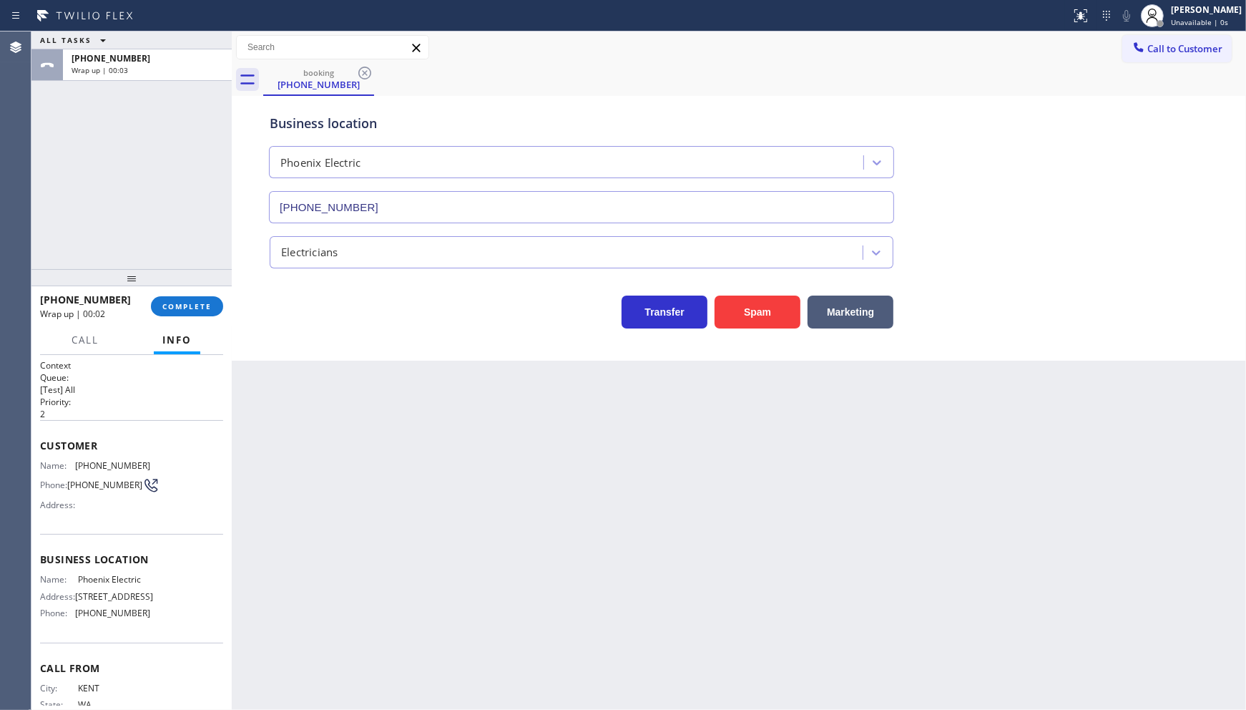
click at [968, 432] on div "Back to Dashboard Change Sender ID Customers Technicians Select a contact Outbo…" at bounding box center [739, 370] width 1014 height 678
drag, startPoint x: 72, startPoint y: 649, endPoint x: 172, endPoint y: 667, distance: 101.2
click at [172, 642] on div "Business location Name: Phoenix Electric Address: 30012 188 Ave SE, Kent, WA 98…" at bounding box center [131, 588] width 183 height 108
copy div "(425) 961-9968"
click at [1181, 56] on button "Call to Customer" at bounding box center [1176, 48] width 109 height 27
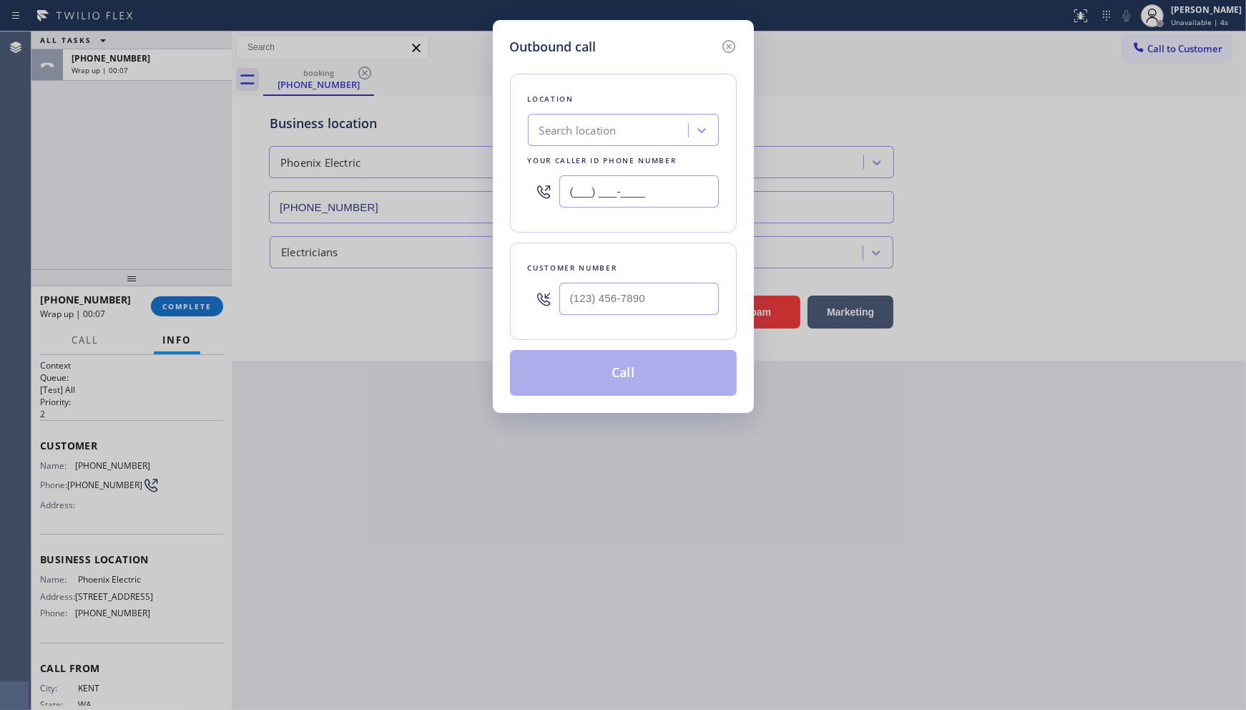
click at [625, 203] on input "(___) ___-____" at bounding box center [639, 191] width 160 height 32
paste input "425) 961-9968"
type input "(425) 961-9968"
click at [591, 309] on input "(___) ___-____" at bounding box center [639, 299] width 160 height 32
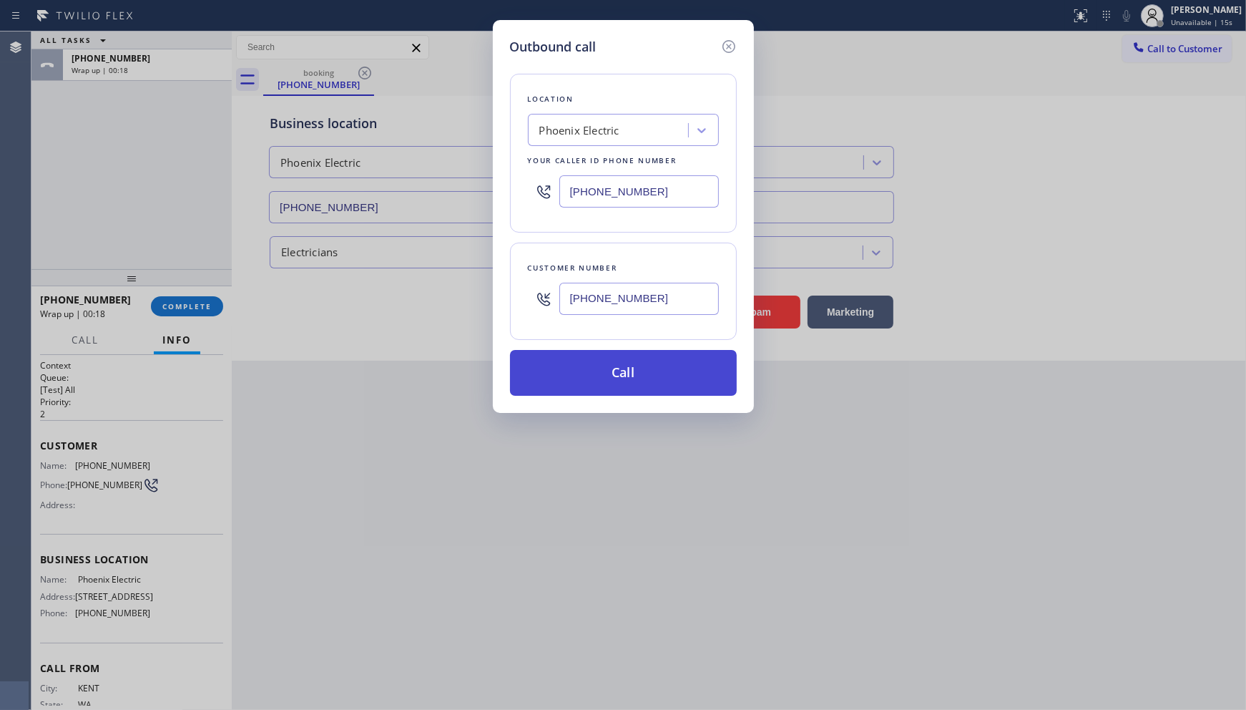
type input "(253) 499-6202"
click at [617, 395] on button "Call" at bounding box center [623, 373] width 227 height 46
click at [620, 383] on button "Call" at bounding box center [623, 373] width 227 height 46
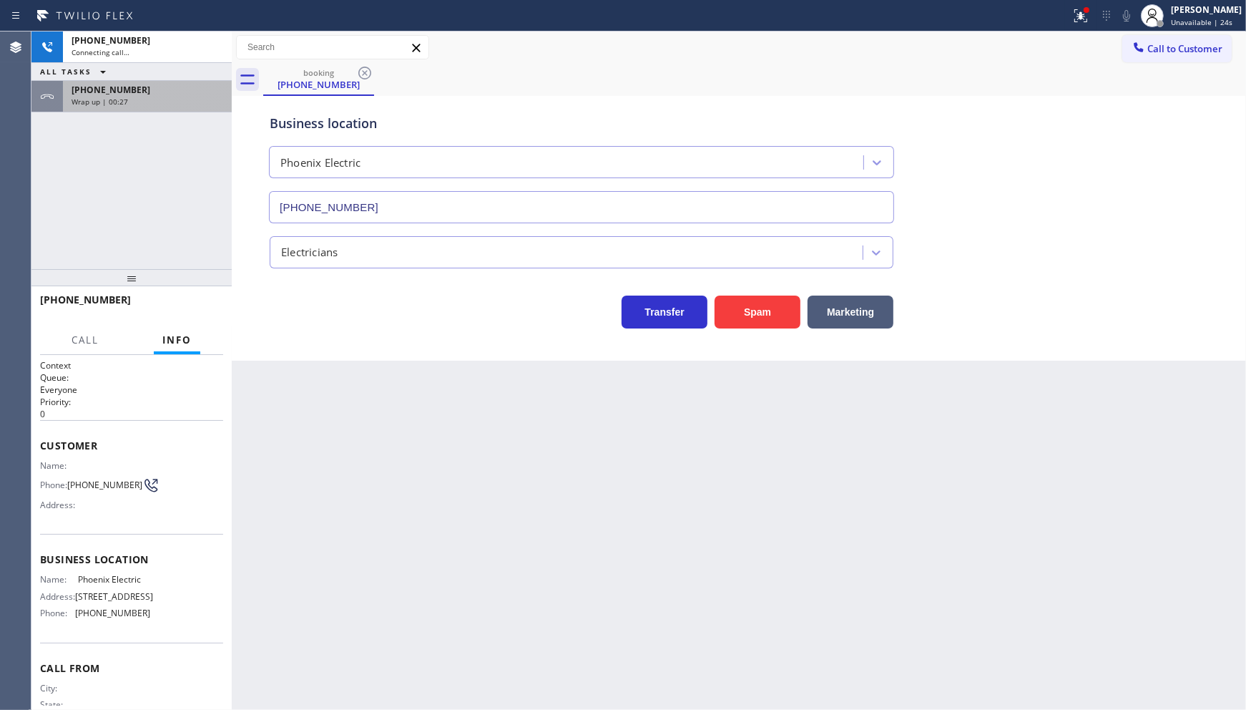
click at [165, 98] on div "Wrap up | 00:27" at bounding box center [148, 102] width 152 height 10
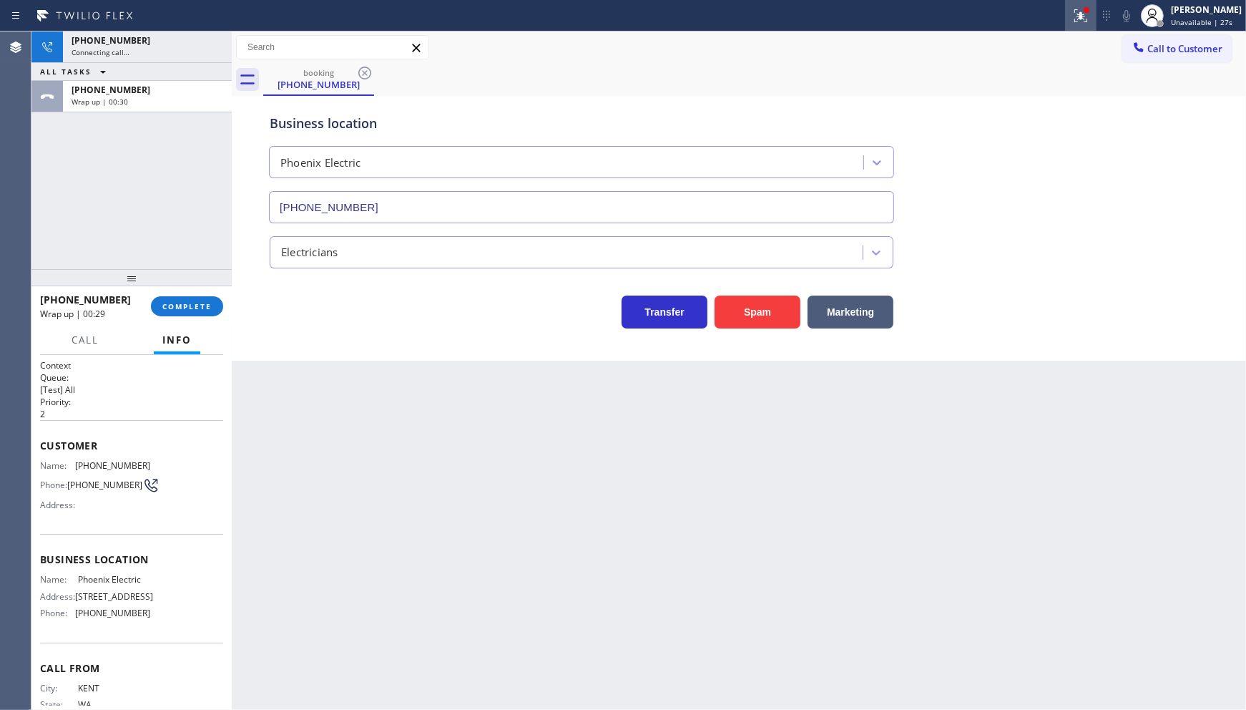
click at [1075, 11] on icon at bounding box center [1080, 15] width 17 height 17
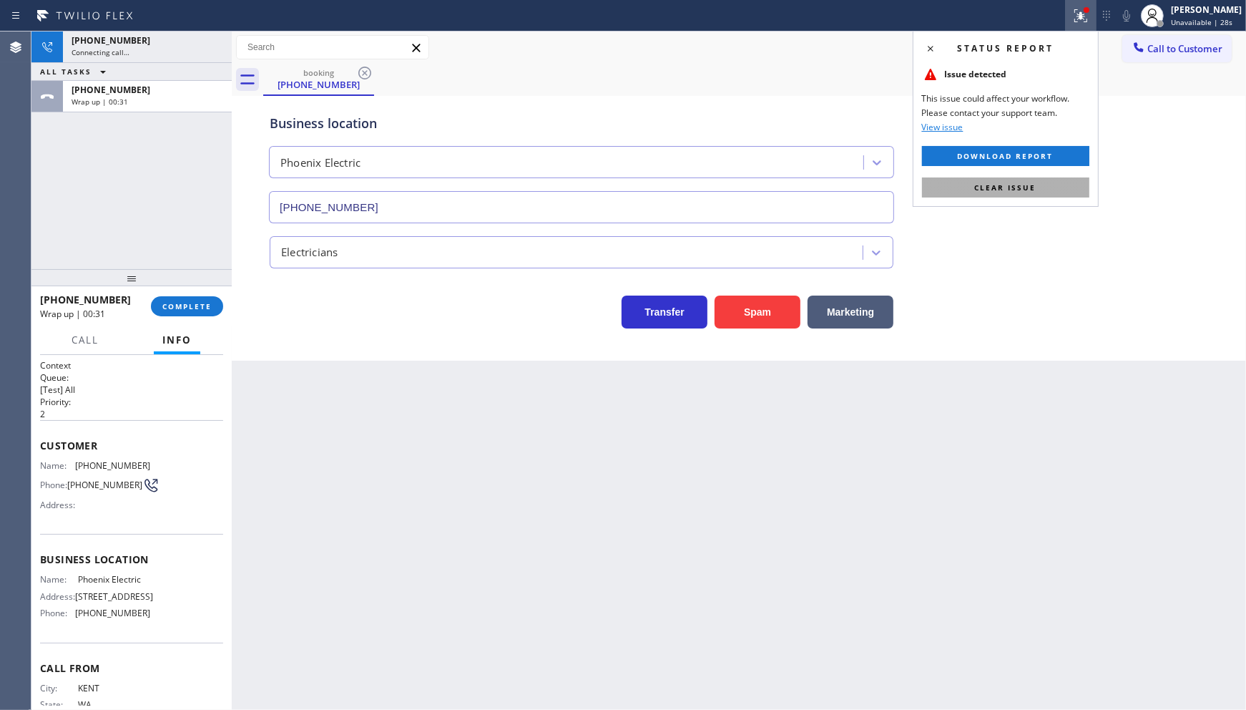
click at [1005, 190] on span "Clear issue" at bounding box center [1006, 187] width 62 height 10
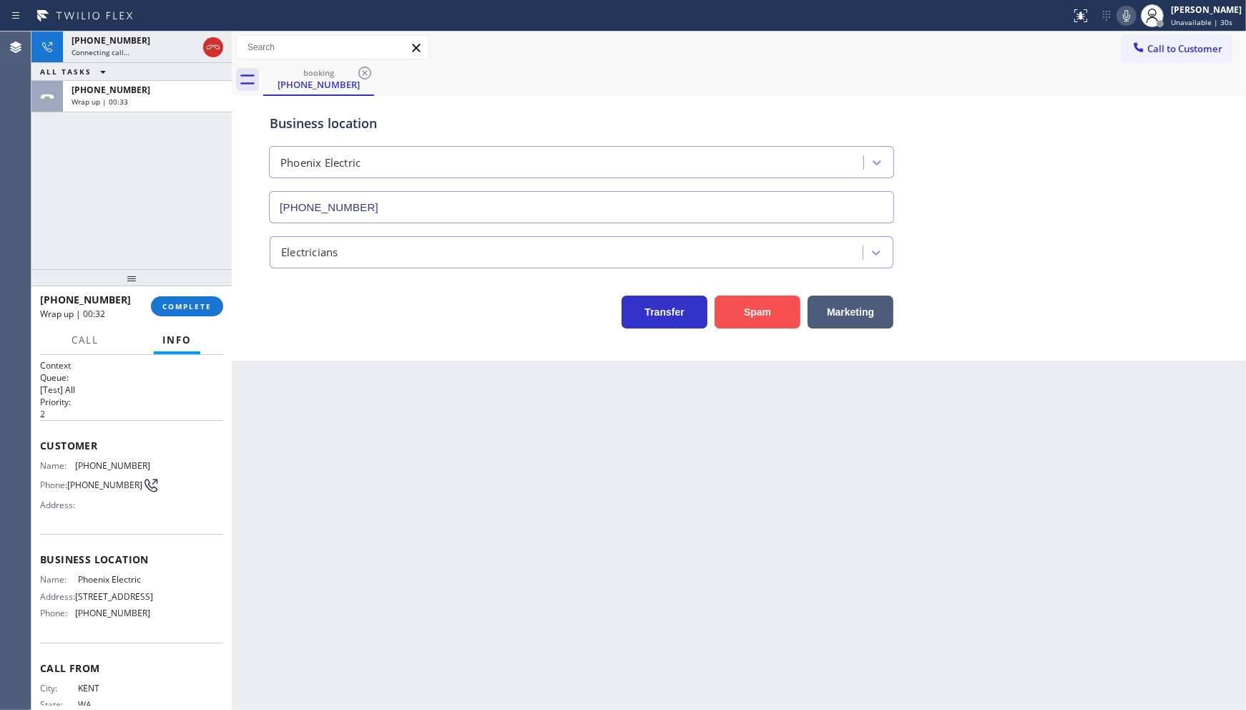
click at [763, 313] on button "Spam" at bounding box center [758, 311] width 86 height 33
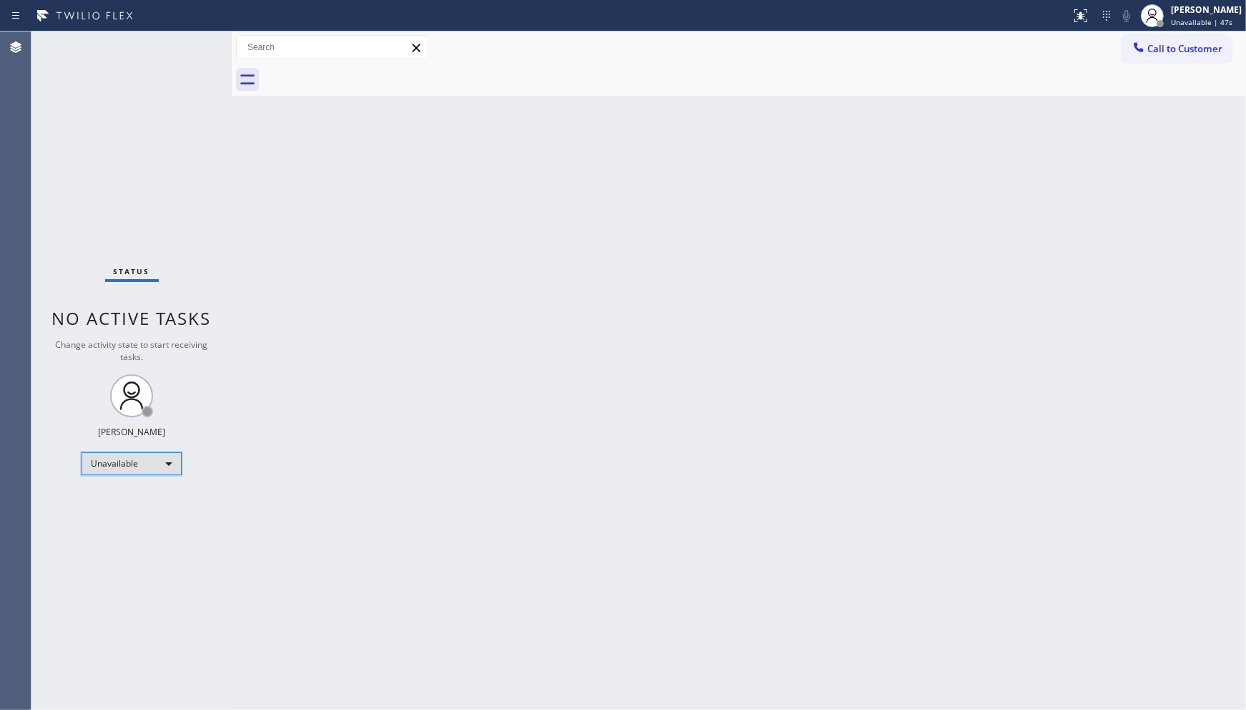
click at [103, 458] on div "Unavailable" at bounding box center [132, 463] width 100 height 23
click at [117, 499] on li "Available" at bounding box center [130, 500] width 97 height 17
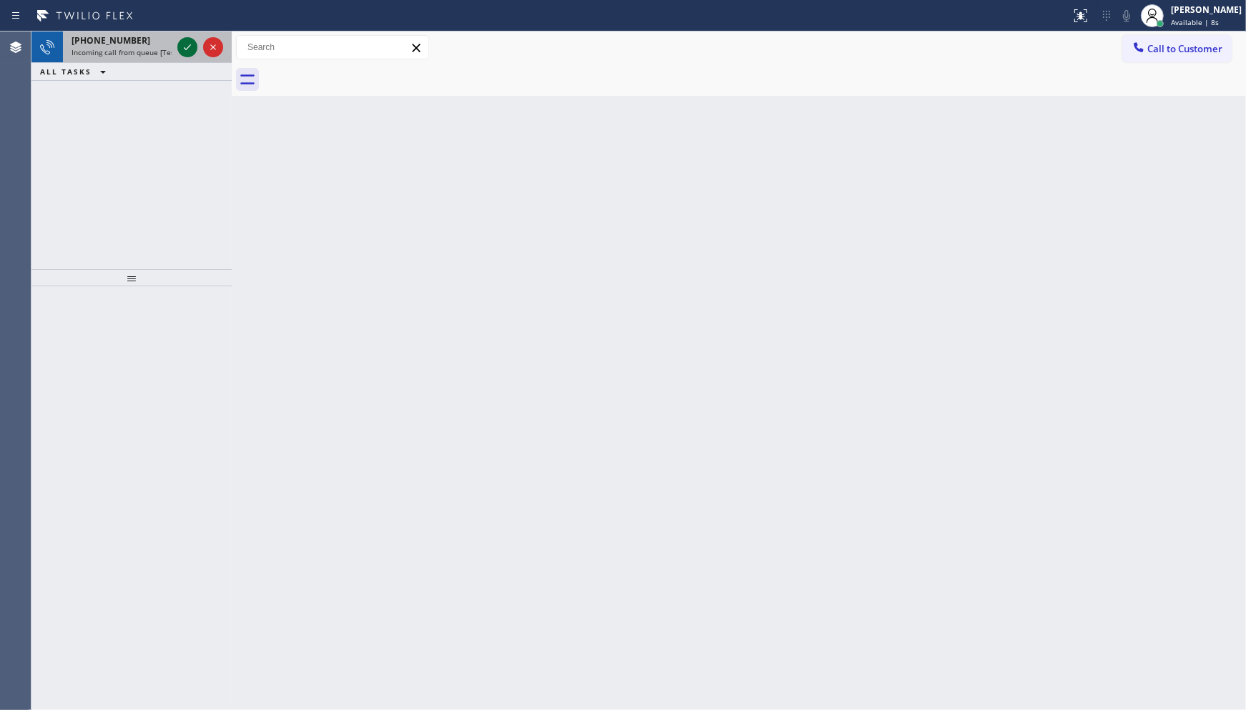
click at [190, 47] on icon at bounding box center [187, 47] width 17 height 17
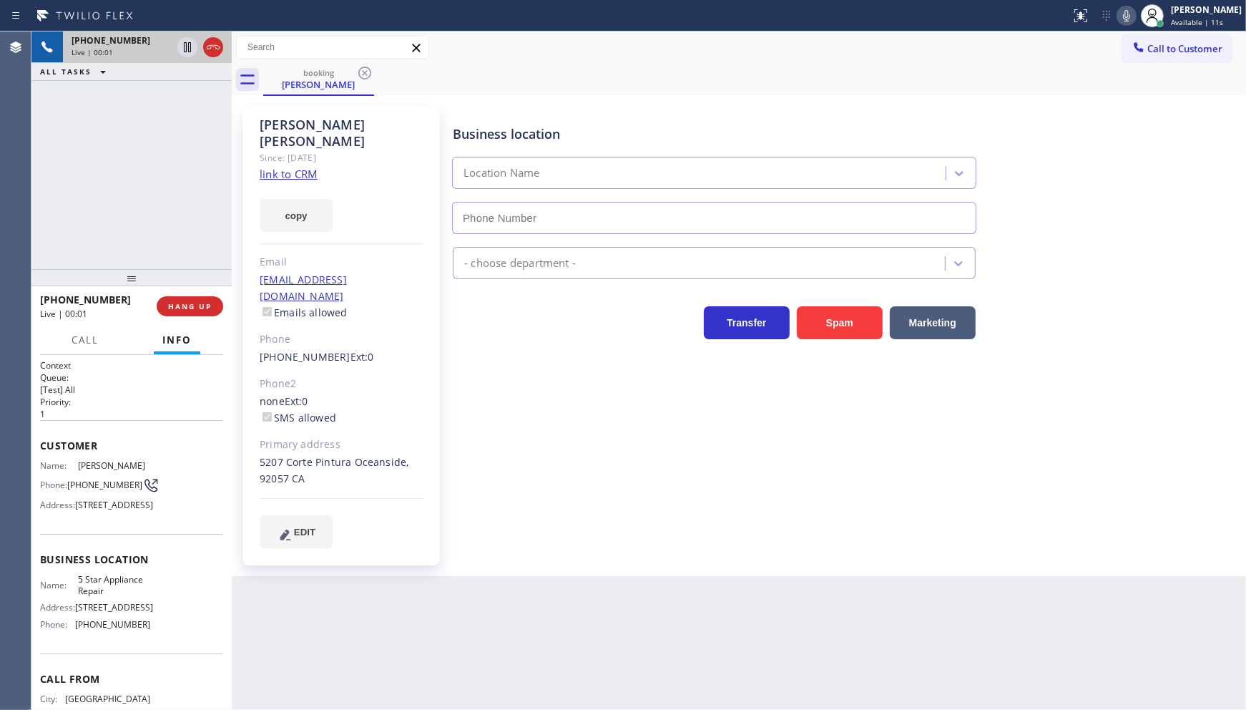
type input "[PHONE_NUMBER]"
click at [316, 167] on link "link to CRM" at bounding box center [289, 174] width 58 height 14
click at [1130, 17] on icon at bounding box center [1126, 15] width 17 height 17
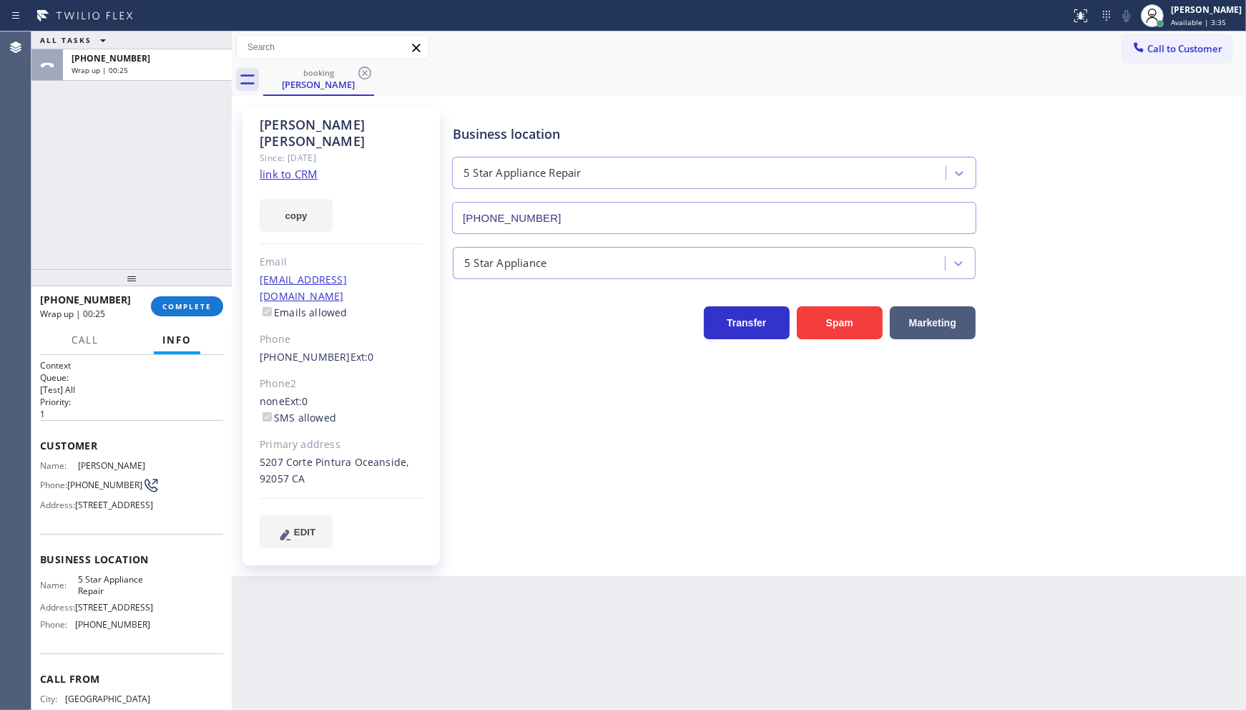
click at [1105, 102] on div "Doug Lambert Since: 20 may 2020 link to CRM copy Email douglaslambertair@gmail.…" at bounding box center [738, 335] width 1007 height 473
click at [98, 195] on div "ALL TASKS ALL TASKS ACTIVE TASKS TASKS IN WRAP UP +13239191443 Wrap up | 01:54" at bounding box center [131, 150] width 200 height 238
click at [220, 304] on button "COMPLETE" at bounding box center [187, 306] width 72 height 20
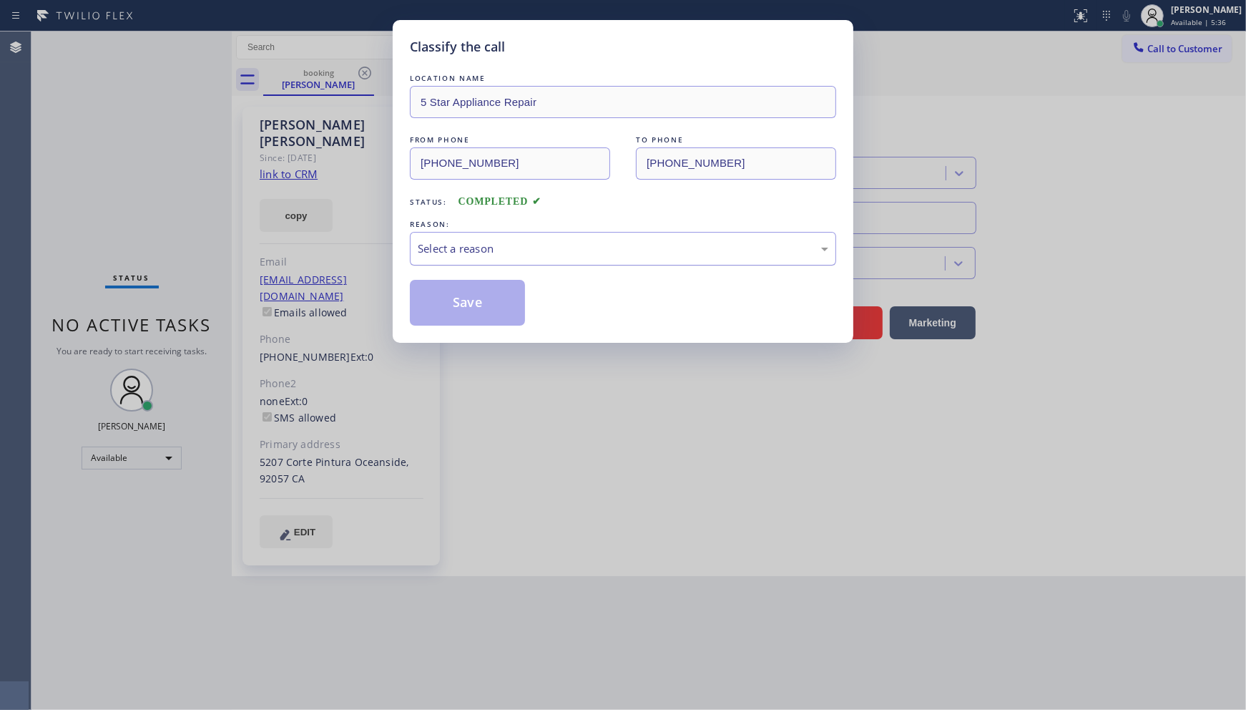
click at [423, 248] on div "Select a reason" at bounding box center [623, 248] width 411 height 16
click at [441, 323] on button "Save" at bounding box center [467, 303] width 115 height 46
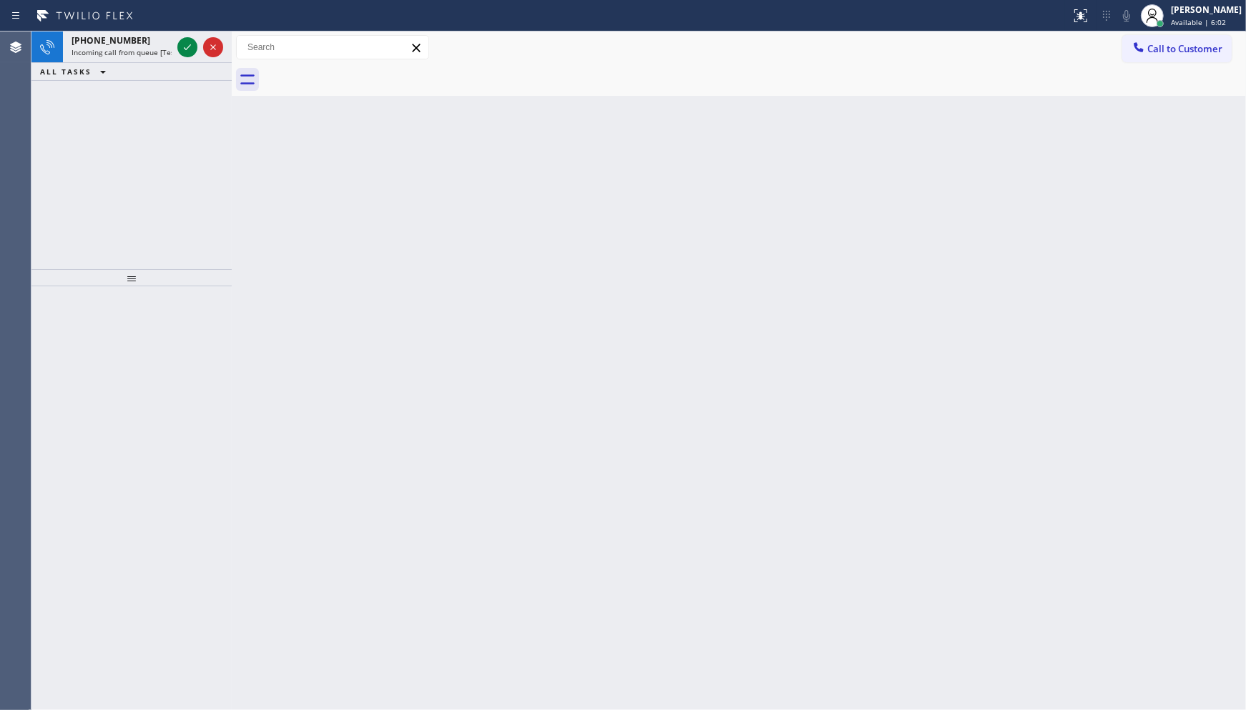
click at [151, 115] on div "[PHONE_NUMBER] Incoming call from queue [Test] All ALL TASKS ALL TASKS ACTIVE T…" at bounding box center [131, 150] width 200 height 238
click at [187, 63] on div "ALL TASKS ALL TASKS ACTIVE TASKS TASKS IN WRAP UP" at bounding box center [131, 72] width 200 height 18
click at [187, 46] on icon at bounding box center [187, 47] width 17 height 17
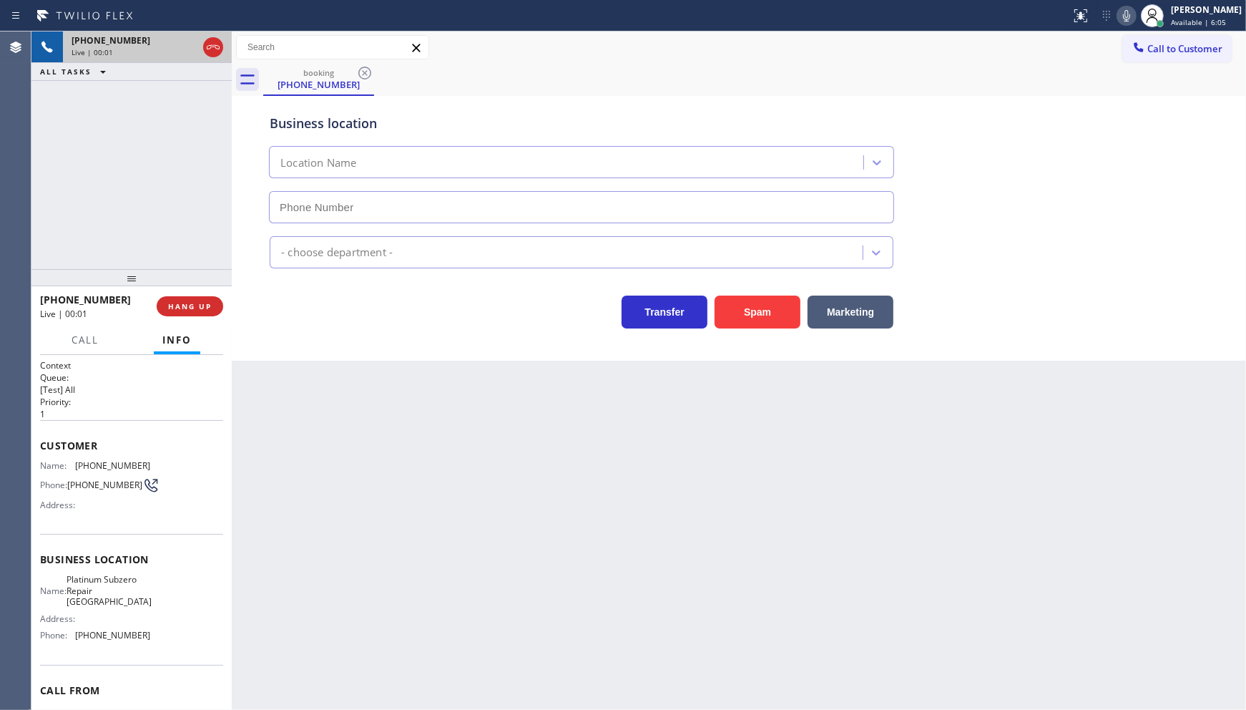
type input "(714) 276-8989"
click at [745, 305] on button "Spam" at bounding box center [758, 311] width 86 height 33
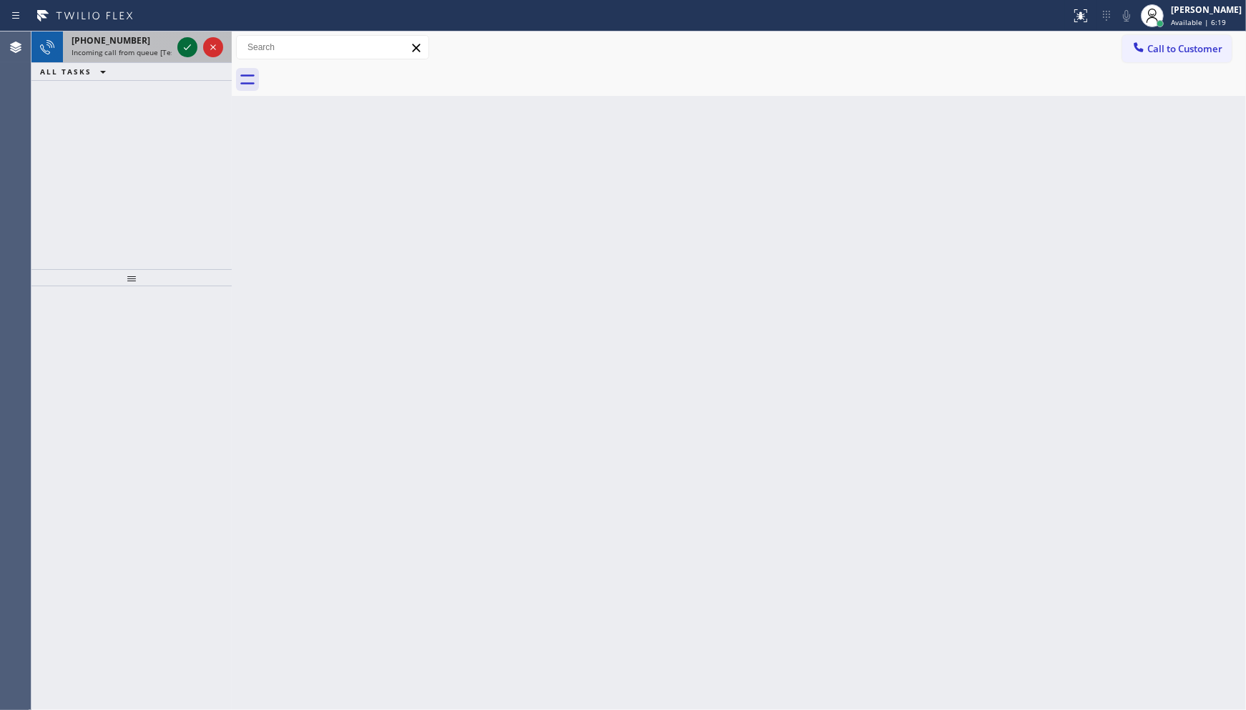
click at [188, 53] on icon at bounding box center [187, 47] width 17 height 17
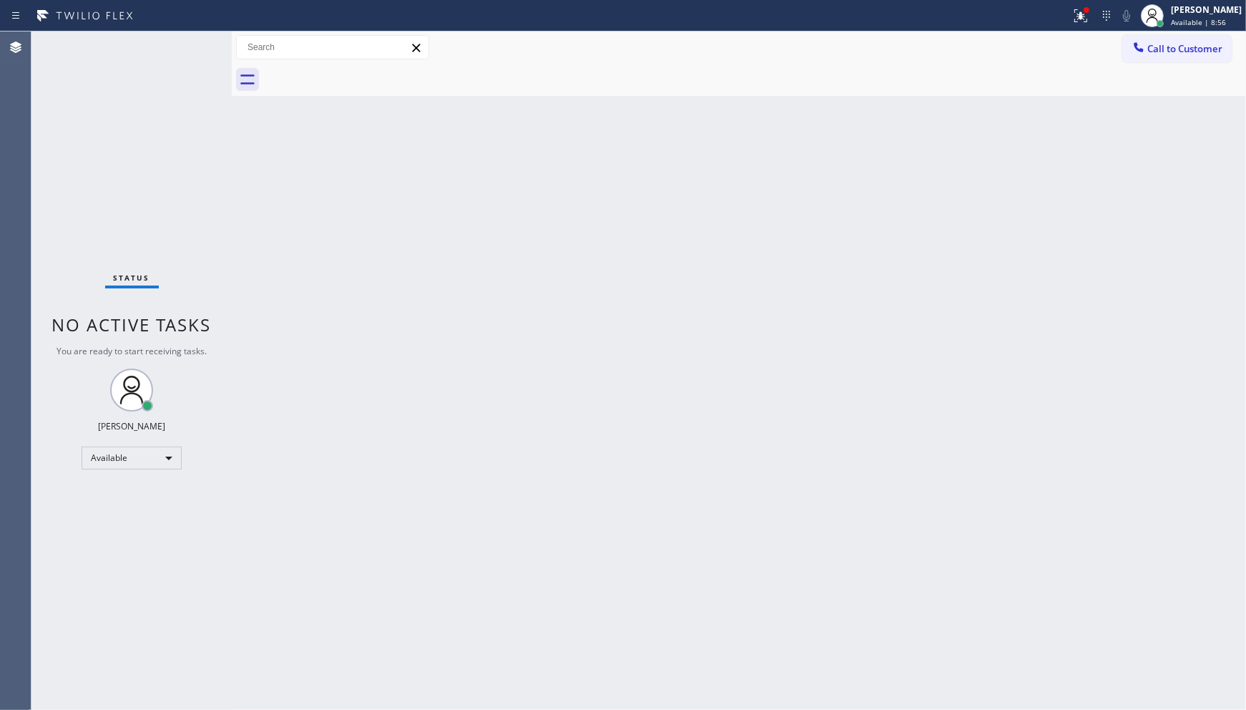
drag, startPoint x: 157, startPoint y: 43, endPoint x: 173, endPoint y: 56, distance: 20.3
click at [172, 55] on div "Status No active tasks You are ready to start receiving tasks. JENIZA ALCAYDE A…" at bounding box center [131, 370] width 200 height 678
click at [187, 66] on div "Status No active tasks You are ready to start receiving tasks. JENIZA ALCAYDE A…" at bounding box center [131, 370] width 200 height 678
click at [187, 60] on div "Status No active tasks You are ready to start receiving tasks. JENIZA ALCAYDE A…" at bounding box center [131, 370] width 200 height 678
click at [180, 40] on div "Status No active tasks You are ready to start receiving tasks. JENIZA ALCAYDE A…" at bounding box center [131, 370] width 200 height 678
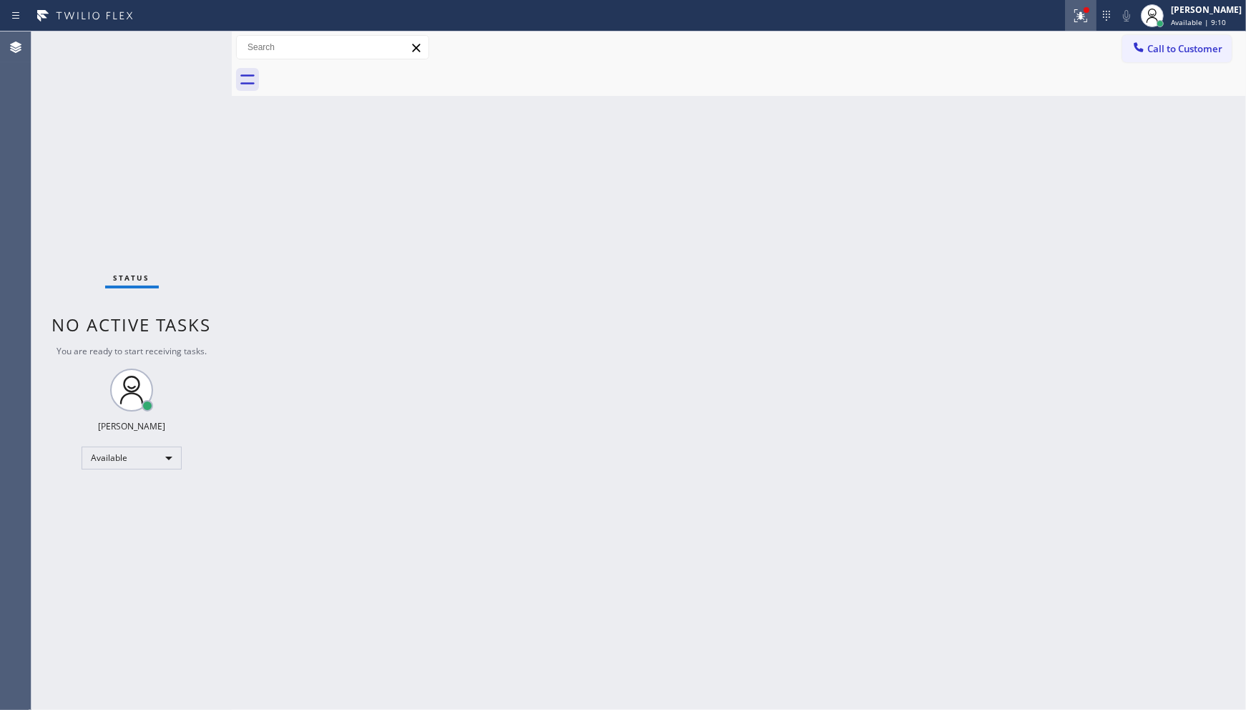
click at [1097, 10] on div "Status report Issue detected This issue could affect your workflow. Please cont…" at bounding box center [1155, 15] width 181 height 31
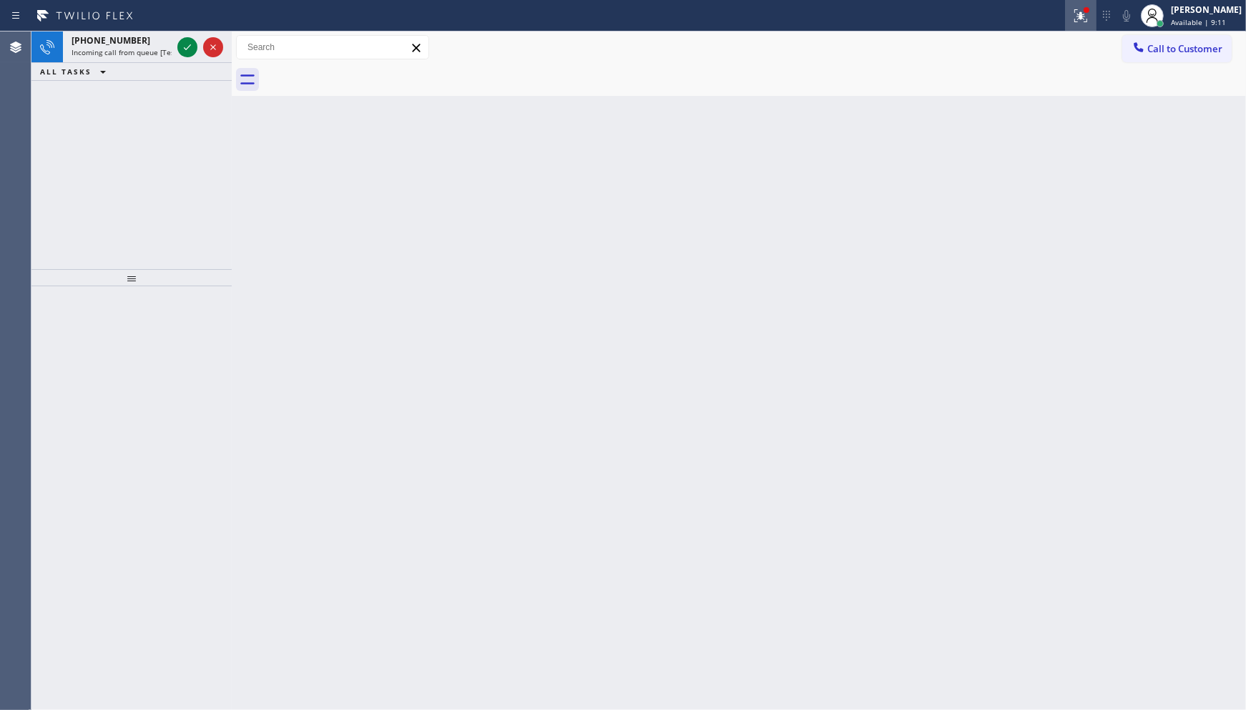
click at [1077, 18] on icon at bounding box center [1080, 15] width 17 height 17
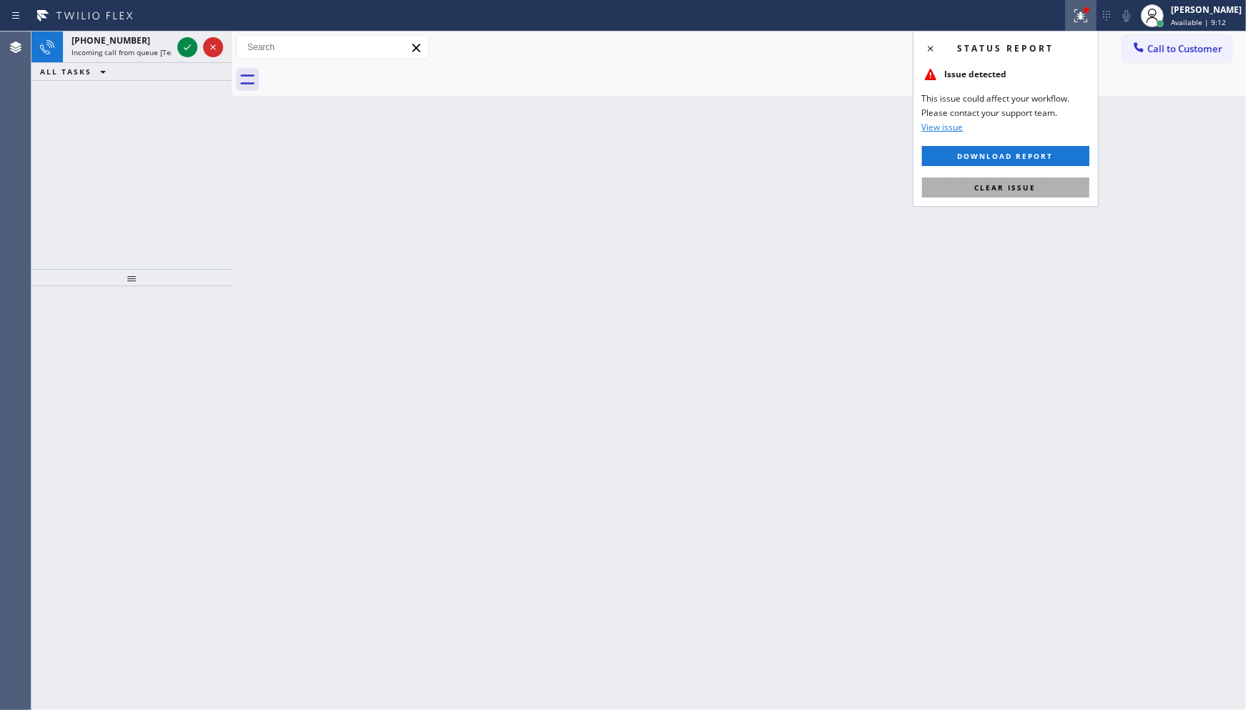
click at [1052, 189] on button "Clear issue" at bounding box center [1005, 187] width 167 height 20
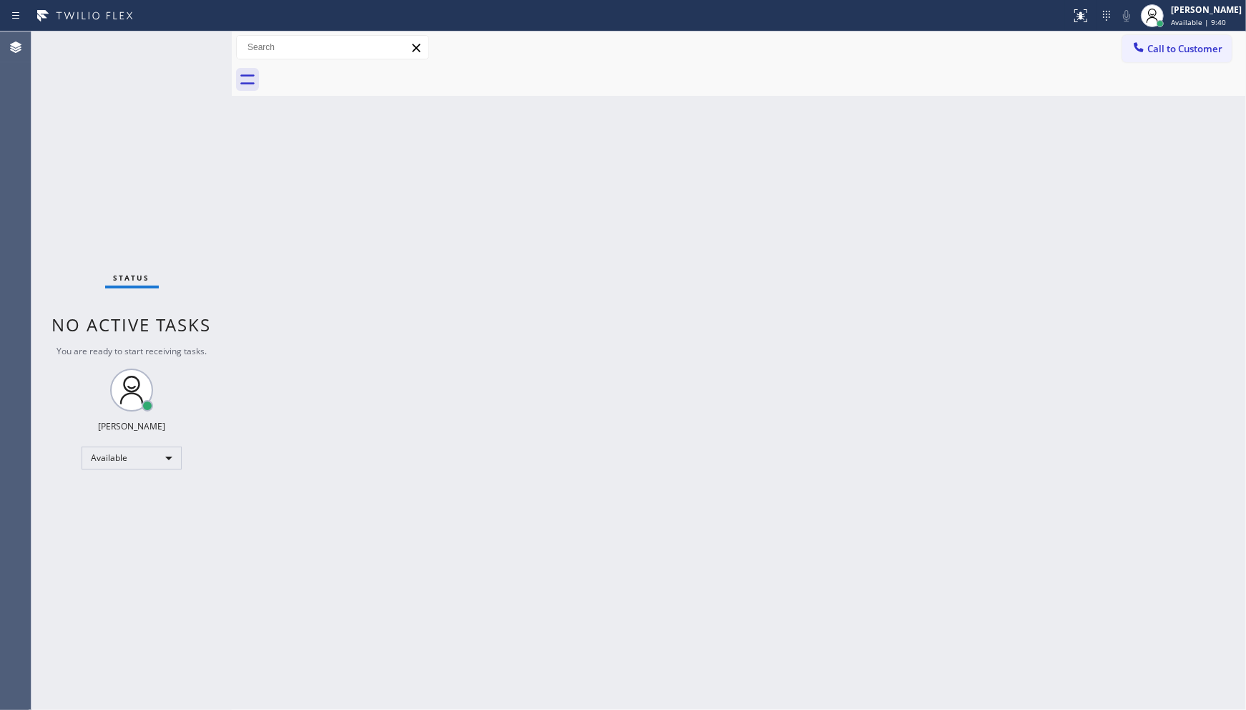
click at [481, 167] on div "Back to Dashboard Change Sender ID Customers Technicians Select a contact Outbo…" at bounding box center [739, 370] width 1014 height 678
click at [483, 207] on div "Back to Dashboard Change Sender ID Customers Technicians Select a contact Outbo…" at bounding box center [739, 370] width 1014 height 678
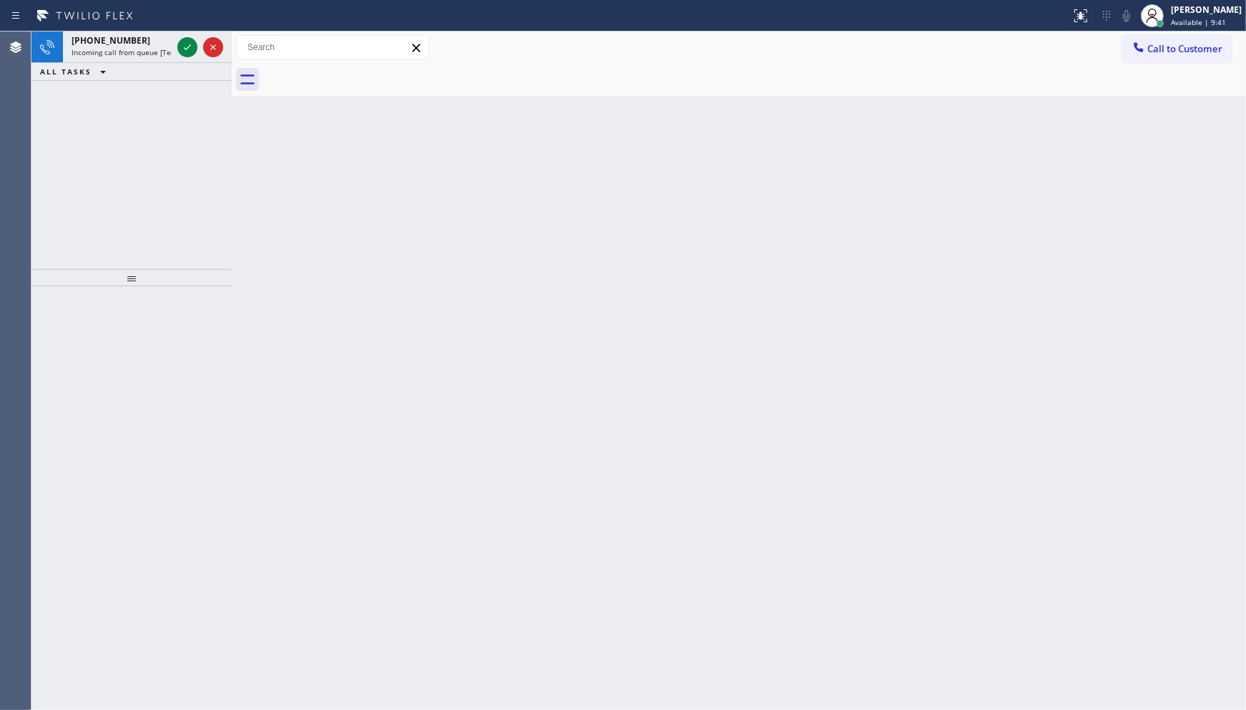
drag, startPoint x: 483, startPoint y: 195, endPoint x: 486, endPoint y: 205, distance: 10.0
click at [486, 205] on div "Back to Dashboard Change Sender ID Customers Technicians Select a contact Outbo…" at bounding box center [739, 370] width 1014 height 678
click at [486, 203] on div "Back to Dashboard Change Sender ID Customers Technicians Select a contact Outbo…" at bounding box center [739, 370] width 1014 height 678
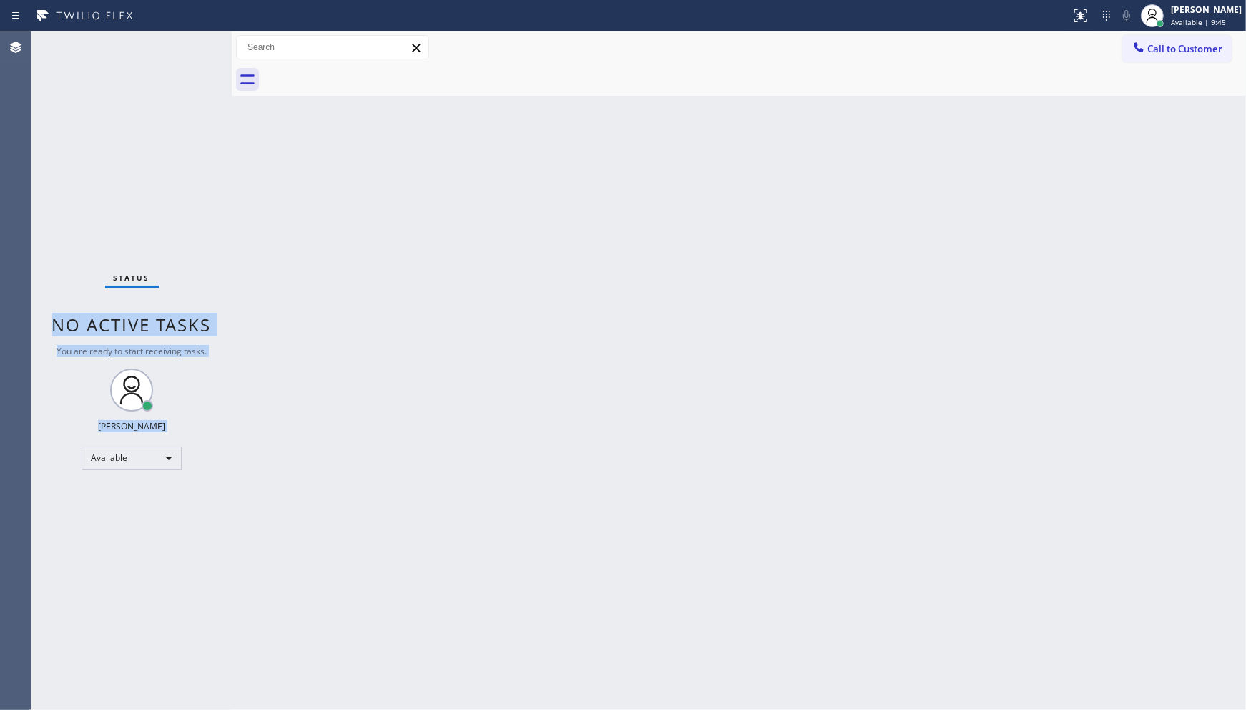
click at [233, 215] on div "Status No active tasks You are ready to start receiving tasks. JENIZA ALCAYDE A…" at bounding box center [638, 370] width 1215 height 678
click at [166, 162] on div "Status No active tasks You are ready to start receiving tasks. JENIZA ALCAYDE A…" at bounding box center [131, 370] width 200 height 678
click at [160, 190] on div "Status No active tasks You are ready to start receiving tasks. JENIZA ALCAYDE A…" at bounding box center [131, 370] width 200 height 678
click at [166, 54] on div "Status No active tasks You are ready to start receiving tasks. JENIZA ALCAYDE A…" at bounding box center [131, 370] width 200 height 678
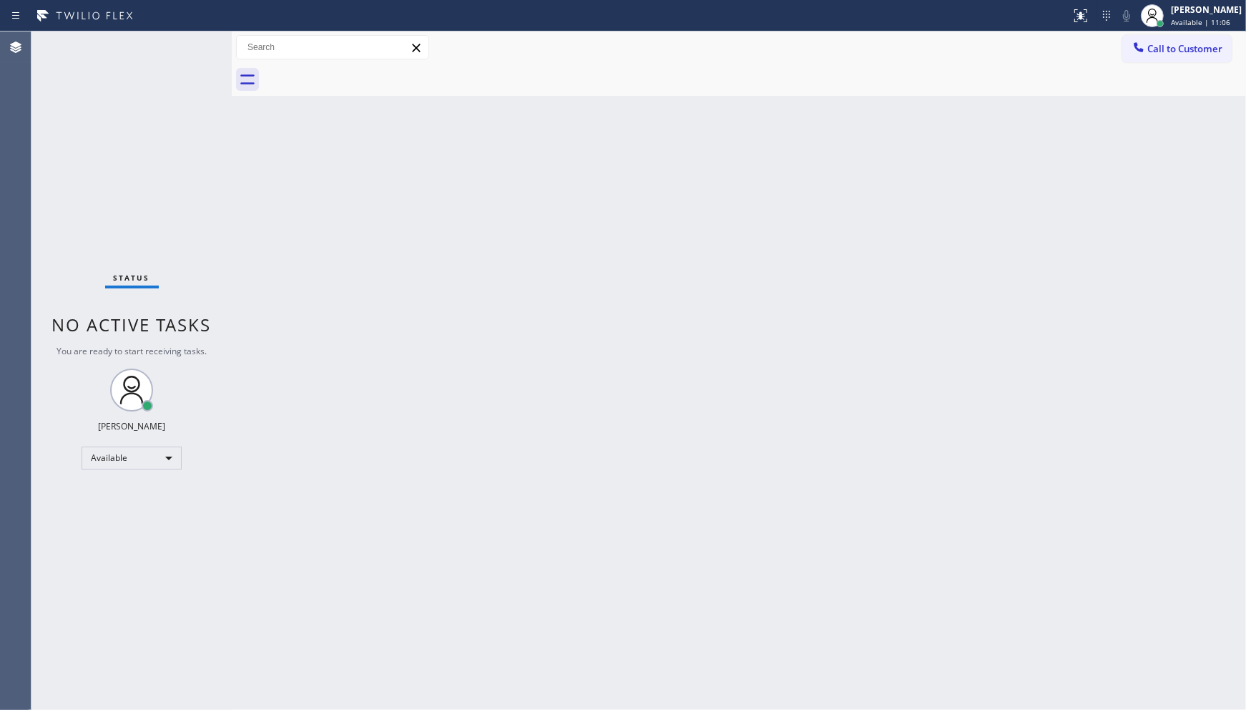
click at [188, 43] on div "Status No active tasks You are ready to start receiving tasks. JENIZA ALCAYDE A…" at bounding box center [131, 370] width 200 height 678
click at [194, 40] on div "Status No active tasks You are ready to start receiving tasks. JENIZA ALCAYDE A…" at bounding box center [131, 370] width 200 height 678
click at [151, 64] on div "Status No active tasks You are ready to start receiving tasks. JENIZA ALCAYDE A…" at bounding box center [131, 370] width 200 height 678
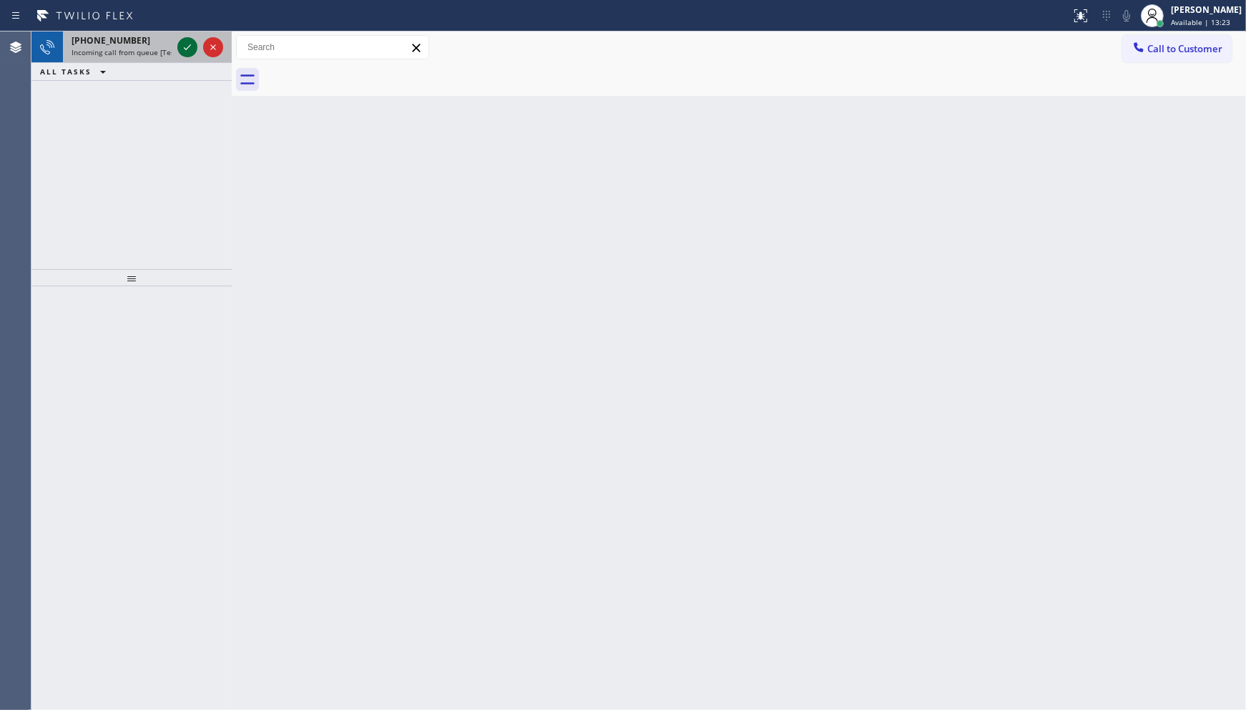
click at [180, 50] on icon at bounding box center [187, 47] width 17 height 17
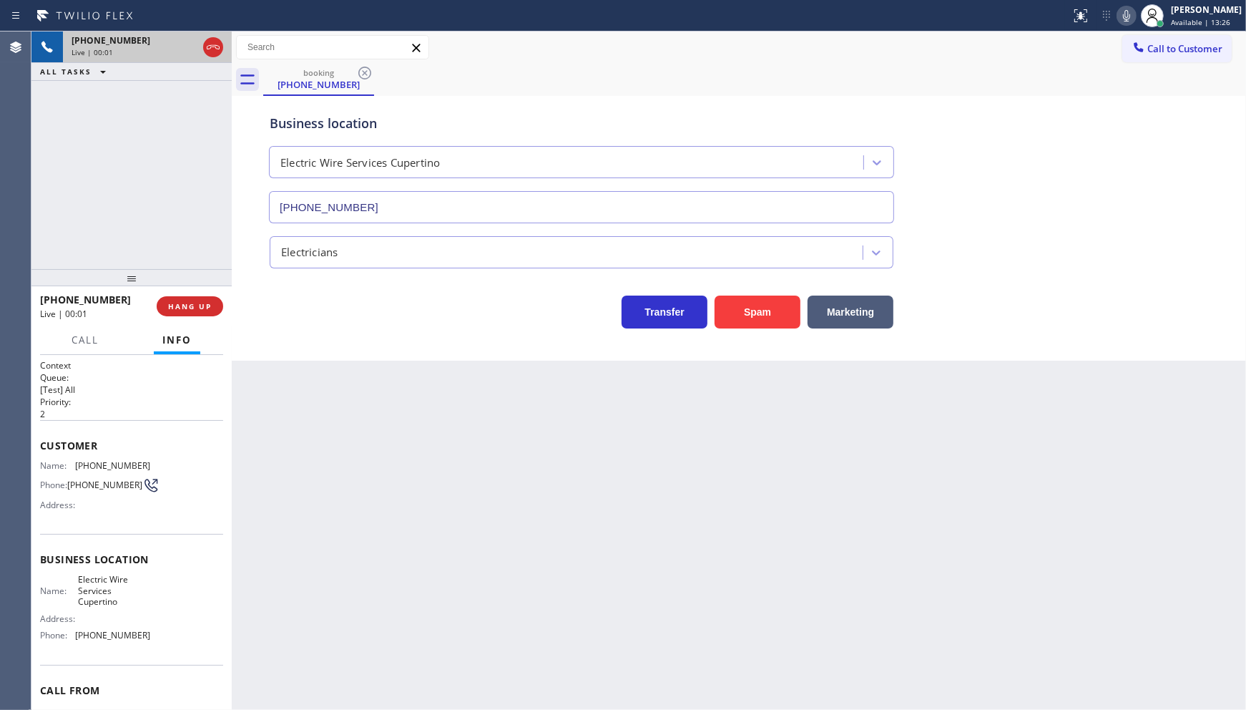
type input "(408) 549-7996"
click at [742, 308] on button "Spam" at bounding box center [758, 311] width 86 height 33
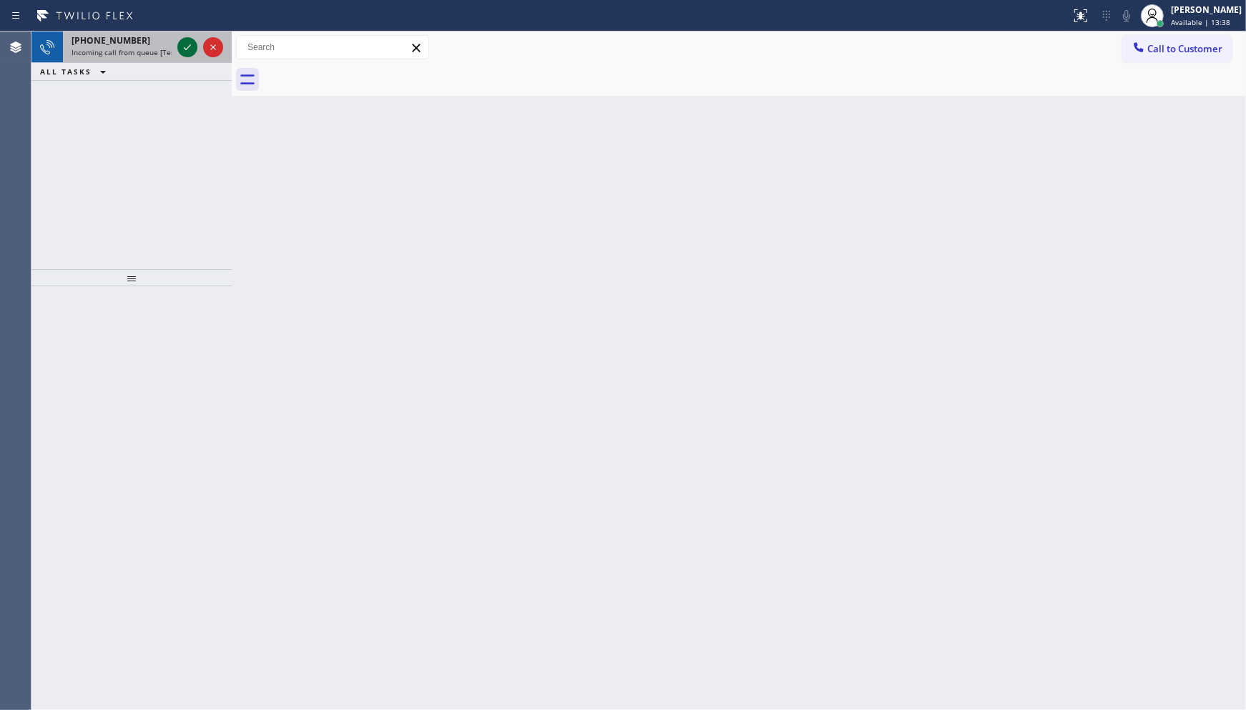
click at [185, 48] on icon at bounding box center [187, 47] width 7 height 6
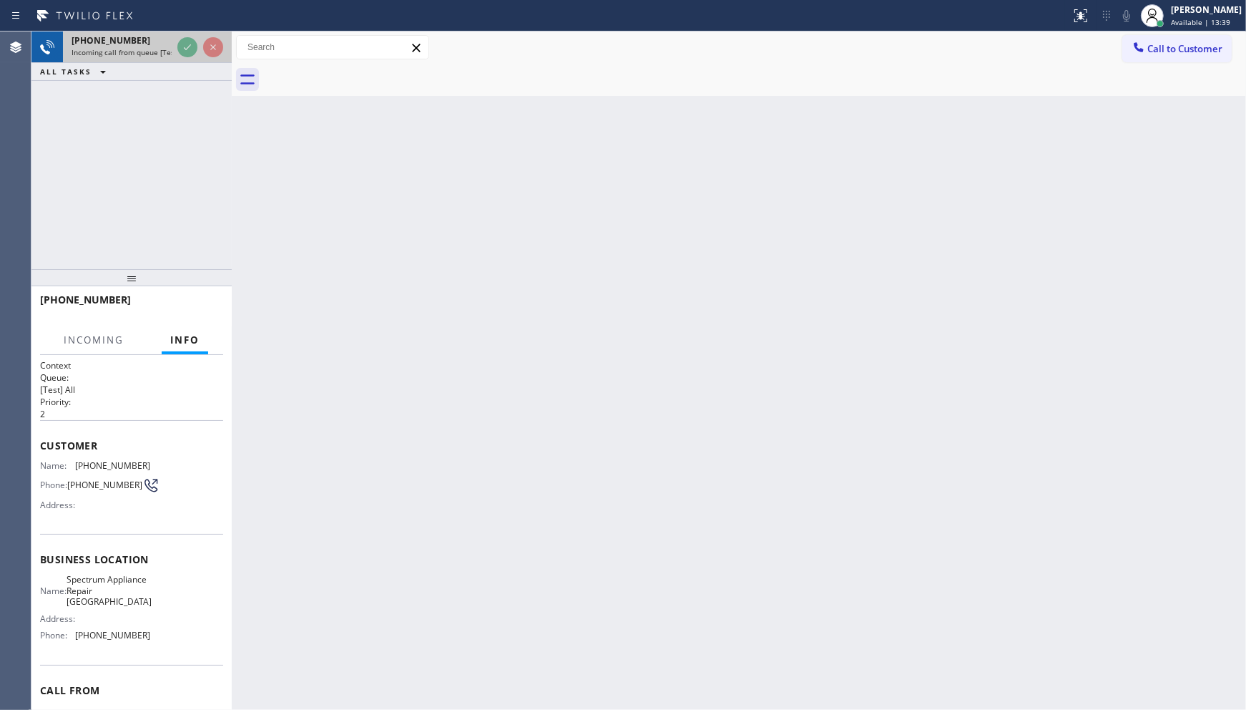
click at [202, 49] on div at bounding box center [201, 46] width 52 height 31
click at [197, 49] on div at bounding box center [201, 46] width 52 height 31
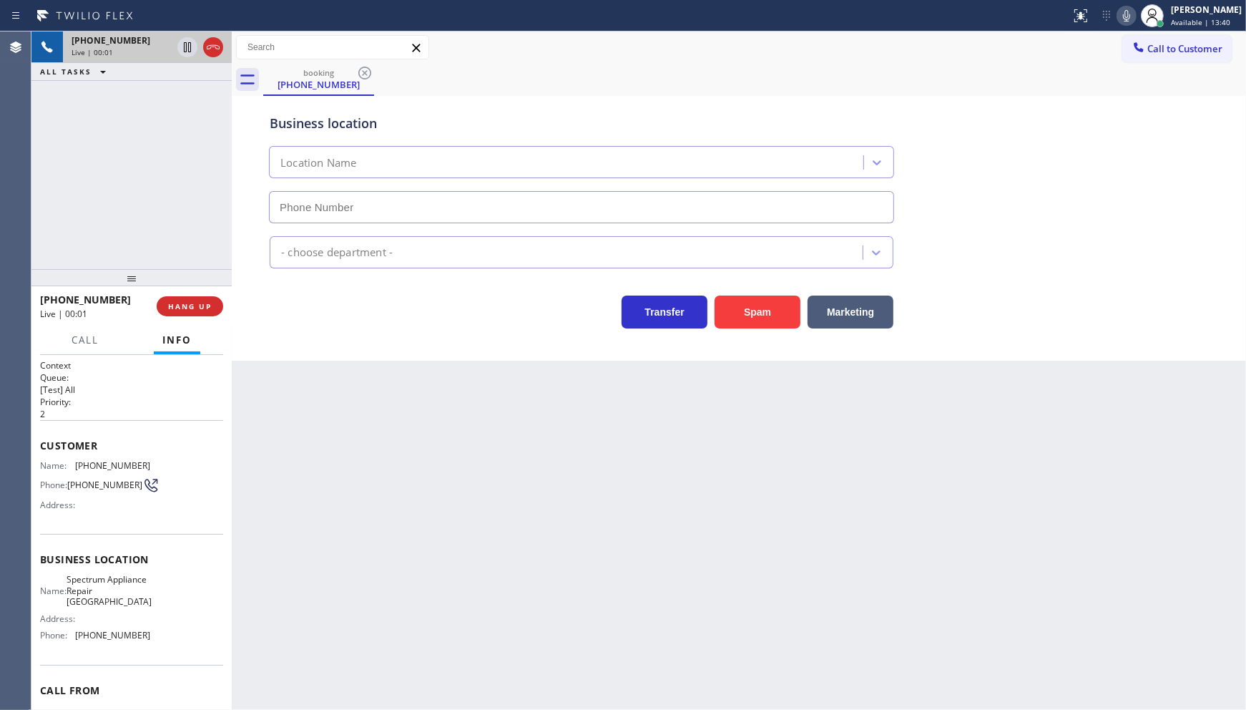
type input "(917) 970-2196"
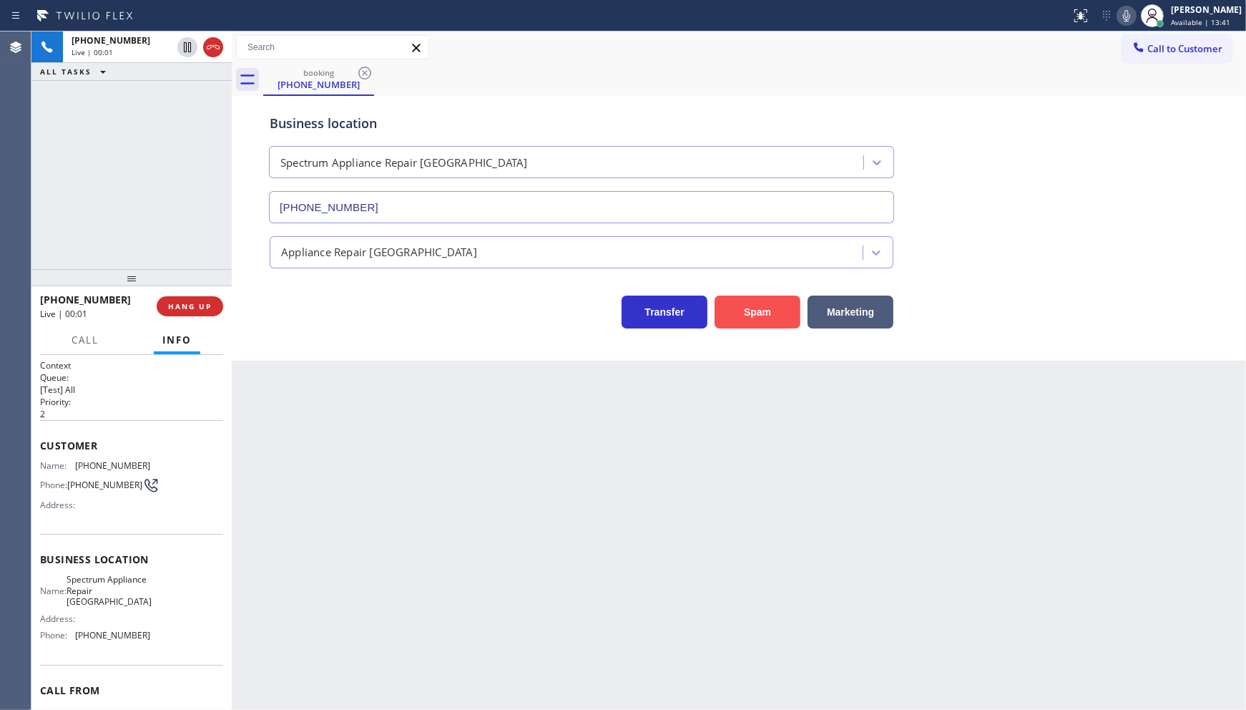
click at [728, 323] on button "Spam" at bounding box center [758, 311] width 86 height 33
click at [728, 308] on button "Spam" at bounding box center [758, 311] width 86 height 33
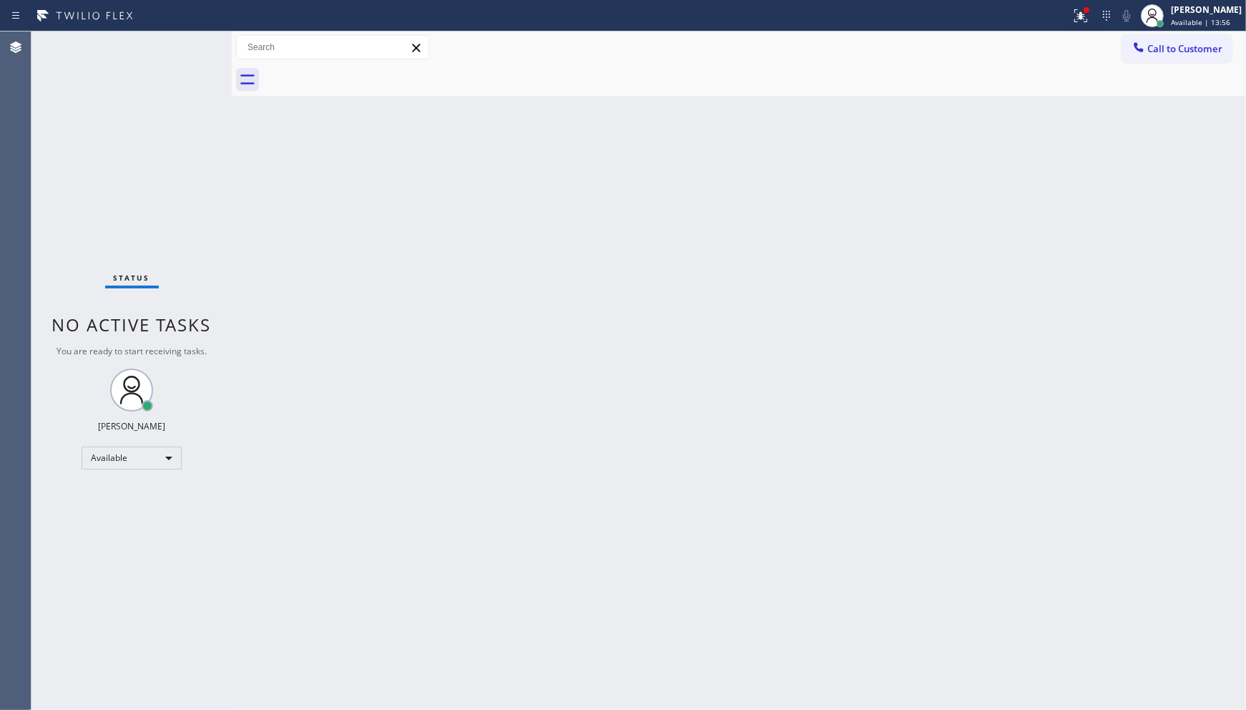
click at [189, 45] on div "Status No active tasks You are ready to start receiving tasks. JENIZA ALCAYDE A…" at bounding box center [131, 370] width 200 height 678
click at [177, 47] on div "Status No active tasks You are ready to start receiving tasks. JENIZA ALCAYDE A…" at bounding box center [131, 370] width 200 height 678
click at [177, 41] on div "Status No active tasks You are ready to start receiving tasks. JENIZA ALCAYDE A…" at bounding box center [131, 370] width 200 height 678
click at [190, 48] on div "Status No active tasks You are ready to start receiving tasks. JENIZA ALCAYDE A…" at bounding box center [131, 370] width 200 height 678
click at [1080, 5] on button at bounding box center [1080, 15] width 31 height 31
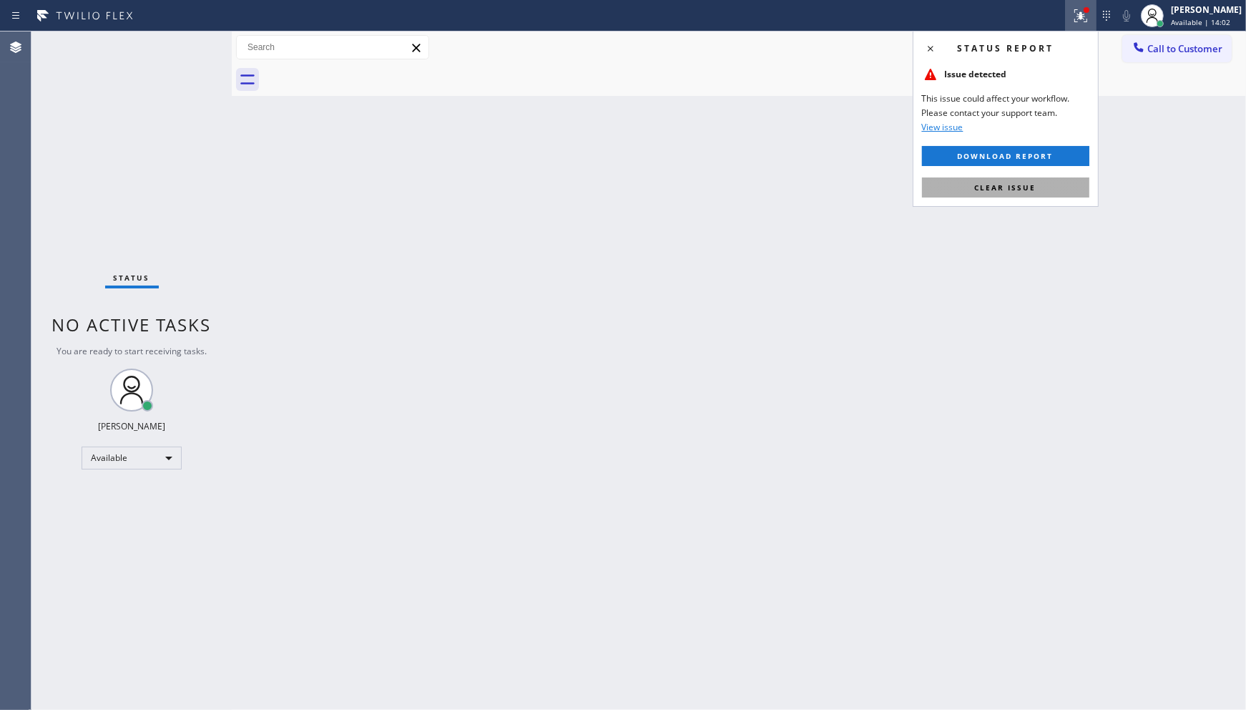
click at [1040, 191] on button "Clear issue" at bounding box center [1005, 187] width 167 height 20
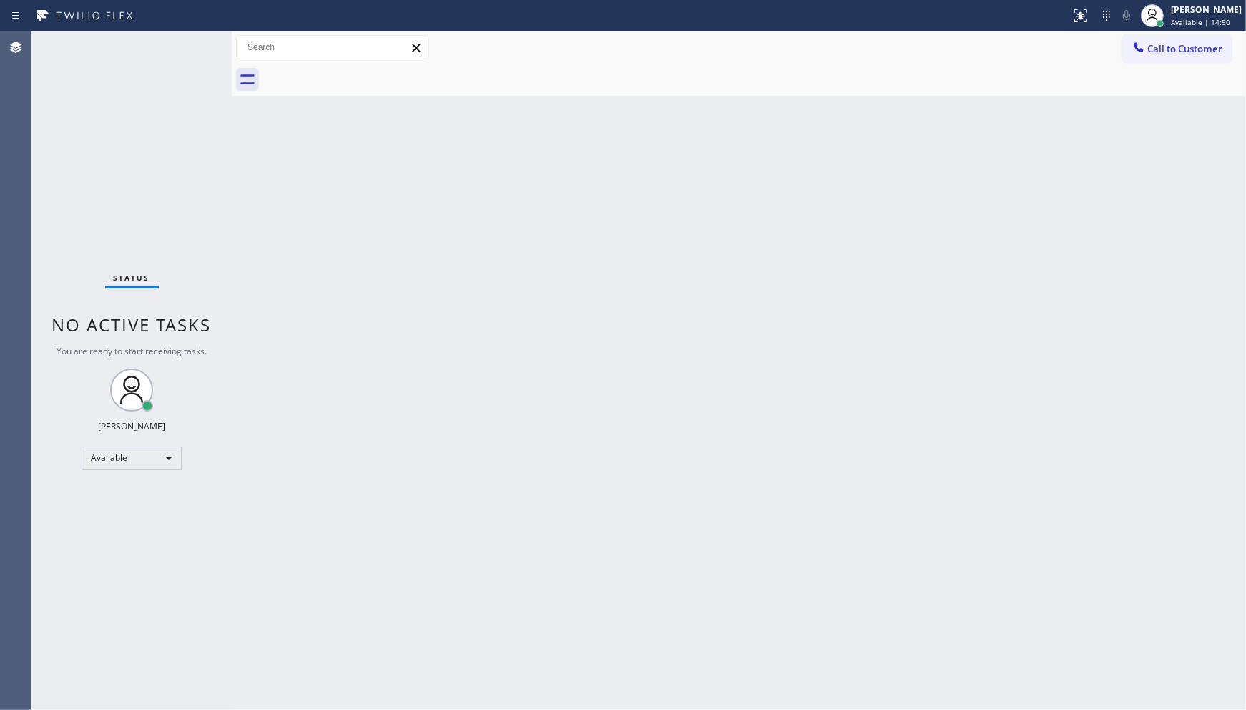
drag, startPoint x: 438, startPoint y: 294, endPoint x: 430, endPoint y: 312, distance: 19.5
click at [430, 312] on div "Back to Dashboard Change Sender ID Customers Technicians Select a contact Outbo…" at bounding box center [739, 370] width 1014 height 678
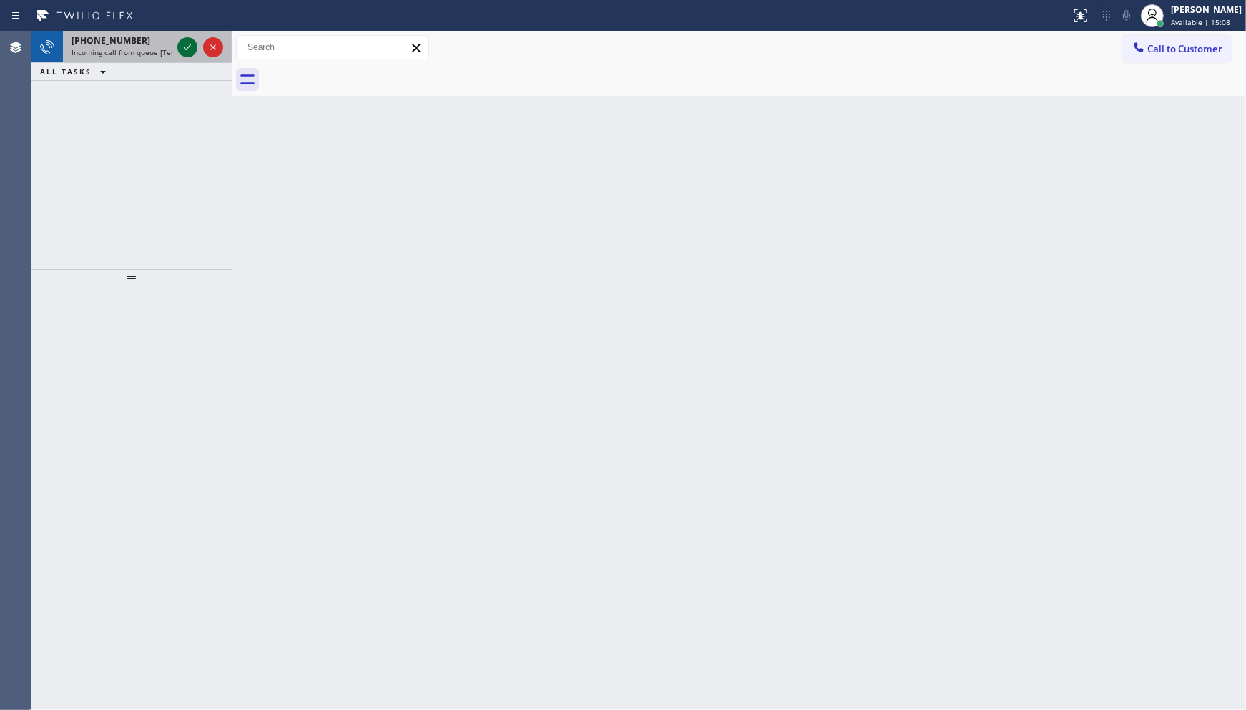
click at [191, 50] on icon at bounding box center [187, 47] width 17 height 17
click at [190, 47] on icon at bounding box center [187, 47] width 17 height 17
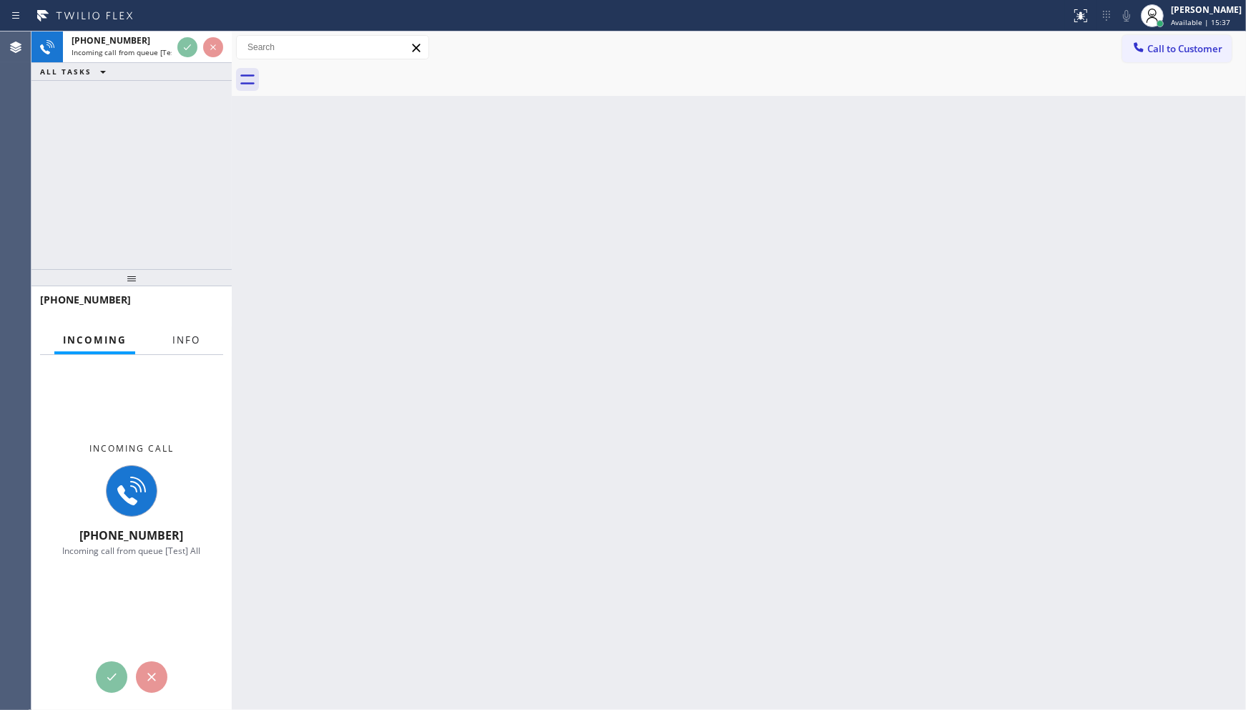
drag, startPoint x: 155, startPoint y: 320, endPoint x: 176, endPoint y: 332, distance: 24.7
click at [160, 327] on div "+12158728899 Incoming Info Incoming call +12158728899 Incoming call from queue …" at bounding box center [131, 498] width 200 height 424
click at [177, 333] on span "Info" at bounding box center [186, 339] width 28 height 13
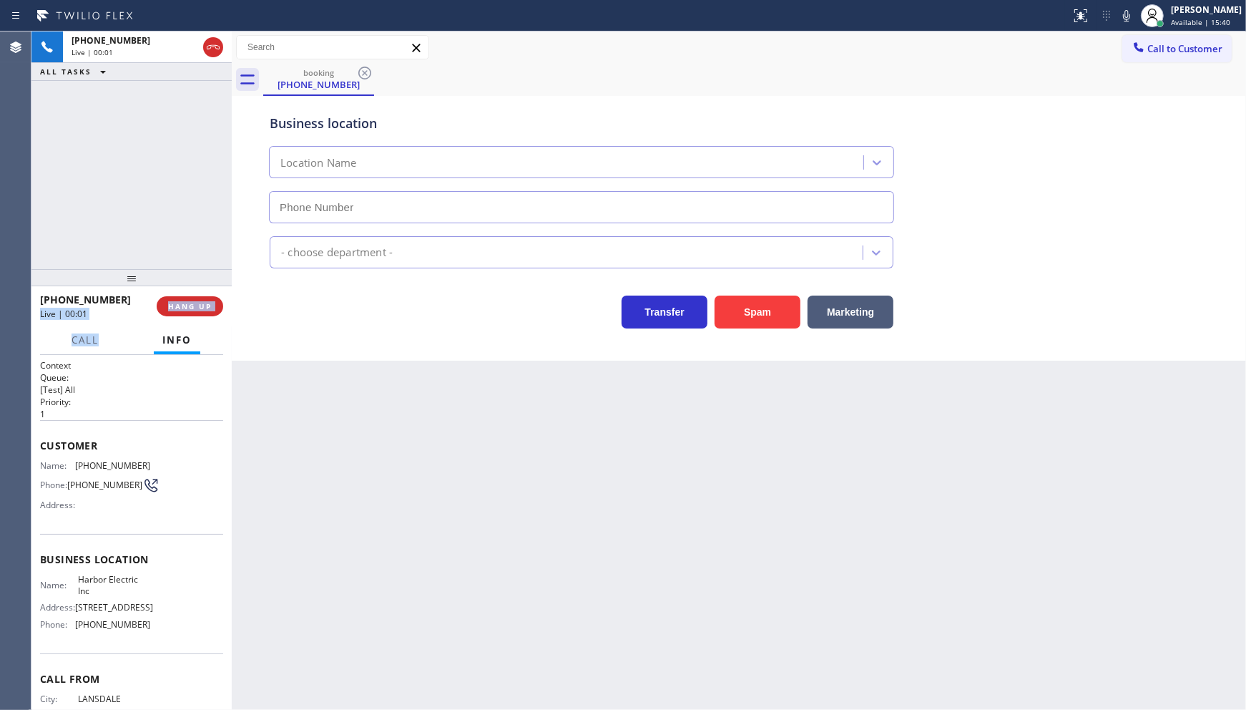
type input "(848) 283-5932"
click at [1123, 19] on icon at bounding box center [1126, 15] width 17 height 17
click at [183, 49] on icon at bounding box center [187, 47] width 17 height 17
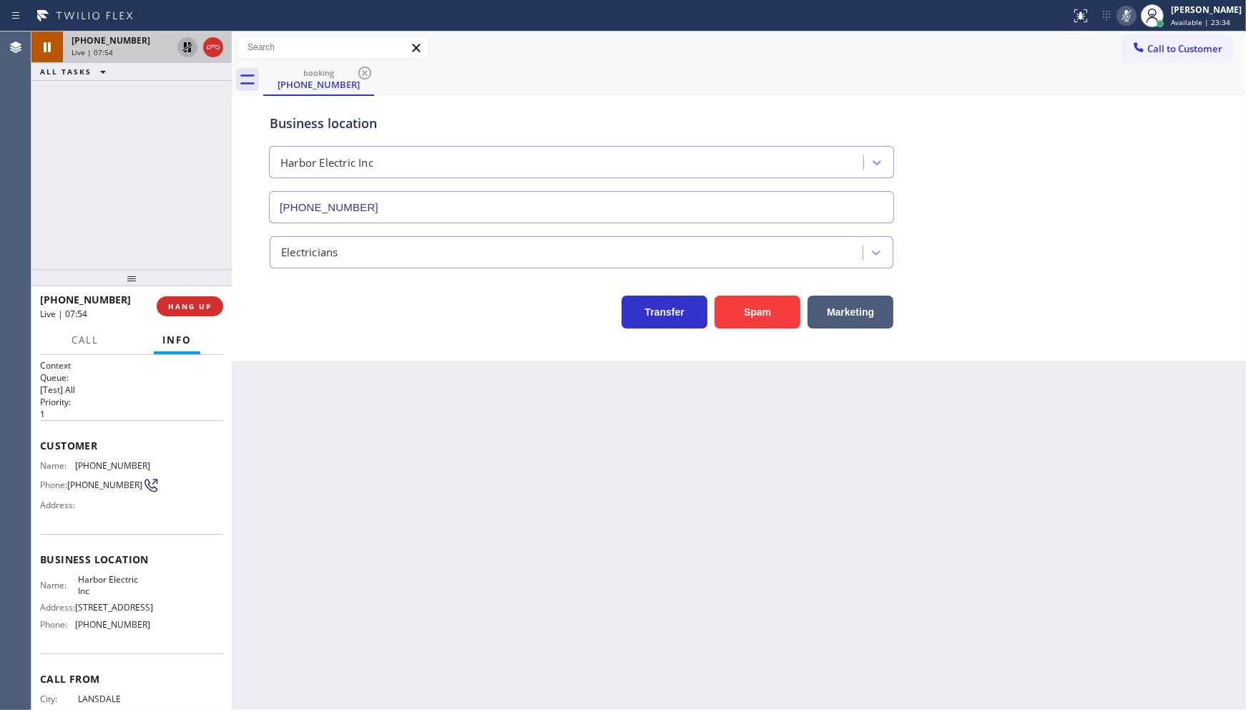
drag, startPoint x: 138, startPoint y: 109, endPoint x: 172, endPoint y: 63, distance: 57.4
click at [147, 95] on div "+12158728899 Live | 07:54 ALL TASKS ALL TASKS ACTIVE TASKS TASKS IN WRAP UP" at bounding box center [131, 150] width 200 height 238
click at [184, 46] on icon at bounding box center [187, 47] width 10 height 10
click at [1126, 16] on rect at bounding box center [1127, 14] width 10 height 10
click at [80, 463] on span "(215) 872-8899" at bounding box center [112, 465] width 75 height 11
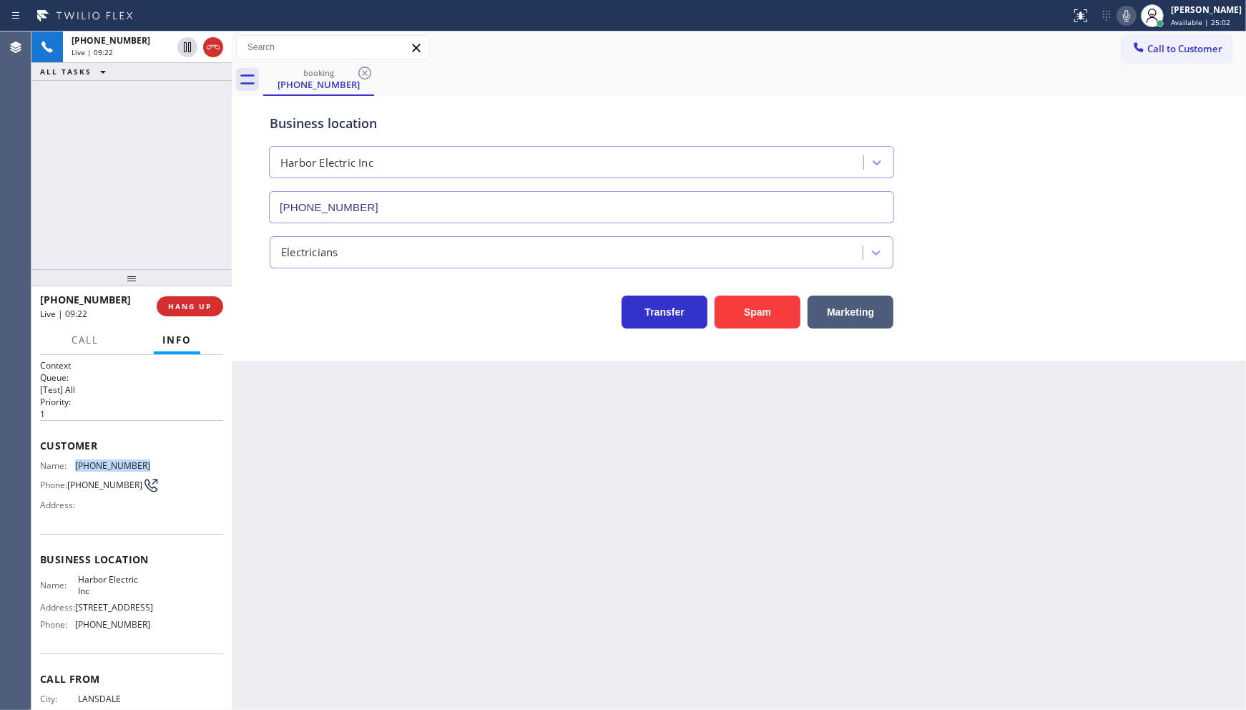
drag, startPoint x: 74, startPoint y: 461, endPoint x: 152, endPoint y: 461, distance: 77.3
click at [152, 461] on div "Name: (215) 872-8899 Phone: (215) 872-8899 Address:" at bounding box center [131, 488] width 183 height 57
copy div "(215) 872-8899"
drag, startPoint x: 119, startPoint y: 187, endPoint x: 84, endPoint y: 7, distance: 183.7
click at [119, 183] on div "ALL TASKS ALL TASKS ACTIVE TASKS TASKS IN WRAP UP +12158728899 Wrap up | 01:02" at bounding box center [131, 150] width 200 height 238
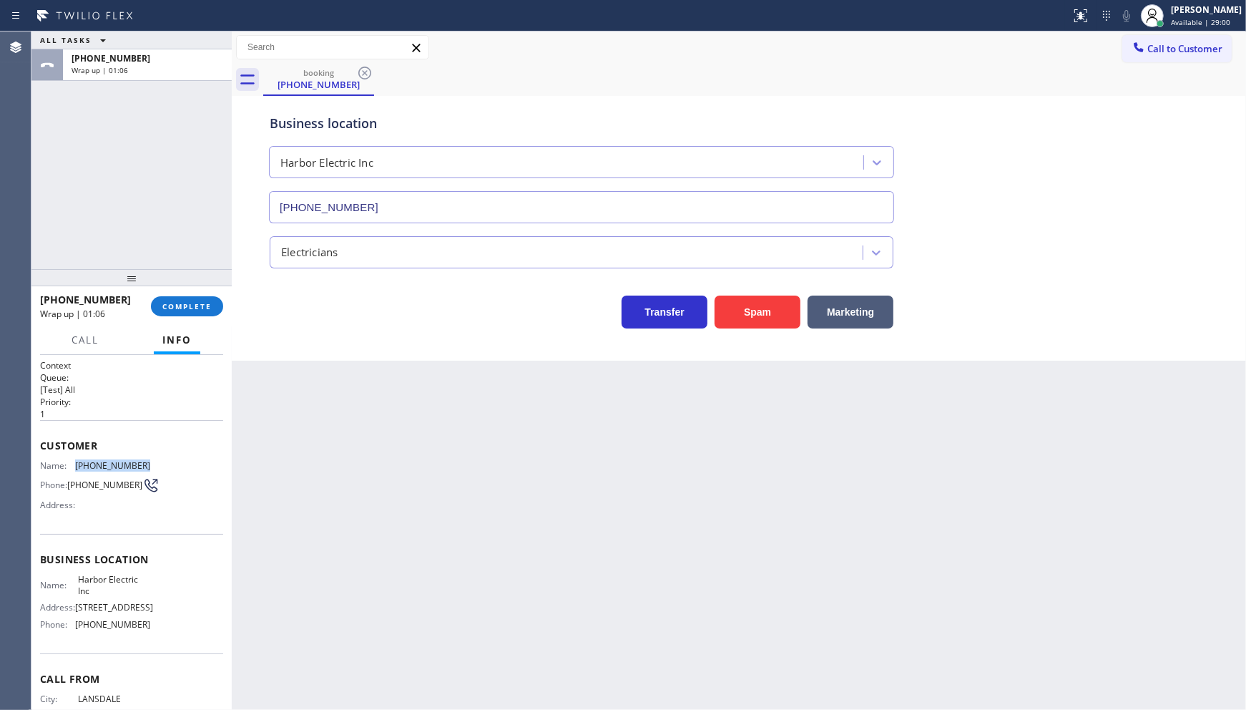
drag, startPoint x: 72, startPoint y: 462, endPoint x: 153, endPoint y: 462, distance: 80.8
click at [153, 462] on div "Name: (215) 872-8899 Phone: (215) 872-8899 Address:" at bounding box center [131, 488] width 183 height 57
copy div "(215) 872-8899"
drag, startPoint x: 72, startPoint y: 645, endPoint x: 203, endPoint y: 658, distance: 131.6
click at [203, 635] on div "Name: Harbor Electric Inc Address: 236 West Ave, Ocean City, NJ 08226 Phone: (8…" at bounding box center [131, 605] width 183 height 62
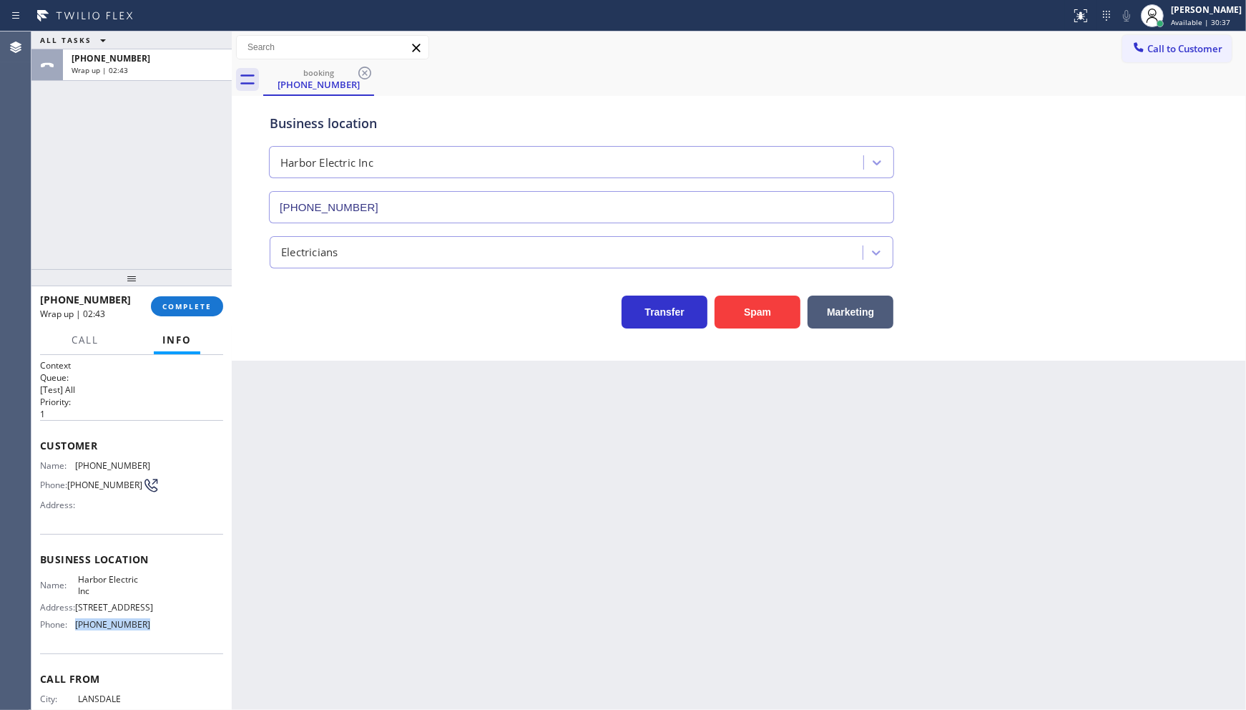
copy div "(848) 283-5932"
click at [1191, 48] on span "Call to Customer" at bounding box center [1185, 48] width 75 height 13
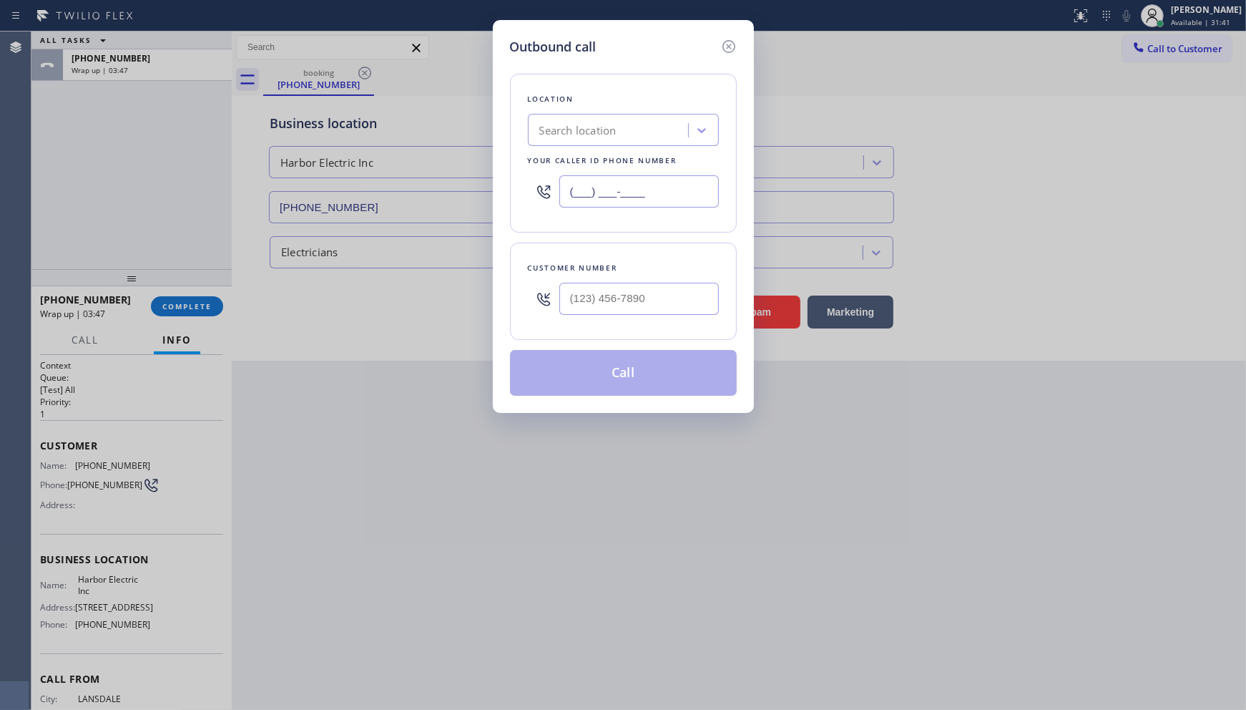
click at [610, 197] on input "(___) ___-____" at bounding box center [639, 191] width 160 height 32
paste input "848) 283-5932"
type input "(848) 283-5932"
click at [626, 304] on input "(___) ___-____" at bounding box center [639, 299] width 160 height 32
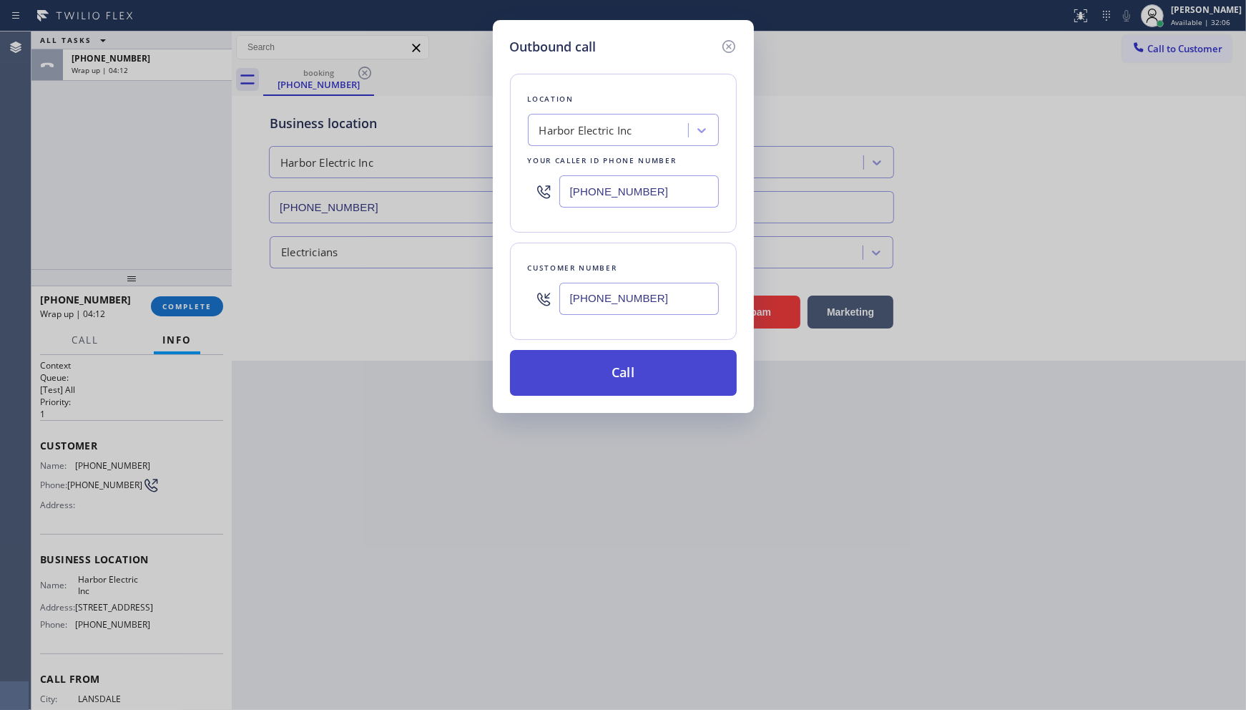
type input "(215) 872-8899"
click at [667, 360] on button "Call" at bounding box center [623, 373] width 227 height 46
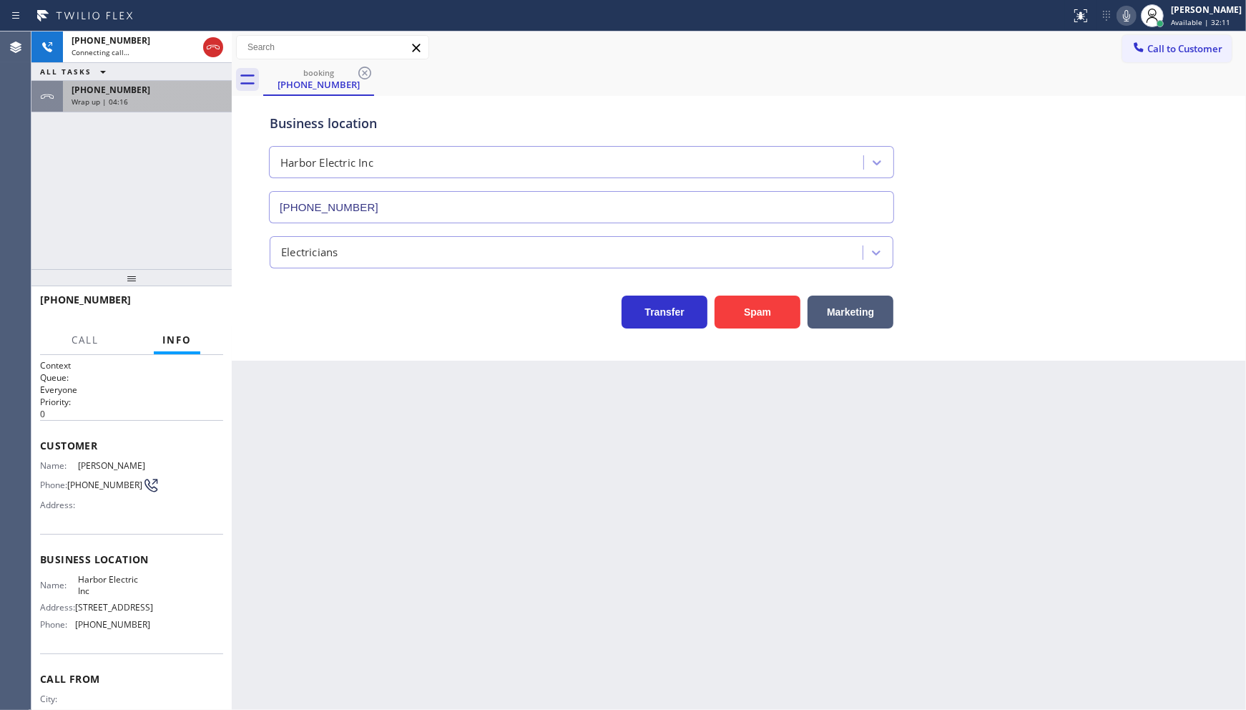
click at [116, 111] on div "+12158728899 Wrap up | 04:16" at bounding box center [144, 96] width 163 height 31
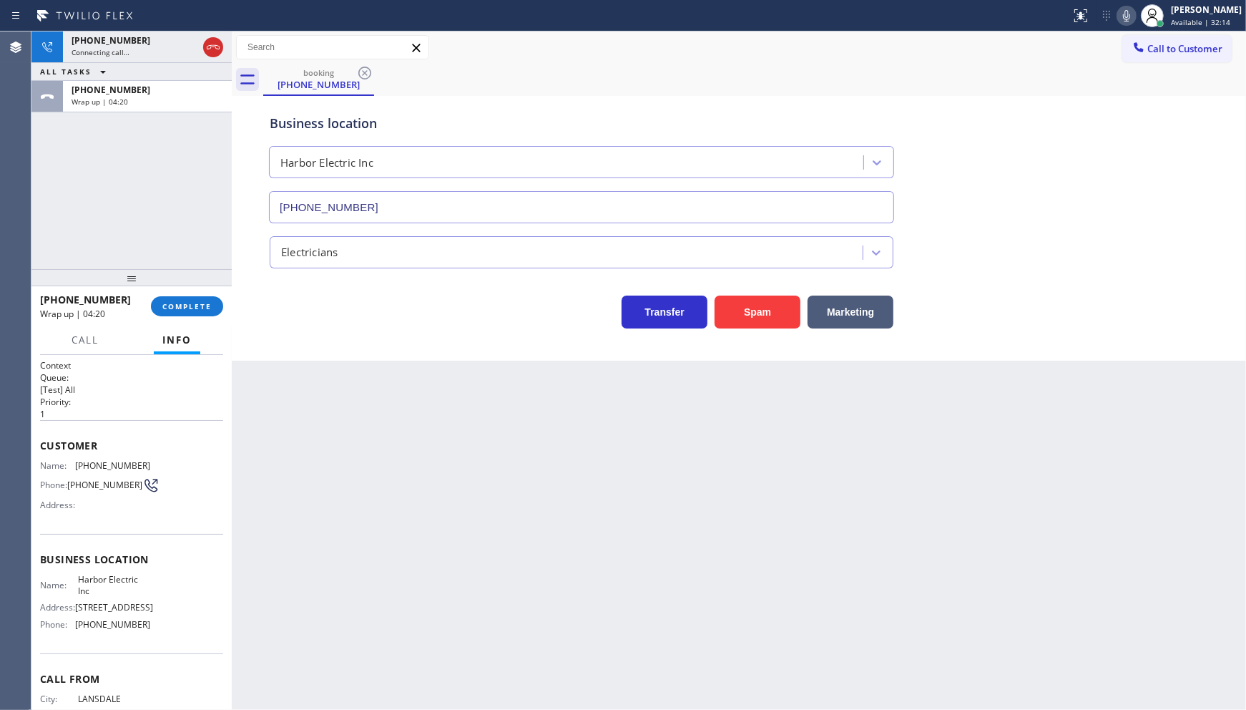
click at [181, 317] on div "+12158728899 Wrap up | 04:20 COMPLETE" at bounding box center [131, 306] width 183 height 37
click at [182, 303] on span "COMPLETE" at bounding box center [186, 306] width 49 height 10
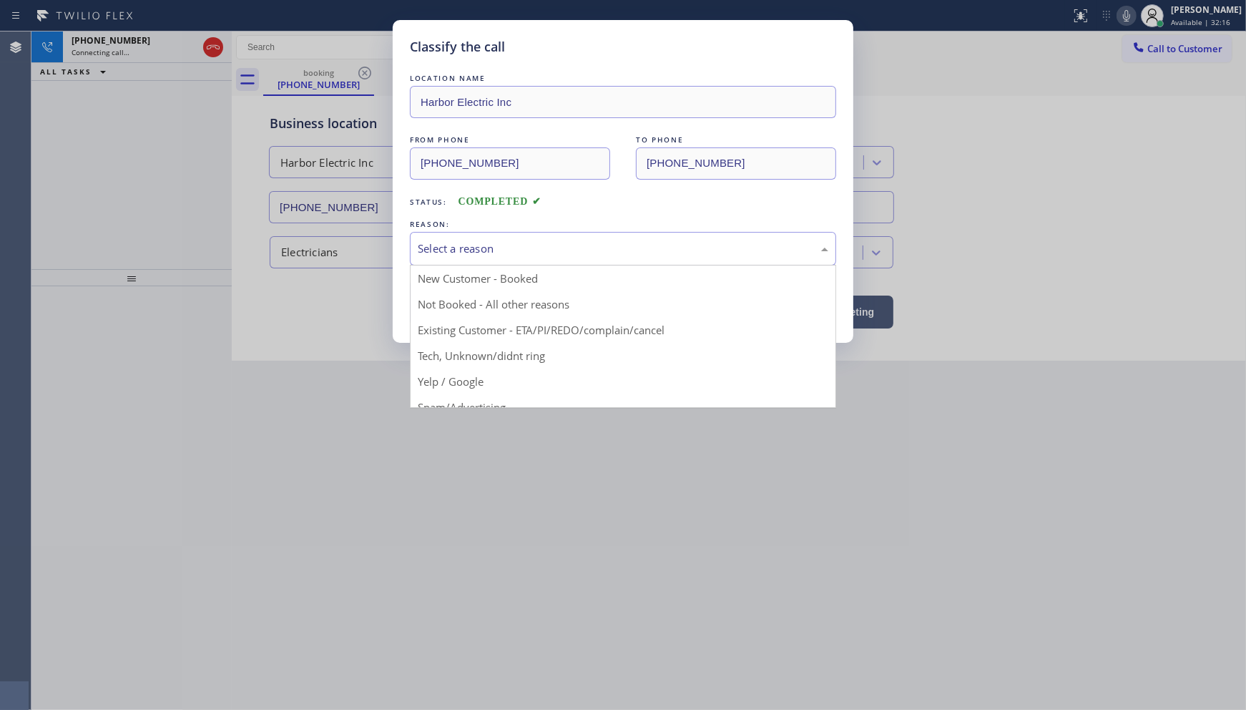
click at [445, 252] on div "Select a reason" at bounding box center [623, 248] width 411 height 16
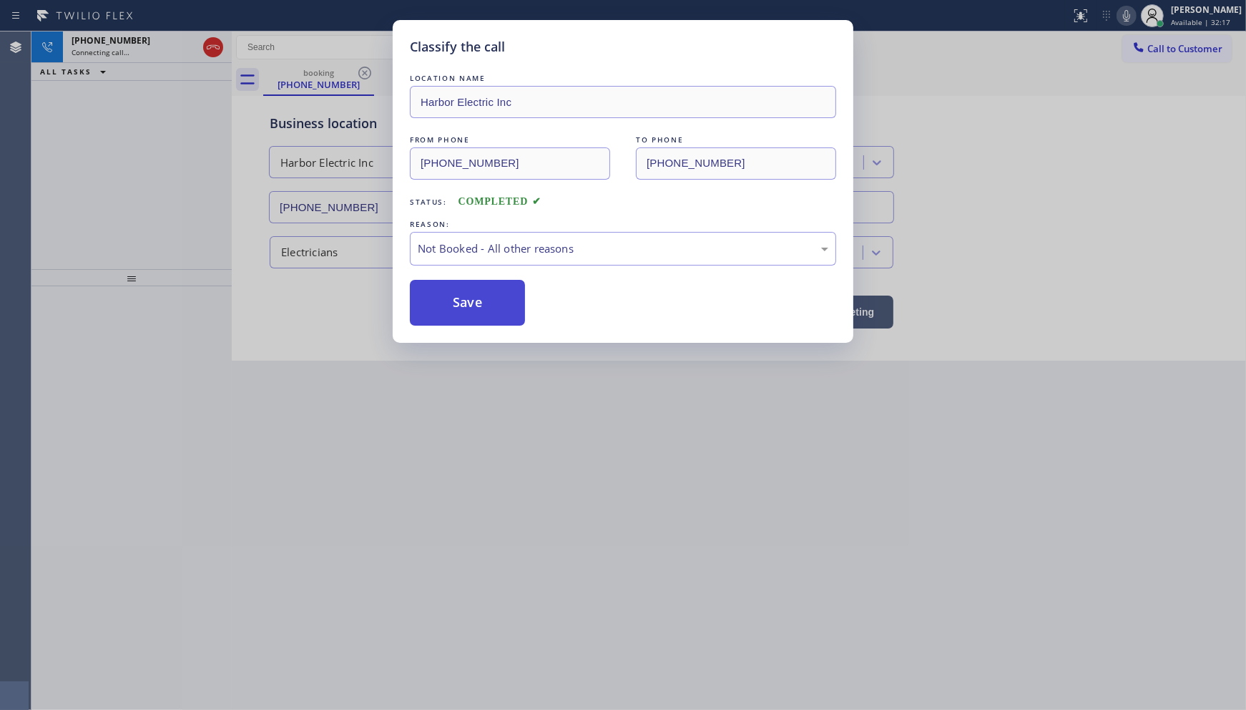
click at [438, 299] on button "Save" at bounding box center [467, 303] width 115 height 46
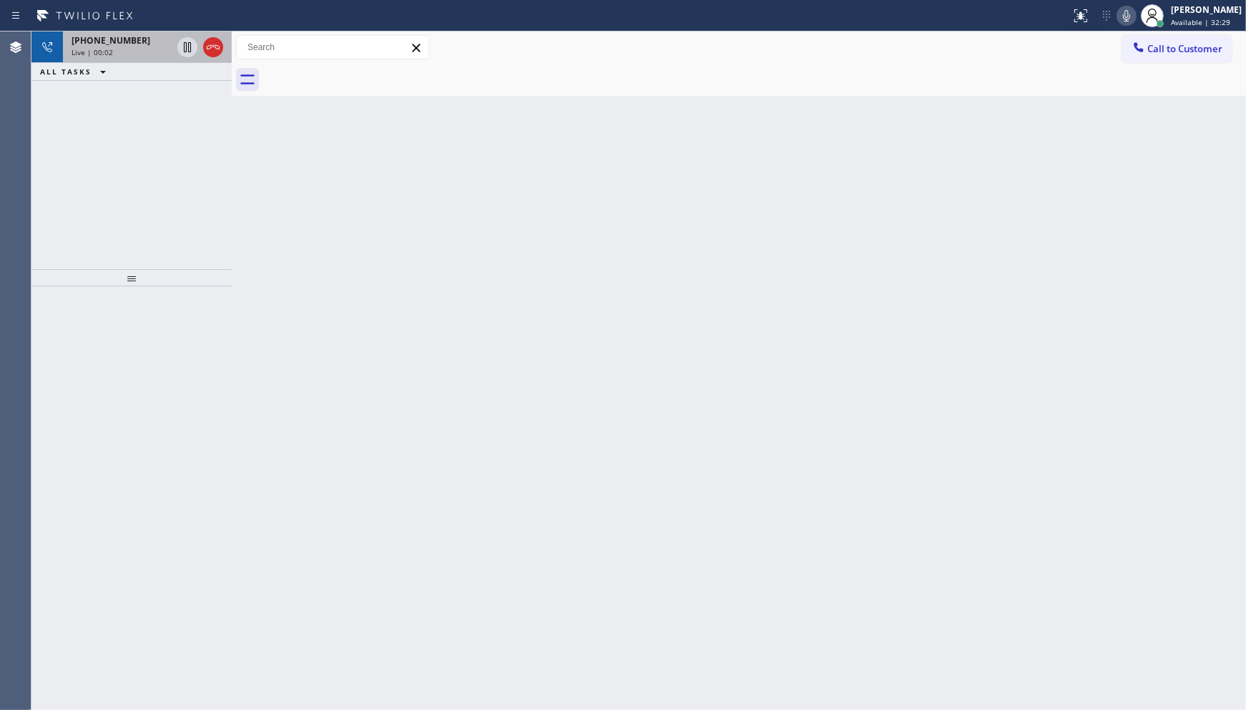
click at [131, 44] on div "+12158728899" at bounding box center [122, 40] width 100 height 12
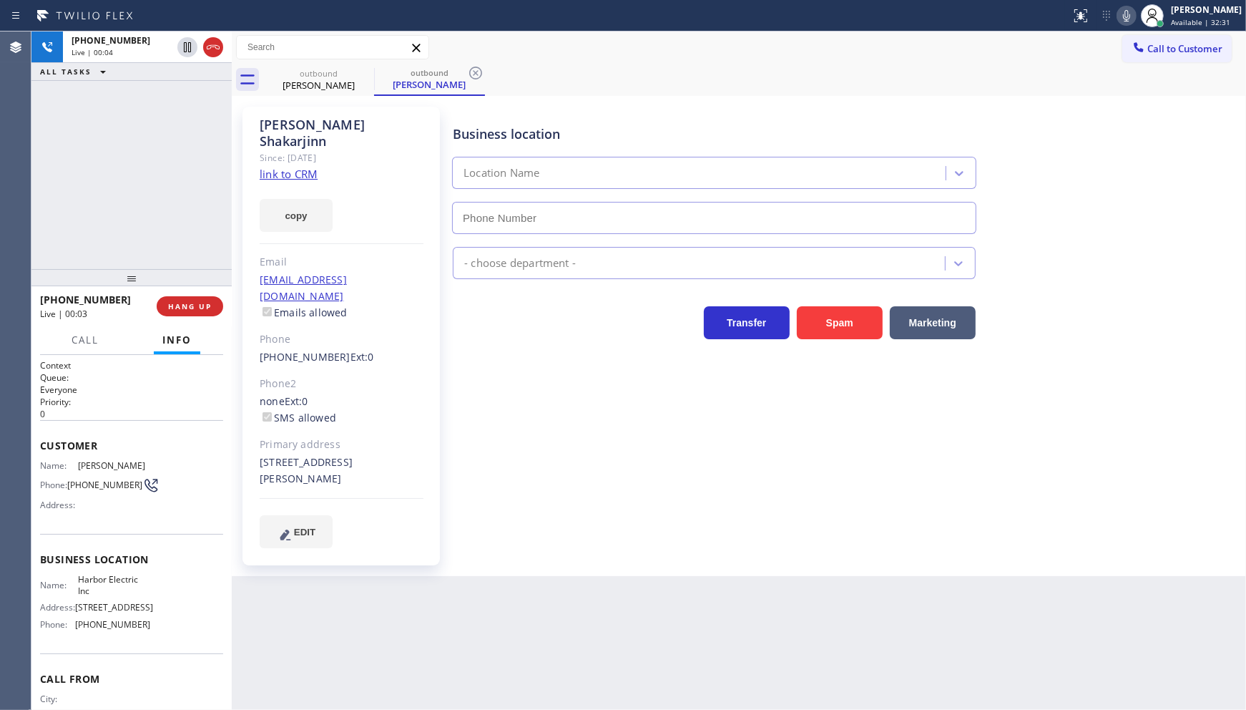
type input "(848) 283-5932"
click at [173, 306] on span "HANG UP" at bounding box center [190, 306] width 44 height 10
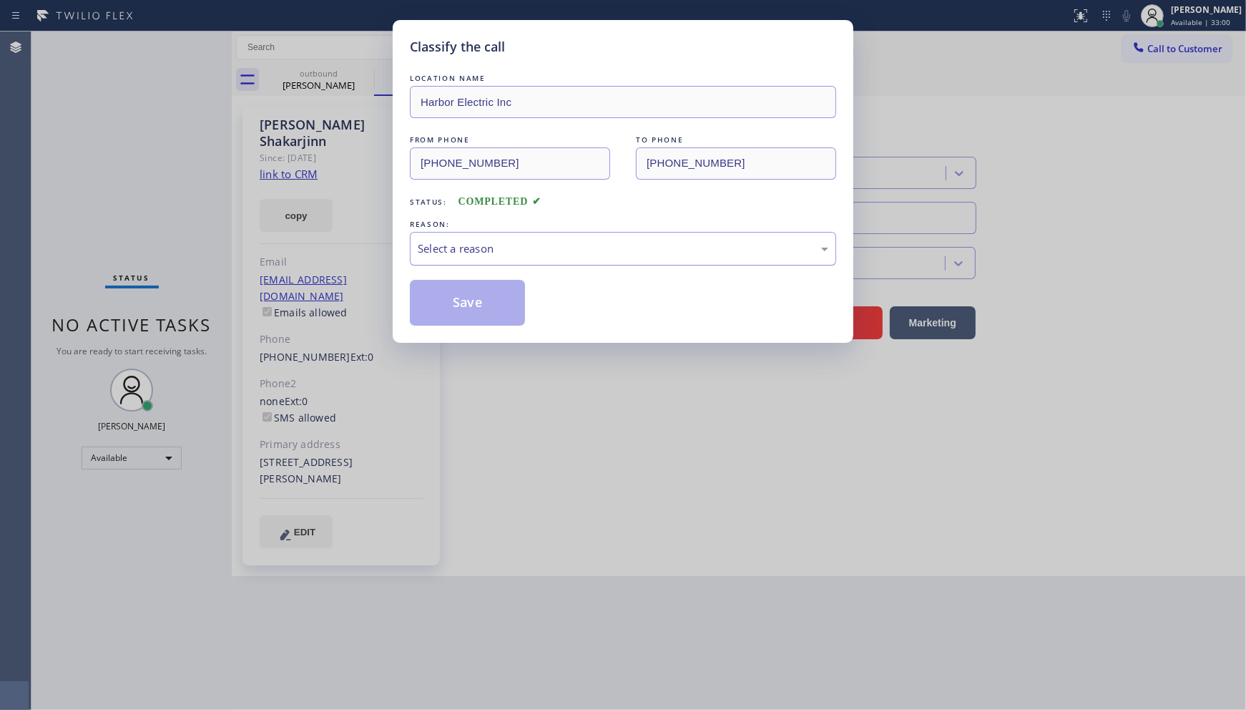
click at [484, 238] on div "Select a reason" at bounding box center [623, 249] width 426 height 34
click at [469, 297] on button "Save" at bounding box center [467, 303] width 115 height 46
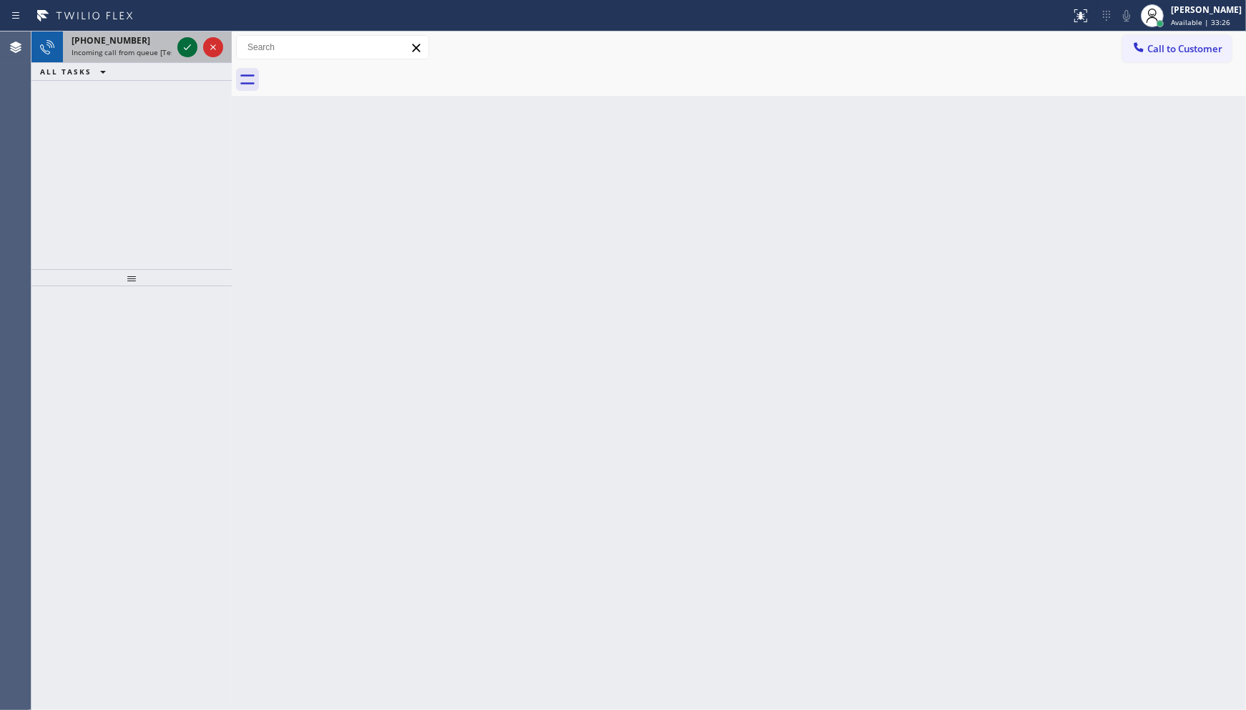
click at [177, 47] on div at bounding box center [187, 47] width 20 height 17
click at [183, 47] on icon at bounding box center [187, 47] width 17 height 17
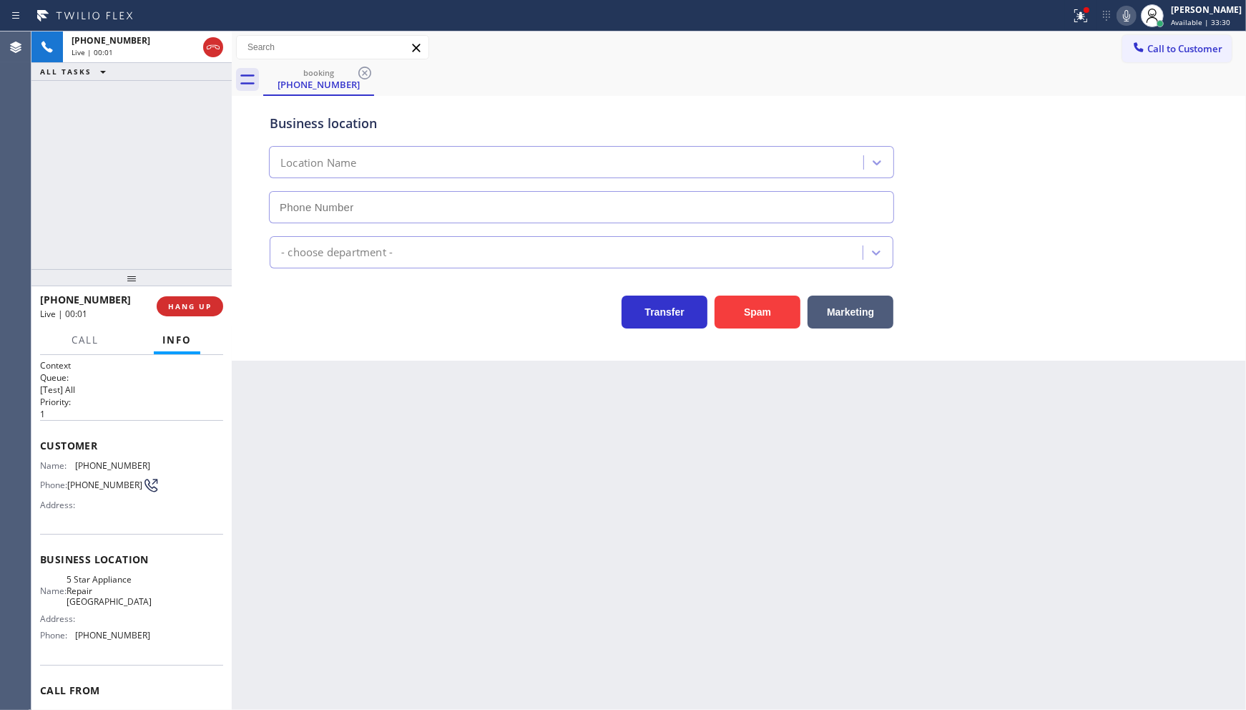
type input "(954) 737-5545"
click at [746, 311] on button "Spam" at bounding box center [758, 311] width 86 height 33
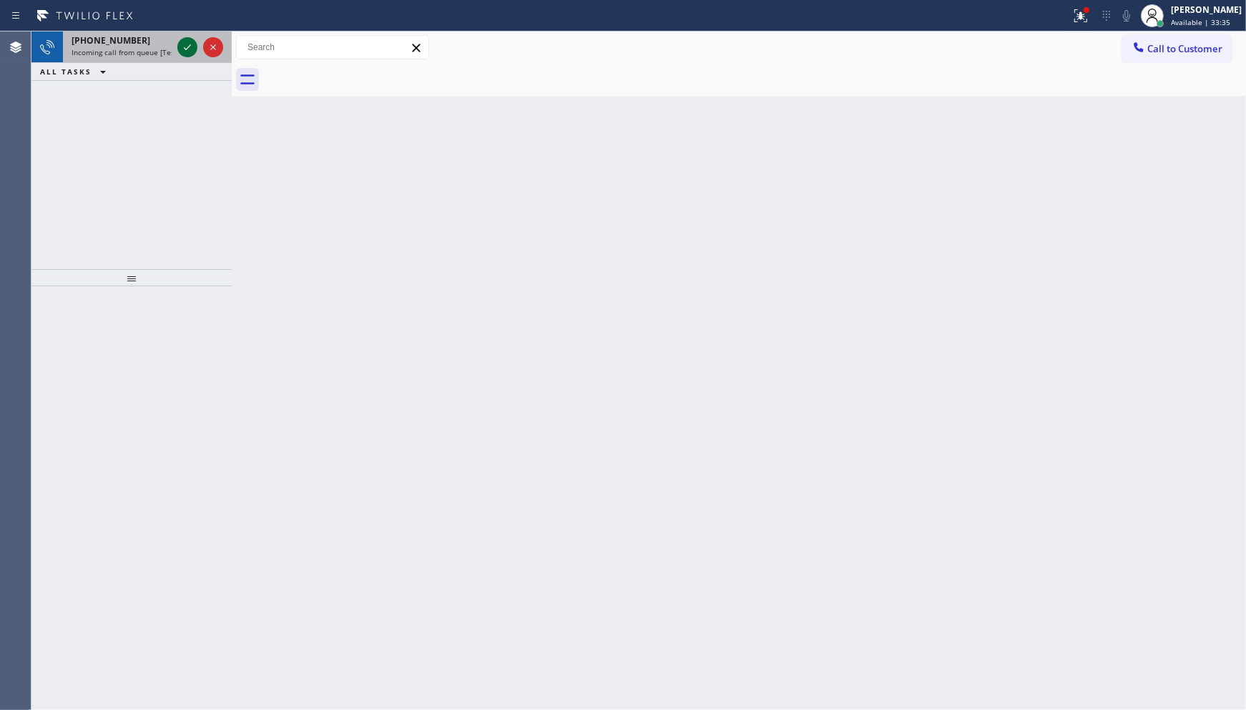
click at [183, 46] on icon at bounding box center [187, 47] width 17 height 17
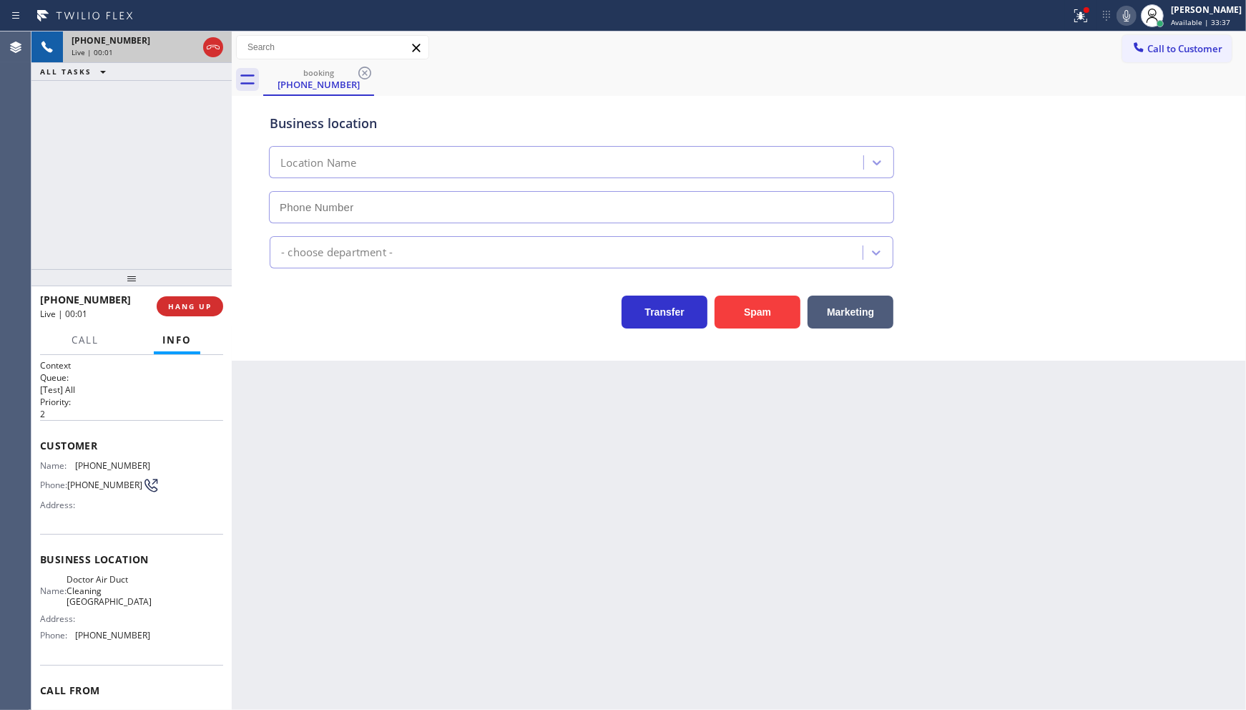
type input "(949) 979-5322"
click at [763, 297] on button "Spam" at bounding box center [758, 311] width 86 height 33
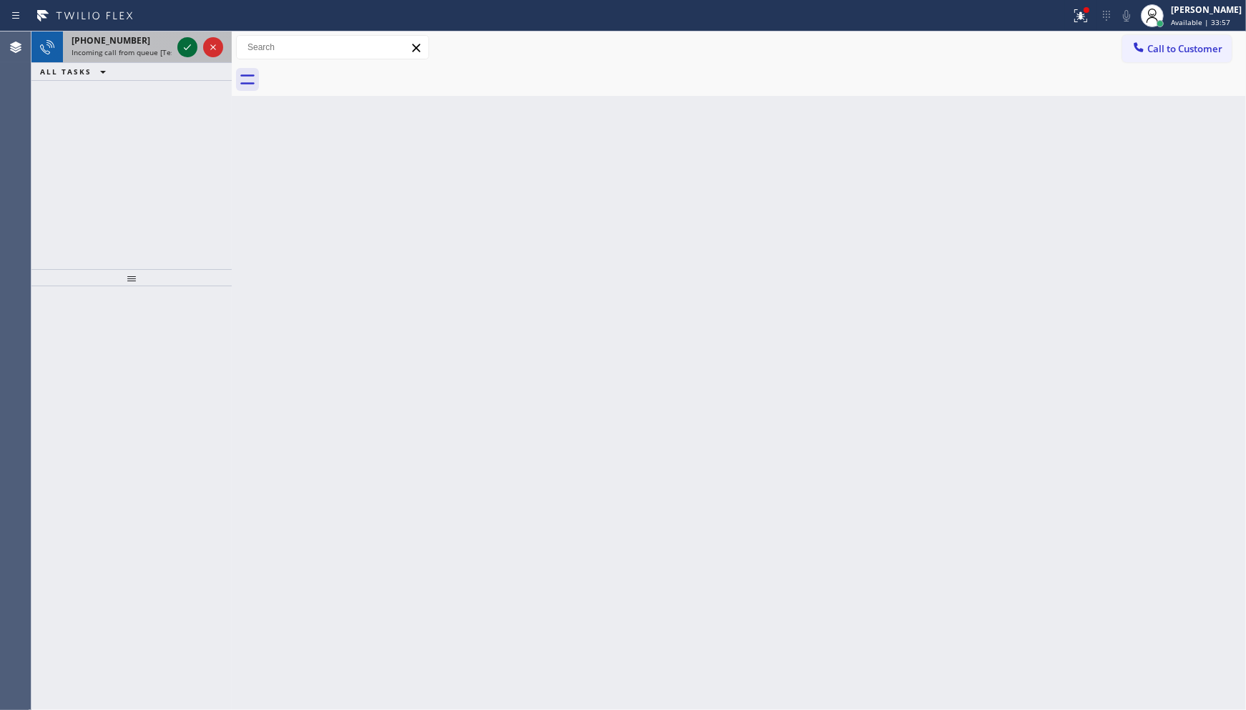
click at [187, 40] on icon at bounding box center [187, 47] width 17 height 17
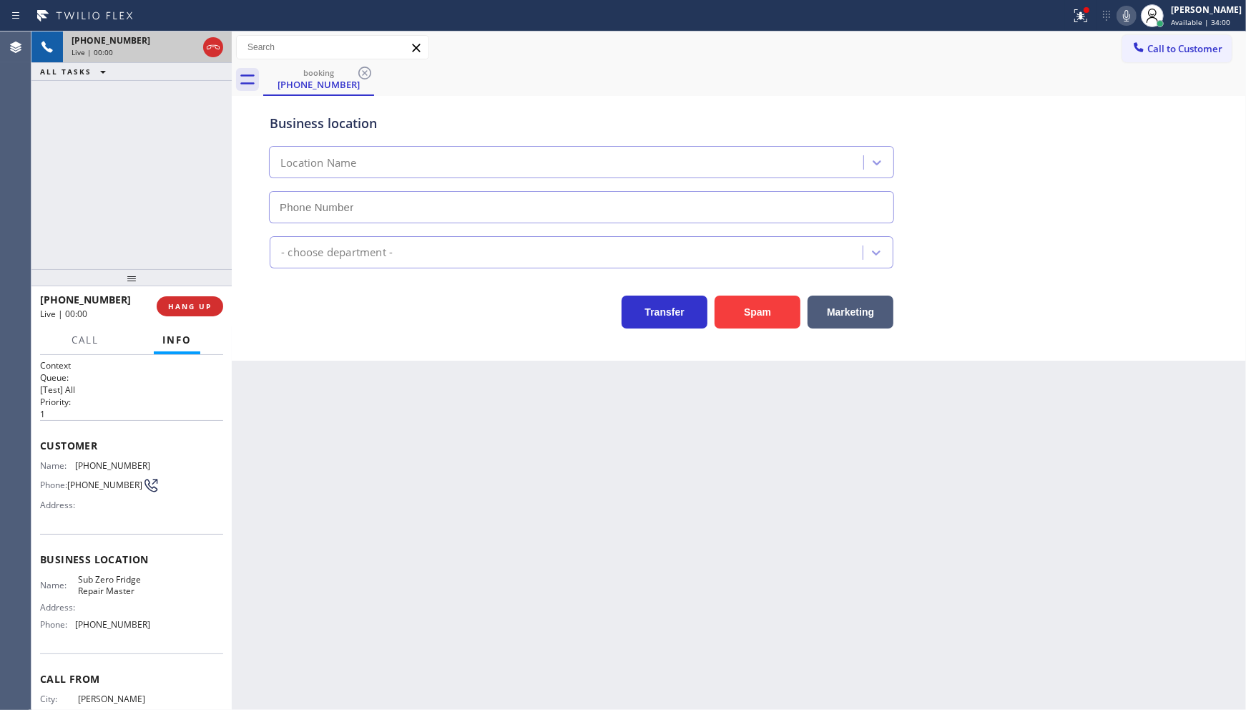
type input "(973) 791-5211"
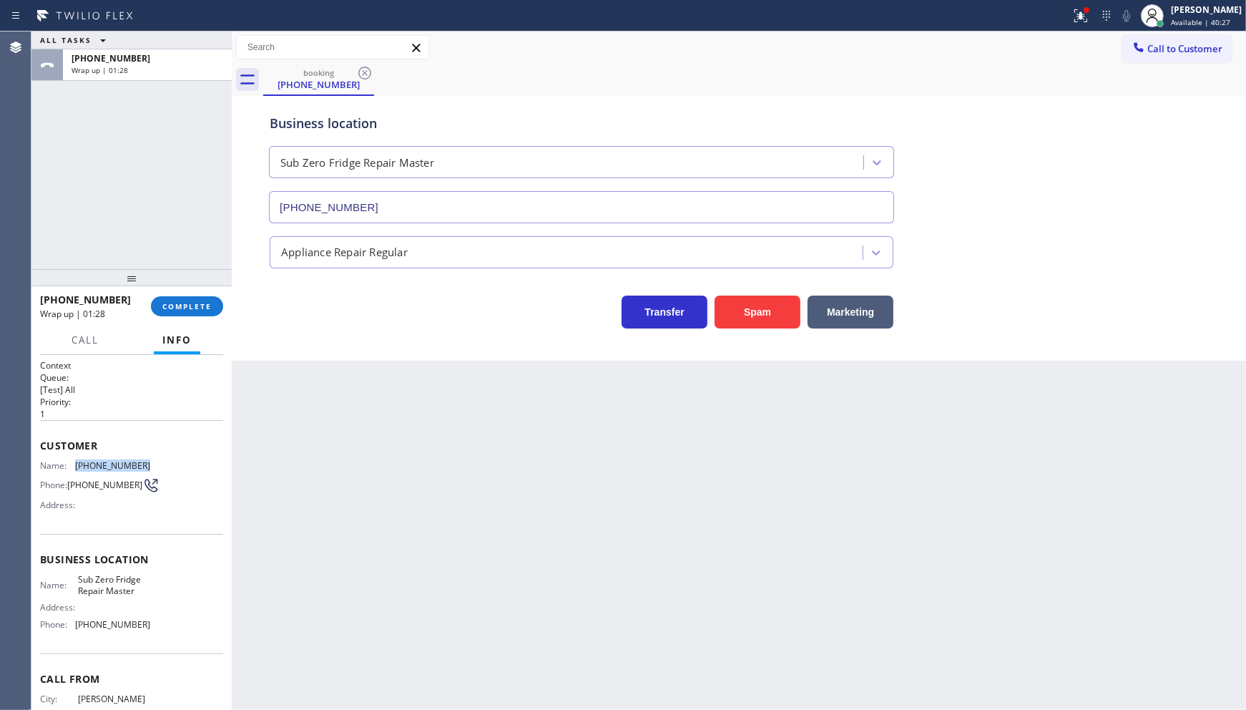
drag, startPoint x: 69, startPoint y: 469, endPoint x: 180, endPoint y: 464, distance: 110.3
click at [180, 464] on div "Name: (248) 321-5516 Phone: (248) 321-5516 Address:" at bounding box center [131, 488] width 183 height 57
copy div "(248) 321-5516"
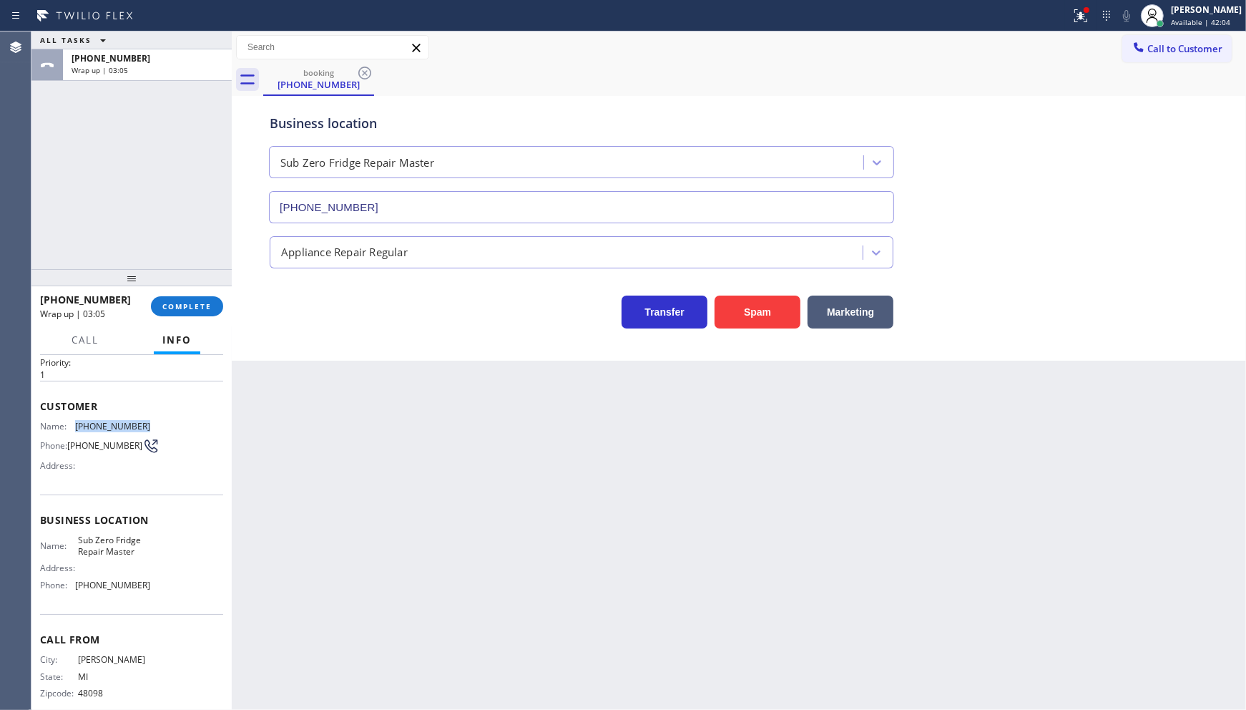
scroll to position [59, 0]
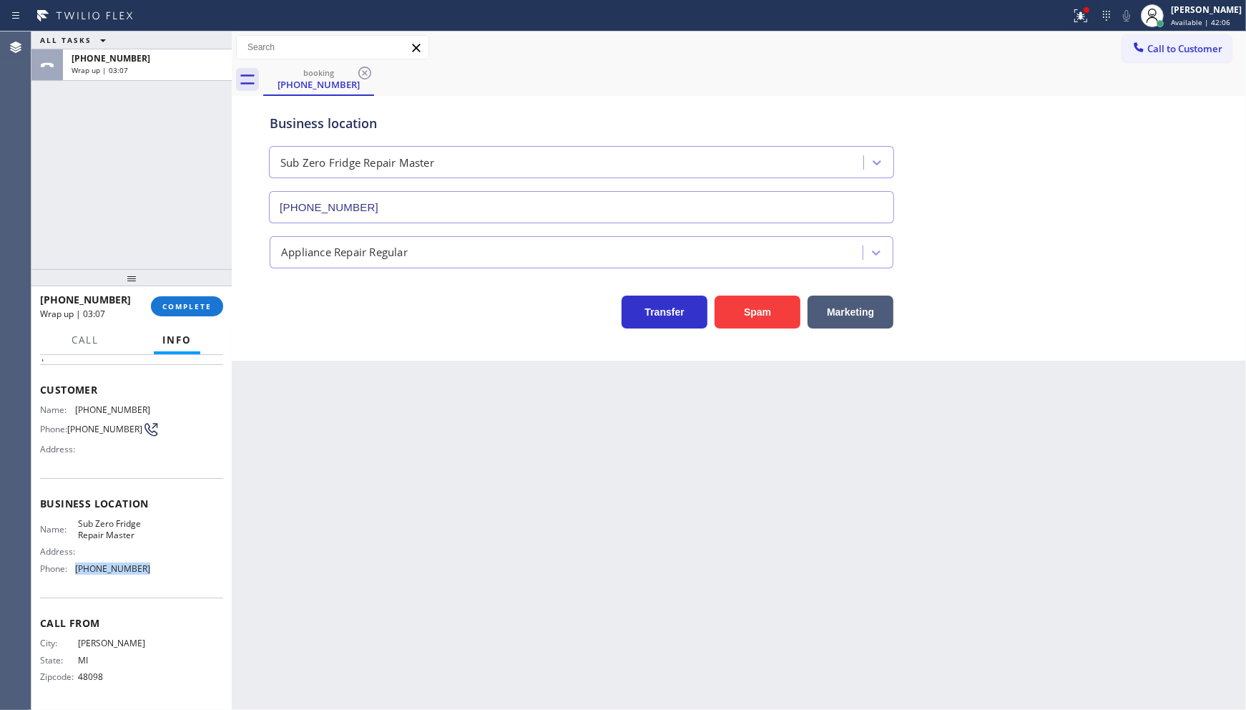
drag, startPoint x: 74, startPoint y: 568, endPoint x: 182, endPoint y: 567, distance: 108.0
click at [182, 567] on div "Name: Sub Zero Fridge Repair Master Address: Phone: (973) 791-5211" at bounding box center [131, 549] width 183 height 62
copy div "(973) 791-5211"
drag, startPoint x: 165, startPoint y: 290, endPoint x: 172, endPoint y: 298, distance: 11.2
click at [167, 295] on div "+12483215516 Wrap up | 04:20 COMPLETE" at bounding box center [131, 306] width 183 height 37
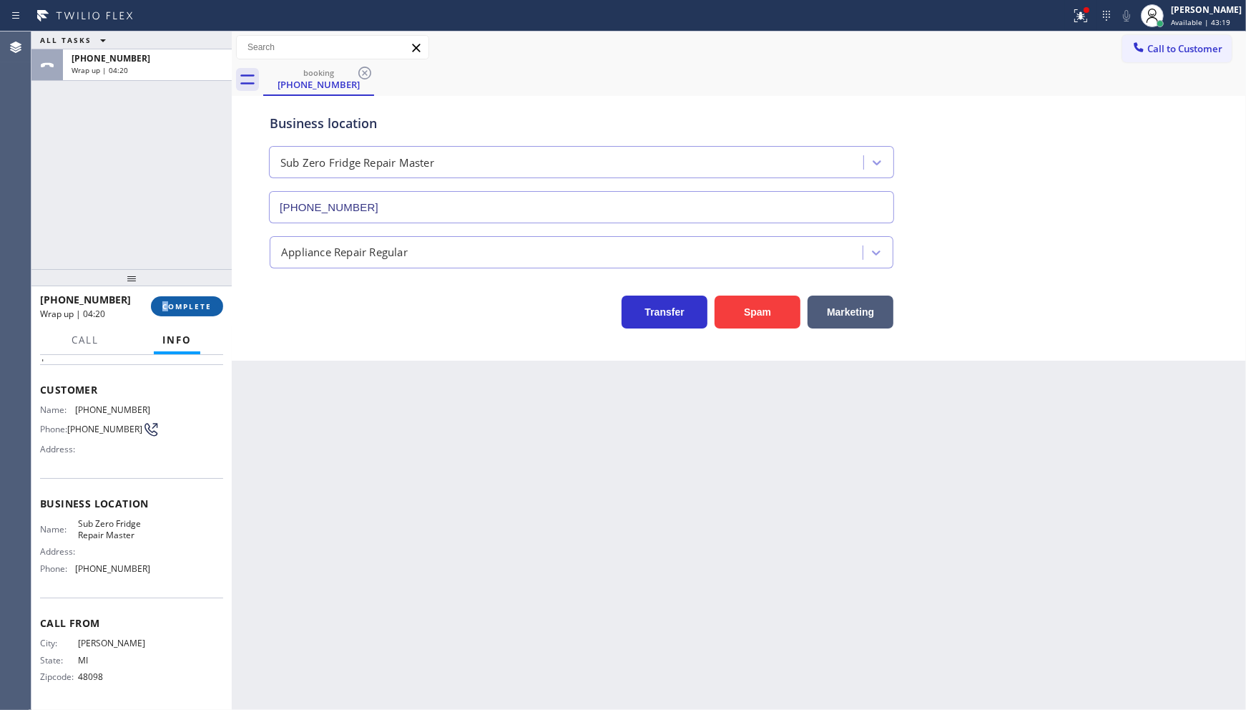
click at [174, 301] on span "COMPLETE" at bounding box center [186, 306] width 49 height 10
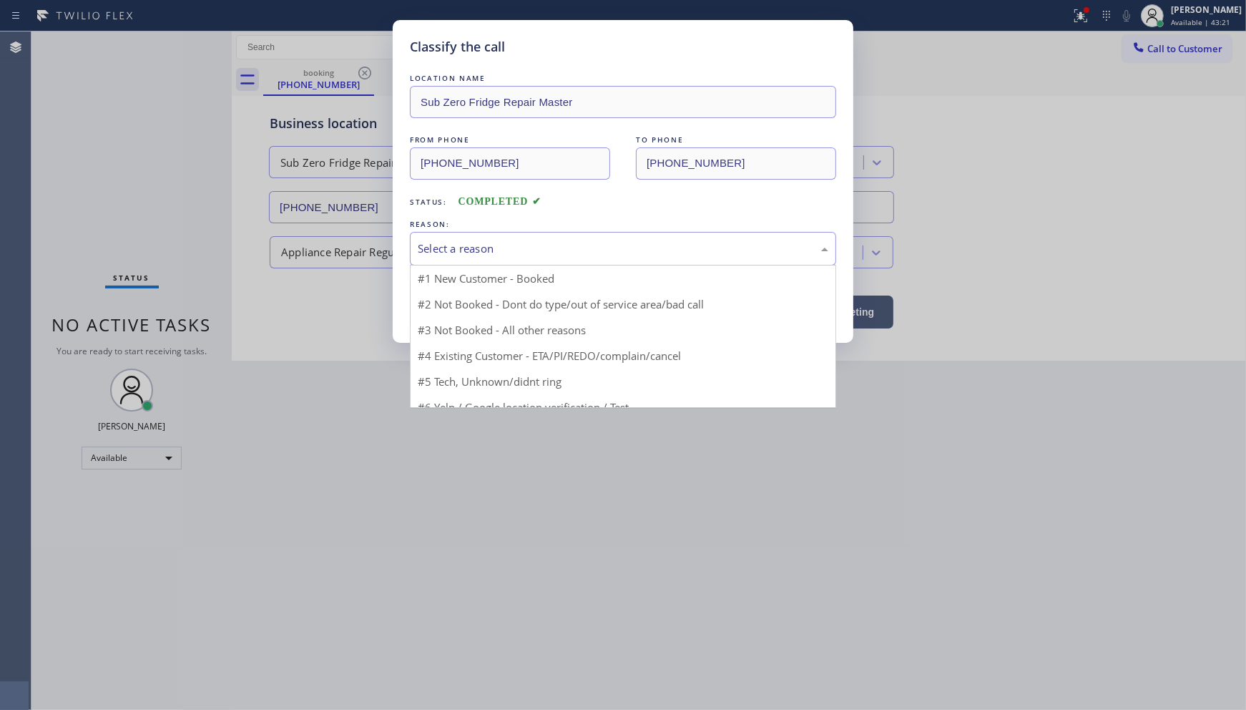
drag, startPoint x: 465, startPoint y: 255, endPoint x: 458, endPoint y: 290, distance: 35.8
click at [463, 265] on div "Select a reason #1 New Customer - Booked #2 Not Booked - Dont do type/out of se…" at bounding box center [623, 249] width 426 height 34
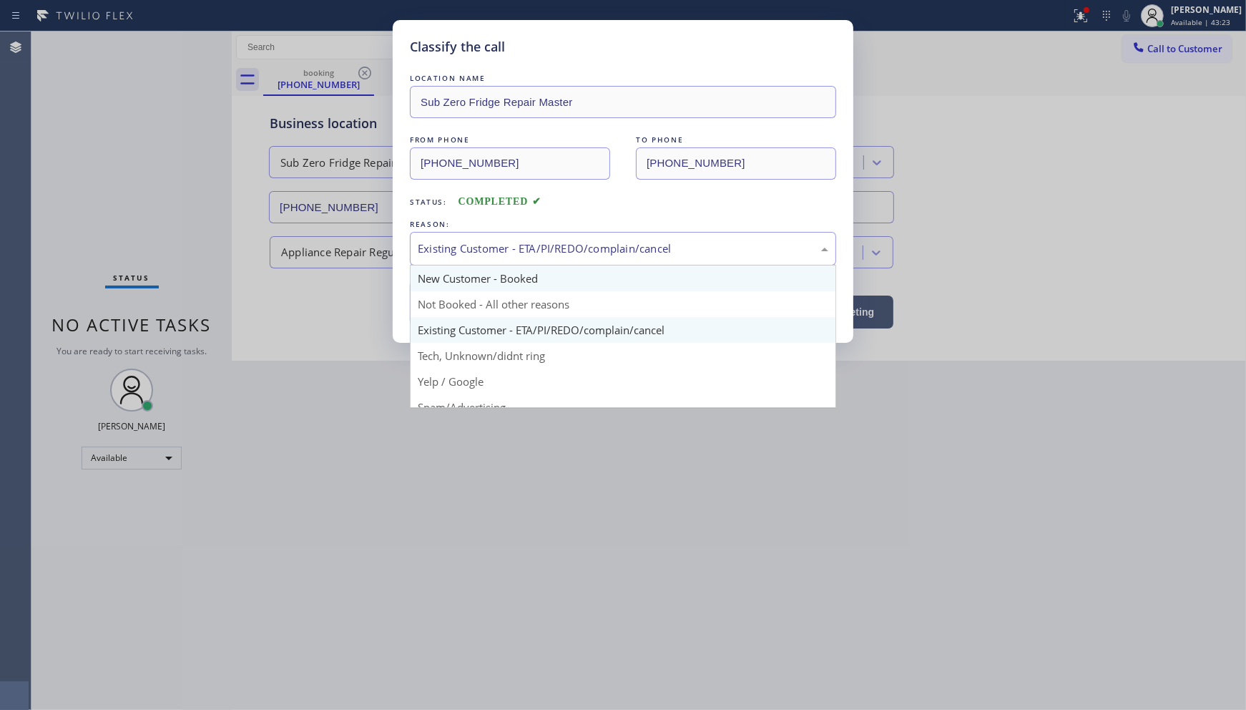
drag, startPoint x: 464, startPoint y: 252, endPoint x: 462, endPoint y: 290, distance: 37.9
click at [464, 258] on div "Existing Customer - ETA/PI/REDO/complain/cancel" at bounding box center [623, 249] width 426 height 34
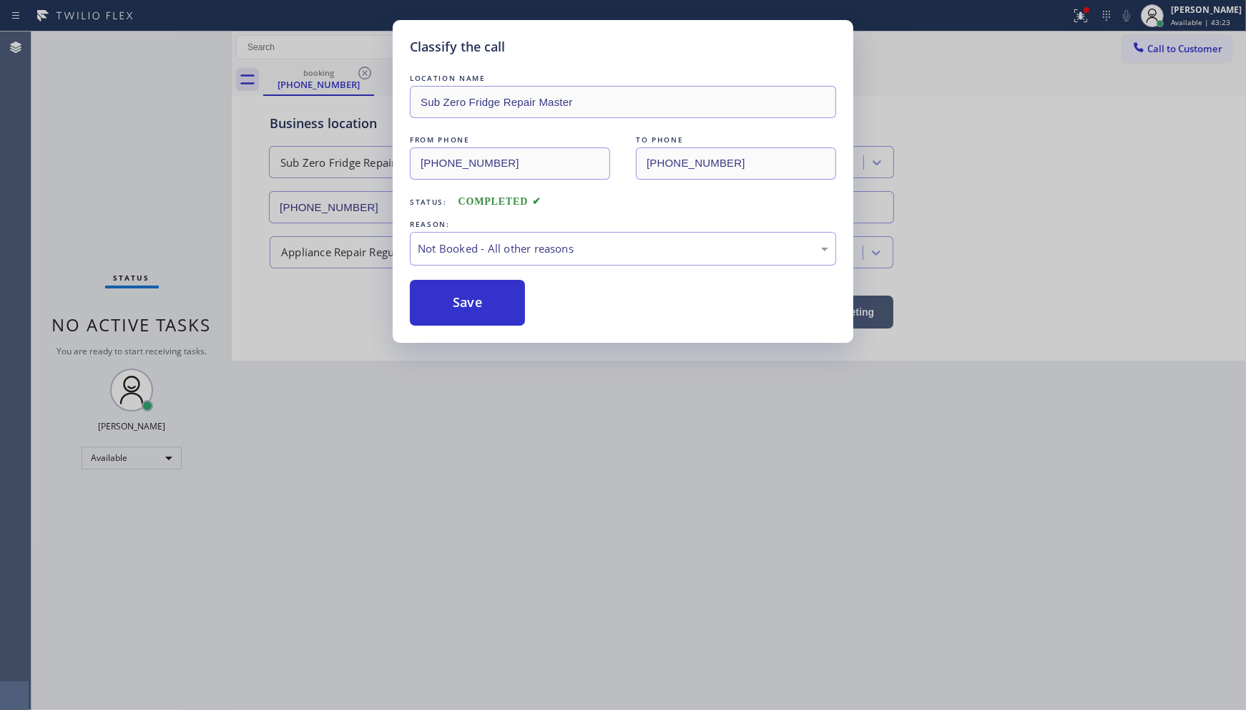
click at [462, 303] on button "Save" at bounding box center [467, 303] width 115 height 46
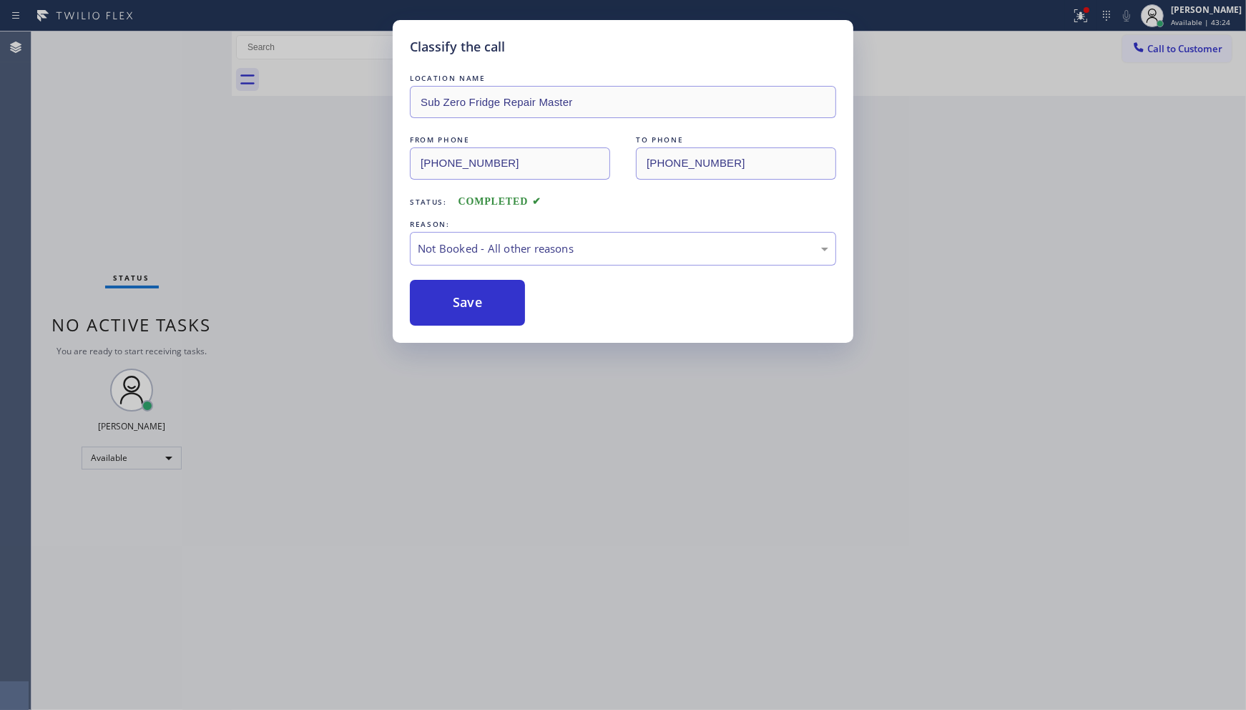
click at [462, 303] on button "Save" at bounding box center [467, 303] width 115 height 46
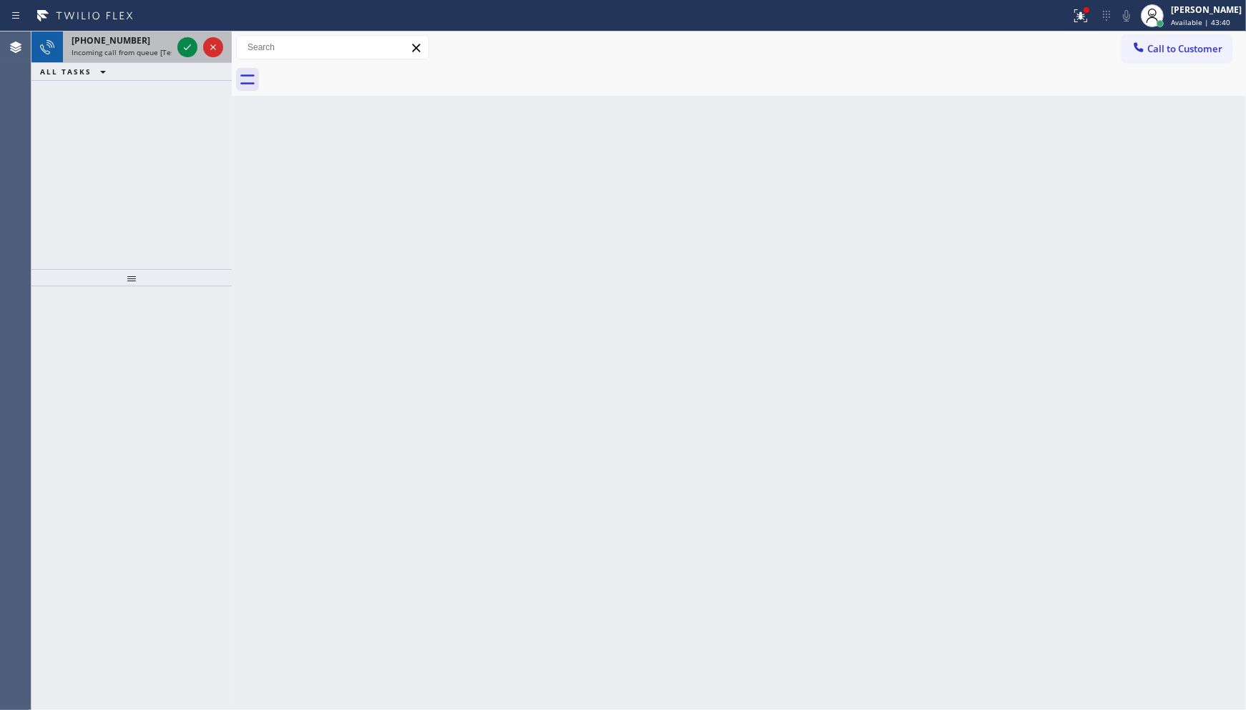
click at [108, 56] on span "Incoming call from queue [Test] All" at bounding box center [131, 52] width 119 height 10
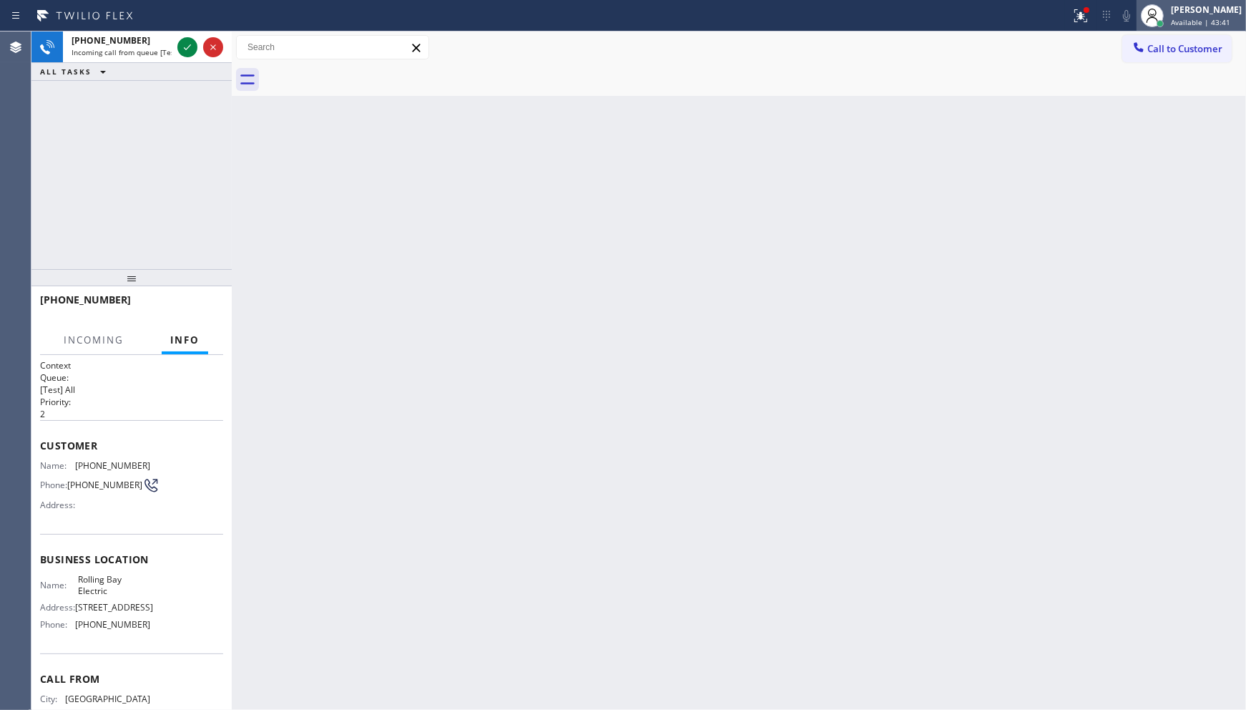
click at [1168, 21] on div at bounding box center [1152, 15] width 31 height 31
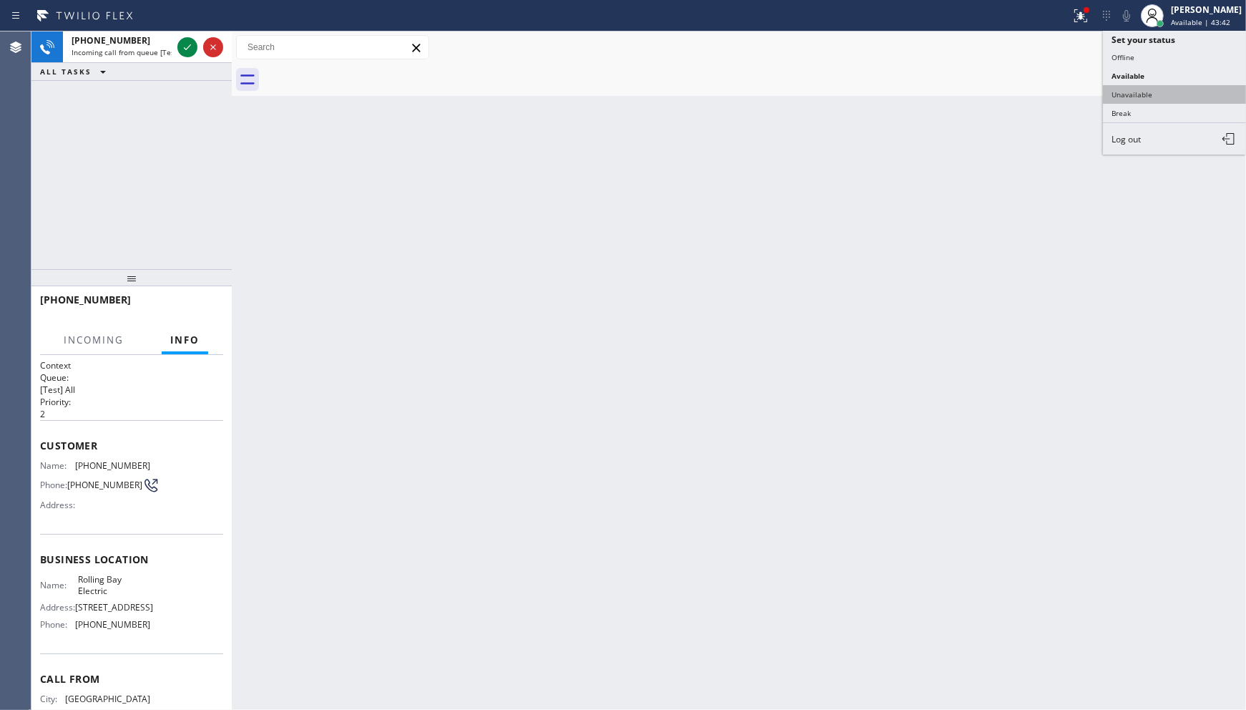
click at [1138, 99] on button "Unavailable" at bounding box center [1174, 94] width 143 height 19
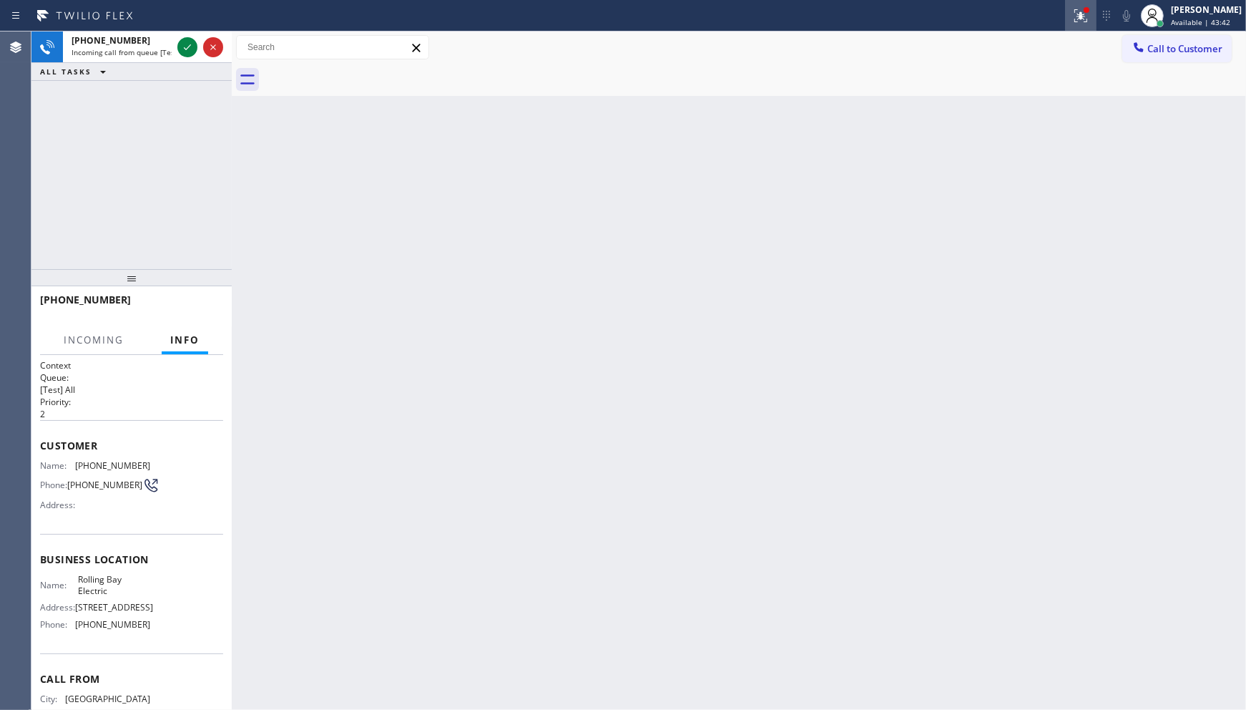
click at [1067, 22] on div at bounding box center [1080, 15] width 31 height 17
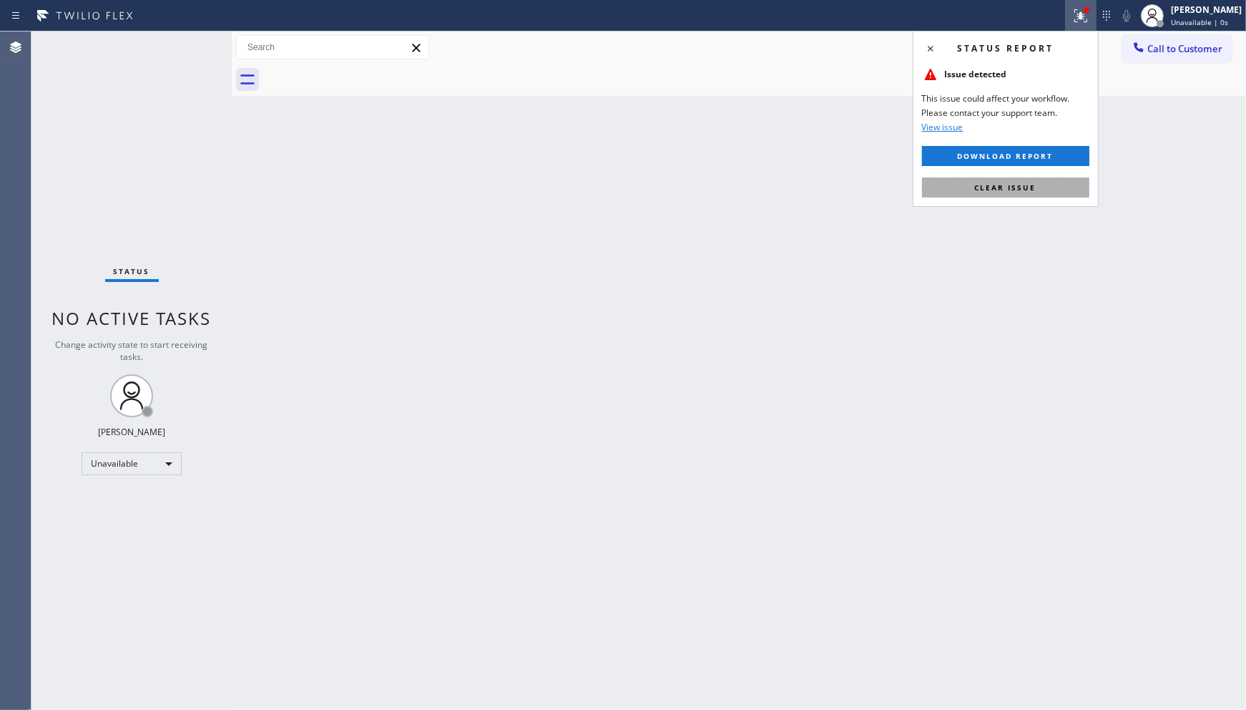
click at [1043, 189] on button "Clear issue" at bounding box center [1005, 187] width 167 height 20
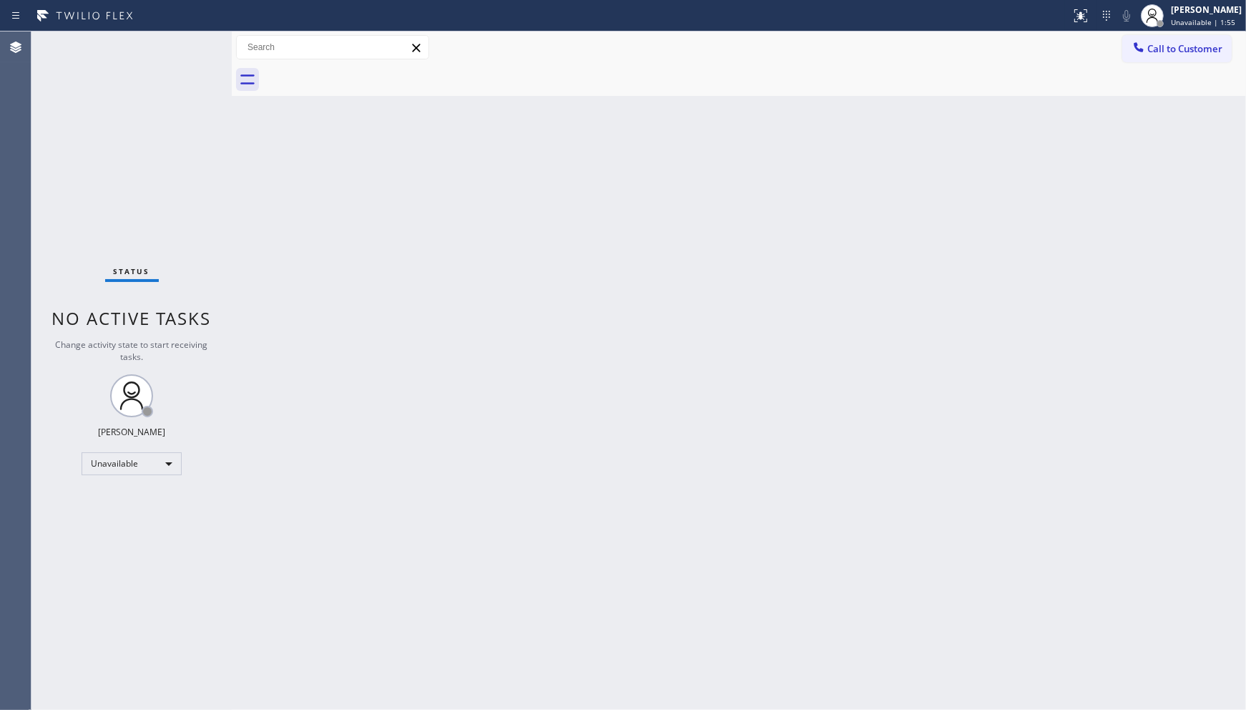
drag, startPoint x: 126, startPoint y: 444, endPoint x: 118, endPoint y: 465, distance: 22.2
click at [120, 458] on div "Status No active tasks Change activity state to start receiving tasks. JENIZA A…" at bounding box center [131, 370] width 200 height 678
click at [118, 467] on div "Unavailable" at bounding box center [132, 463] width 100 height 23
click at [109, 502] on li "Available" at bounding box center [130, 500] width 97 height 17
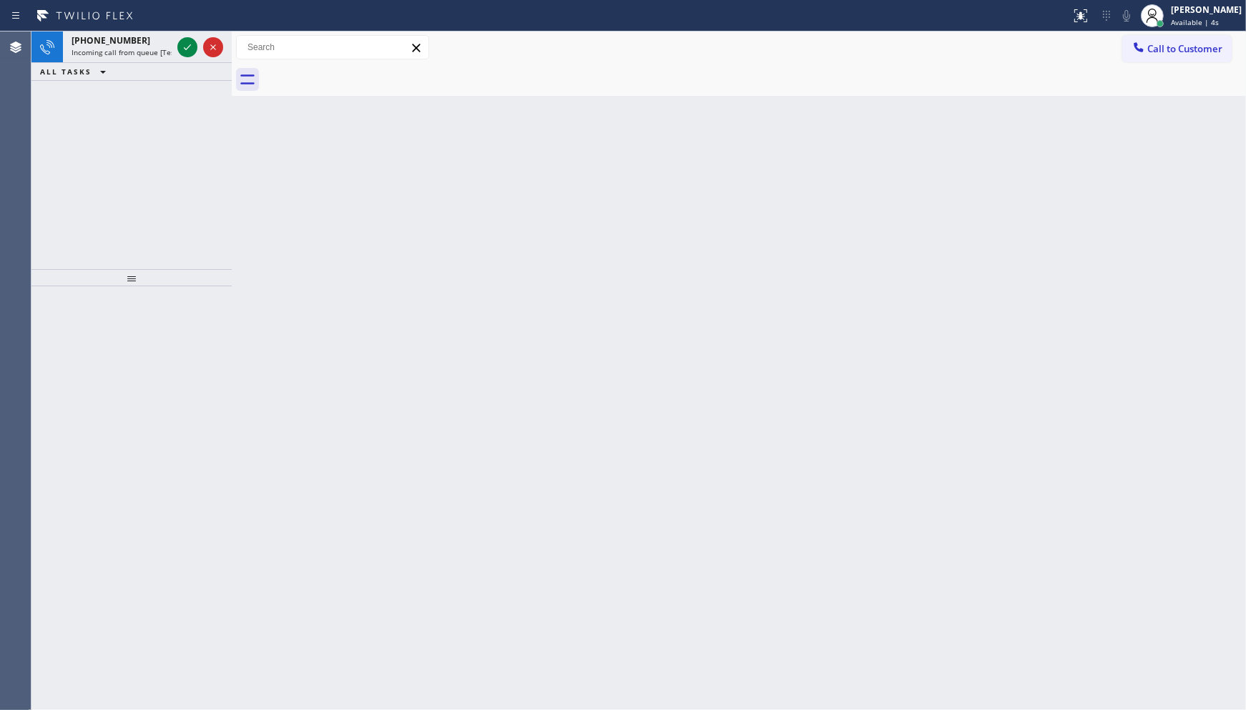
click at [265, 288] on div "Back to Dashboard Change Sender ID Customers Technicians Select a contact Outbo…" at bounding box center [739, 370] width 1014 height 678
click at [146, 37] on div "+18627813158" at bounding box center [122, 40] width 100 height 12
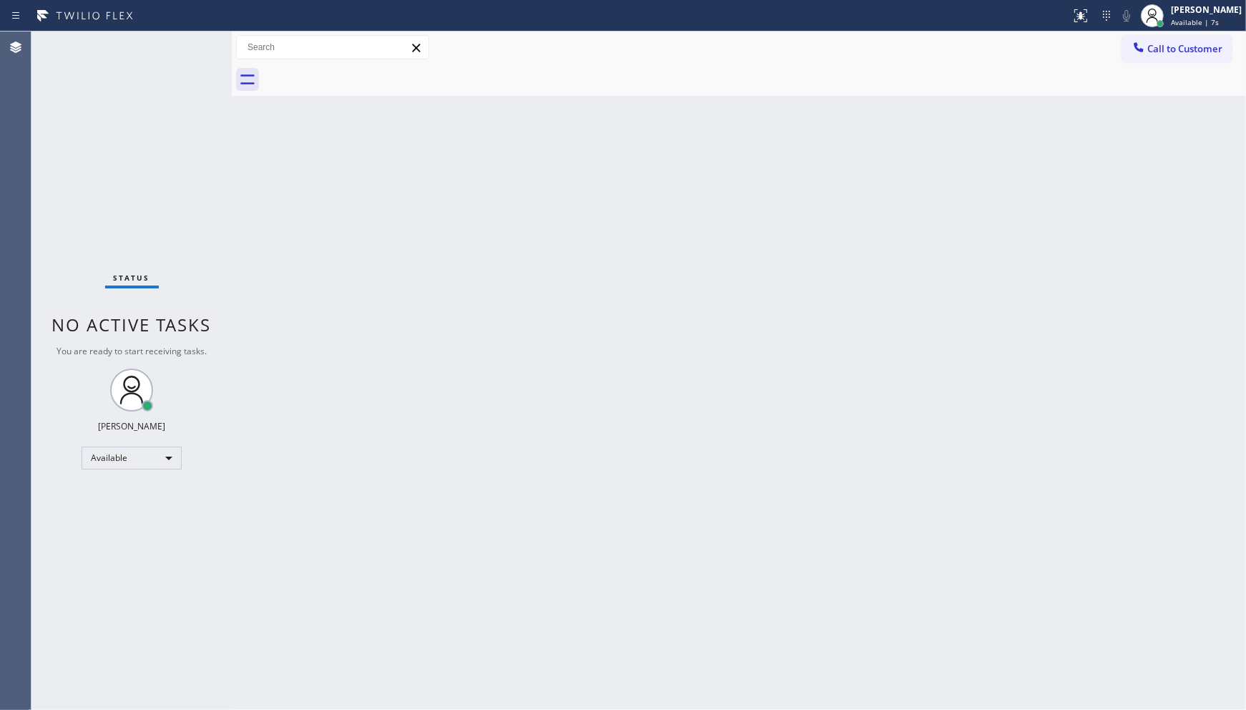
click at [190, 46] on div "Status No active tasks You are ready to start receiving tasks. JENIZA ALCAYDE A…" at bounding box center [131, 370] width 200 height 678
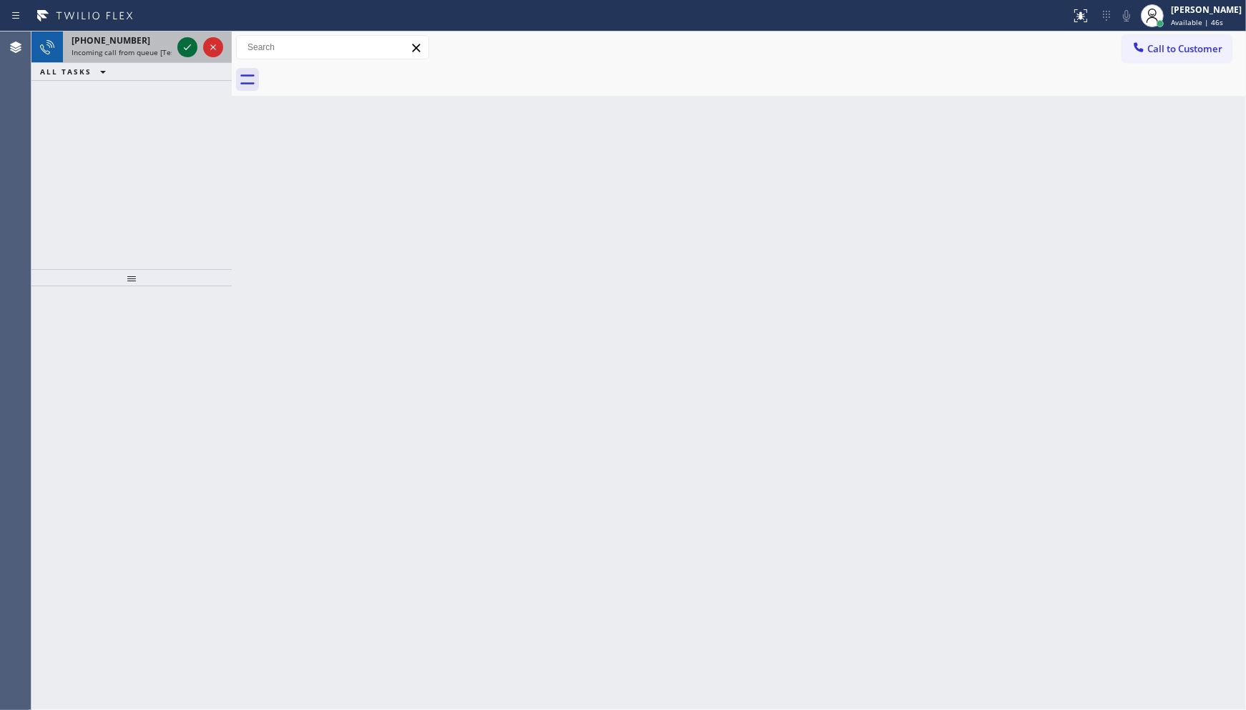
click at [185, 51] on icon at bounding box center [187, 47] width 17 height 17
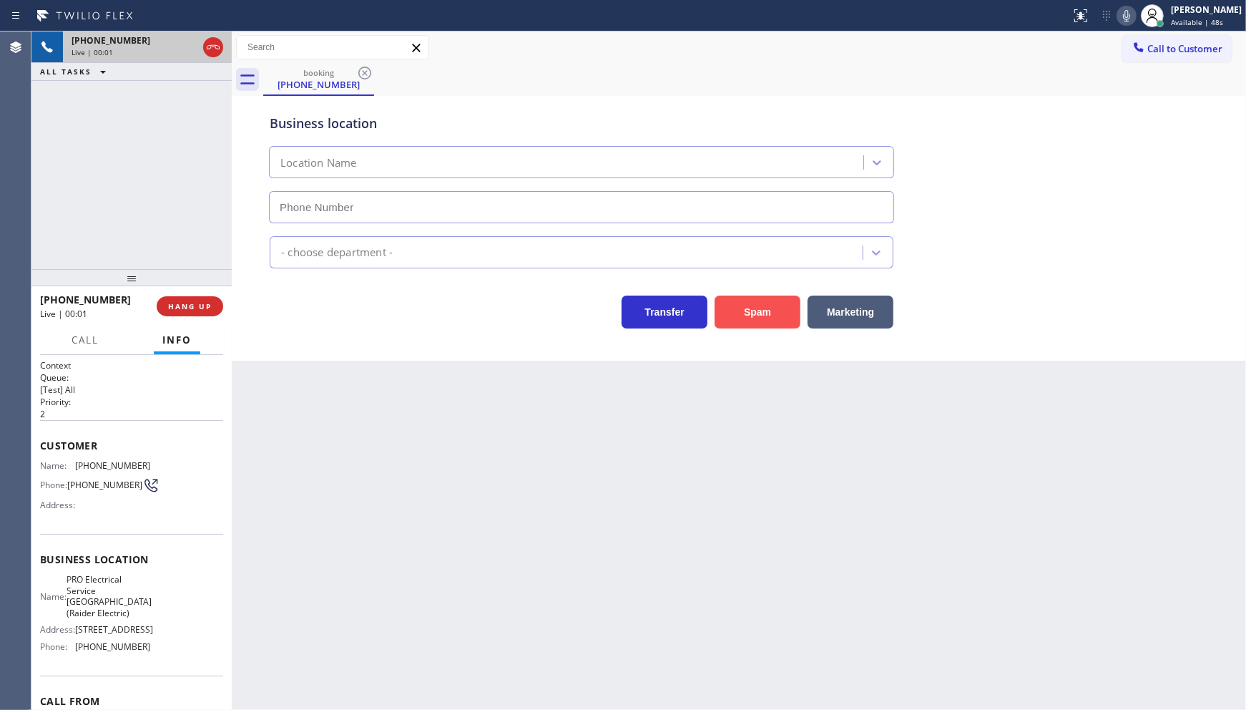
type input "(908) 520-2065"
click at [776, 308] on button "Spam" at bounding box center [758, 311] width 86 height 33
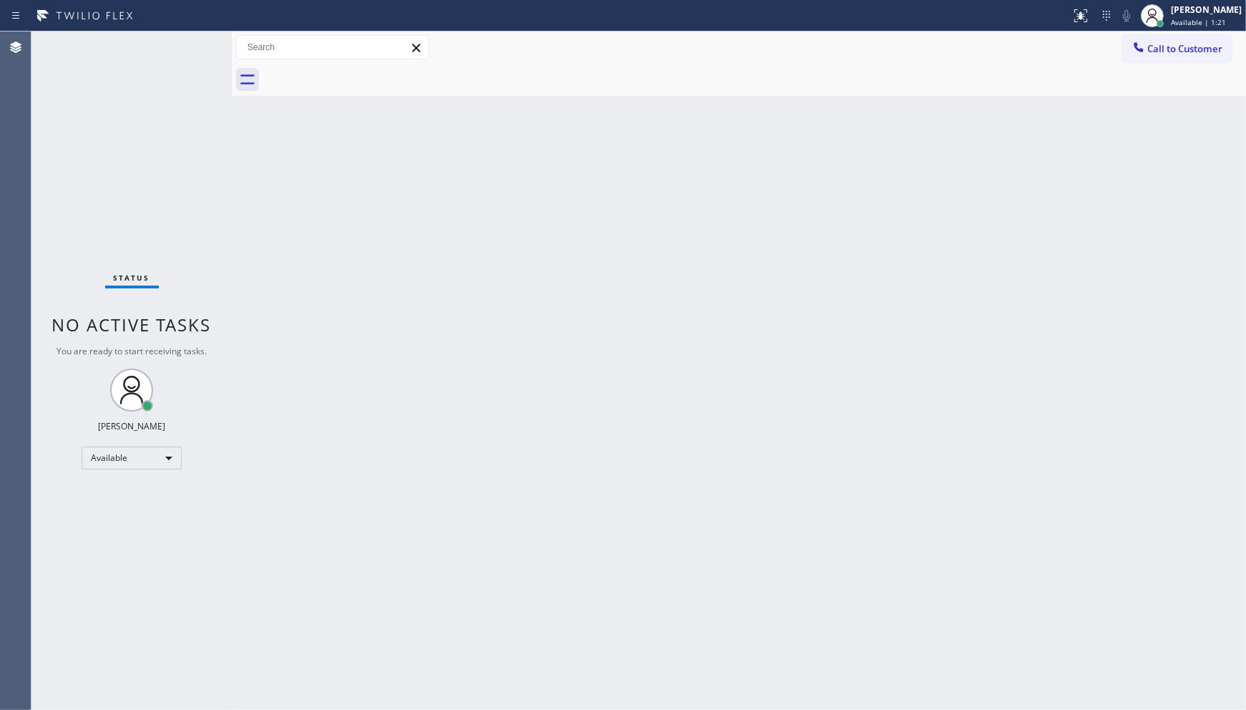
click at [116, 122] on div "Status No active tasks You are ready to start receiving tasks. JENIZA ALCAYDE A…" at bounding box center [131, 370] width 200 height 678
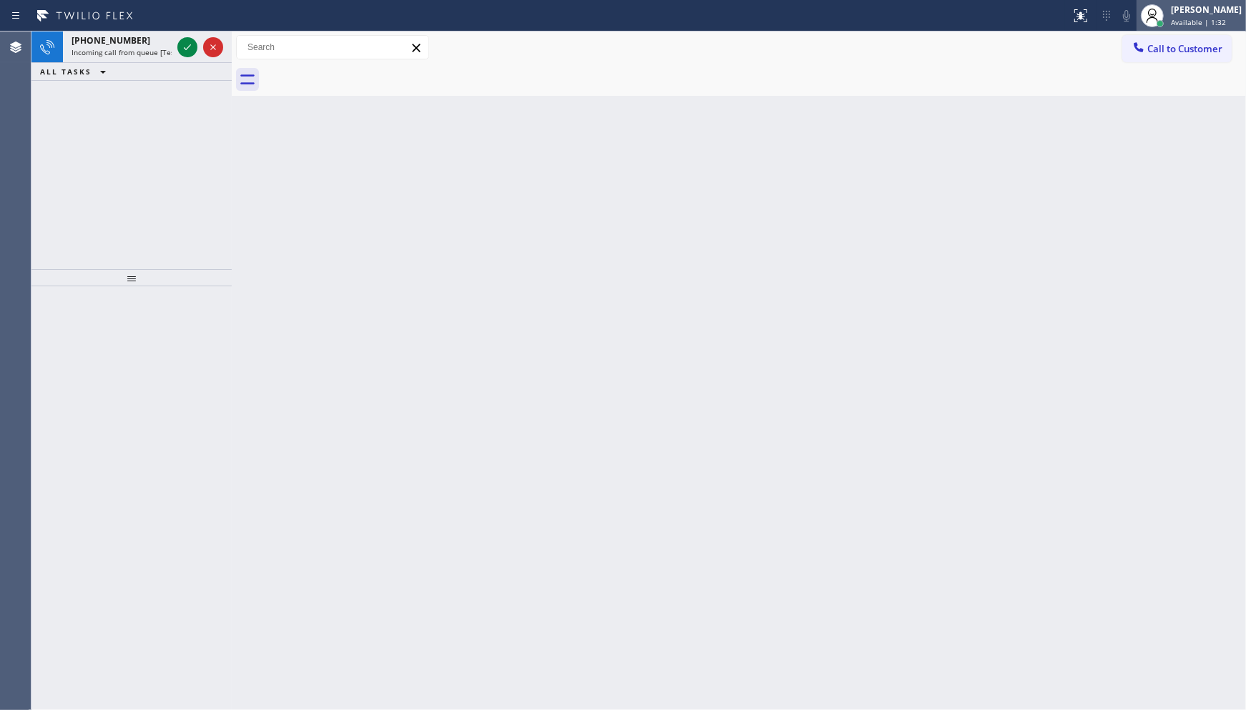
click at [1198, 23] on span "Available | 1:32" at bounding box center [1198, 22] width 55 height 10
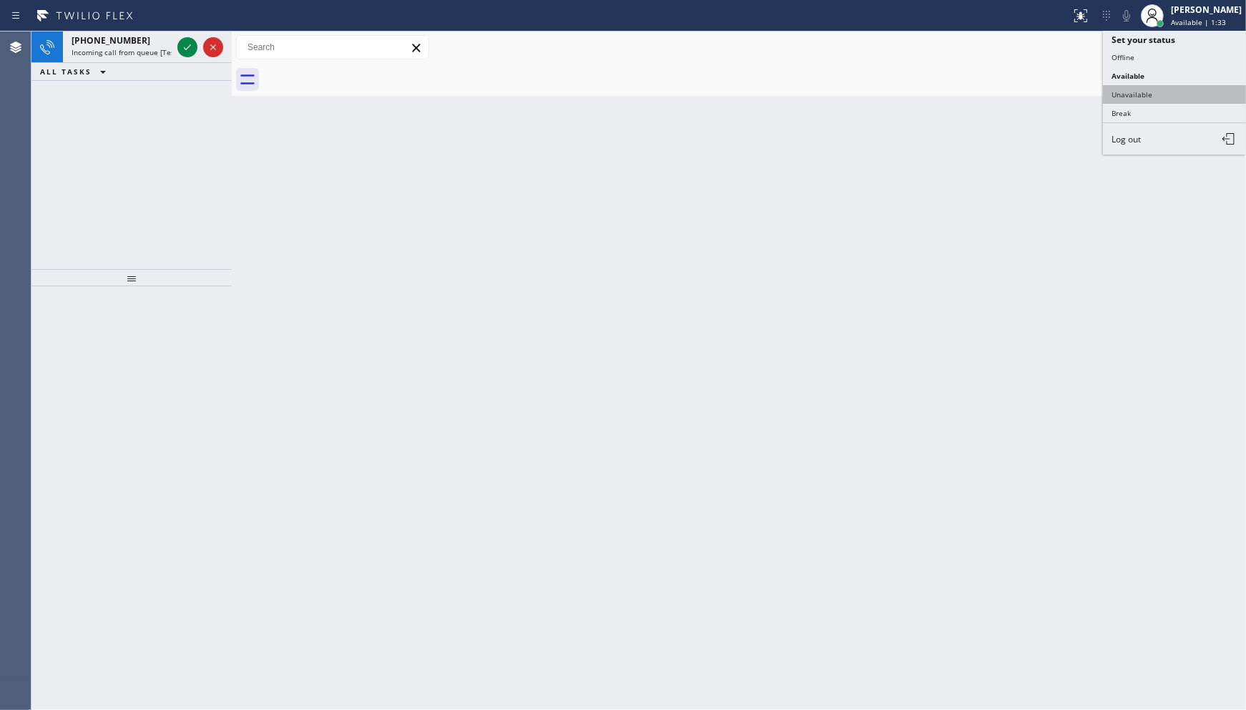
click at [1125, 98] on button "Unavailable" at bounding box center [1174, 94] width 143 height 19
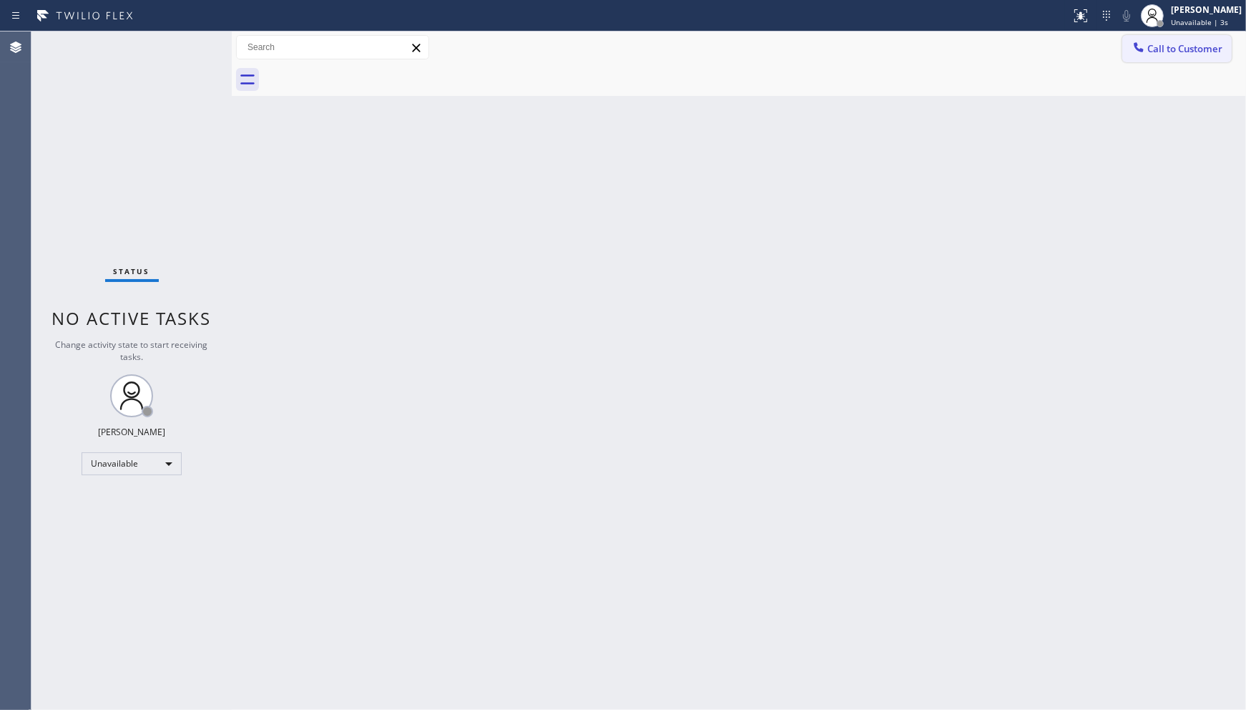
click at [1150, 44] on span "Call to Customer" at bounding box center [1185, 48] width 75 height 13
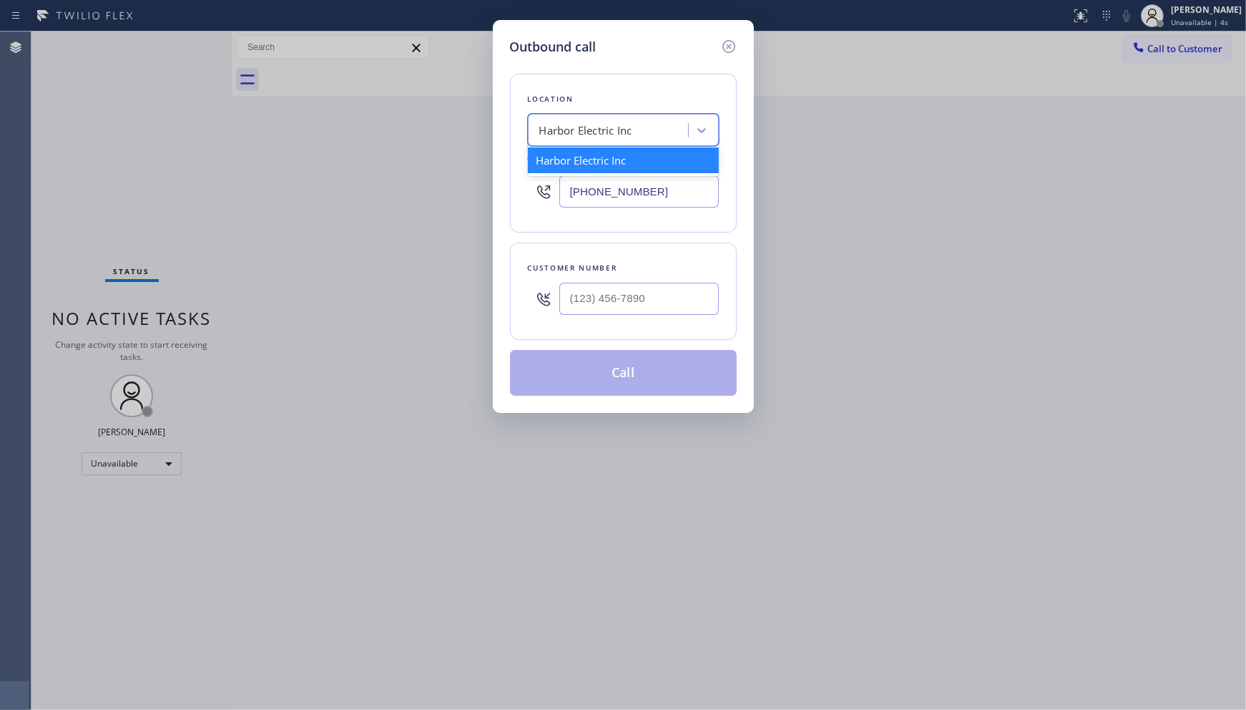
drag, startPoint x: 639, startPoint y: 120, endPoint x: 456, endPoint y: 129, distance: 182.6
click at [456, 129] on div "Outbound call Location option Harbor Electric Inc focused, 1 of 1. 1 result ava…" at bounding box center [623, 355] width 1246 height 710
paste input "Sub Zero Fridge Repair Master"
type input "Sub Zero Fridge Repair Master"
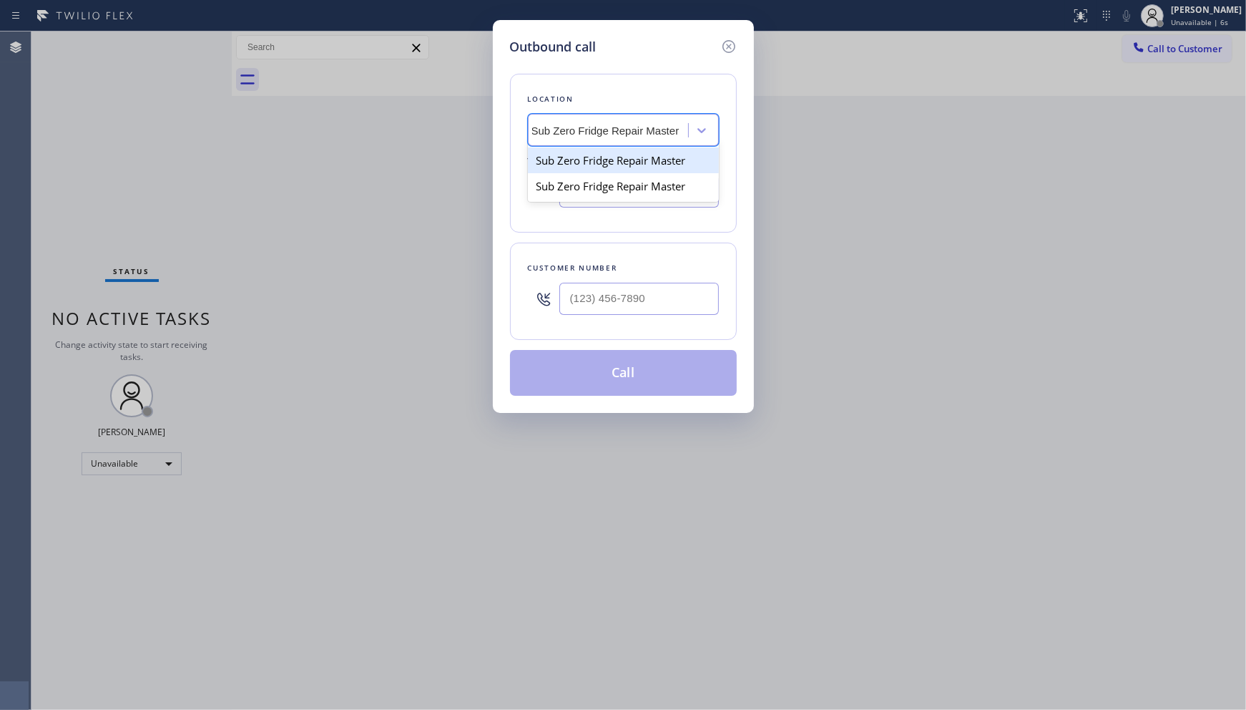
click at [647, 154] on div "Sub Zero Fridge Repair Master" at bounding box center [623, 160] width 191 height 26
type input "(929) 322-2822"
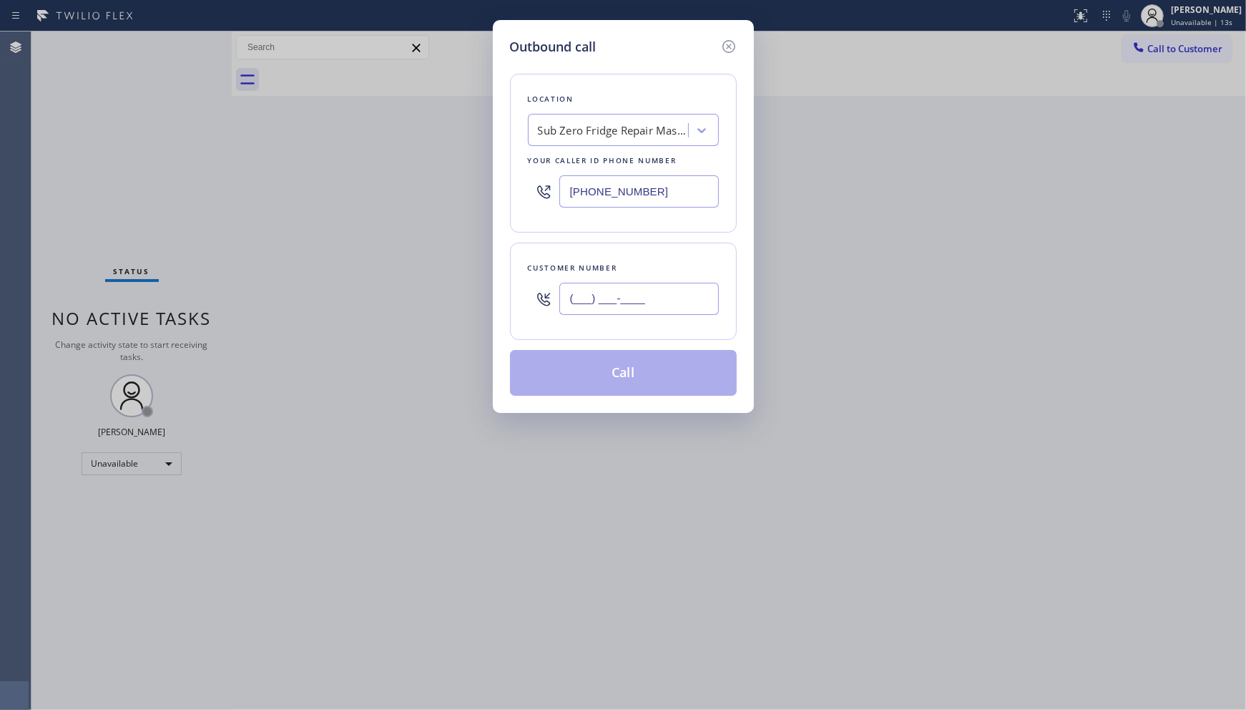
click at [594, 291] on input "(___) ___-____" at bounding box center [639, 299] width 160 height 32
paste input "248) 321-5516"
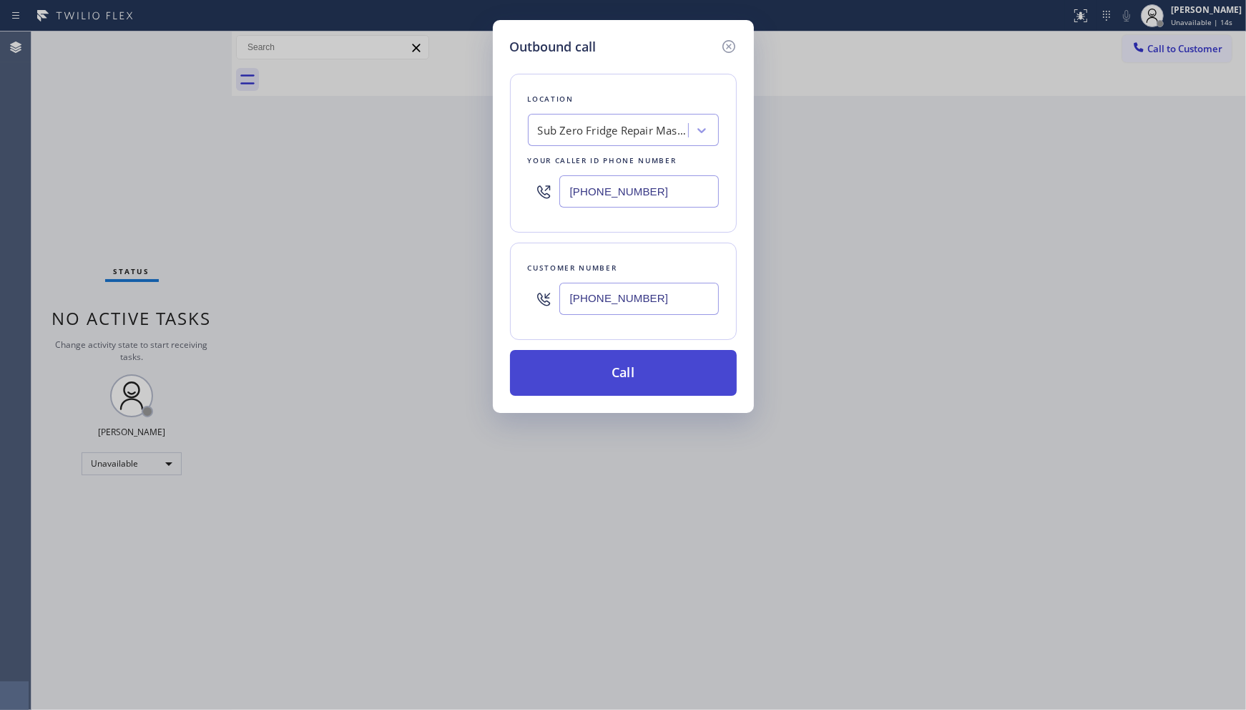
type input "(248) 321-5516"
click at [620, 367] on button "Call" at bounding box center [623, 373] width 227 height 46
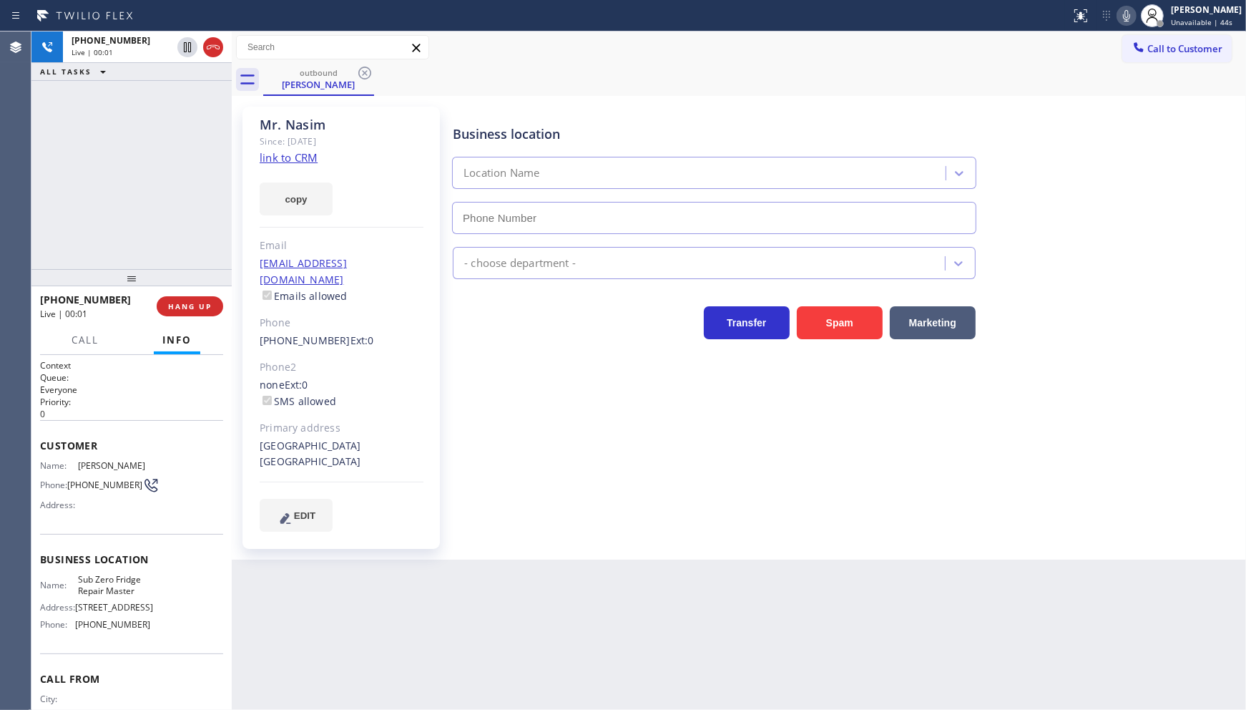
type input "(929) 322-2822"
click at [136, 127] on div "+12483215516 Live | 00:10 ALL TASKS ALL TASKS ACTIVE TASKS TASKS IN WRAP UP" at bounding box center [131, 150] width 200 height 238
drag, startPoint x: 177, startPoint y: 291, endPoint x: 182, endPoint y: 302, distance: 11.6
click at [180, 299] on div "+12483215516 Live | 00:48 HANG UP" at bounding box center [131, 306] width 183 height 37
click at [182, 303] on span "HANG UP" at bounding box center [190, 306] width 44 height 10
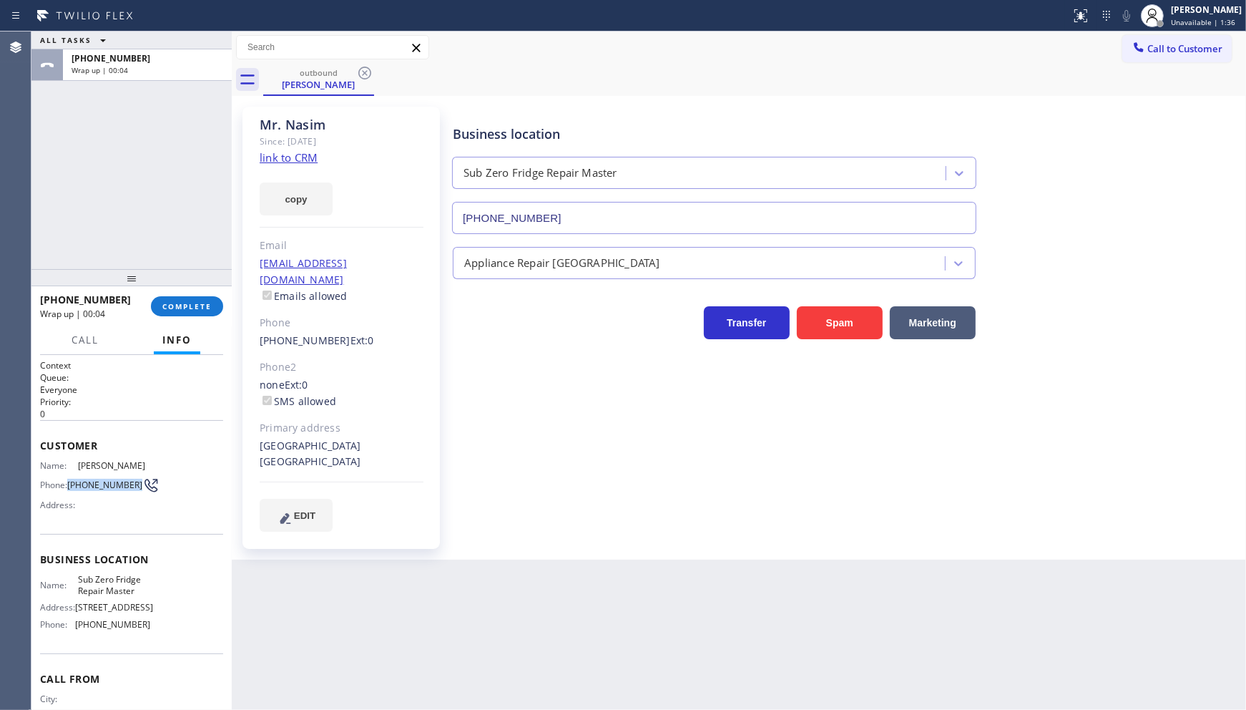
drag, startPoint x: 69, startPoint y: 475, endPoint x: 105, endPoint y: 499, distance: 42.9
click at [105, 499] on div "Name: Mr. Nasim Phone: (248) 321-5516 Address:" at bounding box center [95, 488] width 110 height 57
copy span "(248) 321-5516"
click at [1152, 47] on span "Call to Customer" at bounding box center [1185, 48] width 75 height 13
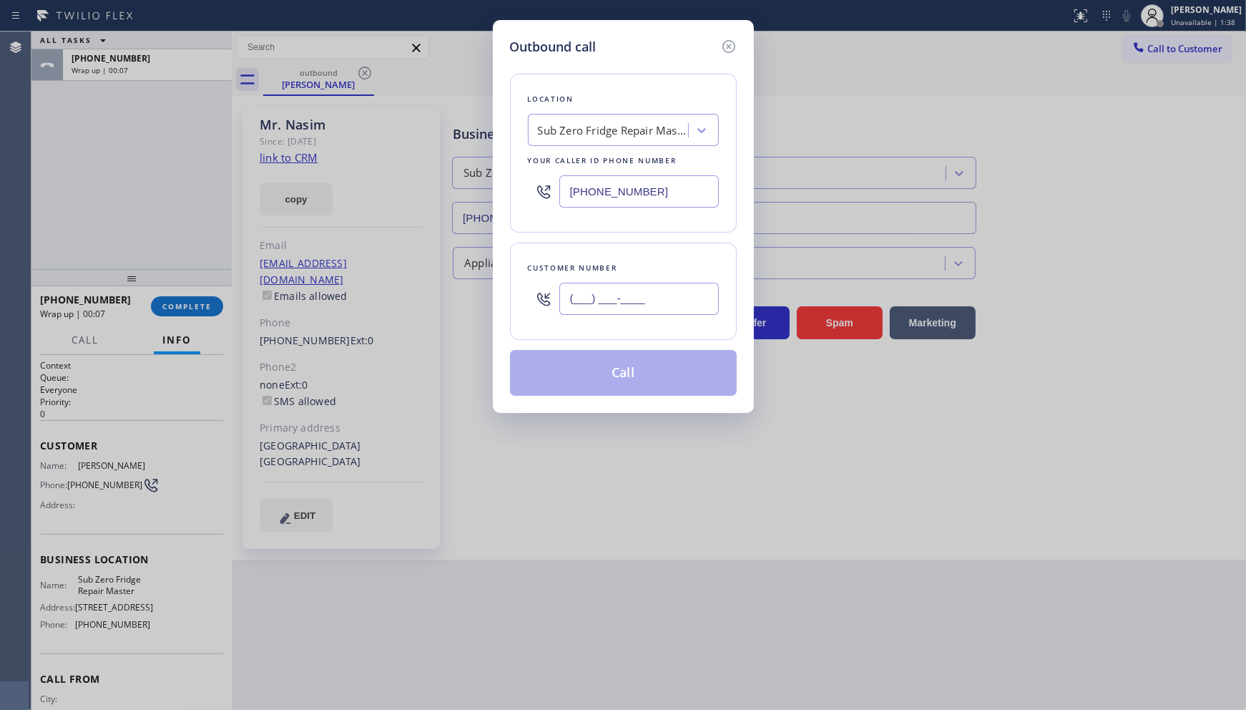
click at [605, 290] on input "(___) ___-____" at bounding box center [639, 299] width 160 height 32
paste input "248) 321-5516"
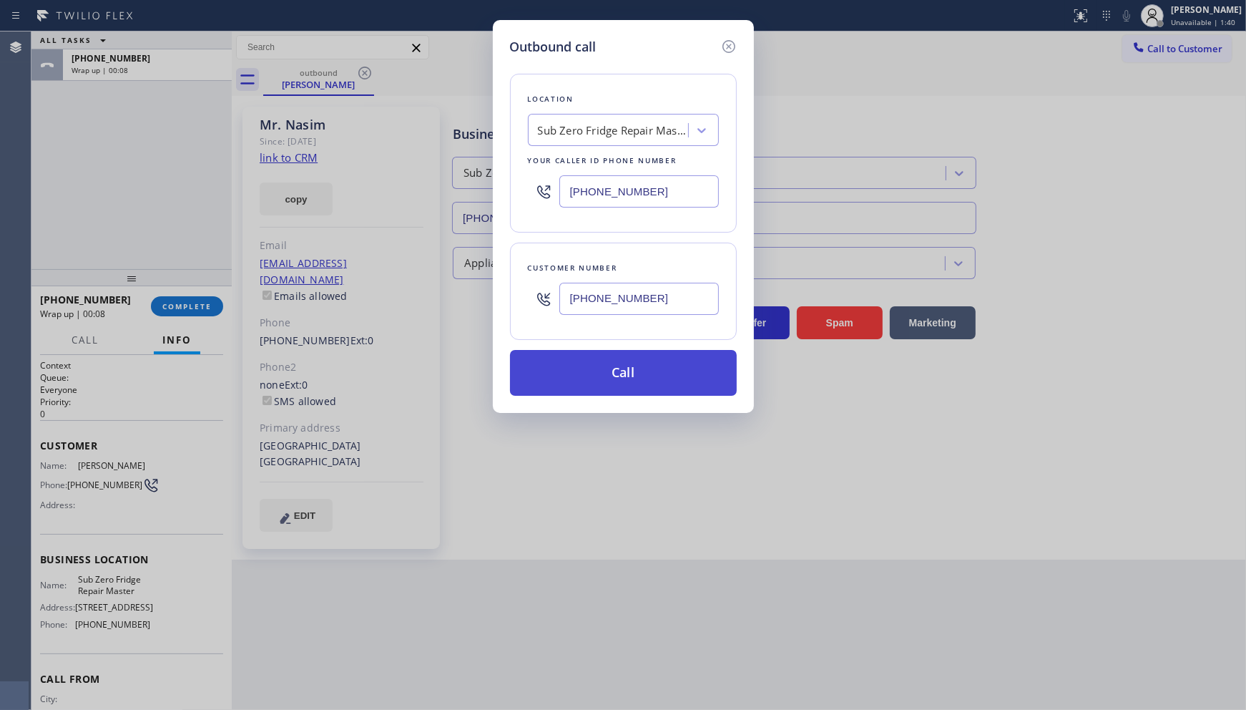
type input "(248) 321-5516"
click at [646, 358] on button "Call" at bounding box center [623, 373] width 227 height 46
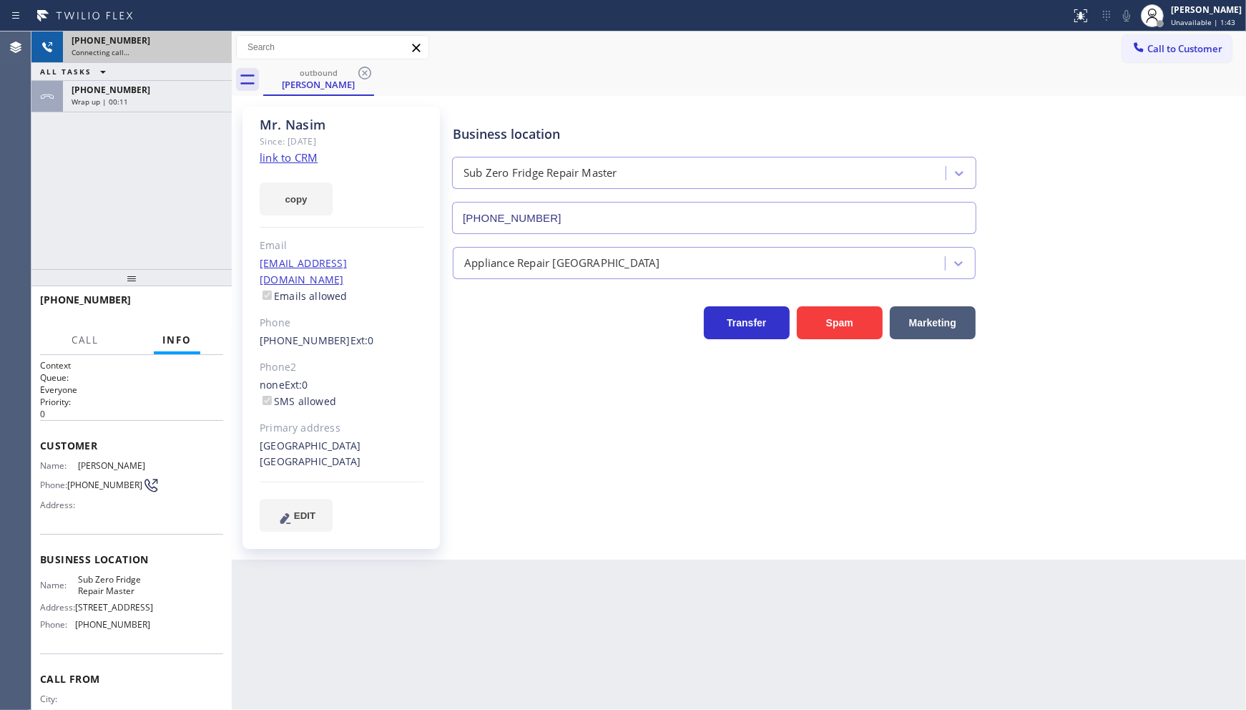
click at [105, 49] on span "Connecting call…" at bounding box center [101, 52] width 58 height 10
click at [180, 348] on button "Info" at bounding box center [177, 340] width 47 height 28
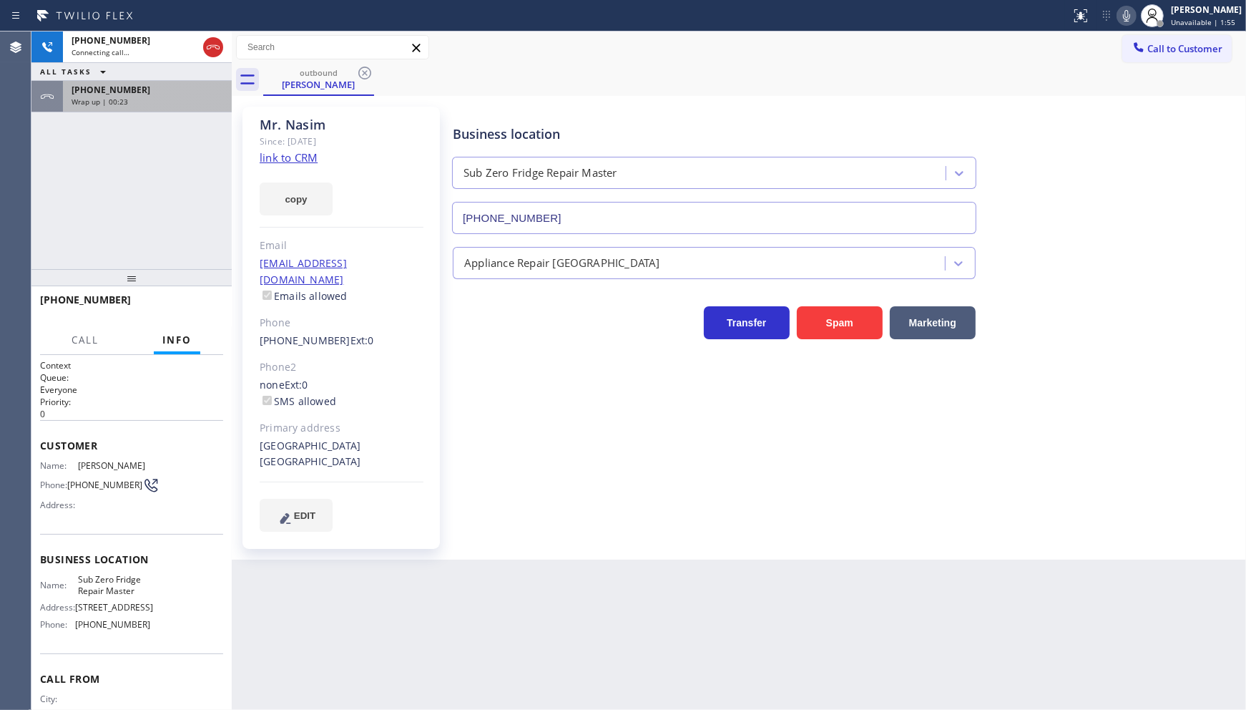
click at [73, 98] on span "Wrap up | 00:23" at bounding box center [100, 102] width 57 height 10
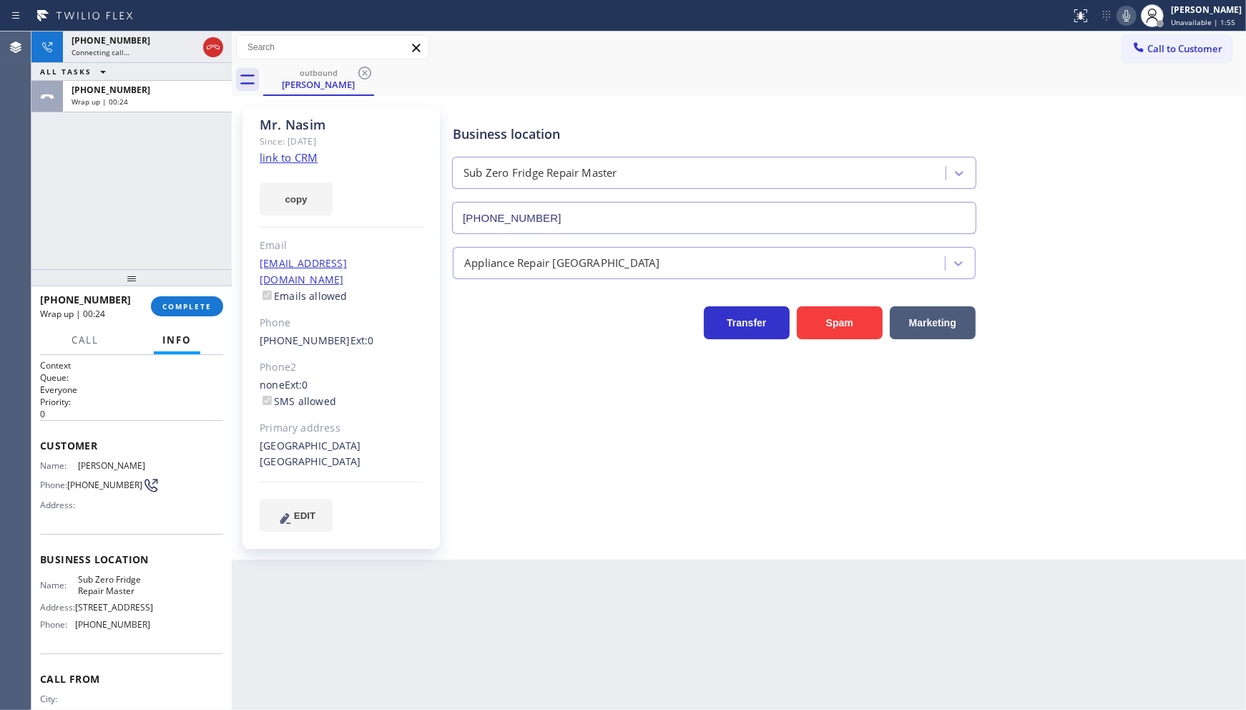
drag, startPoint x: 172, startPoint y: 287, endPoint x: 176, endPoint y: 298, distance: 11.6
click at [175, 286] on div at bounding box center [131, 277] width 200 height 17
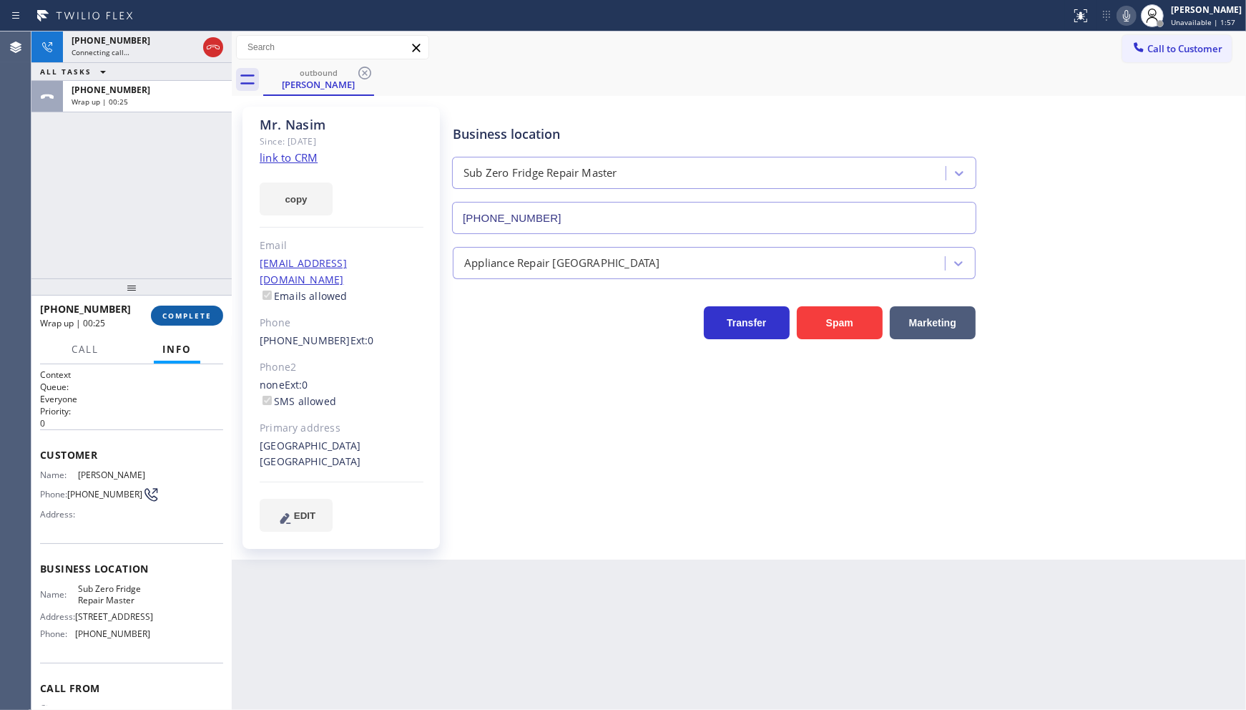
click at [180, 309] on button "COMPLETE" at bounding box center [187, 315] width 72 height 20
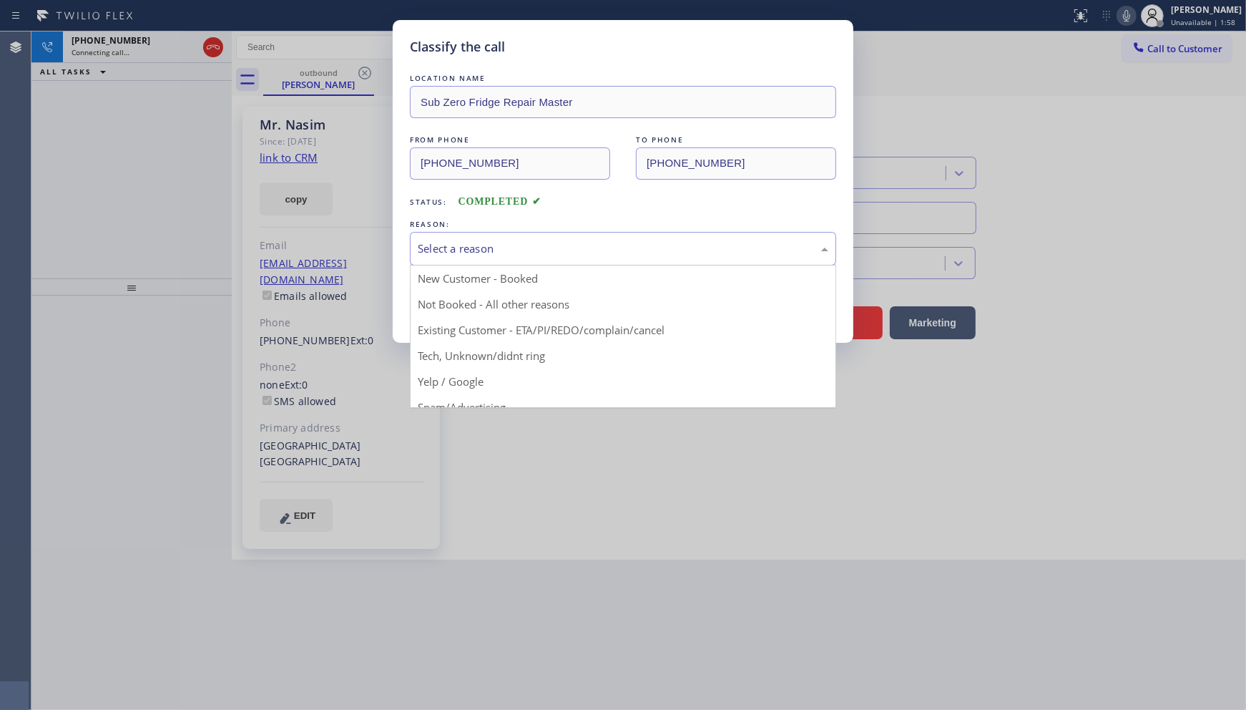
click at [474, 245] on div "Select a reason" at bounding box center [623, 248] width 411 height 16
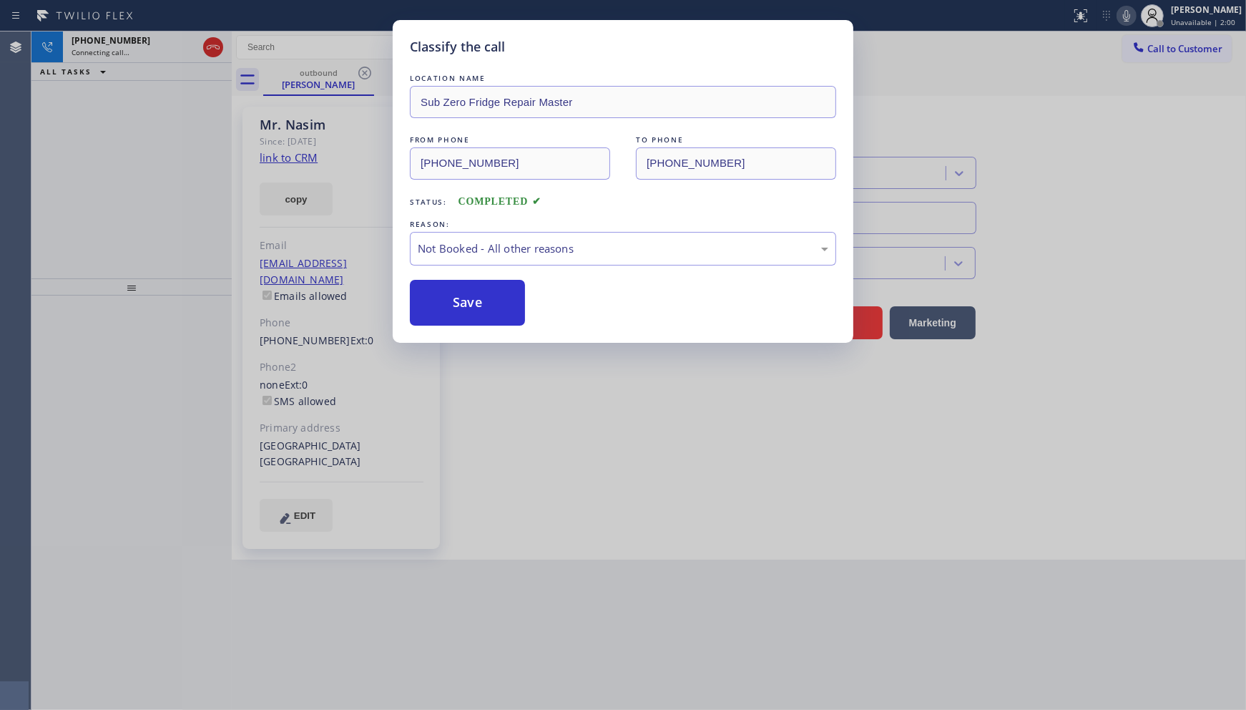
click at [461, 299] on button "Save" at bounding box center [467, 303] width 115 height 46
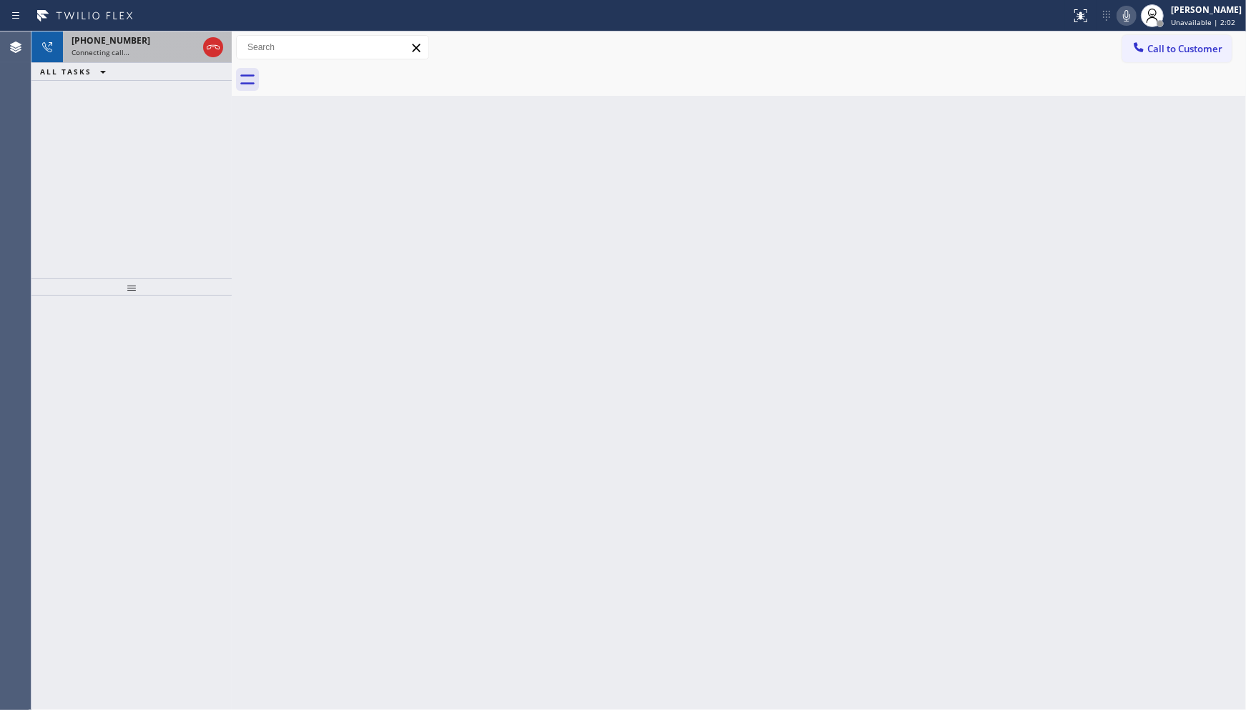
click at [102, 47] on span "Connecting call…" at bounding box center [101, 52] width 58 height 10
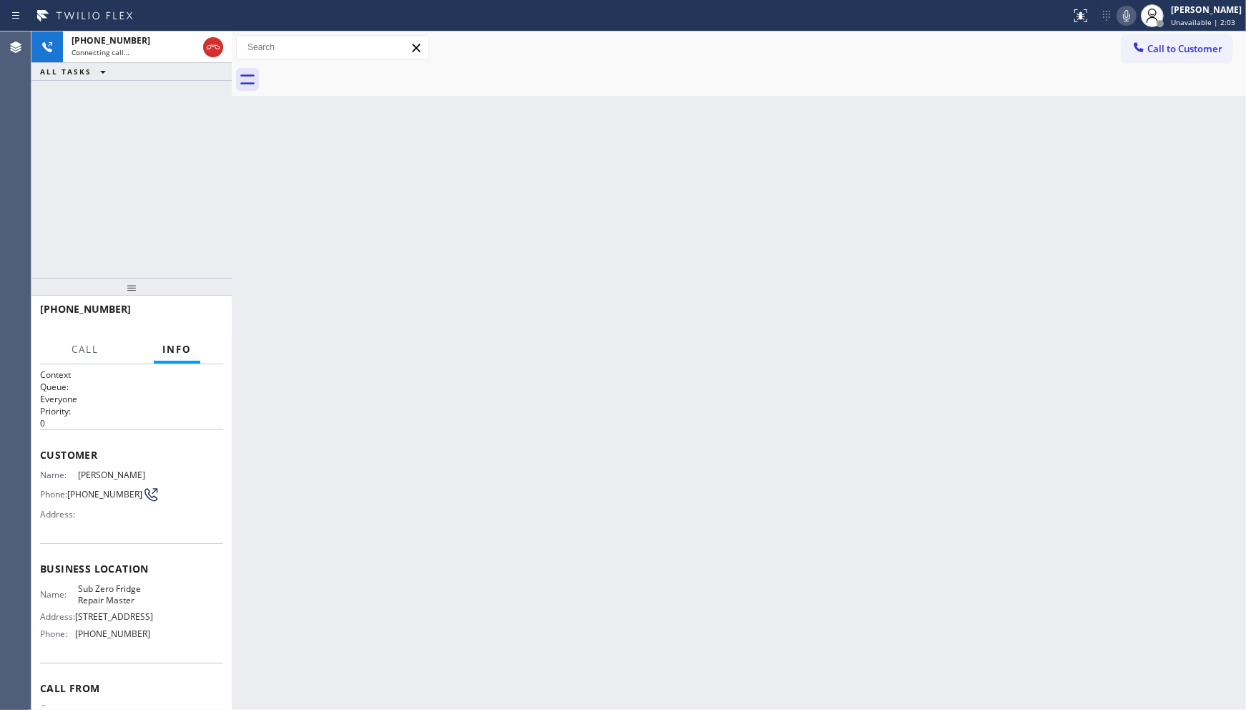
click at [362, 83] on div at bounding box center [754, 80] width 983 height 32
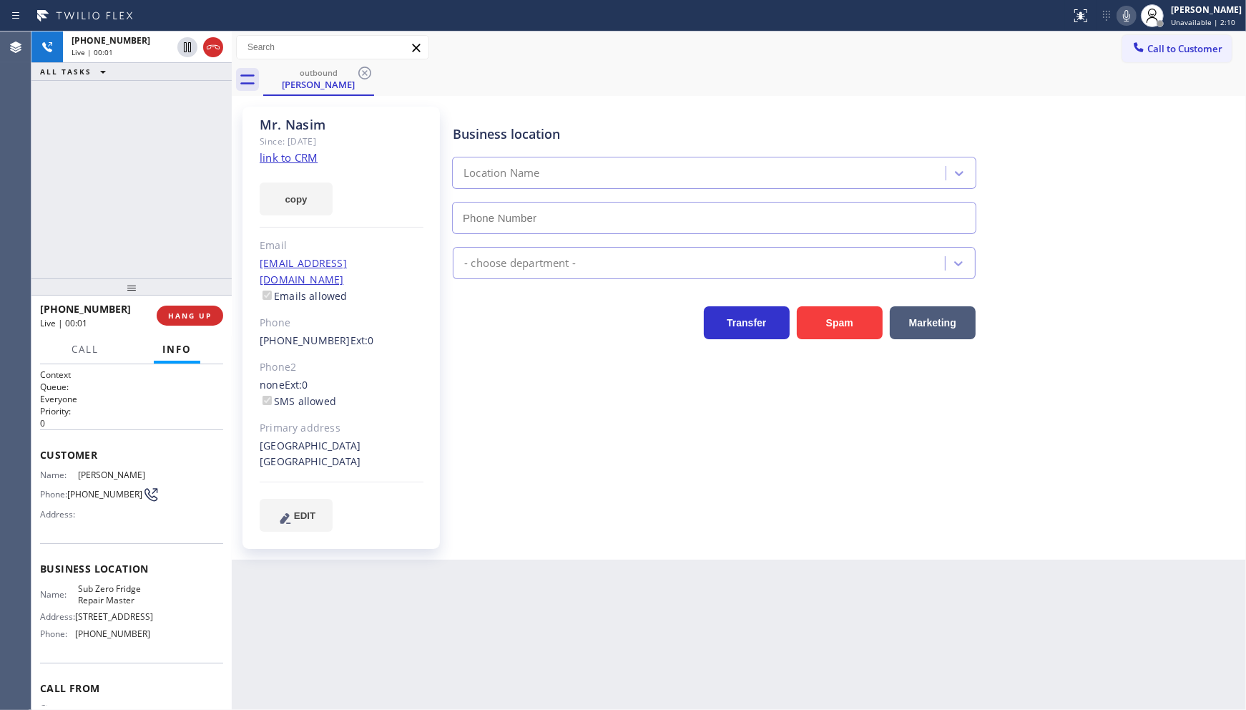
type input "(929) 322-2822"
click at [219, 44] on icon at bounding box center [213, 47] width 17 height 17
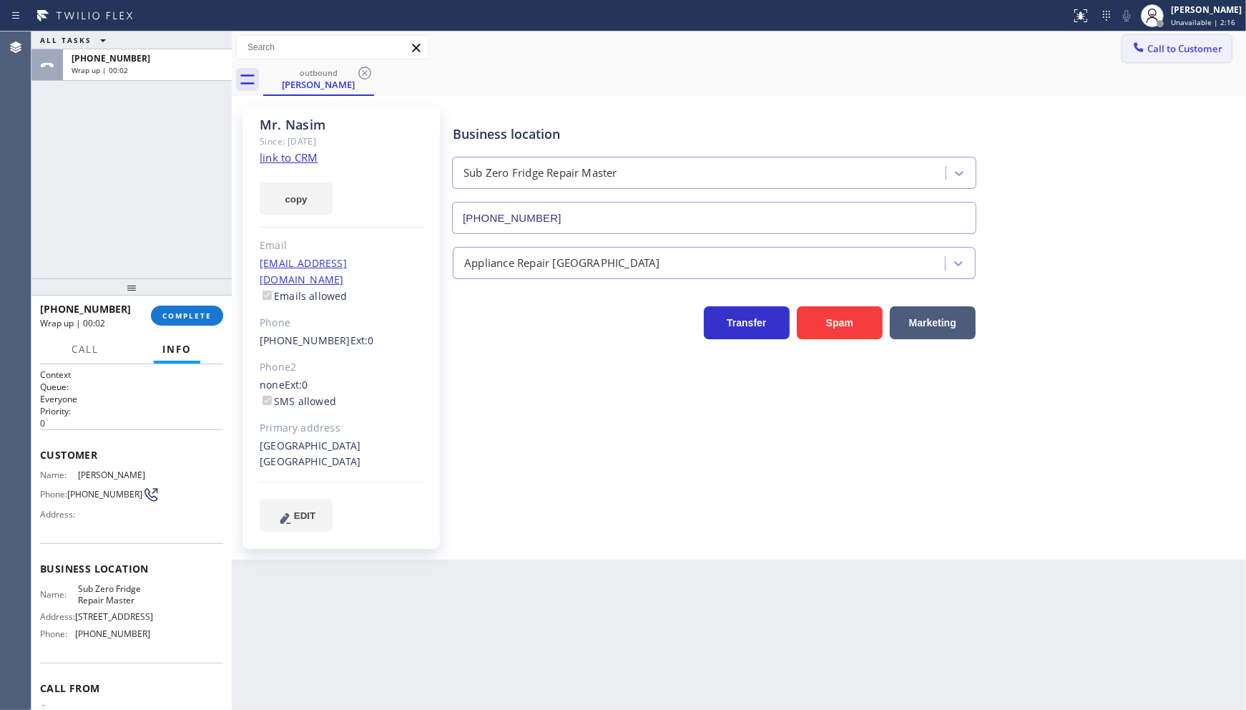
click at [1155, 50] on span "Call to Customer" at bounding box center [1185, 48] width 75 height 13
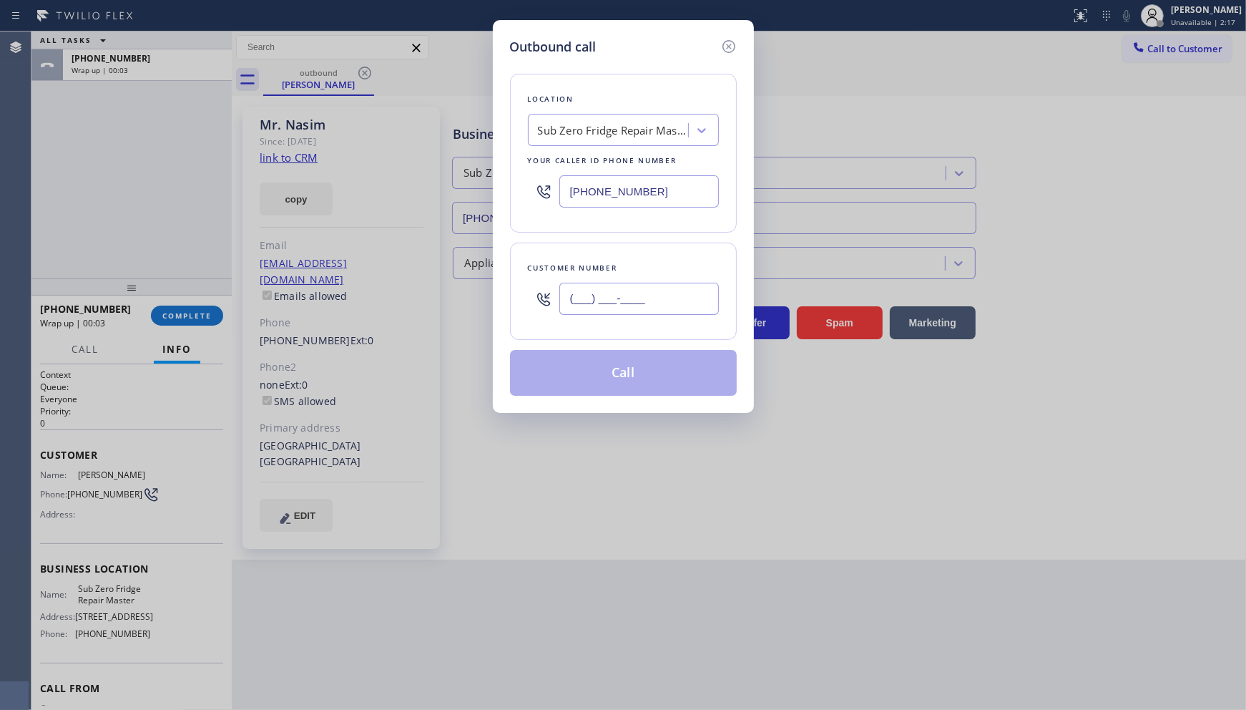
click at [597, 308] on input "(___) ___-____" at bounding box center [639, 299] width 160 height 32
paste input "248) 321-5516"
type input "(248) 321-5516"
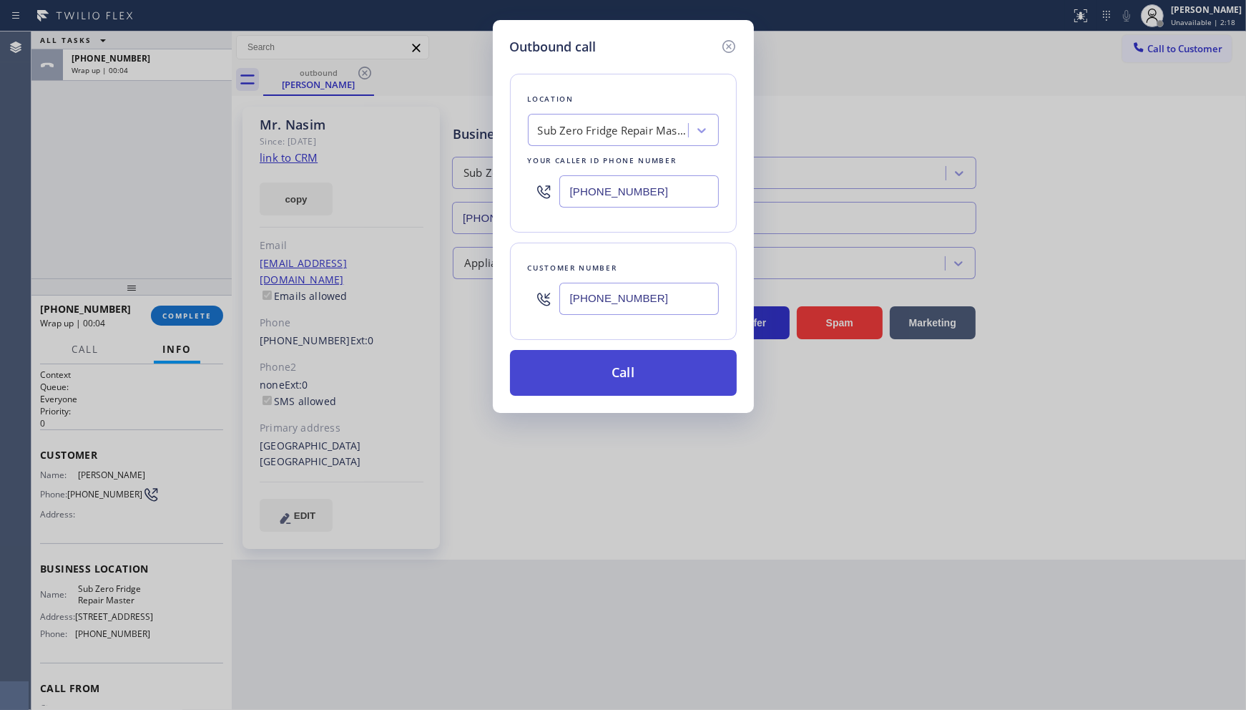
click at [610, 366] on button "Call" at bounding box center [623, 373] width 227 height 46
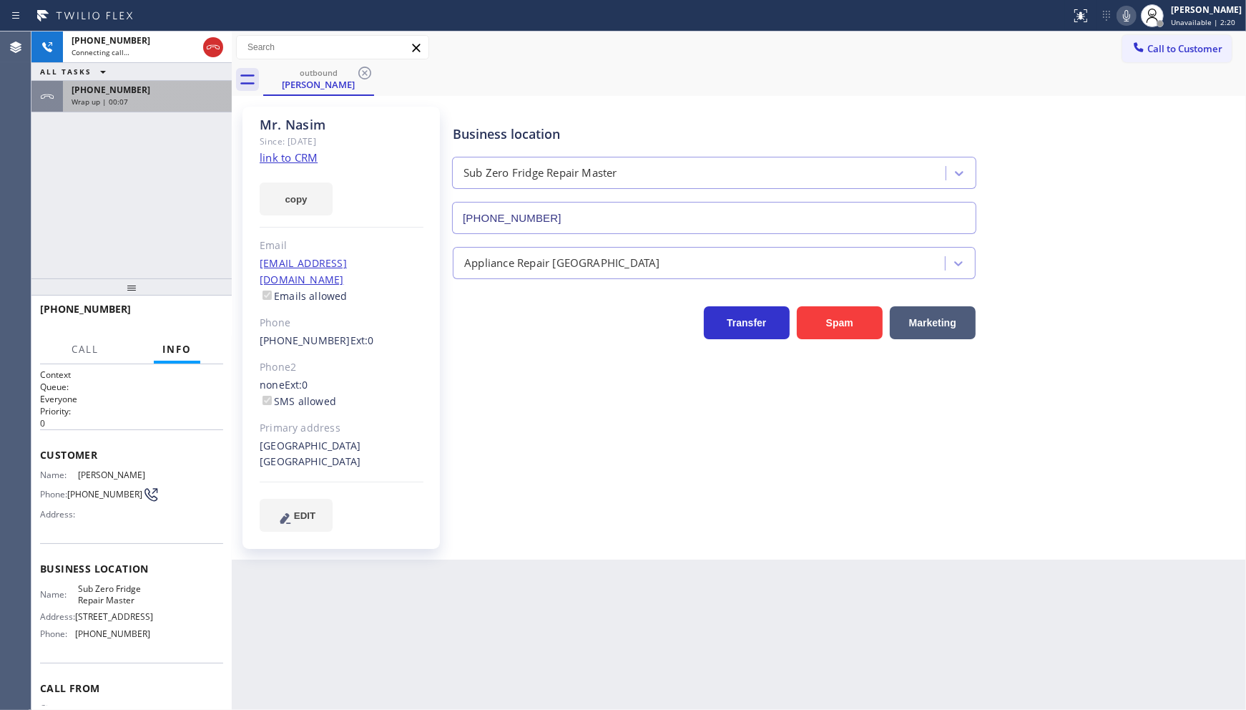
click at [119, 97] on span "Wrap up | 00:07" at bounding box center [100, 102] width 57 height 10
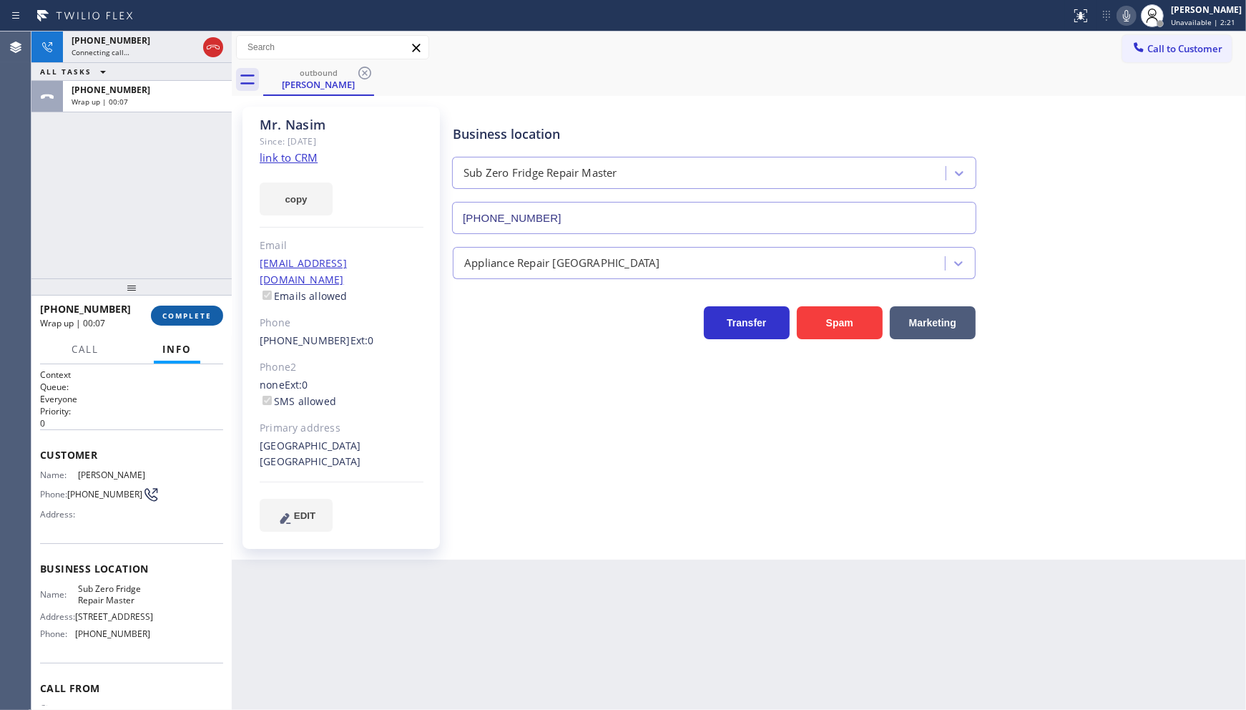
drag, startPoint x: 160, startPoint y: 317, endPoint x: 191, endPoint y: 317, distance: 31.5
click at [160, 317] on button "COMPLETE" at bounding box center [187, 315] width 72 height 20
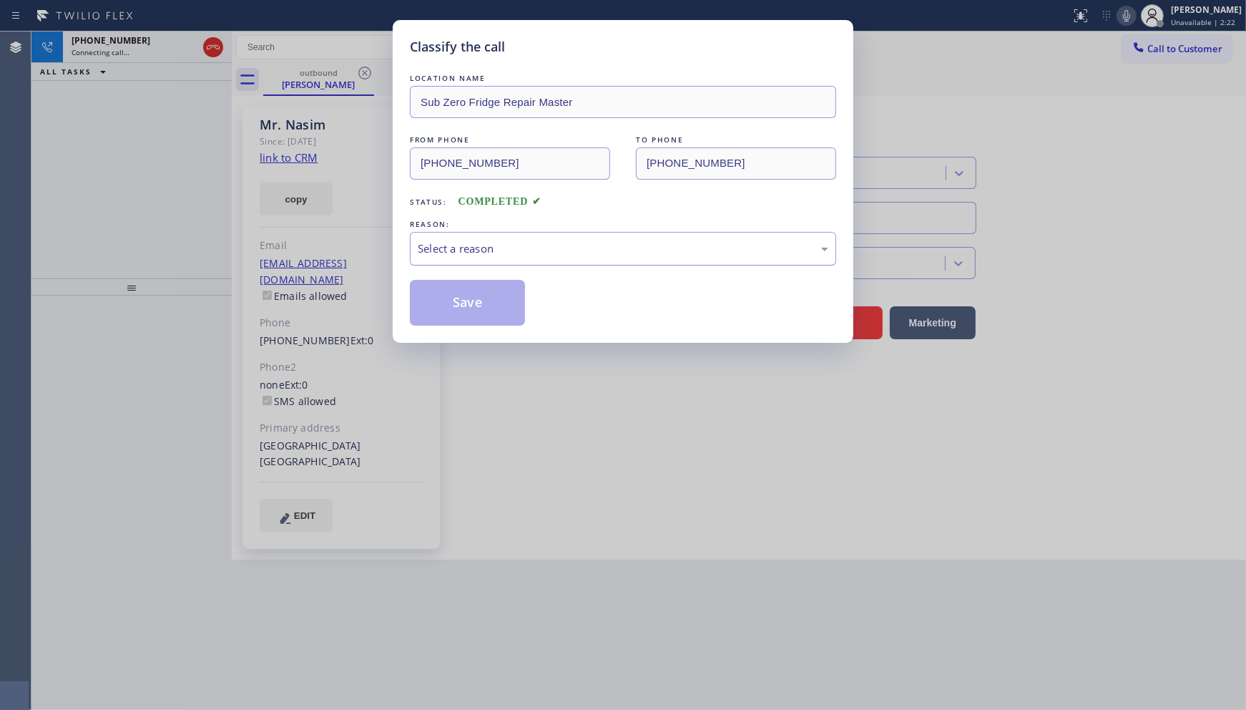
click at [484, 253] on div "Select a reason" at bounding box center [623, 248] width 411 height 16
click at [465, 308] on button "Save" at bounding box center [467, 303] width 115 height 46
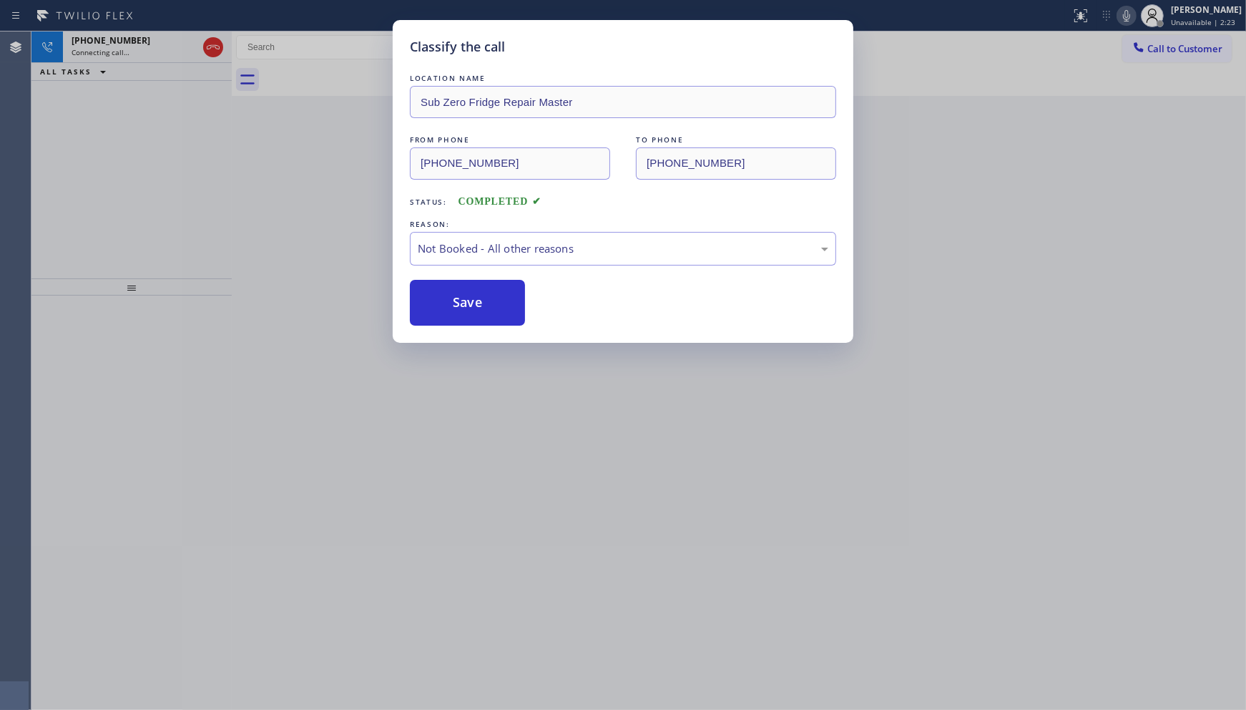
click at [465, 308] on button "Save" at bounding box center [467, 303] width 115 height 46
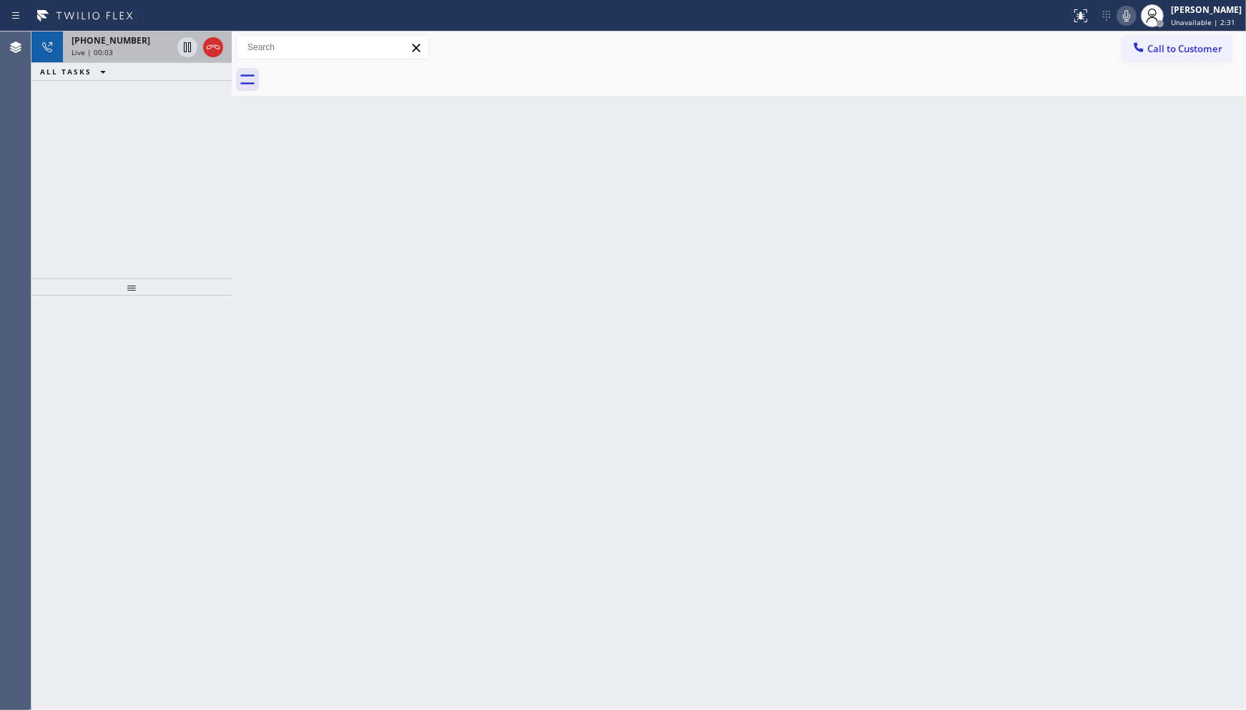
click at [94, 43] on span "+12483215516" at bounding box center [111, 40] width 79 height 12
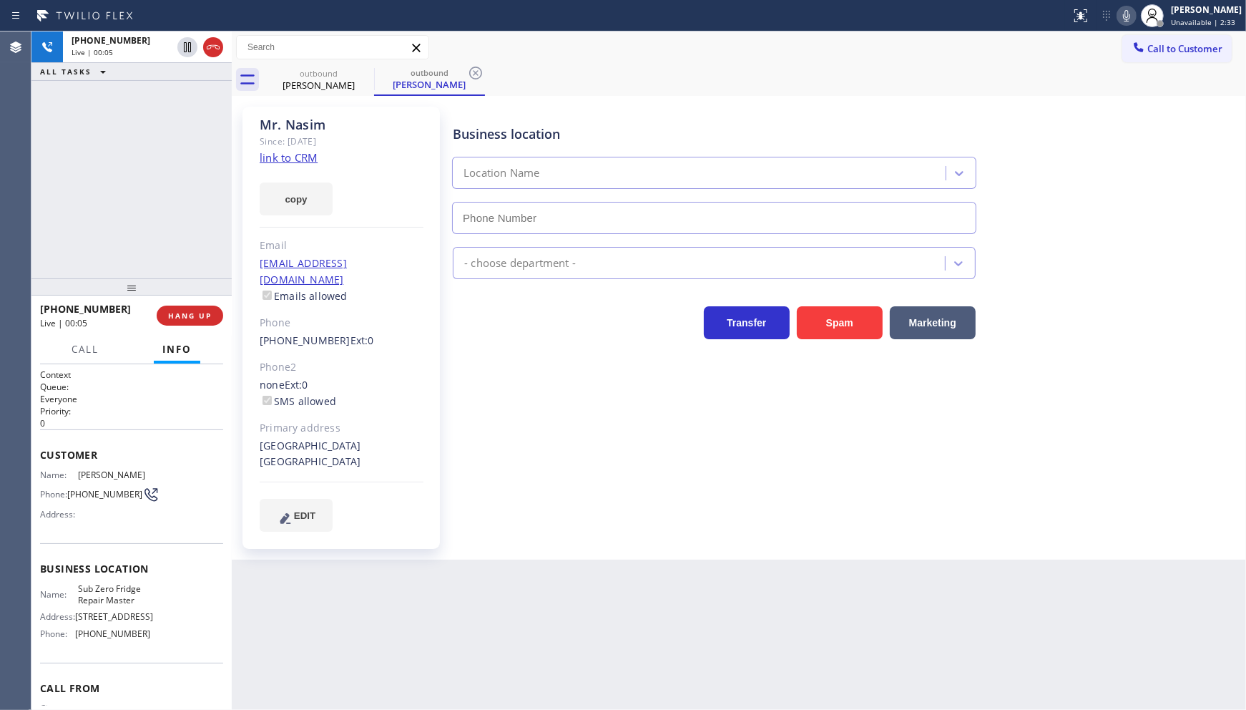
type input "(929) 322-2822"
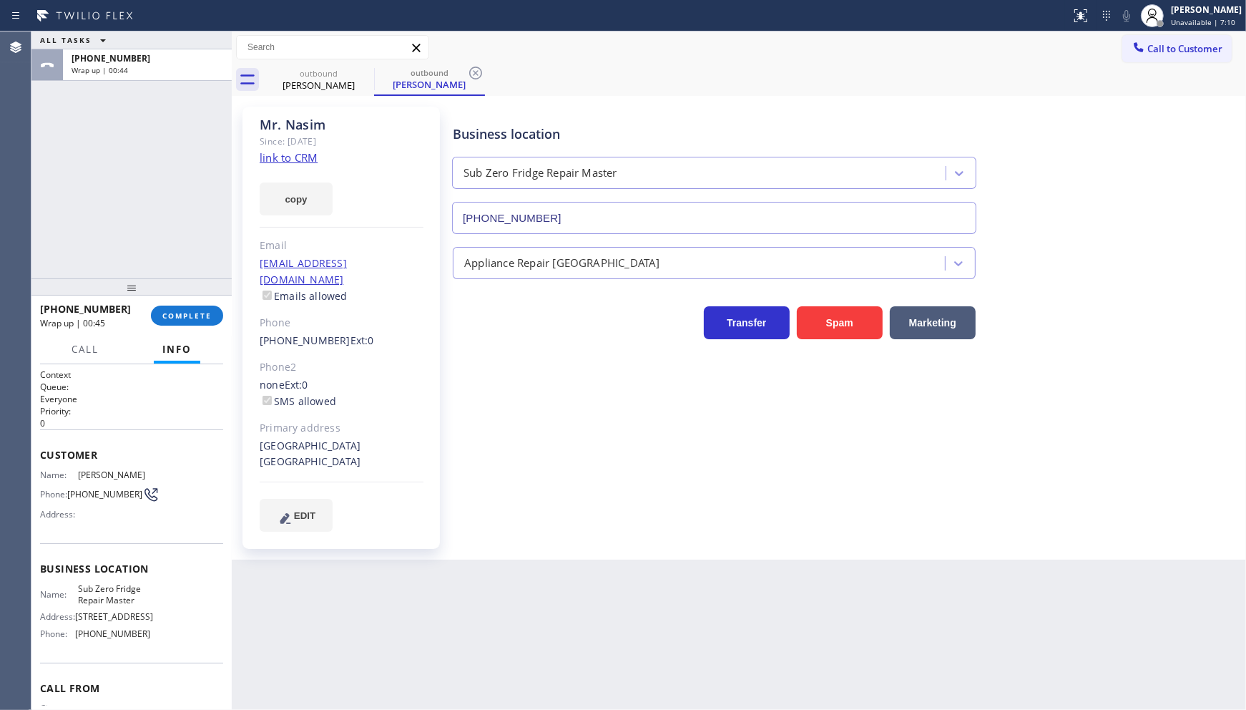
drag, startPoint x: 112, startPoint y: 188, endPoint x: 181, endPoint y: 256, distance: 97.1
click at [119, 195] on div "ALL TASKS ALL TASKS ACTIVE TASKS TASKS IN WRAP UP +12483215516 Wrap up | 00:44" at bounding box center [131, 154] width 200 height 247
click at [205, 318] on span "COMPLETE" at bounding box center [186, 315] width 49 height 10
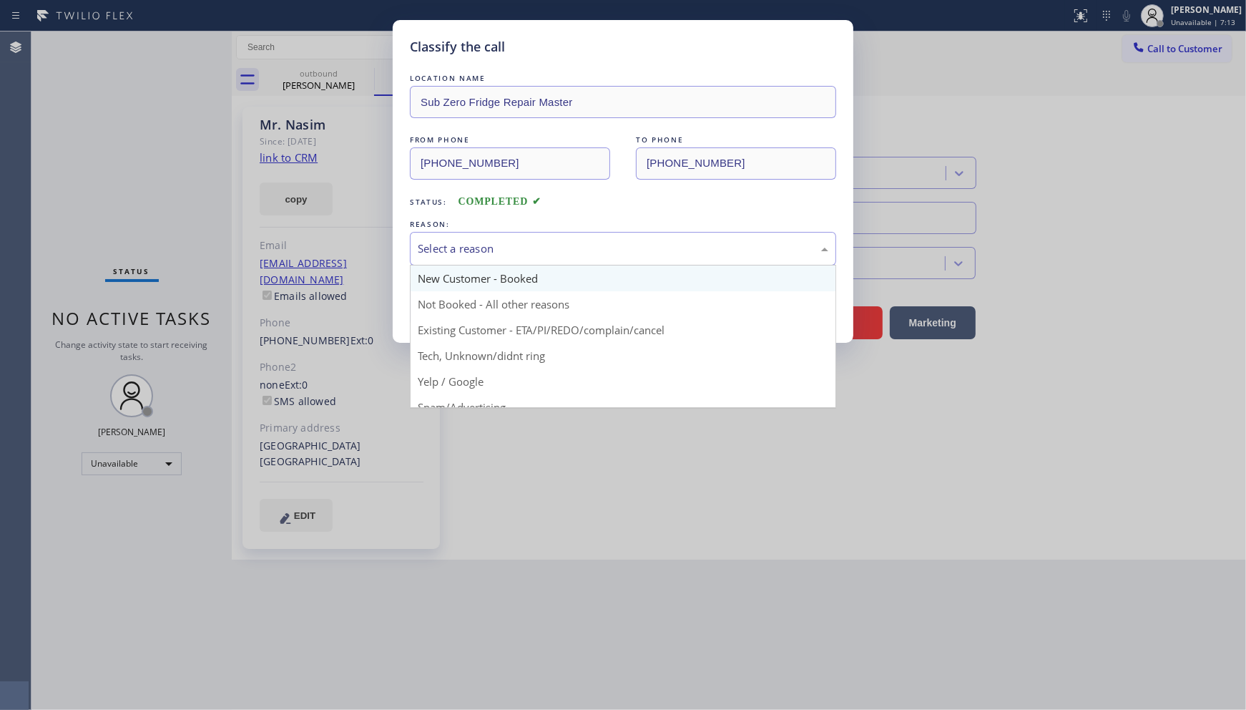
drag, startPoint x: 480, startPoint y: 255, endPoint x: 469, endPoint y: 287, distance: 33.9
click at [475, 265] on div "Select a reason New Customer - Booked Not Booked - All other reasons Existing C…" at bounding box center [623, 249] width 426 height 34
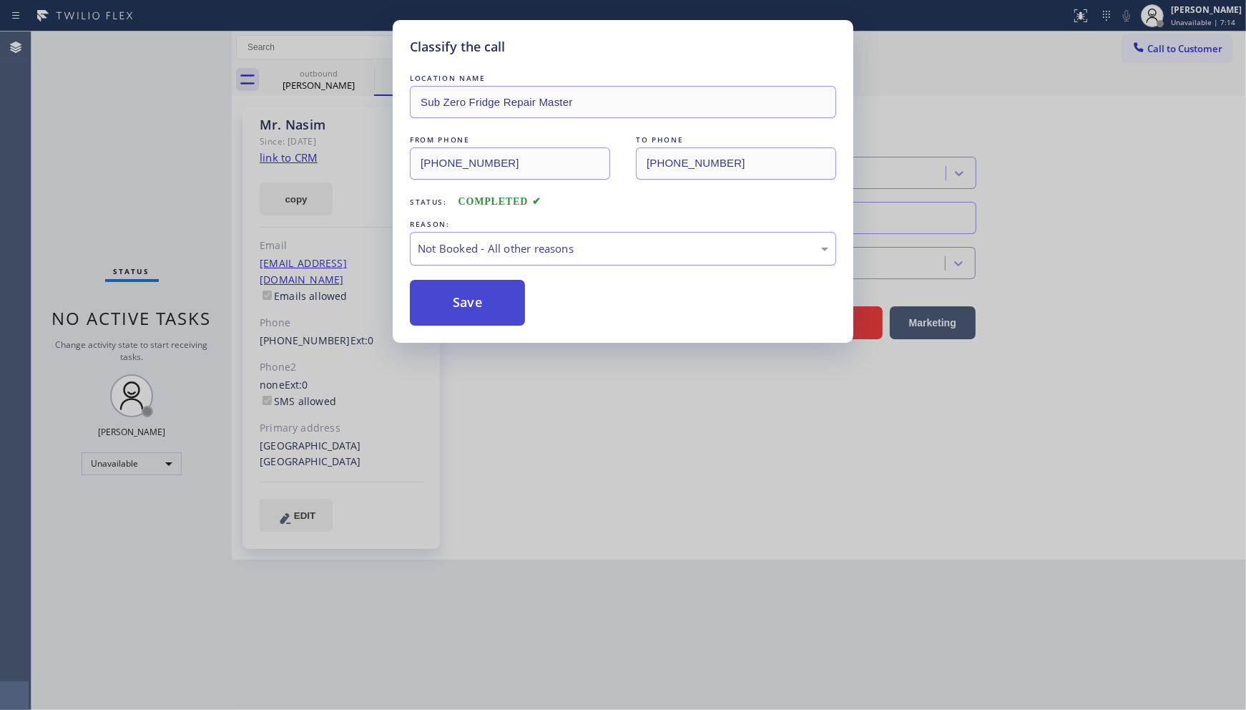
click at [467, 295] on button "Save" at bounding box center [467, 303] width 115 height 46
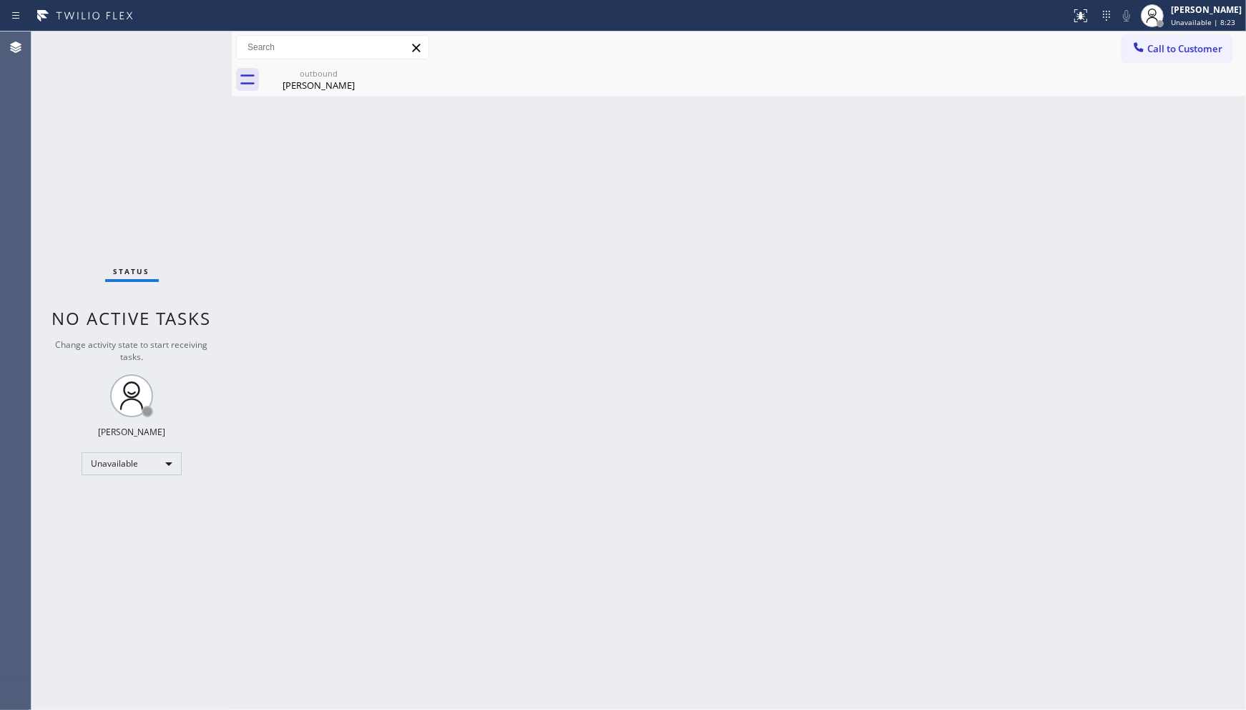
drag, startPoint x: 109, startPoint y: 370, endPoint x: 112, endPoint y: 396, distance: 26.7
click at [109, 381] on div "Status No active tasks Change activity state to start receiving tasks. JENIZA A…" at bounding box center [131, 370] width 200 height 678
click at [126, 398] on icon at bounding box center [131, 395] width 34 height 34
click at [141, 426] on div "[PERSON_NAME]" at bounding box center [131, 432] width 67 height 12
click at [117, 461] on div "Unavailable" at bounding box center [132, 463] width 100 height 23
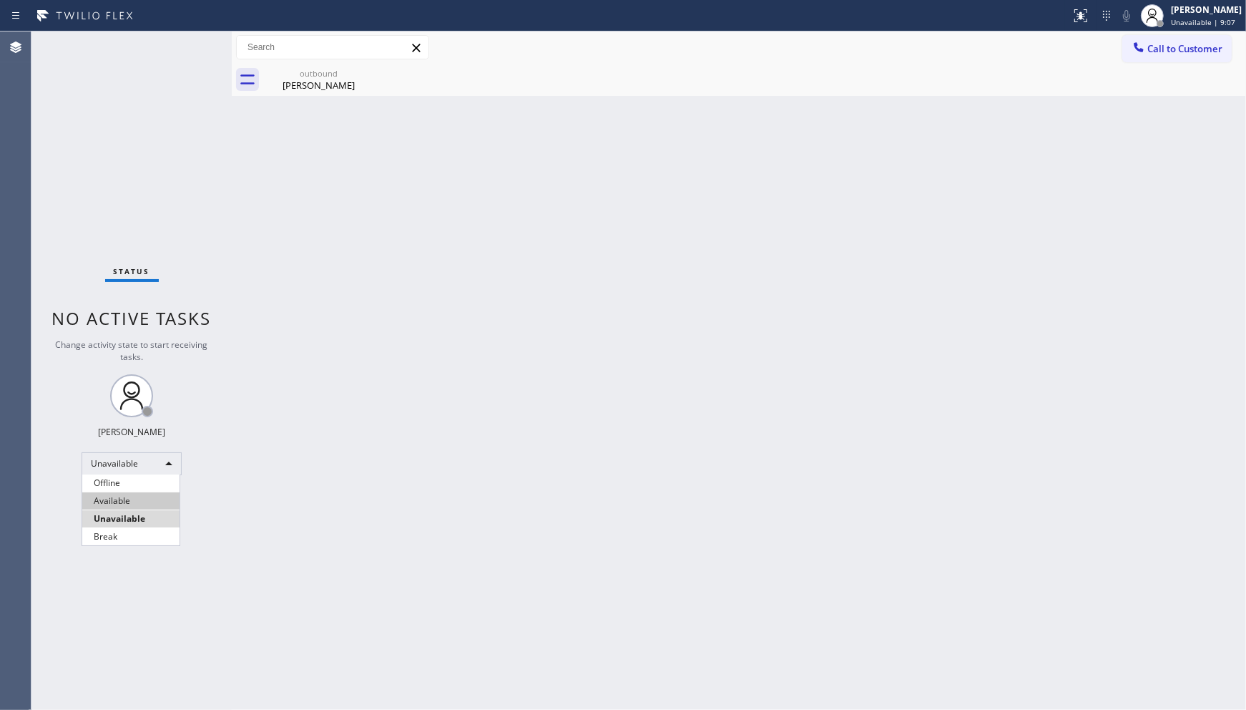
click at [130, 501] on li "Available" at bounding box center [130, 500] width 97 height 17
drag, startPoint x: 37, startPoint y: 172, endPoint x: 58, endPoint y: 183, distance: 23.7
click at [58, 183] on div "Status No active tasks You are ready to start receiving tasks. JENIZA ALCAYDE A…" at bounding box center [131, 370] width 200 height 678
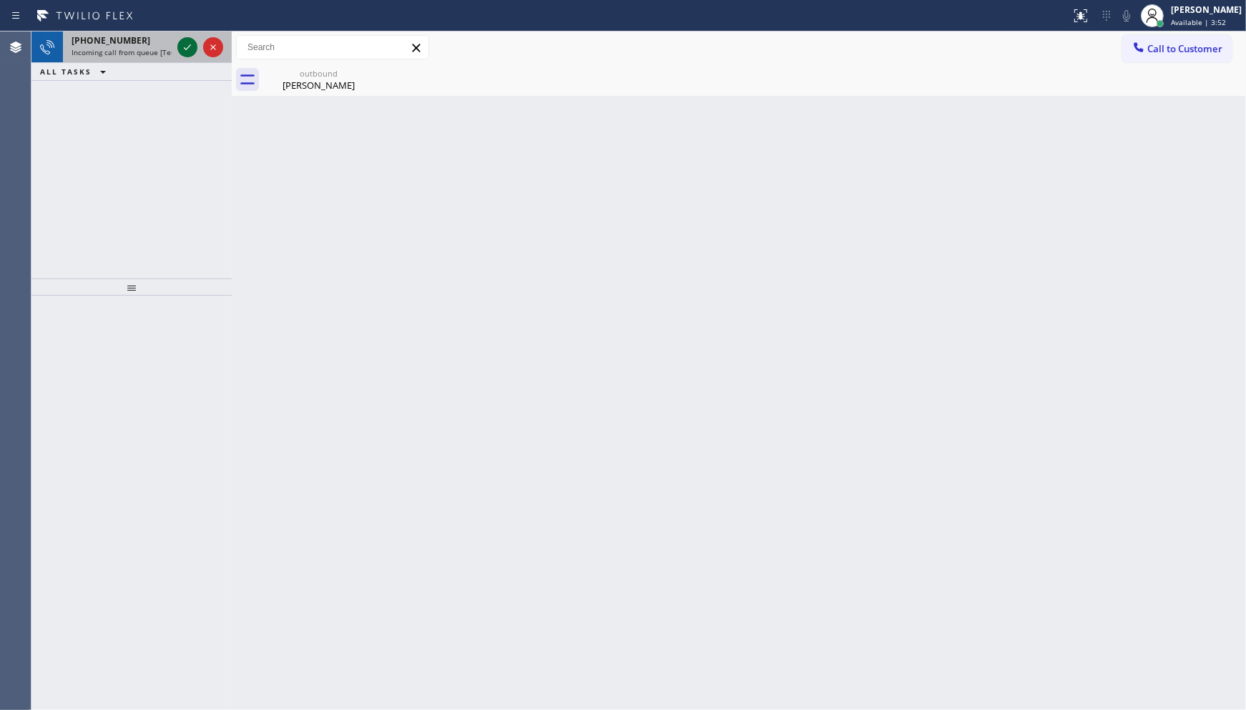
click at [192, 41] on icon at bounding box center [187, 47] width 17 height 17
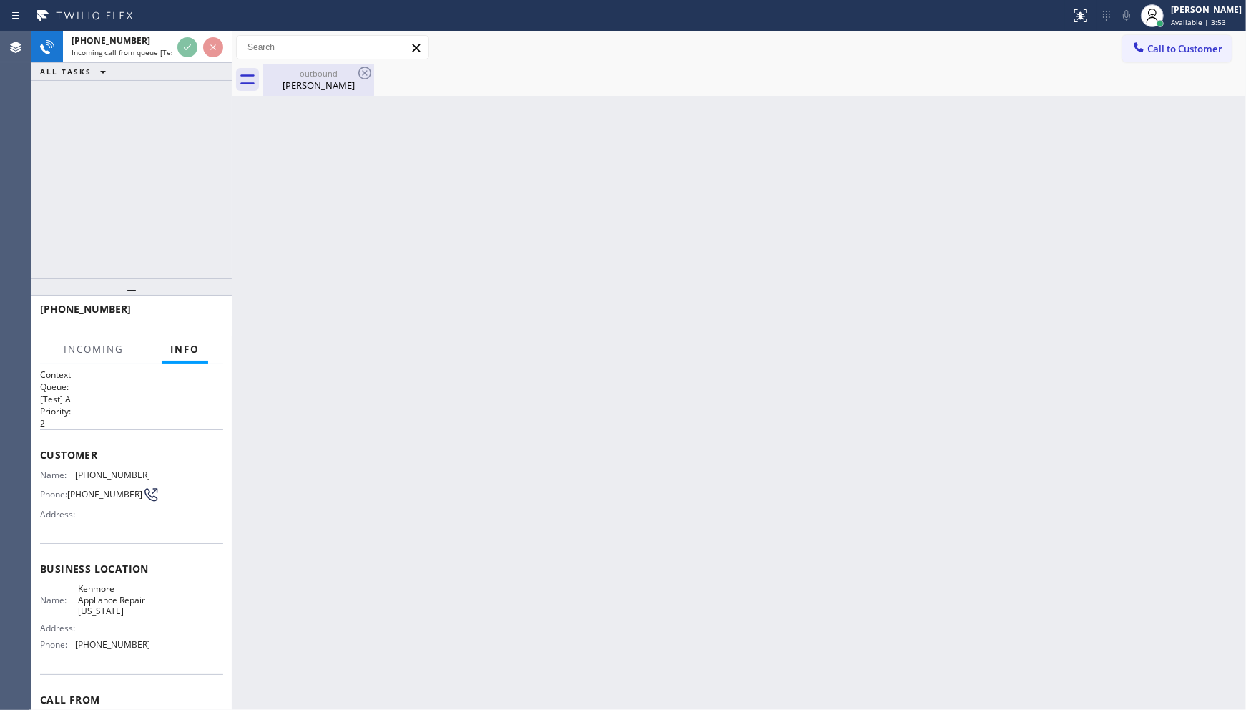
drag, startPoint x: 335, startPoint y: 93, endPoint x: 341, endPoint y: 84, distance: 11.3
click at [336, 93] on div "outbound Mr. Nasim" at bounding box center [319, 80] width 108 height 32
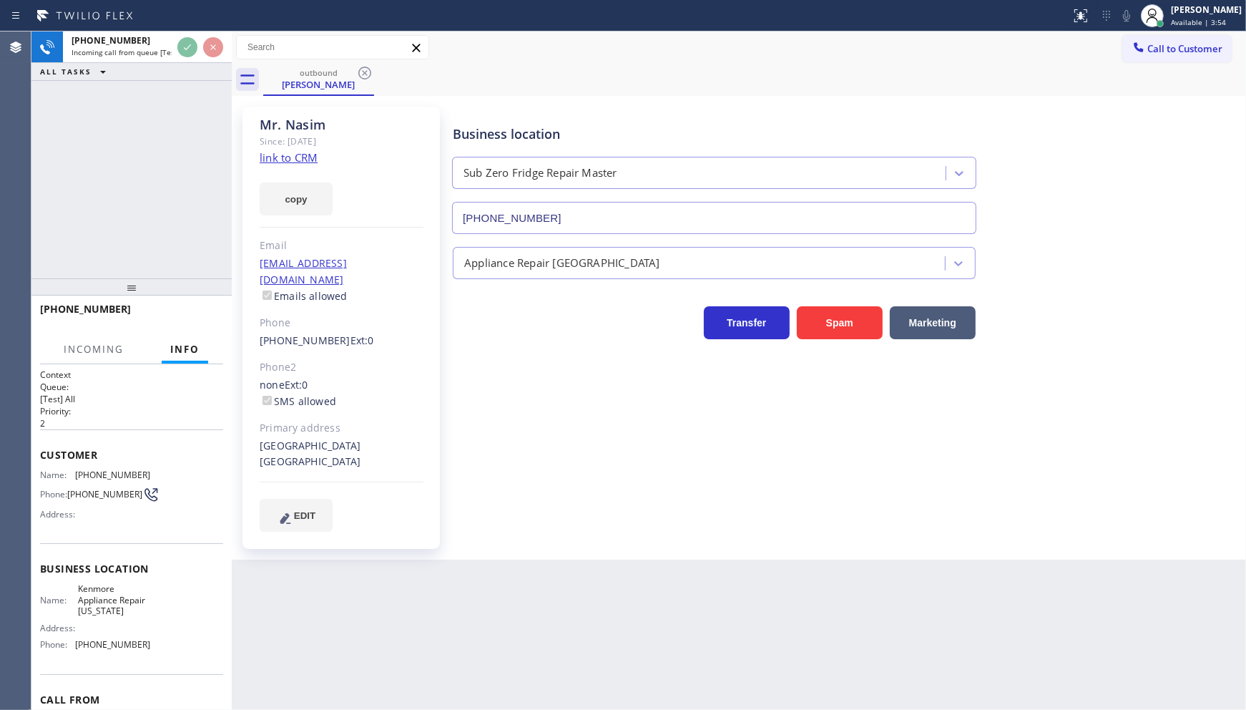
click at [376, 74] on div "outbound Mr. Nasim" at bounding box center [754, 80] width 983 height 32
click at [367, 72] on icon at bounding box center [364, 72] width 17 height 17
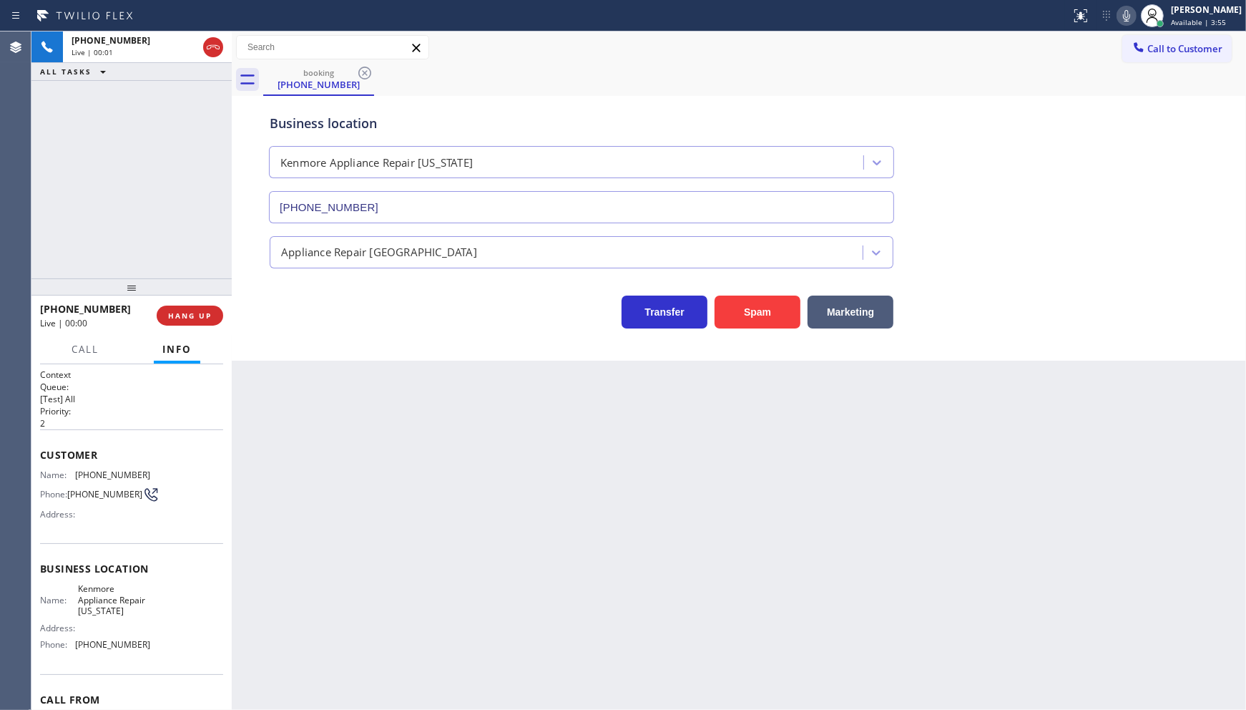
type input "(332) 334-8727"
click at [166, 313] on span "COMPLETE" at bounding box center [186, 315] width 49 height 10
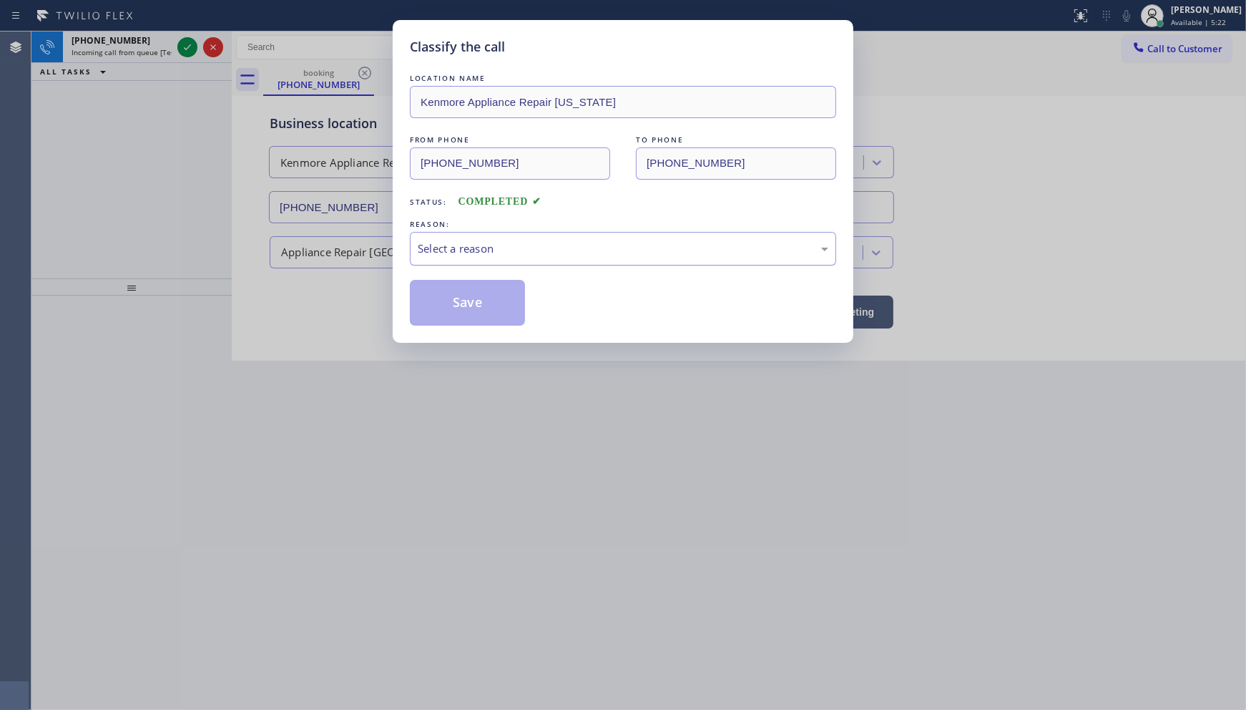
click at [465, 235] on div "Select a reason" at bounding box center [623, 249] width 426 height 34
drag, startPoint x: 435, startPoint y: 311, endPoint x: 406, endPoint y: 280, distance: 42.5
click at [436, 311] on button "Save" at bounding box center [467, 303] width 115 height 46
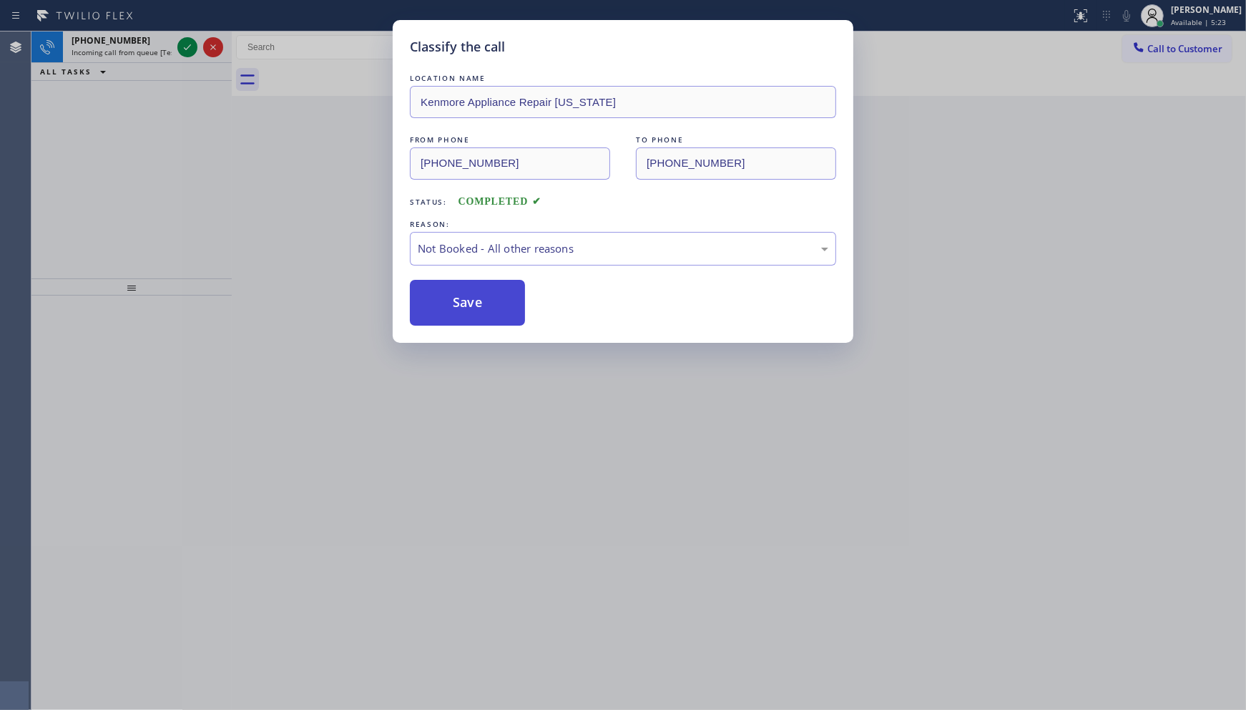
click at [471, 305] on button "Save" at bounding box center [467, 303] width 115 height 46
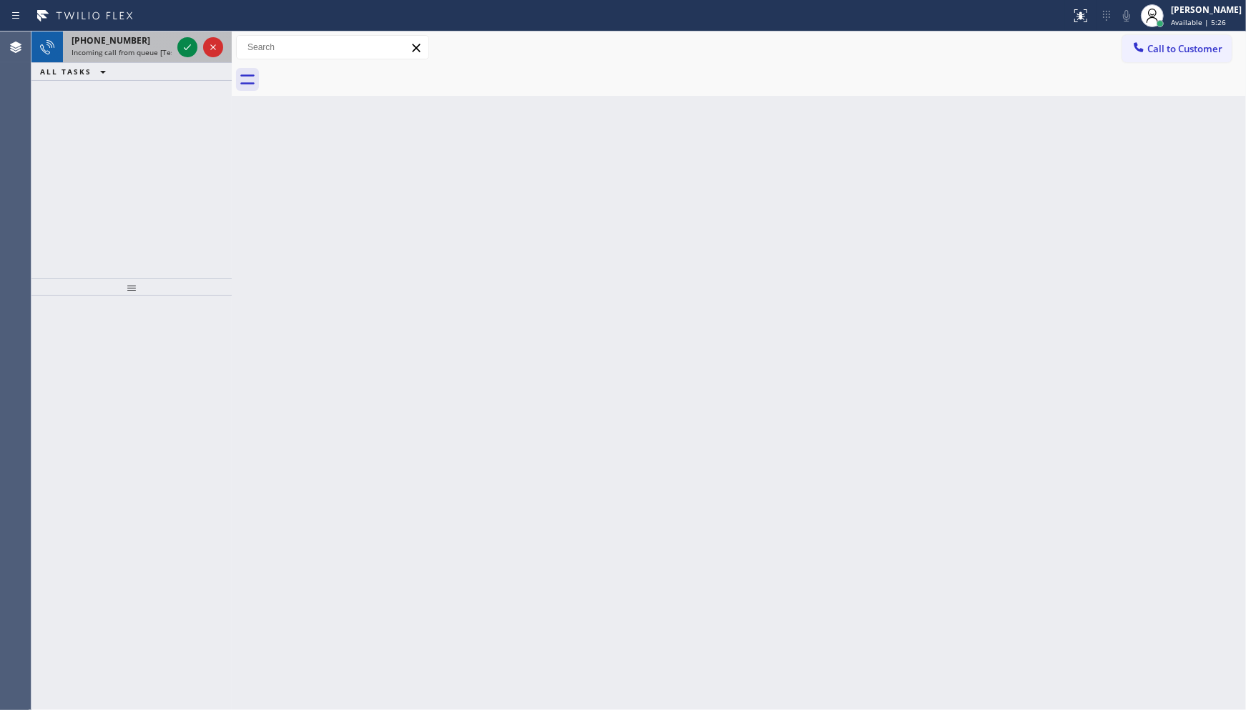
click at [190, 58] on div at bounding box center [201, 46] width 52 height 31
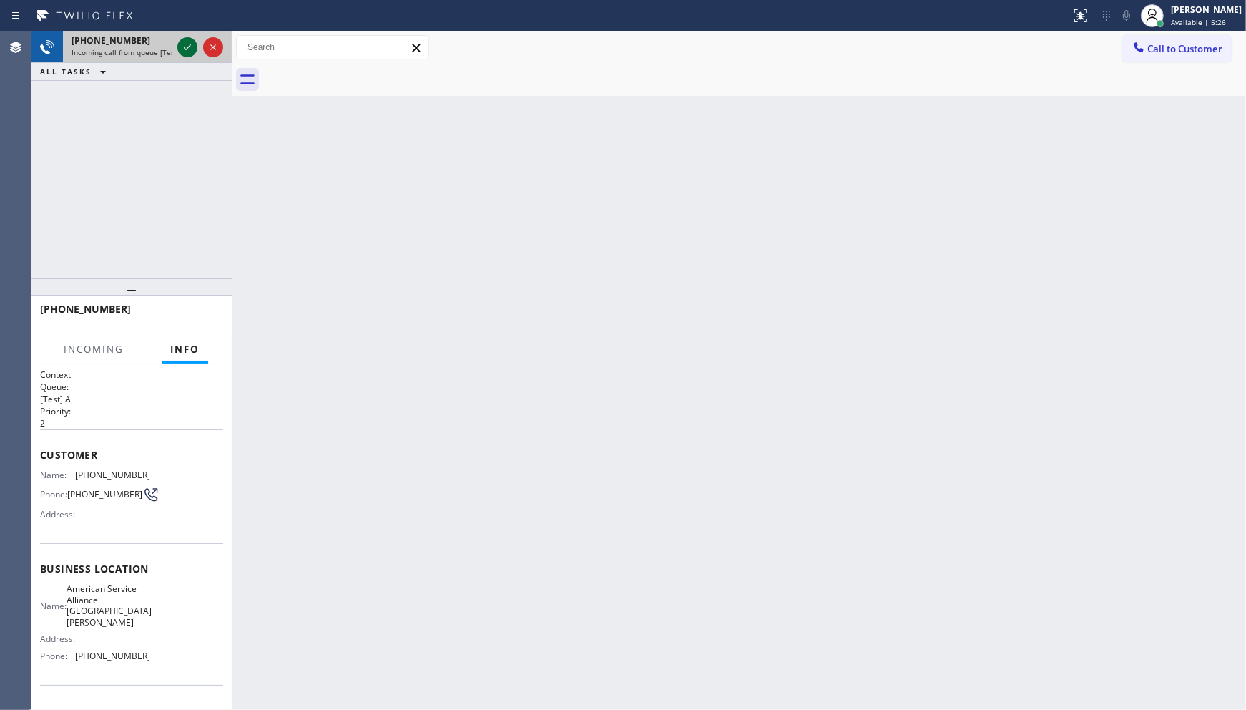
click at [190, 47] on icon at bounding box center [187, 47] width 17 height 17
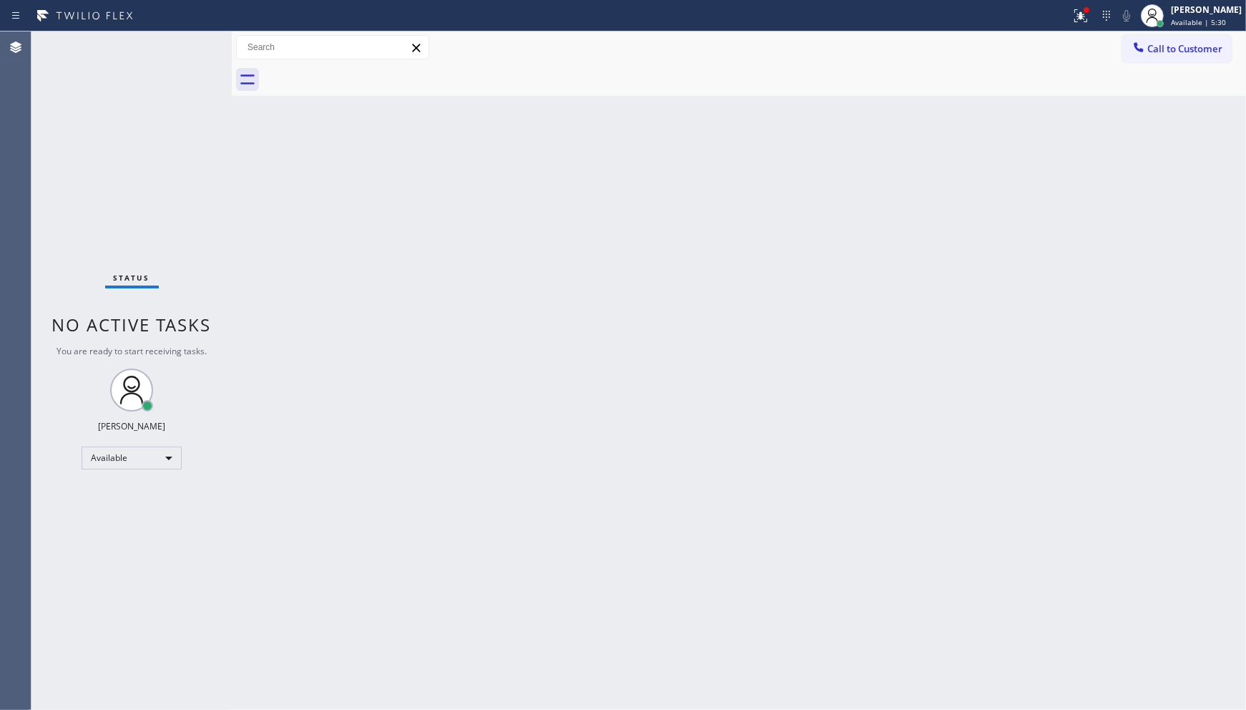
drag, startPoint x: 718, startPoint y: 404, endPoint x: 1103, endPoint y: 75, distance: 506.4
click at [790, 333] on div "Back to Dashboard Change Sender ID Customers Technicians Select a contact Outbo…" at bounding box center [739, 370] width 1014 height 678
click at [1092, 20] on div at bounding box center [1080, 15] width 31 height 17
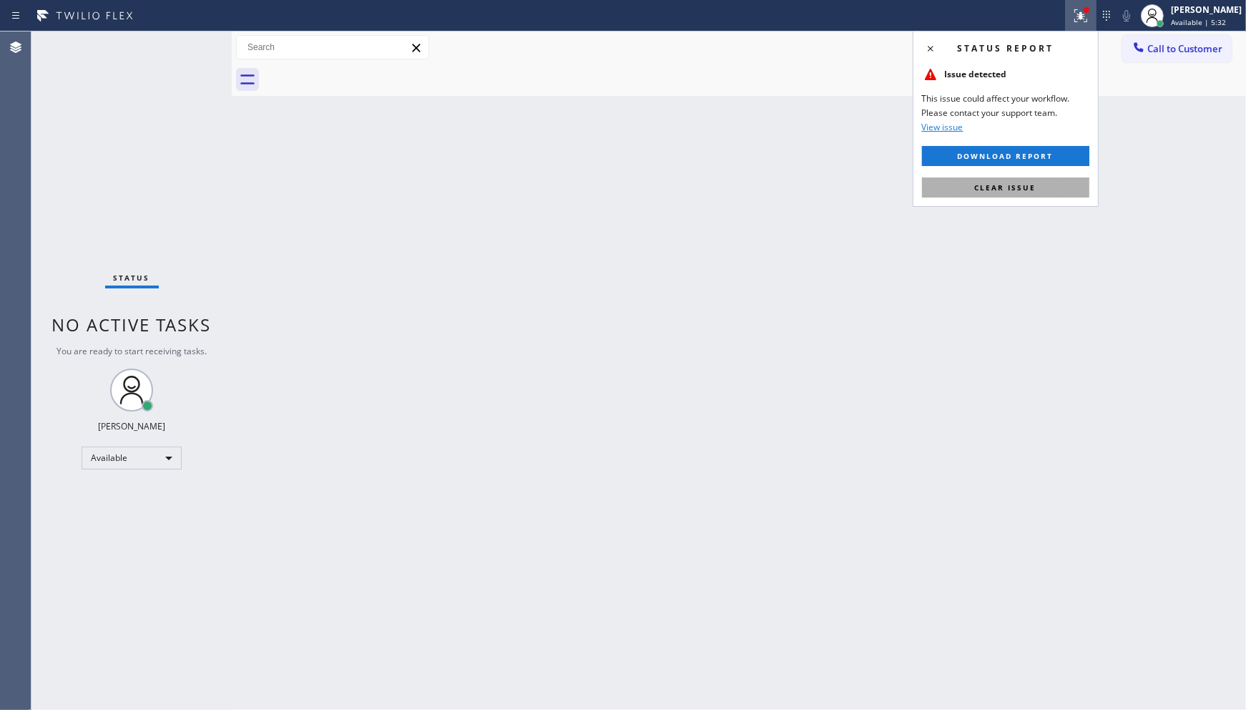
click at [1043, 190] on button "Clear issue" at bounding box center [1005, 187] width 167 height 20
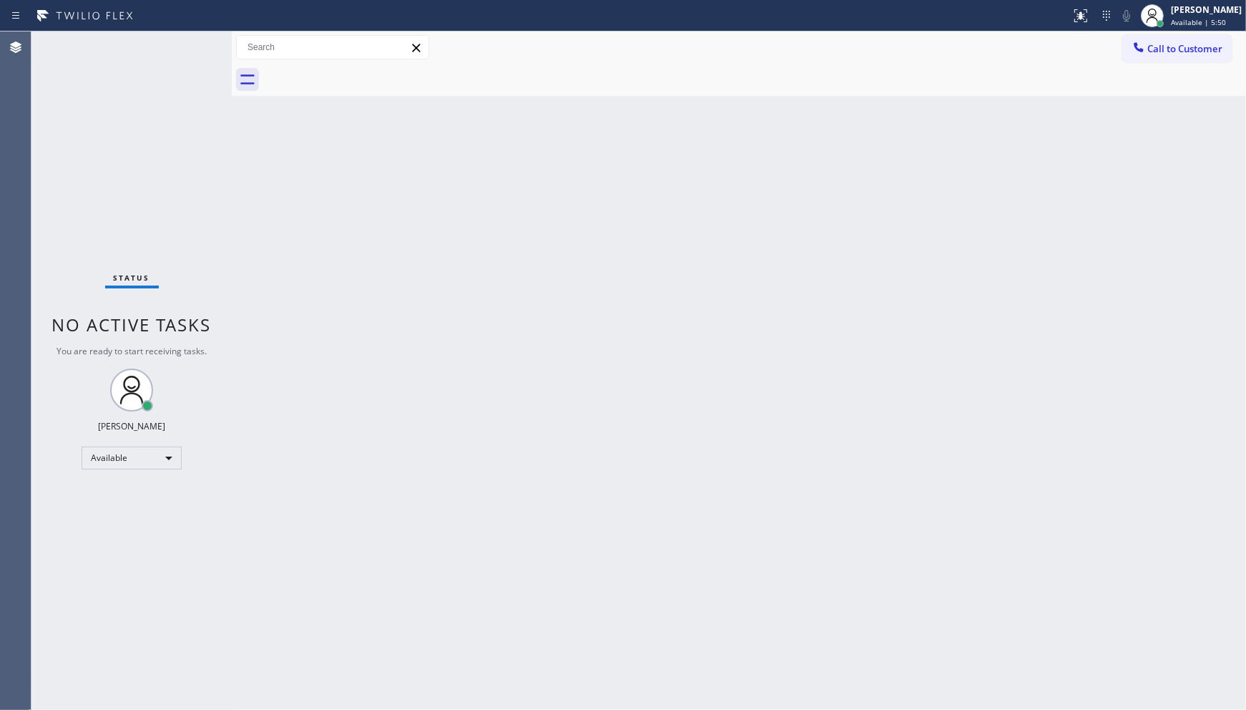
click at [177, 44] on div "Status No active tasks You are ready to start receiving tasks. JENIZA ALCAYDE A…" at bounding box center [131, 370] width 200 height 678
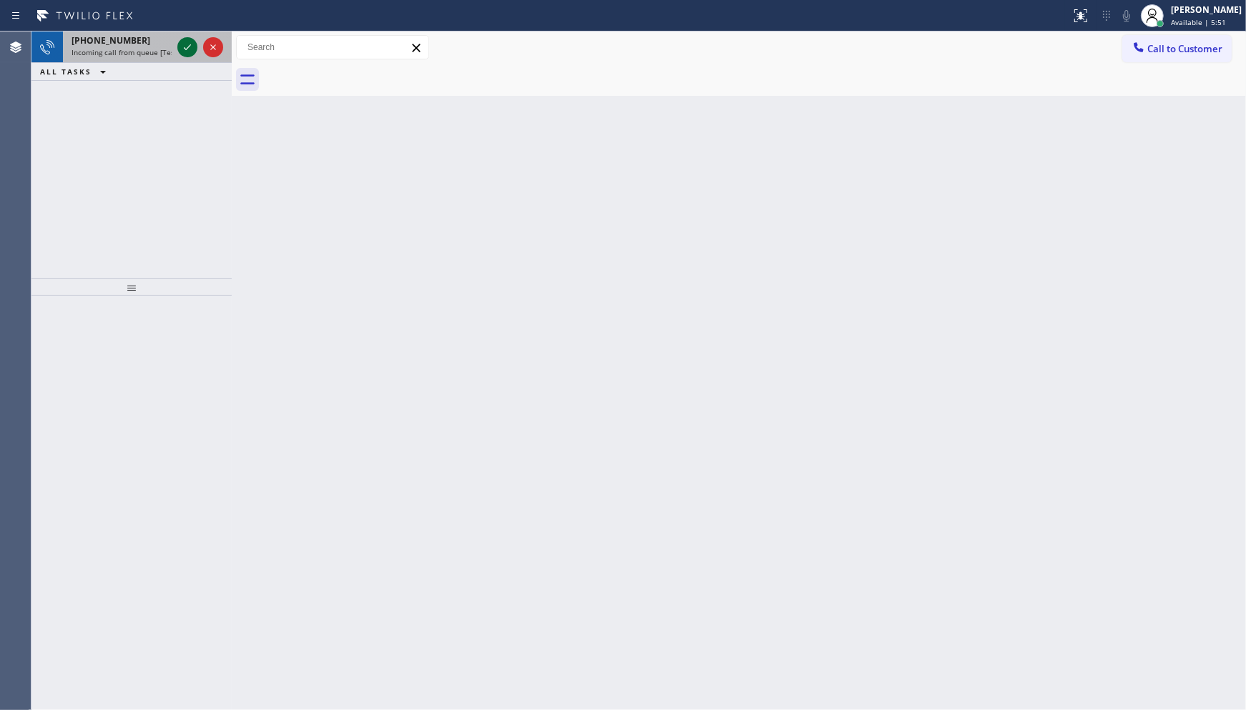
click at [195, 44] on icon at bounding box center [187, 47] width 17 height 17
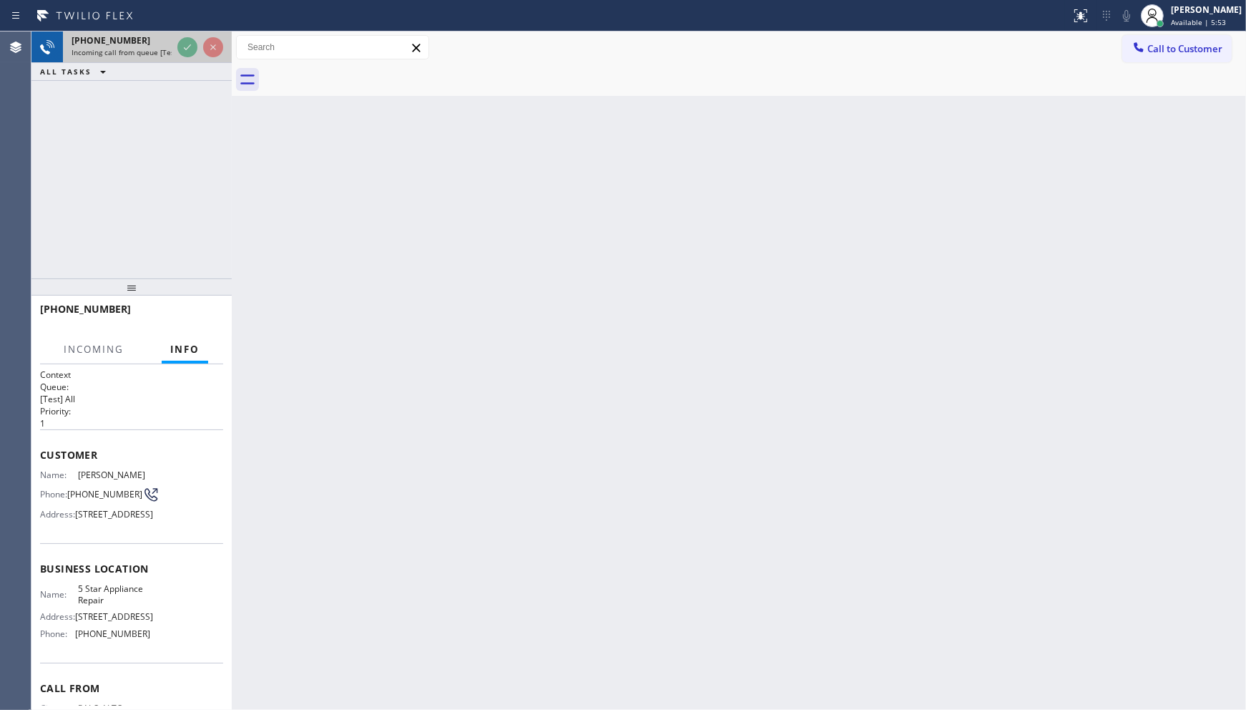
click at [182, 38] on div "Status report No issues detected If you experience an issue, please download th…" at bounding box center [623, 355] width 1246 height 710
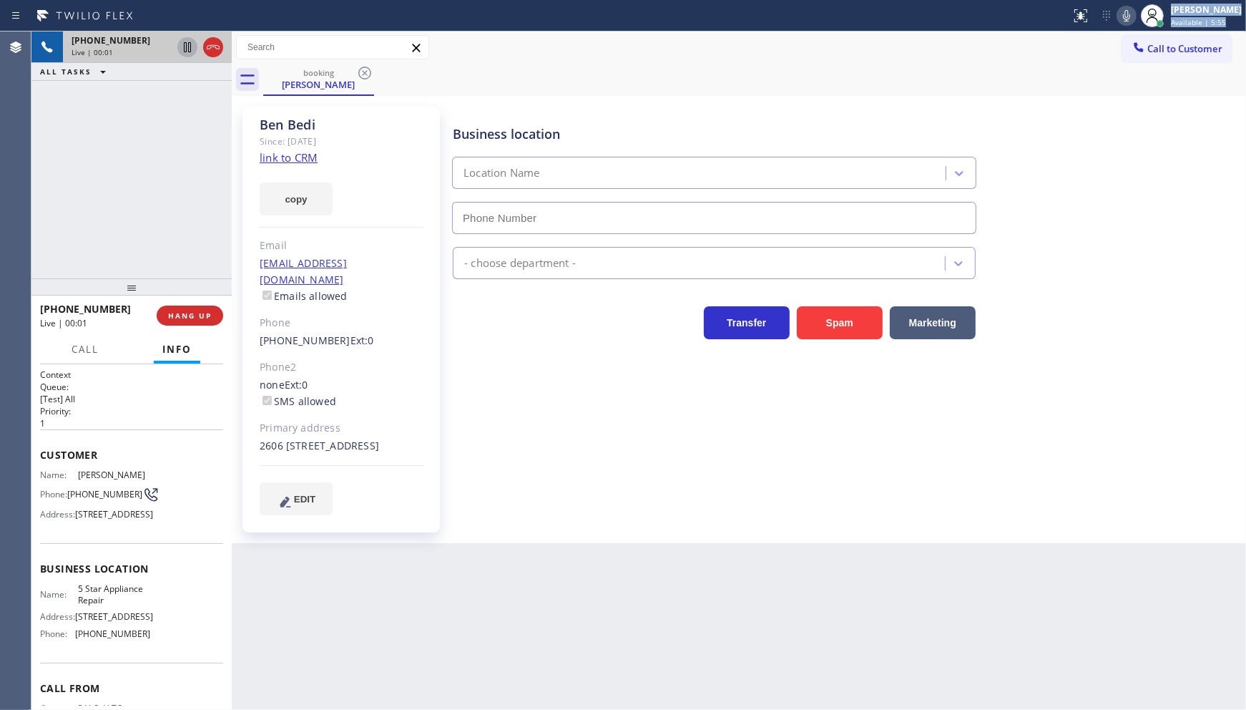
type input "[PHONE_NUMBER]"
click at [280, 159] on link "link to CRM" at bounding box center [289, 157] width 58 height 14
click at [1125, 18] on icon at bounding box center [1126, 15] width 17 height 17
click at [190, 44] on icon at bounding box center [187, 47] width 17 height 17
click at [317, 208] on button "copy" at bounding box center [296, 198] width 73 height 33
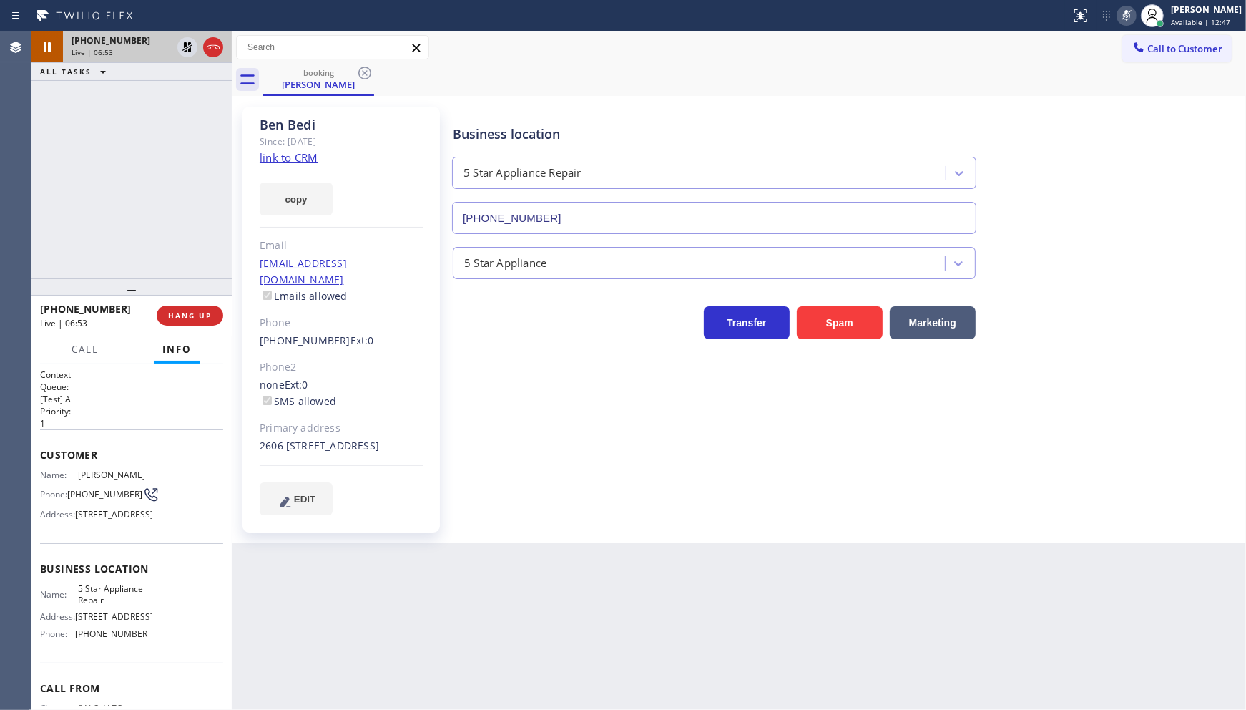
drag, startPoint x: 145, startPoint y: 102, endPoint x: 192, endPoint y: 59, distance: 62.8
click at [184, 80] on div "+16502234578 Live | 06:53 ALL TASKS ALL TASKS ACTIVE TASKS TASKS IN WRAP UP" at bounding box center [131, 154] width 200 height 247
click at [190, 50] on icon at bounding box center [187, 47] width 10 height 10
click at [1133, 9] on icon at bounding box center [1126, 15] width 17 height 17
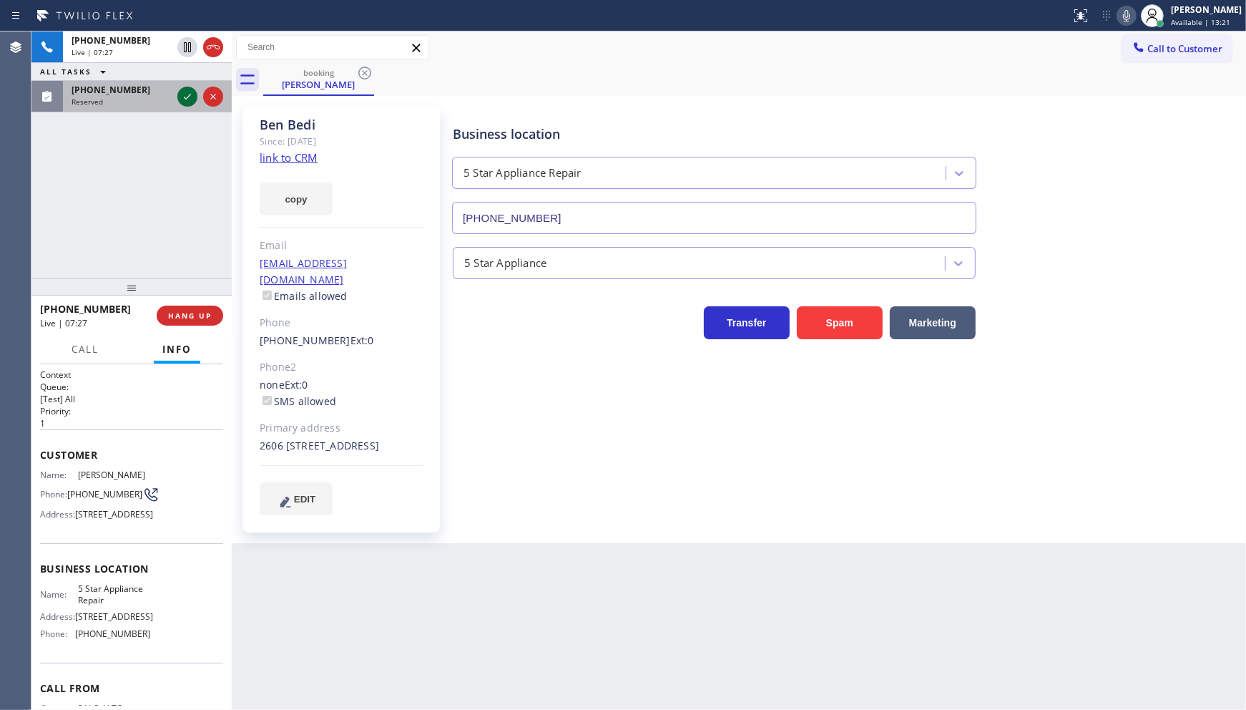
click at [183, 104] on icon at bounding box center [187, 96] width 17 height 17
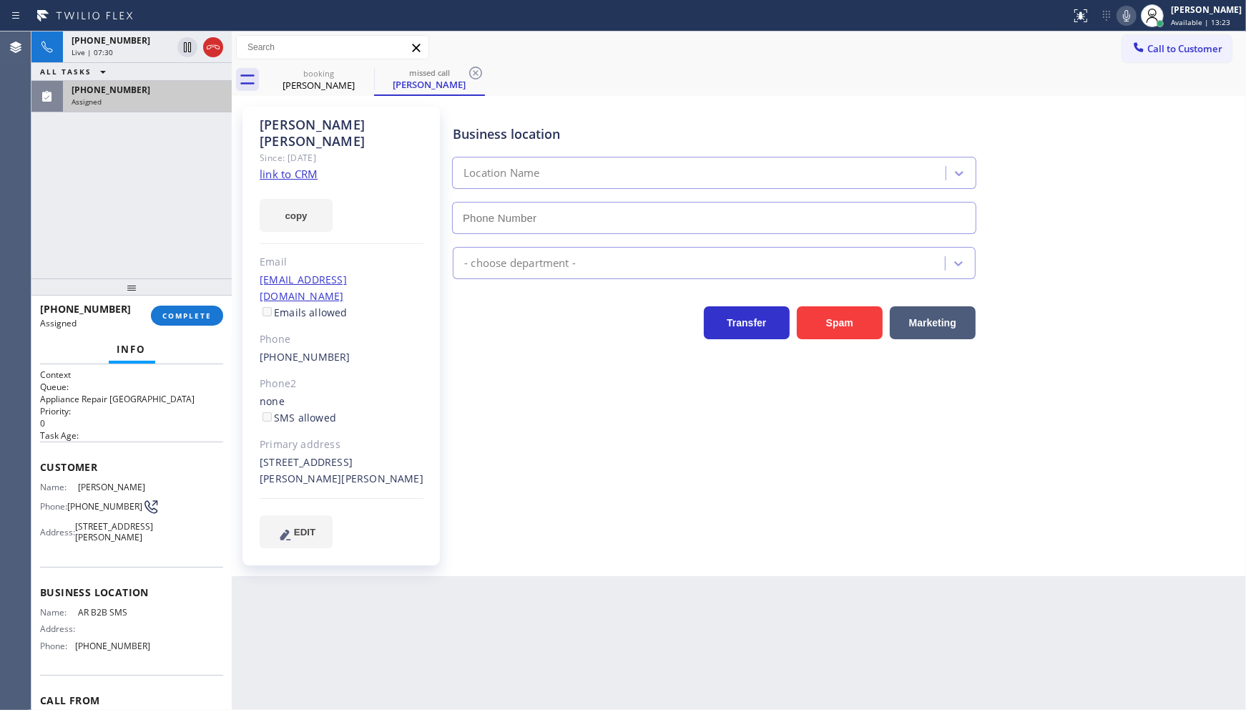
type input "(833) 692-2271"
click at [183, 104] on div "Assigned" at bounding box center [148, 102] width 152 height 10
click at [199, 303] on div "(626) 866-3932 Assigned COMPLETE" at bounding box center [131, 315] width 183 height 37
click at [200, 323] on button "COMPLETE" at bounding box center [187, 315] width 72 height 20
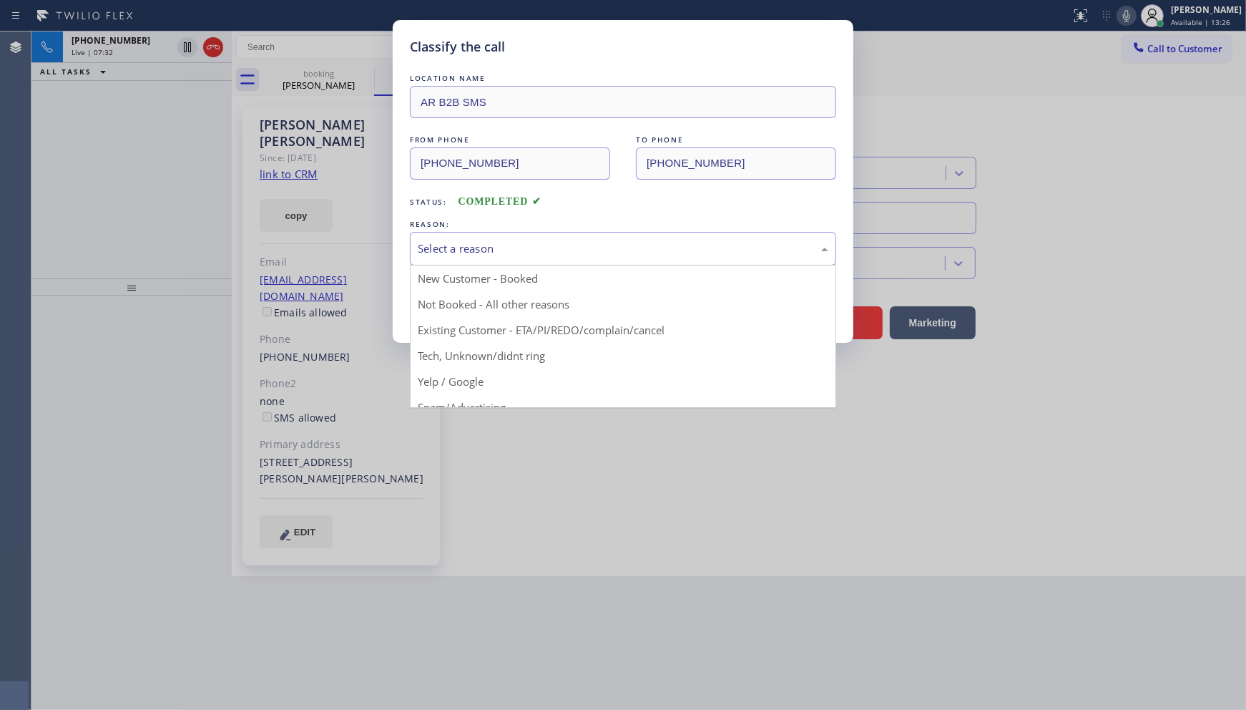
click at [451, 259] on div "Select a reason" at bounding box center [623, 249] width 426 height 34
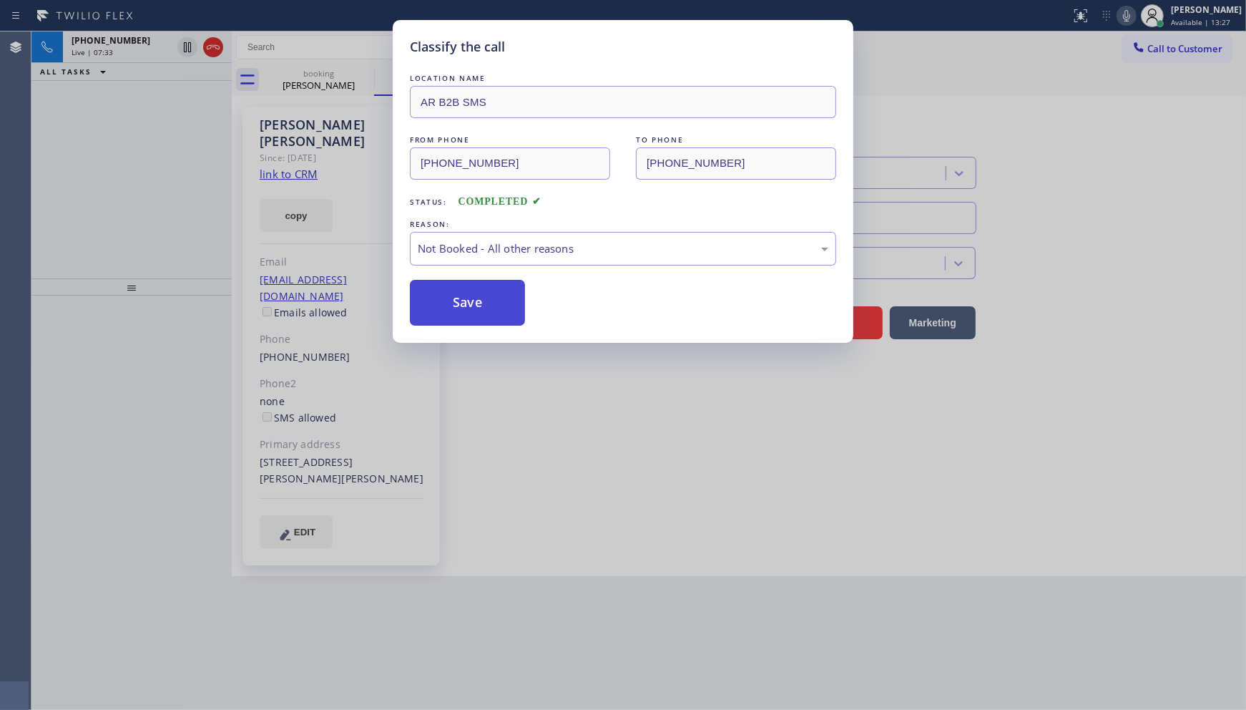
click at [454, 293] on button "Save" at bounding box center [467, 303] width 115 height 46
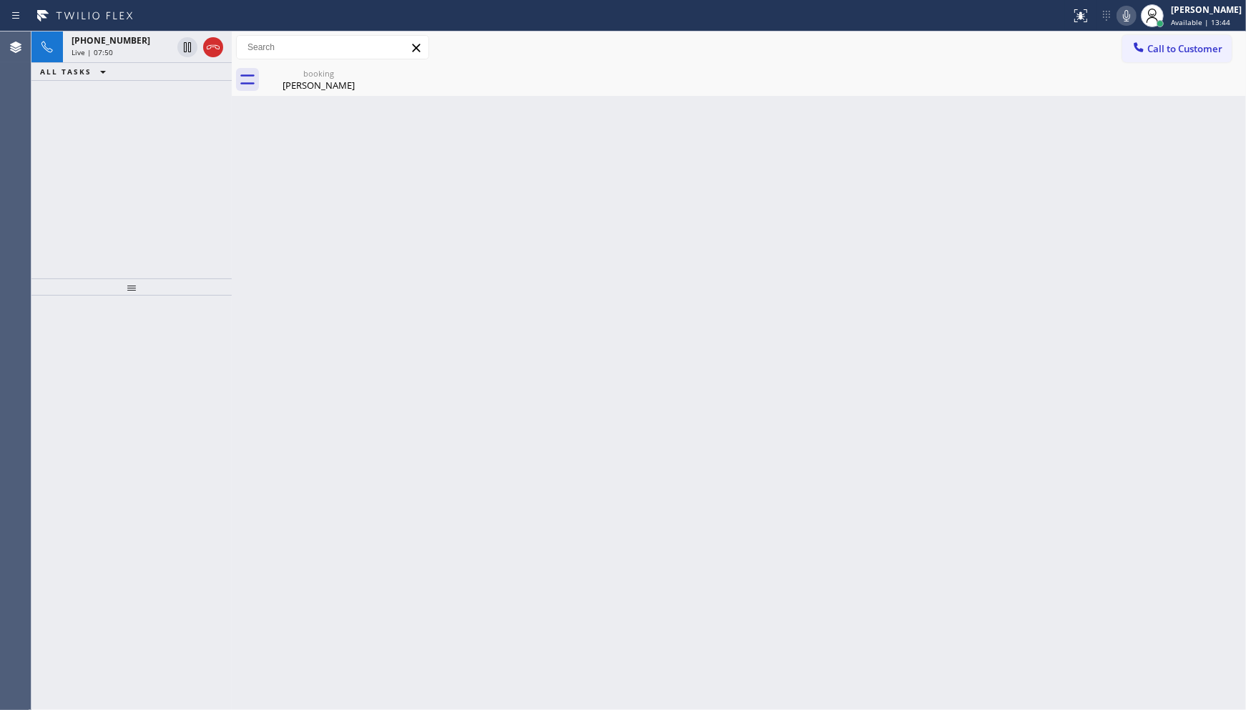
click at [129, 152] on div "+16502234578 Live | 07:50 ALL TASKS ALL TASKS ACTIVE TASKS TASKS IN WRAP UP" at bounding box center [131, 154] width 200 height 247
click at [846, 388] on div "Back to Dashboard Change Sender ID Customers Technicians Select a contact Outbo…" at bounding box center [739, 370] width 1014 height 678
click at [111, 52] on div "+16502234578 Wrap up | 00:13" at bounding box center [144, 64] width 163 height 31
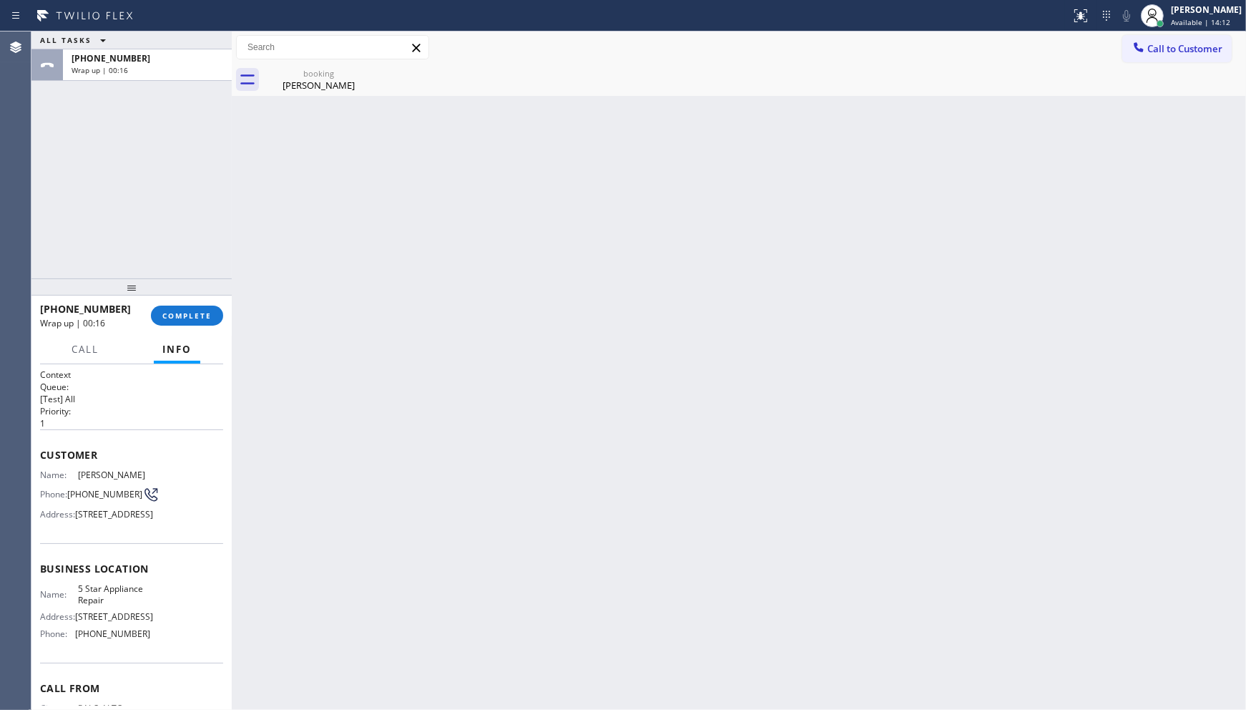
click at [424, 46] on icon at bounding box center [416, 47] width 17 height 17
click at [204, 313] on span "COMPLETE" at bounding box center [186, 315] width 49 height 10
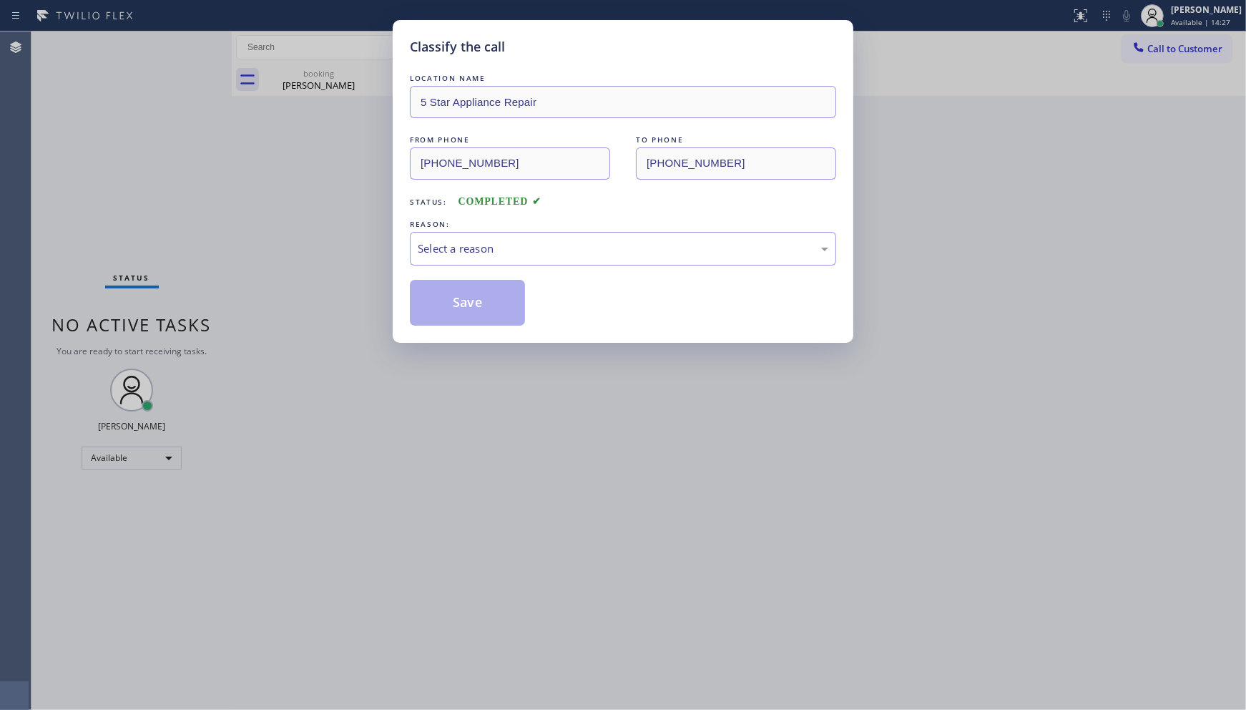
click at [422, 266] on div "LOCATION NAME 5 Star Appliance Repair FROM PHONE (650) 223-4578 TO PHONE (855) …" at bounding box center [623, 198] width 426 height 255
click at [441, 240] on div "Select a reason" at bounding box center [623, 248] width 411 height 16
drag, startPoint x: 438, startPoint y: 326, endPoint x: 441, endPoint y: 313, distance: 13.4
click at [454, 283] on button "Save" at bounding box center [467, 303] width 115 height 46
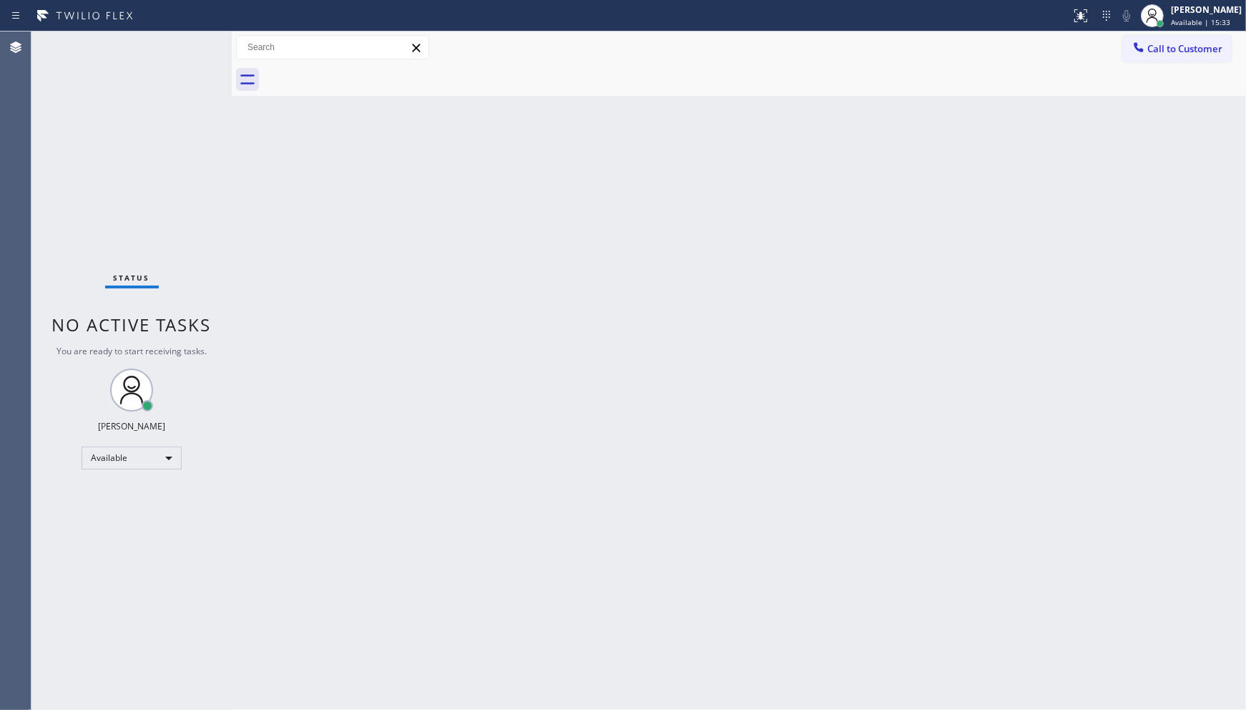
click at [498, 678] on div "Back to Dashboard Change Sender ID Customers Technicians Select a contact Outbo…" at bounding box center [739, 370] width 1014 height 678
click at [199, 55] on div "Status No active tasks You are ready to start receiving tasks. JENIZA ALCAYDE A…" at bounding box center [131, 370] width 200 height 678
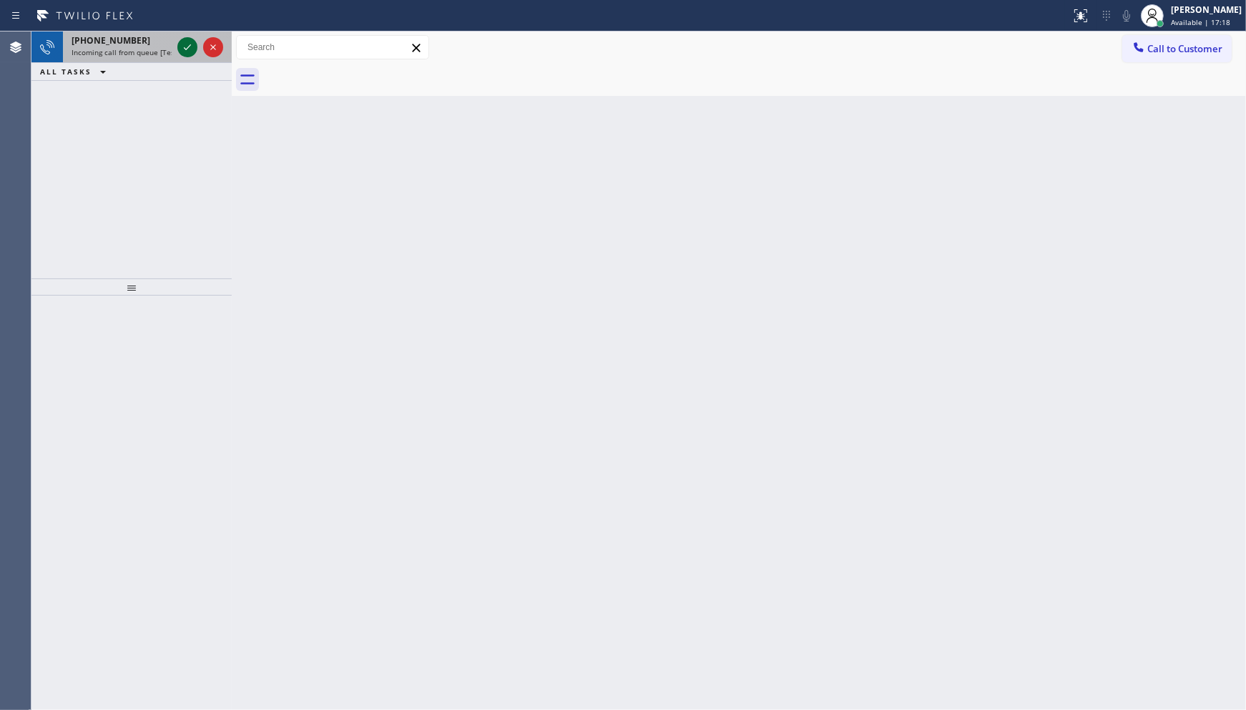
click at [187, 41] on icon at bounding box center [187, 47] width 17 height 17
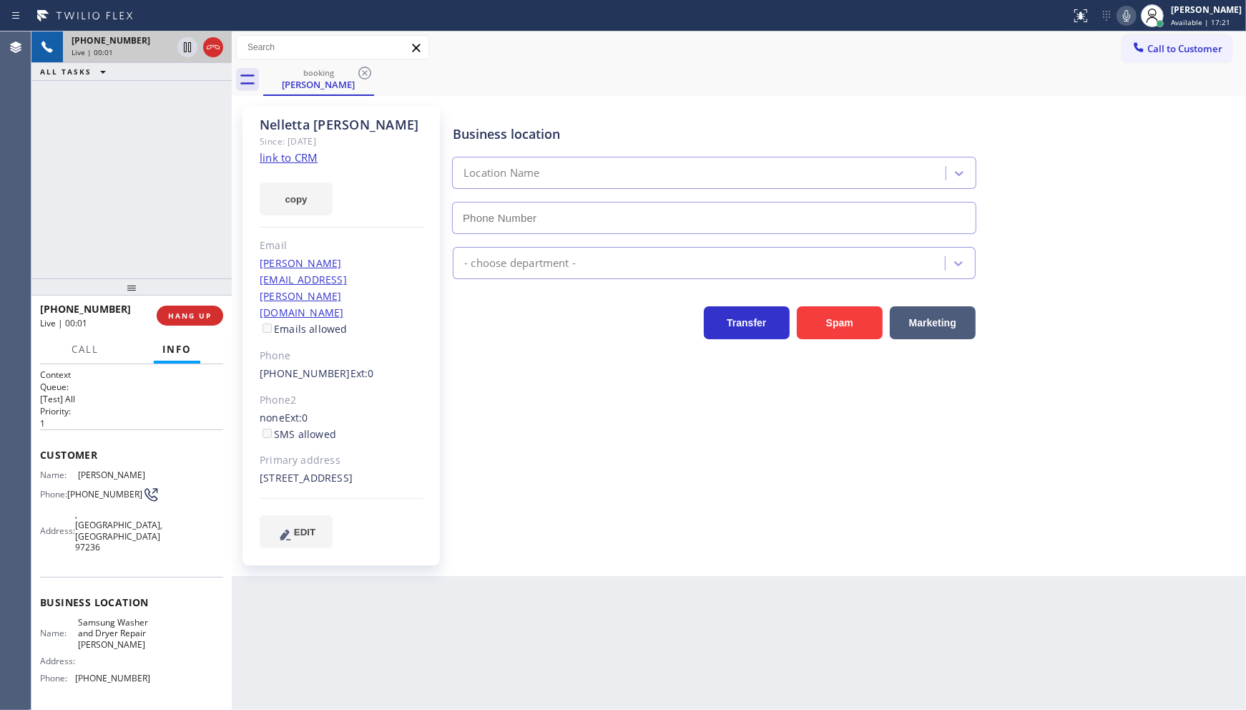
type input "(503) 714-9701"
click at [298, 160] on link "link to CRM" at bounding box center [289, 157] width 58 height 14
click at [1128, 17] on icon at bounding box center [1126, 15] width 17 height 17
click at [80, 180] on div "+15039511105 Live | 01:03 ALL TASKS ALL TASKS ACTIVE TASKS TASKS IN WRAP UP" at bounding box center [131, 154] width 200 height 247
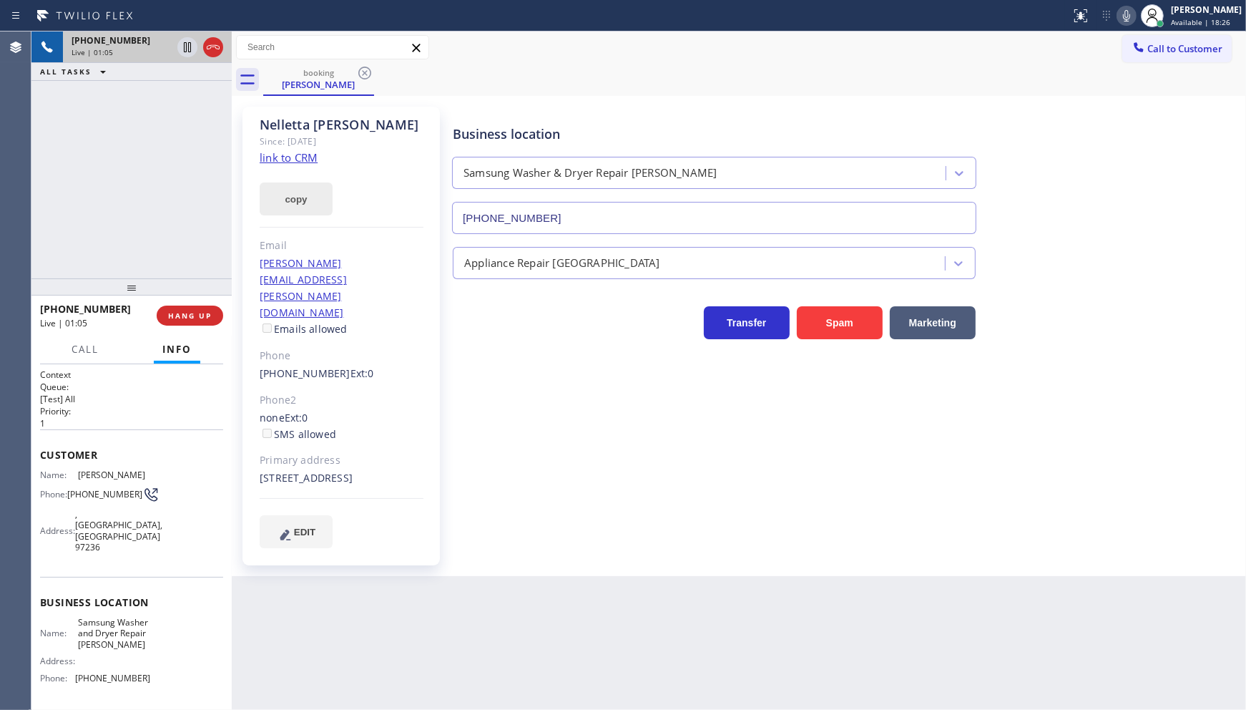
drag, startPoint x: 303, startPoint y: 202, endPoint x: 303, endPoint y: 210, distance: 7.9
click at [303, 210] on button "copy" at bounding box center [296, 198] width 73 height 33
click at [180, 184] on div "+15039511105 Live | 01:28 ALL TASKS ALL TASKS ACTIVE TASKS TASKS IN WRAP UP" at bounding box center [131, 154] width 200 height 247
click at [308, 204] on button "copy" at bounding box center [296, 198] width 73 height 33
click at [1125, 14] on icon at bounding box center [1126, 15] width 7 height 11
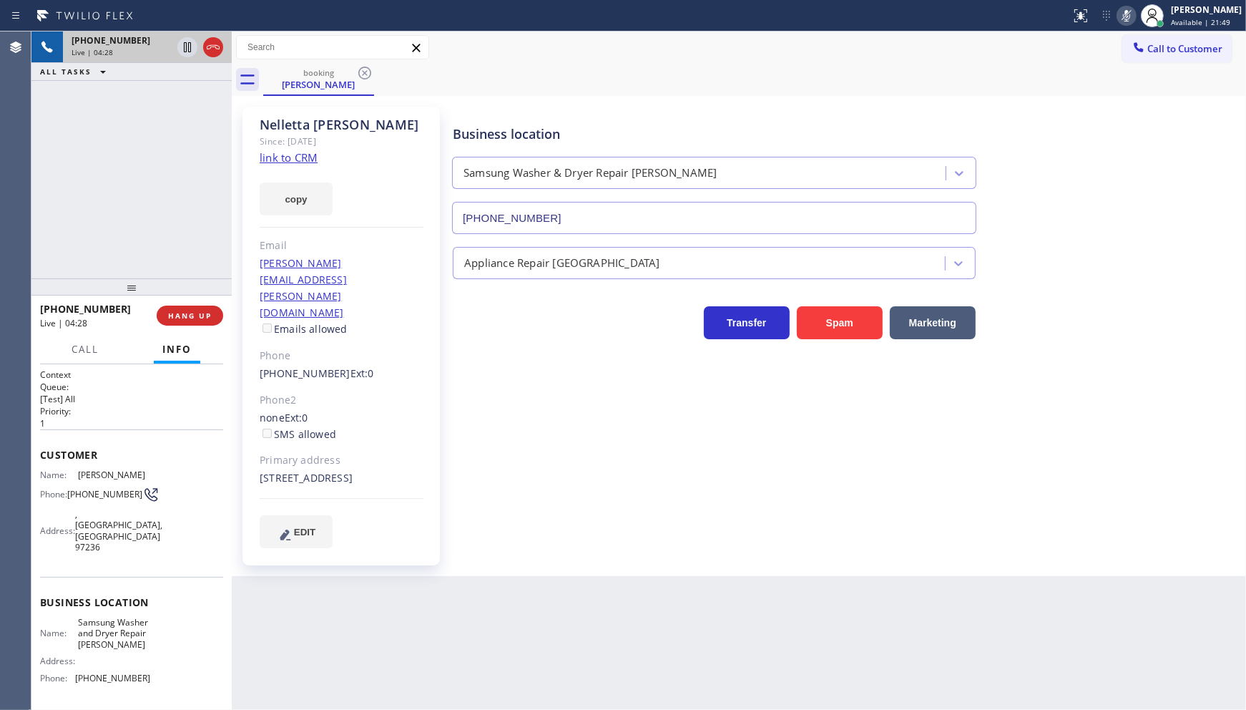
click at [1128, 16] on icon at bounding box center [1126, 15] width 17 height 17
click at [1124, 18] on icon at bounding box center [1126, 15] width 17 height 17
click at [1122, 16] on icon at bounding box center [1126, 15] width 17 height 17
click at [1120, 14] on icon at bounding box center [1126, 15] width 17 height 17
click at [1119, 9] on icon at bounding box center [1126, 15] width 17 height 17
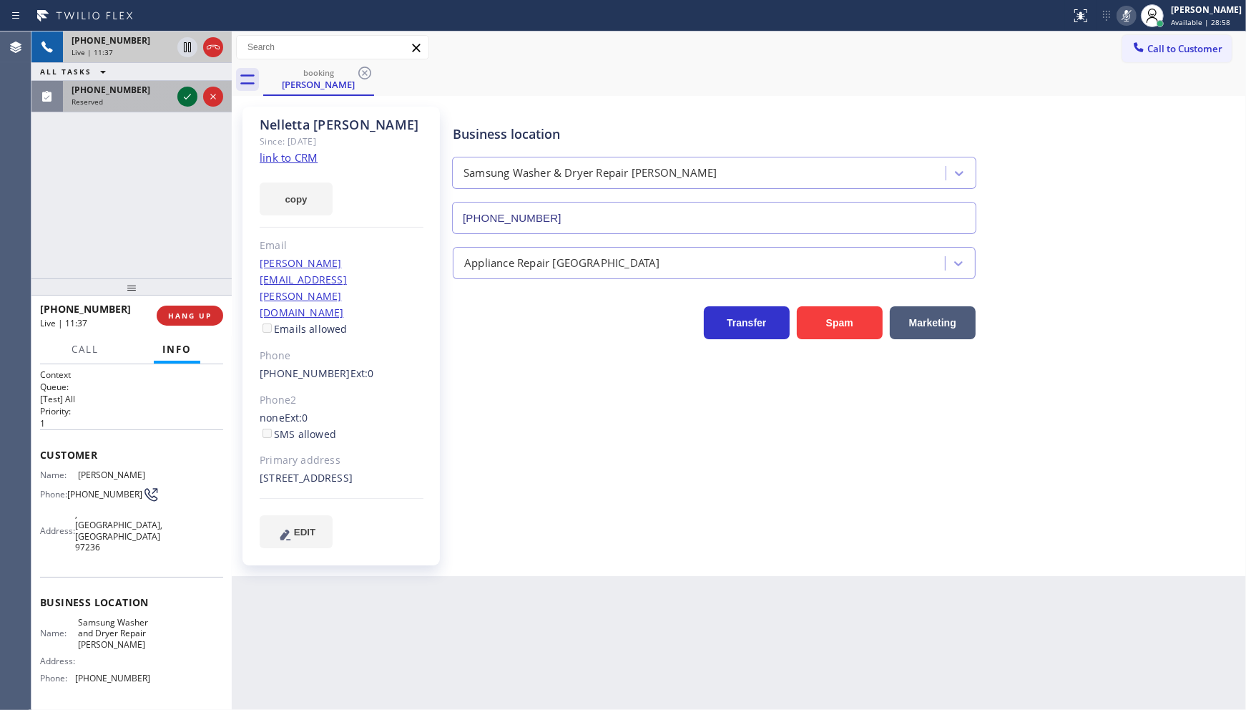
click at [184, 89] on icon at bounding box center [187, 96] width 17 height 17
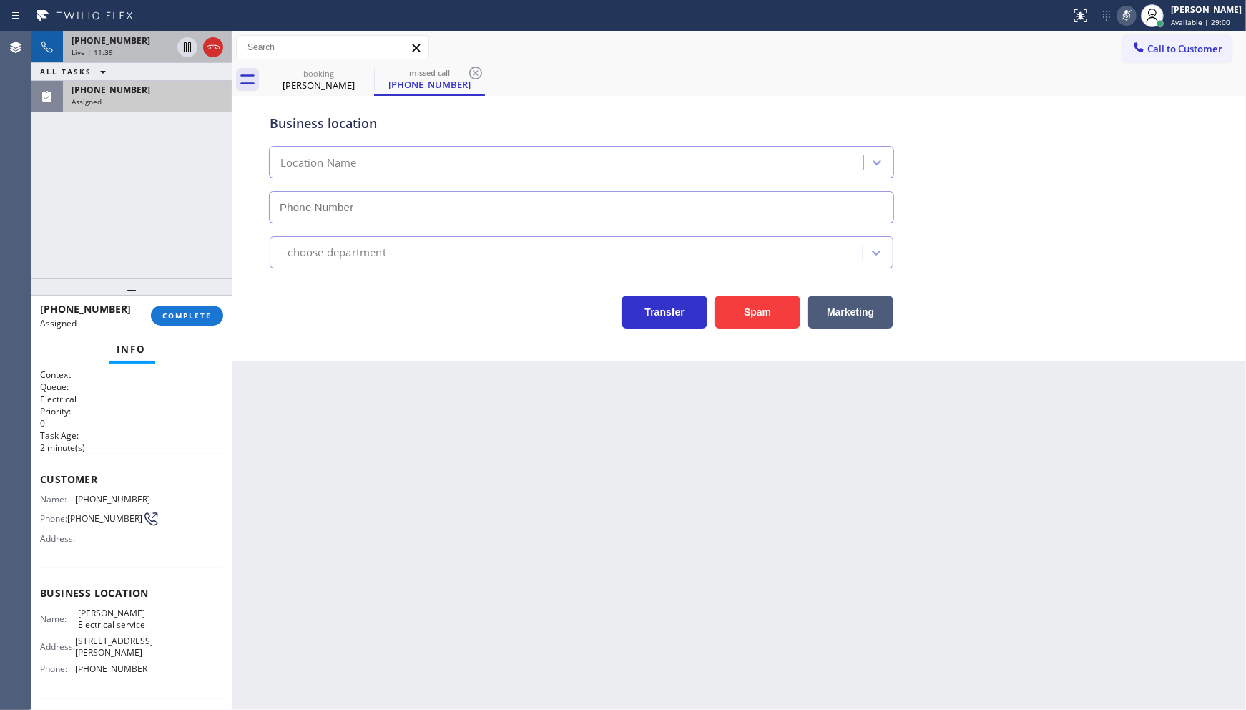
type input "(202) 410-5367"
click at [202, 318] on span "COMPLETE" at bounding box center [186, 315] width 49 height 10
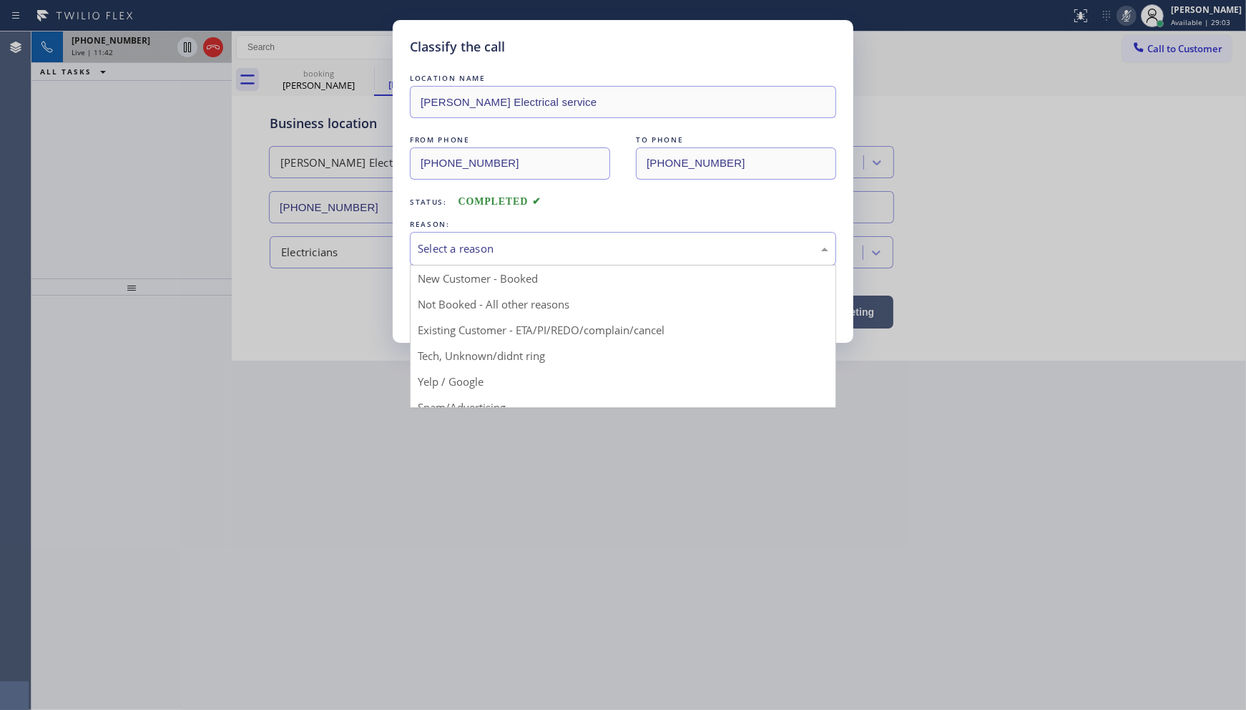
click at [422, 253] on div "Select a reason" at bounding box center [623, 248] width 411 height 16
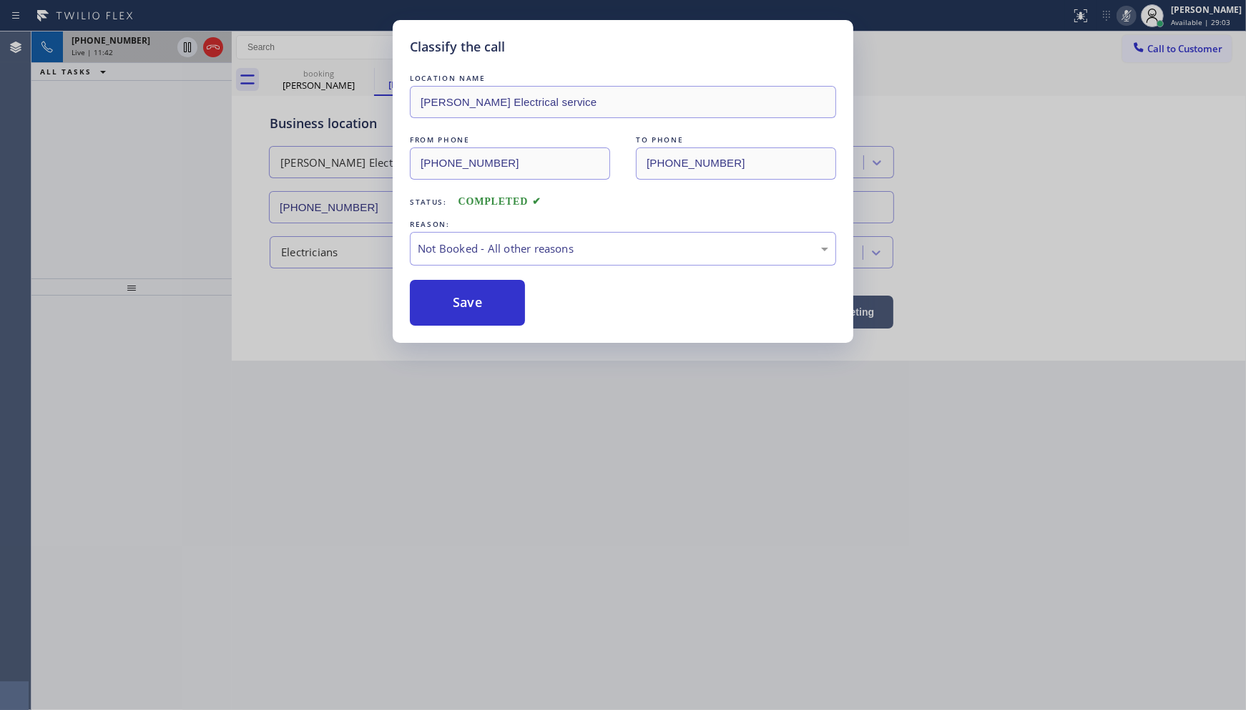
click at [435, 303] on button "Save" at bounding box center [467, 303] width 115 height 46
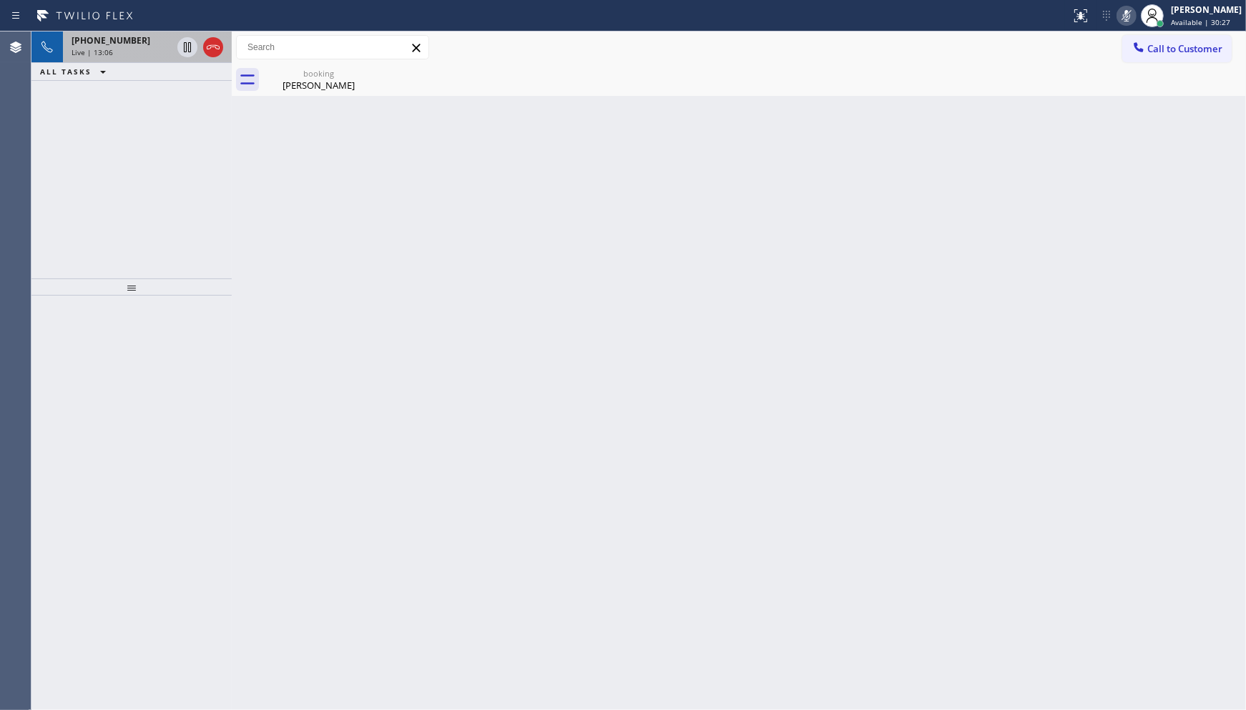
drag, startPoint x: 101, startPoint y: 137, endPoint x: 145, endPoint y: 109, distance: 52.4
click at [125, 123] on div "+15039511105 Live | 13:06 ALL TASKS ALL TASKS ACTIVE TASKS TASKS IN WRAP UP" at bounding box center [131, 154] width 200 height 247
click at [1126, 14] on icon at bounding box center [1126, 15] width 17 height 17
click at [279, 77] on div "booking" at bounding box center [319, 73] width 108 height 11
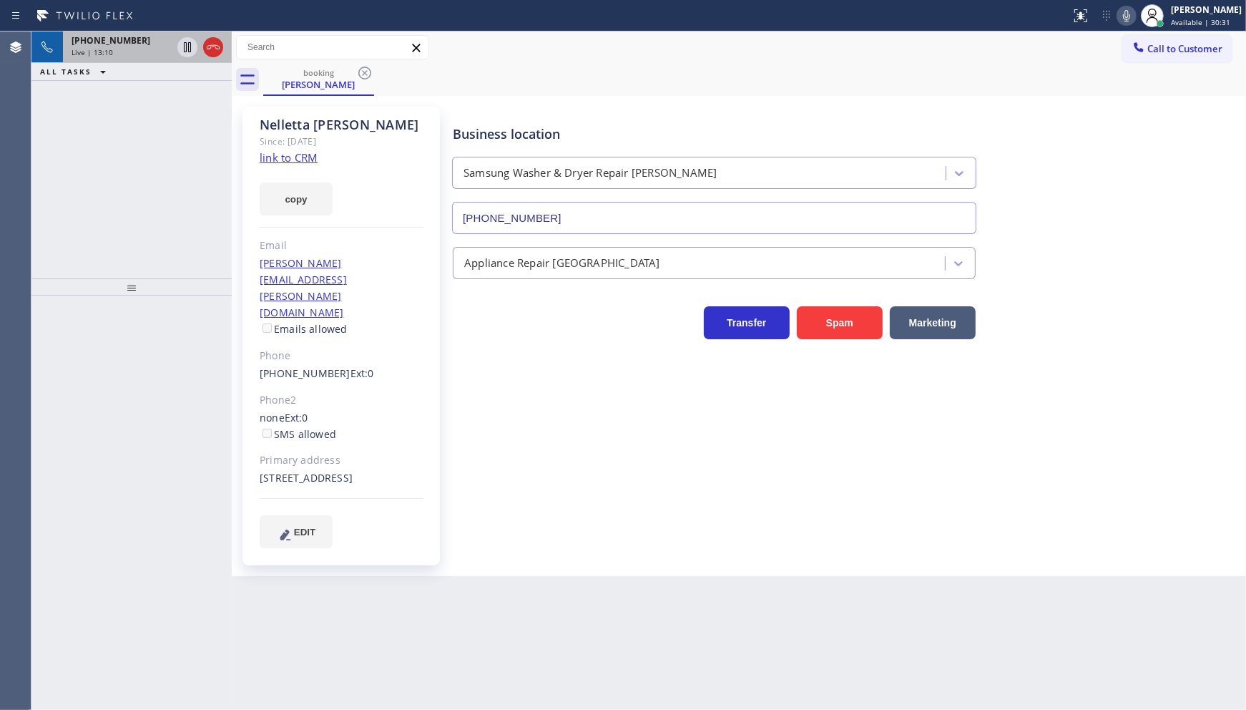
click at [134, 49] on div "Live | 13:10" at bounding box center [122, 52] width 100 height 10
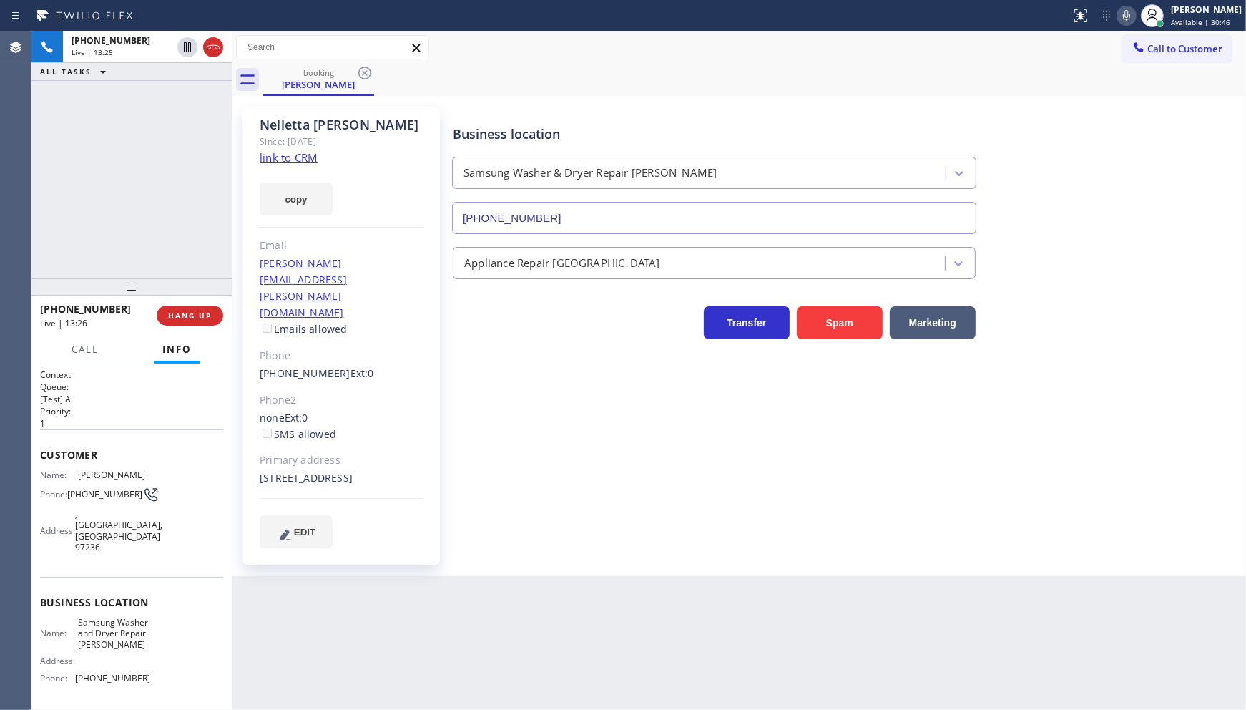
click at [104, 151] on div "+15039511105 Live | 13:25 ALL TASKS ALL TASKS ACTIVE TASKS TASKS IN WRAP UP" at bounding box center [131, 154] width 200 height 247
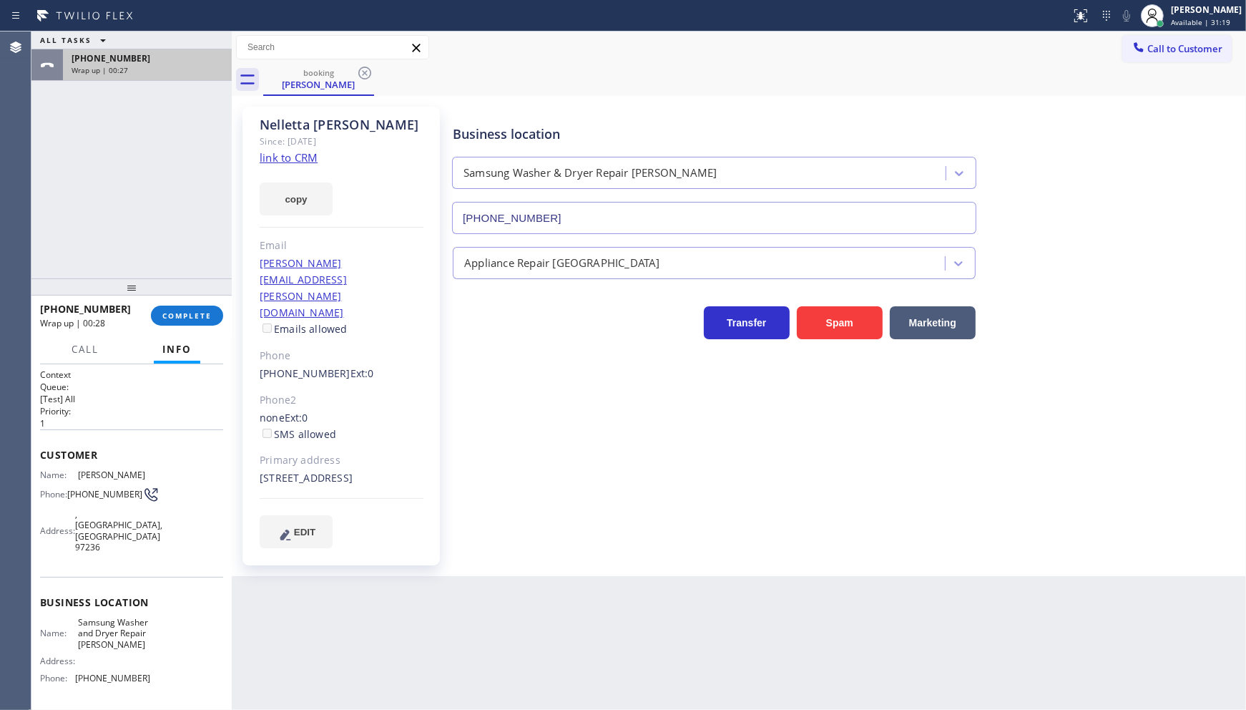
click at [196, 72] on div "Wrap up | 00:27" at bounding box center [148, 70] width 152 height 10
click at [189, 306] on button "COMPLETE" at bounding box center [187, 315] width 72 height 20
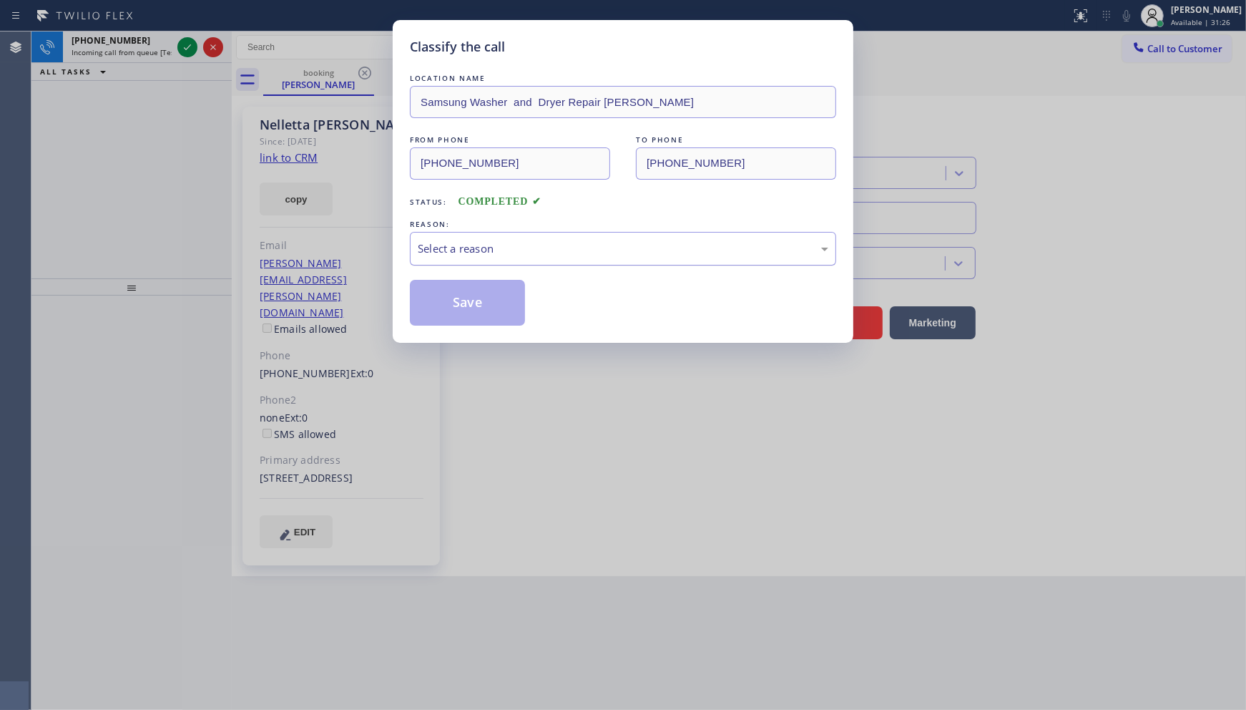
click at [437, 248] on div "Select a reason" at bounding box center [623, 248] width 411 height 16
click at [466, 303] on button "Save" at bounding box center [467, 303] width 115 height 46
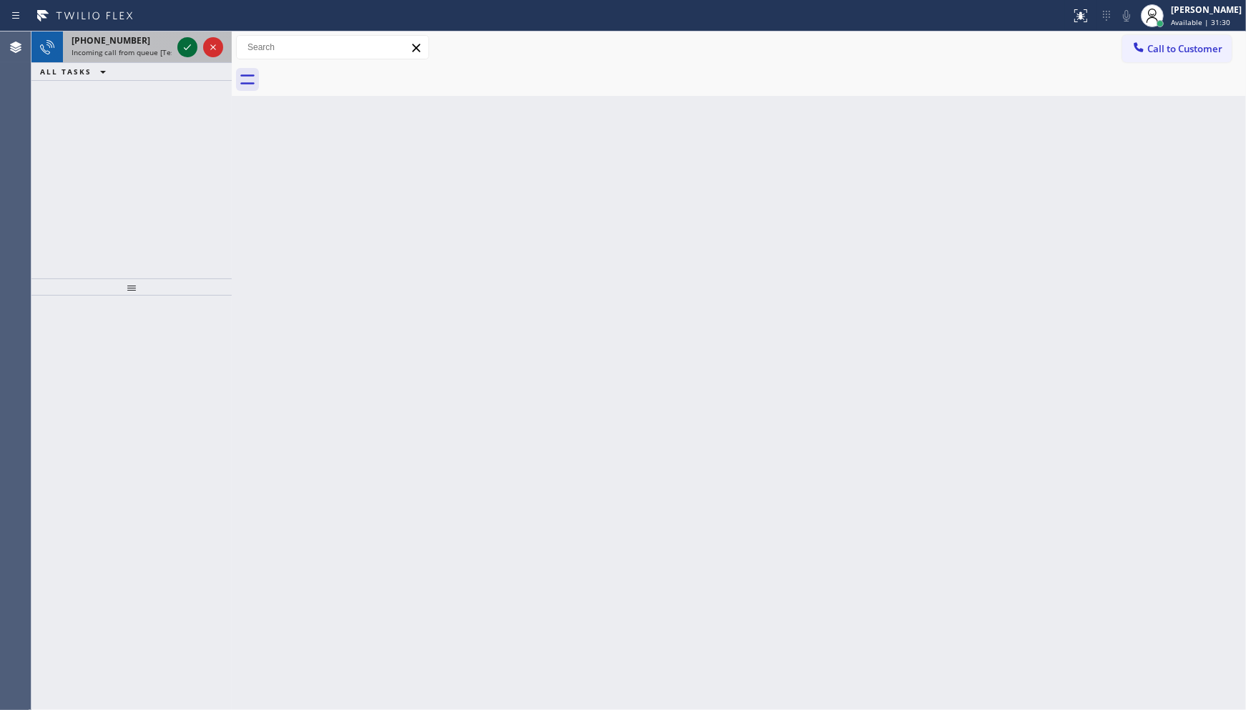
click at [195, 45] on div at bounding box center [187, 47] width 20 height 17
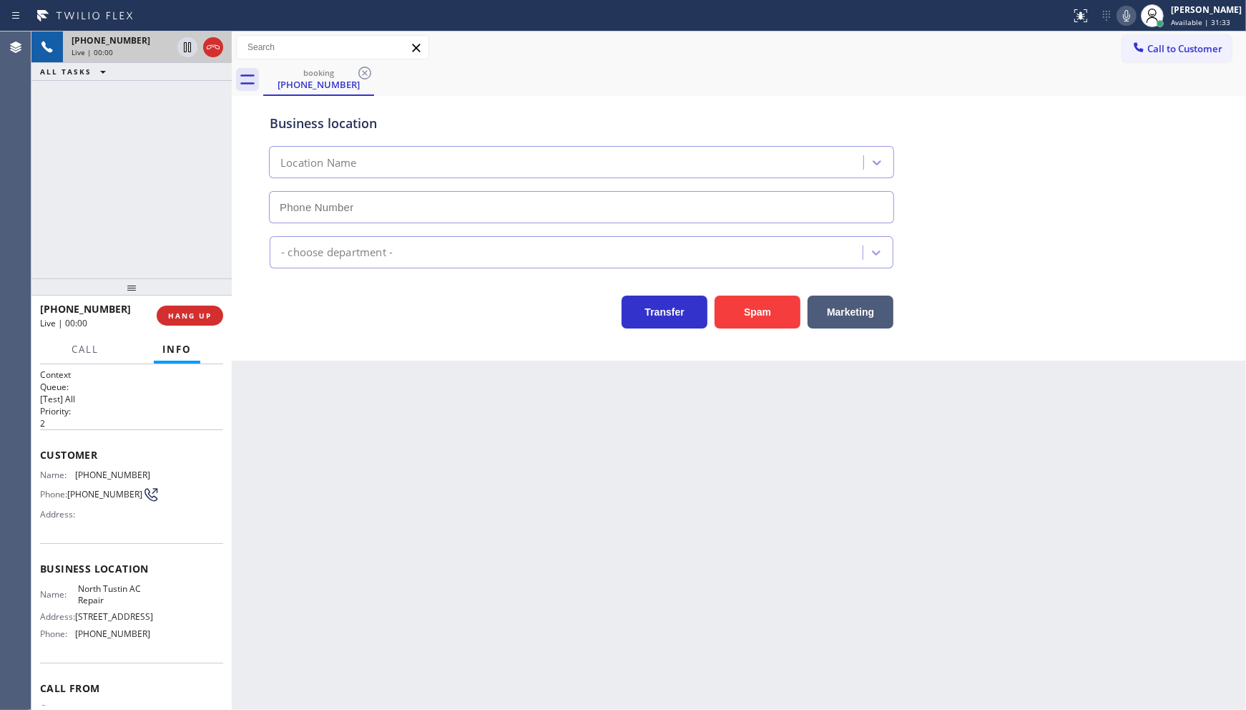
type input "(657) 255-7616"
click at [185, 318] on span "HANG UP" at bounding box center [190, 315] width 44 height 10
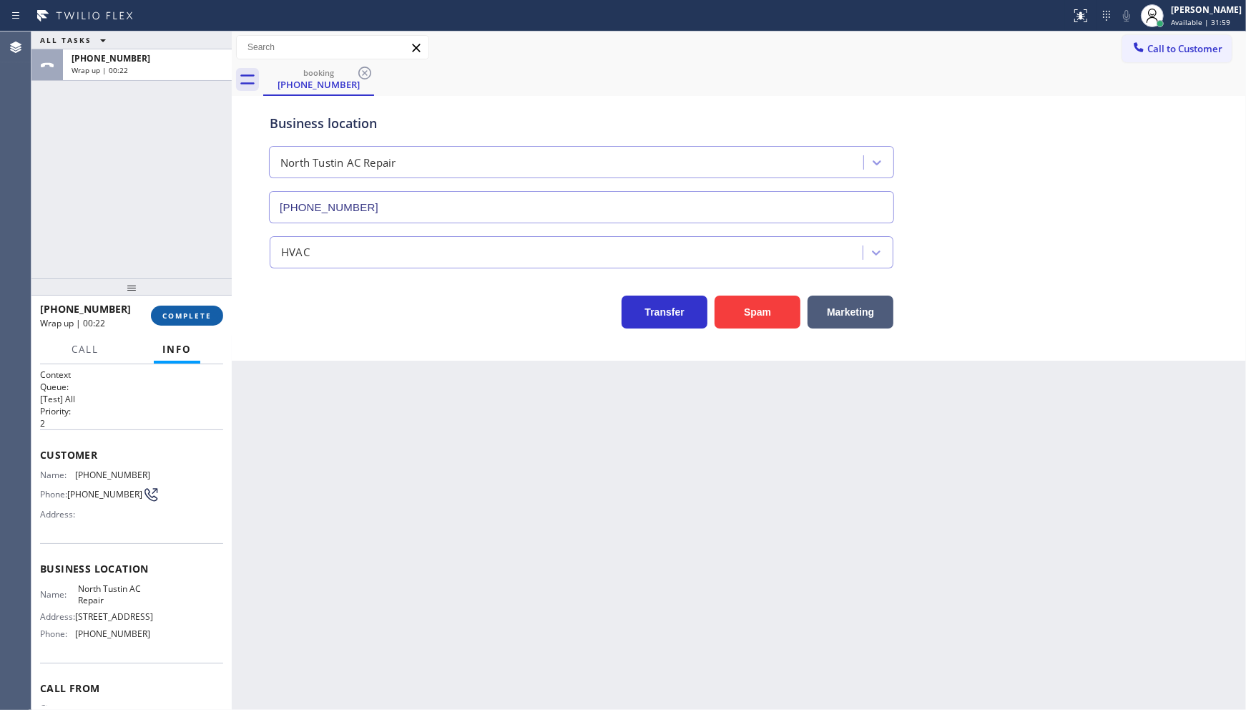
click at [172, 310] on span "COMPLETE" at bounding box center [186, 315] width 49 height 10
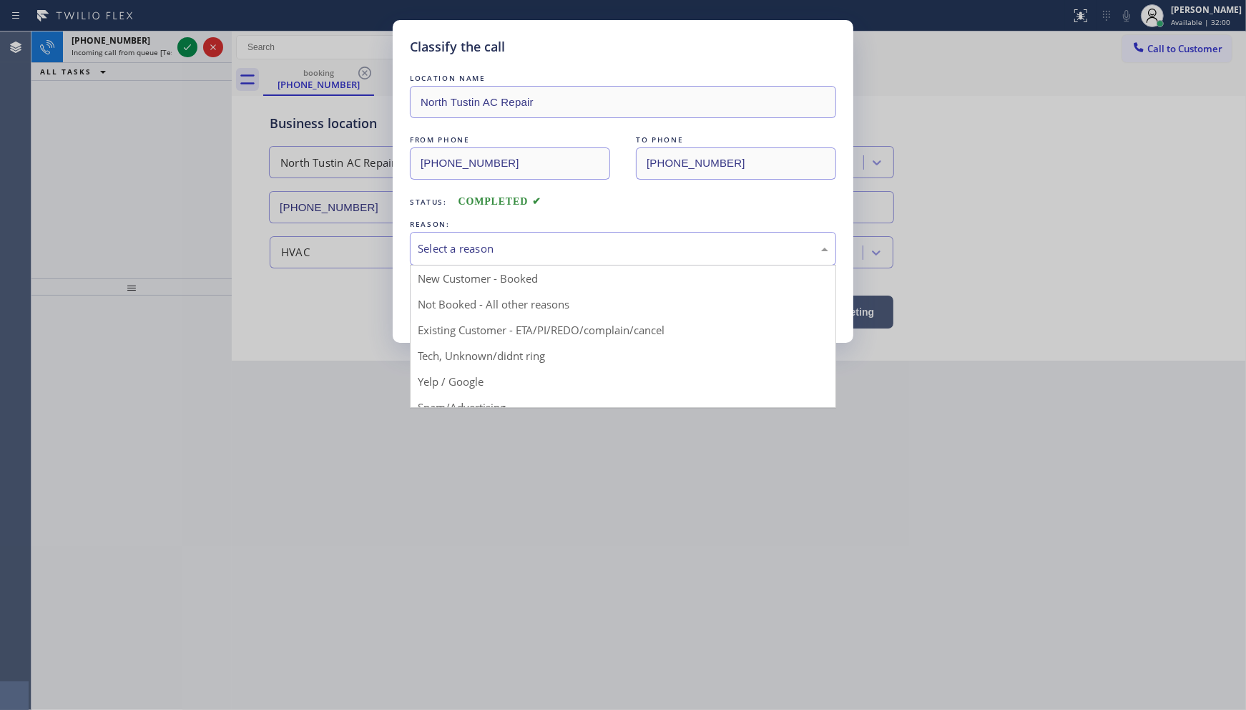
click at [440, 248] on div "Select a reason" at bounding box center [623, 248] width 411 height 16
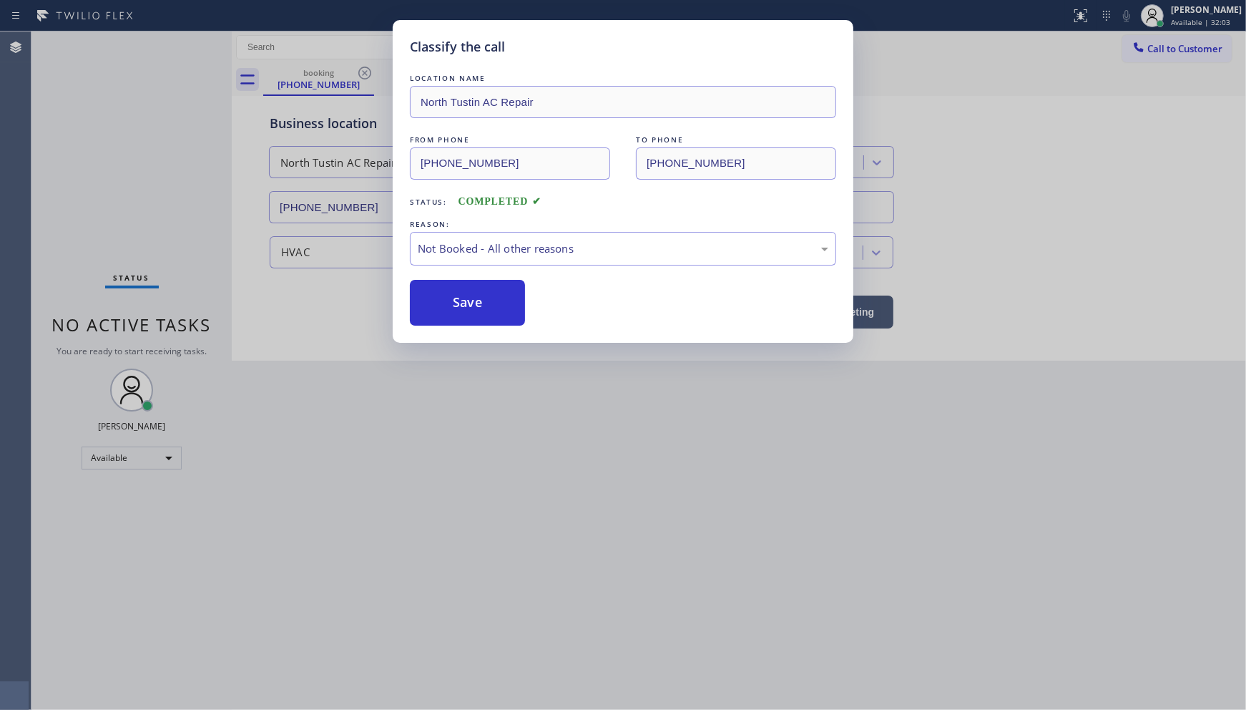
click at [440, 295] on button "Save" at bounding box center [467, 303] width 115 height 46
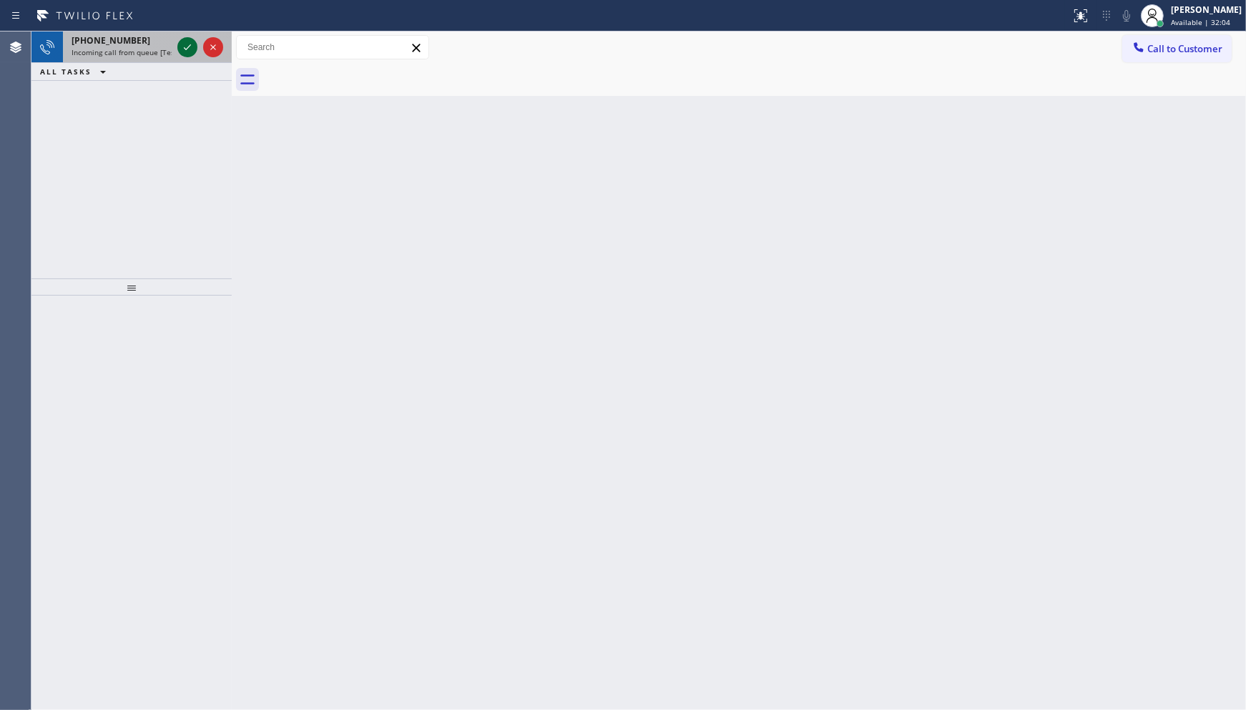
click at [184, 44] on icon at bounding box center [187, 47] width 17 height 17
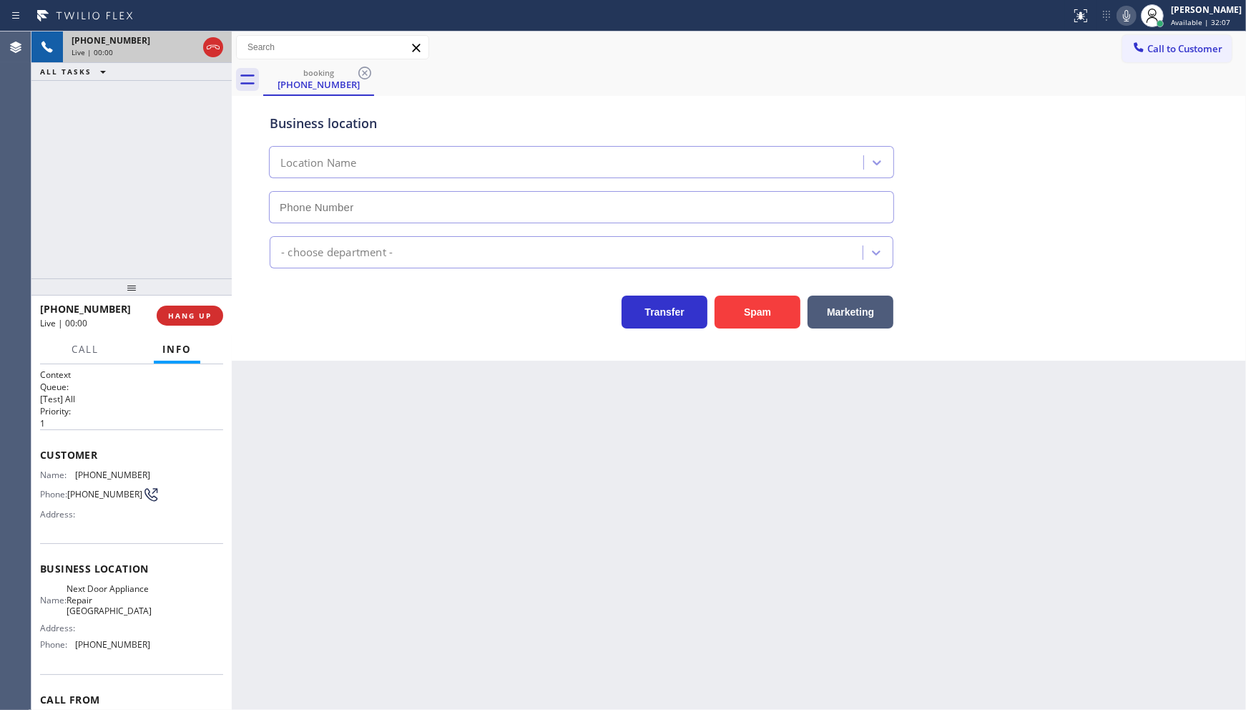
type input "(510) 455-7578"
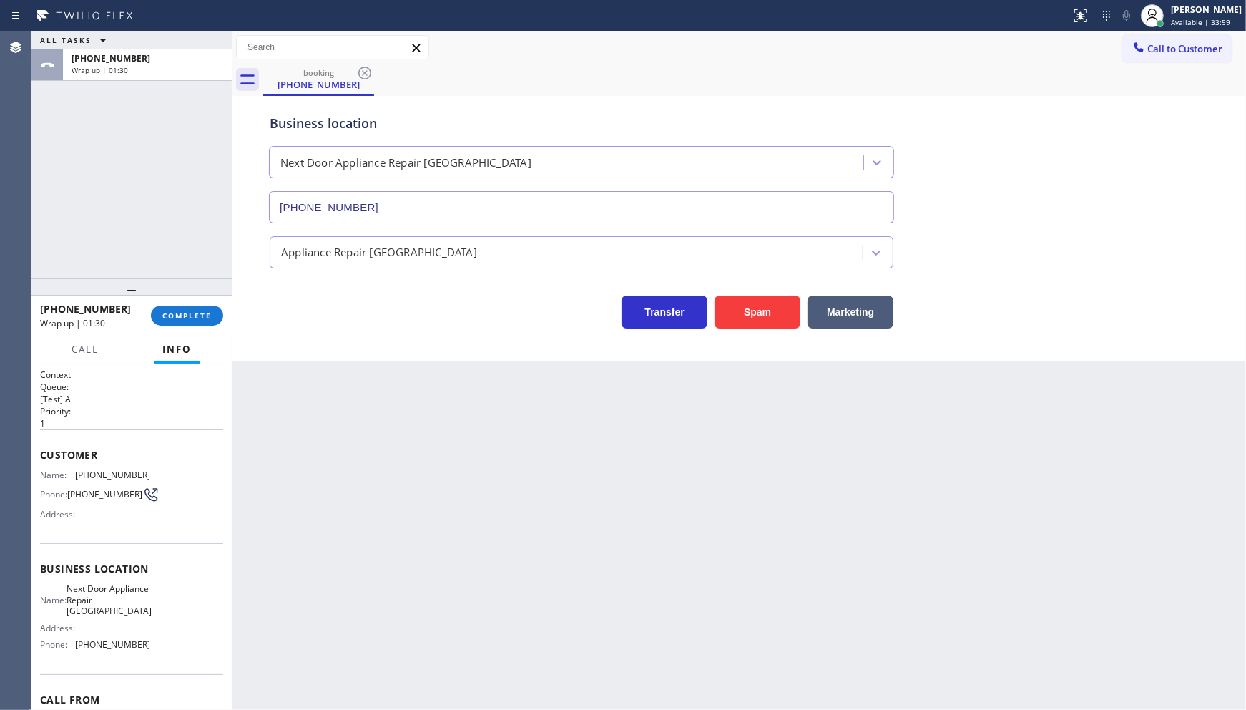
click at [155, 217] on div "ALL TASKS ALL TASKS ACTIVE TASKS TASKS IN WRAP UP +13233310211 Wrap up | 01:30" at bounding box center [131, 154] width 200 height 247
drag, startPoint x: 190, startPoint y: 317, endPoint x: 191, endPoint y: 303, distance: 14.4
click at [190, 313] on span "COMPLETE" at bounding box center [186, 315] width 49 height 10
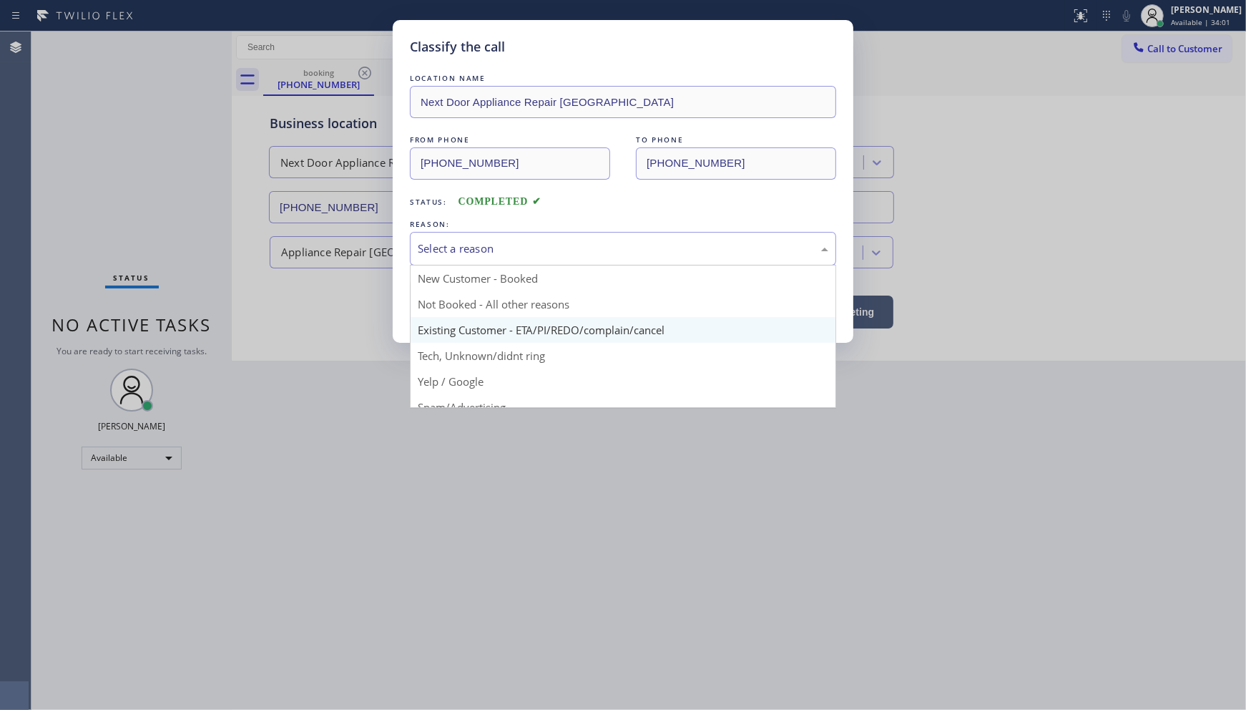
drag, startPoint x: 419, startPoint y: 253, endPoint x: 430, endPoint y: 318, distance: 66.0
click at [424, 263] on div "Select a reason" at bounding box center [623, 249] width 426 height 34
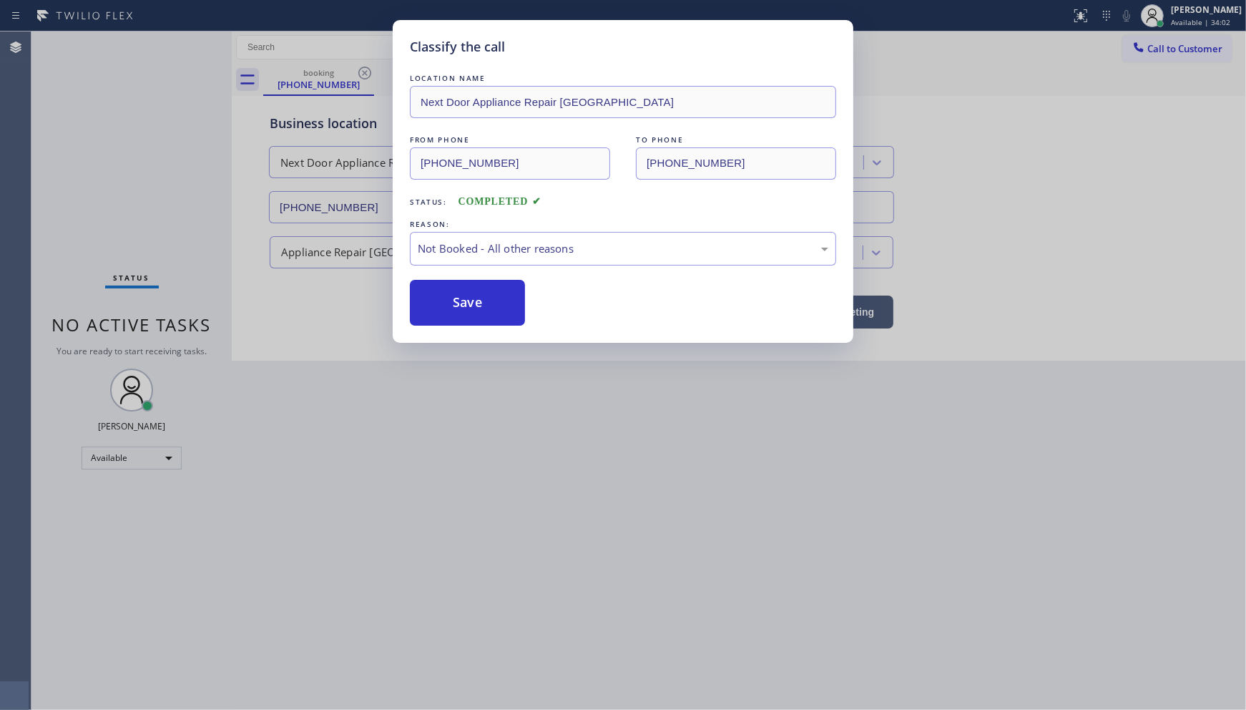
click at [438, 295] on button "Save" at bounding box center [467, 303] width 115 height 46
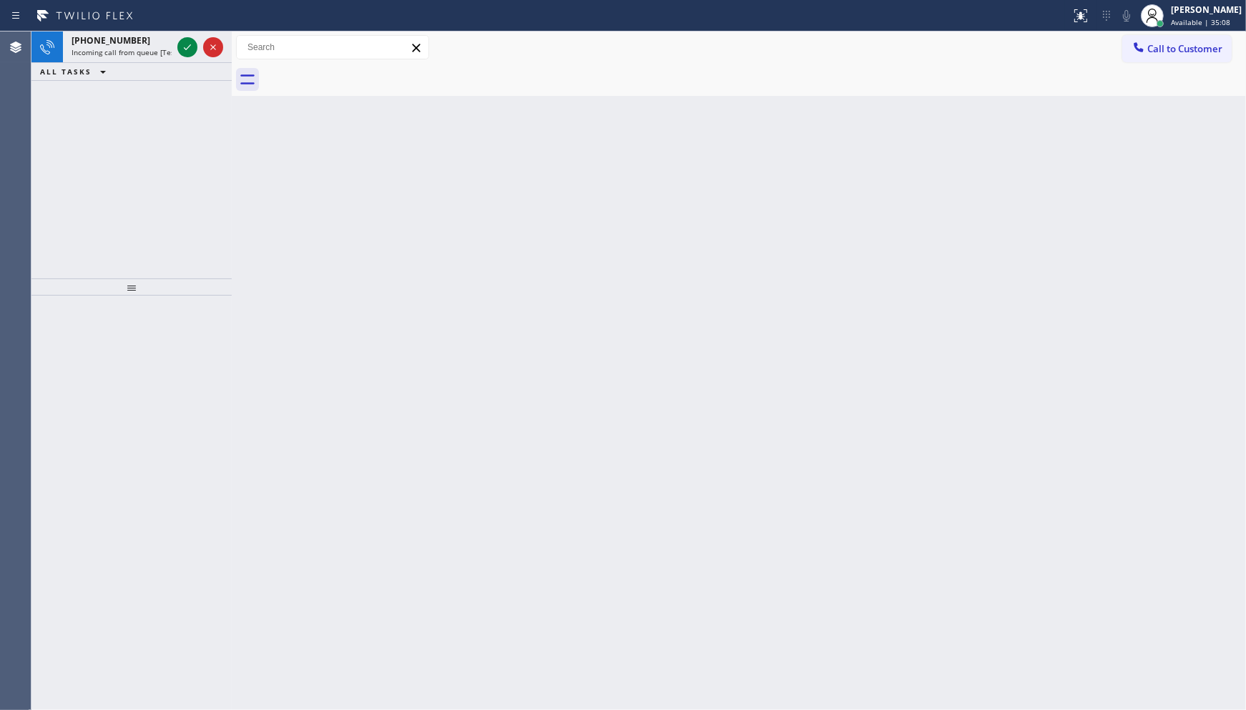
drag, startPoint x: 116, startPoint y: 84, endPoint x: 147, endPoint y: 104, distance: 37.7
click at [138, 108] on div "+18177812514 Incoming call from queue [Test] All ALL TASKS ALL TASKS ACTIVE TAS…" at bounding box center [131, 154] width 200 height 247
click at [189, 48] on icon at bounding box center [187, 47] width 17 height 17
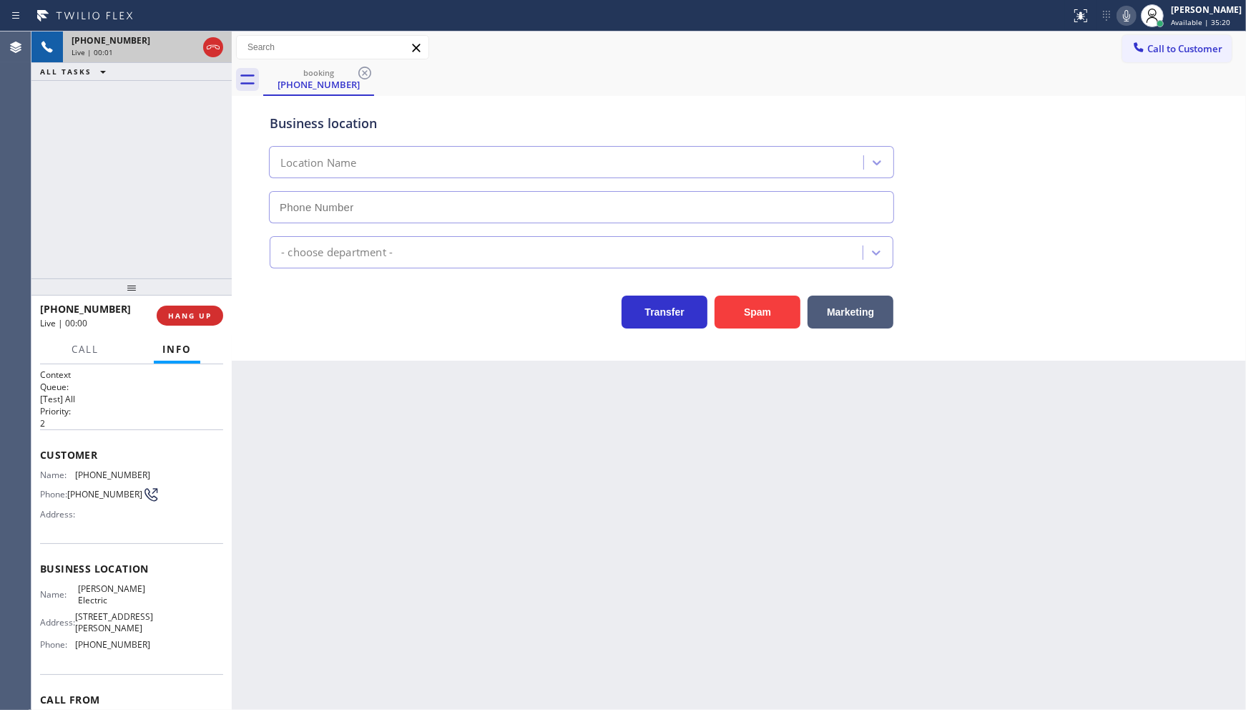
type input "(346) 486-4410"
click at [200, 316] on span "HANG UP" at bounding box center [190, 315] width 44 height 10
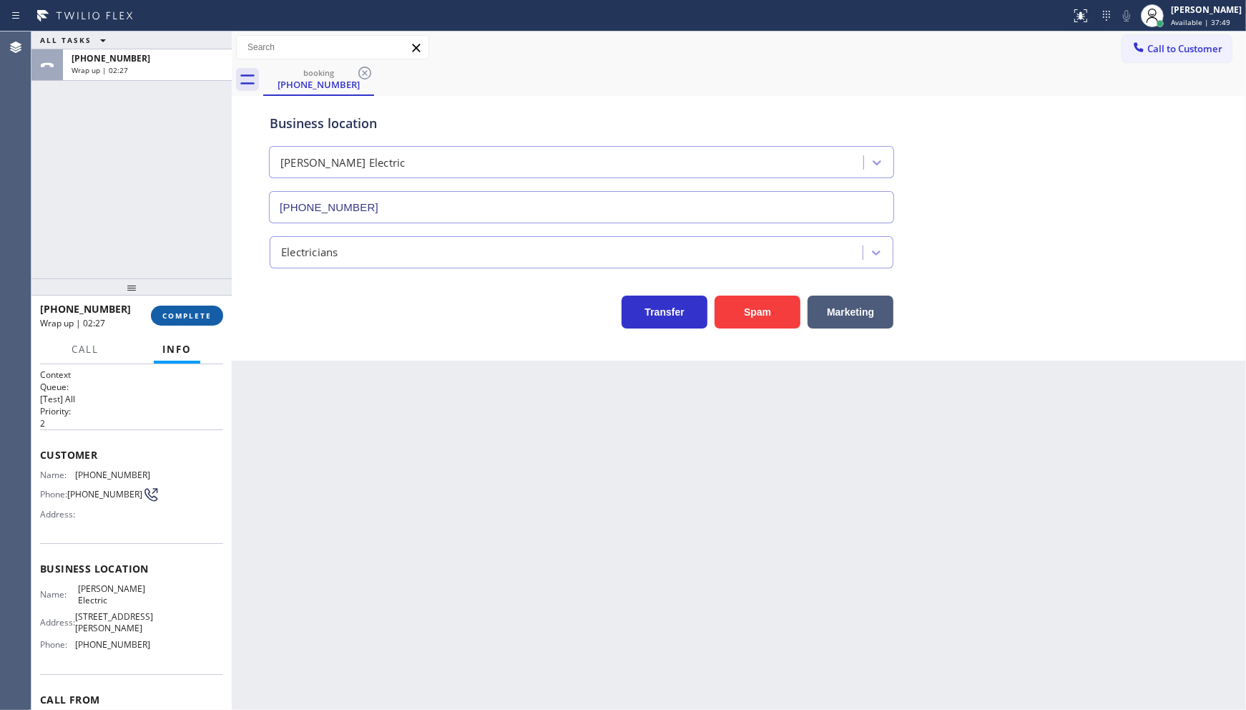
click at [191, 310] on button "COMPLETE" at bounding box center [187, 315] width 72 height 20
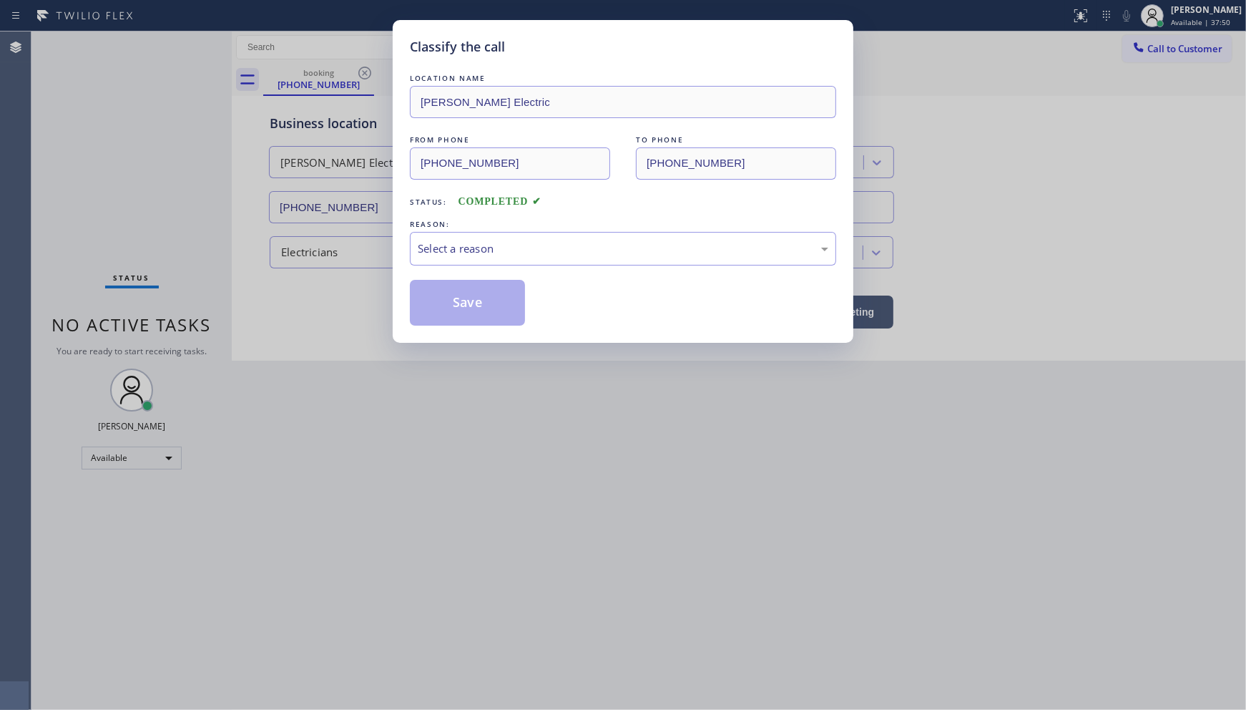
click at [461, 267] on div "LOCATION NAME Lilley Electric FROM PHONE (346) 358-3935 TO PHONE (346) 486-4410…" at bounding box center [623, 198] width 426 height 255
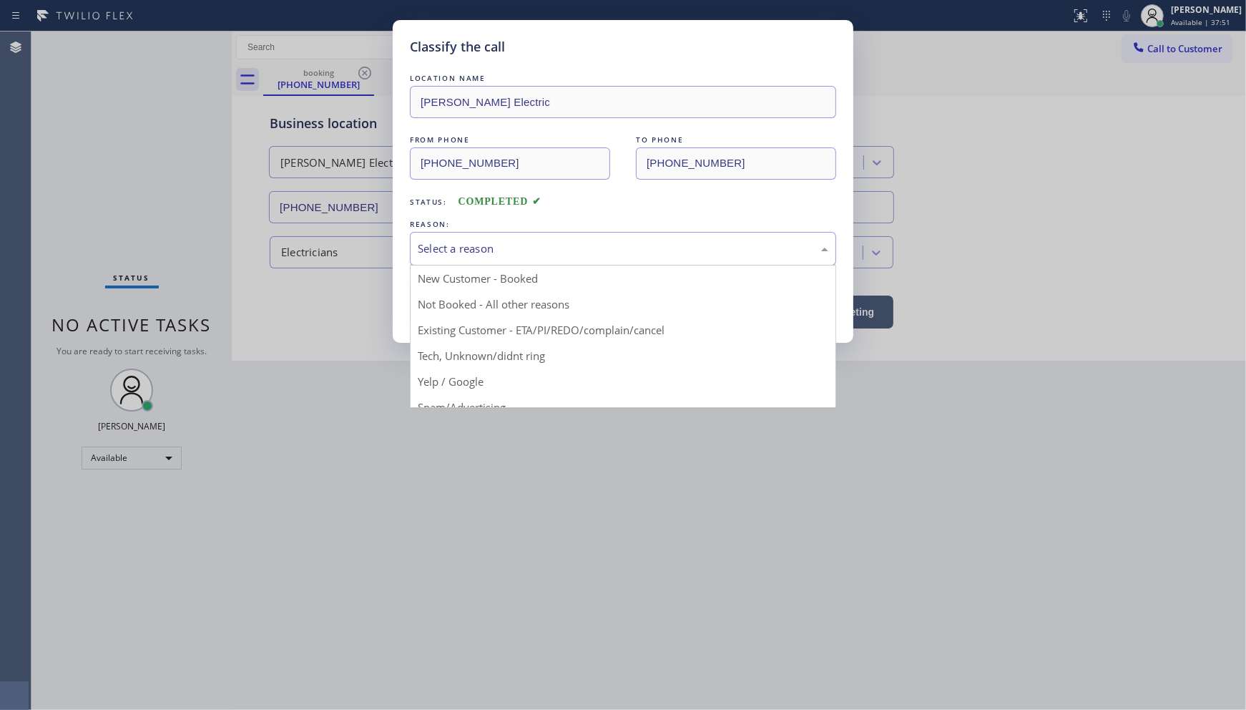
click at [466, 251] on div "Select a reason" at bounding box center [623, 248] width 411 height 16
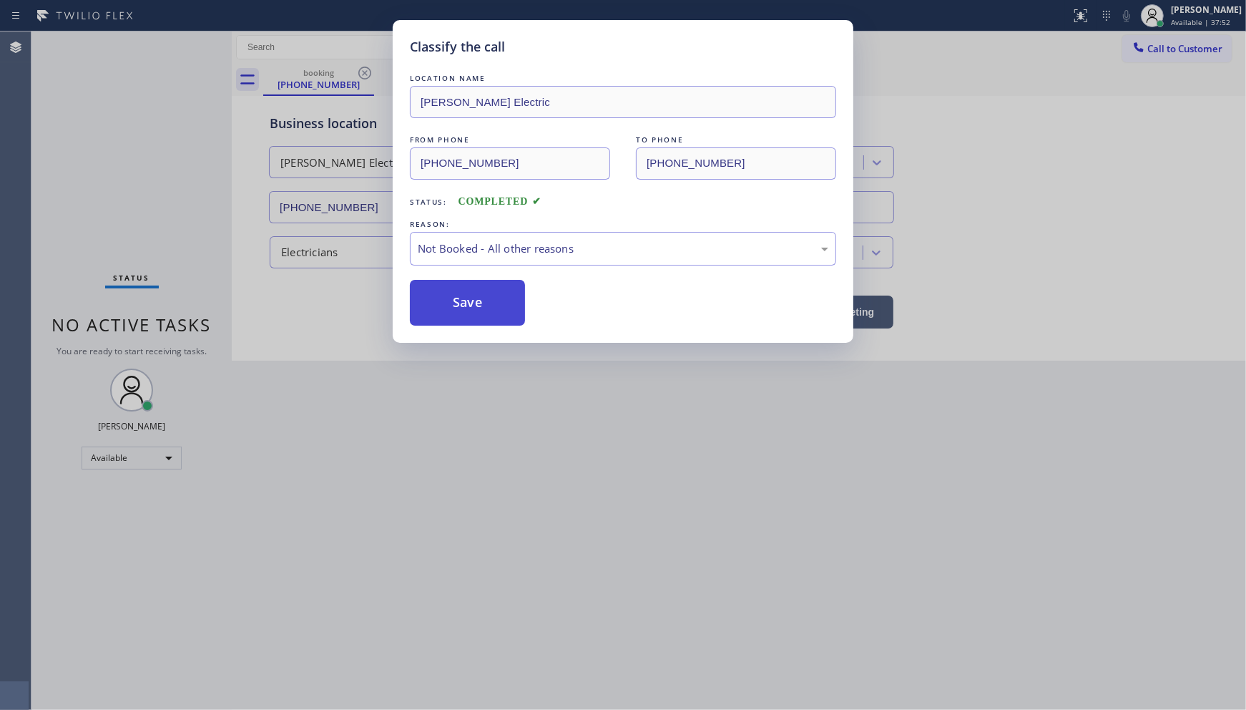
click at [456, 308] on button "Save" at bounding box center [467, 303] width 115 height 46
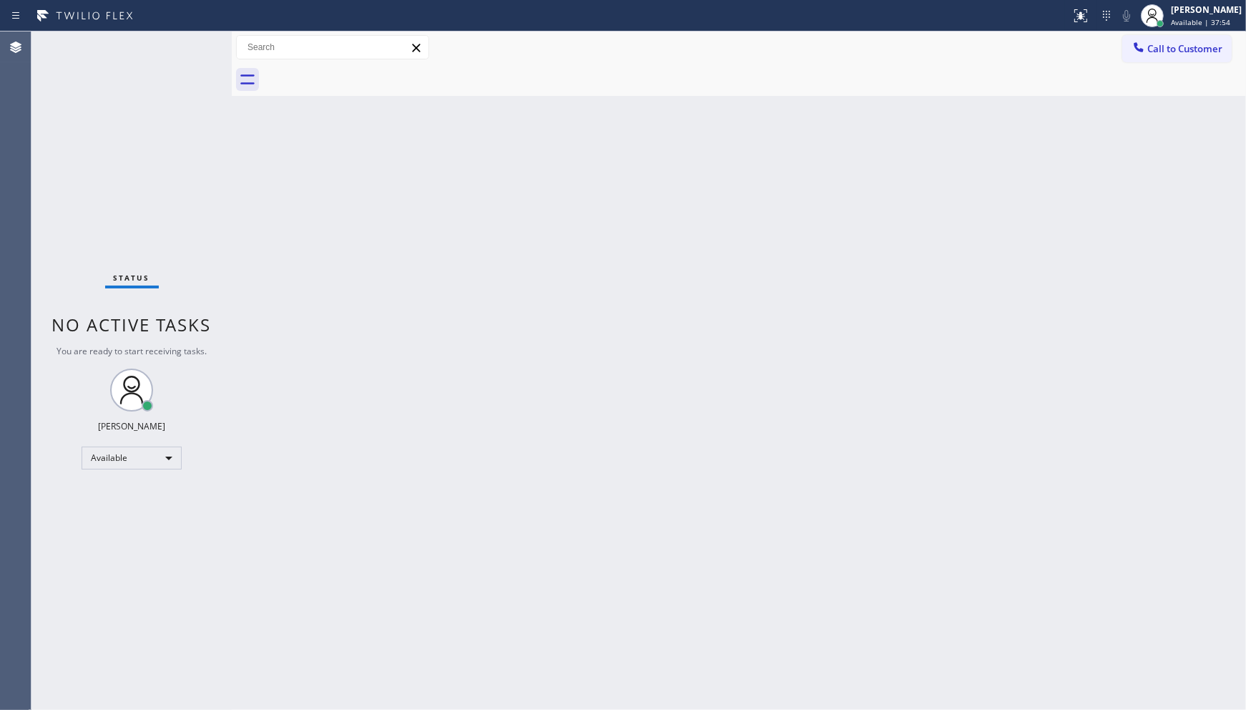
click at [169, 444] on div "Status No active tasks You are ready to start receiving tasks. JENIZA ALCAYDE A…" at bounding box center [131, 370] width 200 height 678
click at [116, 453] on div "Available" at bounding box center [132, 457] width 100 height 23
click at [105, 507] on li "Unavailable" at bounding box center [130, 512] width 97 height 17
click at [66, 575] on div "Status No active tasks Change activity state to start receiving tasks. JENIZA A…" at bounding box center [131, 370] width 200 height 678
click at [1166, 11] on div at bounding box center [1152, 15] width 31 height 31
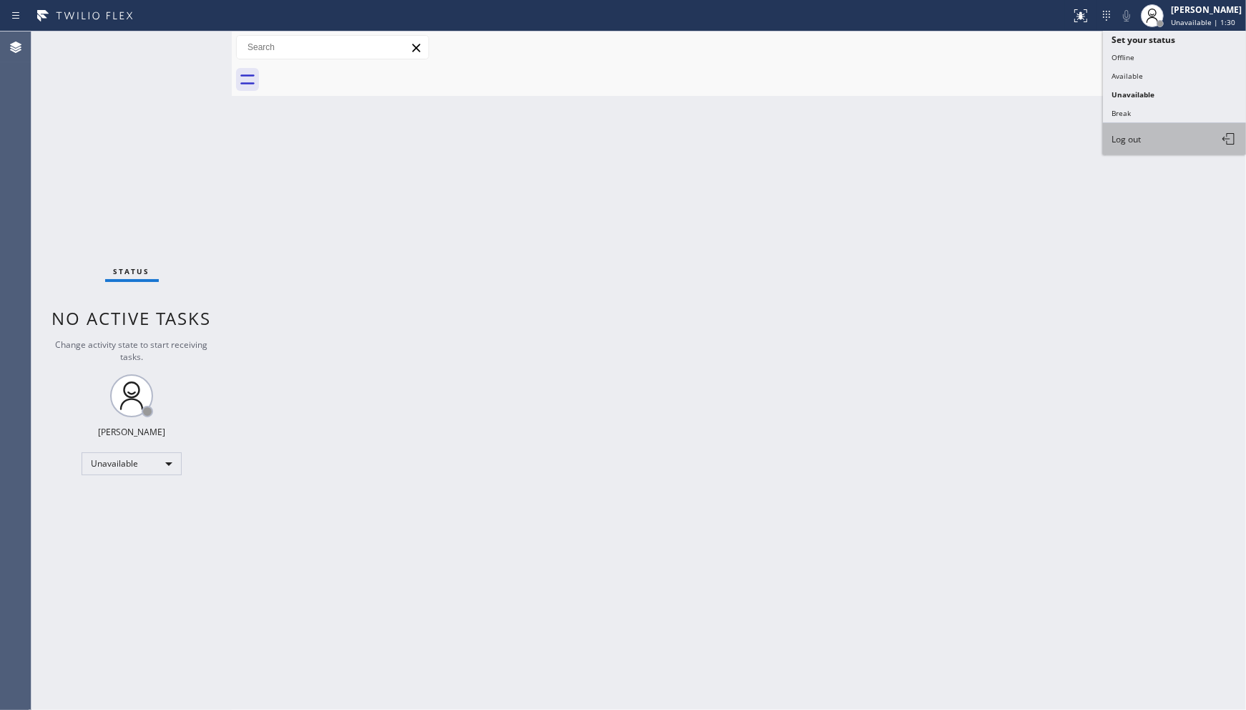
click at [1157, 133] on button "Log out" at bounding box center [1174, 138] width 143 height 31
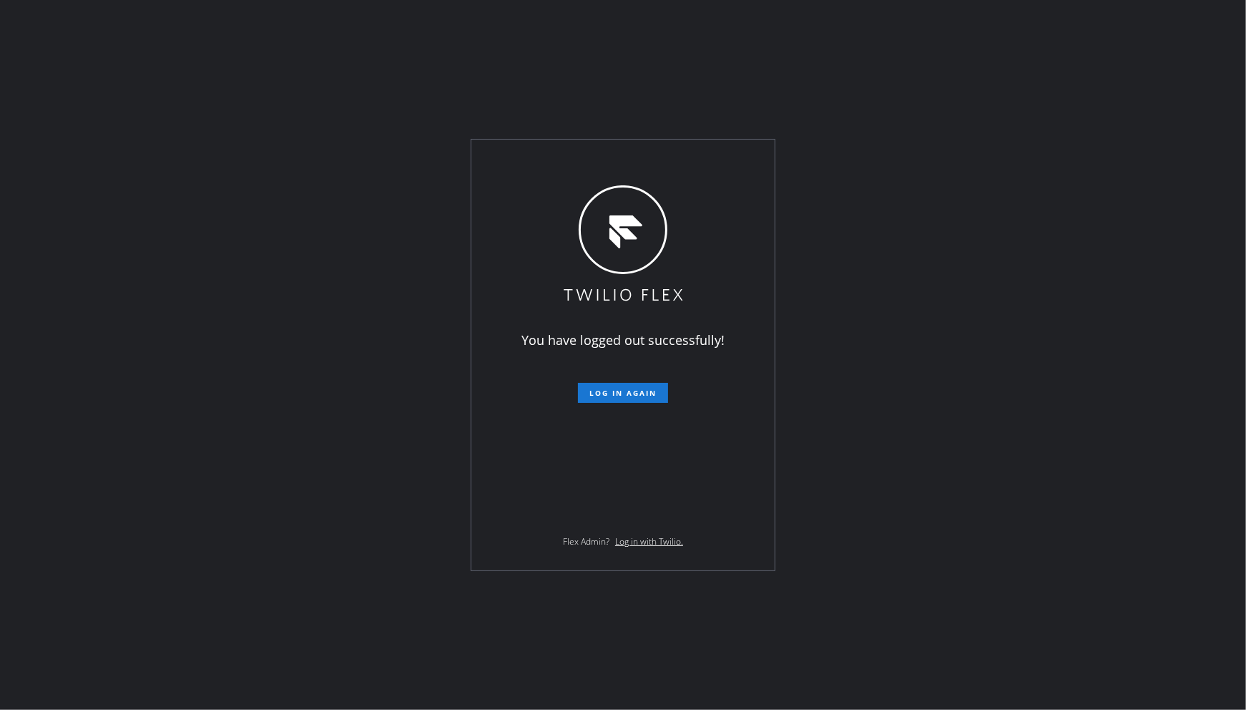
click at [145, 567] on div "You have logged out successfully! Log in again Flex Admin? Log in with Twilio." at bounding box center [623, 355] width 1246 height 710
